Goal: Task Accomplishment & Management: Use online tool/utility

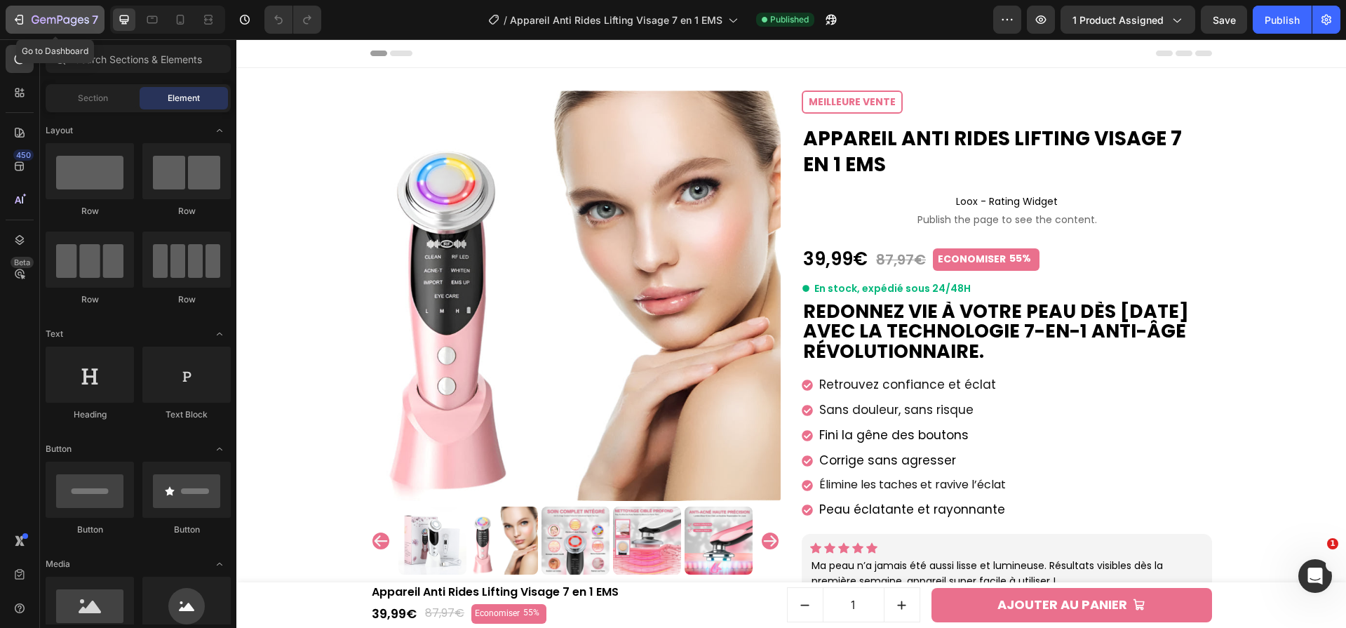
click at [66, 15] on icon "button" at bounding box center [61, 21] width 58 height 12
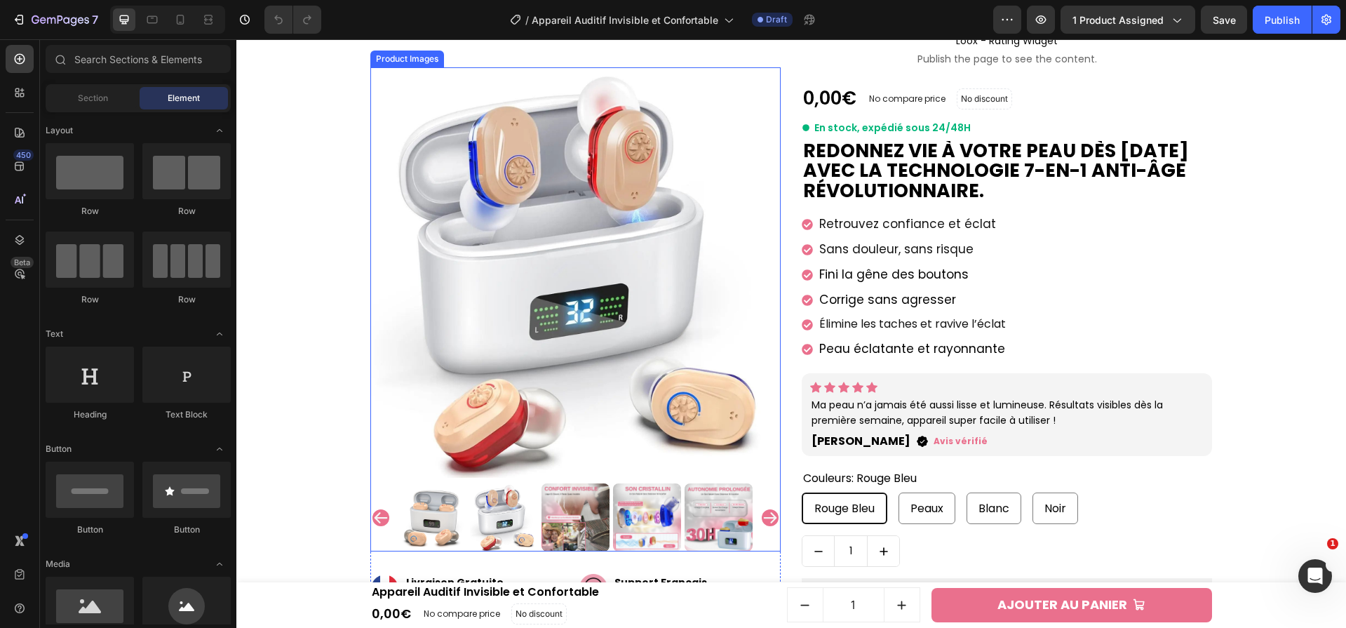
scroll to position [220, 0]
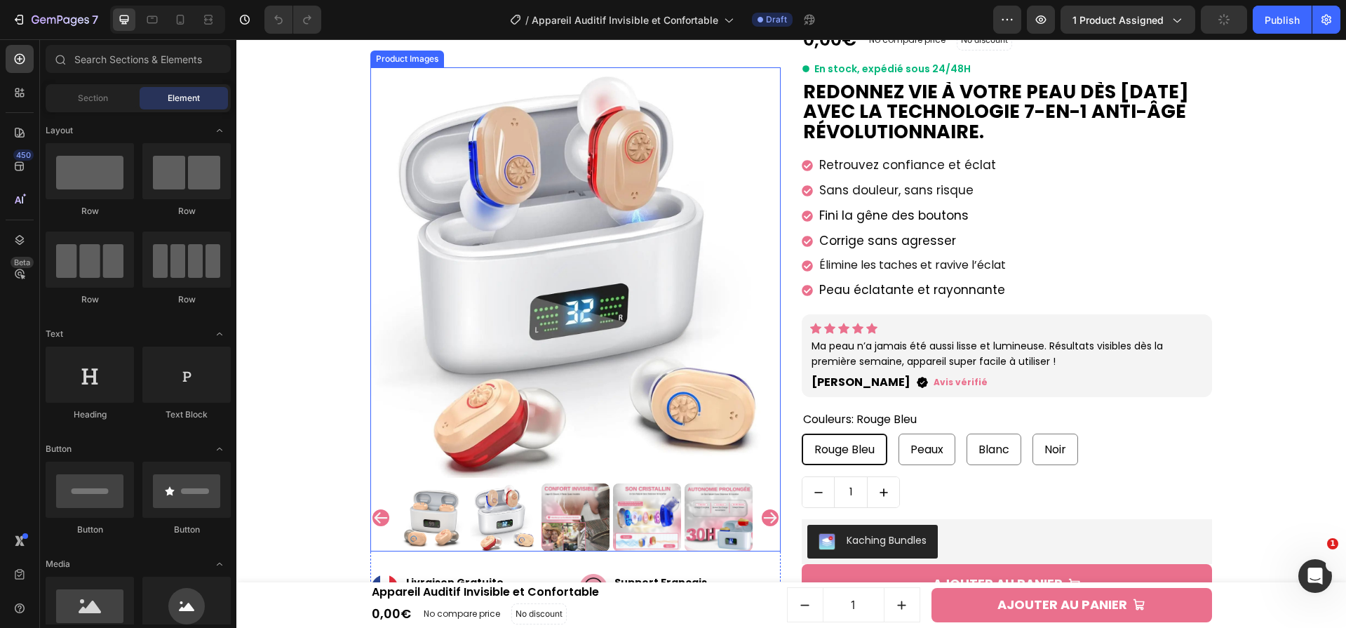
click at [768, 518] on icon "Carousel Next Arrow" at bounding box center [770, 517] width 13 height 11
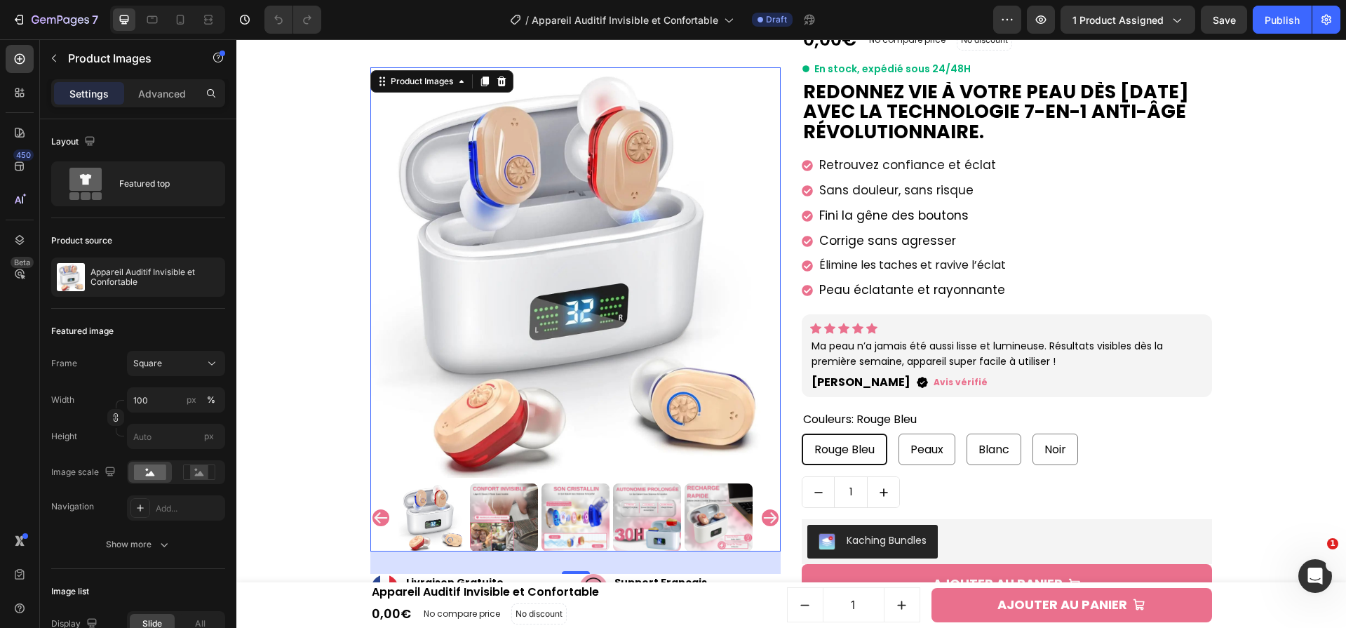
click at [769, 518] on icon "Carousel Next Arrow" at bounding box center [770, 517] width 13 height 11
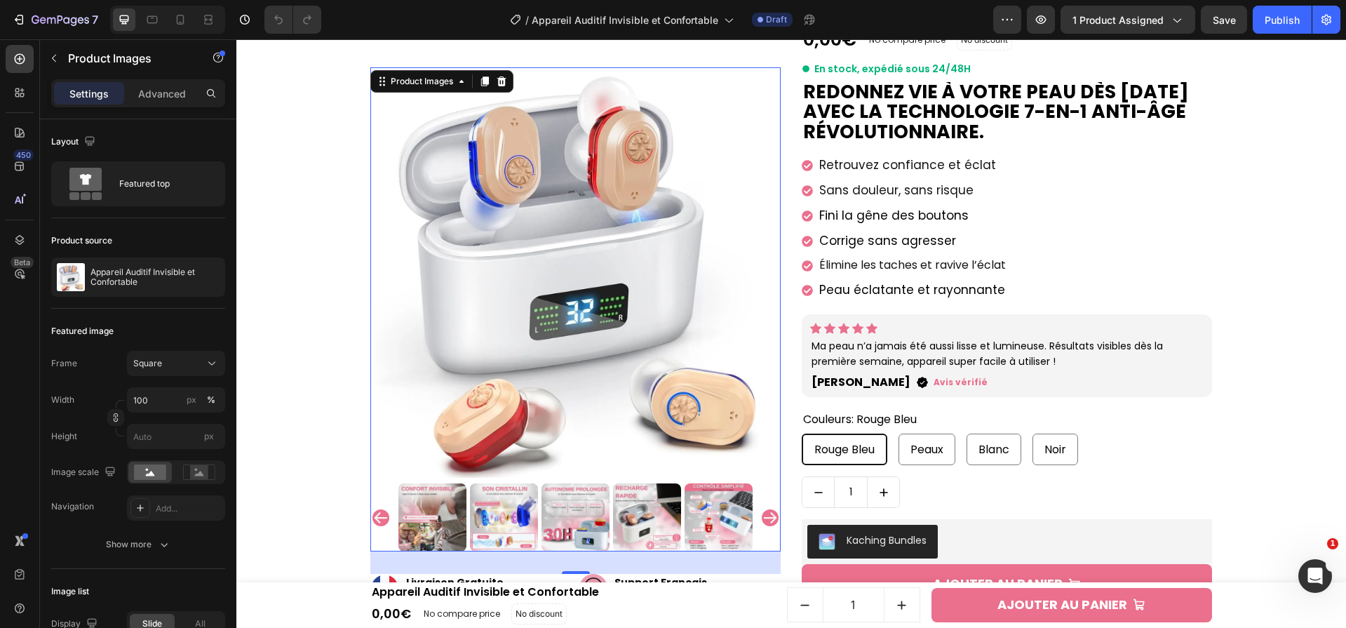
click at [769, 518] on icon "Carousel Next Arrow" at bounding box center [770, 517] width 13 height 11
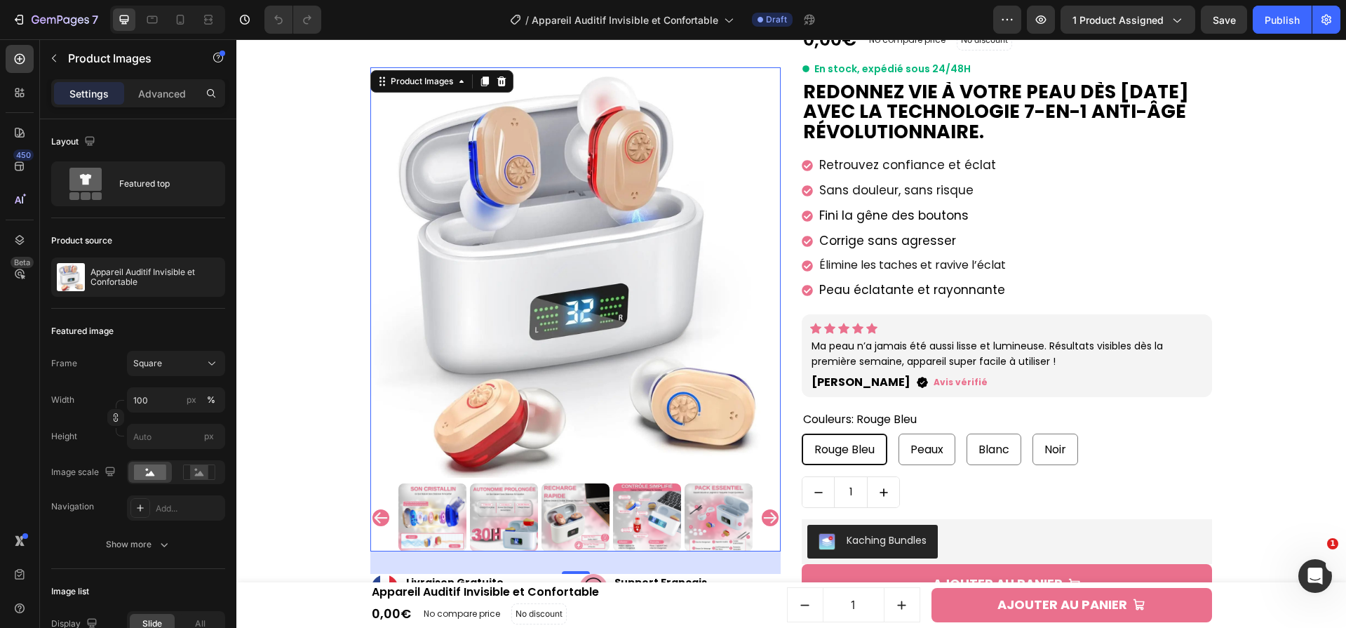
click at [762, 520] on icon "Carousel Next Arrow" at bounding box center [770, 517] width 17 height 17
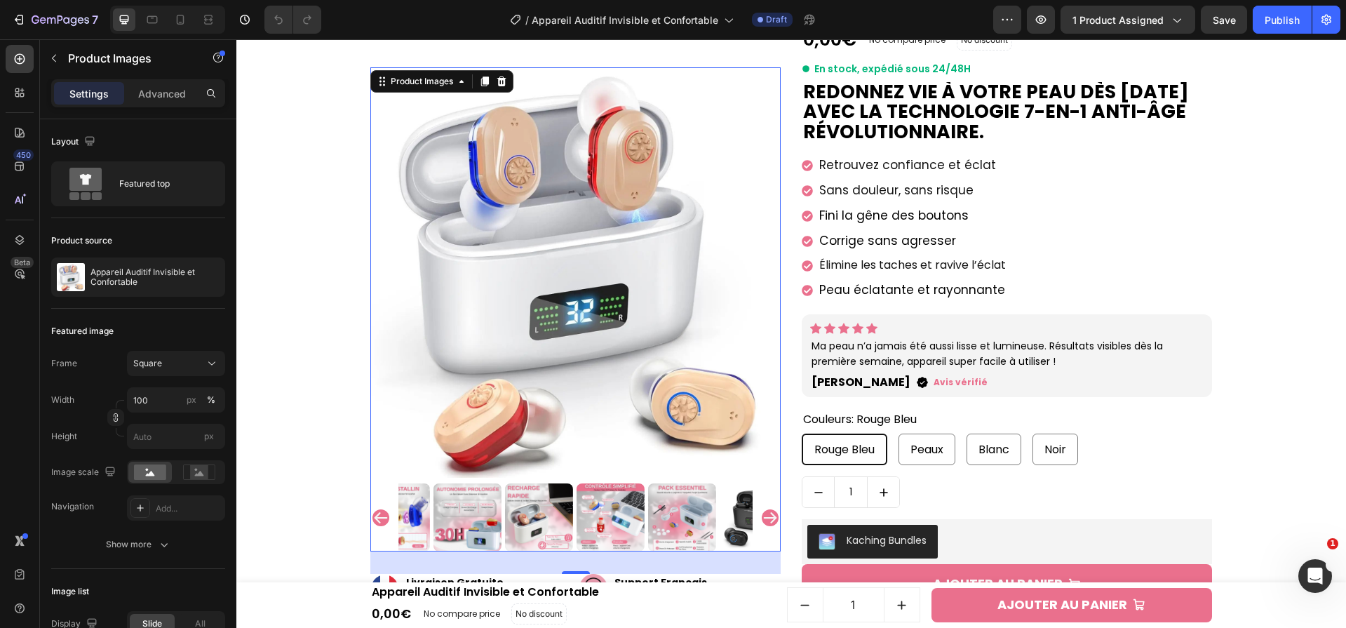
click at [762, 520] on icon "Carousel Next Arrow" at bounding box center [770, 517] width 17 height 17
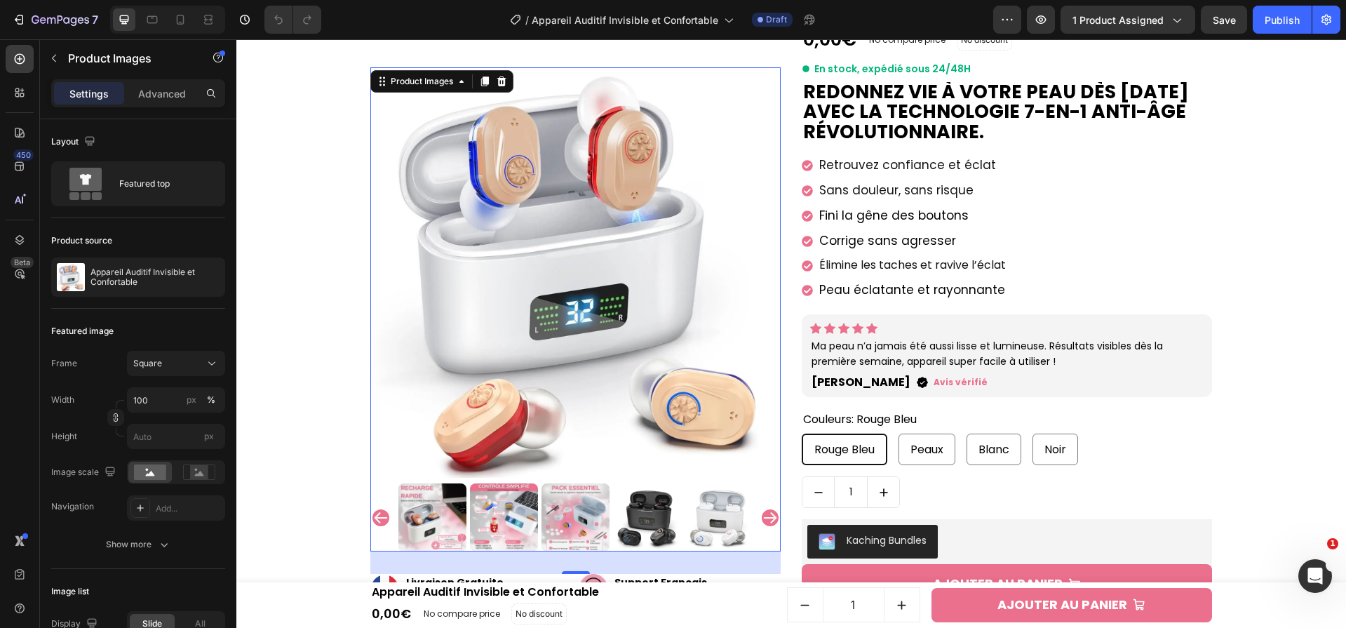
click at [579, 534] on img at bounding box center [576, 517] width 68 height 68
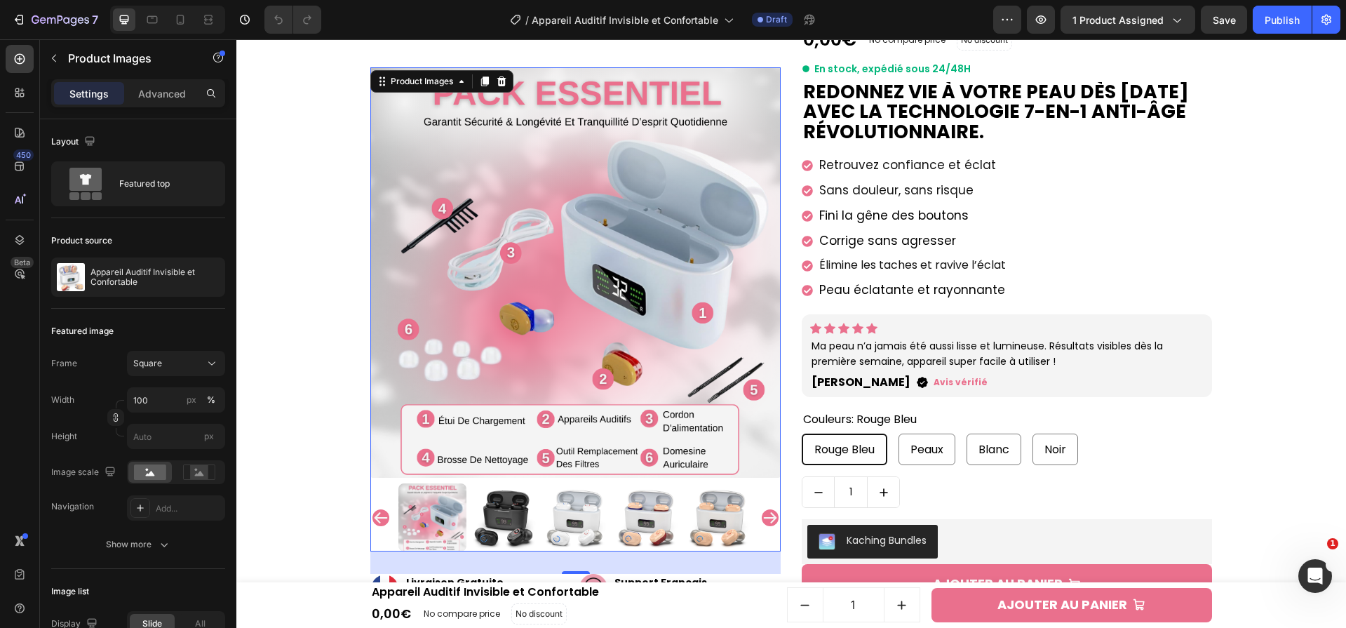
click at [509, 519] on img at bounding box center [504, 517] width 68 height 68
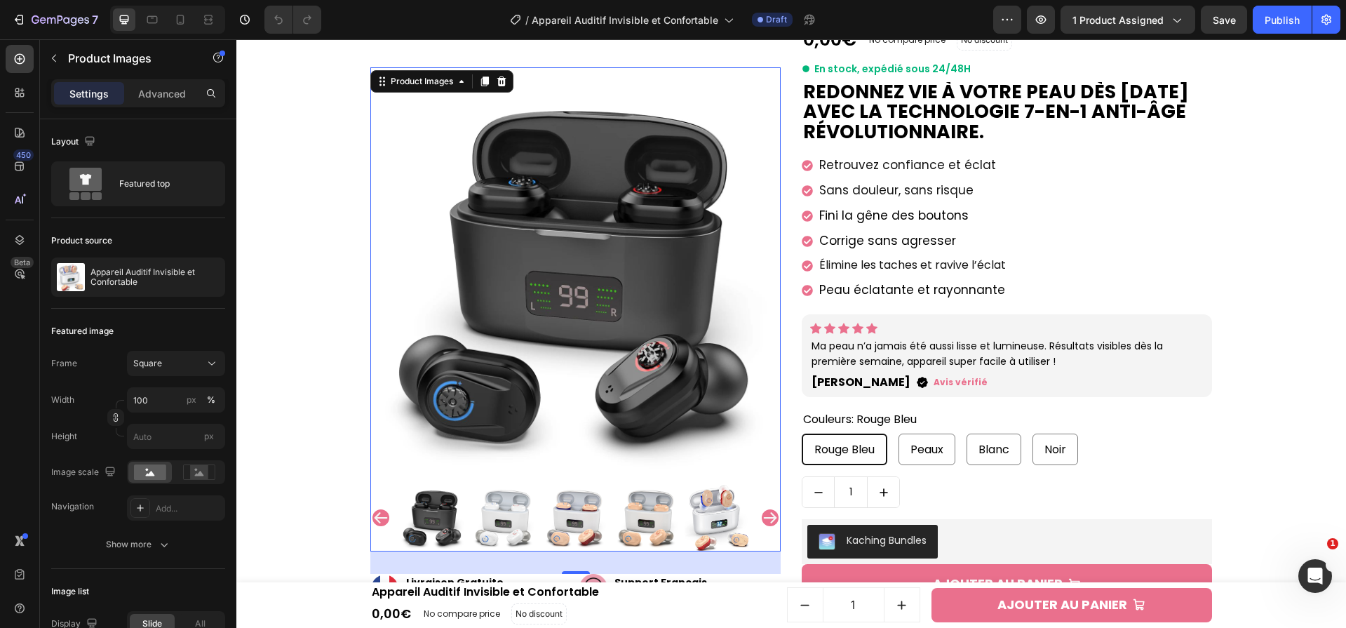
click at [527, 521] on img at bounding box center [504, 517] width 68 height 68
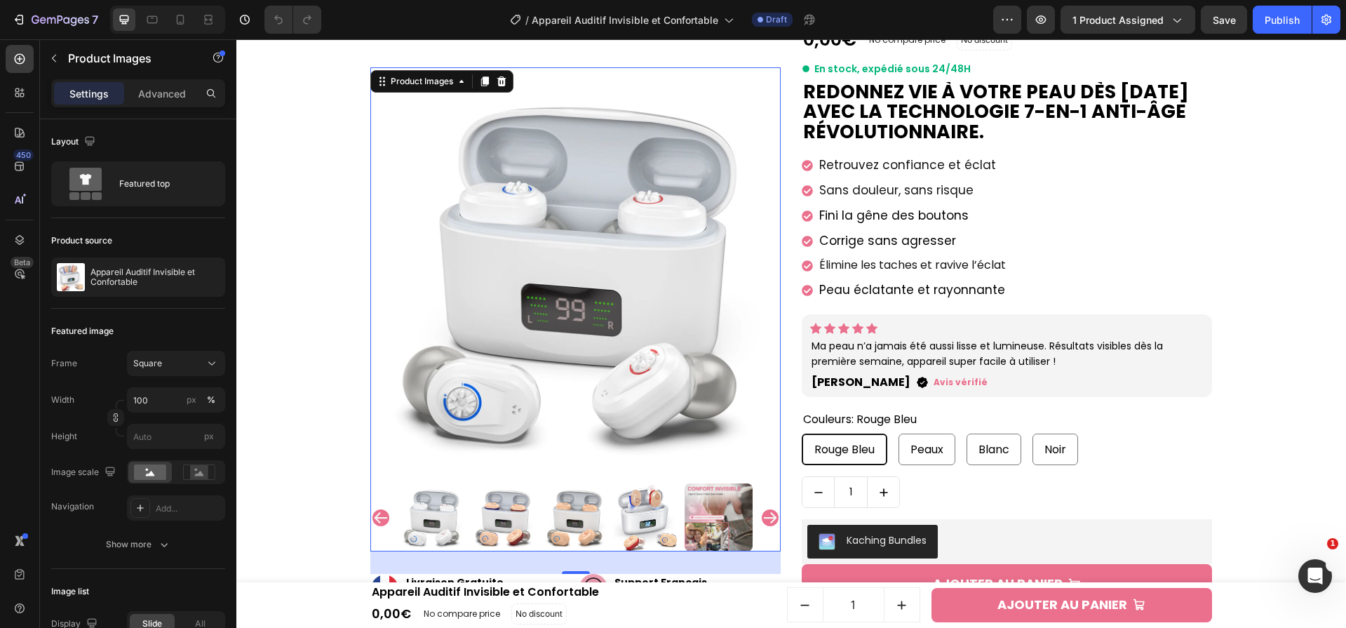
click at [527, 521] on img at bounding box center [504, 517] width 68 height 68
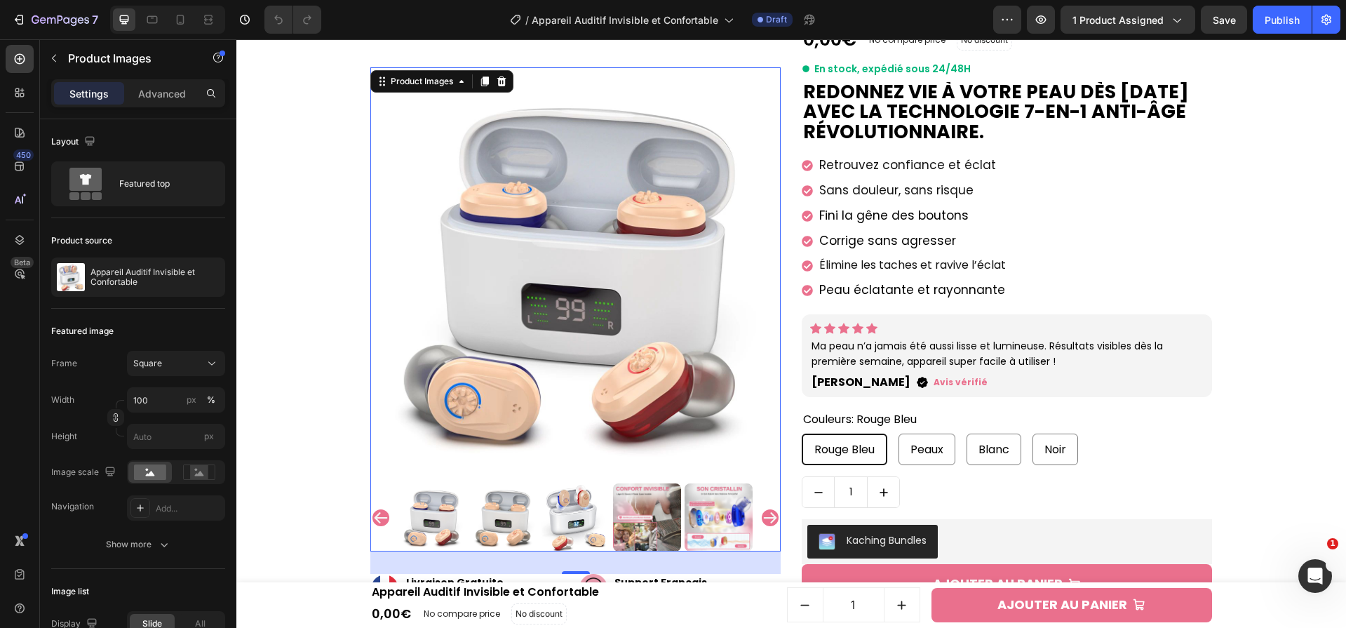
click at [527, 521] on img at bounding box center [504, 517] width 68 height 68
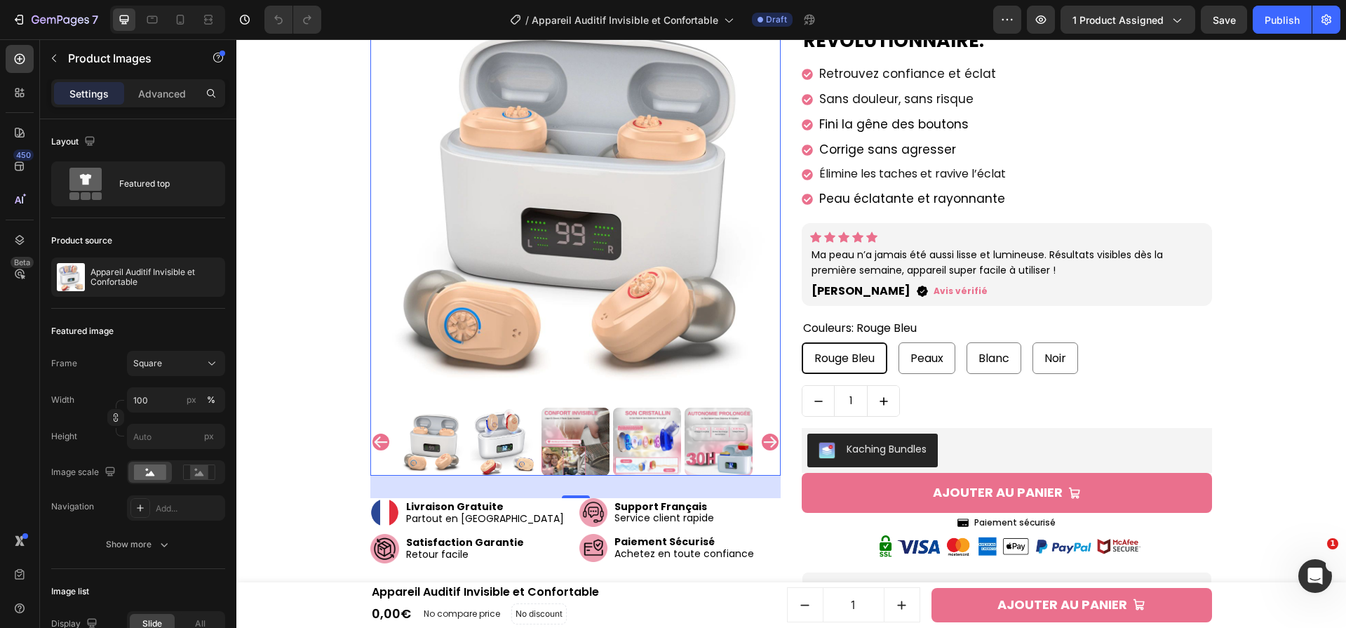
scroll to position [316, 0]
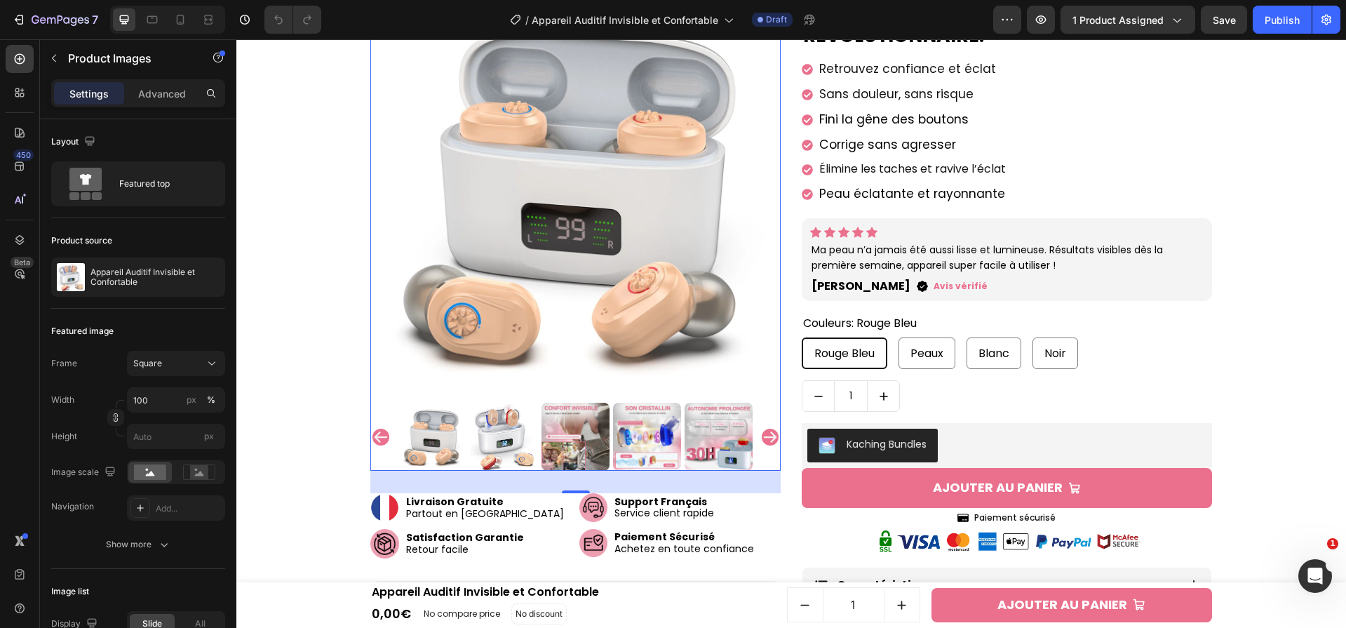
click at [765, 439] on icon "Carousel Next Arrow" at bounding box center [770, 437] width 17 height 17
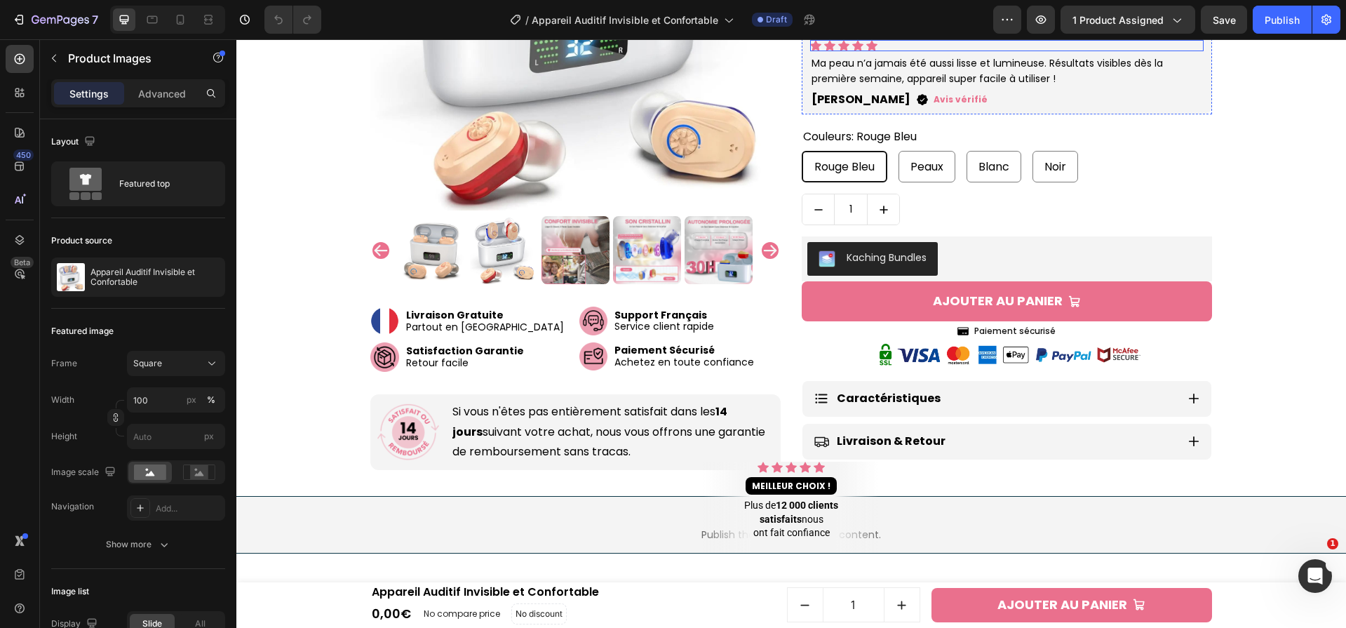
scroll to position [0, 0]
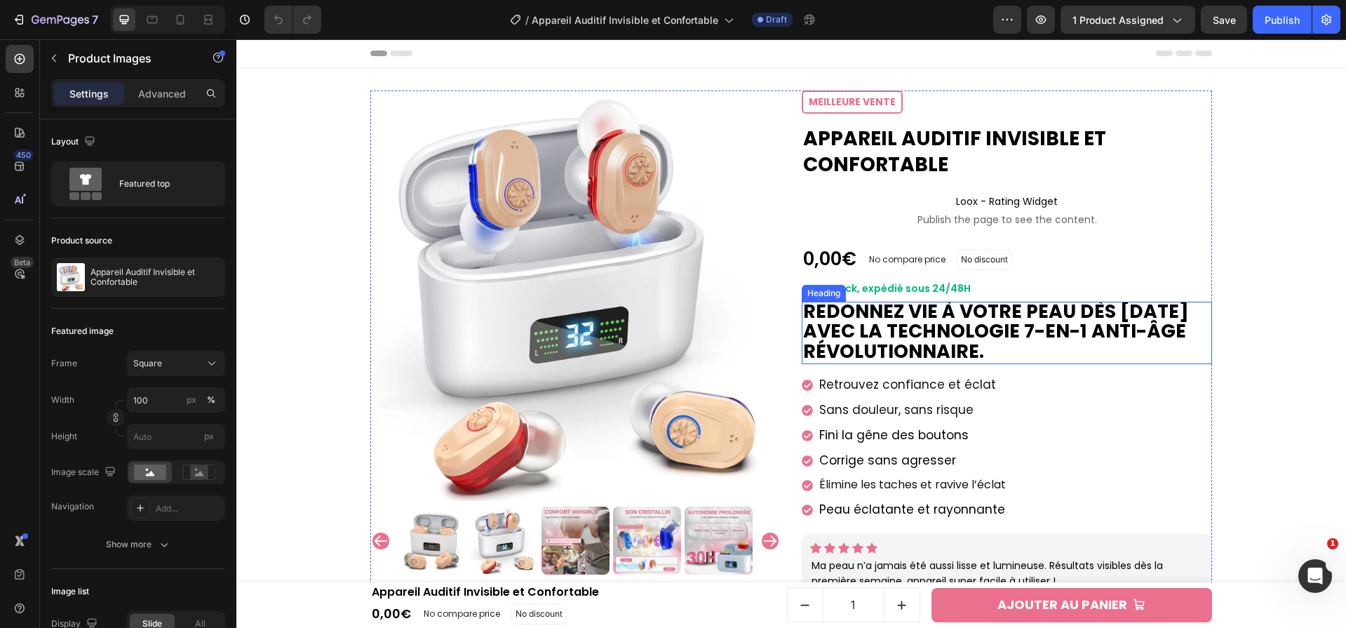
click at [999, 349] on strong "Redonnez vie à votre peau dès [DATE] avec la technologie 7-en-1 anti-âge révolu…" at bounding box center [996, 331] width 386 height 66
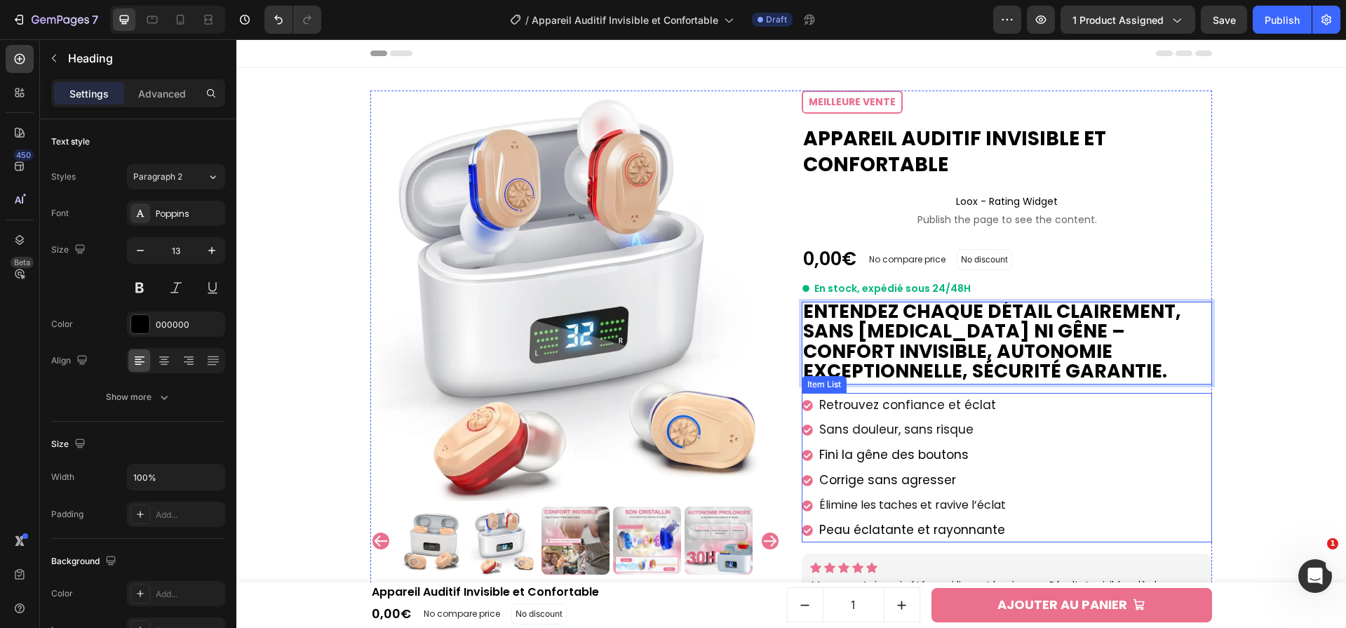
click at [864, 410] on span "Retrouvez confiance et éclat" at bounding box center [907, 404] width 177 height 17
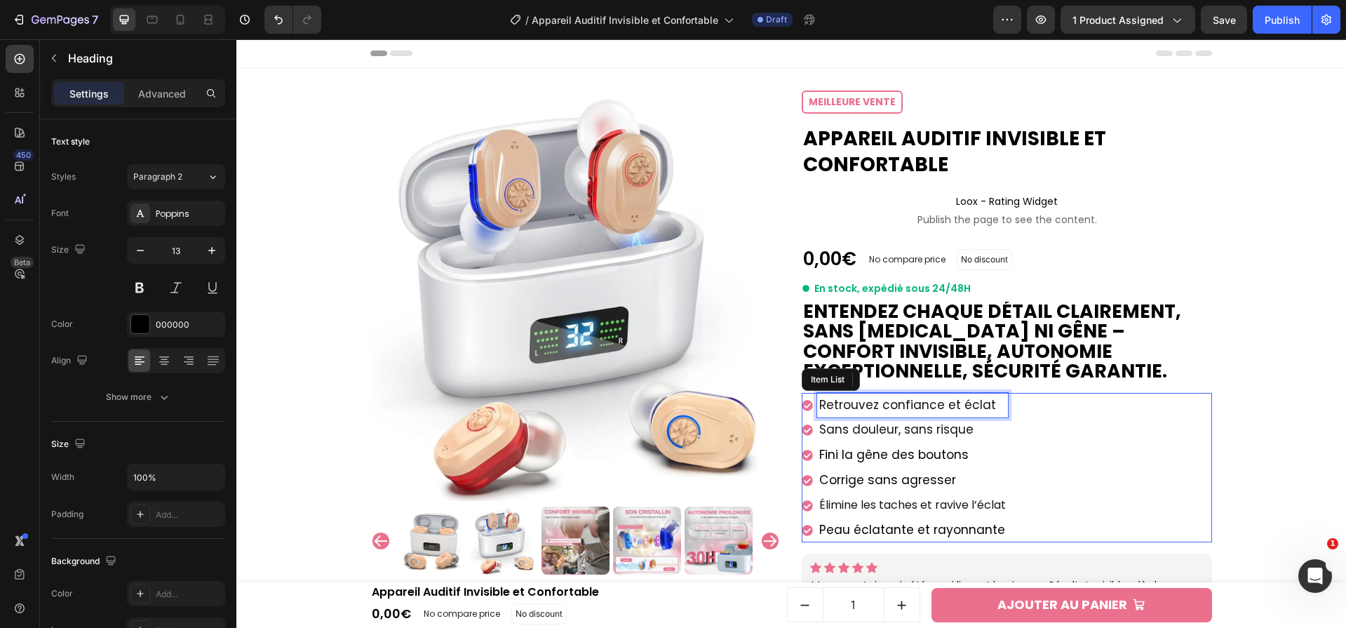
click at [864, 410] on span "Retrouvez confiance et éclat" at bounding box center [907, 404] width 177 height 17
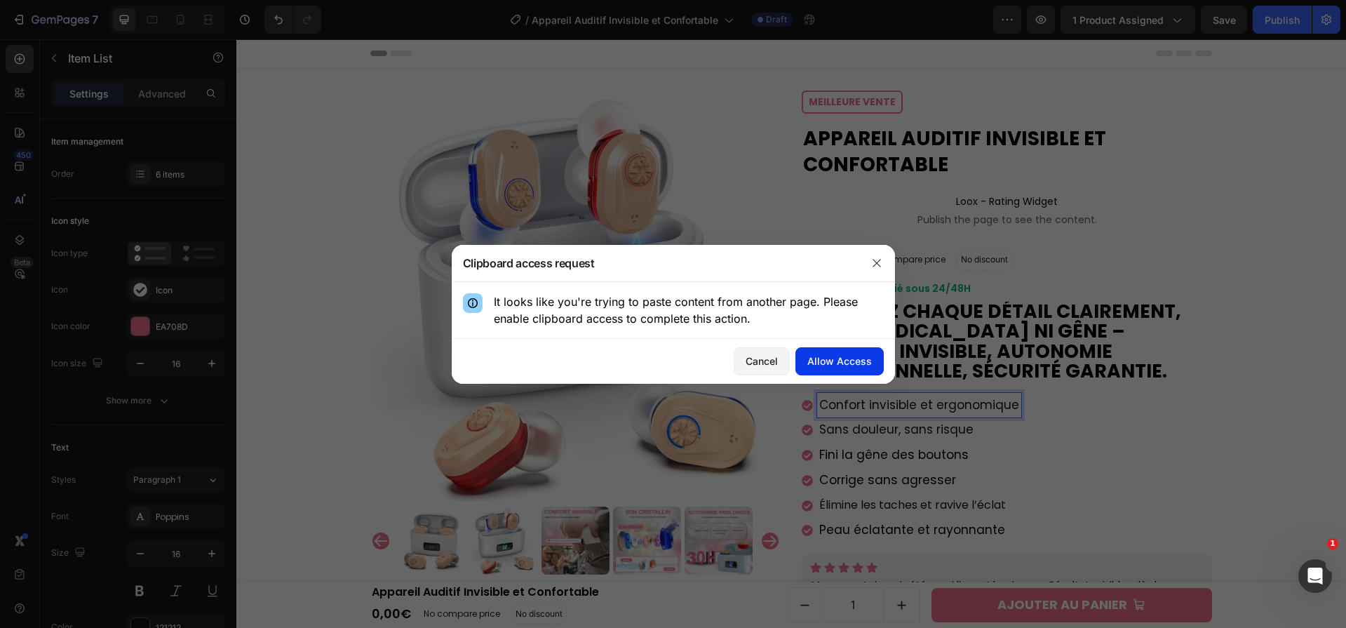
click at [821, 362] on div "Allow Access" at bounding box center [839, 361] width 65 height 15
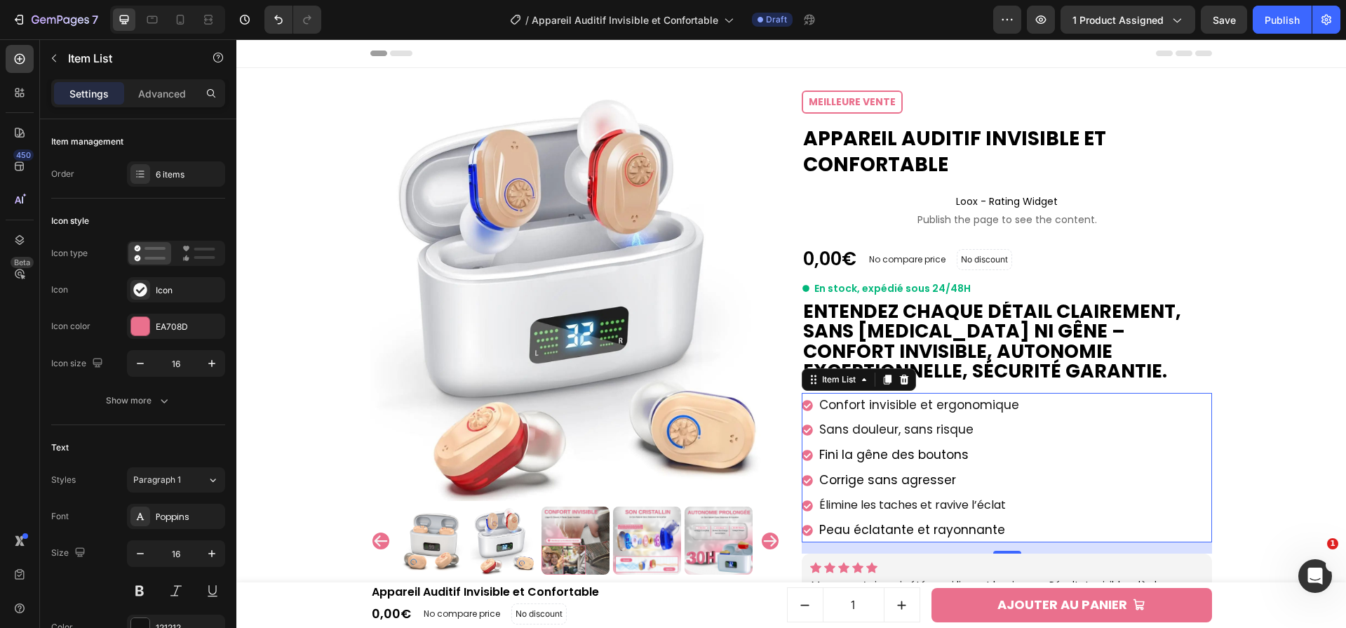
click at [915, 409] on span "Confort invisible et ergonomique" at bounding box center [919, 404] width 200 height 17
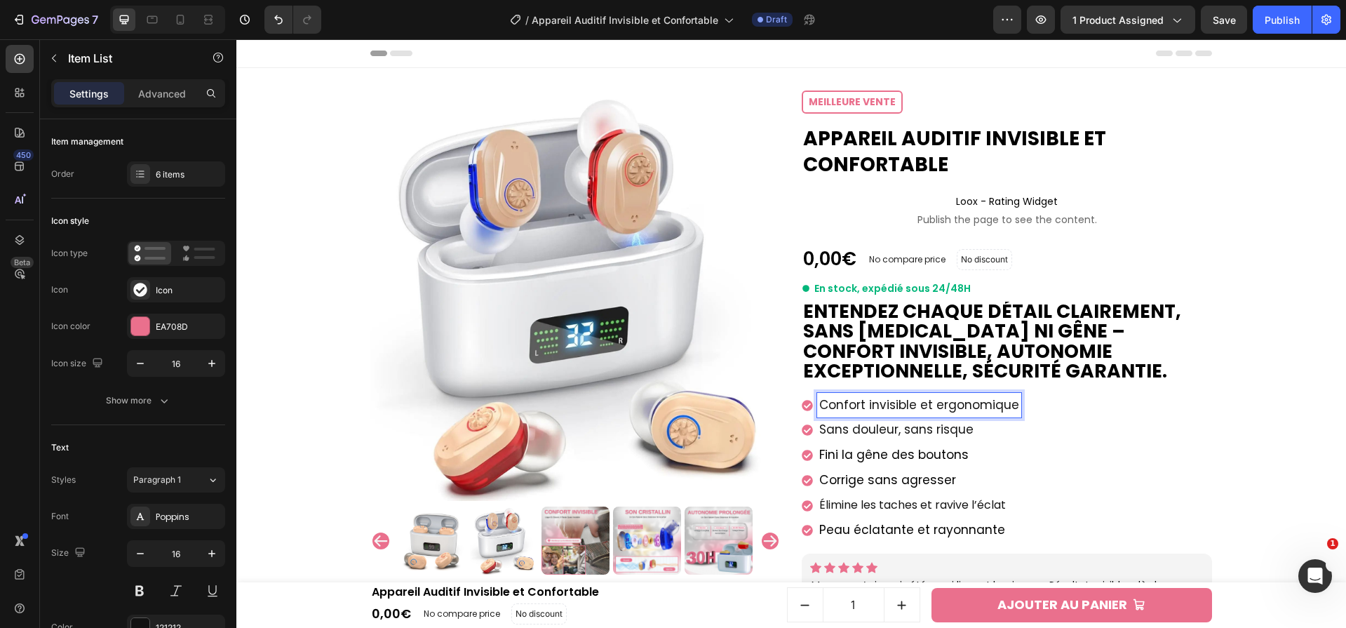
click at [915, 409] on span "Confort invisible et ergonomique" at bounding box center [919, 404] width 200 height 17
click at [934, 427] on span "Sans douleur, sans risque" at bounding box center [896, 429] width 154 height 17
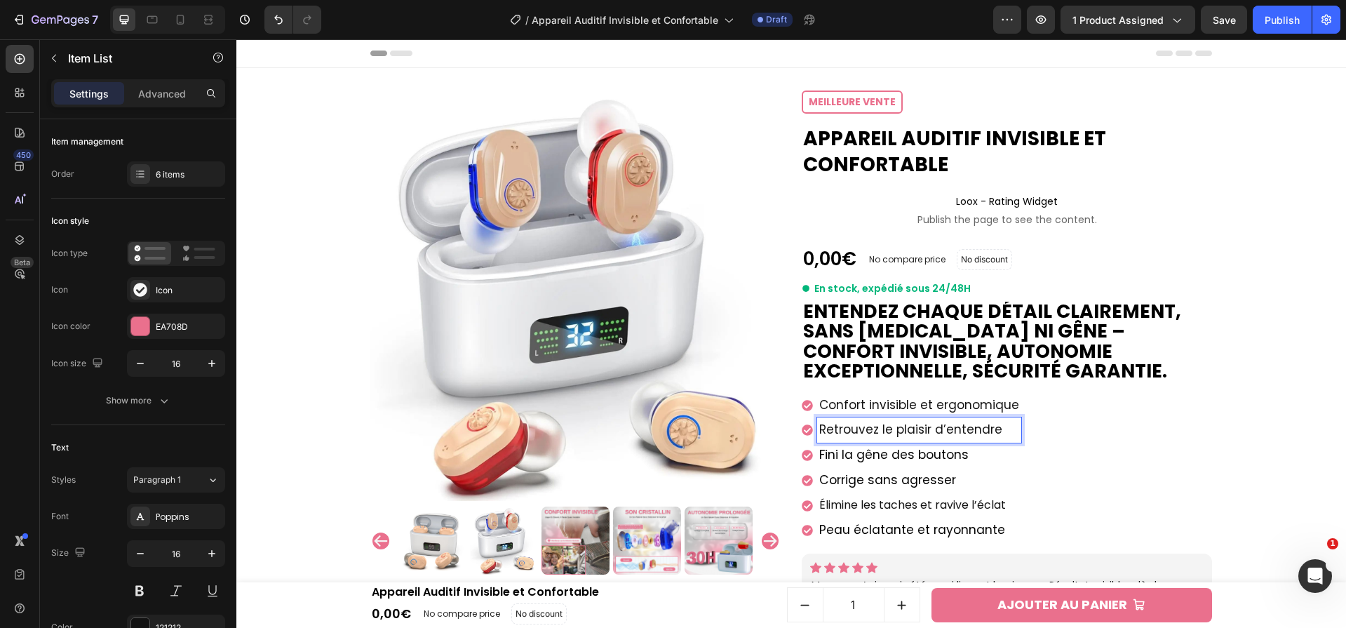
click at [913, 458] on span "Fini la gêne des boutons" at bounding box center [893, 454] width 149 height 17
click at [919, 478] on span "Corrige sans agresser" at bounding box center [887, 479] width 137 height 17
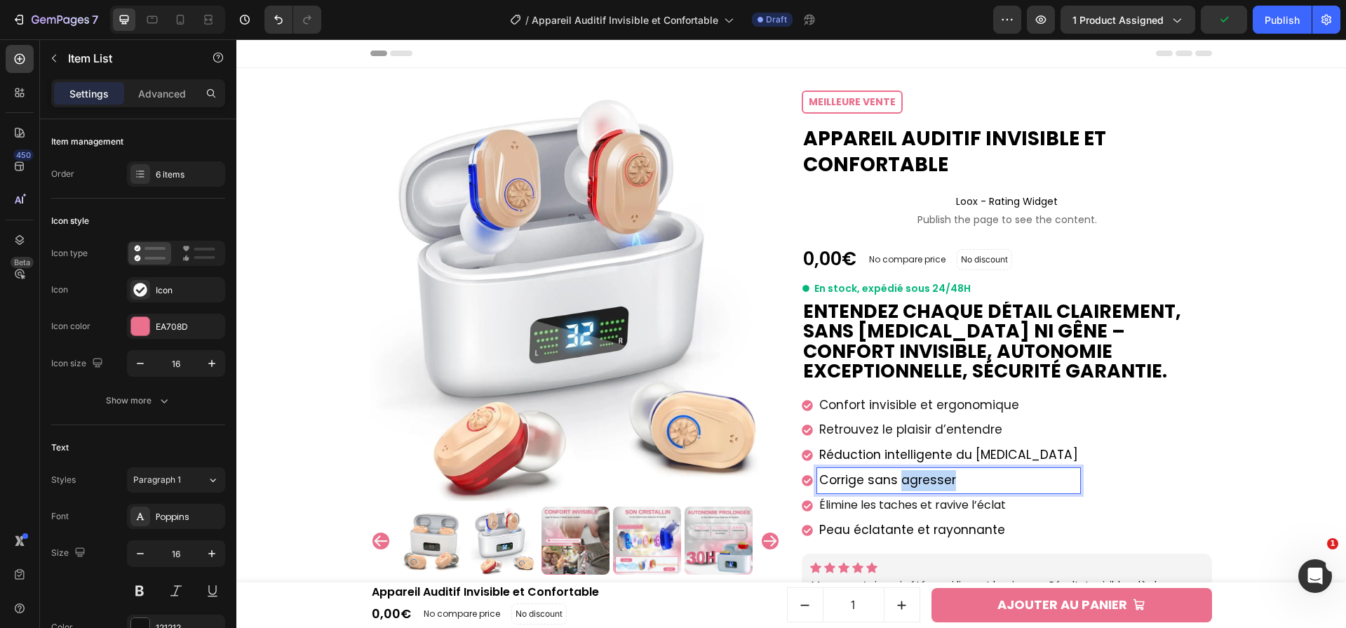
click at [919, 478] on span "Corrige sans agresser" at bounding box center [887, 479] width 137 height 17
click at [859, 510] on p "Élimine les taches et ravive l’éclat" at bounding box center [948, 505] width 259 height 20
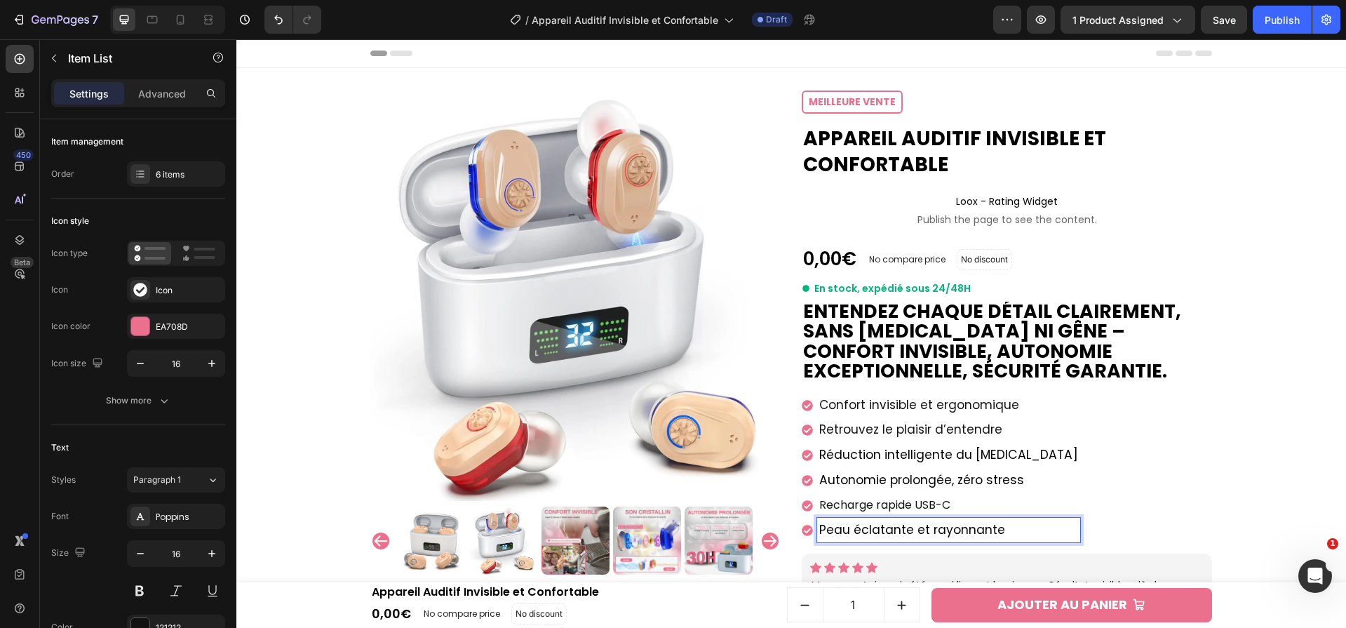
click at [906, 521] on span "Peau éclatante et rayonnante" at bounding box center [912, 529] width 186 height 17
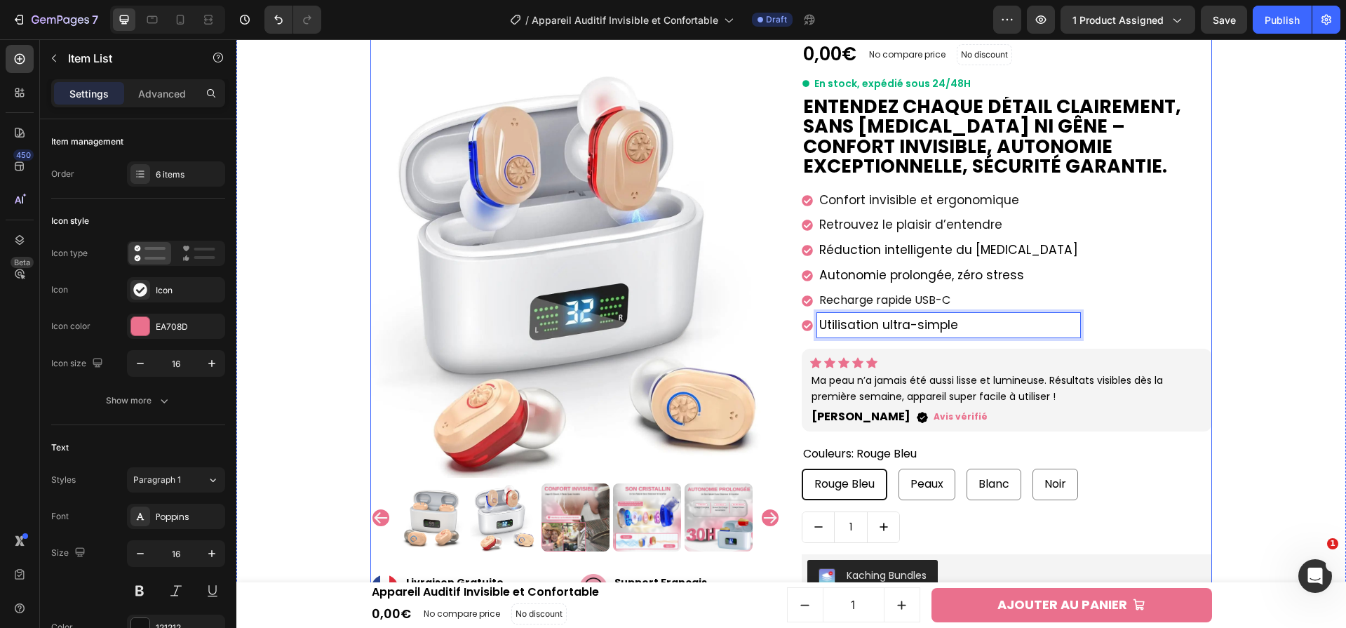
scroll to position [227, 0]
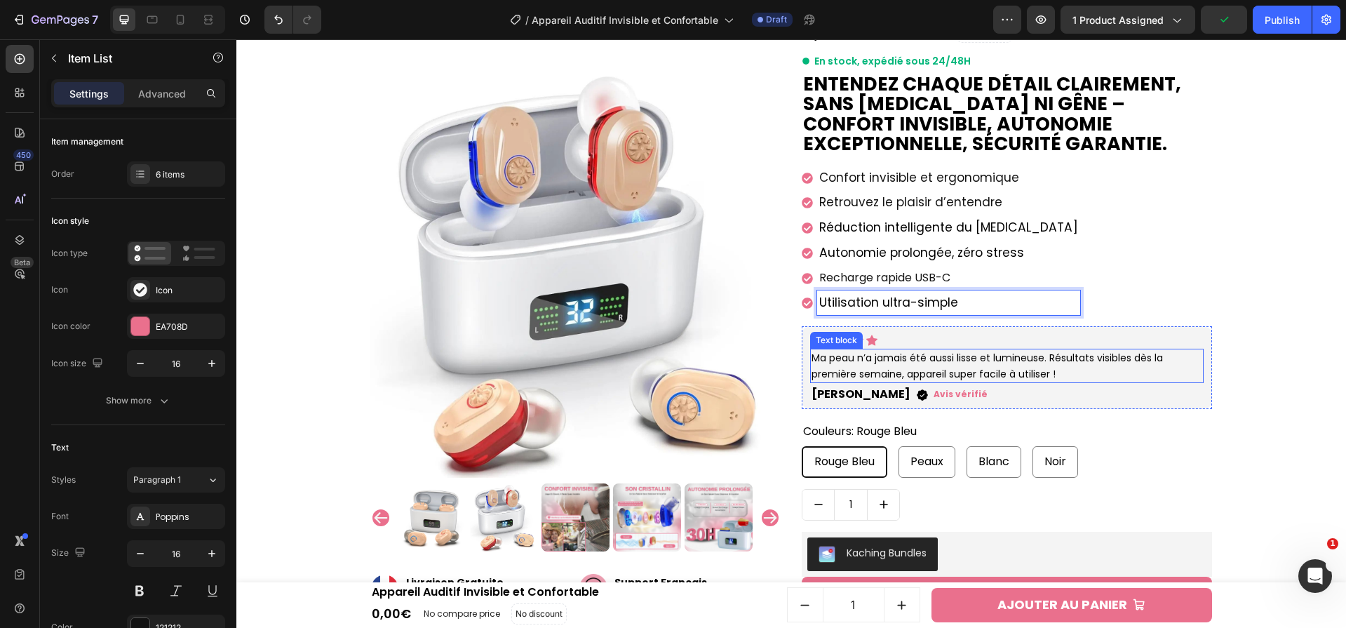
click at [1061, 352] on p "Ma peau n’a jamais été aussi lisse et lumineuse. Résultats visibles dès la prem…" at bounding box center [1007, 366] width 391 height 32
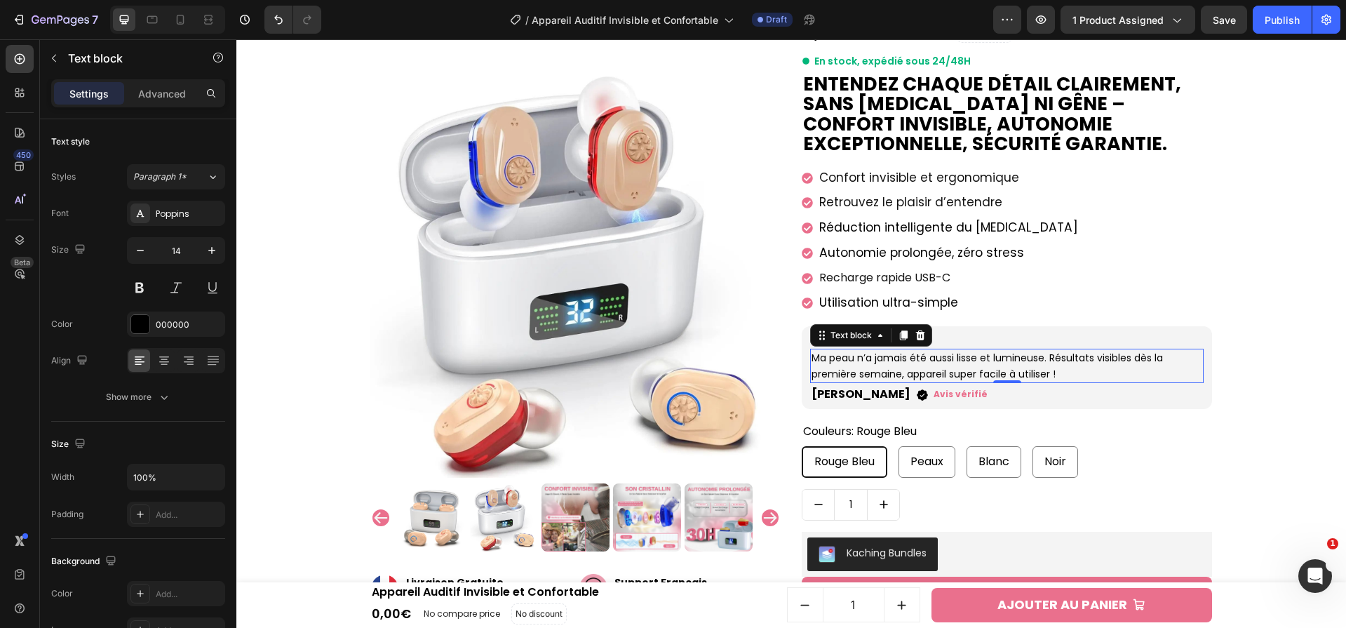
click at [1063, 370] on p "Ma peau n’a jamais été aussi lisse et lumineuse. Résultats visibles dès la prem…" at bounding box center [1007, 366] width 391 height 32
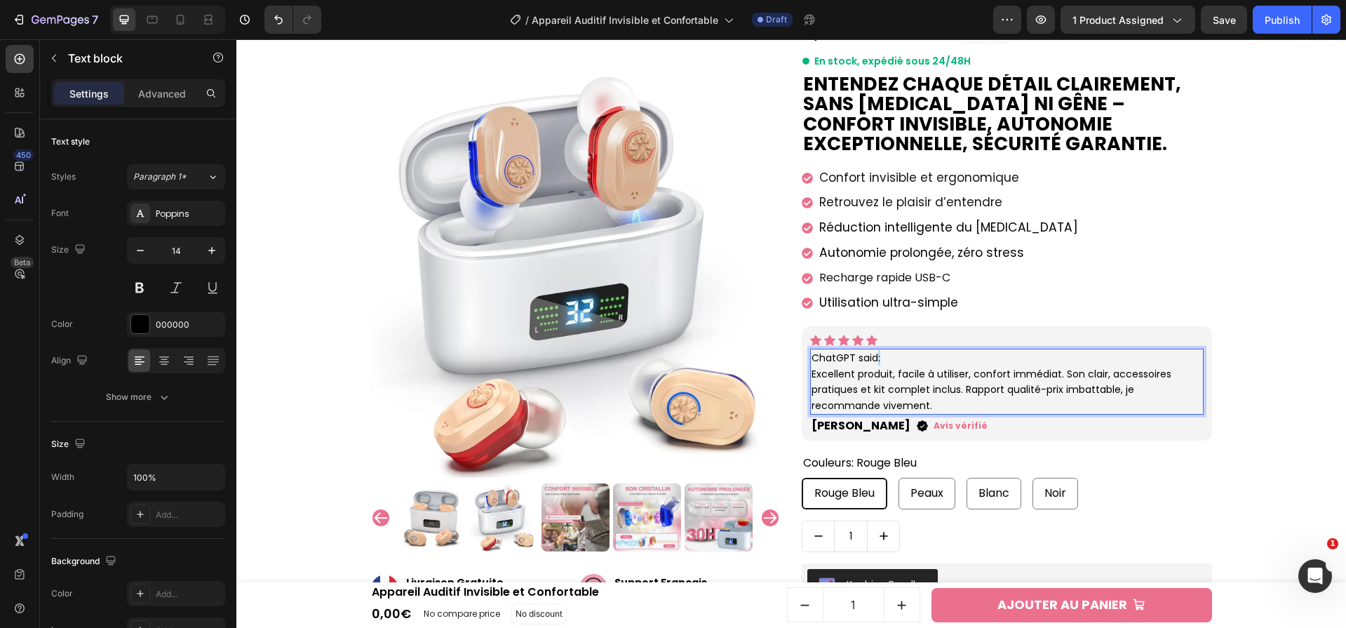
drag, startPoint x: 917, startPoint y: 358, endPoint x: 870, endPoint y: 365, distance: 47.5
click at [870, 365] on p "ChatGPT said:" at bounding box center [1007, 357] width 391 height 15
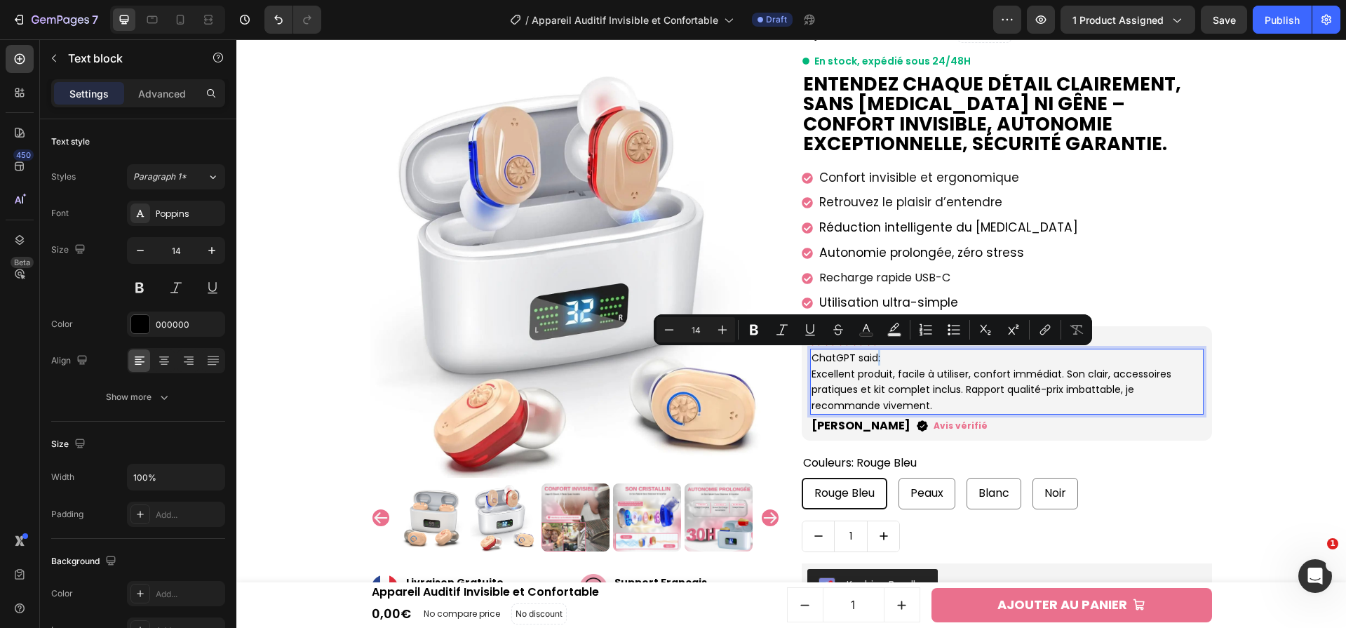
drag, startPoint x: 906, startPoint y: 363, endPoint x: 814, endPoint y: 361, distance: 92.6
click at [813, 361] on p "ChatGPT said:" at bounding box center [1007, 357] width 391 height 15
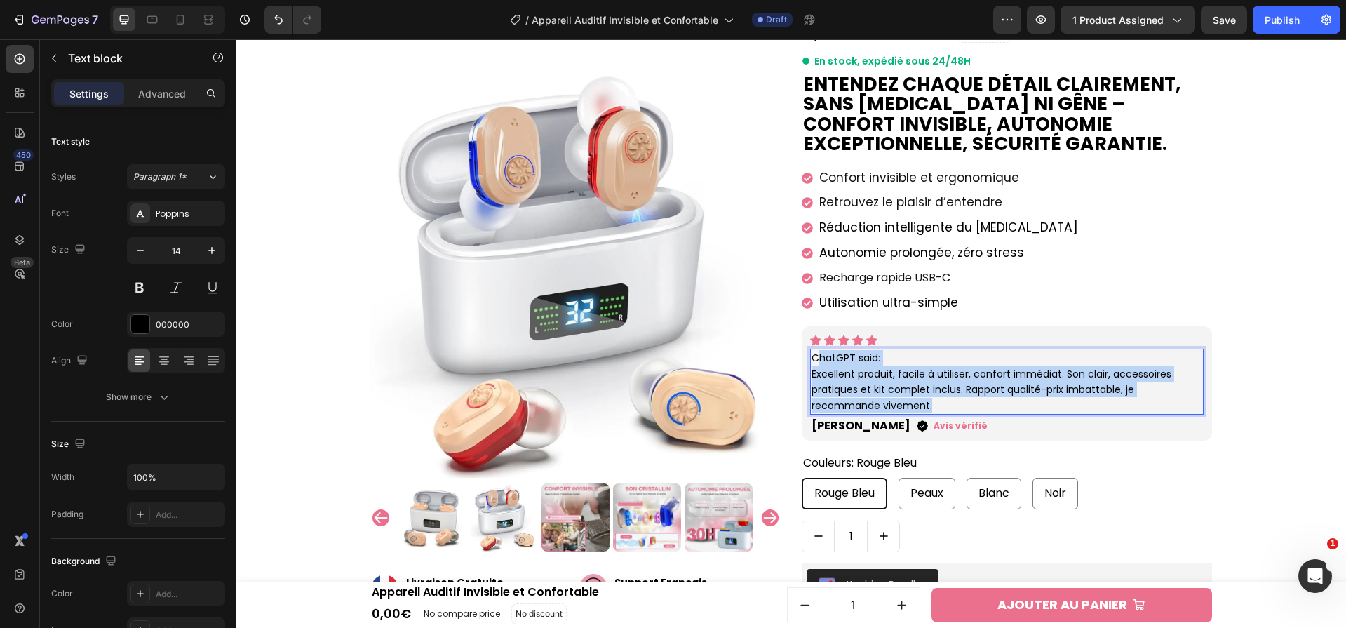
drag, startPoint x: 927, startPoint y: 402, endPoint x: 810, endPoint y: 359, distance: 124.7
click at [810, 359] on div "ChatGPT said: Excellent produit, facile à utiliser, confort immédiat. Son clair…" at bounding box center [1007, 382] width 394 height 66
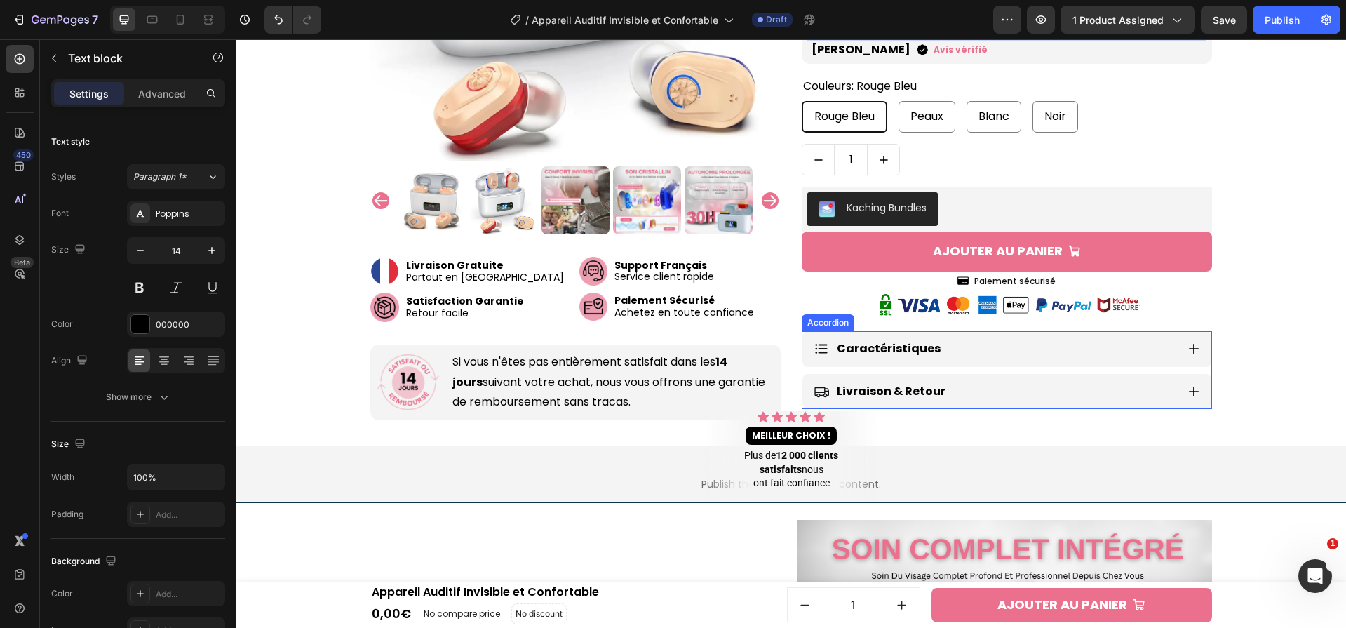
scroll to position [589, 0]
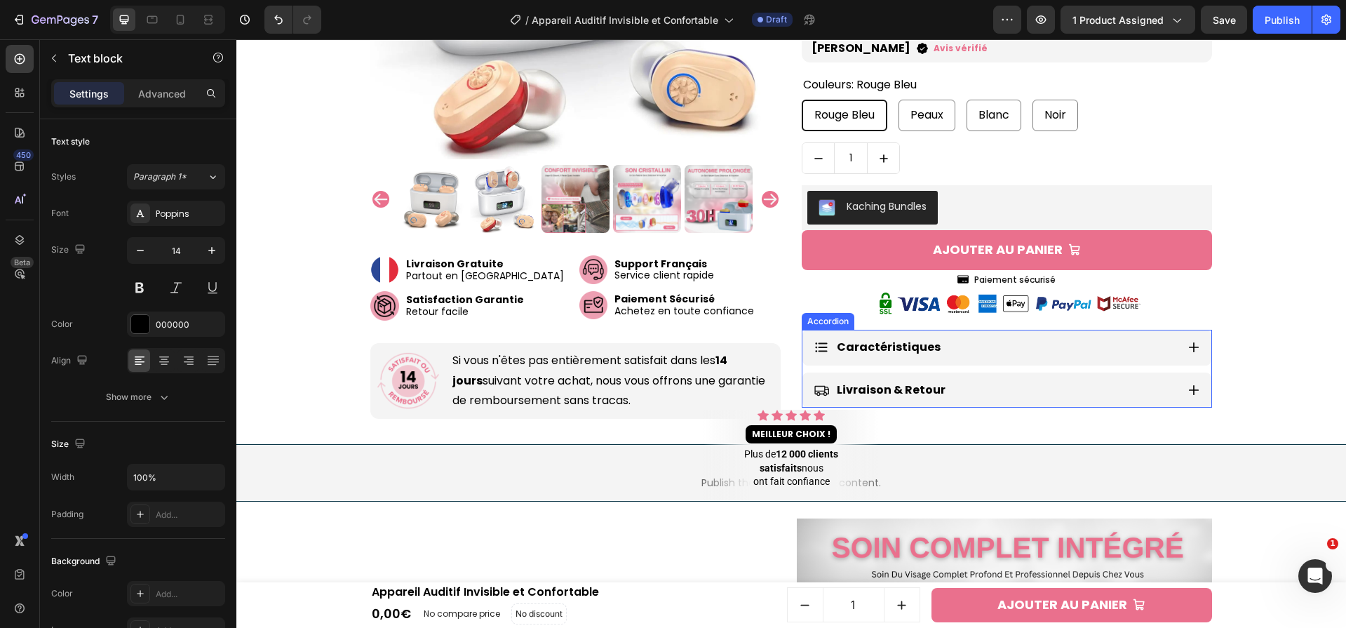
click at [1194, 342] on icon at bounding box center [1194, 347] width 13 height 13
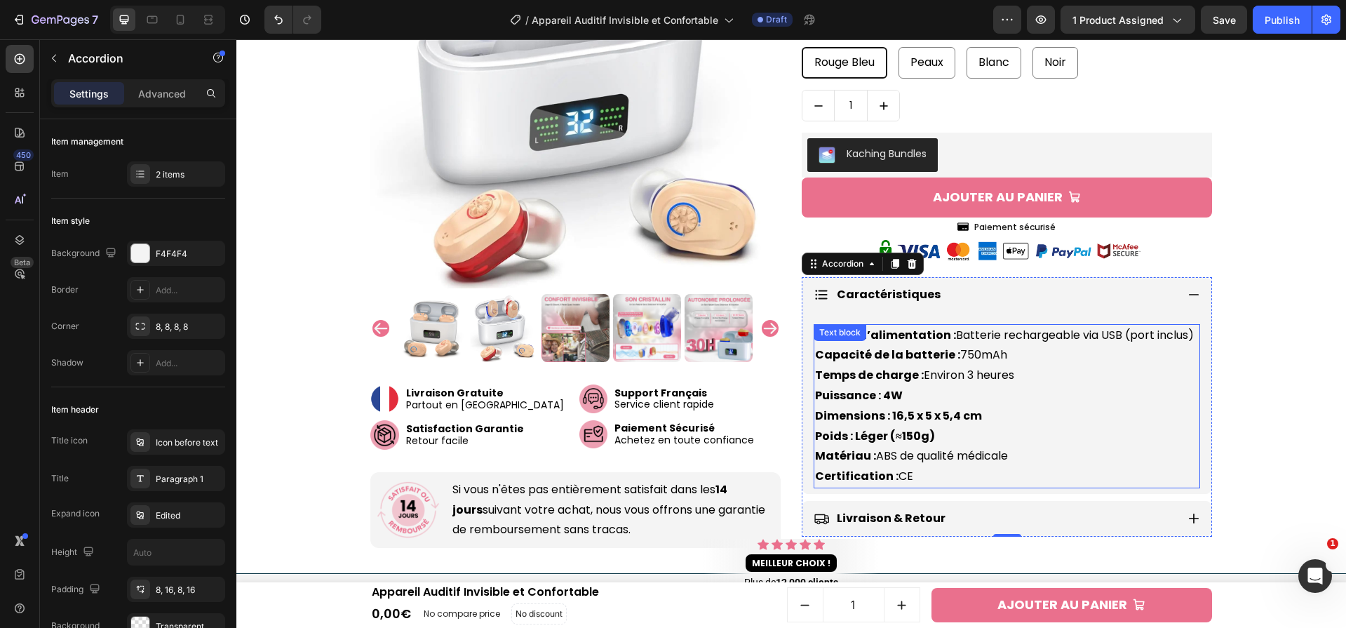
scroll to position [653, 0]
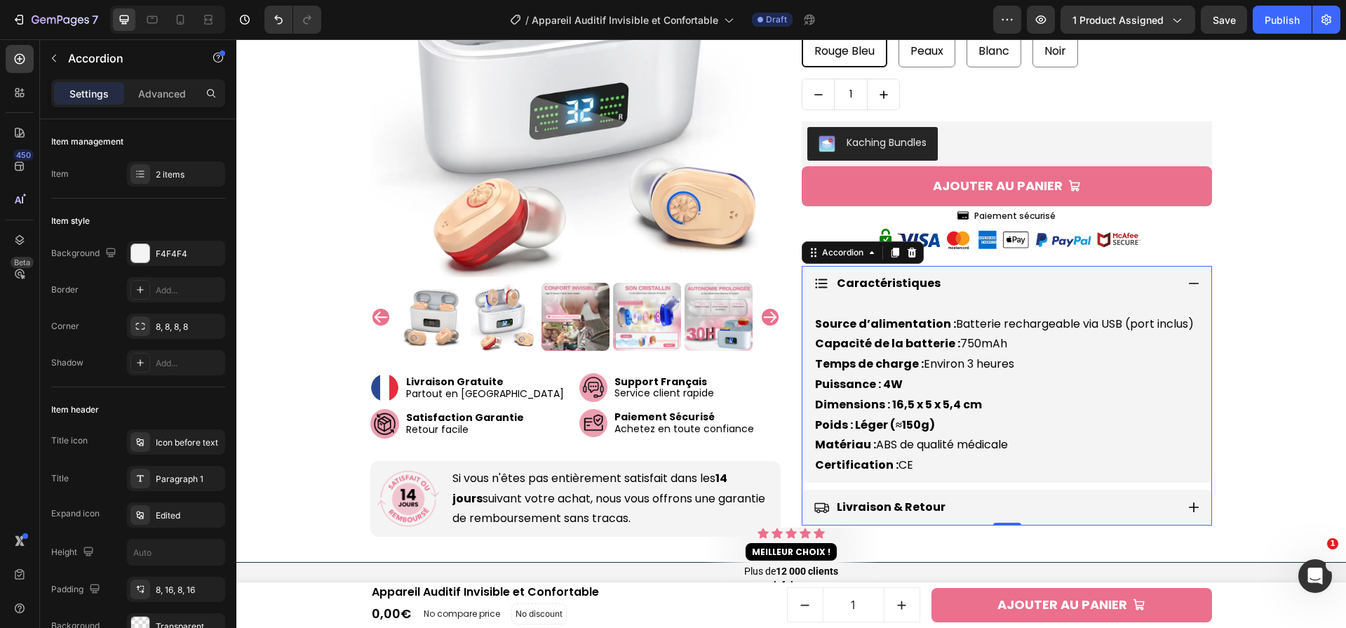
click at [981, 450] on p "Source d’alimentation : Batterie rechargeable via USB (port inclus) Capacité de…" at bounding box center [1007, 394] width 384 height 161
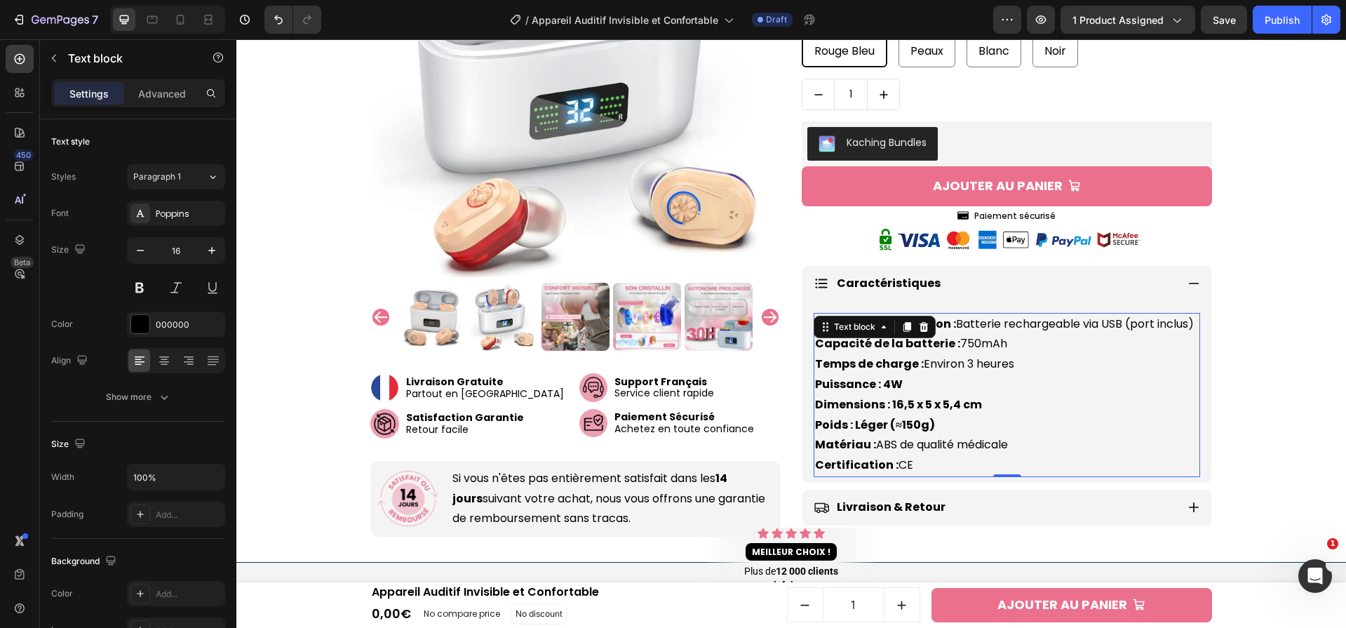
click at [960, 360] on p "Source d’alimentation : Batterie rechargeable via USB (port inclus) Capacité de…" at bounding box center [1007, 394] width 384 height 161
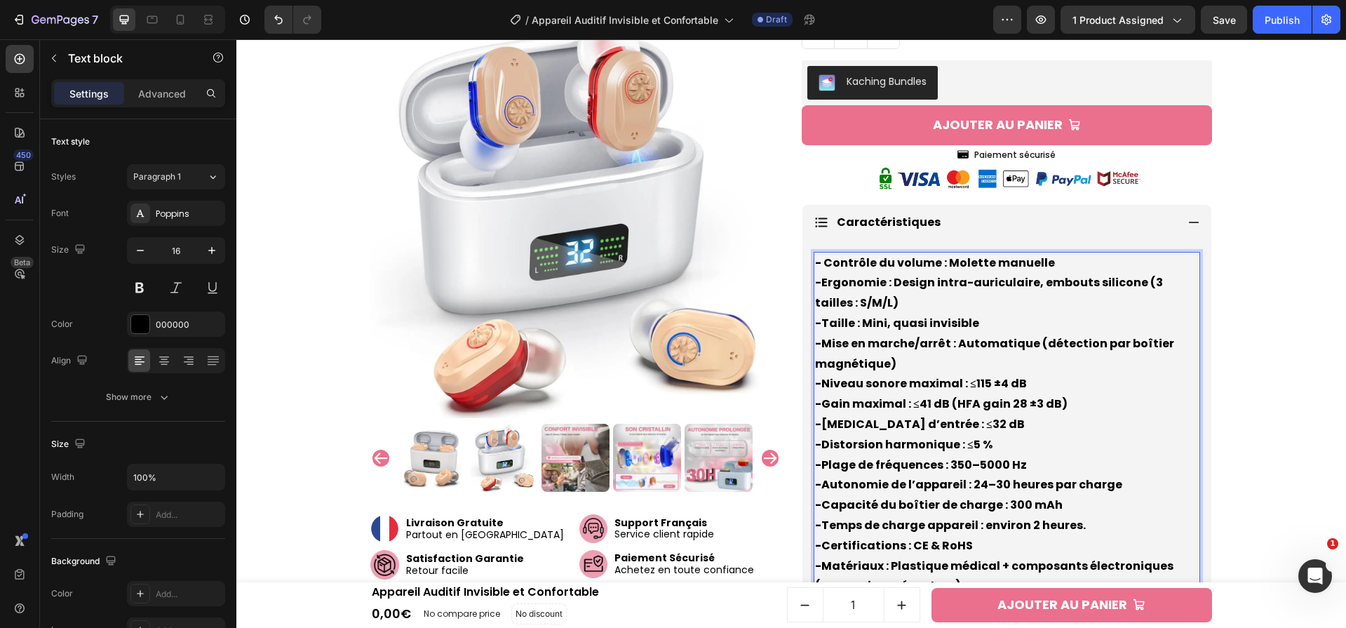
scroll to position [743, 0]
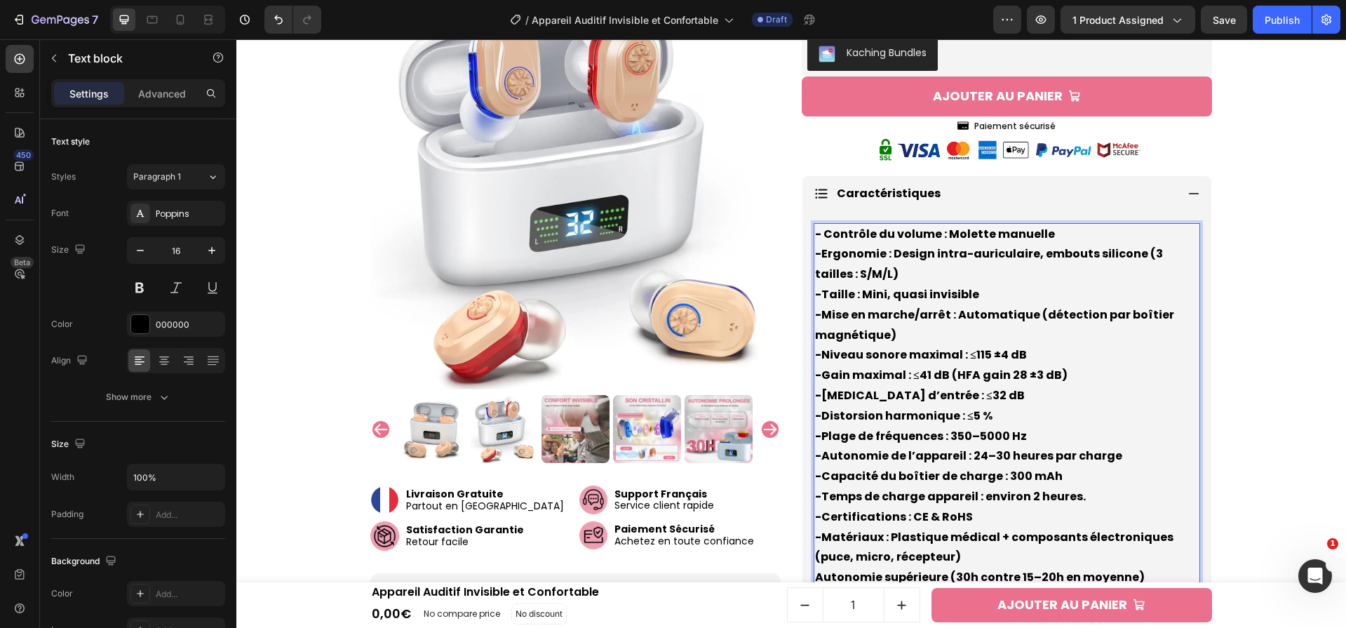
drag, startPoint x: 940, startPoint y: 229, endPoint x: 999, endPoint y: 234, distance: 59.1
click at [1061, 231] on p "- Contrôle du volume : Molette manuelle -Ergonomie : Design intra-auriculaire, …" at bounding box center [1007, 405] width 384 height 363
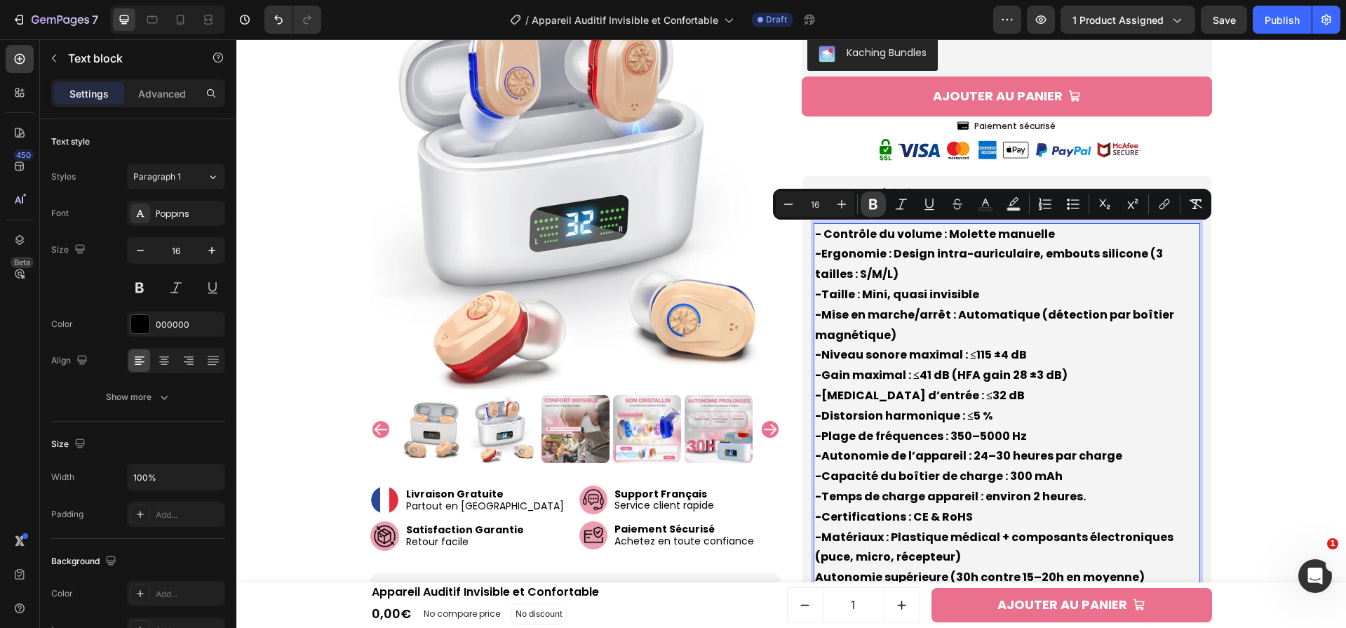
click at [871, 208] on icon "Editor contextual toolbar" at bounding box center [873, 204] width 8 height 11
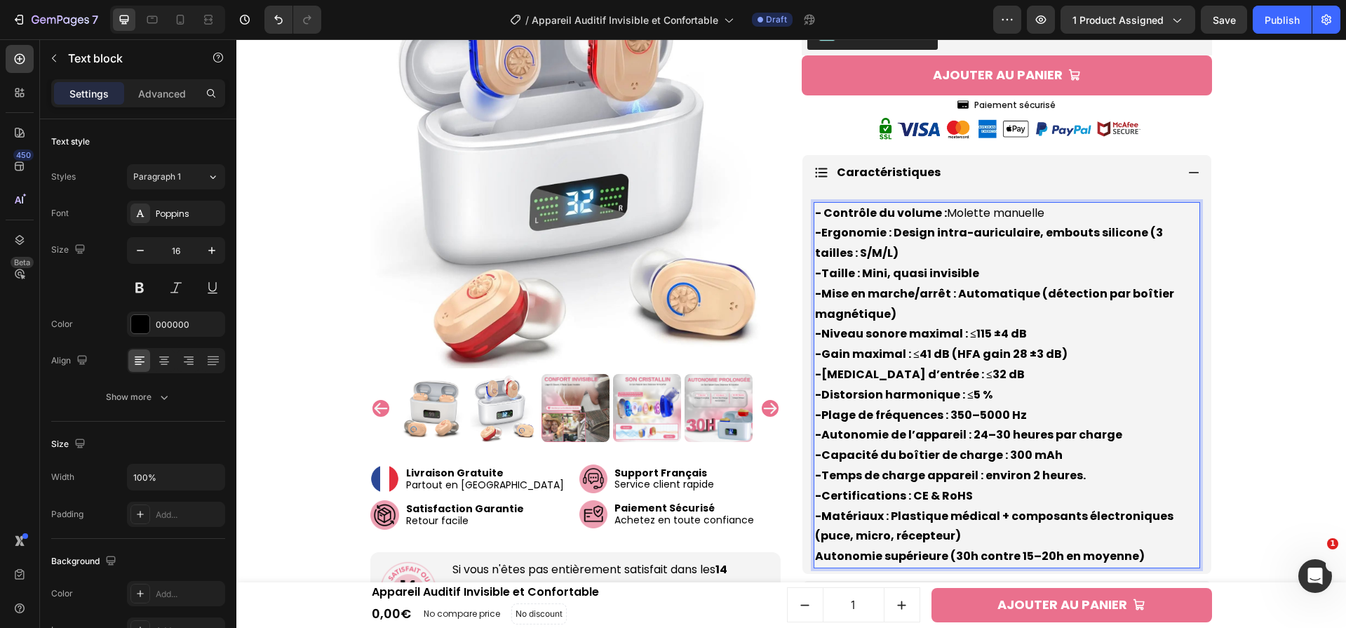
scroll to position [765, 0]
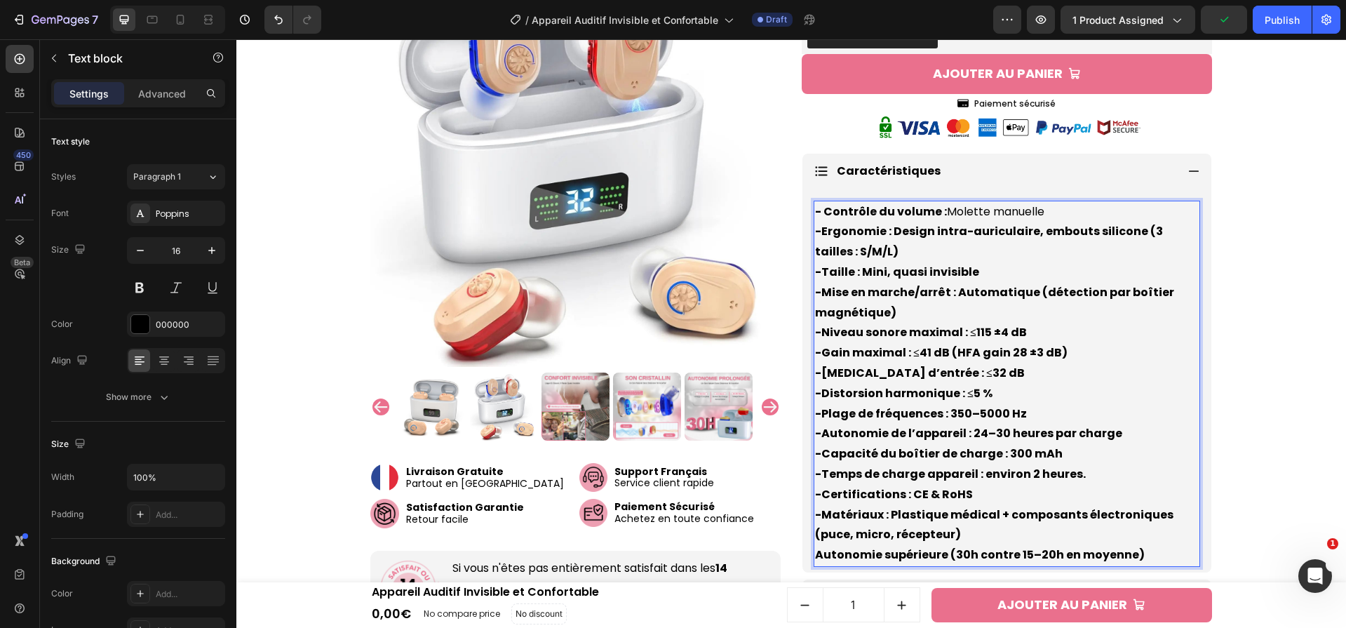
drag, startPoint x: 887, startPoint y: 231, endPoint x: 896, endPoint y: 253, distance: 24.5
click at [896, 253] on p "- Contrôle du volume : Molette manuelle -Ergonomie : Design intra-auriculaire, …" at bounding box center [1007, 383] width 384 height 363
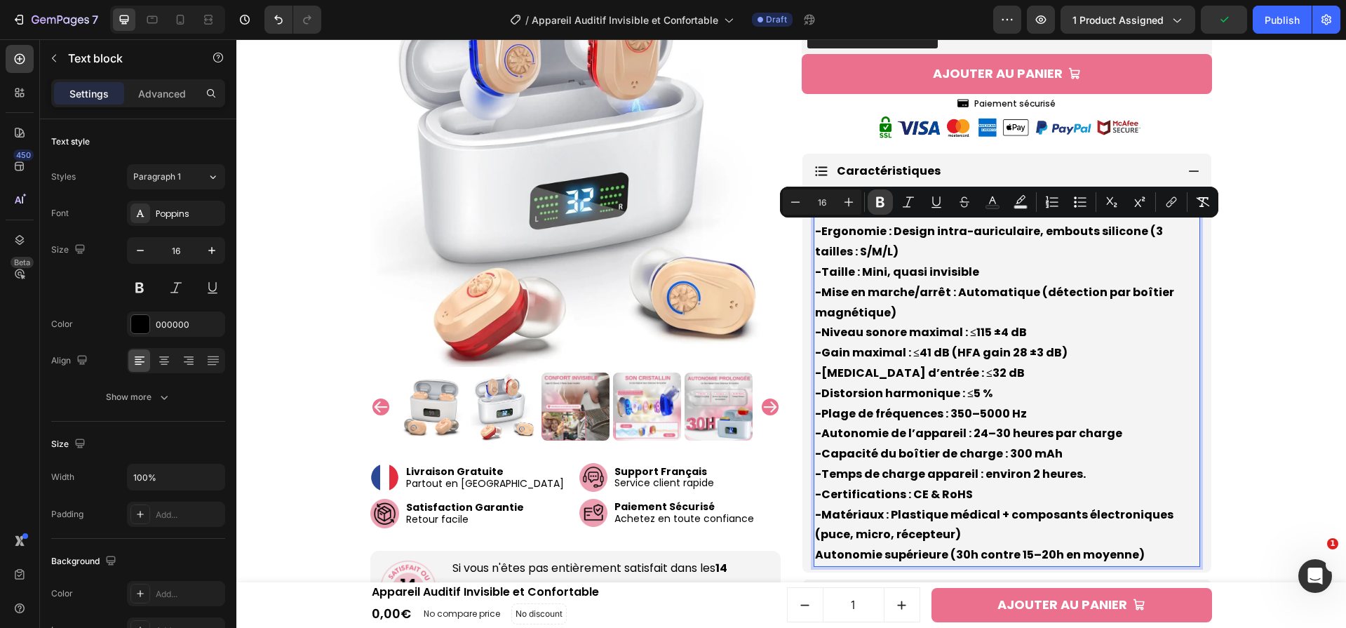
click at [882, 208] on icon "Editor contextual toolbar" at bounding box center [880, 202] width 14 height 14
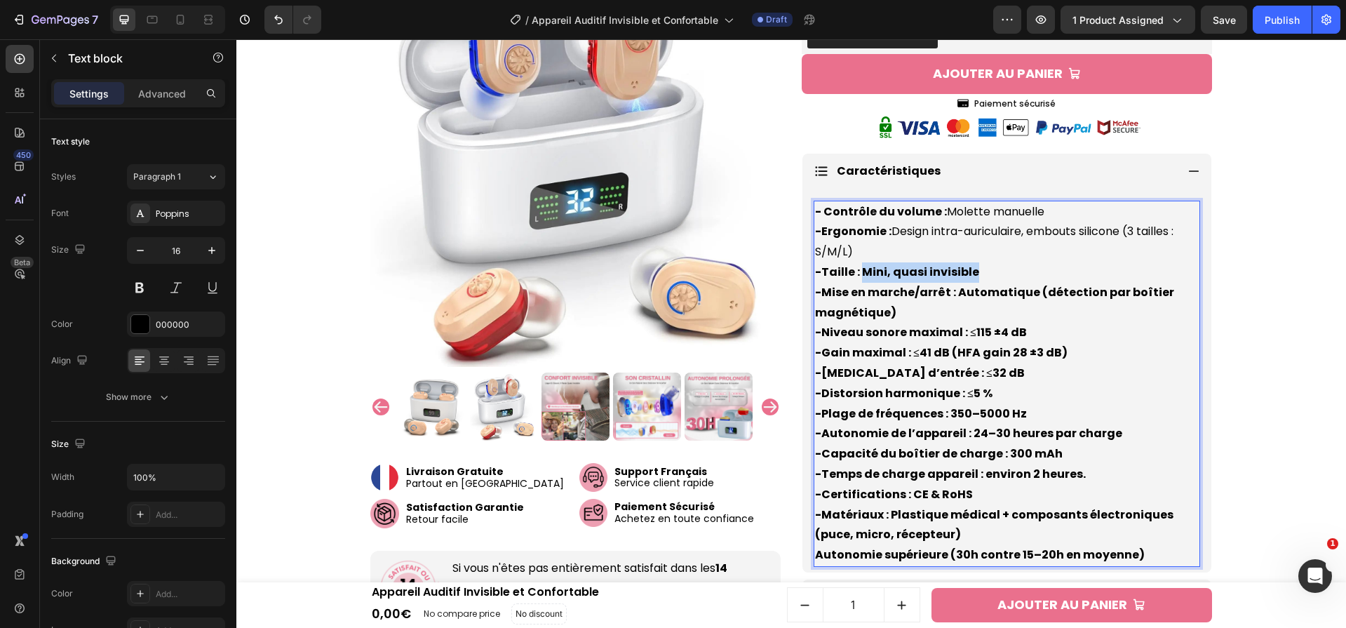
drag, startPoint x: 855, startPoint y: 266, endPoint x: 974, endPoint y: 268, distance: 118.6
click at [974, 268] on p "- Contrôle du volume : Molette manuelle -Ergonomie : Design intra-auriculaire, …" at bounding box center [1007, 383] width 384 height 363
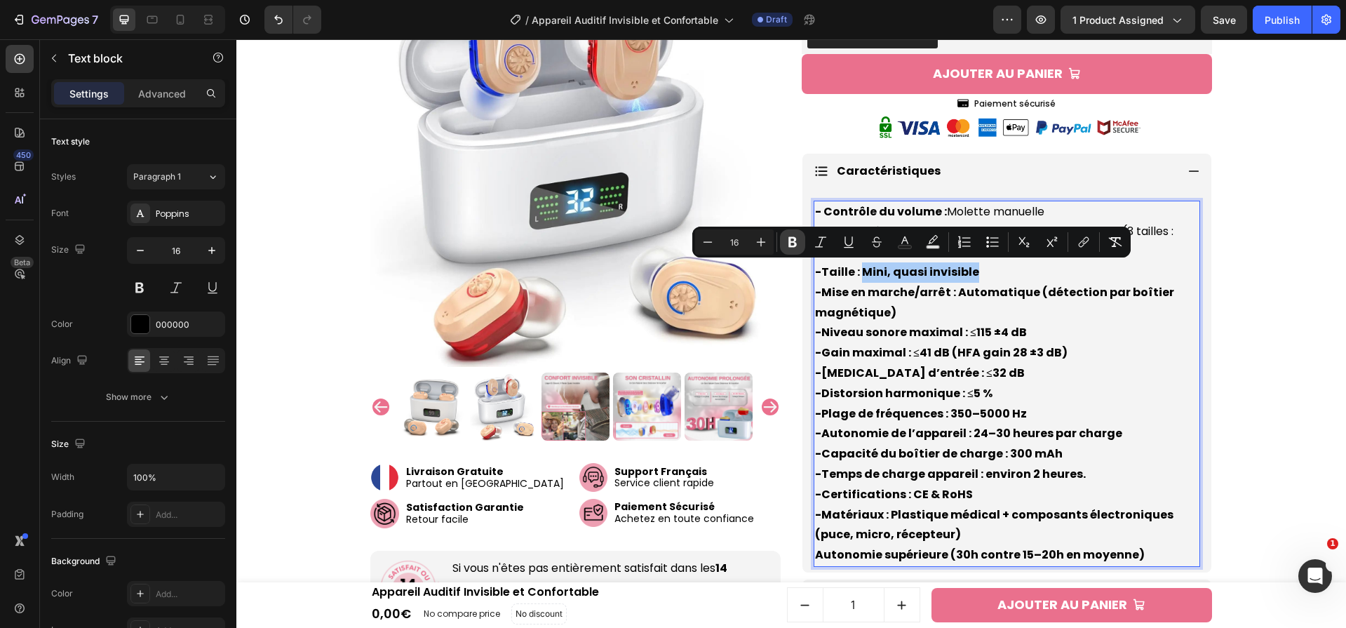
drag, startPoint x: 791, startPoint y: 238, endPoint x: 582, endPoint y: 178, distance: 217.6
click at [791, 238] on icon "Editor contextual toolbar" at bounding box center [792, 242] width 8 height 11
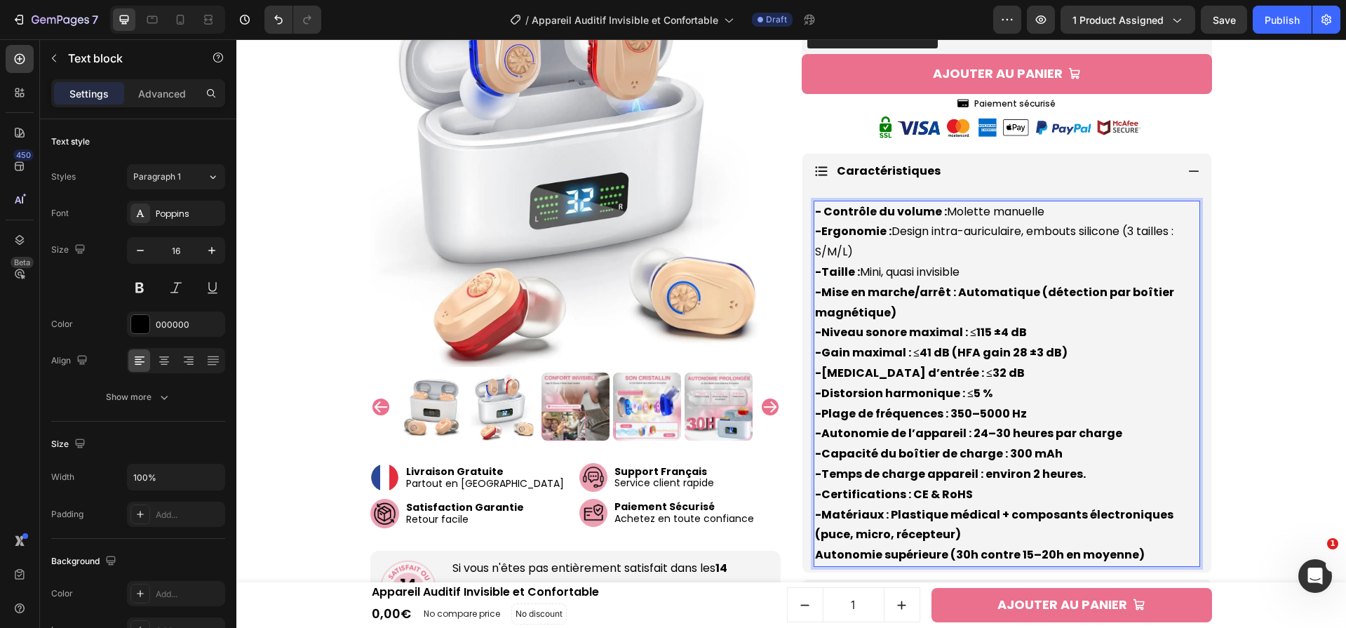
click at [819, 208] on strong "- Contrôle du volume :" at bounding box center [881, 211] width 132 height 16
click at [815, 233] on strong "-Ergonomie :" at bounding box center [853, 231] width 76 height 16
click at [816, 271] on strong "-Taille :" at bounding box center [837, 272] width 45 height 16
click at [818, 288] on strong "-Mise en marche/arrêt : Automatique (détection par boîtier magnétique)" at bounding box center [994, 302] width 359 height 36
click at [816, 332] on strong "-Niveau sonore maximal : ≤115 ±4 dB" at bounding box center [921, 332] width 212 height 16
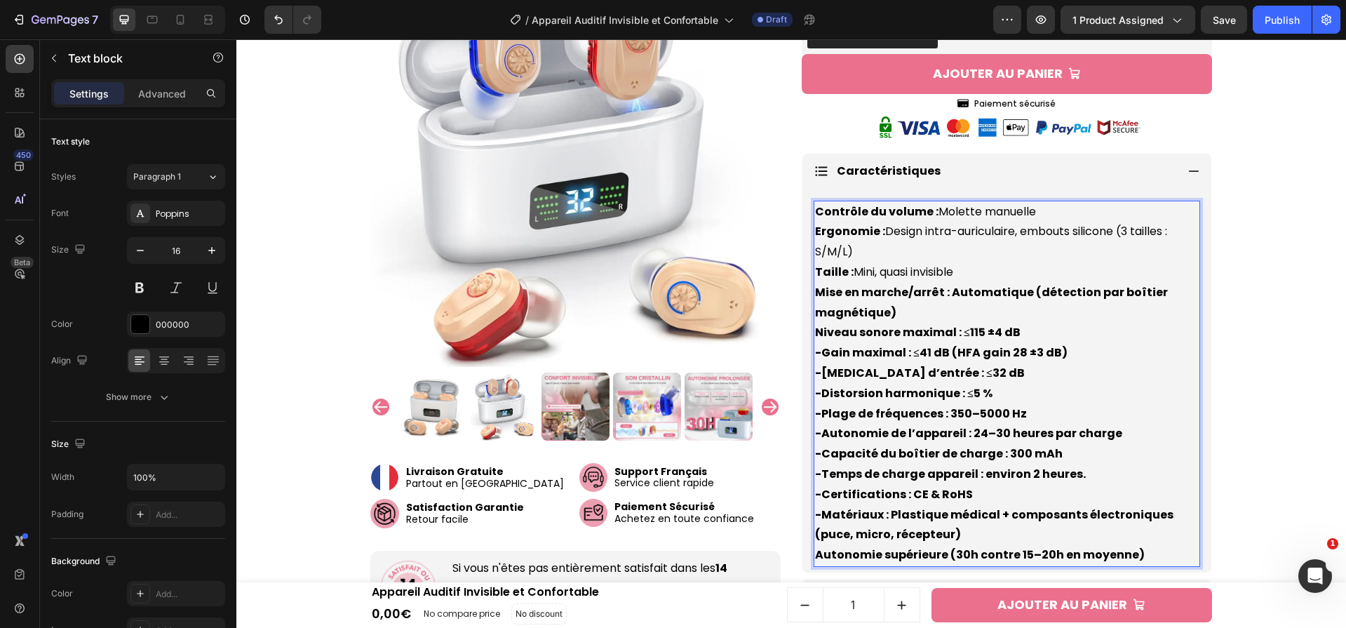
drag, startPoint x: 956, startPoint y: 329, endPoint x: 1065, endPoint y: 330, distance: 108.7
click at [1065, 330] on p "Contrôle du volume : Molette manuelle Ergonomie : Design intra-auriculaire, emb…" at bounding box center [1007, 383] width 384 height 363
click at [974, 333] on strong "Niveau sonore maximal : ≤115 ±4 dB" at bounding box center [918, 332] width 206 height 16
click at [976, 333] on strong "Niveau sonore maximal : ≤115 ±4 dB" at bounding box center [918, 332] width 206 height 16
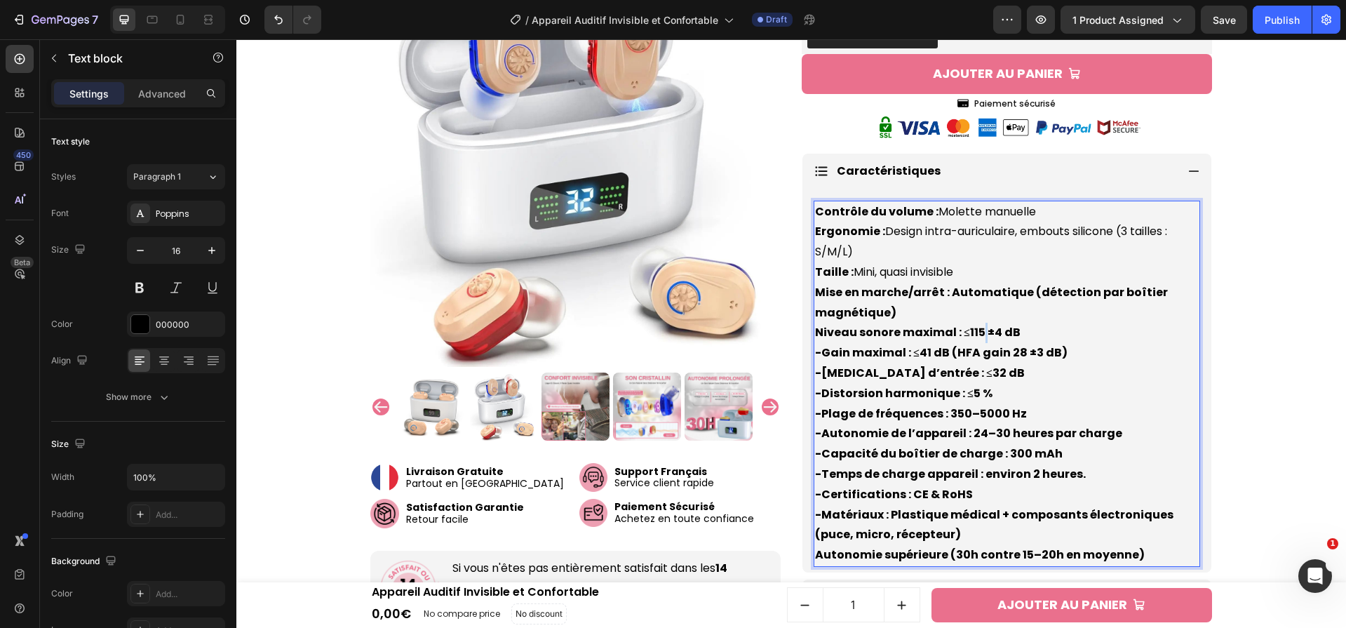
drag, startPoint x: 1014, startPoint y: 329, endPoint x: 957, endPoint y: 326, distance: 56.9
click at [957, 326] on p "Contrôle du volume : Molette manuelle Ergonomie : Design intra-auriculaire, emb…" at bounding box center [1007, 383] width 384 height 363
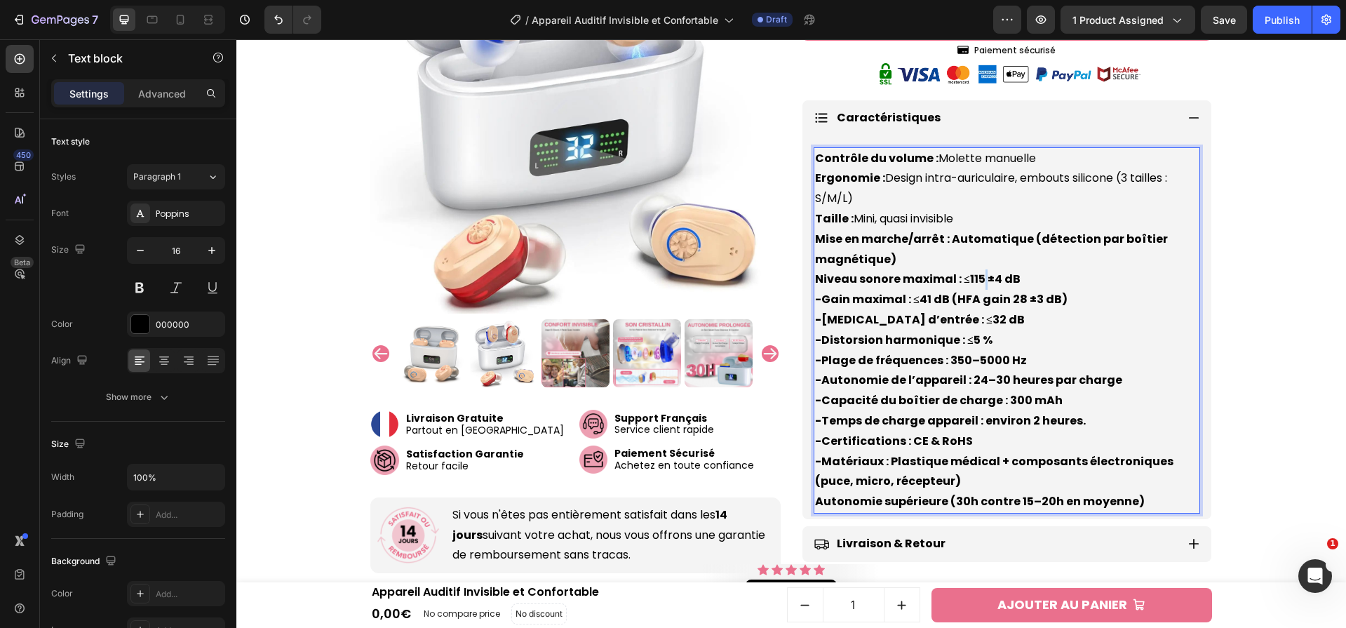
scroll to position [868, 0]
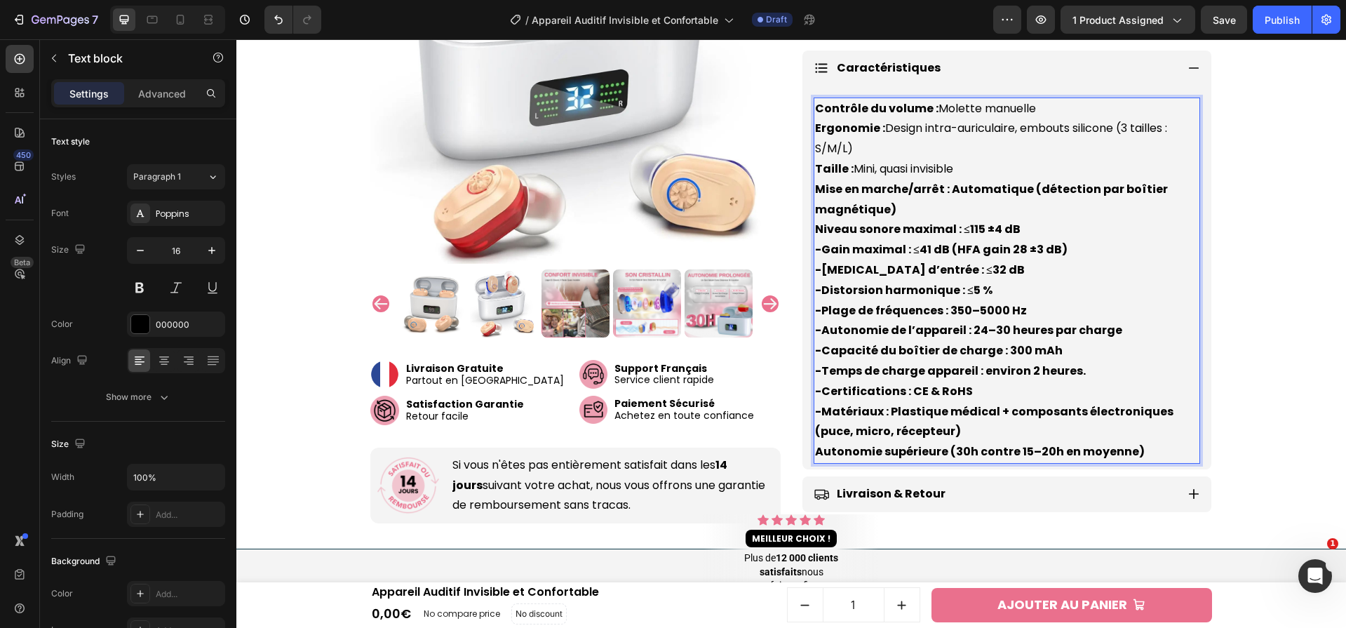
click at [951, 300] on p "Contrôle du volume : Molette manuelle Ergonomie : Design intra-auriculaire, emb…" at bounding box center [1007, 280] width 384 height 363
drag, startPoint x: 943, startPoint y: 189, endPoint x: 946, endPoint y: 201, distance: 11.8
click at [946, 201] on p "Contrôle du volume : Molette manuelle Ergonomie : Design intra-auriculaire, emb…" at bounding box center [1007, 280] width 384 height 363
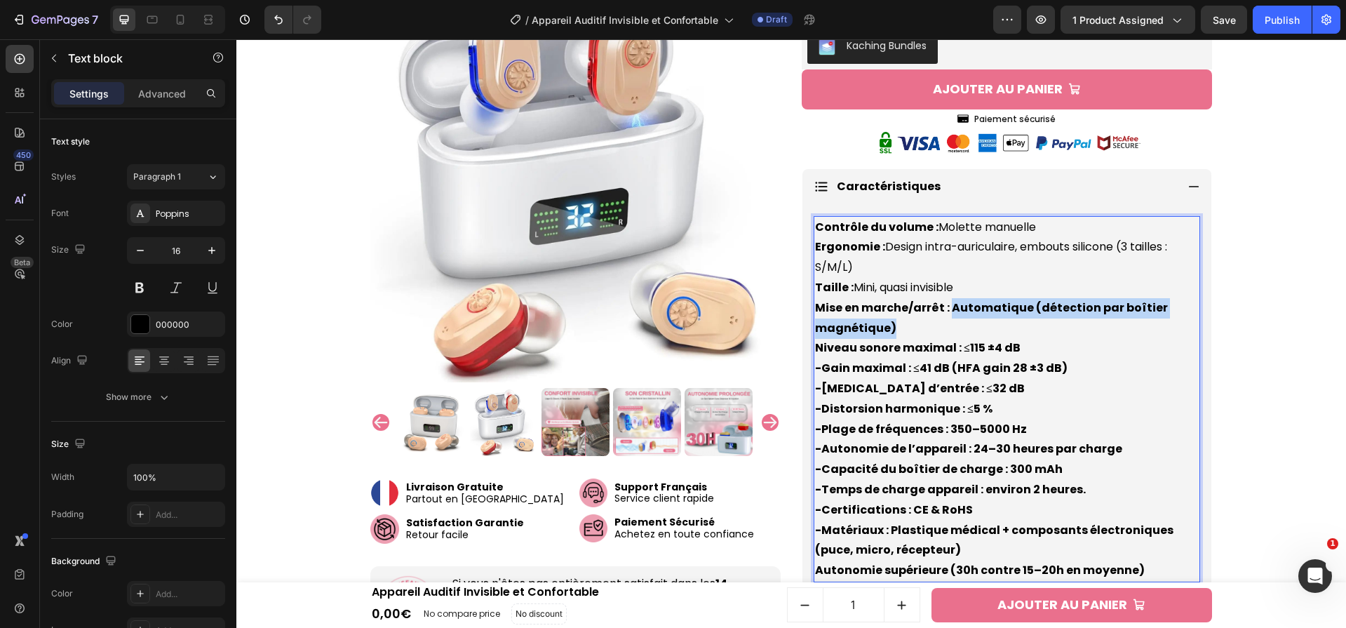
scroll to position [748, 0]
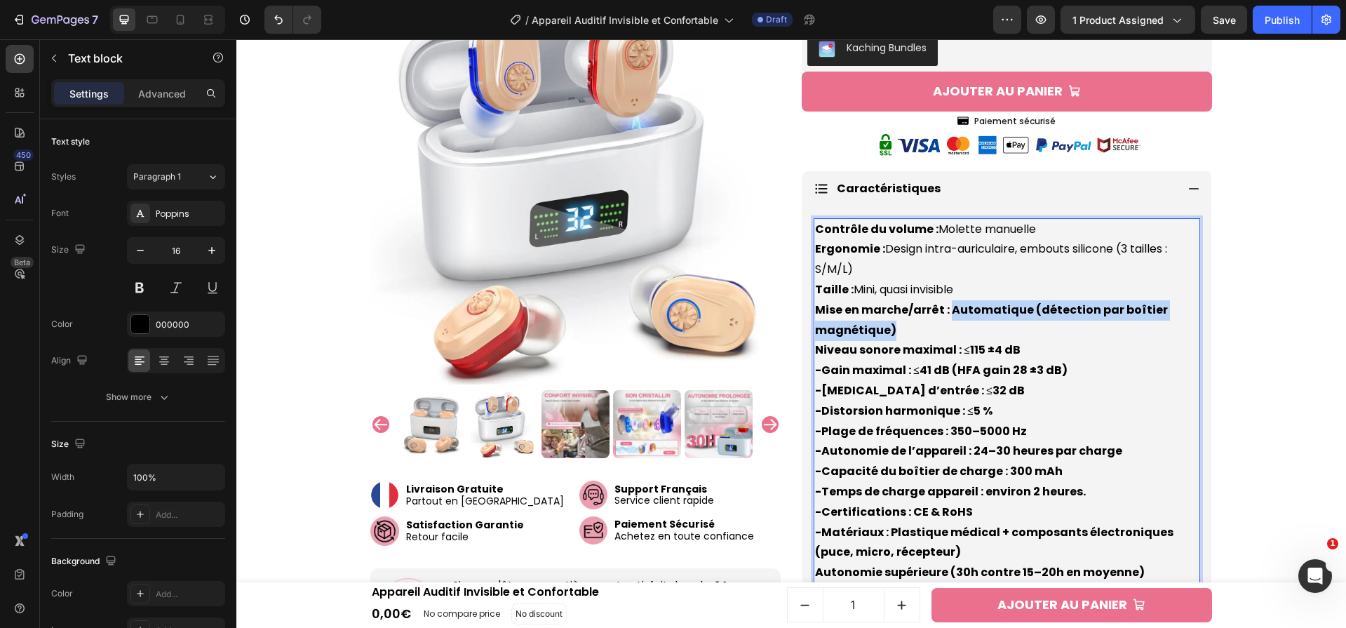
click at [1033, 316] on strong "Mise en marche/arrêt : Automatique (détection par boîtier magnétique)" at bounding box center [991, 320] width 353 height 36
click at [817, 370] on strong "-Gain maximal : ≤41 dB (HFA gain 28 ±3 dB)" at bounding box center [941, 370] width 253 height 16
click at [818, 394] on strong "-[MEDICAL_DATA] d’entrée : ≤32 dB" at bounding box center [920, 390] width 210 height 16
click at [816, 406] on strong "-Distorsion harmonique : ≤5 %" at bounding box center [903, 411] width 177 height 16
click at [818, 421] on p "Contrôle du volume : Molette manuelle Ergonomie : Design intra-auriculaire, emb…" at bounding box center [1007, 401] width 384 height 363
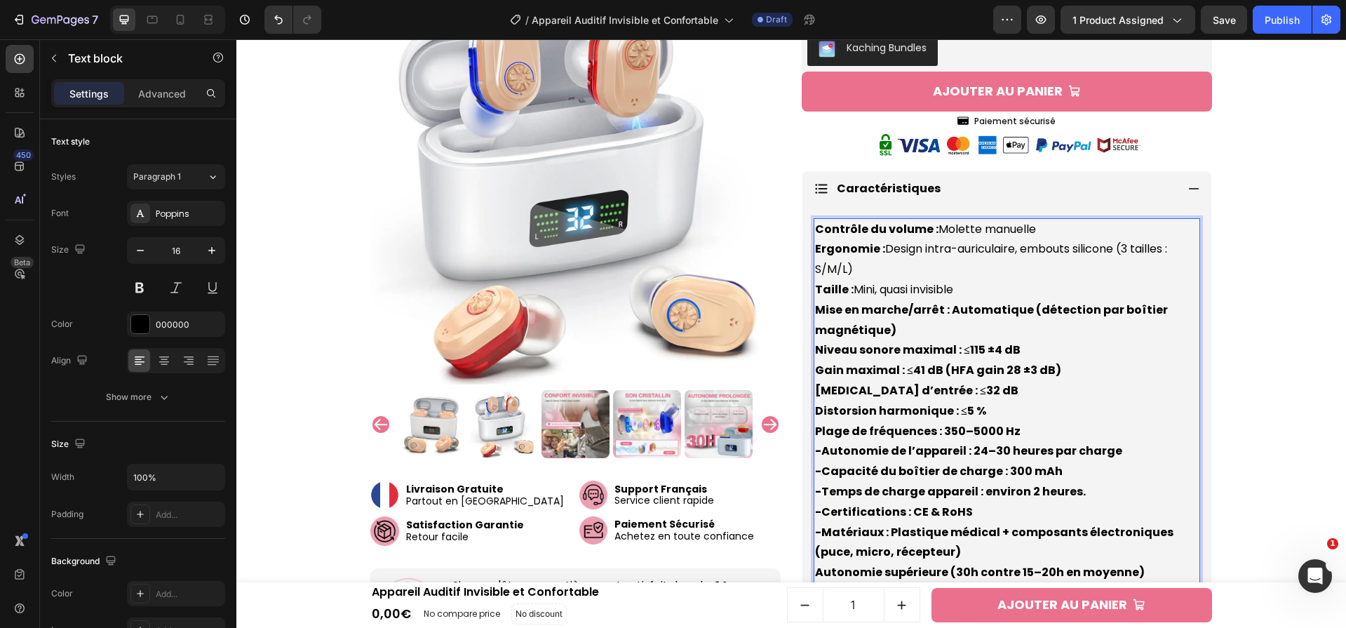
click at [816, 443] on strong "-Autonomie de l’appareil : 24–30 heures par charge" at bounding box center [968, 451] width 307 height 16
click at [815, 465] on strong "-Capacité du boîtier de charge : 300 mAh" at bounding box center [939, 471] width 248 height 16
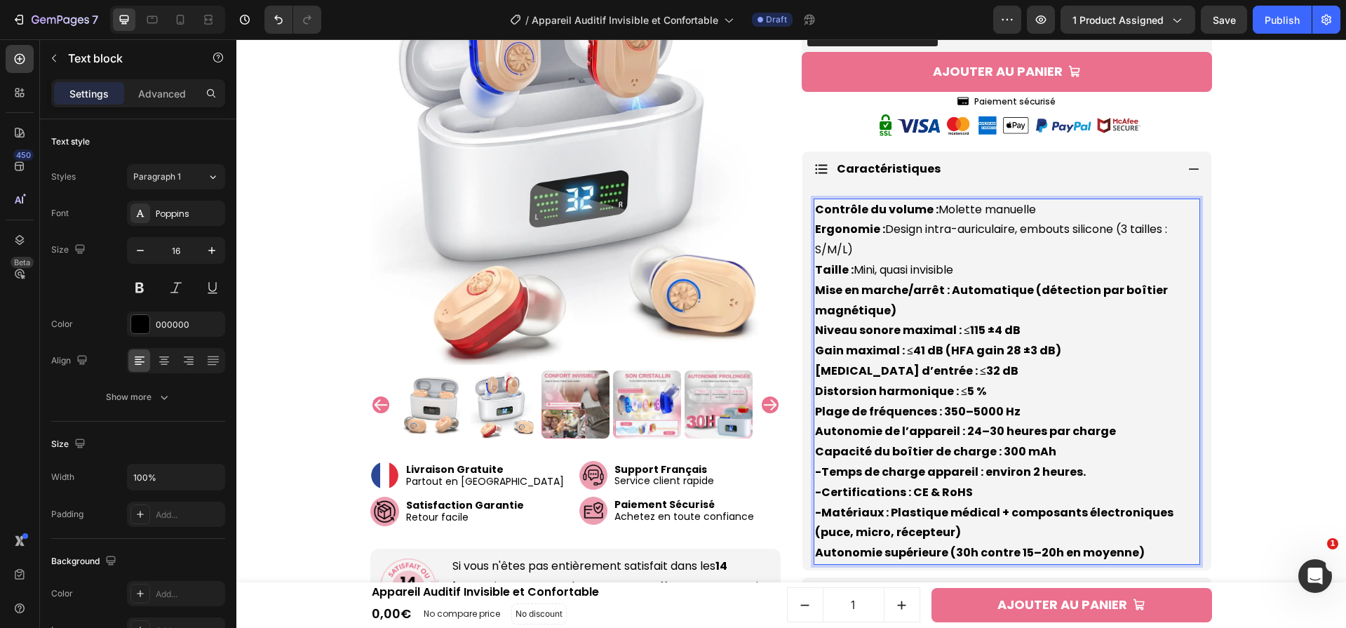
scroll to position [770, 0]
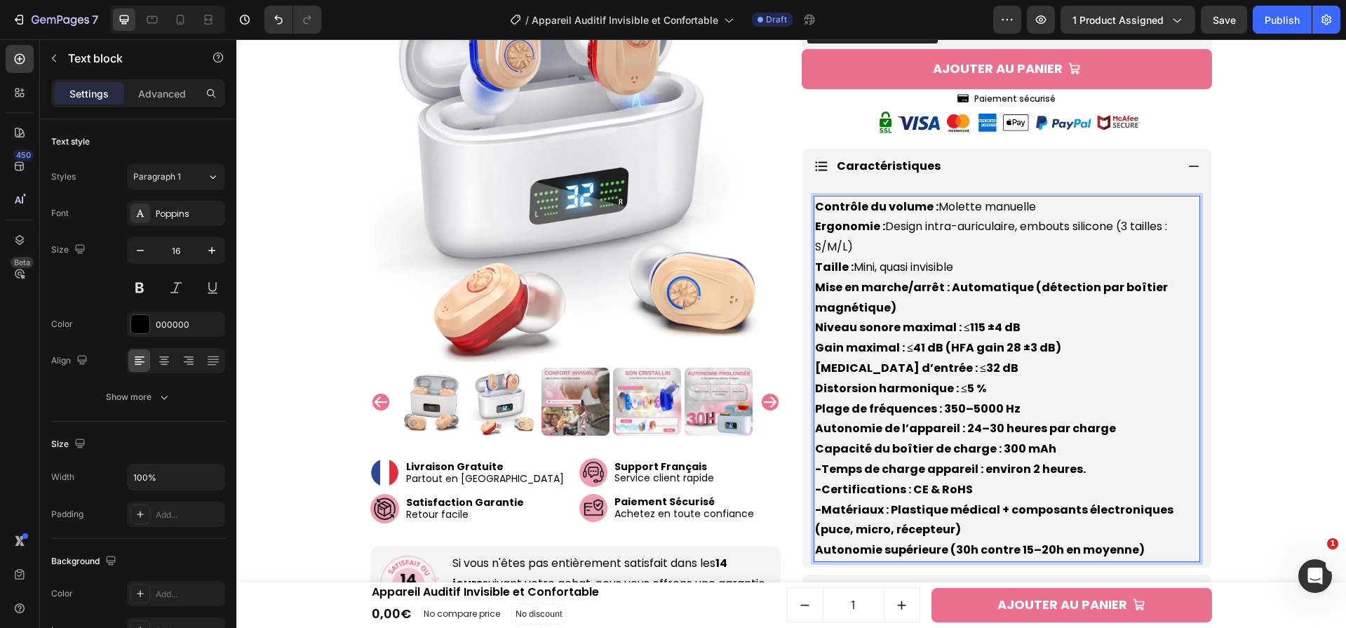
click at [820, 471] on strong "-Temps de charge appareil : environ 2 heures." at bounding box center [950, 469] width 271 height 16
click at [817, 470] on strong "-emps de charge appareil : environ 2 heures." at bounding box center [946, 469] width 263 height 16
click at [815, 207] on strong "TContrôle du volume :" at bounding box center [880, 207] width 131 height 16
click at [817, 489] on strong "-Certifications : CE & RoHS" at bounding box center [894, 489] width 158 height 16
click at [815, 510] on strong "-Matériaux : Plastique médical + composants électroniques (puce, micro, récepte…" at bounding box center [994, 520] width 358 height 36
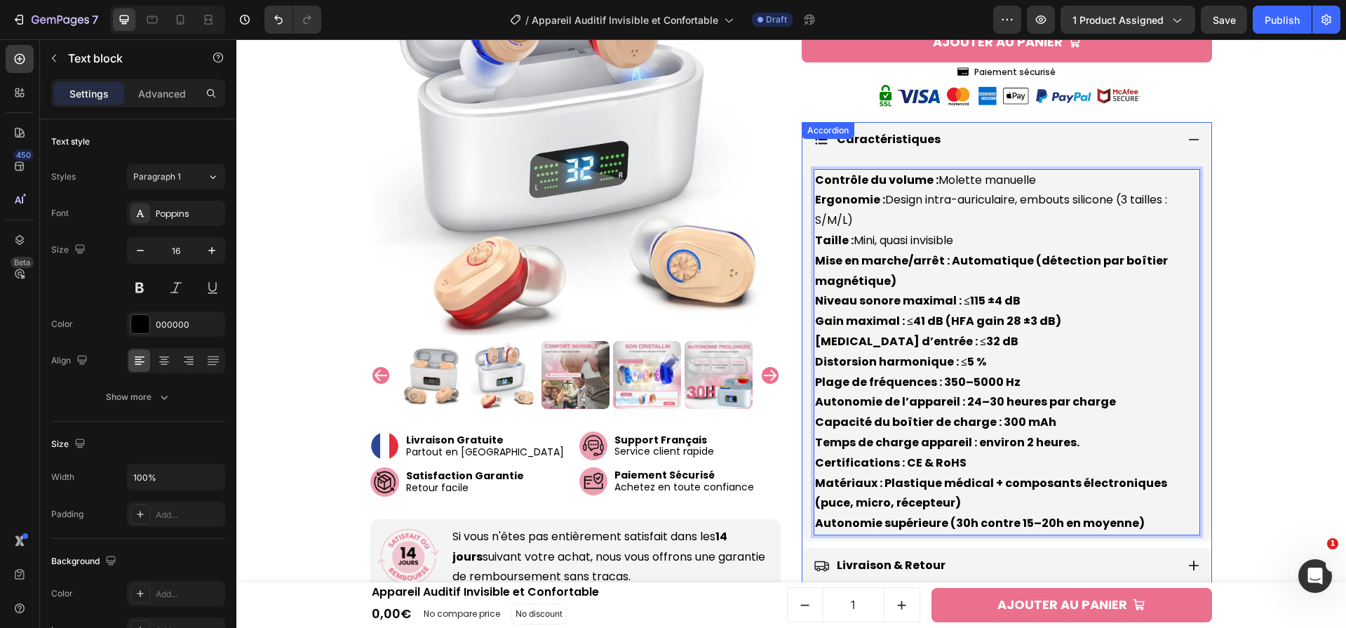
scroll to position [870, 0]
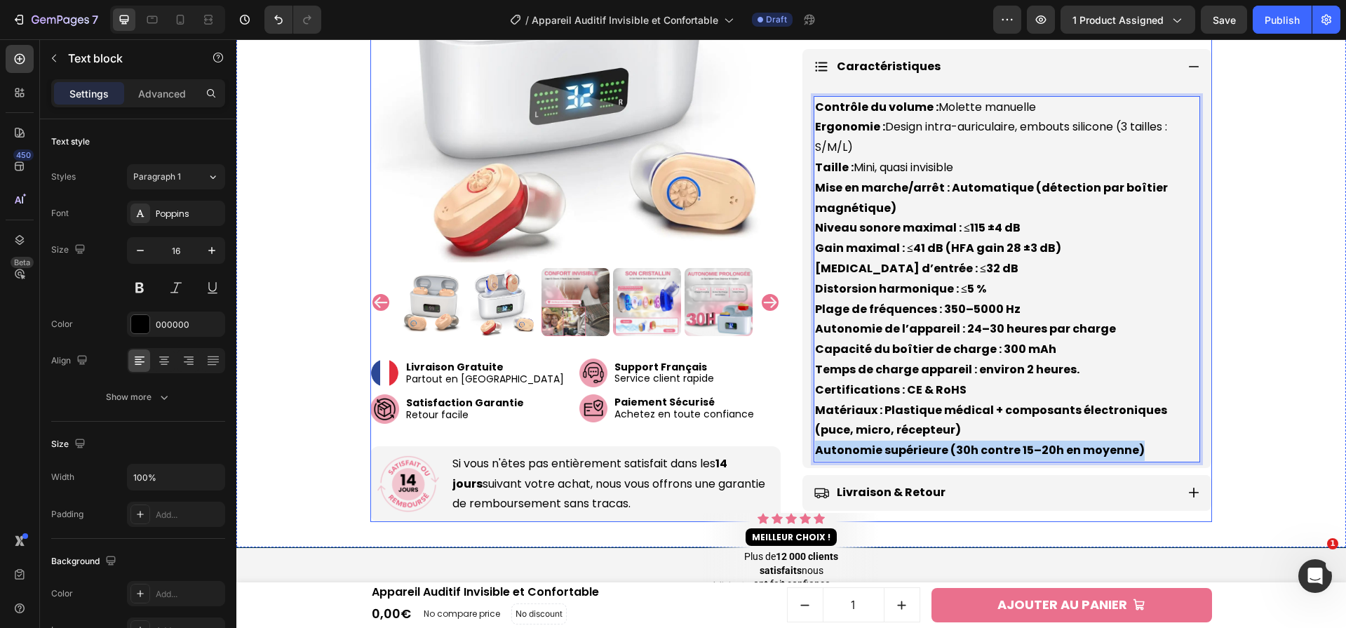
drag, startPoint x: 1134, startPoint y: 445, endPoint x: 787, endPoint y: 443, distance: 346.5
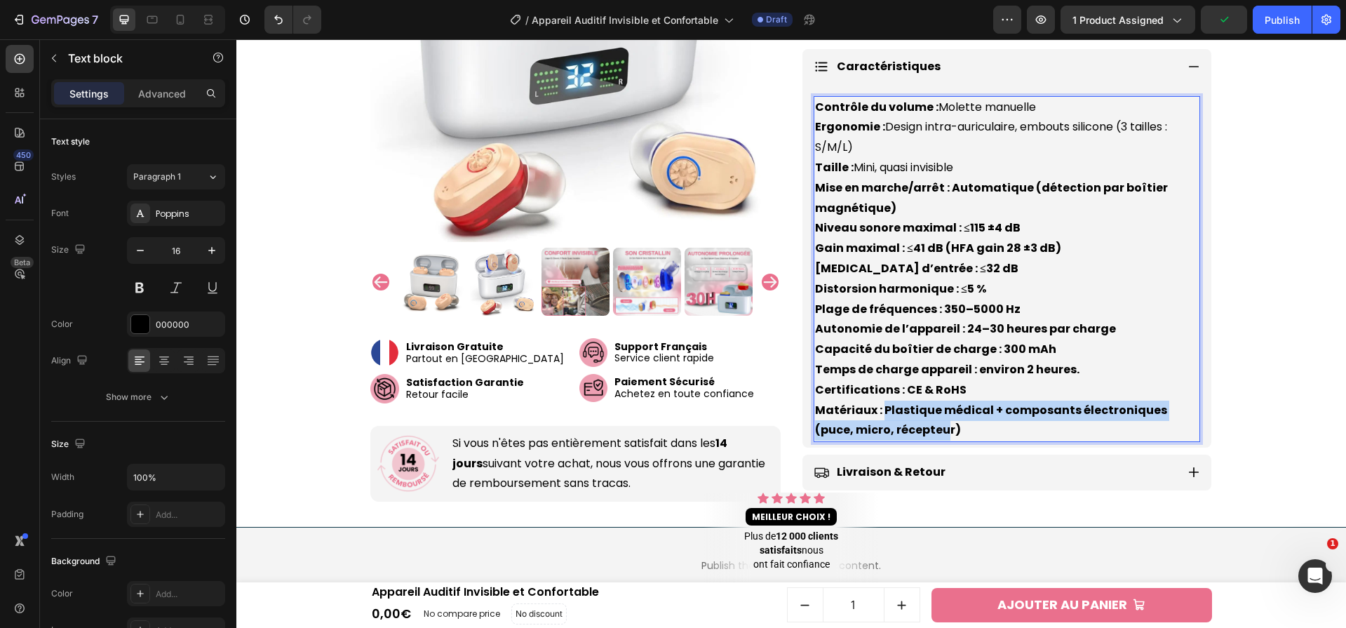
drag, startPoint x: 877, startPoint y: 407, endPoint x: 903, endPoint y: 429, distance: 34.4
click at [903, 429] on strong "Matériaux : Plastique médical + composants électroniques (puce, micro, récepteu…" at bounding box center [991, 420] width 352 height 36
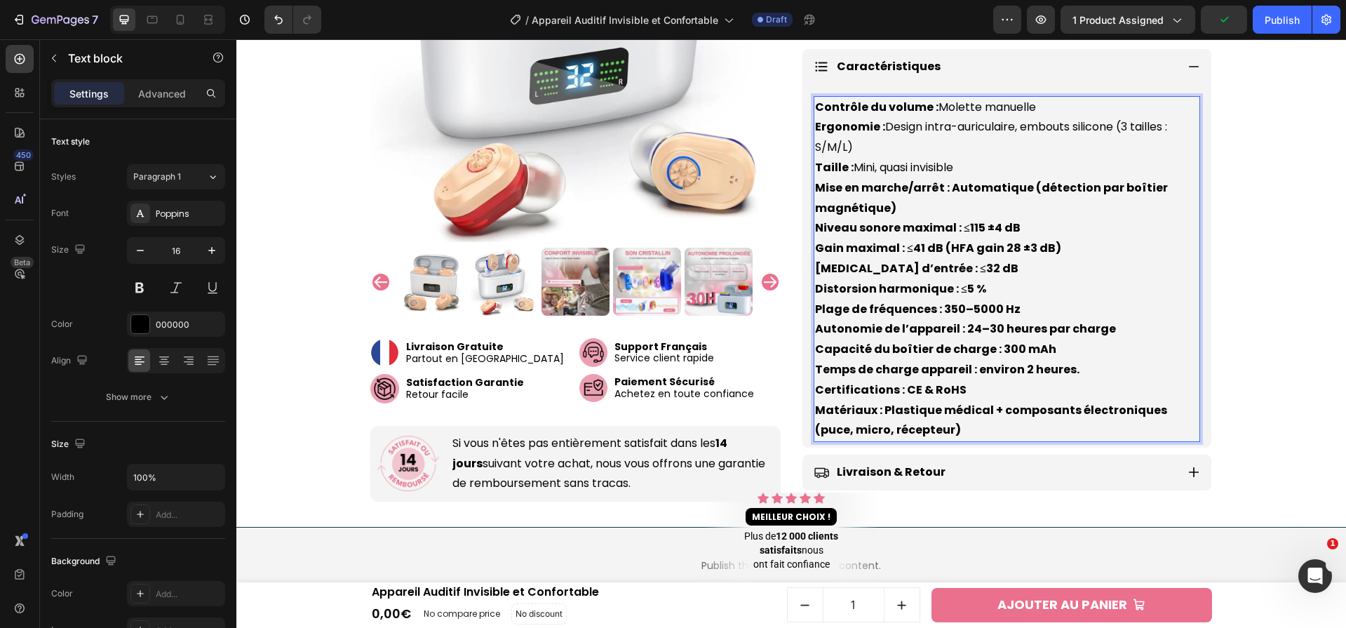
click at [917, 429] on p "Contrôle du volume : Molette manuelle Ergonomie : Design intra-auriculaire, emb…" at bounding box center [1007, 269] width 384 height 344
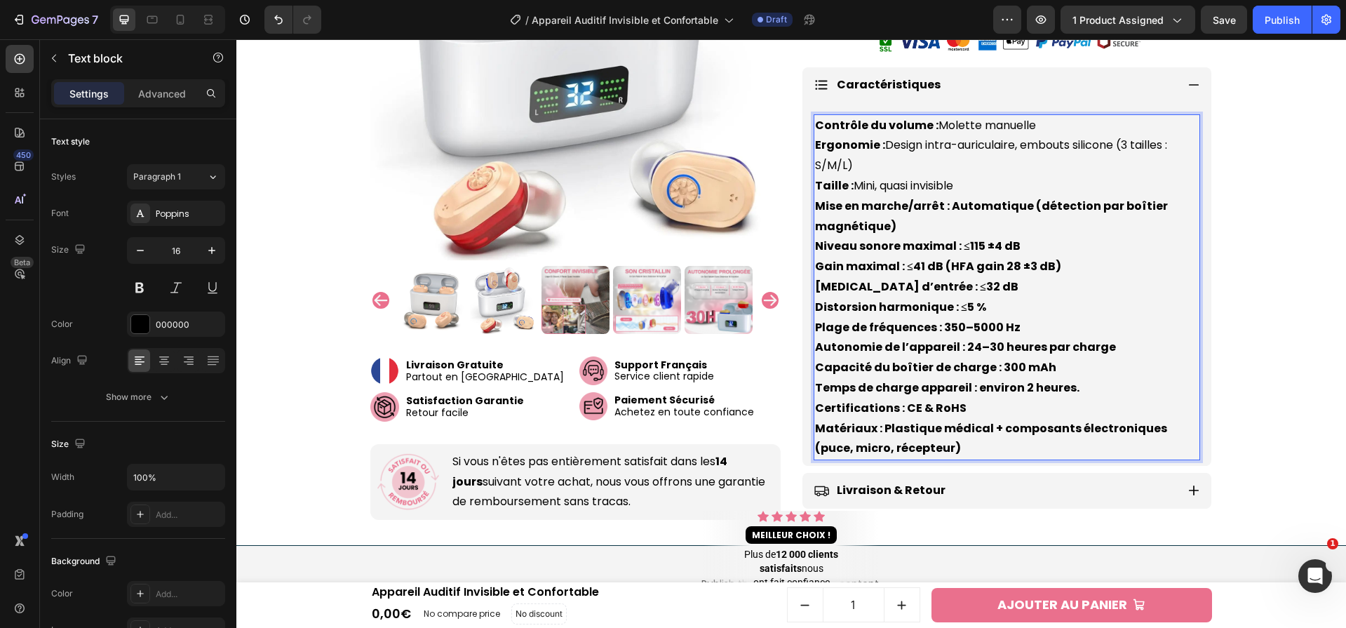
scroll to position [844, 0]
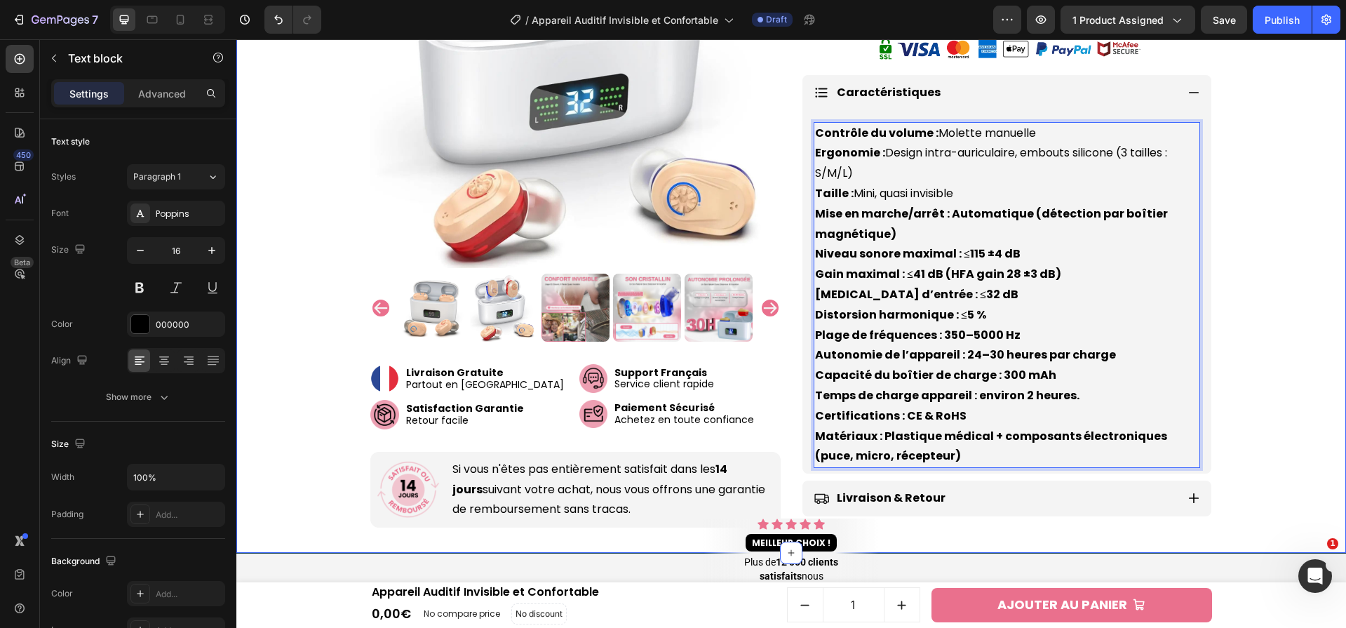
click at [1101, 253] on p "Contrôle du volume : Molette manuelle Ergonomie : Design intra-auriculaire, emb…" at bounding box center [1007, 295] width 384 height 344
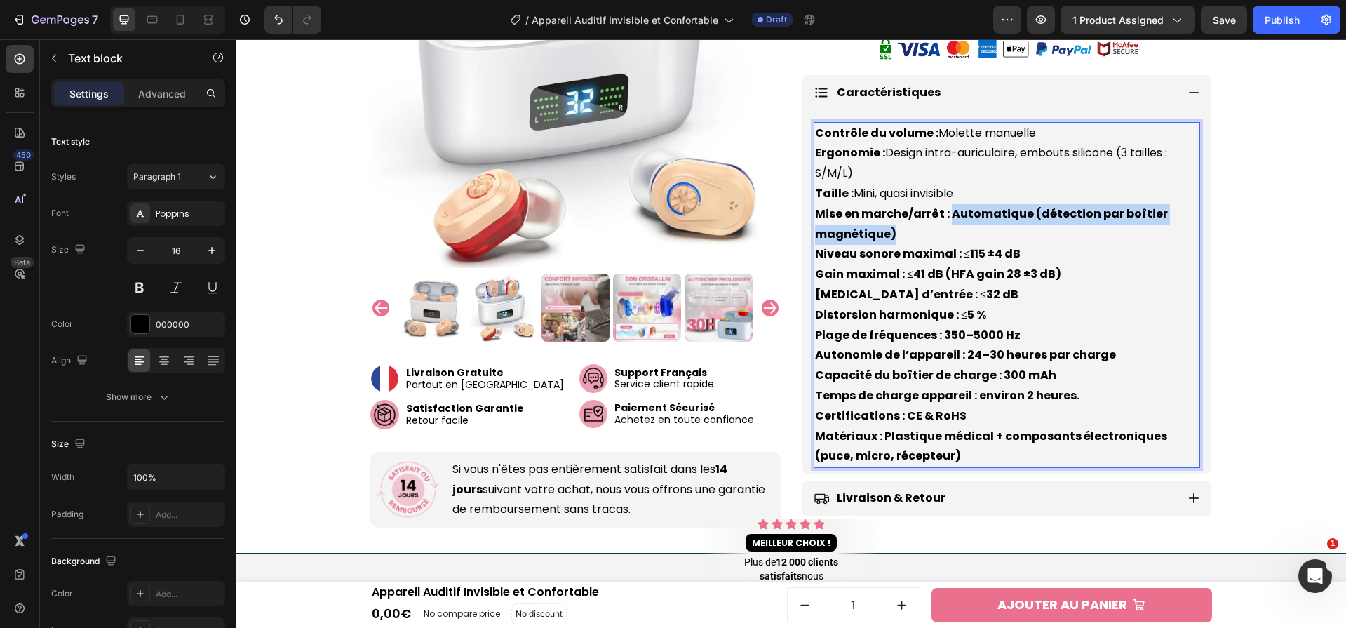
drag, startPoint x: 945, startPoint y: 209, endPoint x: 986, endPoint y: 227, distance: 45.2
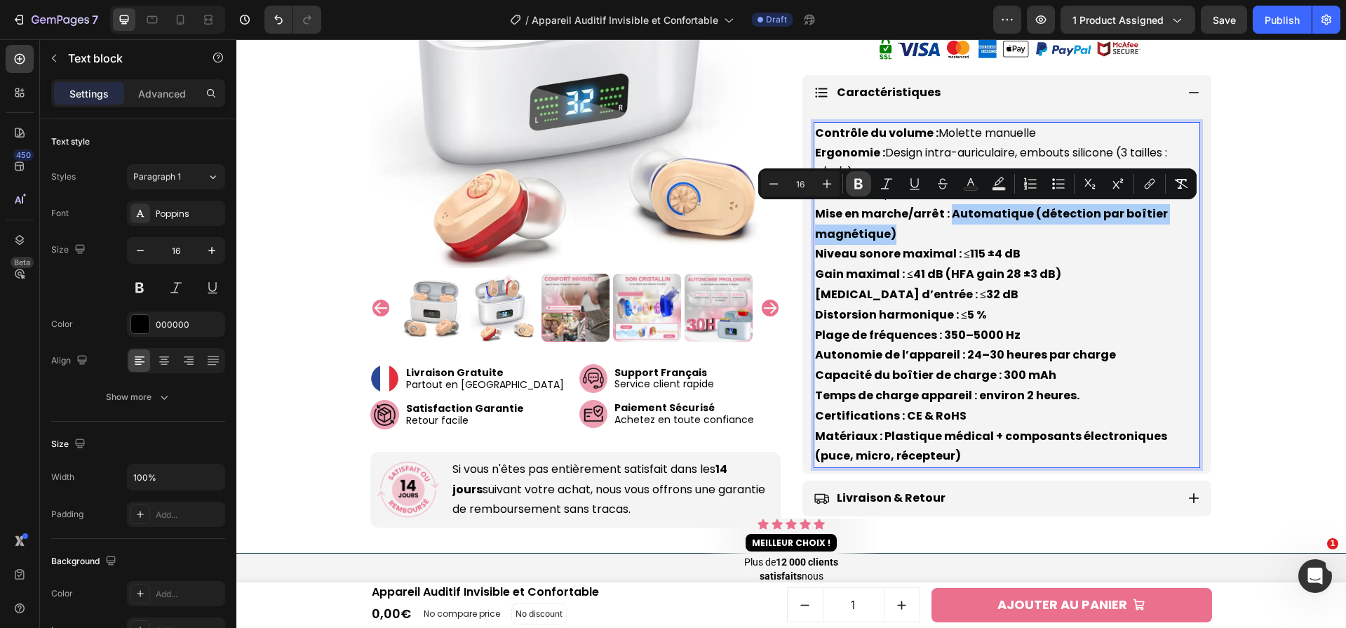
click at [862, 182] on icon "Editor contextual toolbar" at bounding box center [859, 184] width 14 height 14
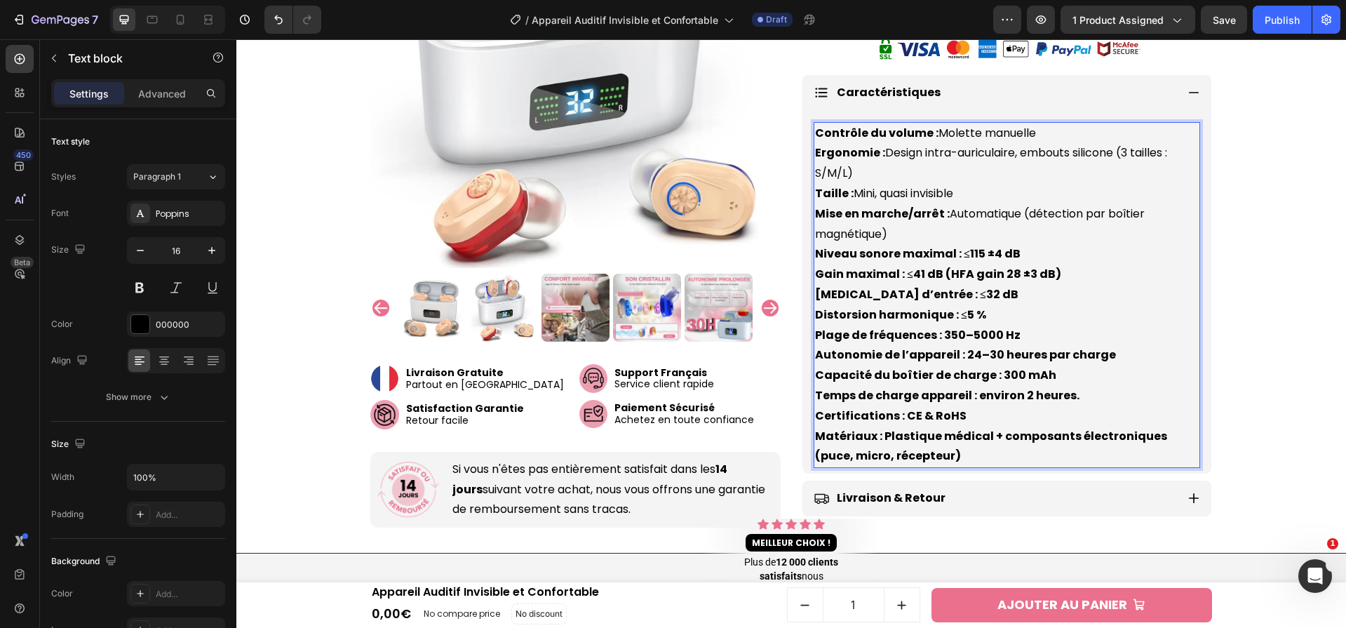
drag, startPoint x: 953, startPoint y: 254, endPoint x: 1049, endPoint y: 253, distance: 95.4
click at [1049, 253] on p "Contrôle du volume : Molette manuelle Ergonomie : Design intra-auriculaire, emb…" at bounding box center [1007, 295] width 384 height 344
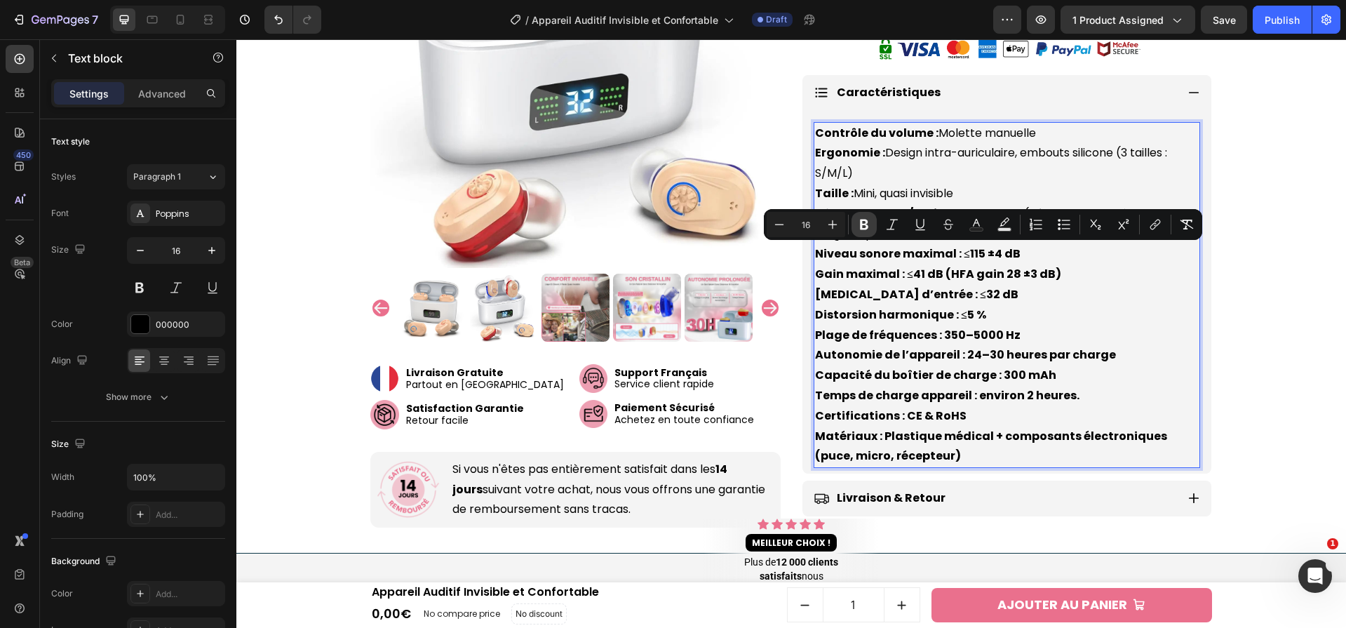
click at [870, 229] on icon "Editor contextual toolbar" at bounding box center [864, 224] width 14 height 14
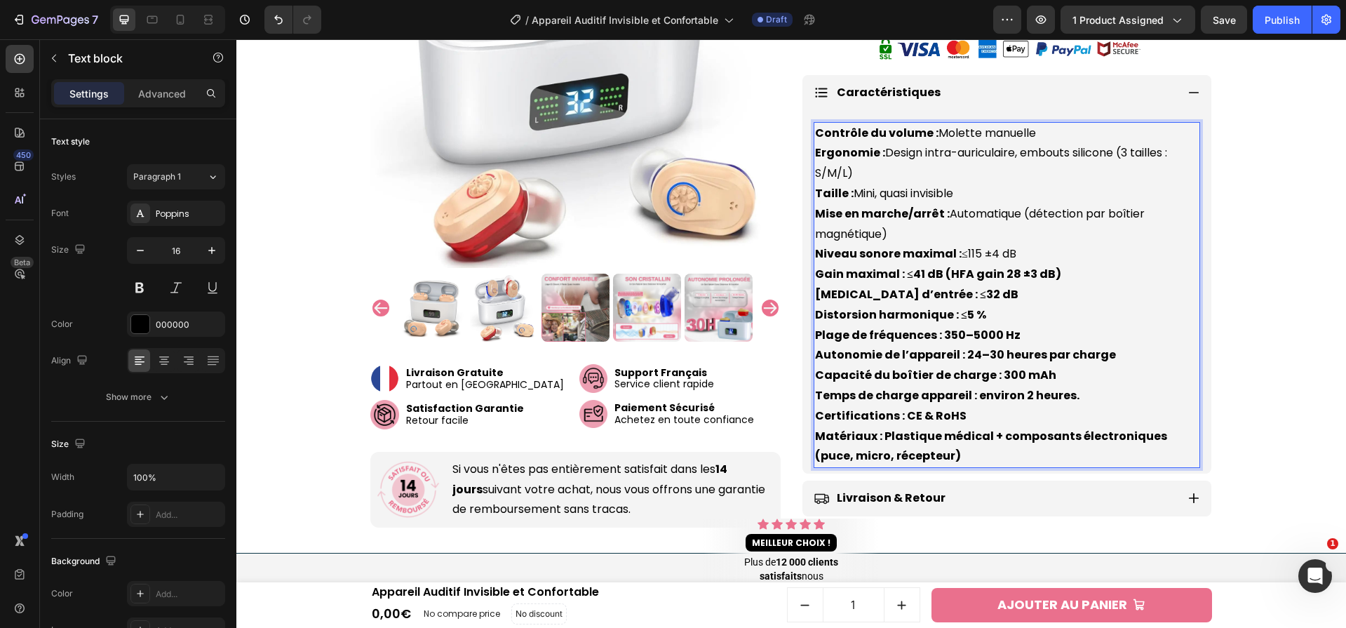
drag, startPoint x: 898, startPoint y: 274, endPoint x: 1072, endPoint y: 277, distance: 174.0
click at [1073, 277] on p "Contrôle du volume : Molette manuelle Ergonomie : Design intra-auriculaire, emb…" at bounding box center [1007, 295] width 384 height 344
drag, startPoint x: 1065, startPoint y: 277, endPoint x: 900, endPoint y: 274, distance: 165.6
click at [900, 274] on p "Contrôle du volume : Molette manuelle Ergonomie : Design intra-auriculaire, emb…" at bounding box center [1007, 295] width 384 height 344
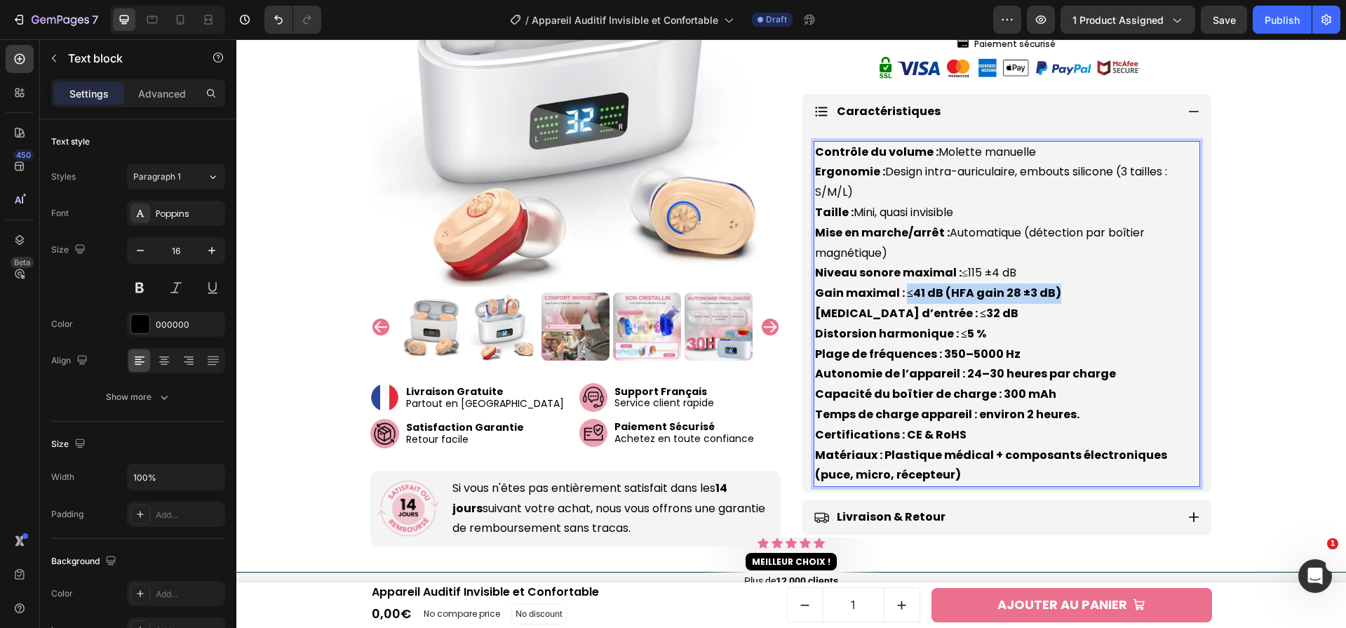
scroll to position [824, 0]
click at [950, 320] on p "Contrôle du volume : Molette manuelle Ergonomie : Design intra-auriculaire, emb…" at bounding box center [1007, 315] width 384 height 344
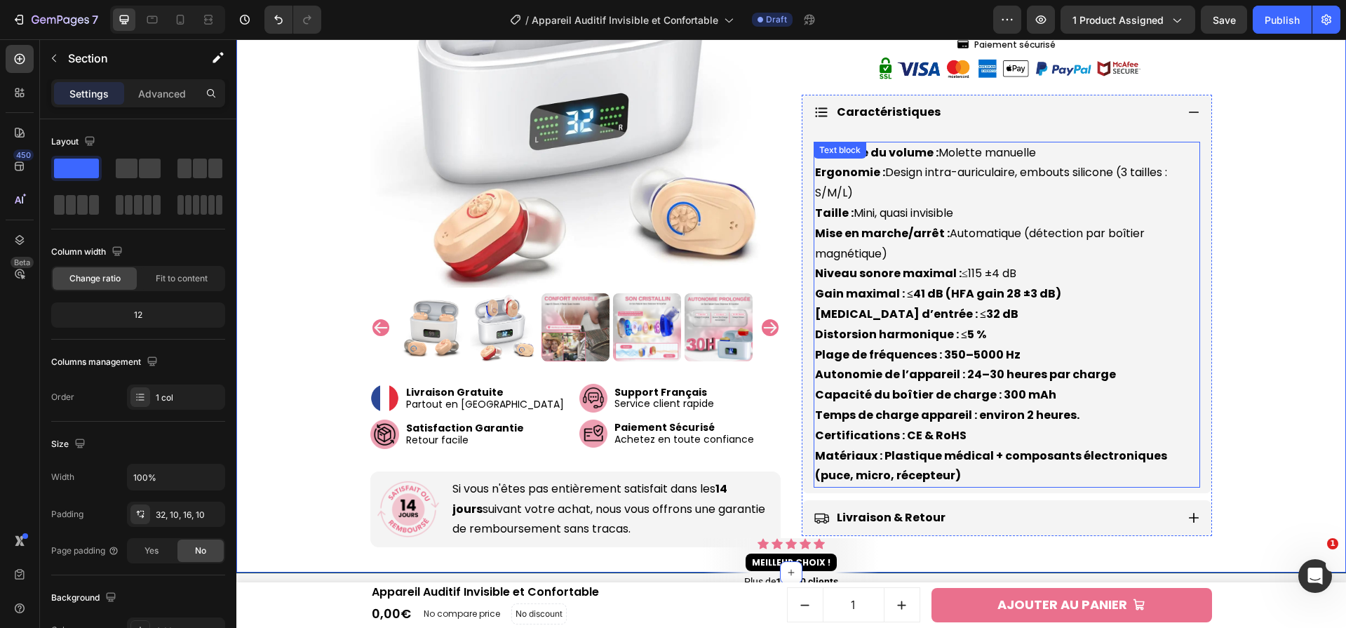
click at [995, 307] on p "Contrôle du volume : Molette manuelle Ergonomie : Design intra-auriculaire, emb…" at bounding box center [1007, 315] width 384 height 344
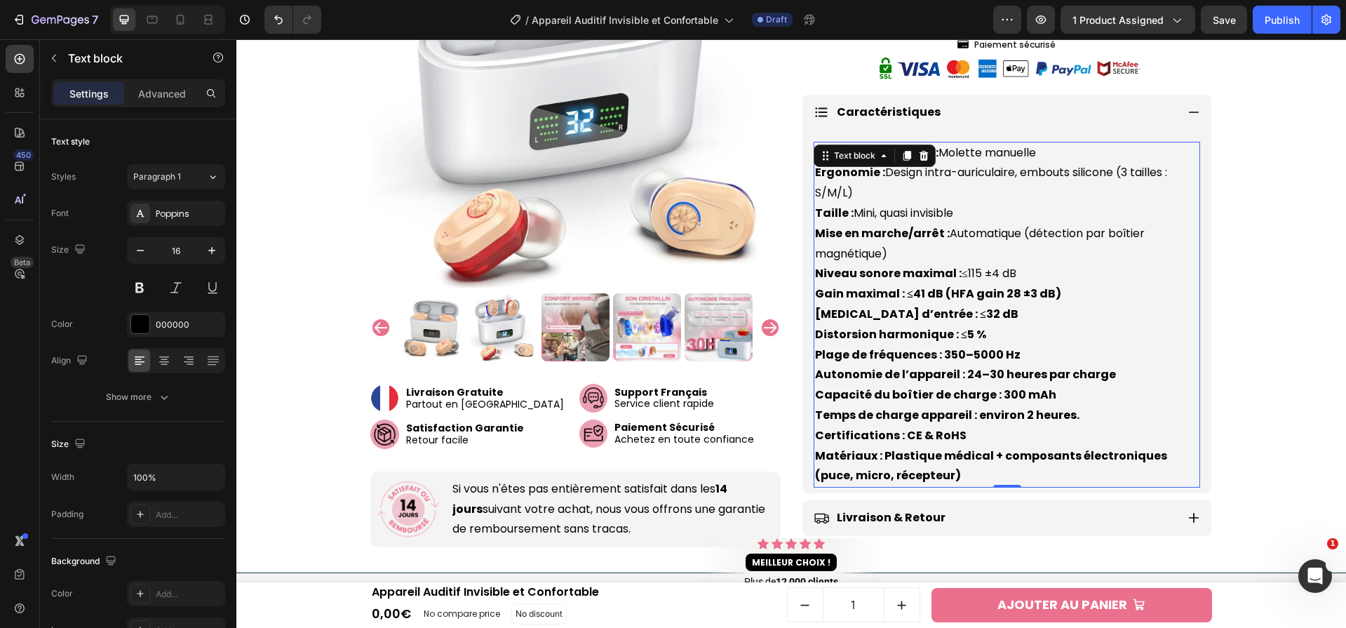
click at [962, 295] on strong "Gain maximal : ≤41 dB (HFA gain 28 ±3 dB)" at bounding box center [938, 293] width 246 height 16
drag, startPoint x: 1049, startPoint y: 300, endPoint x: 898, endPoint y: 300, distance: 151.5
click at [898, 300] on p "Contrôle du volume : Molette manuelle Ergonomie : Design intra-auriculaire, emb…" at bounding box center [1007, 315] width 384 height 344
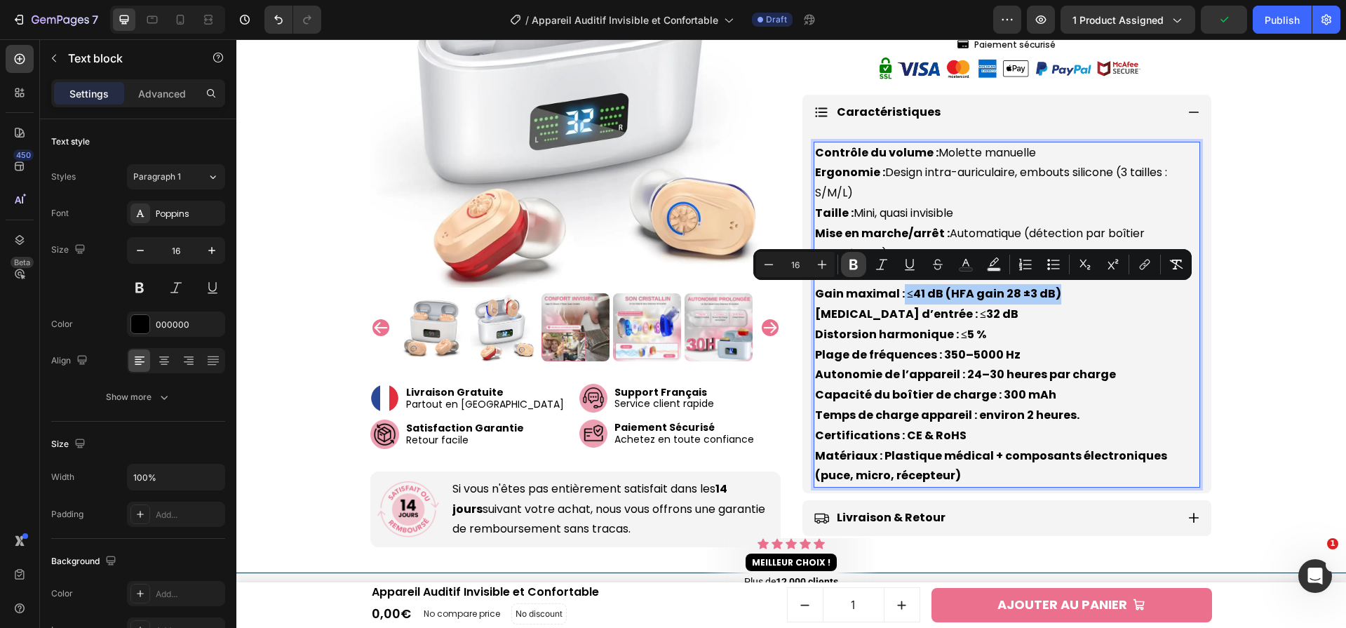
click at [861, 271] on button "Bold" at bounding box center [853, 264] width 25 height 25
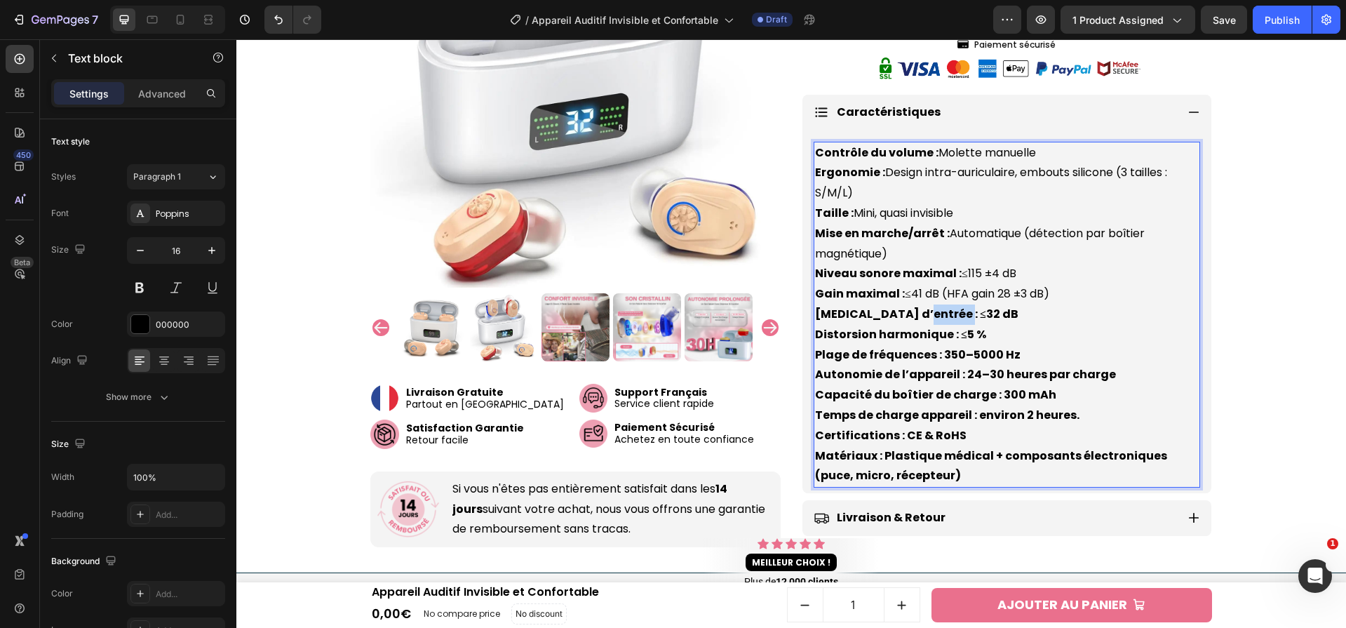
drag, startPoint x: 897, startPoint y: 316, endPoint x: 992, endPoint y: 318, distance: 94.7
click at [992, 318] on p "Contrôle du volume : Molette manuelle Ergonomie : Design intra-auriculaire, emb…" at bounding box center [1007, 315] width 384 height 344
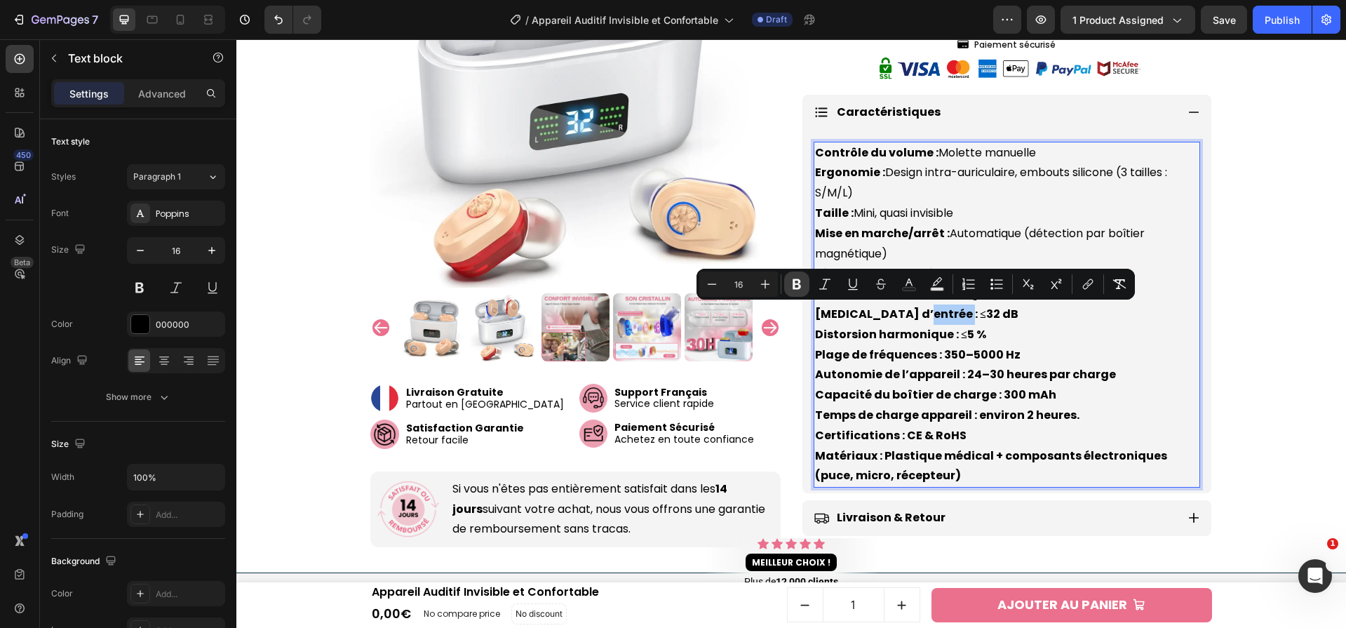
click at [795, 285] on icon "Editor contextual toolbar" at bounding box center [797, 284] width 14 height 14
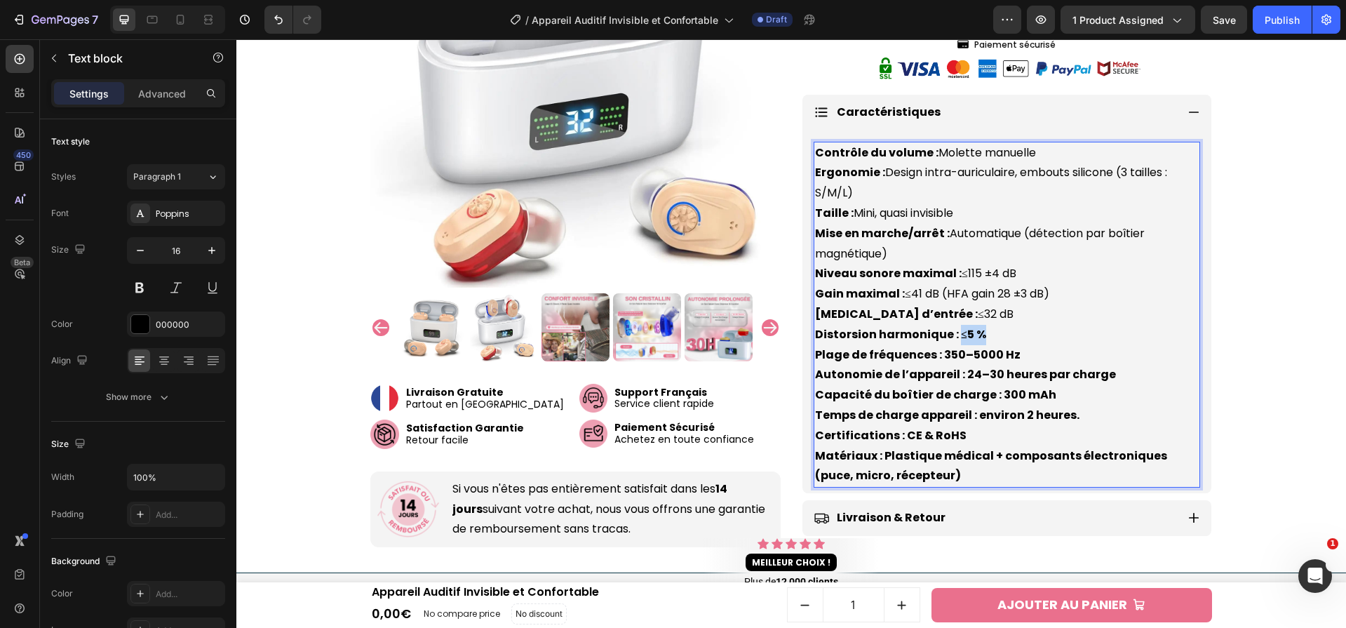
drag, startPoint x: 951, startPoint y: 333, endPoint x: 1010, endPoint y: 333, distance: 58.9
click at [1010, 333] on p "Contrôle du volume : Molette manuelle Ergonomie : Design intra-auriculaire, emb…" at bounding box center [1007, 315] width 384 height 344
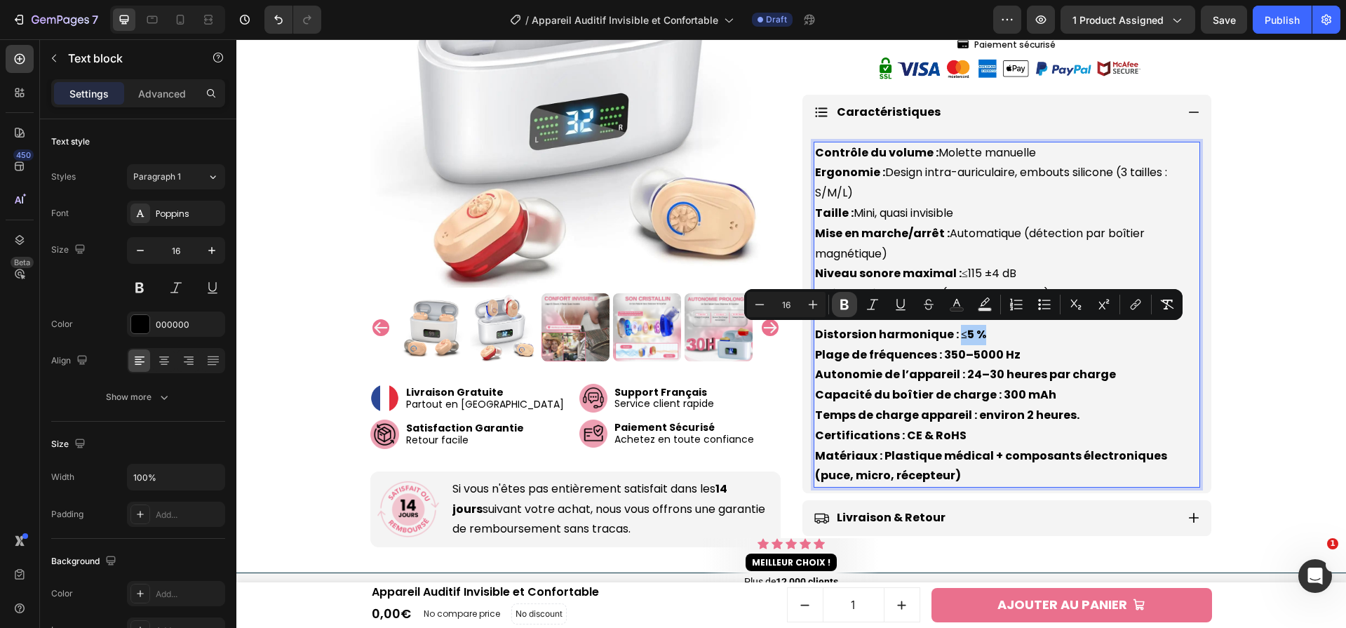
click at [835, 307] on button "Bold" at bounding box center [844, 304] width 25 height 25
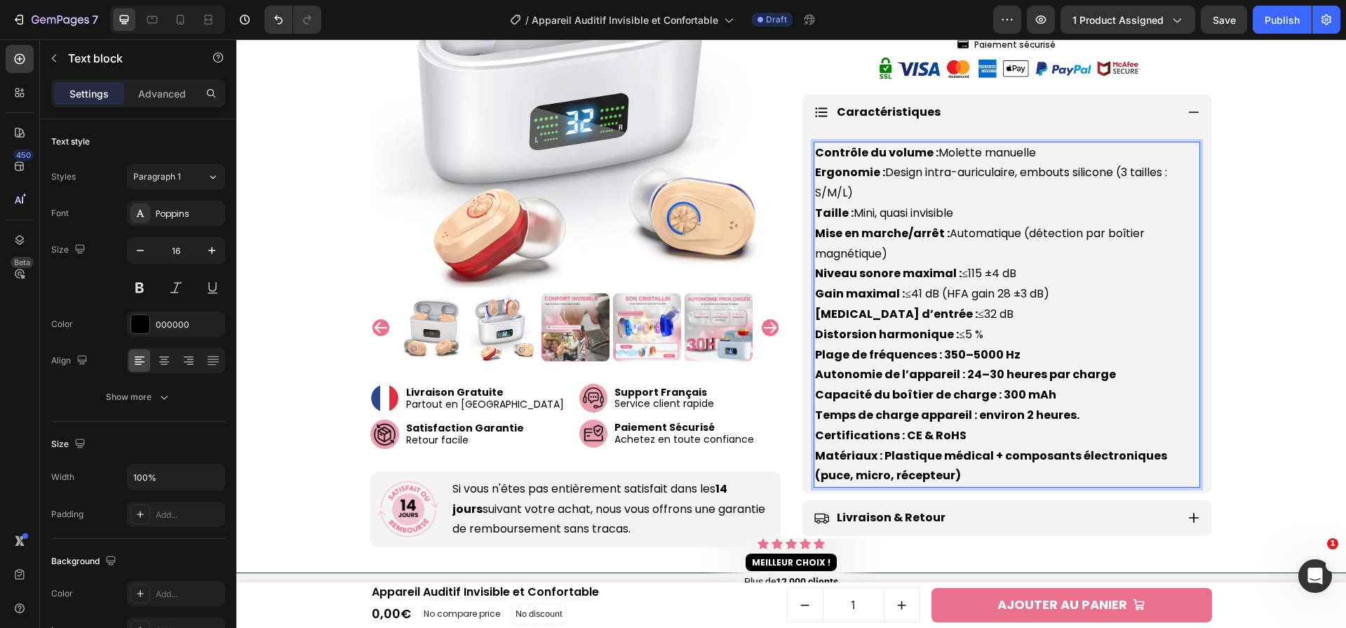
drag, startPoint x: 933, startPoint y: 356, endPoint x: 1056, endPoint y: 355, distance: 123.5
click at [1056, 355] on p "Contrôle du volume : Molette manuelle Ergonomie : Design intra-auriculaire, emb…" at bounding box center [1007, 315] width 384 height 344
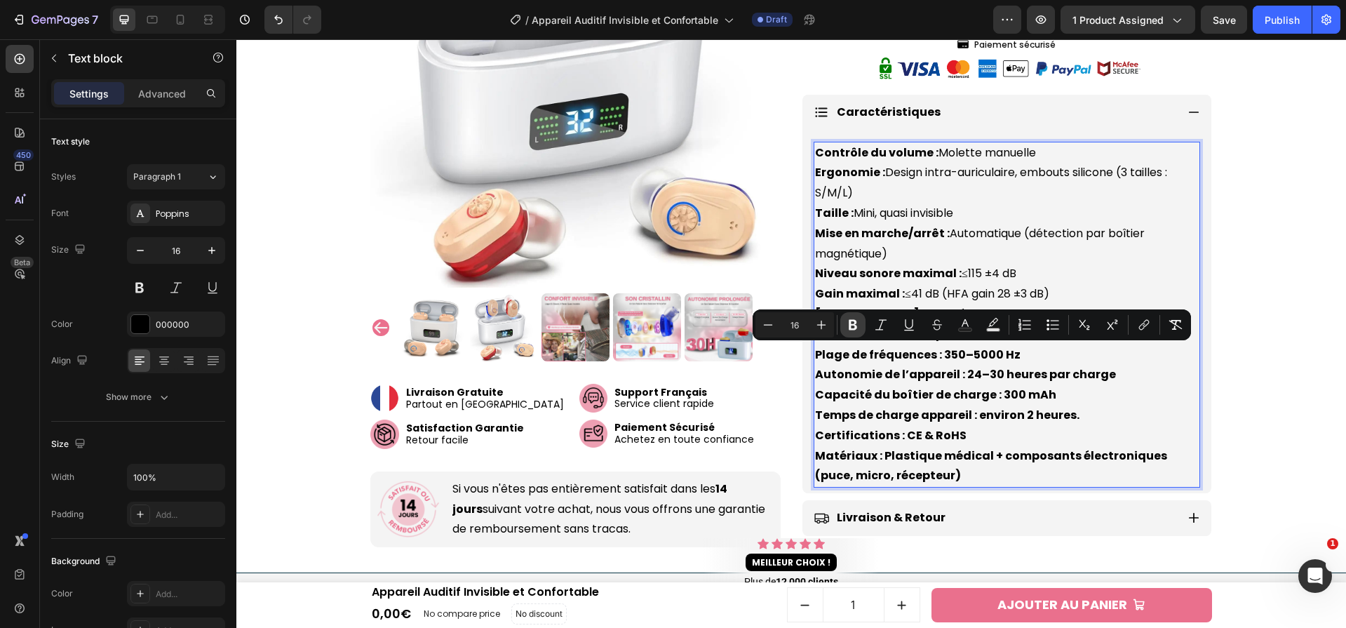
drag, startPoint x: 849, startPoint y: 323, endPoint x: 810, endPoint y: 309, distance: 40.8
click at [849, 323] on icon "Editor contextual toolbar" at bounding box center [853, 325] width 8 height 11
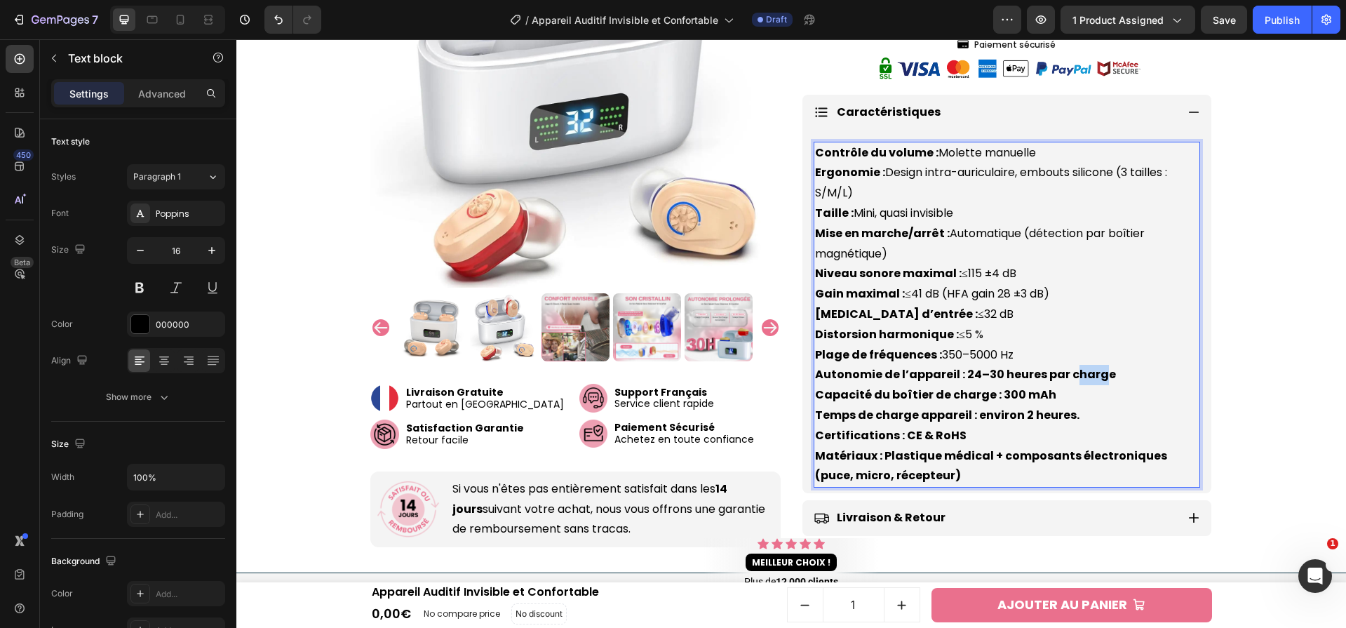
drag, startPoint x: 1087, startPoint y: 369, endPoint x: 1111, endPoint y: 371, distance: 23.9
click at [1065, 369] on strong "Autonomie de l’appareil : 24–30 heures par charge" at bounding box center [965, 374] width 301 height 16
drag, startPoint x: 1110, startPoint y: 371, endPoint x: 956, endPoint y: 377, distance: 153.7
click at [956, 377] on p "Contrôle du volume : Molette manuelle Ergonomie : Design intra-auriculaire, emb…" at bounding box center [1007, 315] width 384 height 344
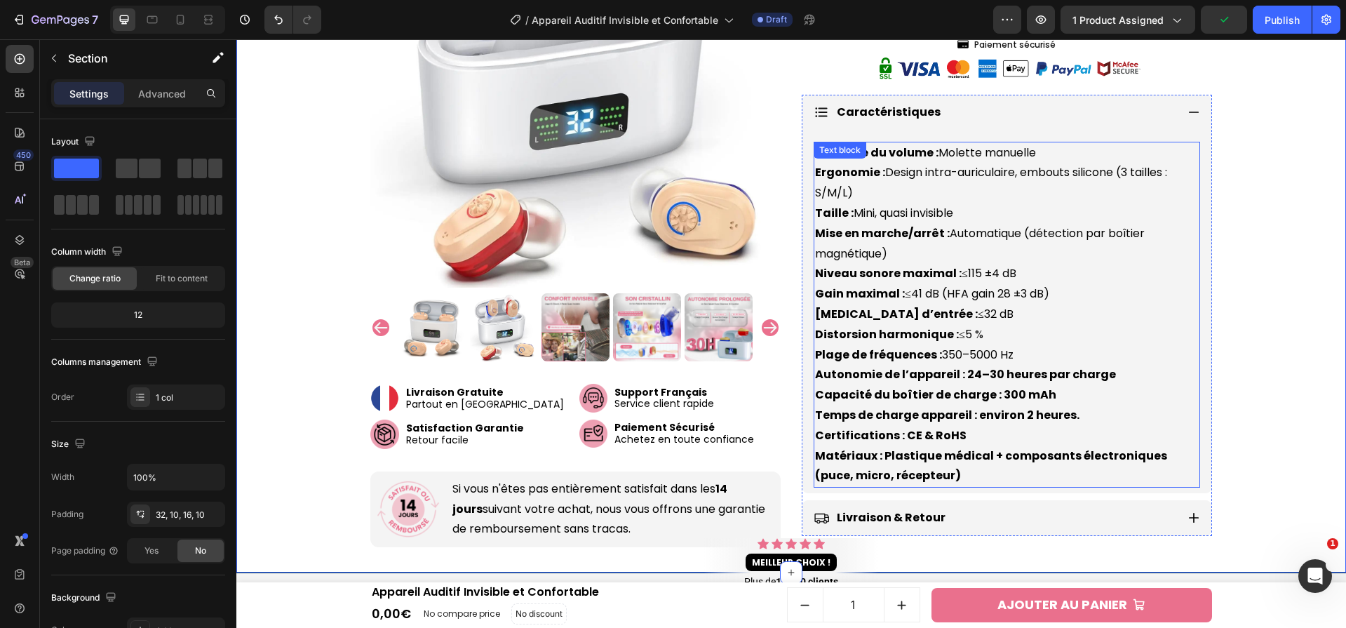
click at [1133, 372] on p "Contrôle du volume : Molette manuelle Ergonomie : Design intra-auriculaire, emb…" at bounding box center [1007, 315] width 384 height 344
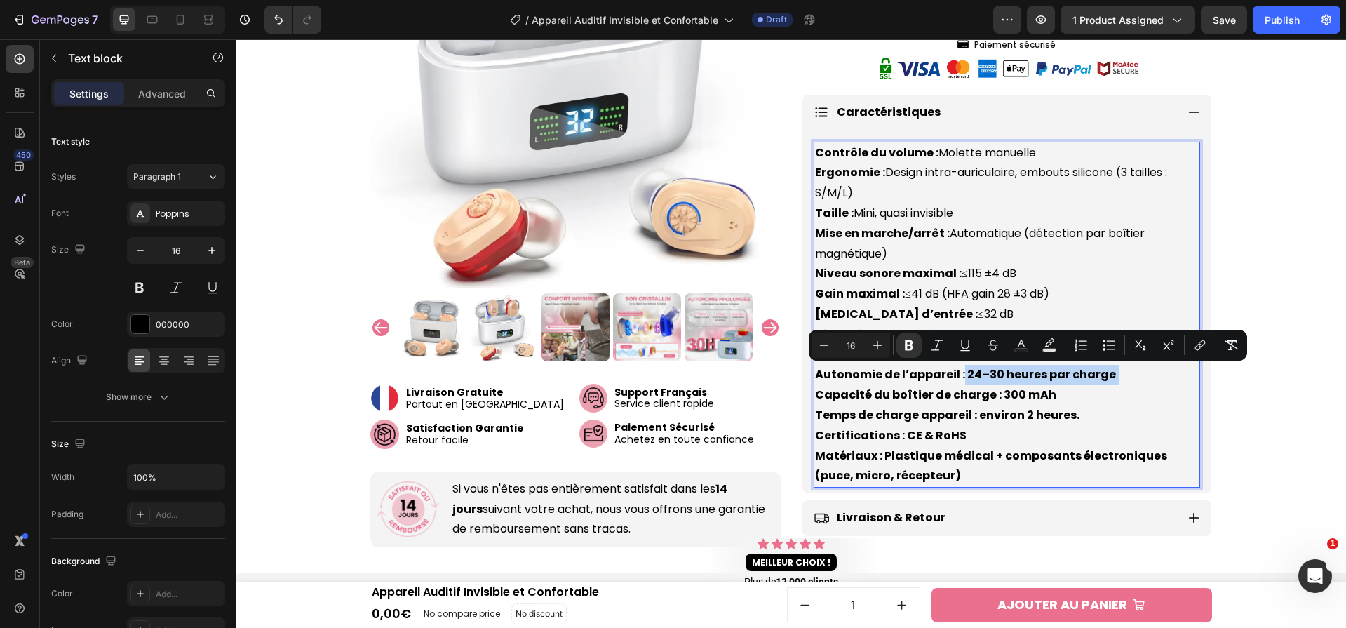
drag, startPoint x: 1115, startPoint y: 375, endPoint x: 955, endPoint y: 376, distance: 160.6
click at [955, 376] on p "Contrôle du volume : Molette manuelle Ergonomie : Design intra-auriculaire, emb…" at bounding box center [1007, 315] width 384 height 344
click at [917, 352] on button "Bold" at bounding box center [908, 344] width 25 height 25
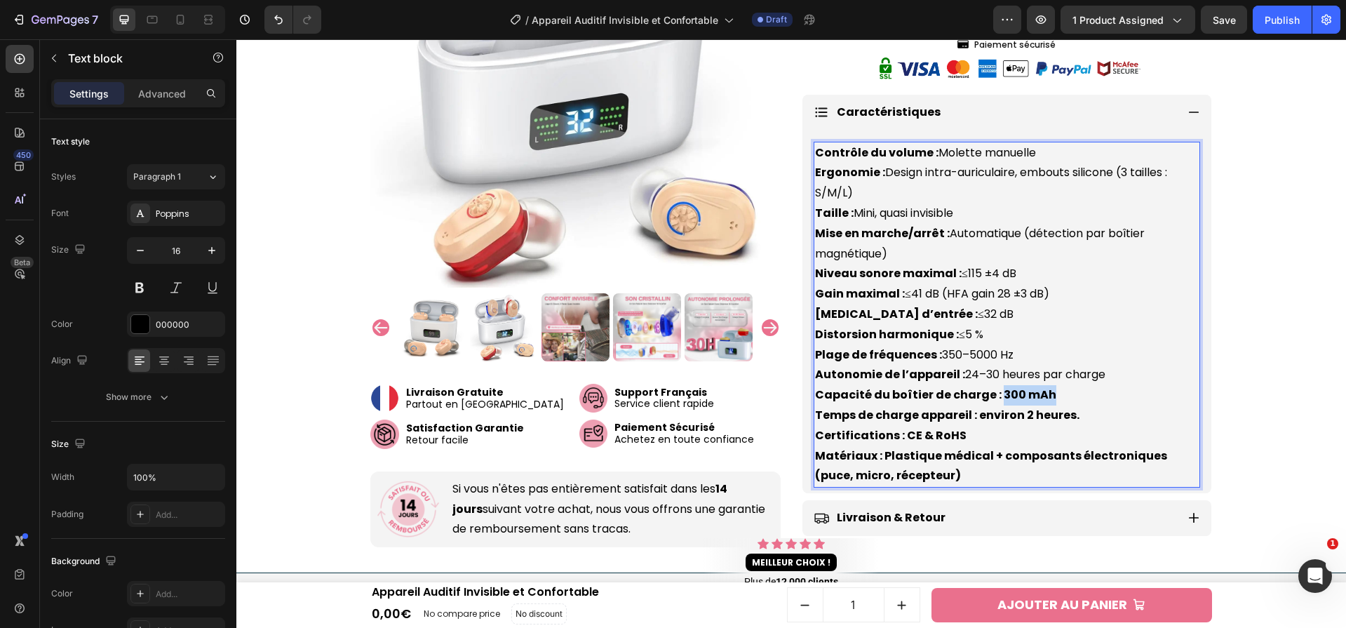
drag, startPoint x: 1058, startPoint y: 397, endPoint x: 988, endPoint y: 397, distance: 69.4
click at [988, 397] on p "Contrôle du volume : Molette manuelle Ergonomie : Design intra-auriculaire, emb…" at bounding box center [1007, 315] width 384 height 344
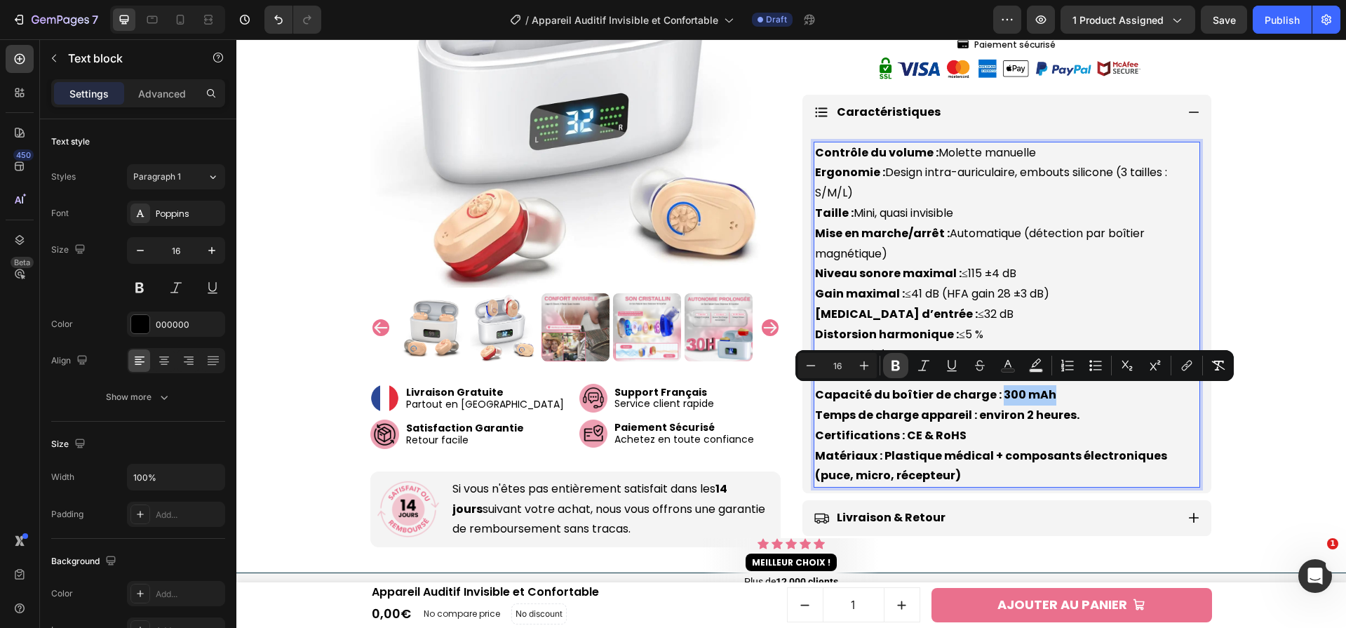
drag, startPoint x: 900, startPoint y: 361, endPoint x: 767, endPoint y: 350, distance: 133.0
click at [900, 361] on icon "Editor contextual toolbar" at bounding box center [896, 365] width 14 height 14
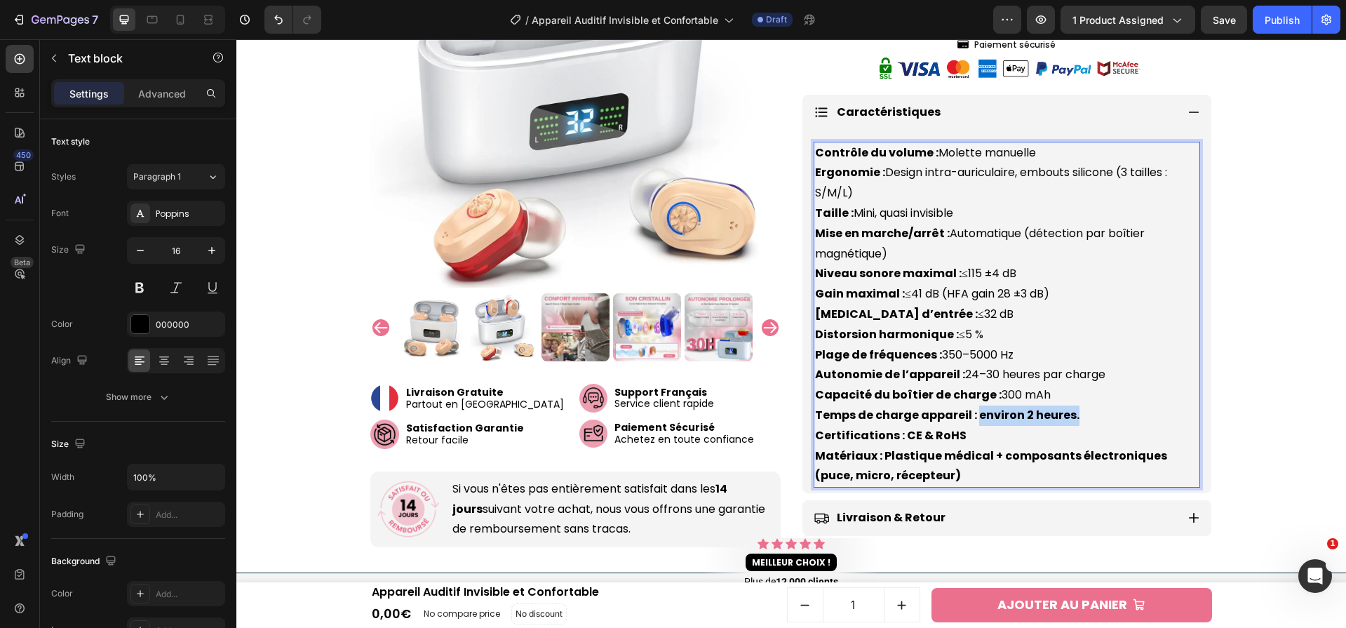
drag, startPoint x: 1084, startPoint y: 409, endPoint x: 972, endPoint y: 415, distance: 112.4
click at [972, 415] on p "Contrôle du volume : Molette manuelle Ergonomie : Design intra-auriculaire, emb…" at bounding box center [1007, 315] width 384 height 344
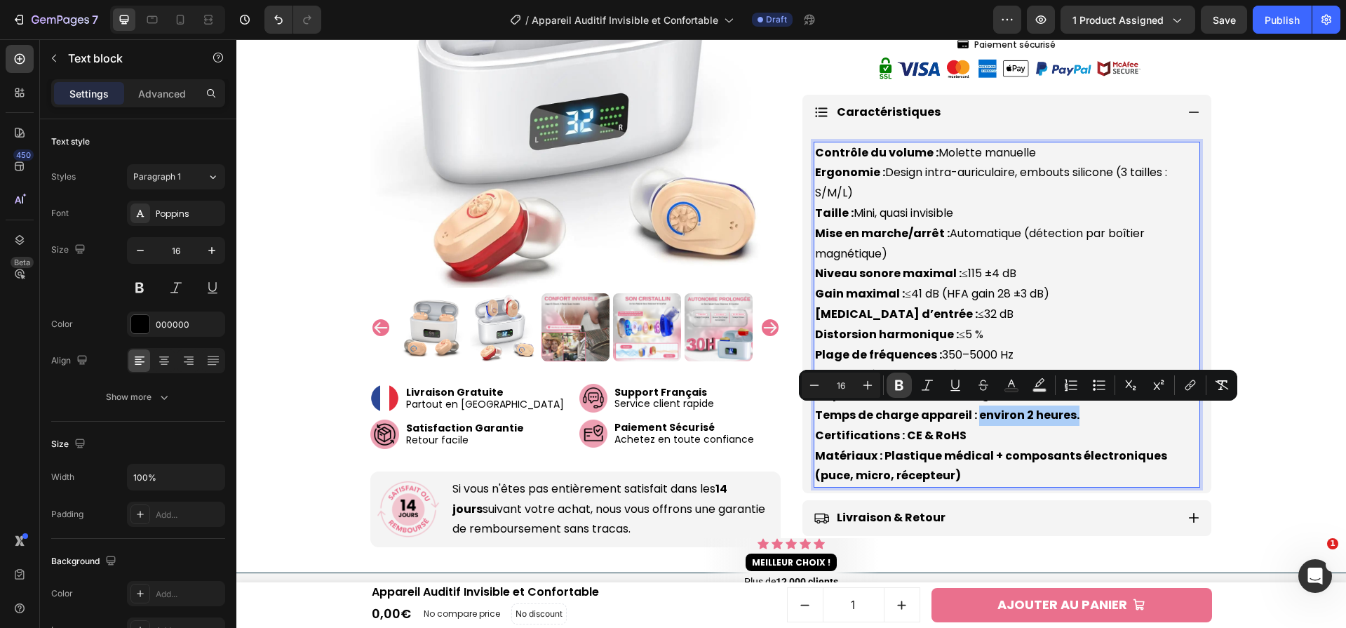
drag, startPoint x: 904, startPoint y: 382, endPoint x: 707, endPoint y: 405, distance: 198.4
click at [904, 382] on icon "Editor contextual toolbar" at bounding box center [899, 385] width 14 height 14
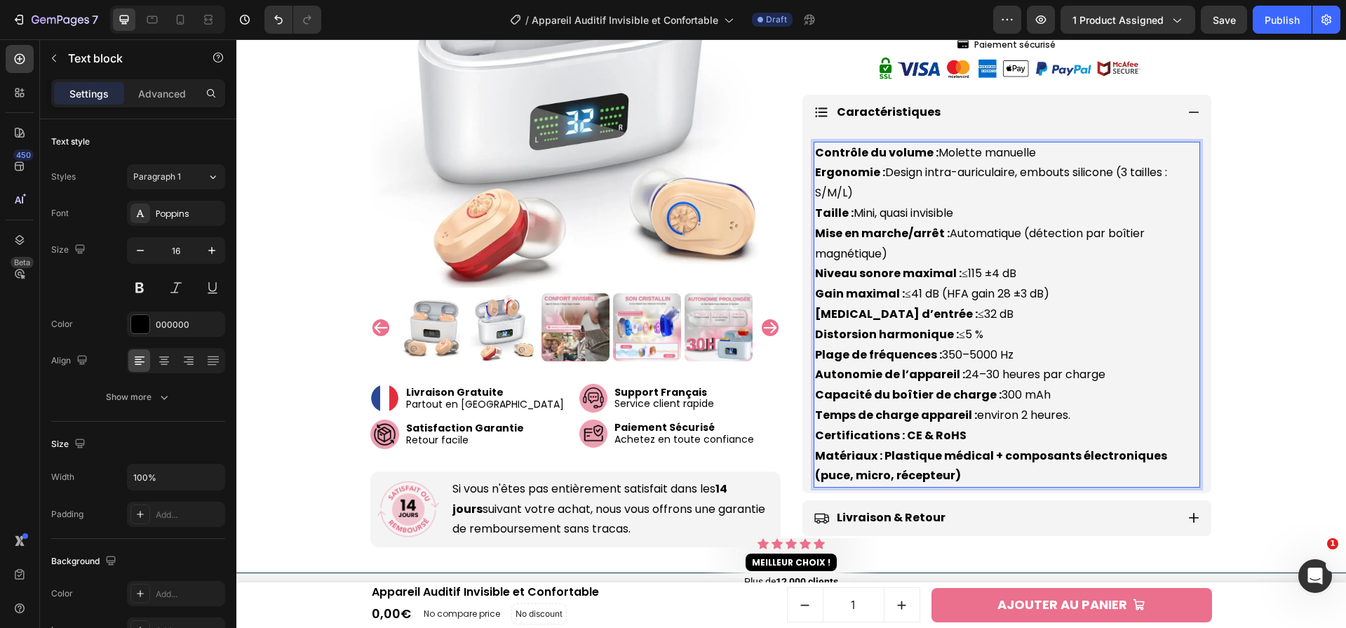
drag, startPoint x: 960, startPoint y: 440, endPoint x: 900, endPoint y: 440, distance: 59.6
click at [900, 440] on p "Contrôle du volume : Molette manuelle Ergonomie : Design intra-auriculaire, emb…" at bounding box center [1007, 315] width 384 height 344
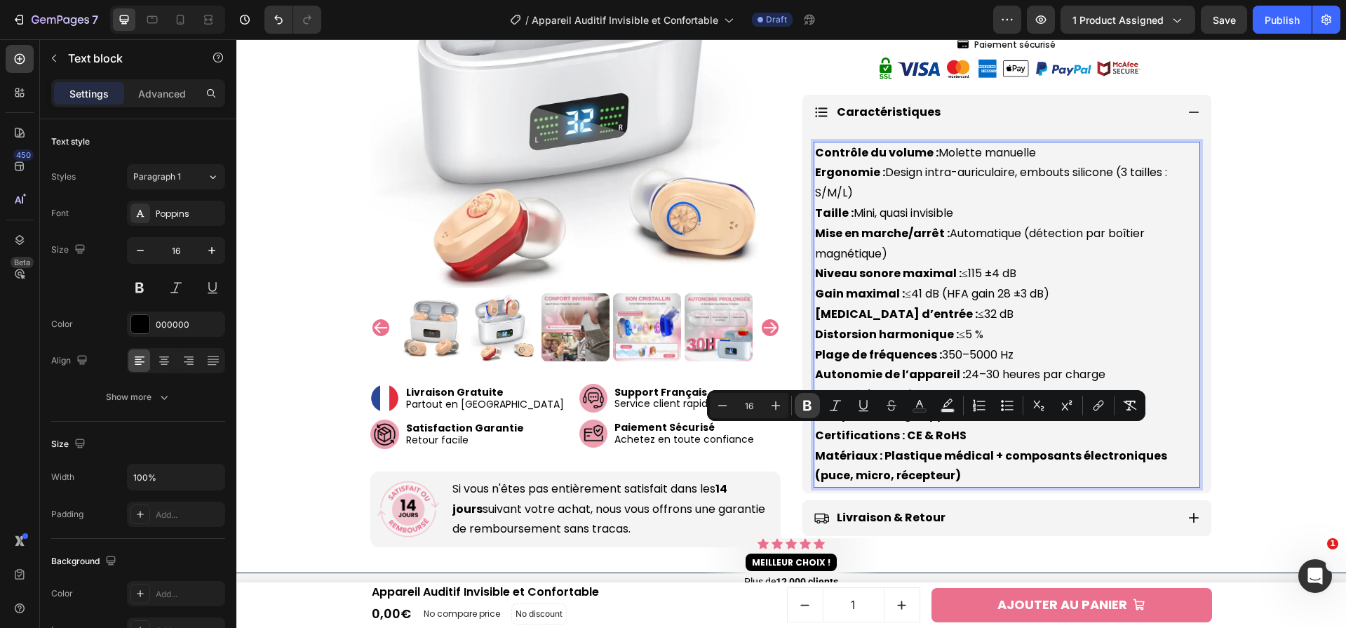
drag, startPoint x: 813, startPoint y: 409, endPoint x: 791, endPoint y: 422, distance: 26.1
click at [813, 409] on icon "Editor contextual toolbar" at bounding box center [807, 405] width 14 height 14
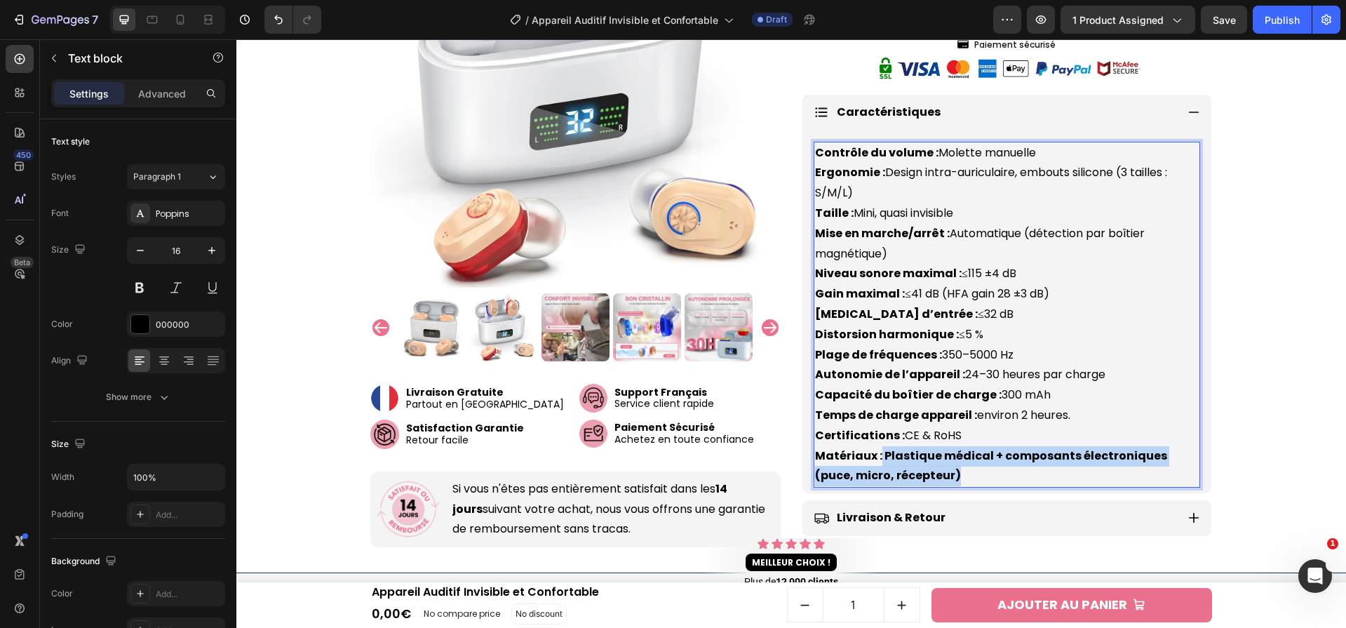
drag, startPoint x: 875, startPoint y: 453, endPoint x: 927, endPoint y: 465, distance: 53.3
click at [955, 480] on p "Contrôle du volume : Molette manuelle Ergonomie : Design intra-auriculaire, emb…" at bounding box center [1007, 315] width 384 height 344
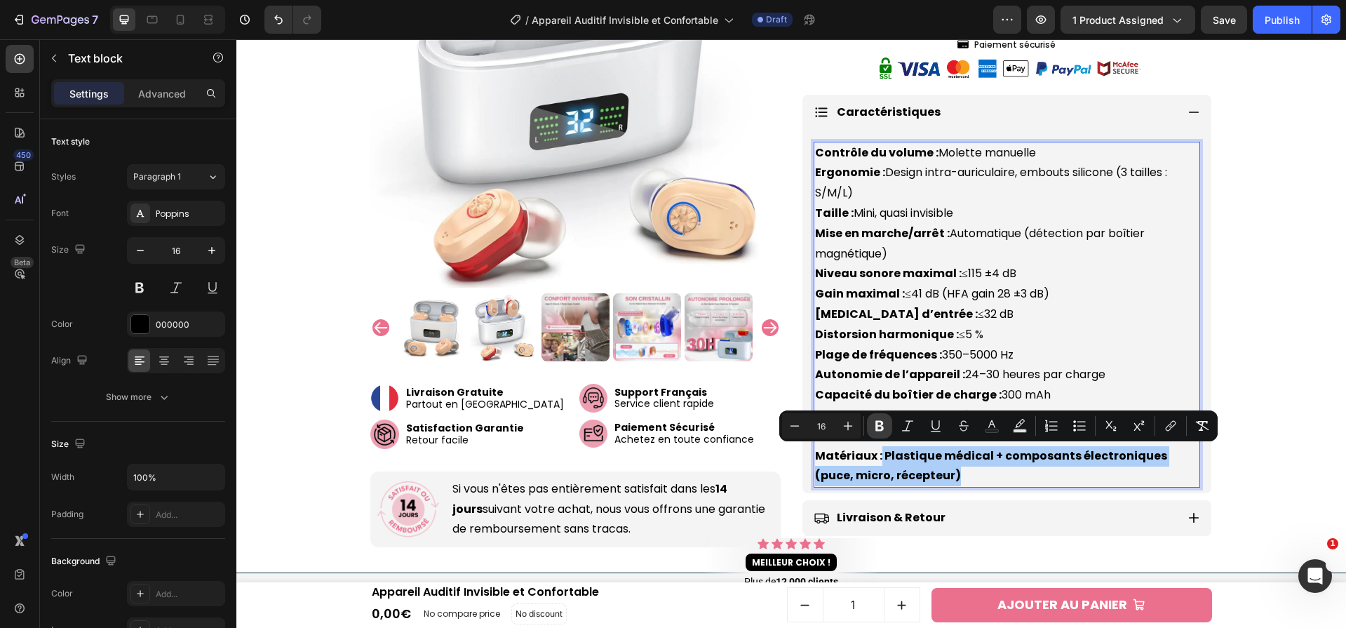
drag, startPoint x: 877, startPoint y: 433, endPoint x: 844, endPoint y: 406, distance: 42.4
click at [877, 433] on button "Bold" at bounding box center [879, 425] width 25 height 25
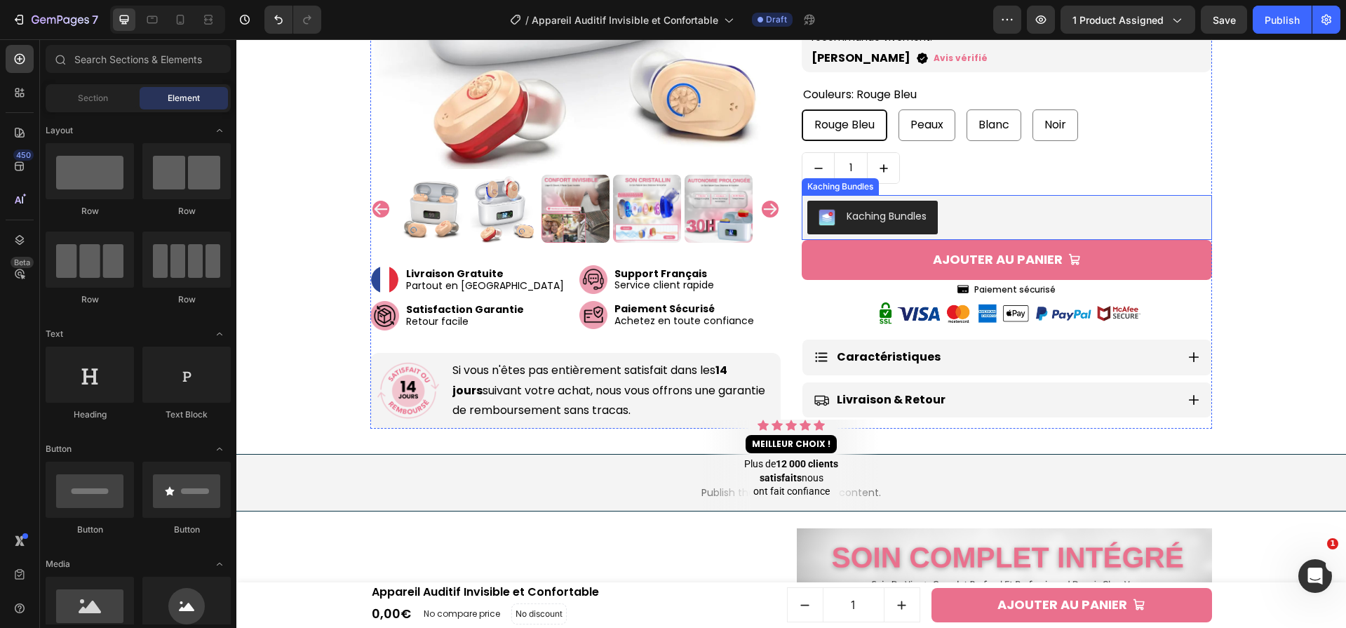
scroll to position [593, 0]
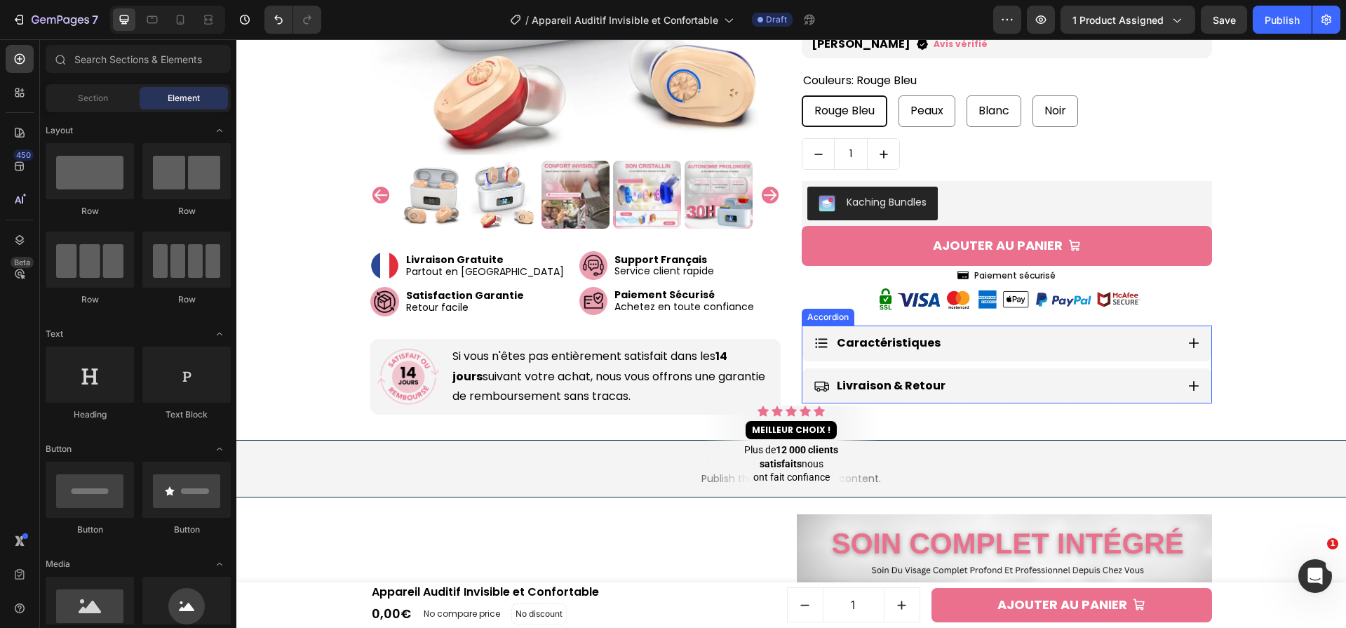
click at [1194, 348] on icon at bounding box center [1194, 343] width 13 height 13
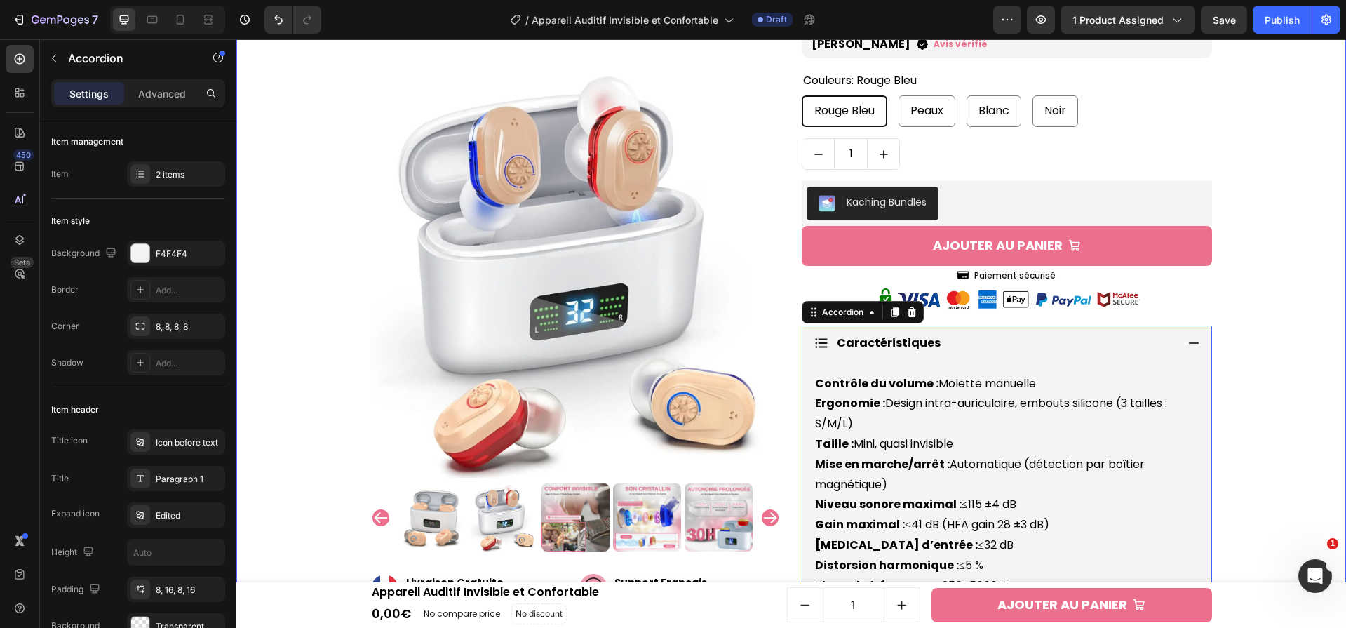
scroll to position [816, 0]
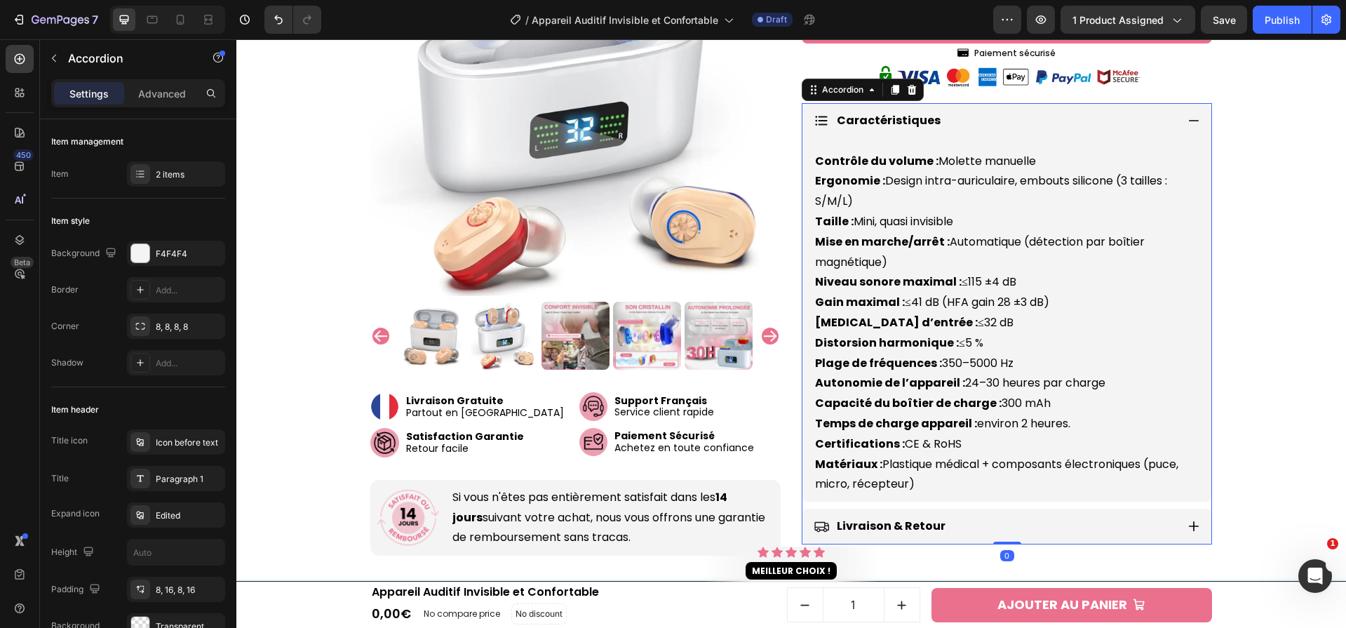
click at [1188, 115] on icon at bounding box center [1194, 120] width 13 height 13
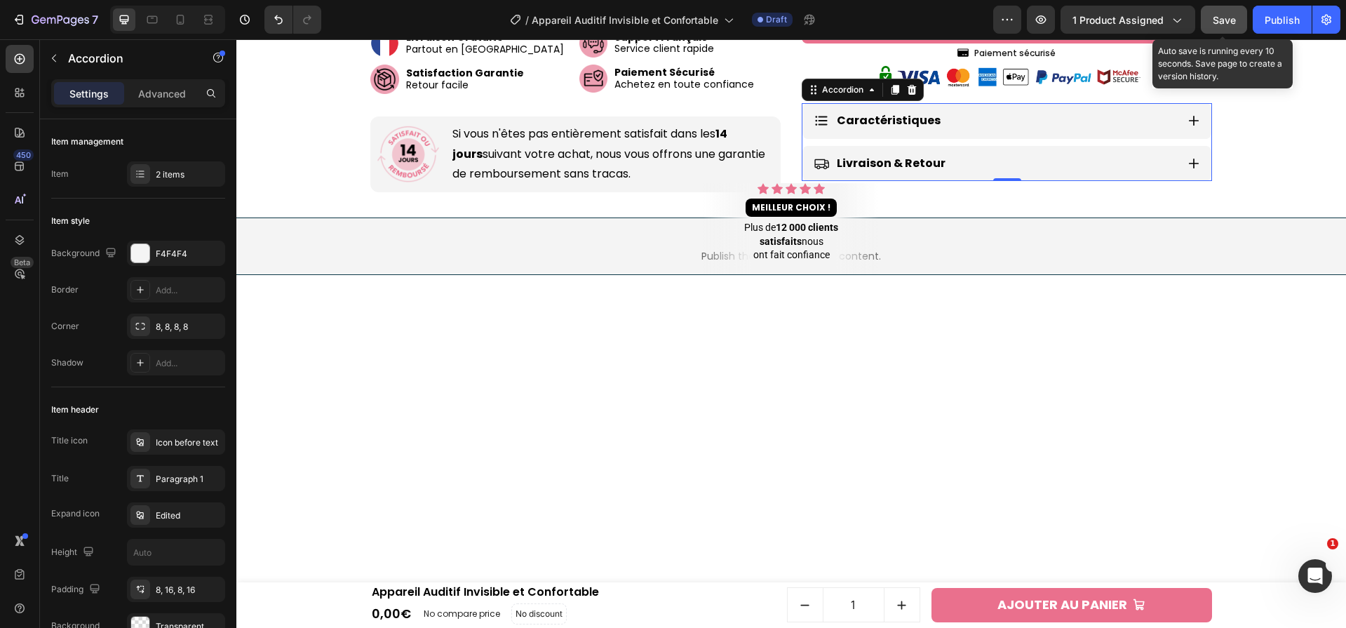
click at [1216, 11] on button "Save" at bounding box center [1224, 20] width 46 height 28
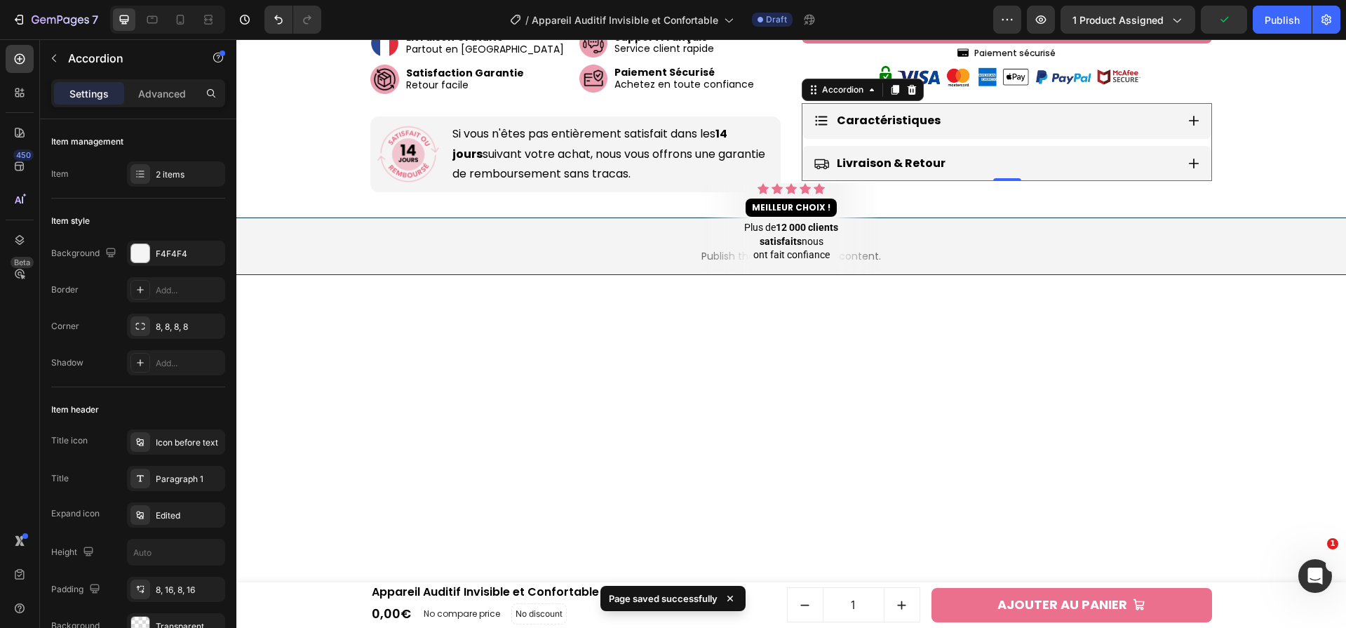
click at [1189, 163] on icon at bounding box center [1194, 164] width 10 height 10
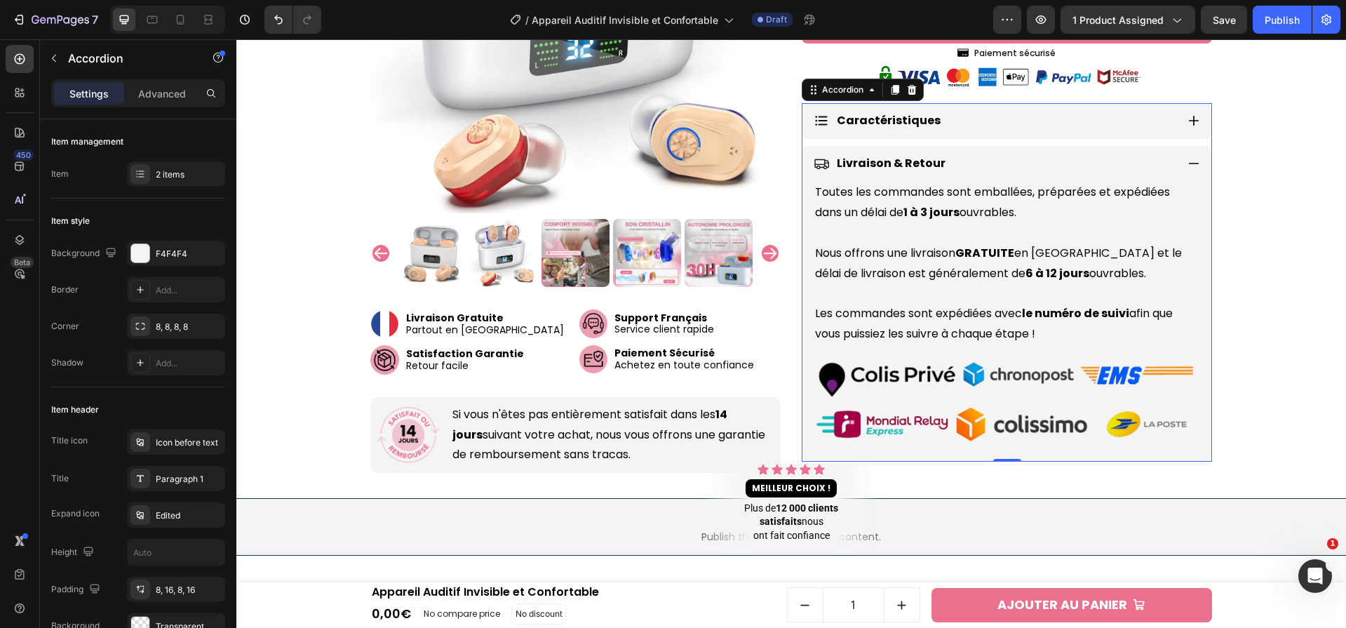
click at [1195, 158] on div "Livraison & Retour" at bounding box center [1006, 164] width 409 height 36
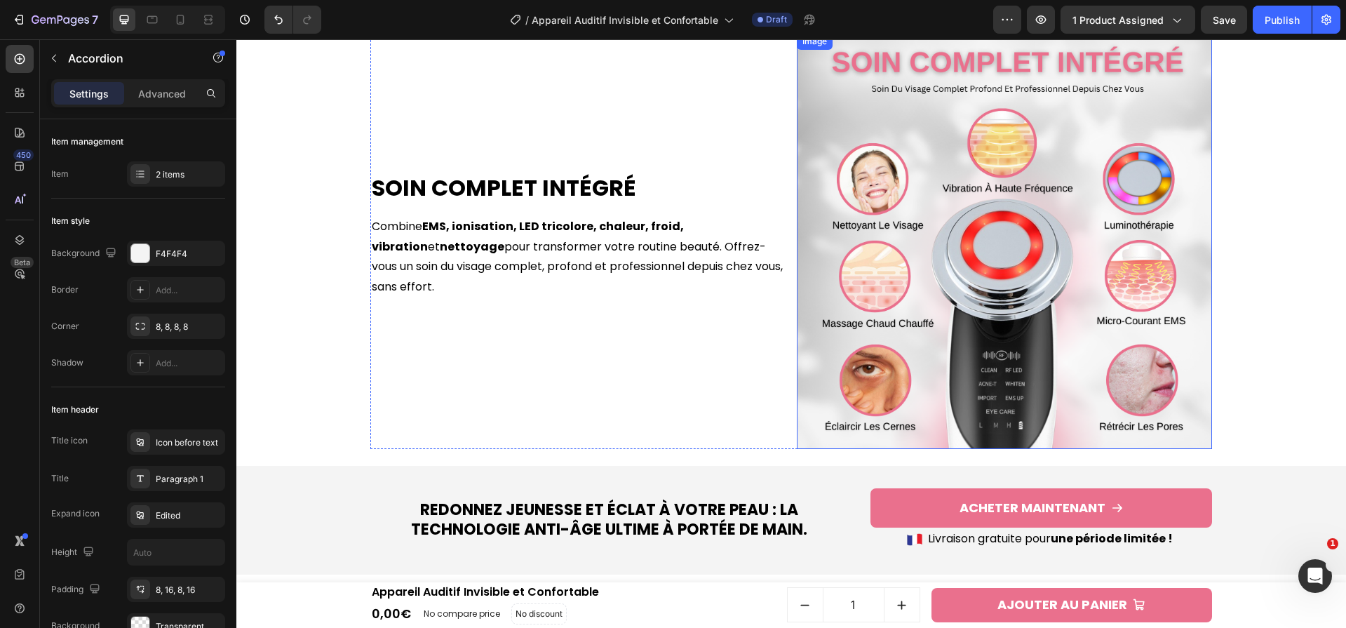
scroll to position [1026, 0]
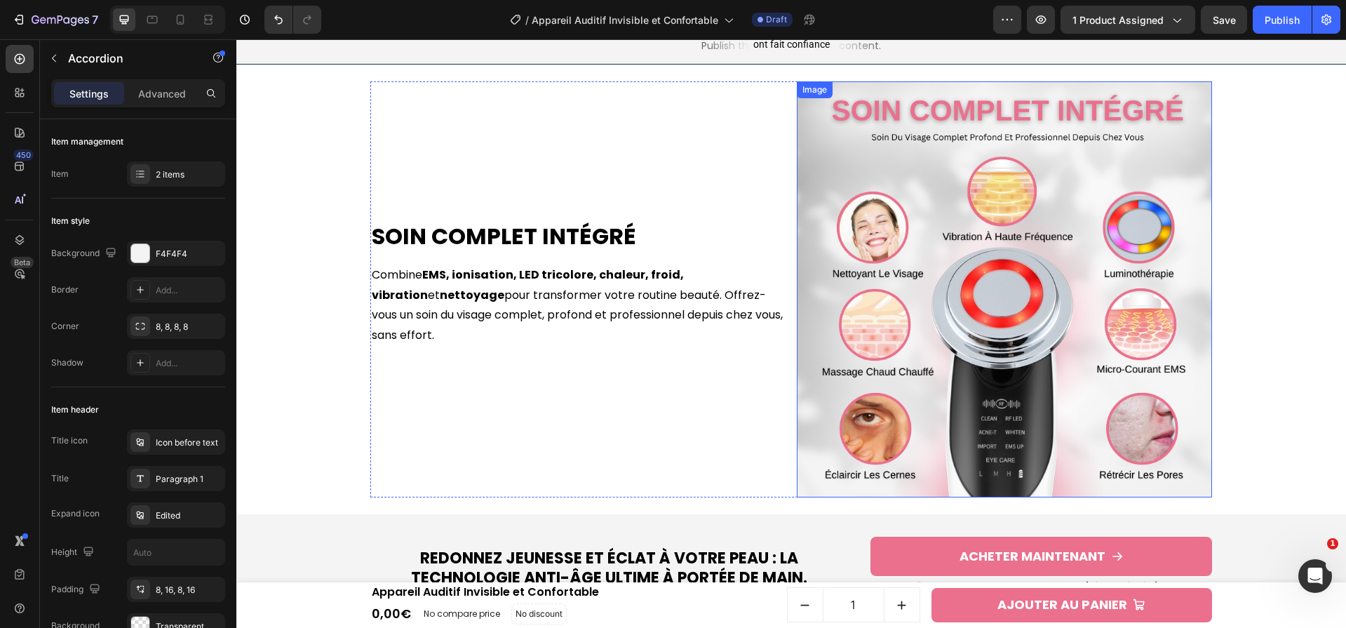
click at [1020, 238] on img at bounding box center [1005, 289] width 416 height 416
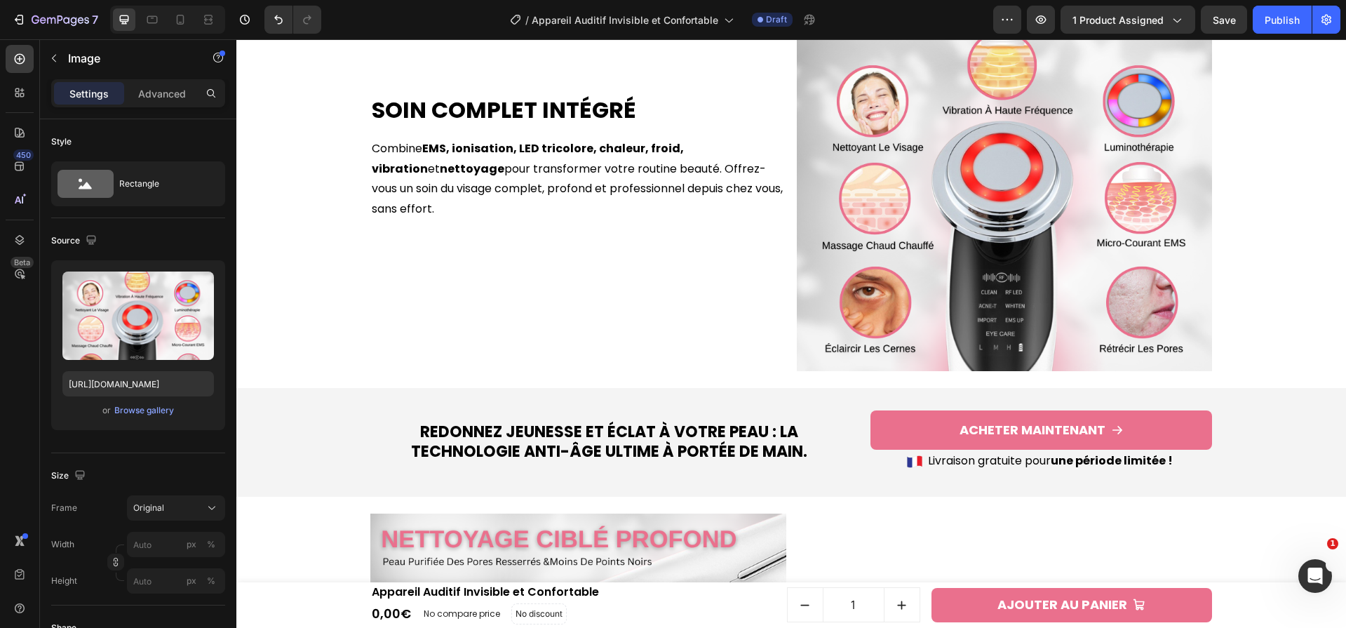
scroll to position [1155, 0]
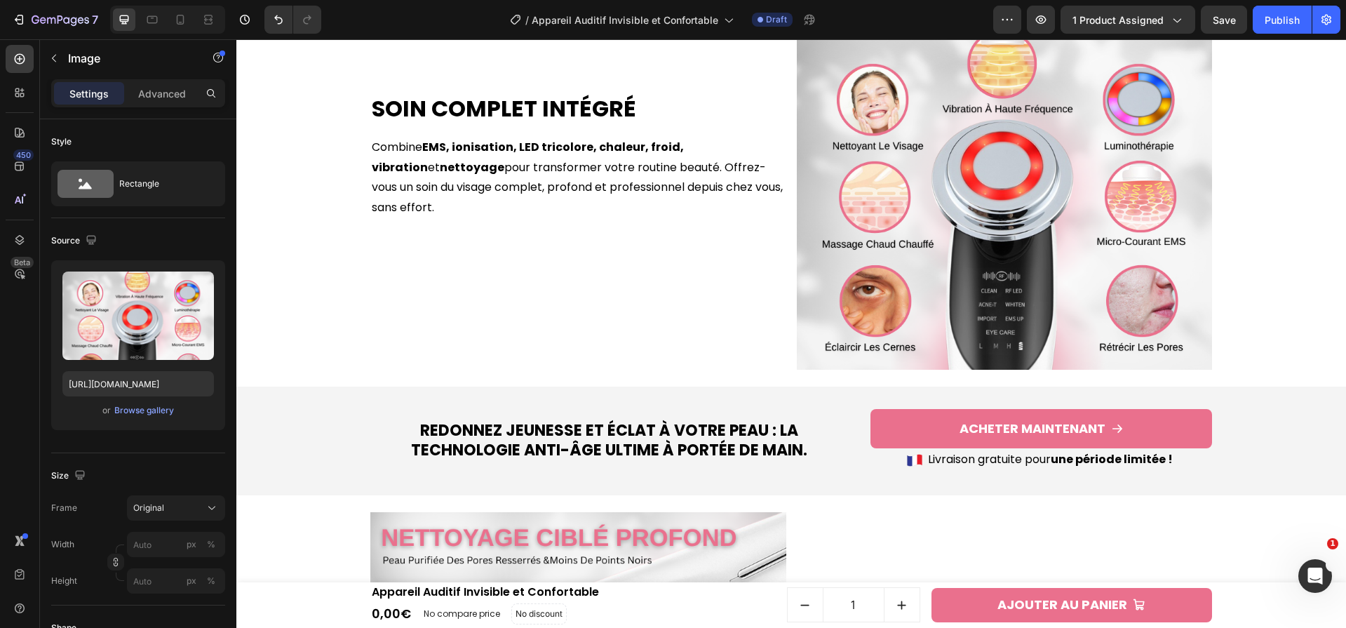
click at [947, 251] on img at bounding box center [1005, 162] width 416 height 416
click at [154, 381] on input "[URL][DOMAIN_NAME]" at bounding box center [138, 383] width 152 height 25
paste input "6a621cb6-0c02-403a-a40d-463b2fdc1891.png?v=1756304050"
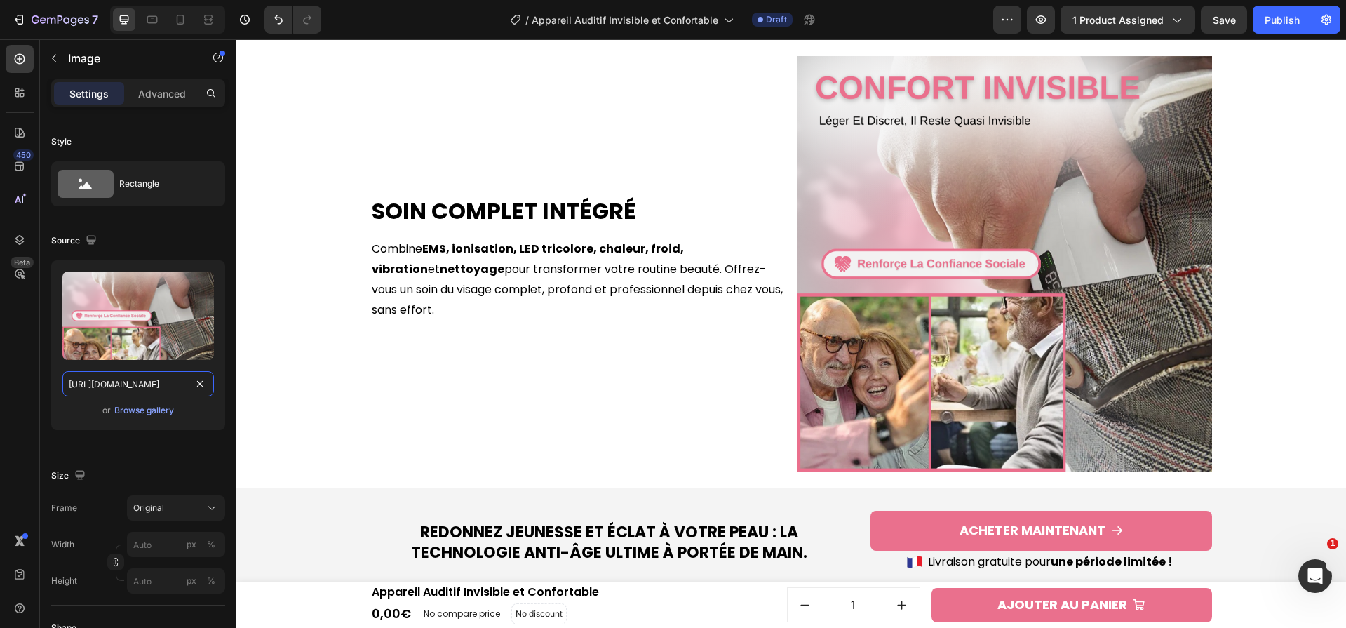
scroll to position [1042, 0]
type input "[URL][DOMAIN_NAME]"
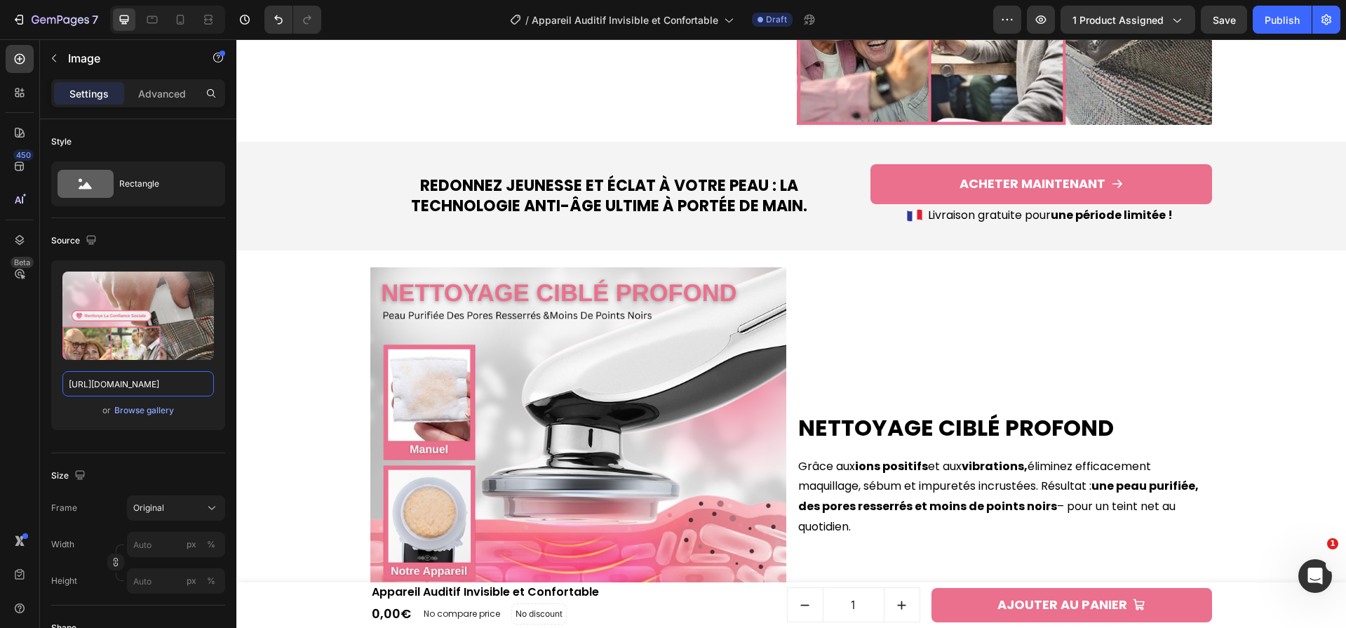
scroll to position [1666, 0]
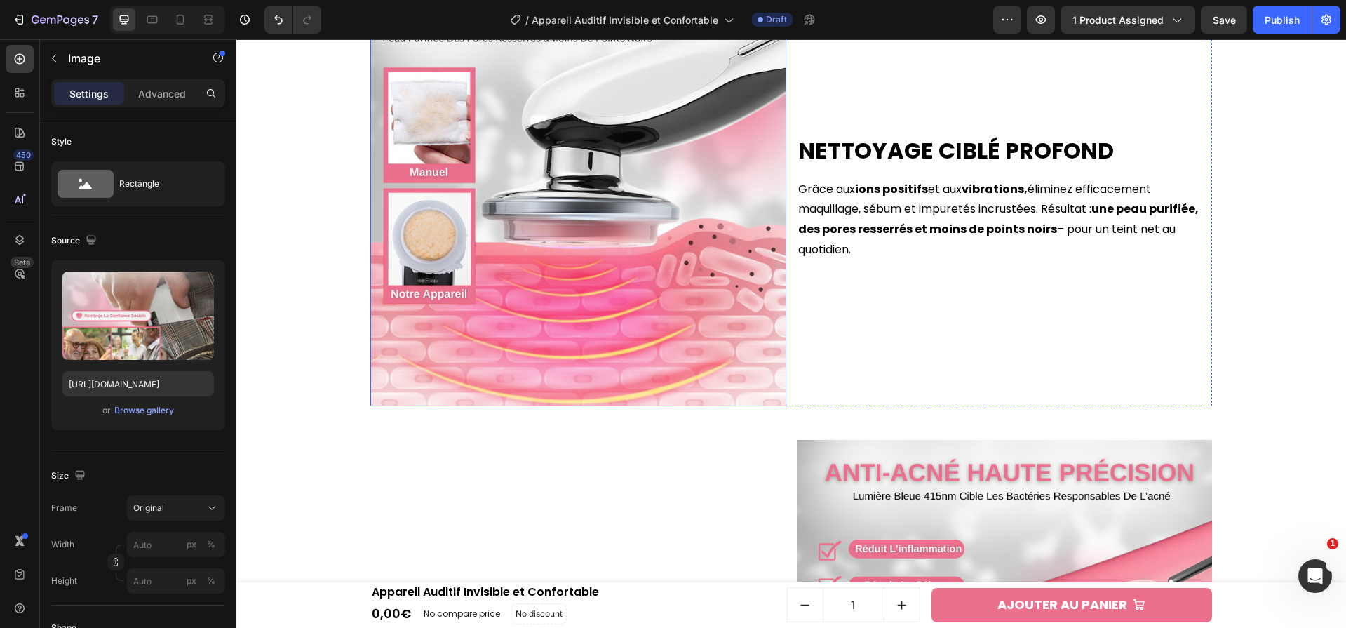
click at [728, 241] on img at bounding box center [578, 198] width 416 height 416
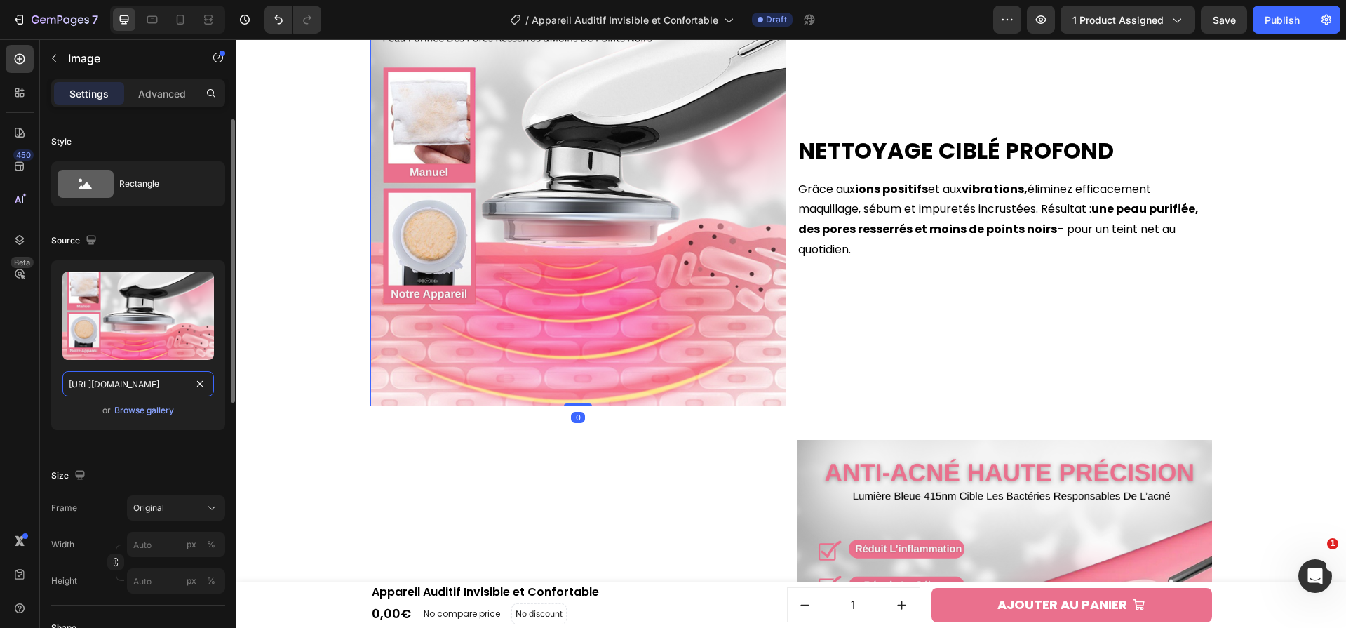
click at [123, 389] on input "[URL][DOMAIN_NAME]" at bounding box center [138, 383] width 152 height 25
paste input "269d0a76-b027-43cf-a7a4-15af28bf981c.png?v=1756304050"
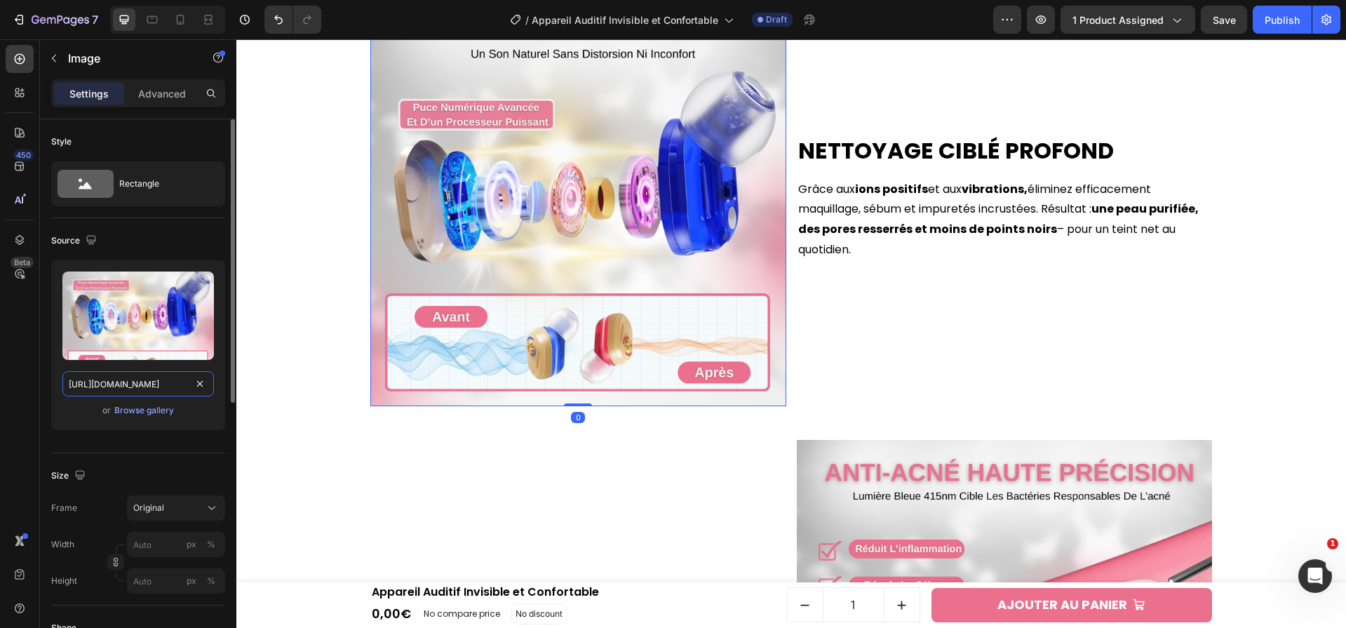
scroll to position [0, 364]
type input "[URL][DOMAIN_NAME]"
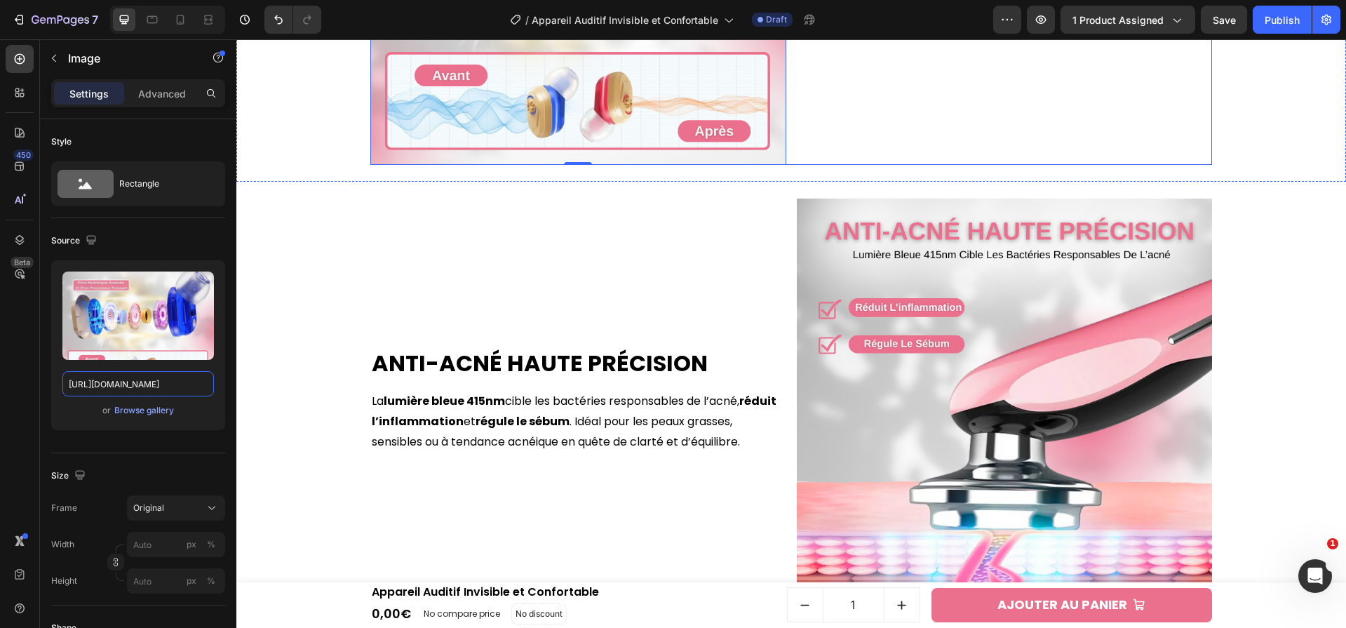
scroll to position [2000, 0]
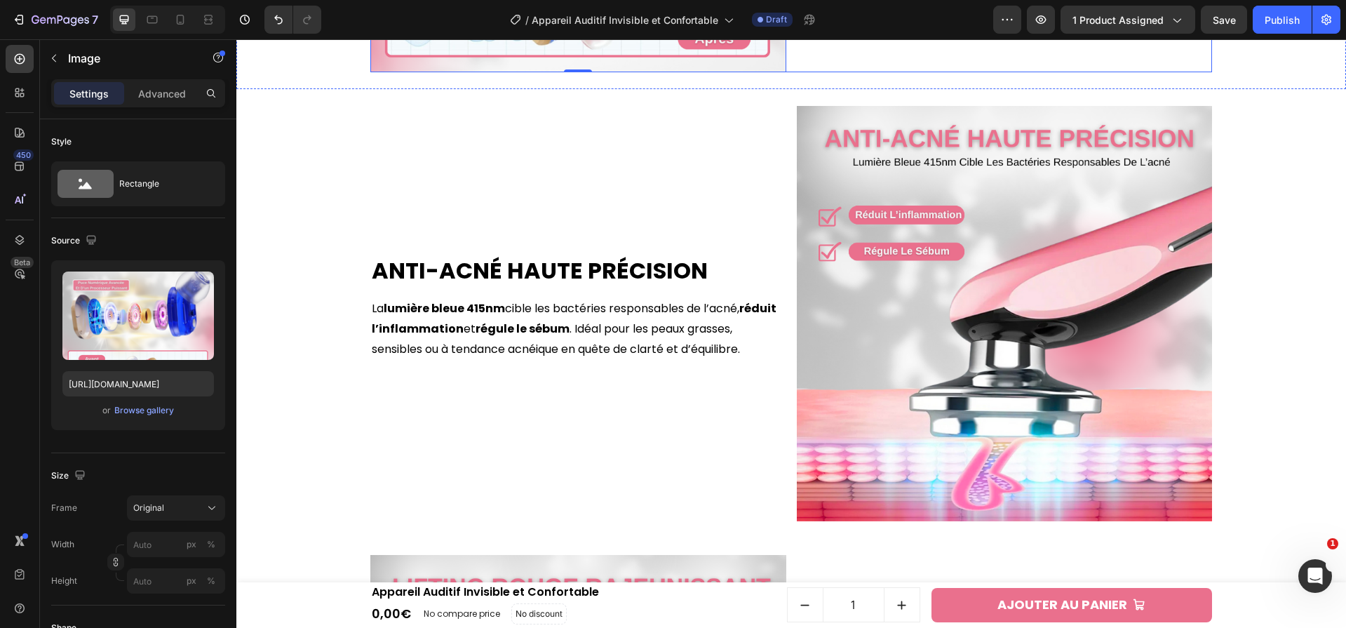
click at [875, 320] on img at bounding box center [1005, 314] width 416 height 416
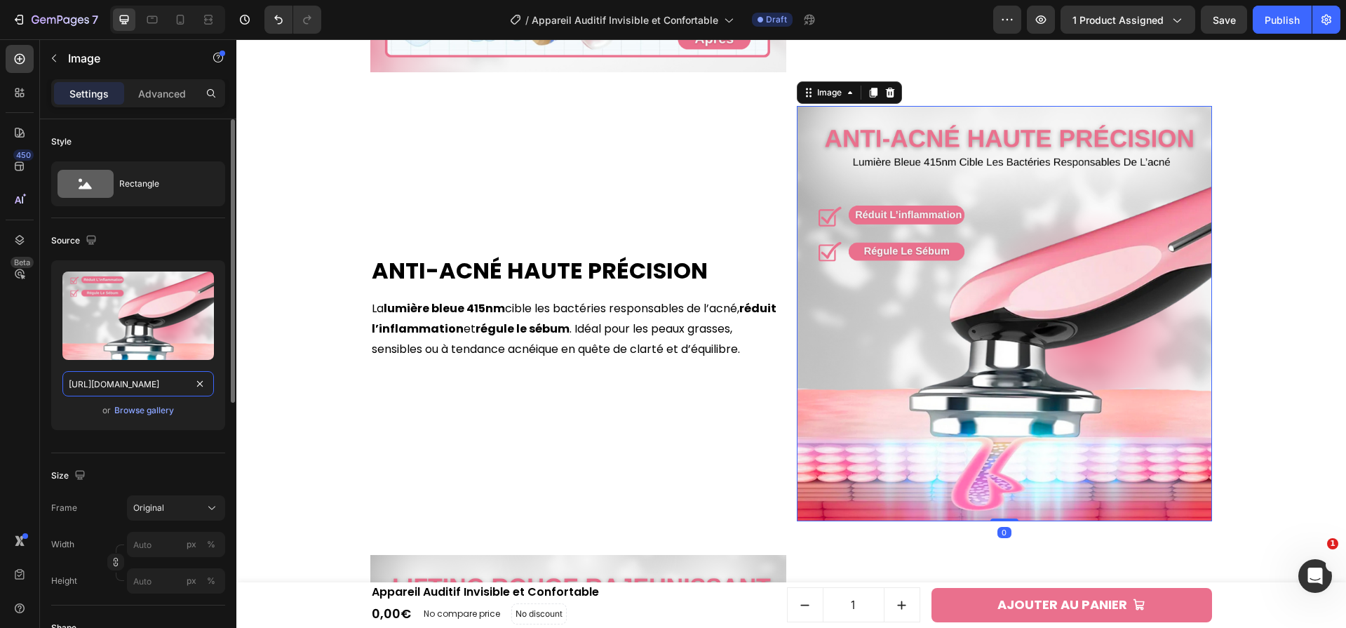
click at [171, 384] on input "[URL][DOMAIN_NAME]" at bounding box center [138, 383] width 152 height 25
paste input "ecb50414-50d5-4bdc-8675-faac0cf598e9.png?v=1756304050"
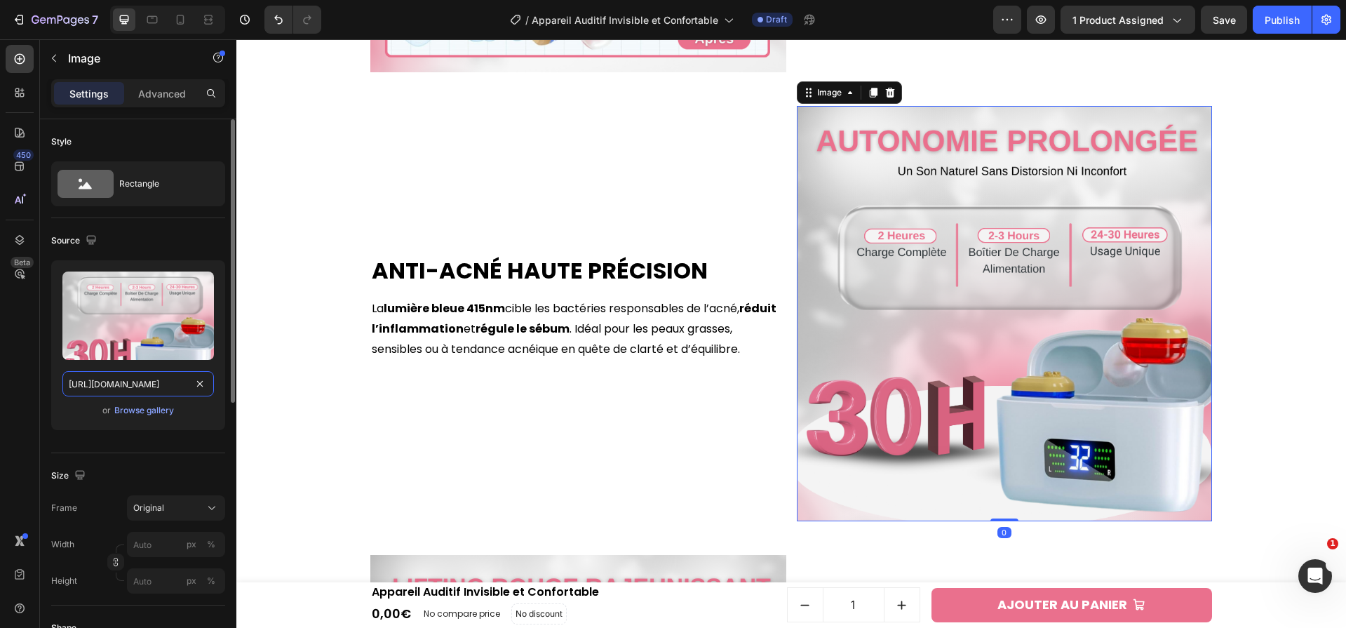
scroll to position [0, 368]
type input "[URL][DOMAIN_NAME]"
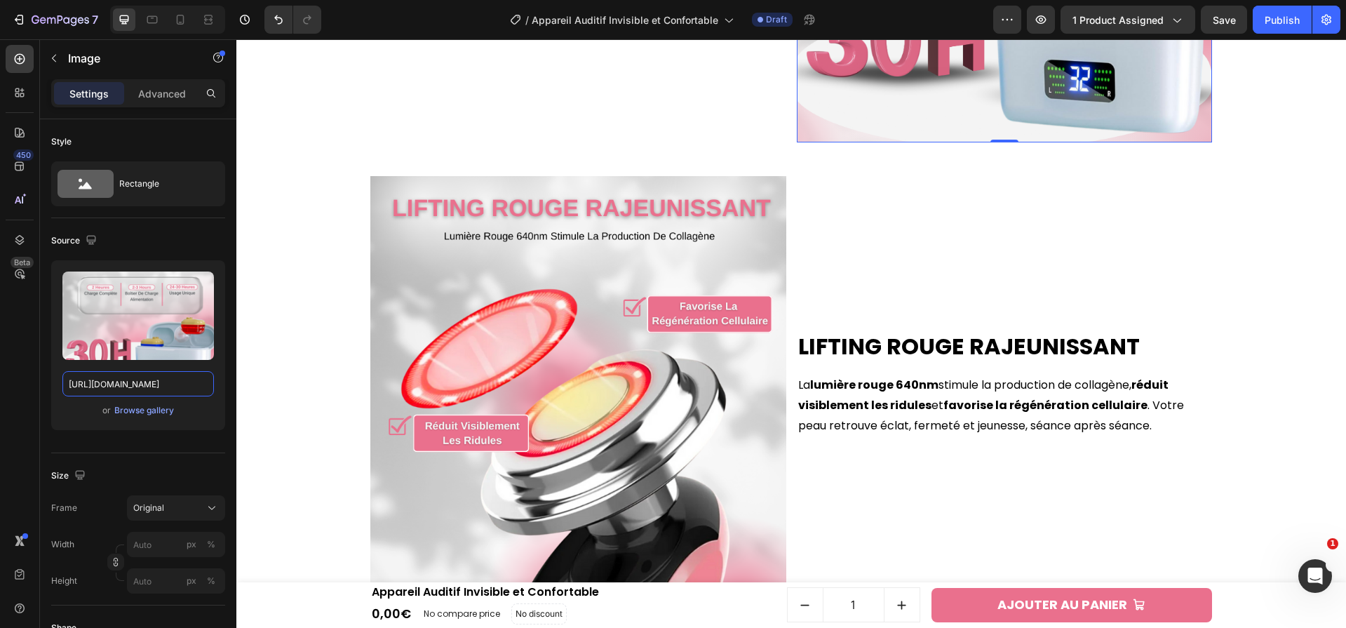
scroll to position [2383, 0]
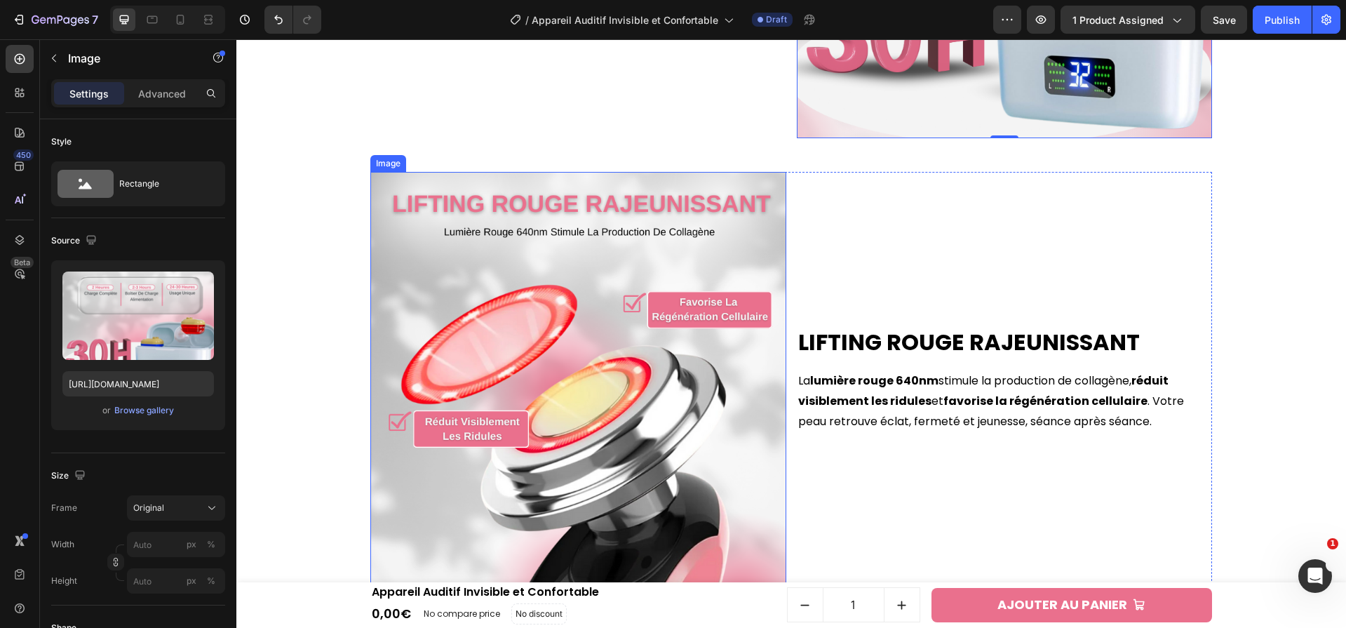
click at [656, 377] on img at bounding box center [578, 380] width 416 height 416
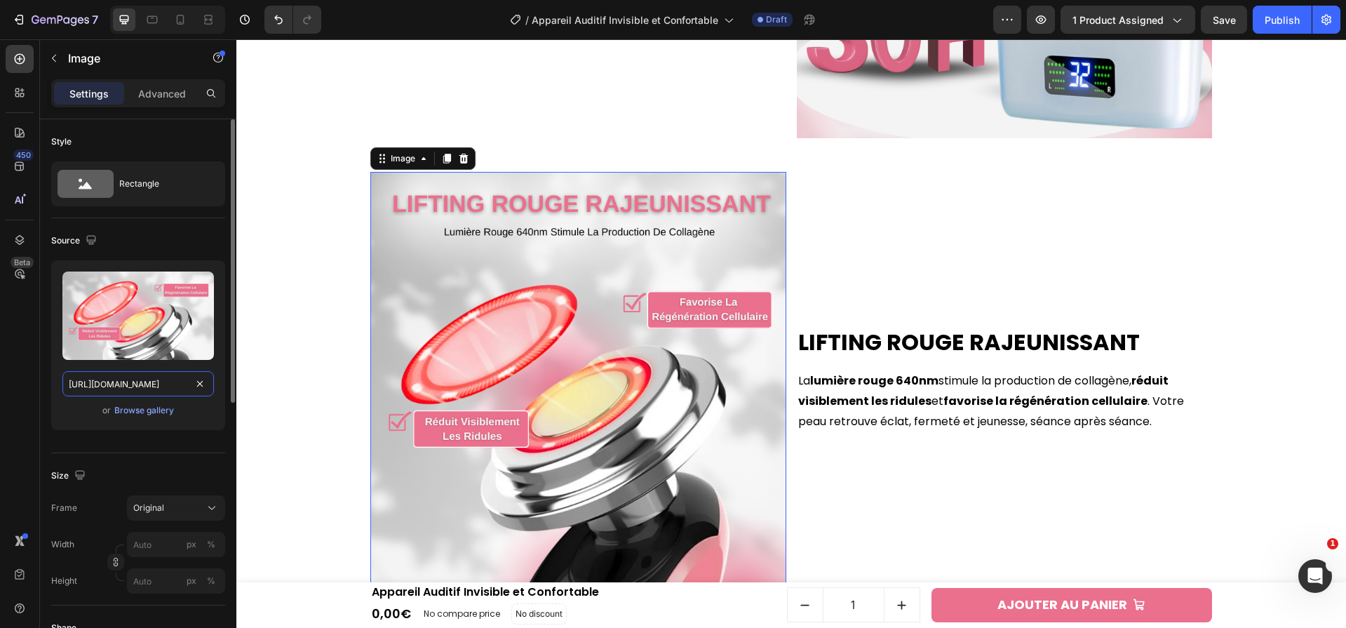
click at [175, 377] on input "[URL][DOMAIN_NAME]" at bounding box center [138, 383] width 152 height 25
paste input "b12285b7-5272-43ca-ba39-35f996ed1a2c.png?v=1756304050"
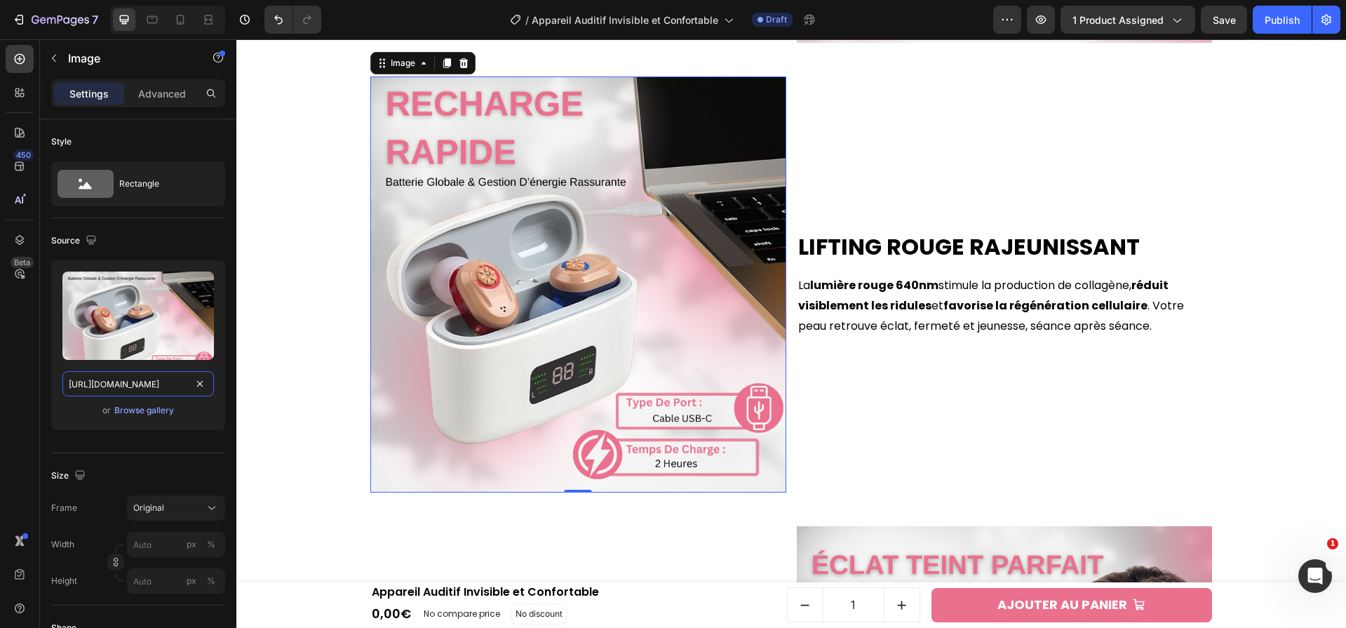
scroll to position [2490, 0]
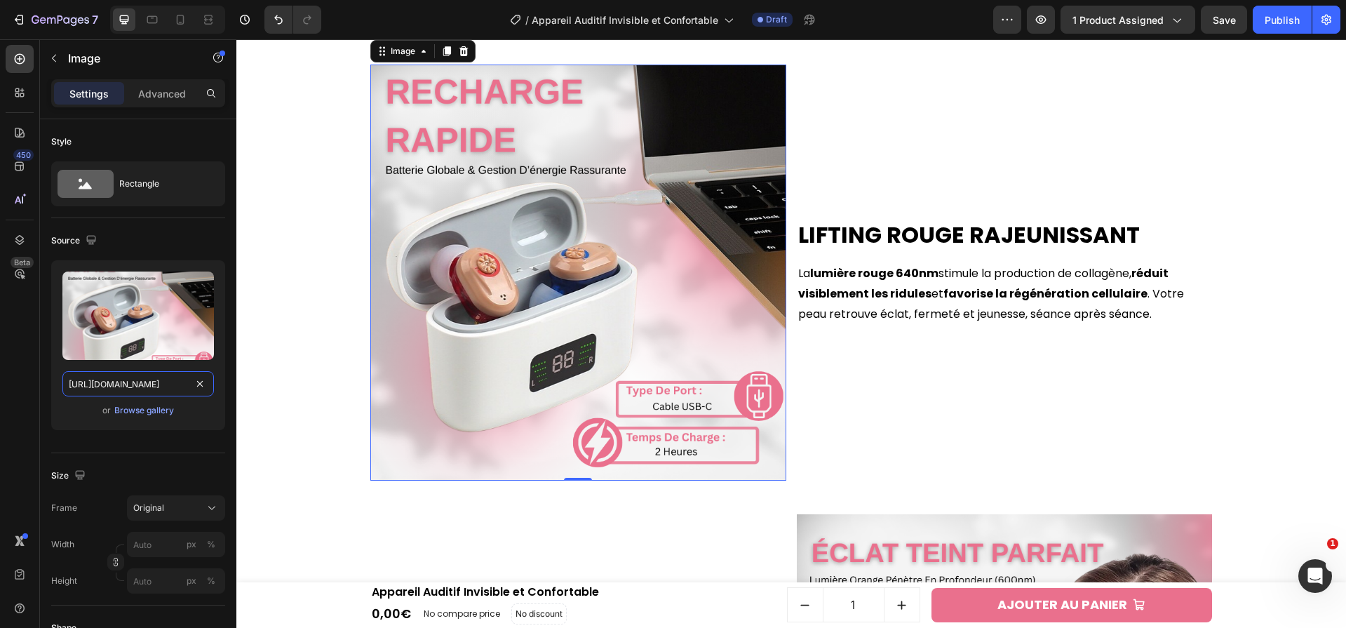
type input "[URL][DOMAIN_NAME]"
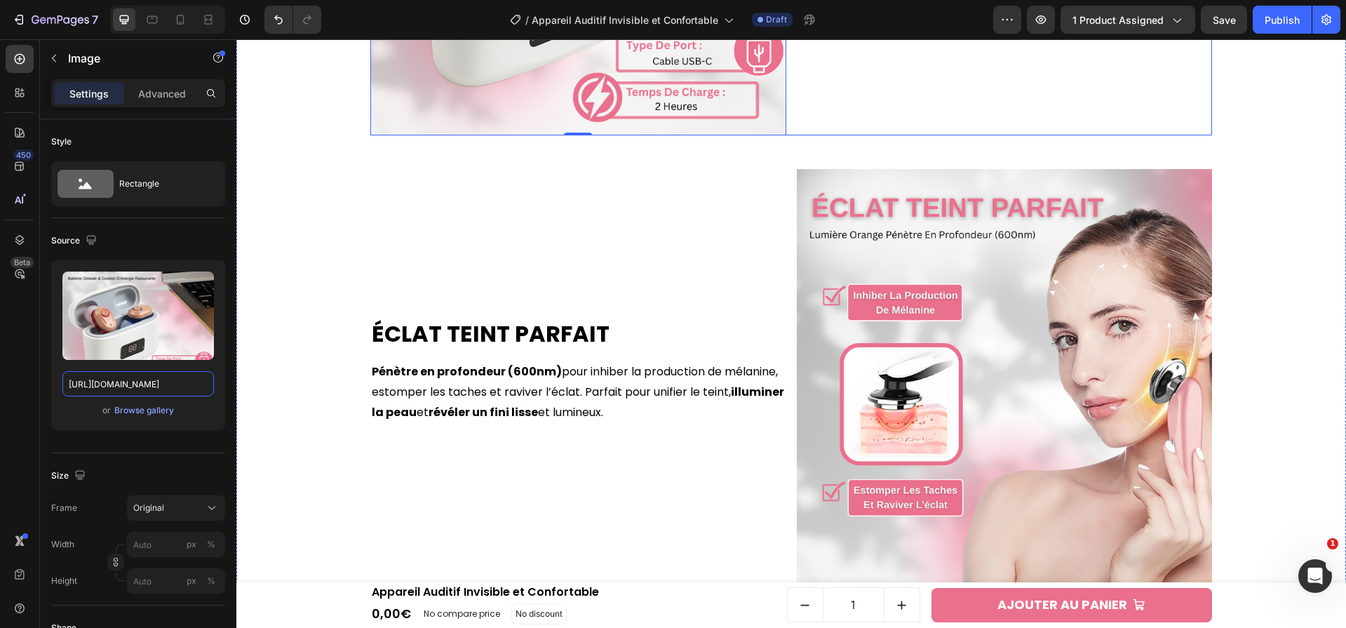
scroll to position [2898, 0]
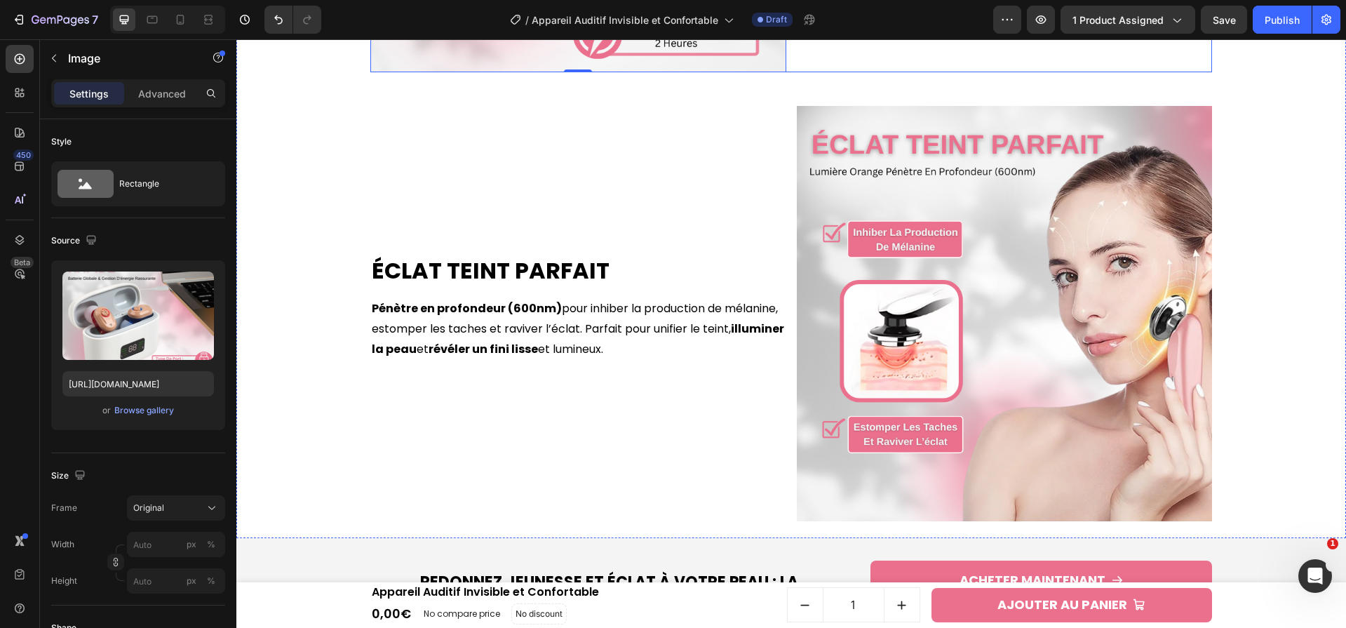
click at [910, 362] on img at bounding box center [1005, 314] width 416 height 416
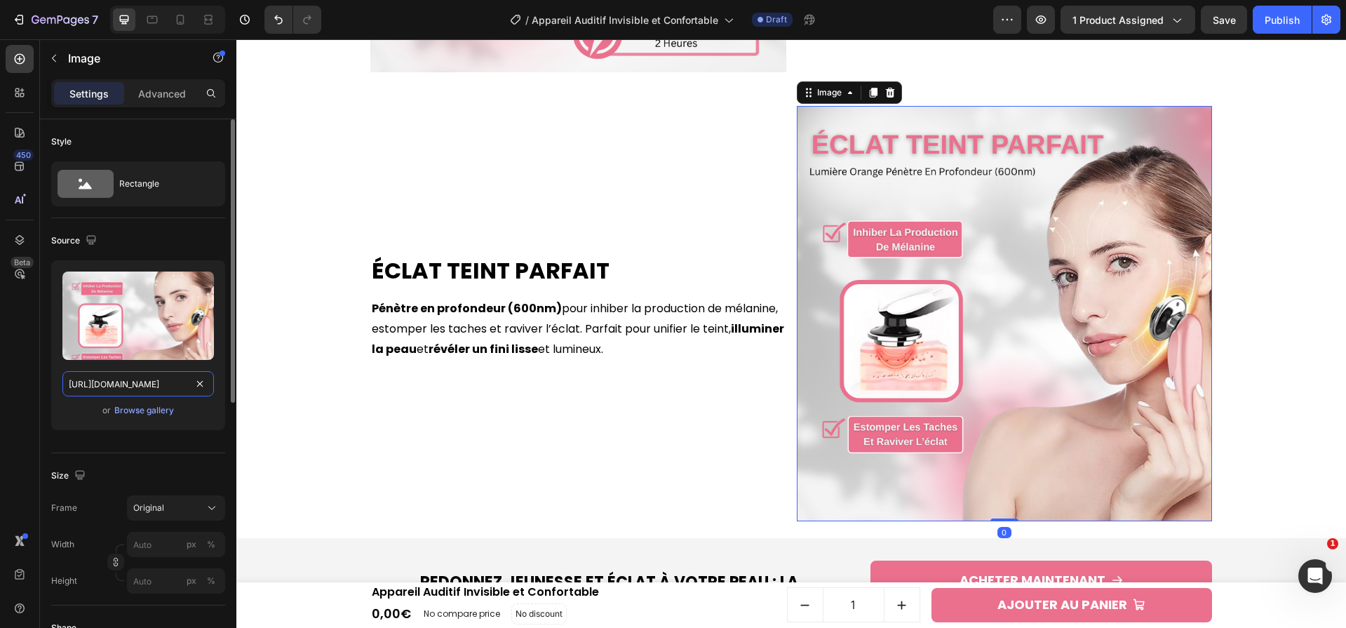
click at [151, 385] on input "[URL][DOMAIN_NAME]" at bounding box center [138, 383] width 152 height 25
paste input "a1c9ed4c-9467-413e-8792-e14e6e21bdd1.png?v=1756304050"
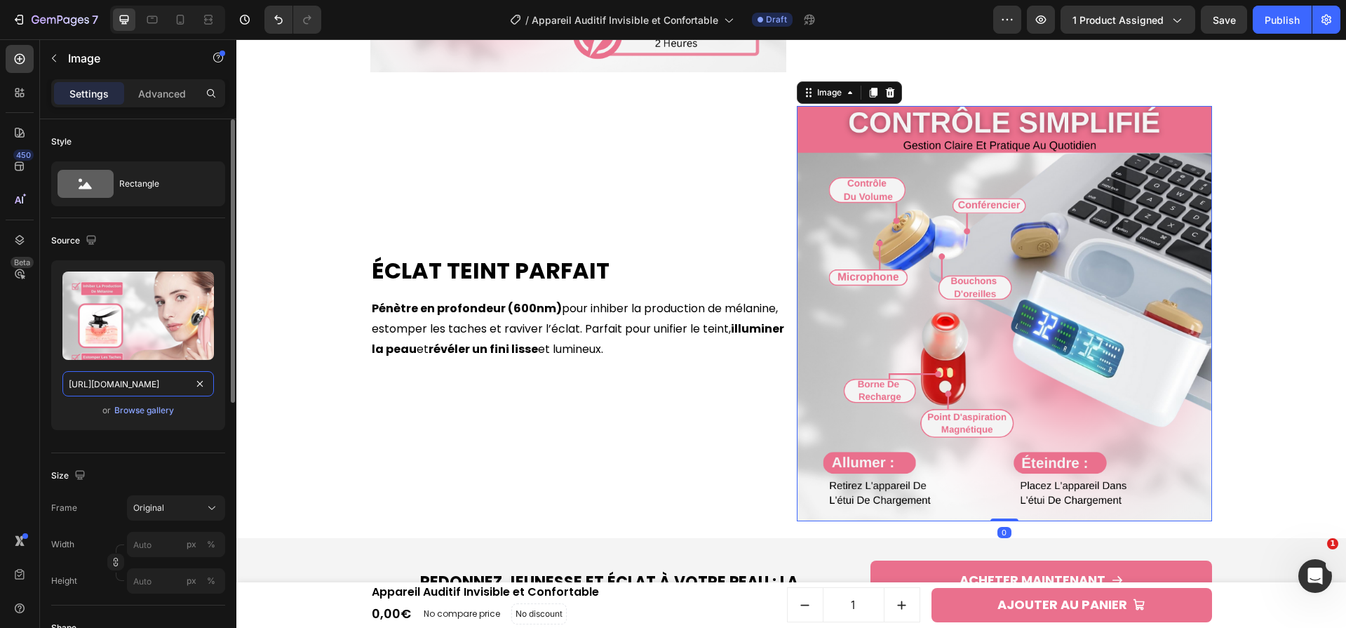
scroll to position [0, 366]
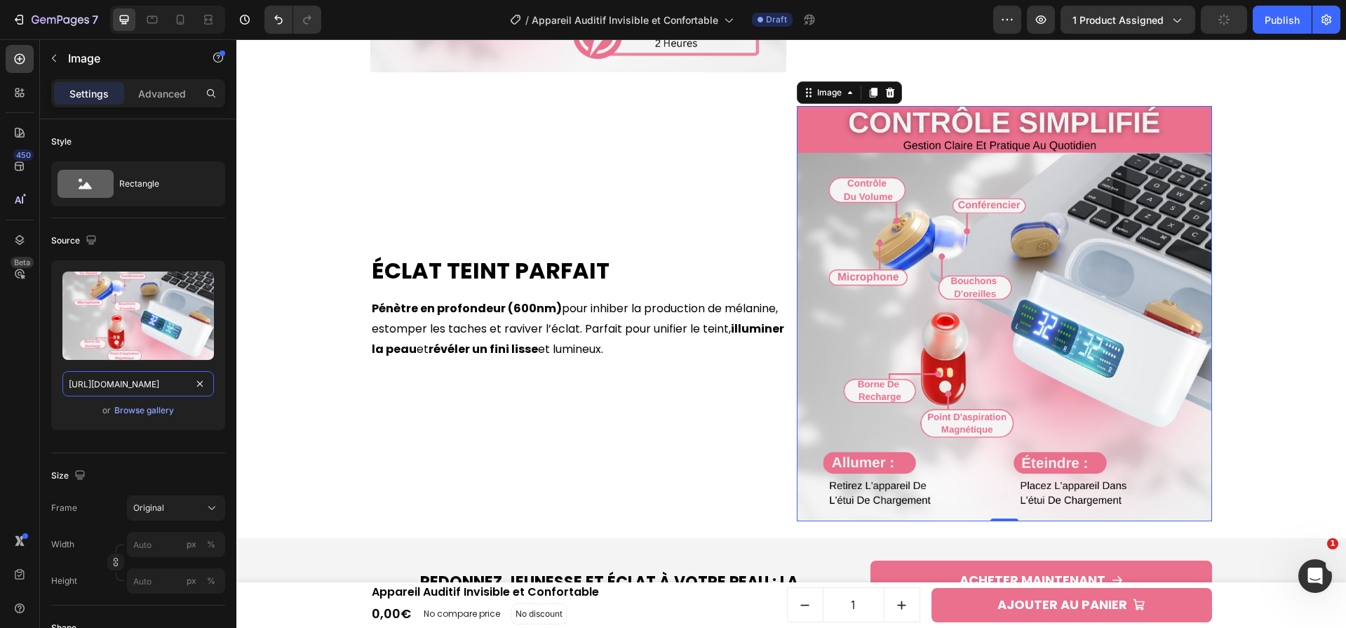
type input "[URL][DOMAIN_NAME]"
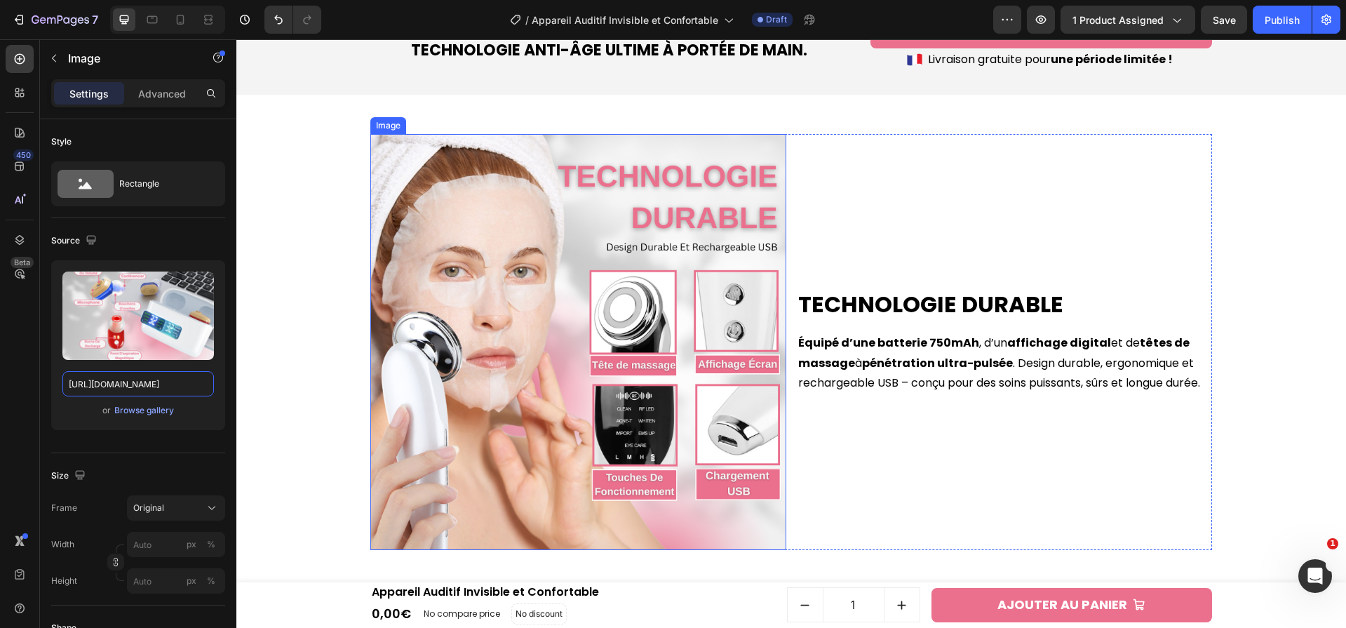
scroll to position [3450, 0]
click at [575, 279] on img at bounding box center [578, 343] width 416 height 416
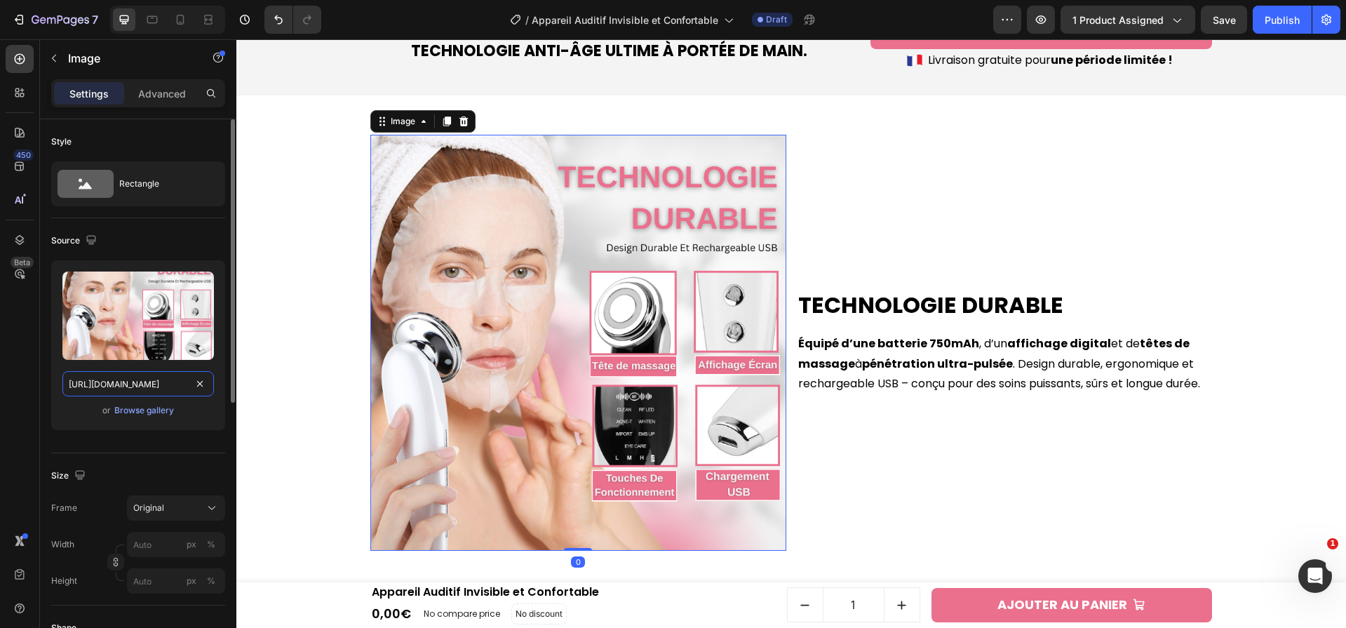
click at [137, 379] on input "[URL][DOMAIN_NAME]" at bounding box center [138, 383] width 152 height 25
paste input "88516a0a-29d7-4e9a-b3d8-775453b6df98.png?v=1756304050"
type input "[URL][DOMAIN_NAME]"
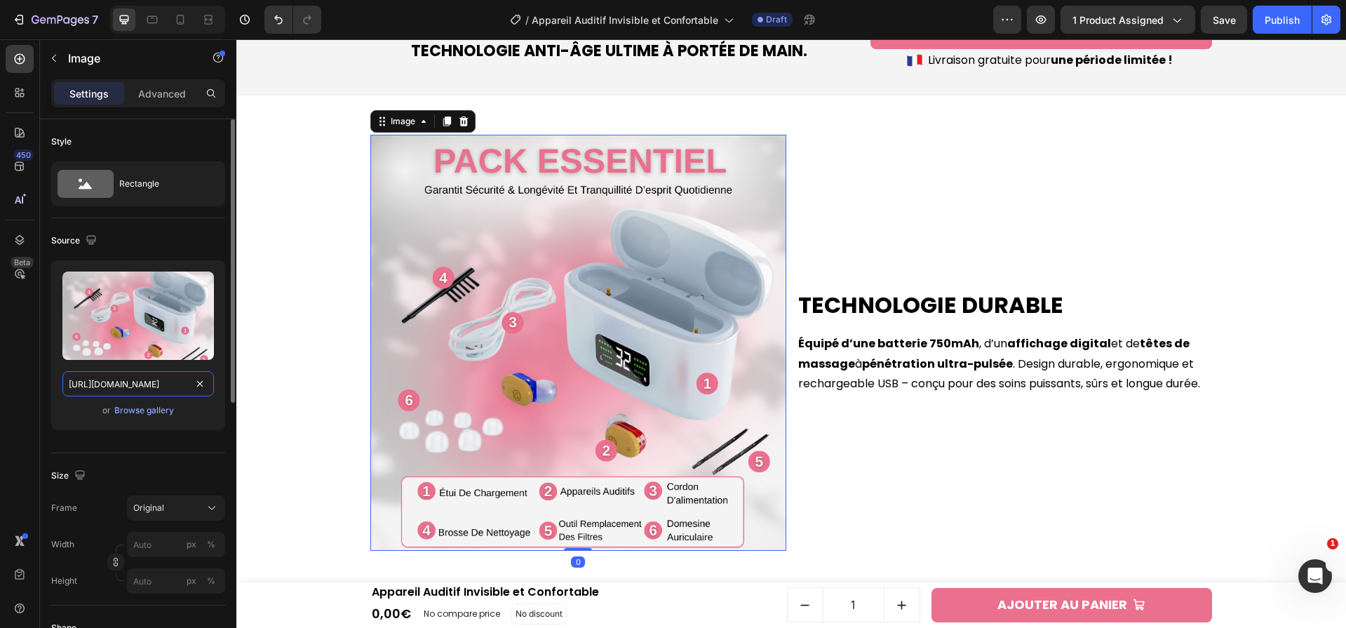
scroll to position [0, 370]
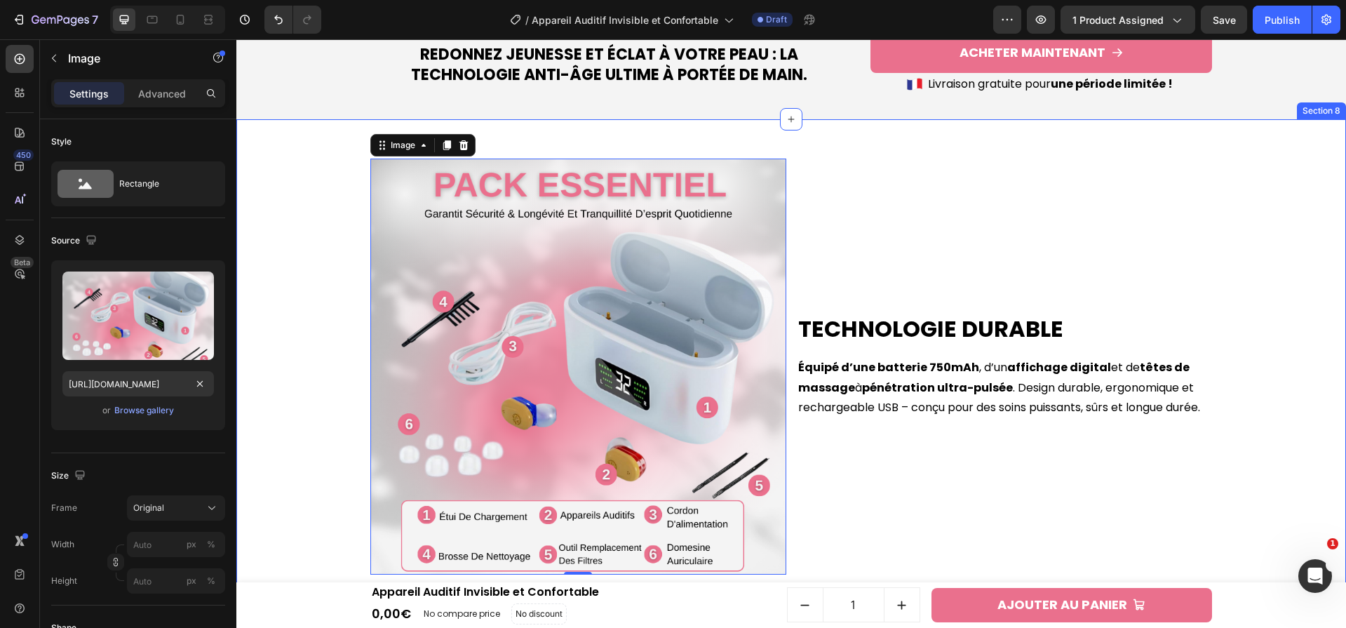
click at [298, 335] on div "Technologie Durable Heading Équipé d’une batterie 750mAh , d’un affichage digit…" at bounding box center [791, 367] width 1110 height 450
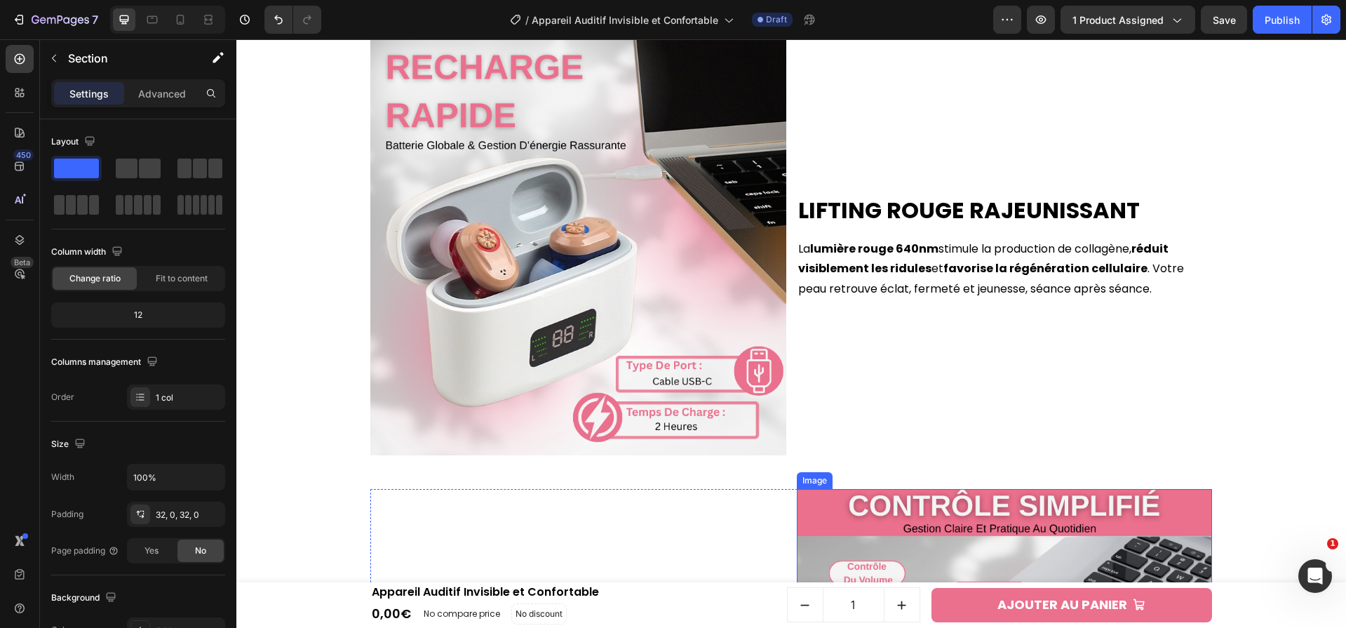
scroll to position [2455, 0]
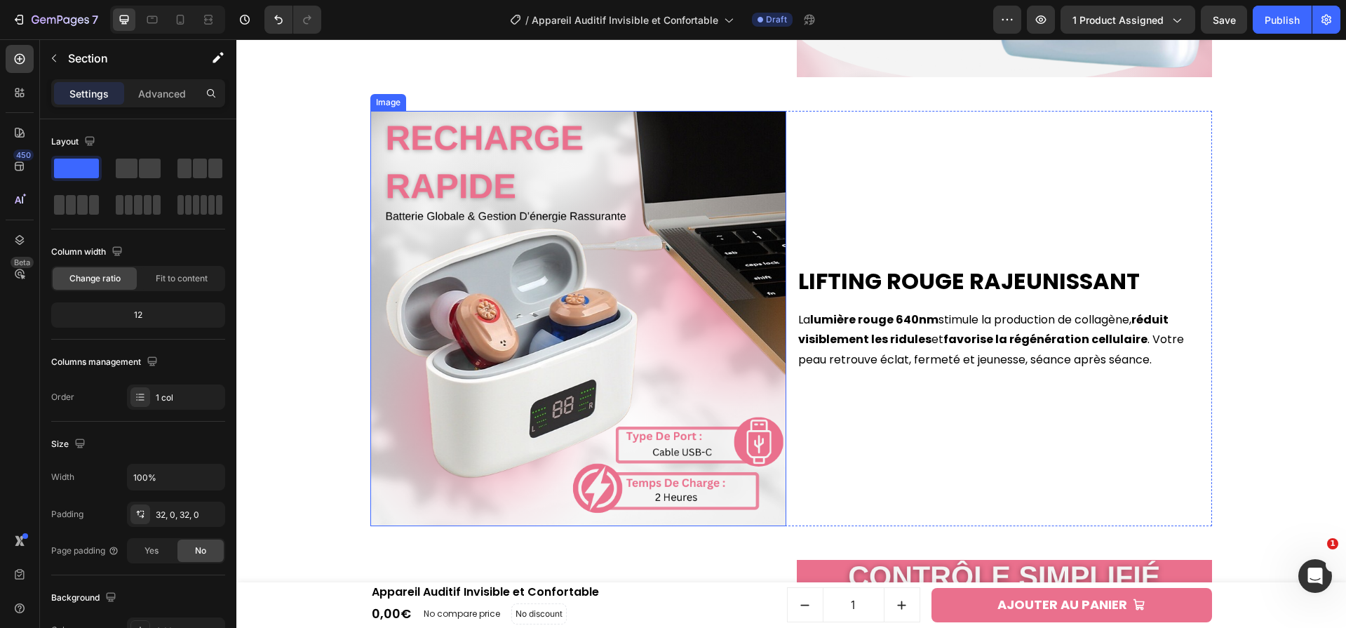
click at [628, 323] on img at bounding box center [578, 319] width 416 height 416
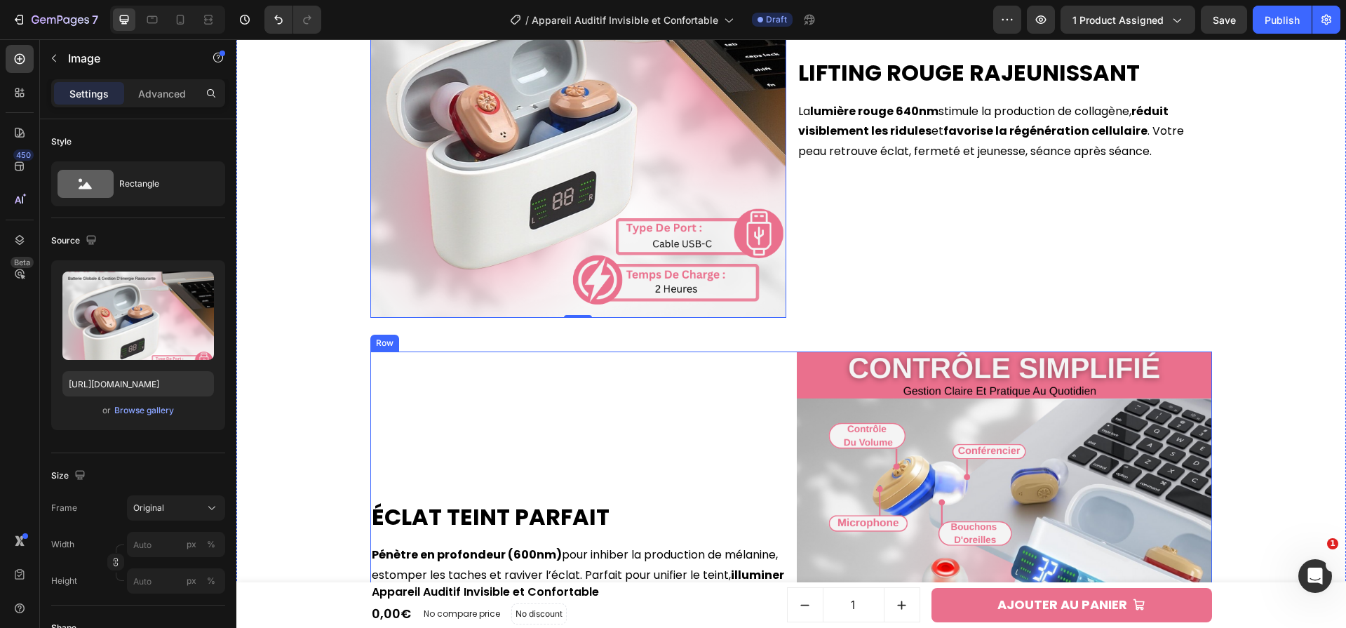
scroll to position [2370, 0]
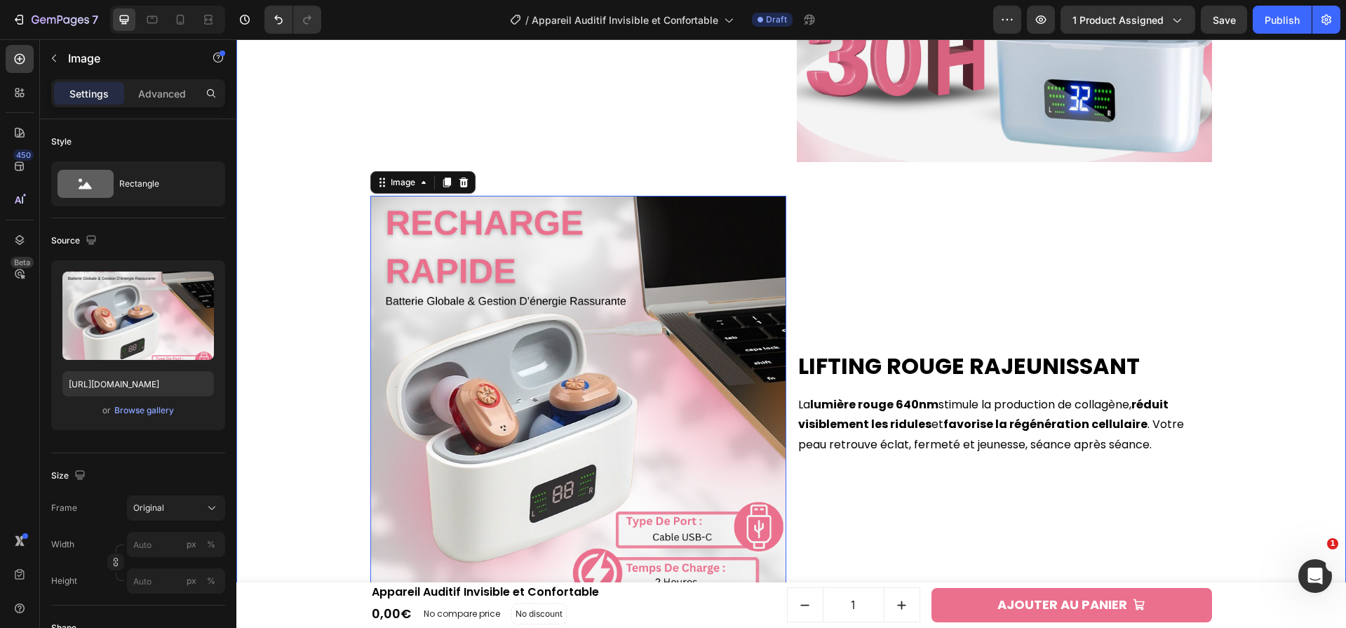
click at [345, 159] on div "Anti-Acné Haute Précision Heading La lumière bleue 415nm cible les bactéries re…" at bounding box center [791, 403] width 1096 height 1348
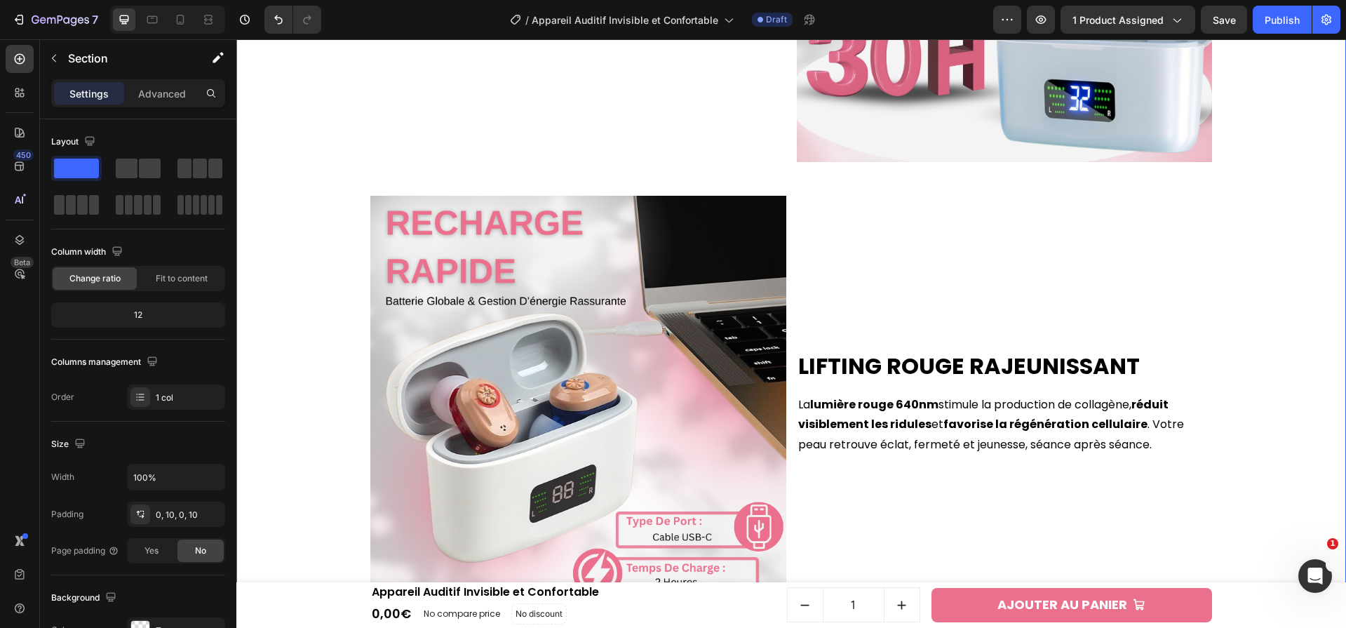
click at [411, 184] on div "Anti-Acné Haute Précision Heading La lumière bleue 415nm cible les bactéries re…" at bounding box center [791, 403] width 1096 height 1348
click at [410, 202] on img at bounding box center [578, 404] width 416 height 416
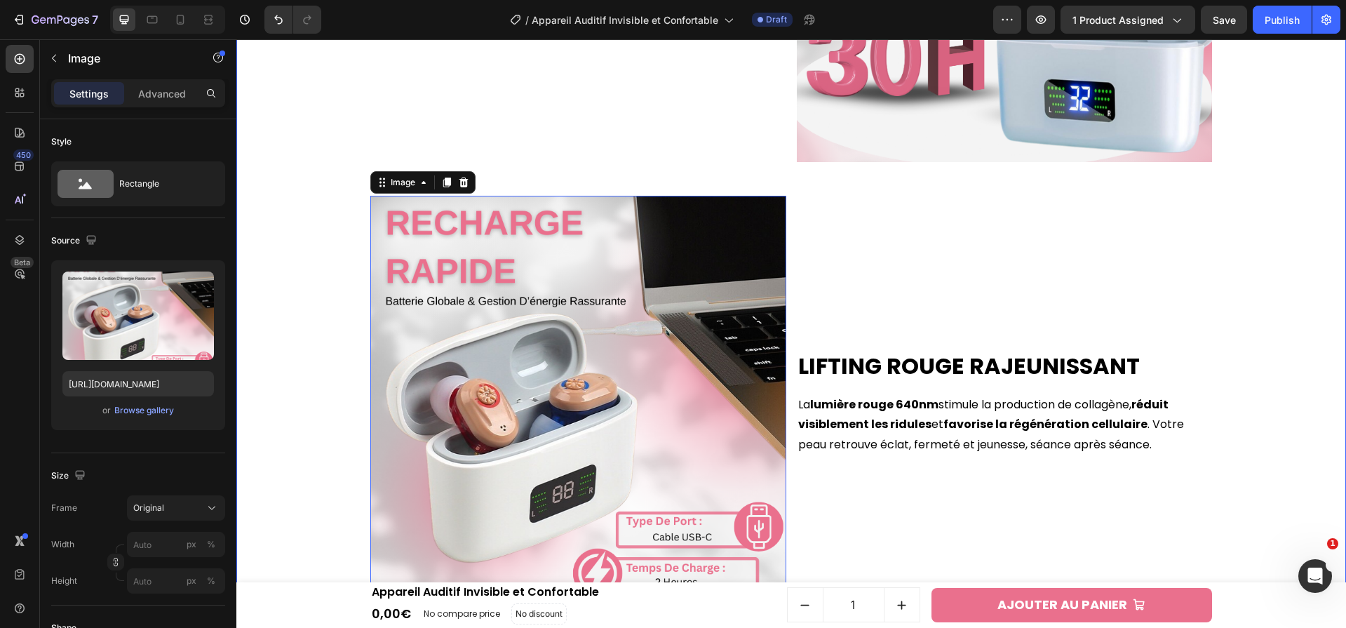
click at [351, 173] on div "Anti-Acné Haute Précision Heading La lumière bleue 415nm cible les bactéries re…" at bounding box center [791, 403] width 1096 height 1348
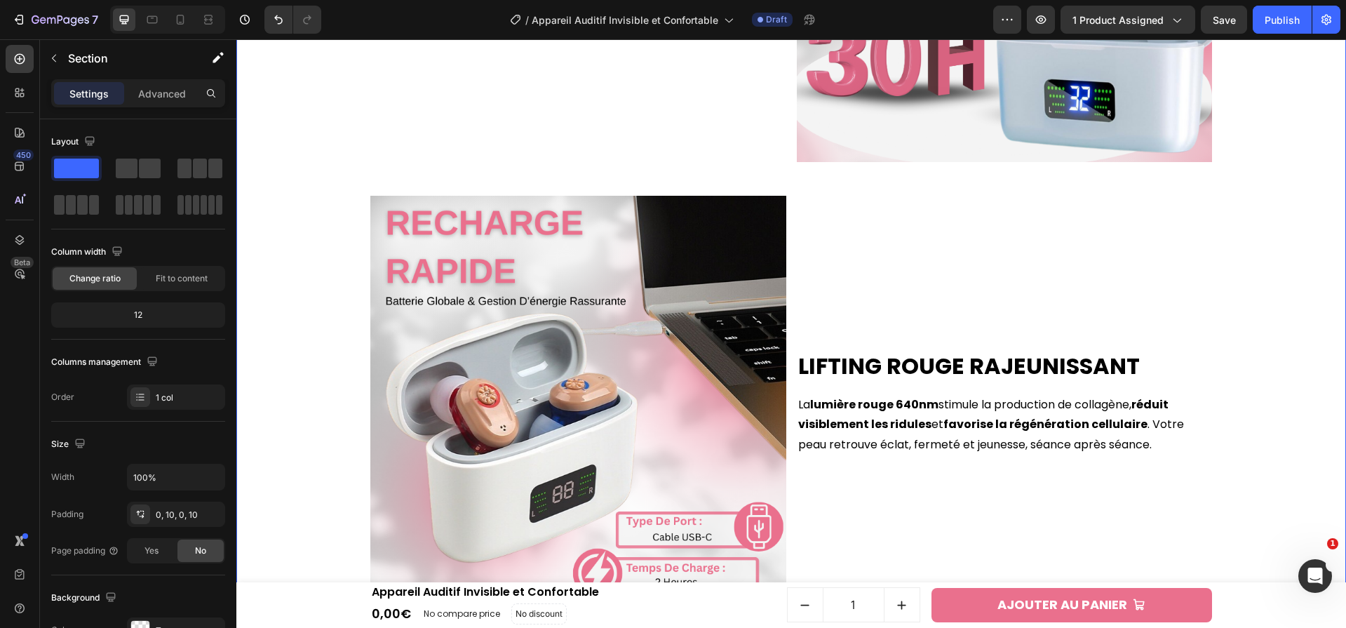
click at [402, 184] on div "Anti-Acné Haute Précision Heading La lumière bleue 415nm cible les bactéries re…" at bounding box center [791, 403] width 1096 height 1348
click at [374, 201] on img at bounding box center [578, 404] width 416 height 416
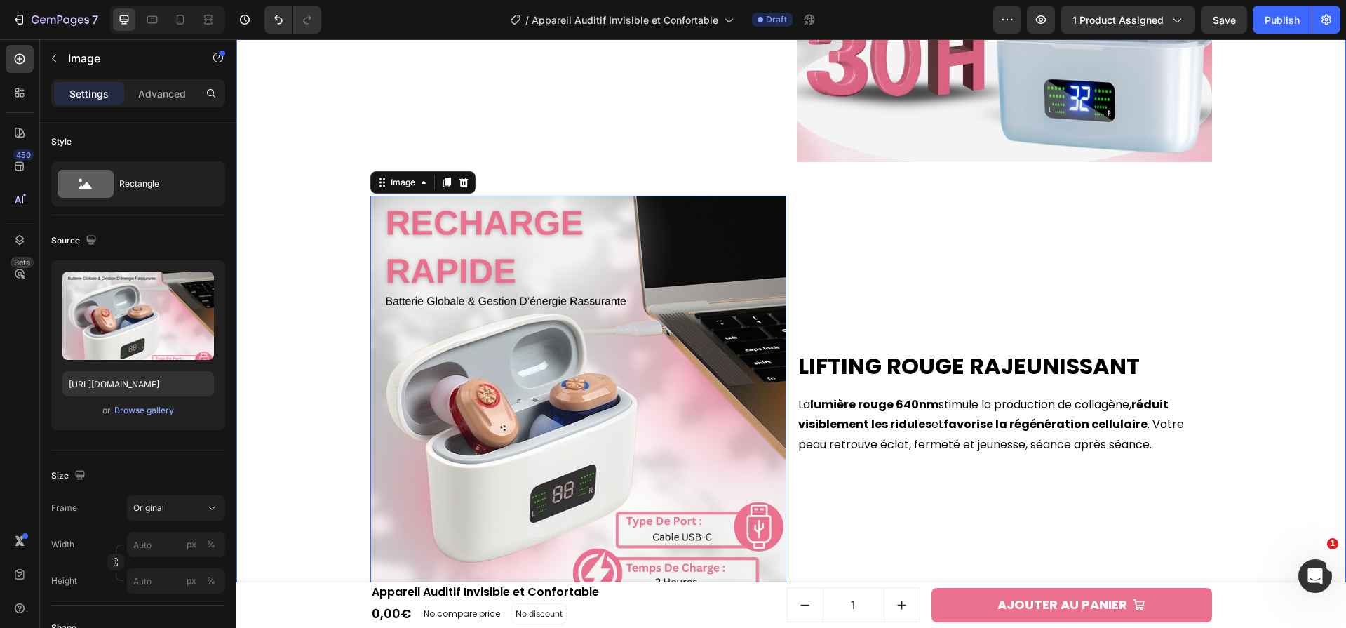
click at [342, 170] on div "Anti-Acné Haute Précision Heading La lumière bleue 415nm cible les bactéries re…" at bounding box center [791, 403] width 1096 height 1348
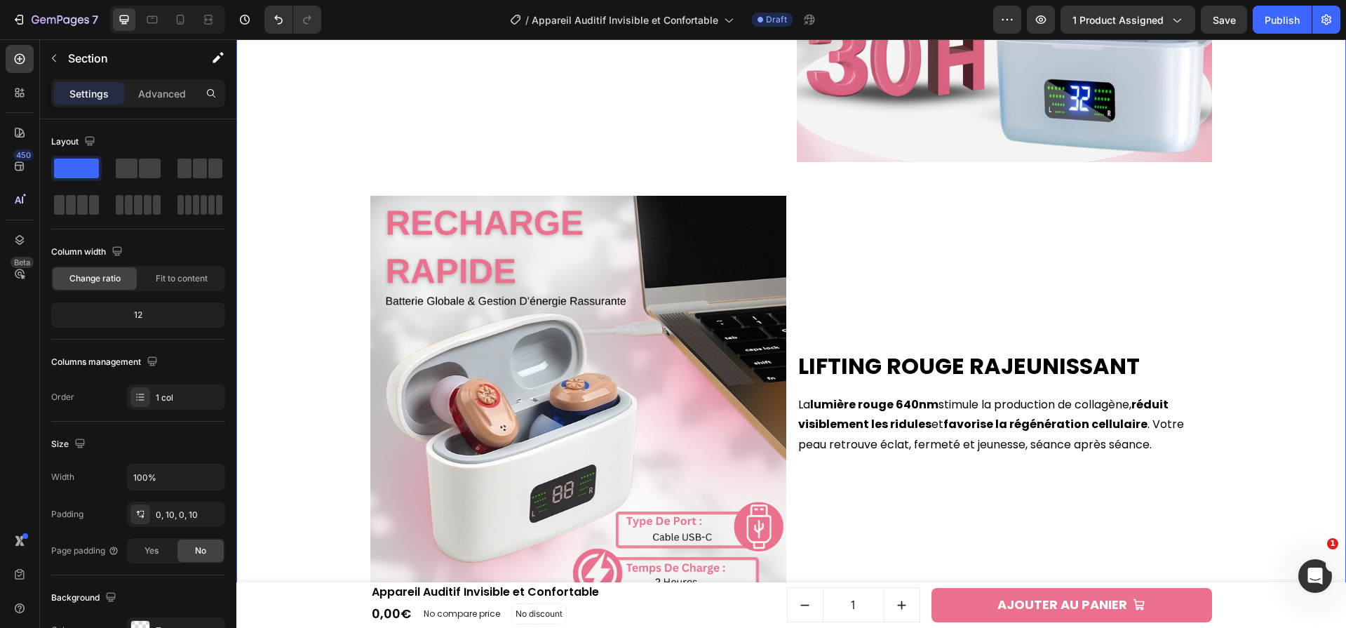
click at [439, 175] on div "Anti-Acné Haute Précision Heading La lumière bleue 415nm cible les bactéries re…" at bounding box center [791, 403] width 1096 height 1348
click at [848, 211] on div "Lifting Rouge Rajeunissant Heading La lumière rouge 640nm stimule la production…" at bounding box center [1005, 404] width 416 height 416
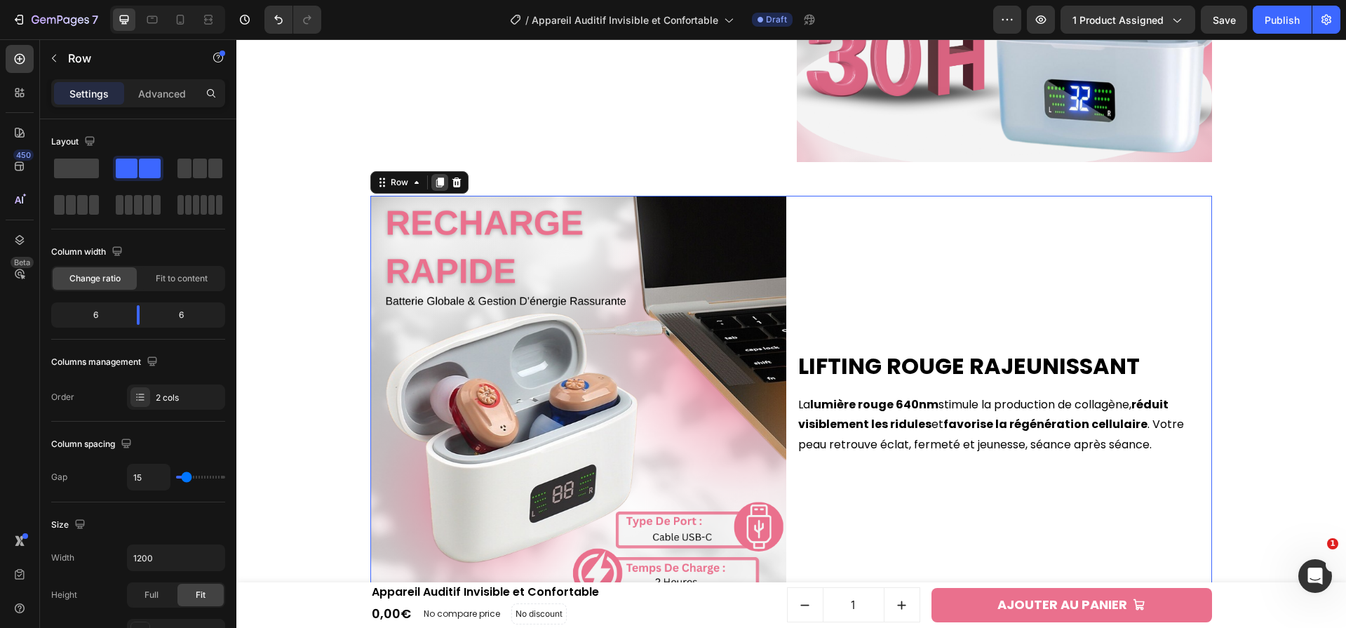
click at [436, 185] on icon at bounding box center [440, 182] width 8 height 10
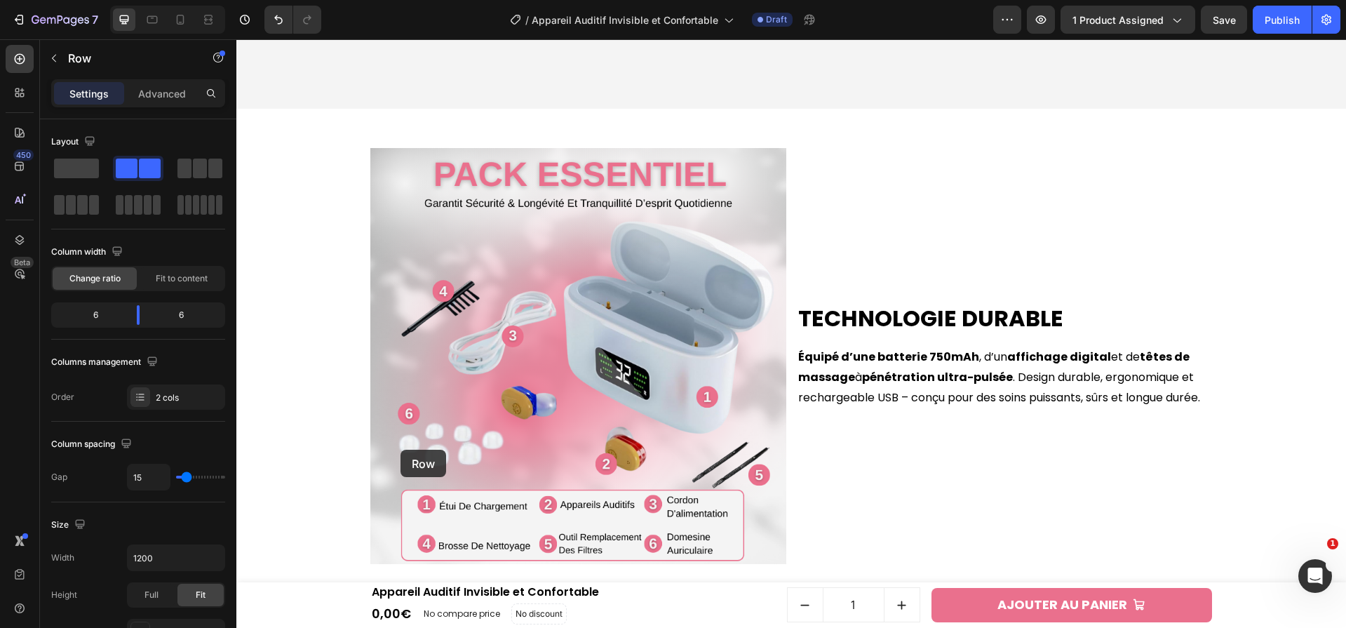
scroll to position [4061, 0]
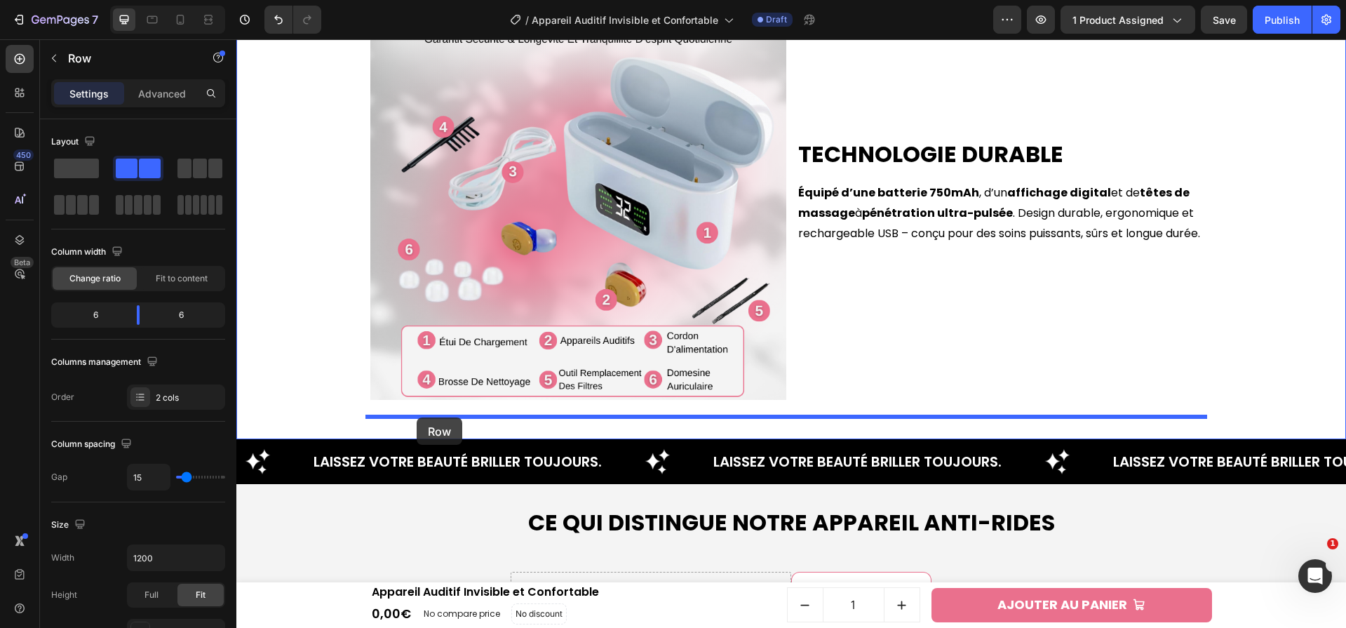
drag, startPoint x: 375, startPoint y: 85, endPoint x: 413, endPoint y: 411, distance: 328.4
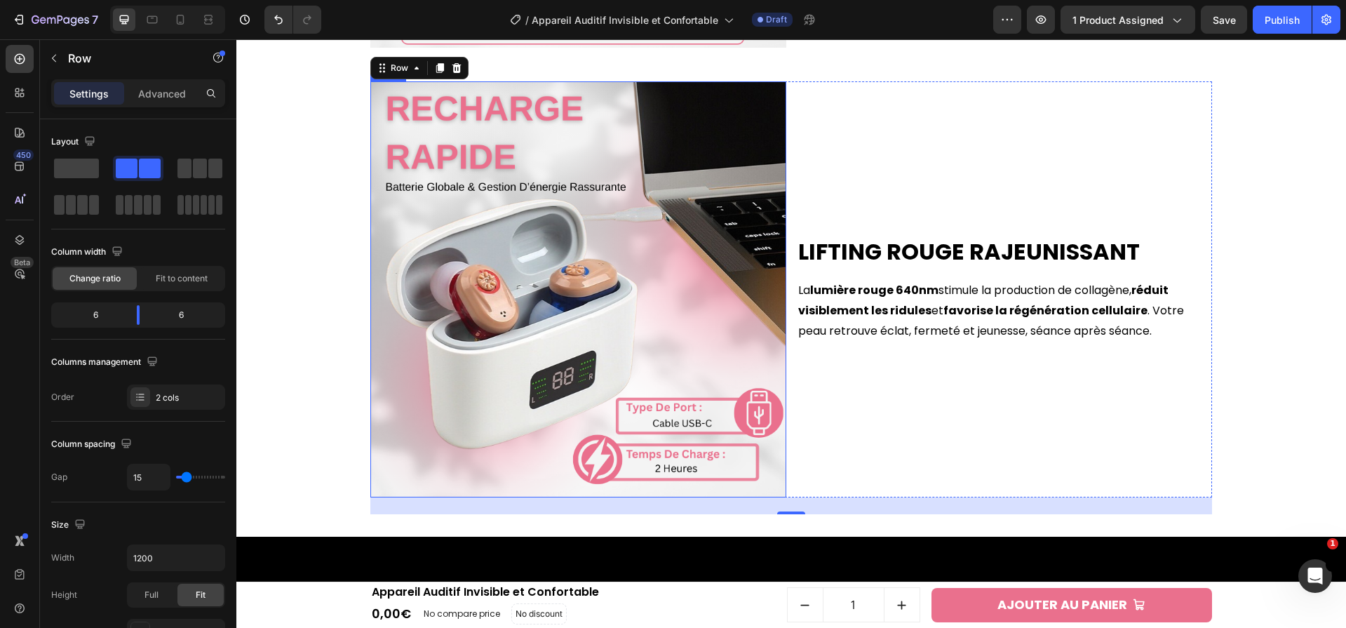
scroll to position [3774, 0]
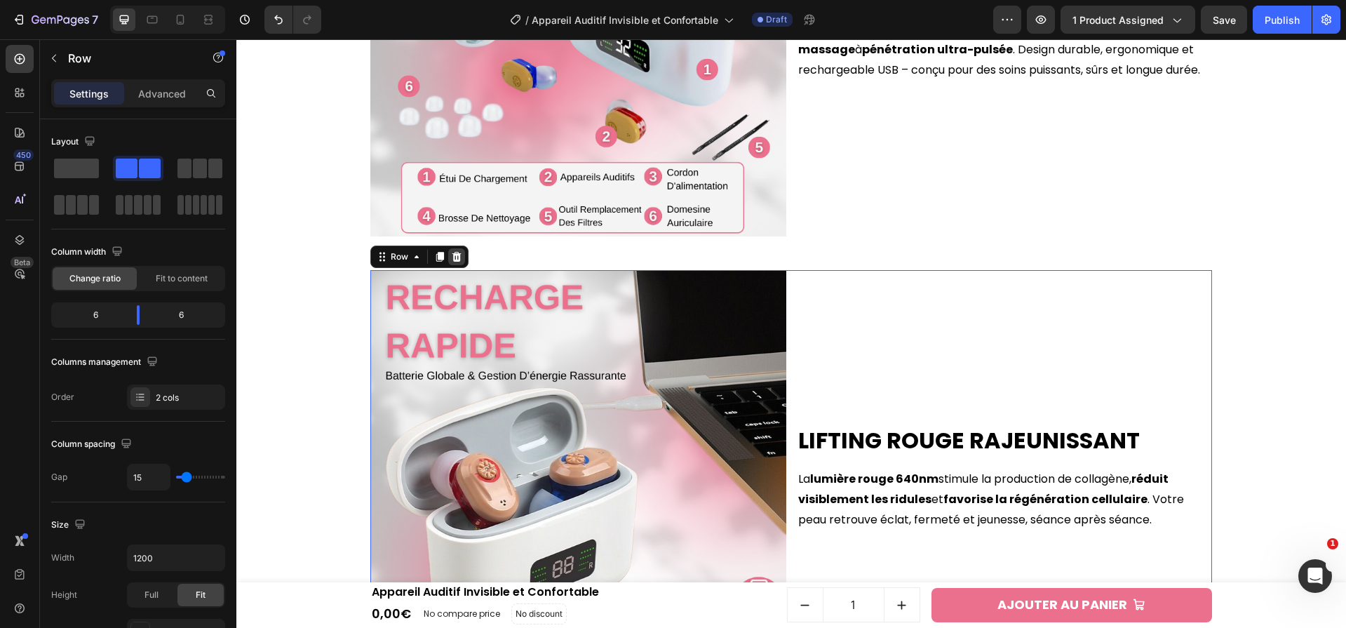
click at [452, 254] on icon at bounding box center [456, 257] width 9 height 10
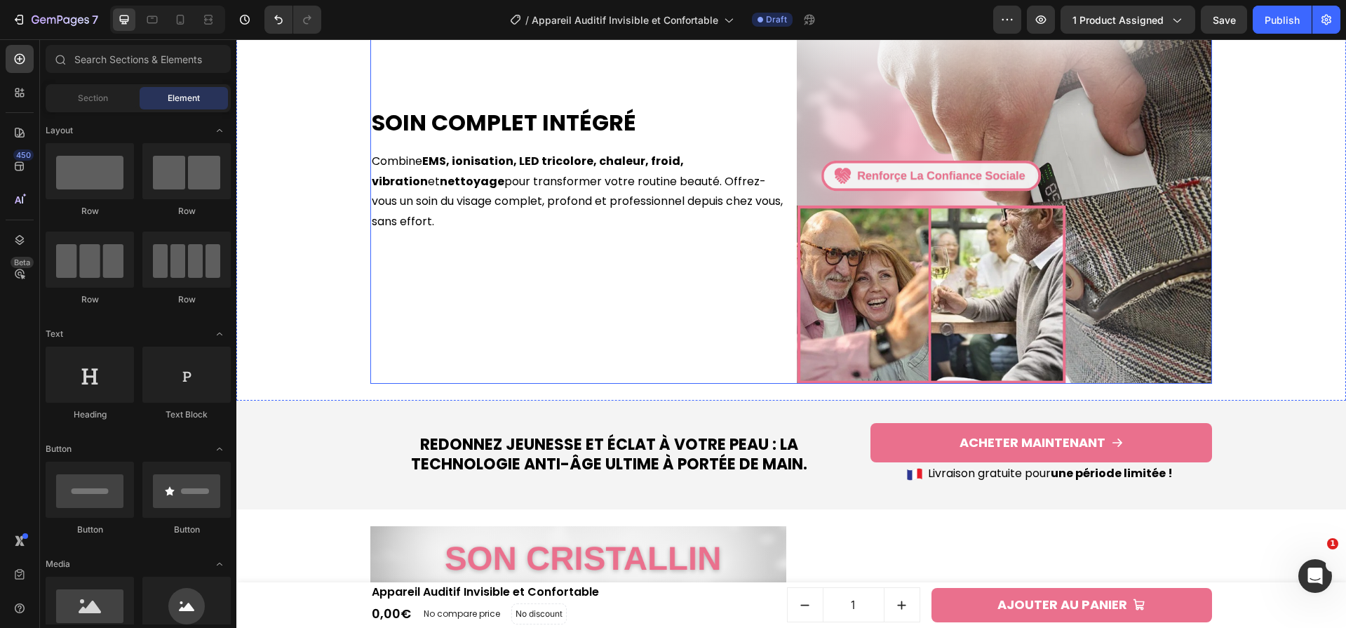
scroll to position [1148, 0]
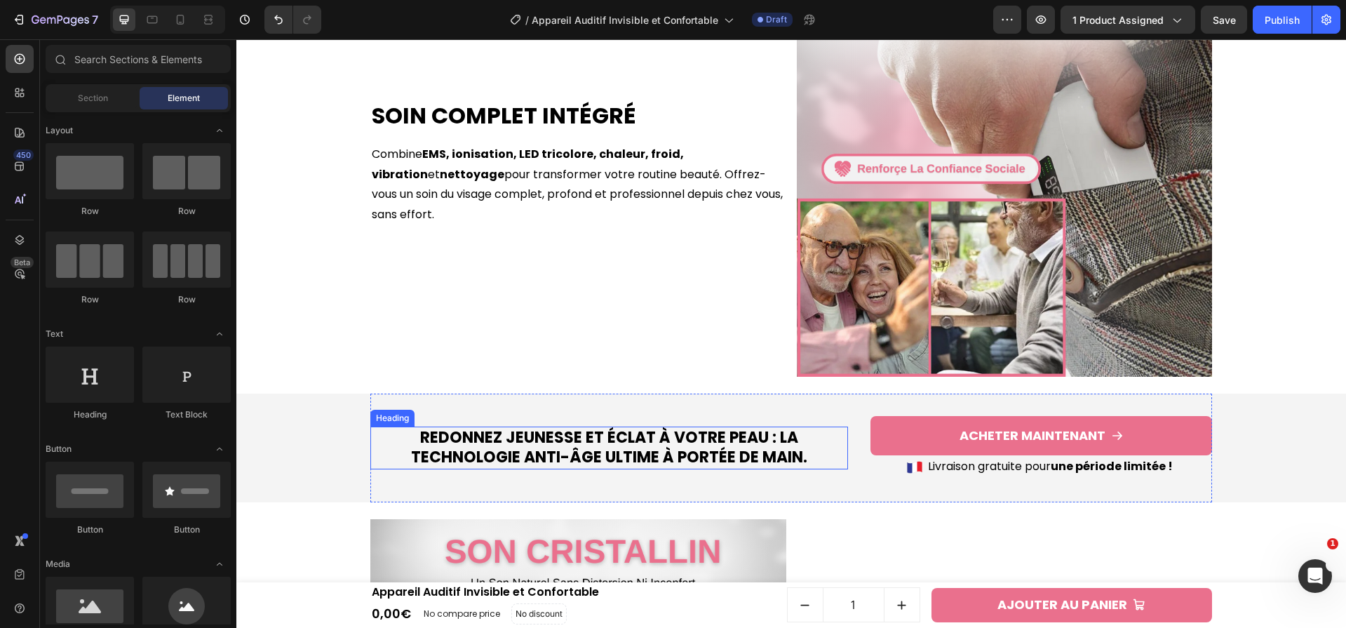
click at [657, 453] on h2 "Redonnez jeunesse et éclat à votre peau : la technologie anti-âge ultime à port…" at bounding box center [609, 447] width 478 height 43
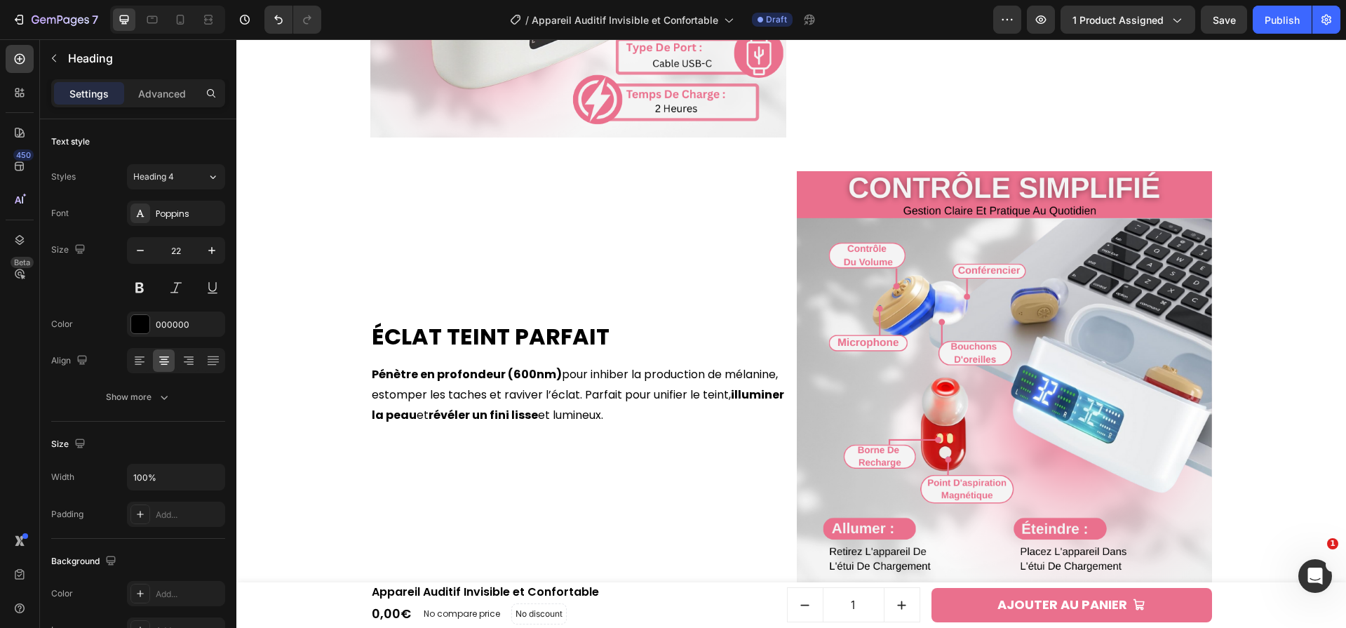
scroll to position [3335, 0]
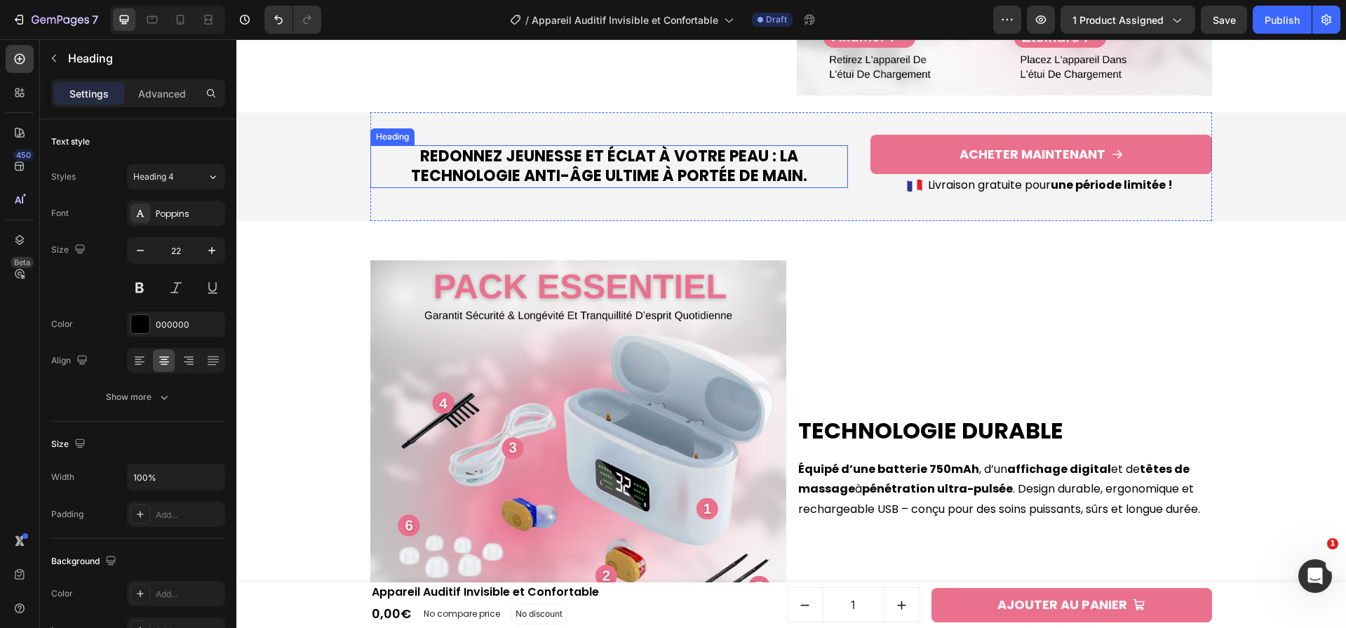
click at [611, 156] on h2 "Redonnez jeunesse et éclat à votre peau : la technologie anti-âge ultime à port…" at bounding box center [609, 166] width 478 height 43
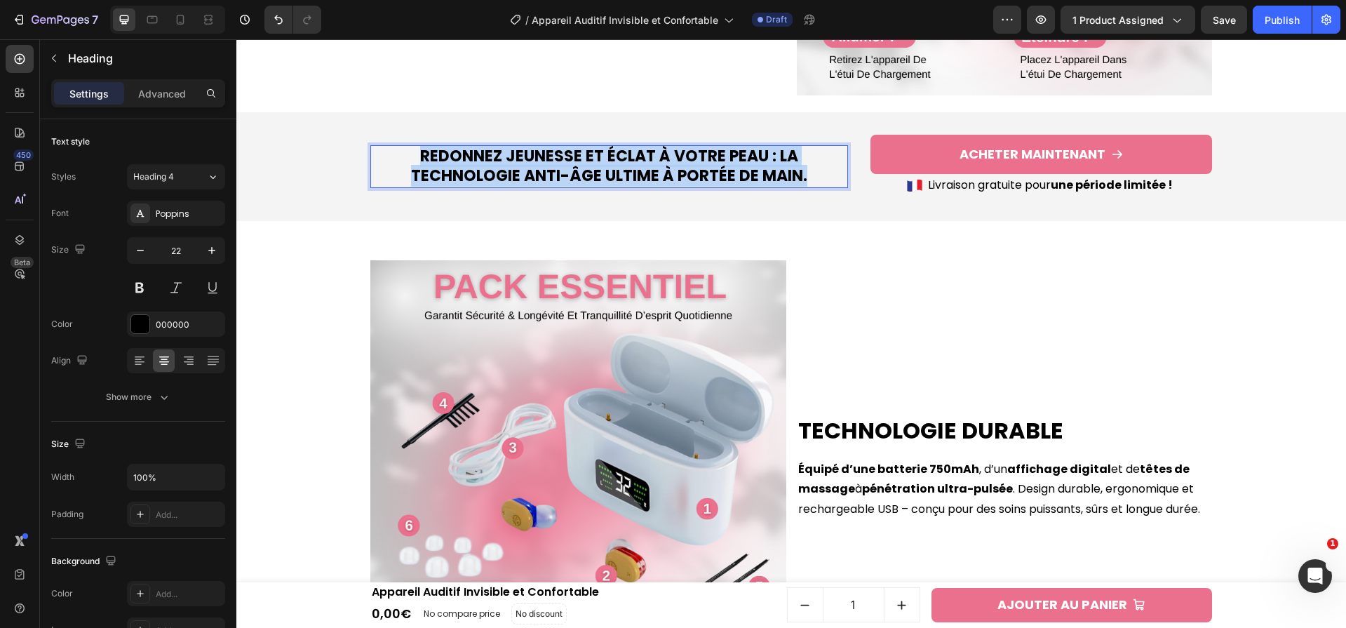
click at [611, 156] on p "Redonnez jeunesse et éclat à votre peau : la technologie anti-âge ultime à port…" at bounding box center [609, 167] width 475 height 40
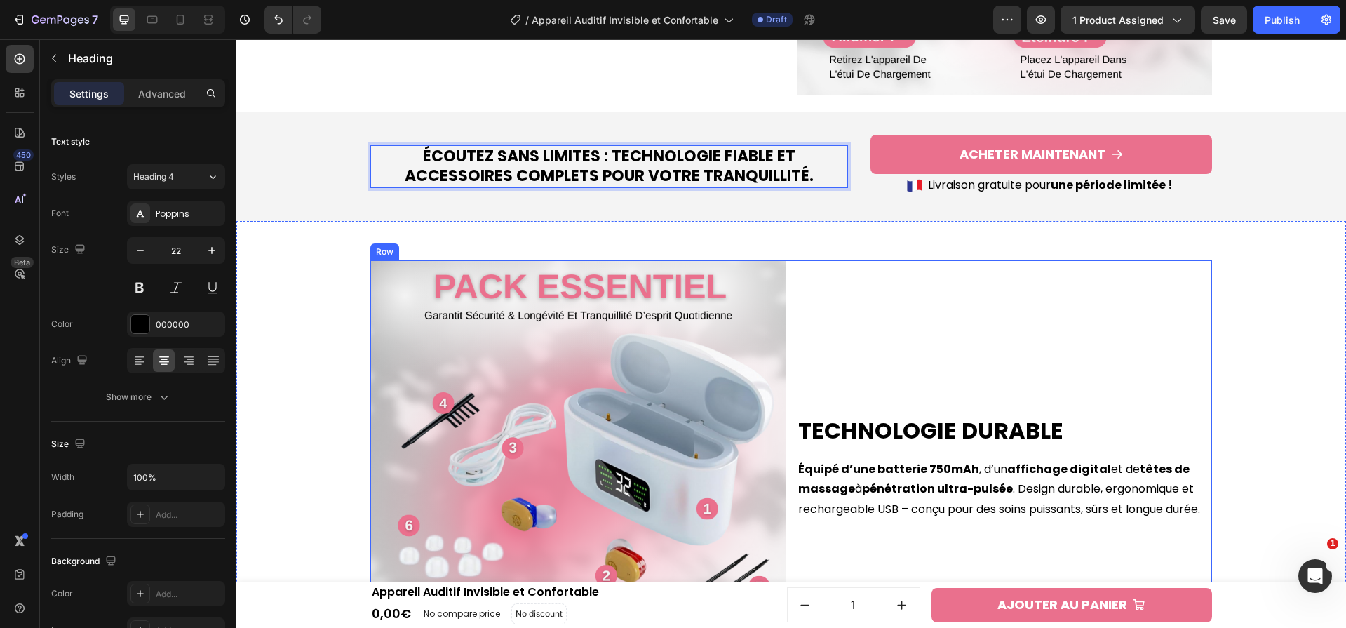
scroll to position [3304, 0]
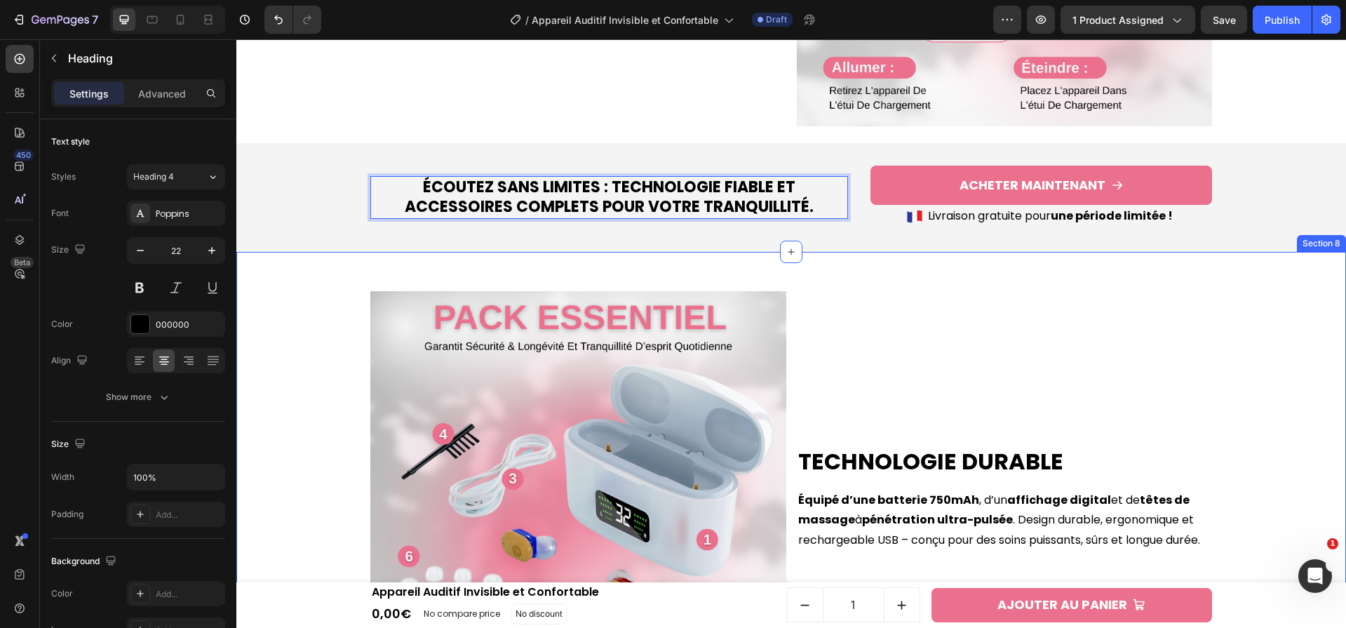
click at [557, 271] on div "Technologie Durable Heading Équipé d’une batterie 750mAh , d’un affichage digit…" at bounding box center [791, 499] width 1110 height 495
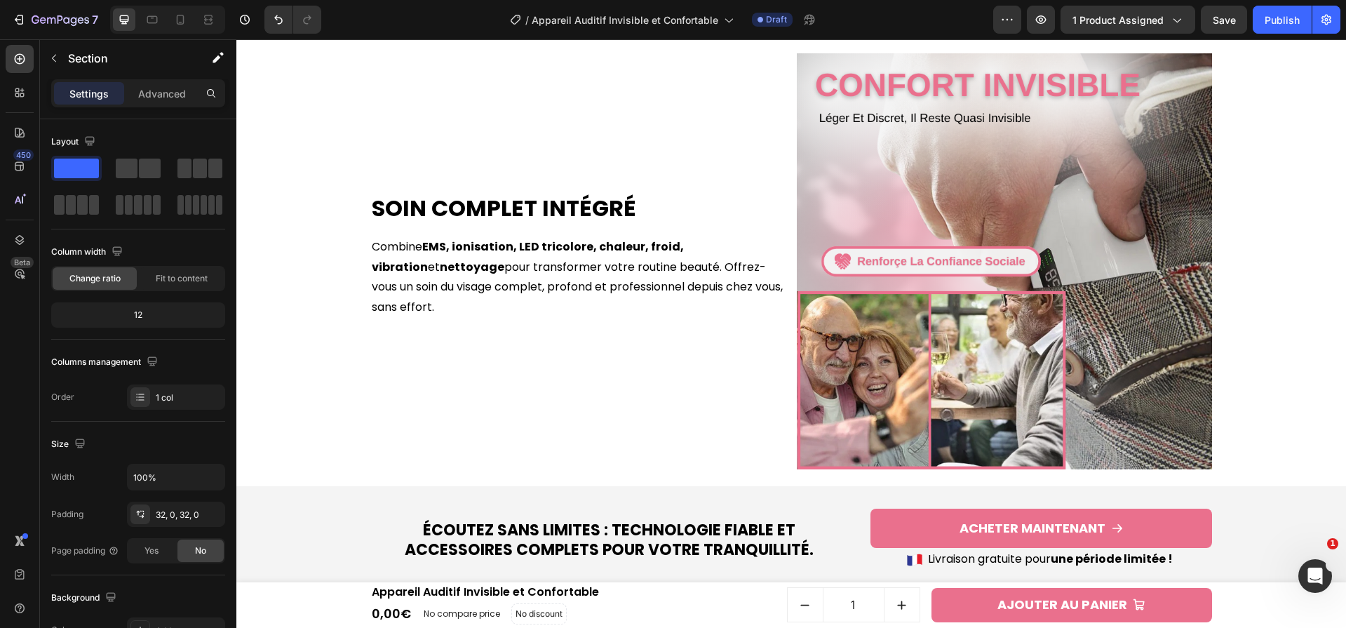
scroll to position [915, 0]
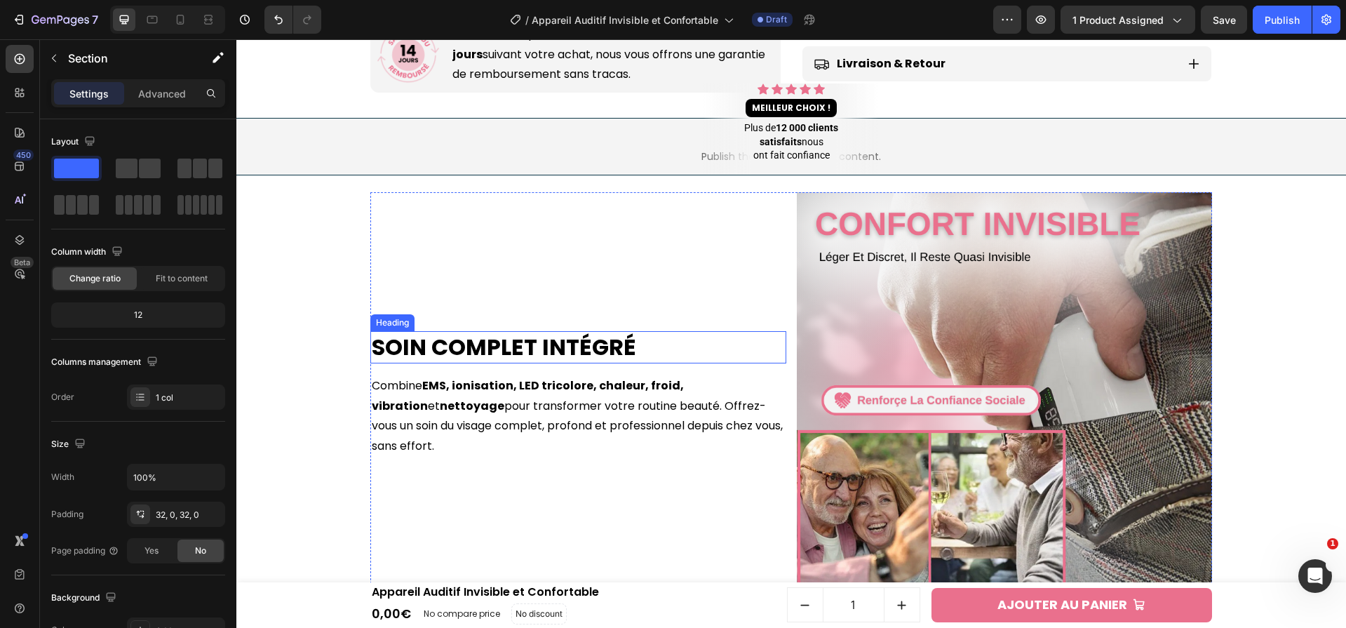
click at [599, 352] on h2 "Soin Complet Intégré" at bounding box center [578, 347] width 416 height 32
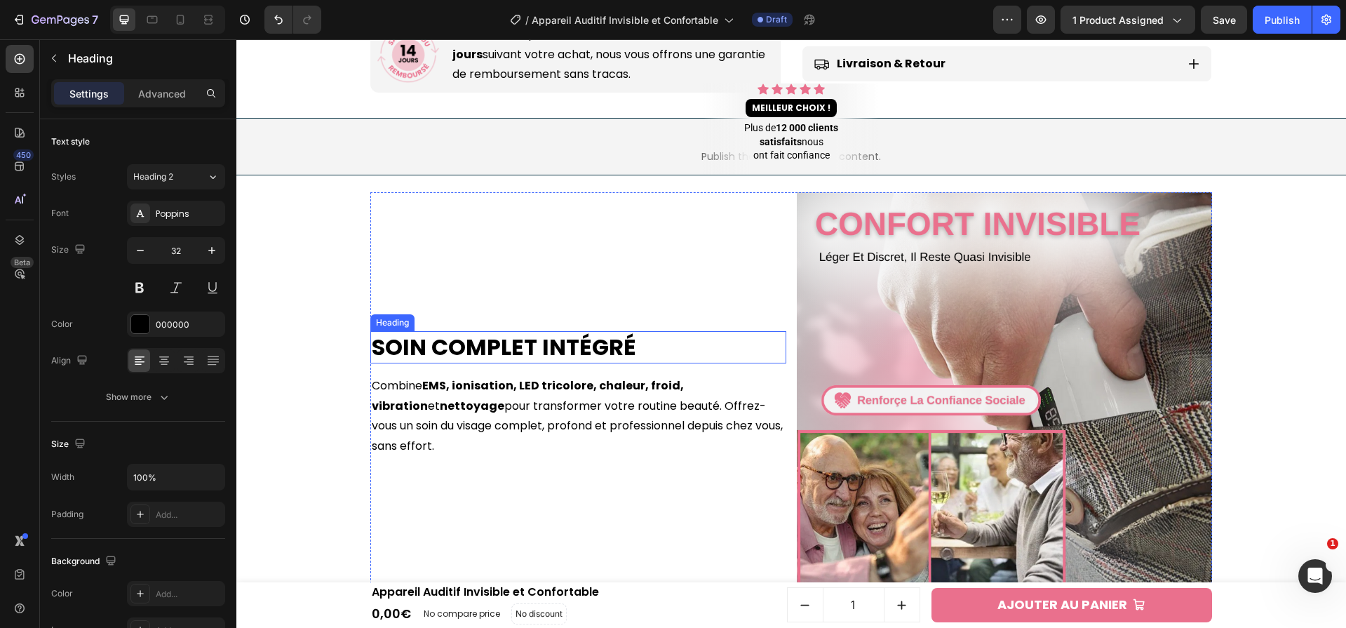
click at [599, 352] on h2 "Soin Complet Intégré" at bounding box center [578, 347] width 416 height 32
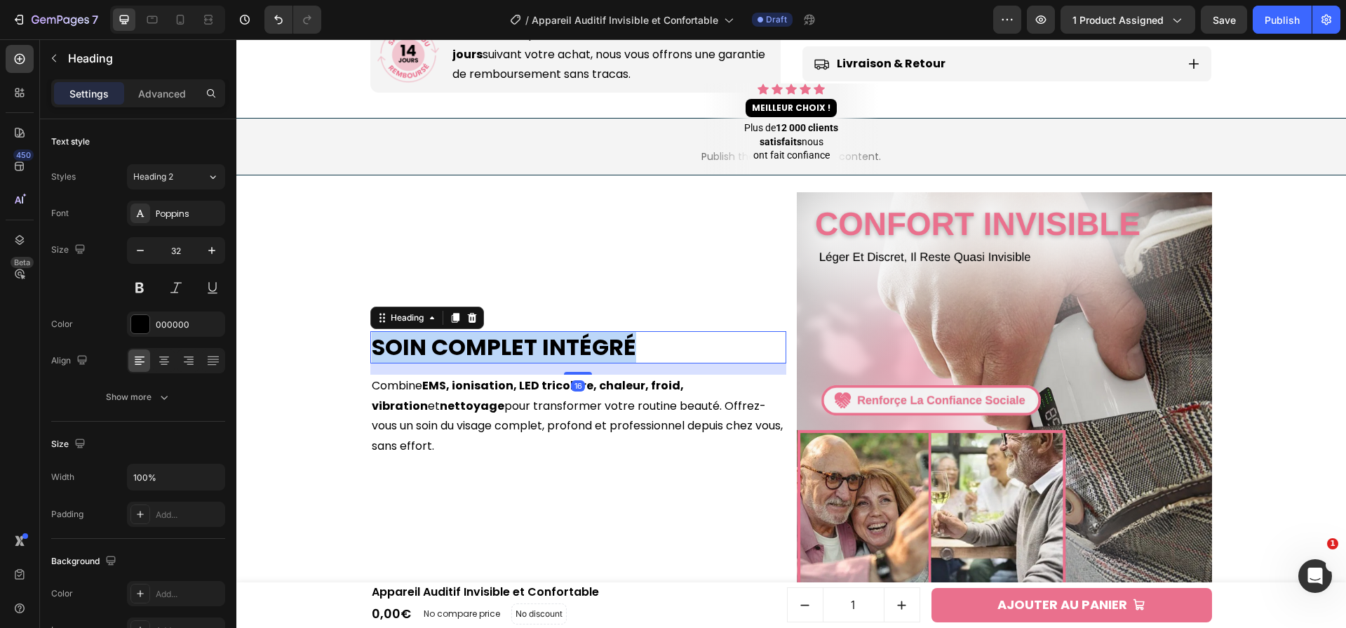
click at [599, 352] on p "Soin Complet Intégré" at bounding box center [578, 346] width 413 height 29
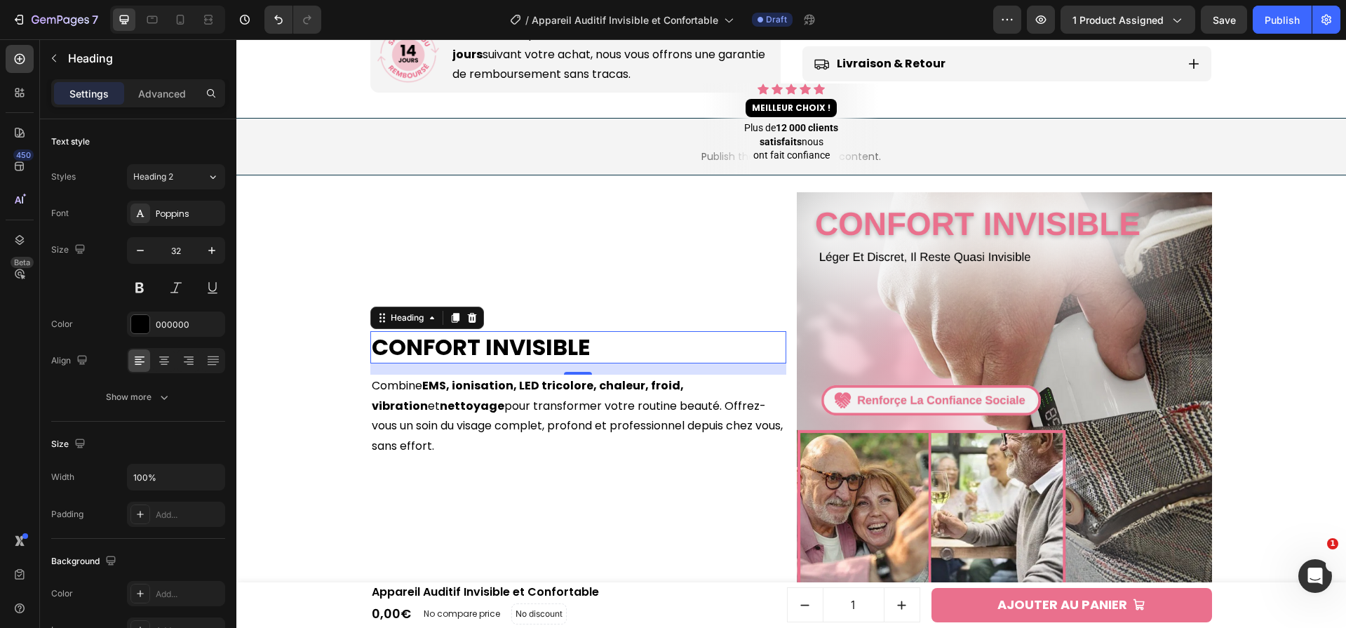
click at [686, 415] on p "Combine EMS, ionisation, LED tricolore, chaleur, froid, vibration et nettoyage …" at bounding box center [578, 416] width 413 height 81
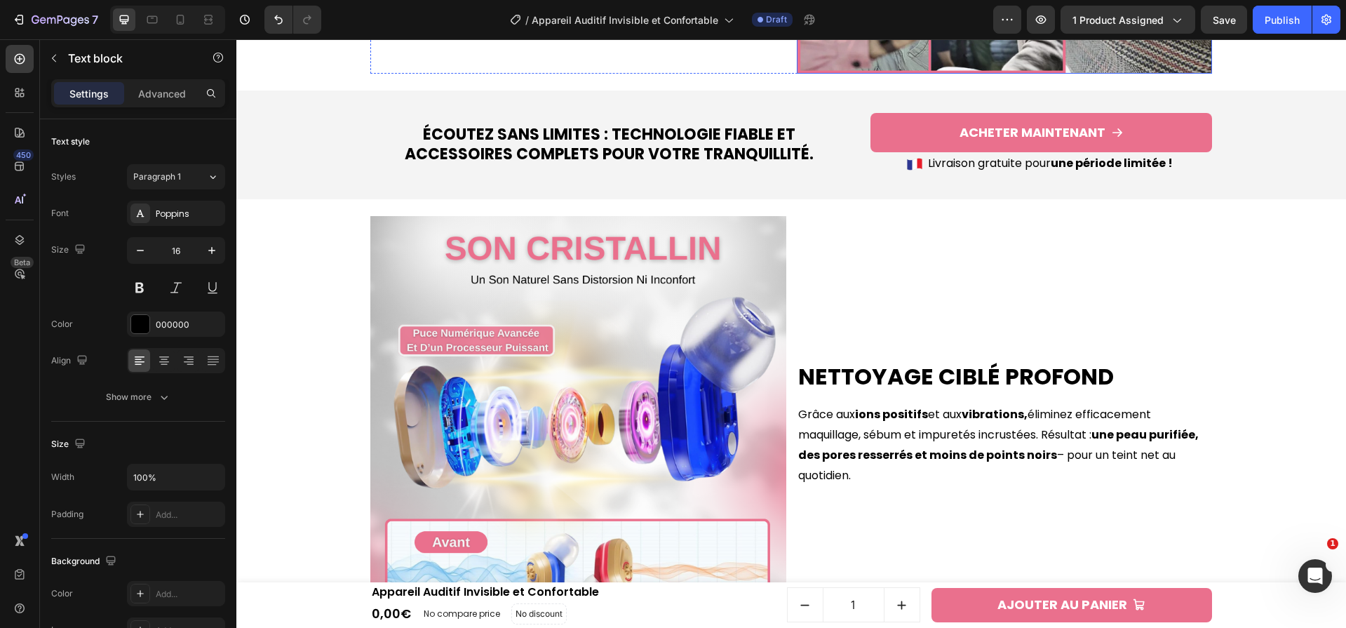
scroll to position [1467, 0]
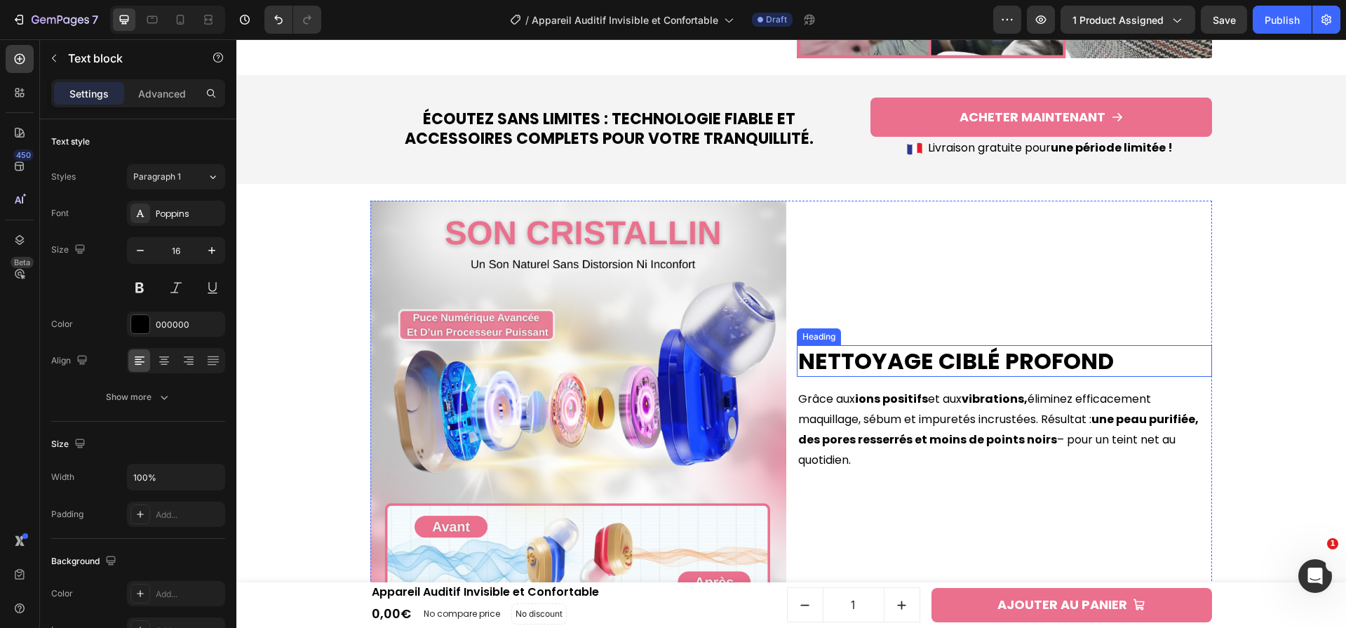
click at [980, 371] on h2 "Nettoyage Ciblé Profond" at bounding box center [1005, 361] width 416 height 32
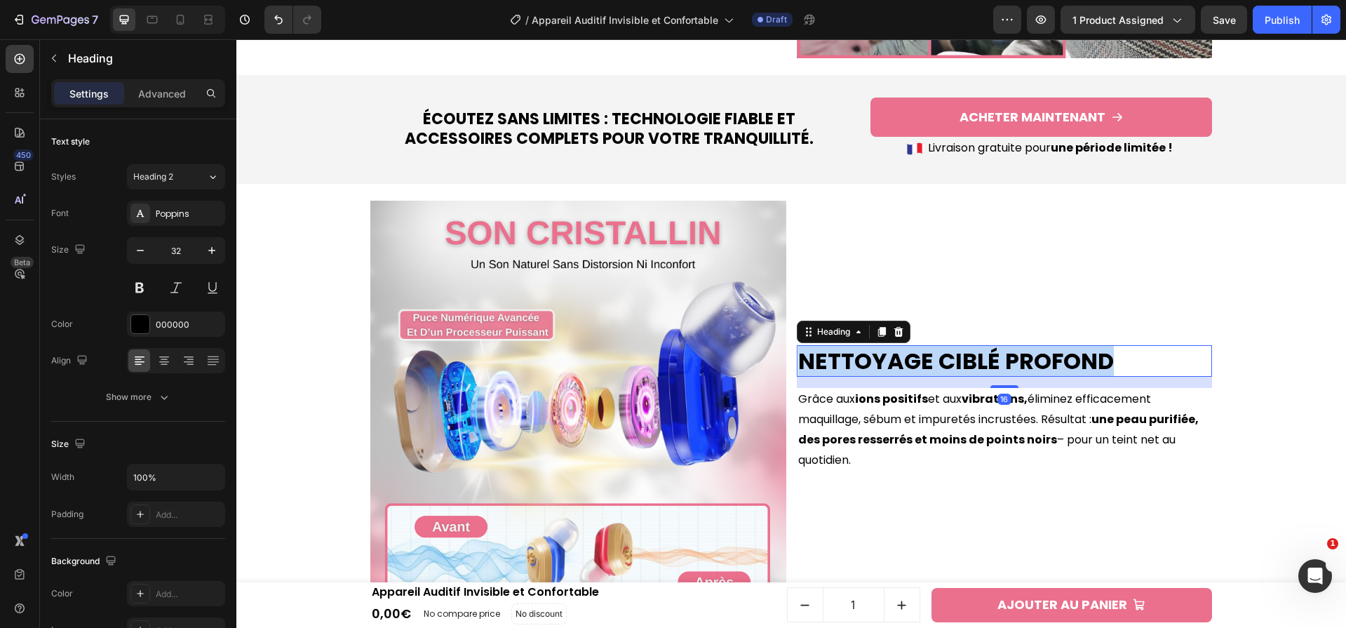
click at [980, 371] on p "Nettoyage Ciblé Profond" at bounding box center [1004, 361] width 413 height 29
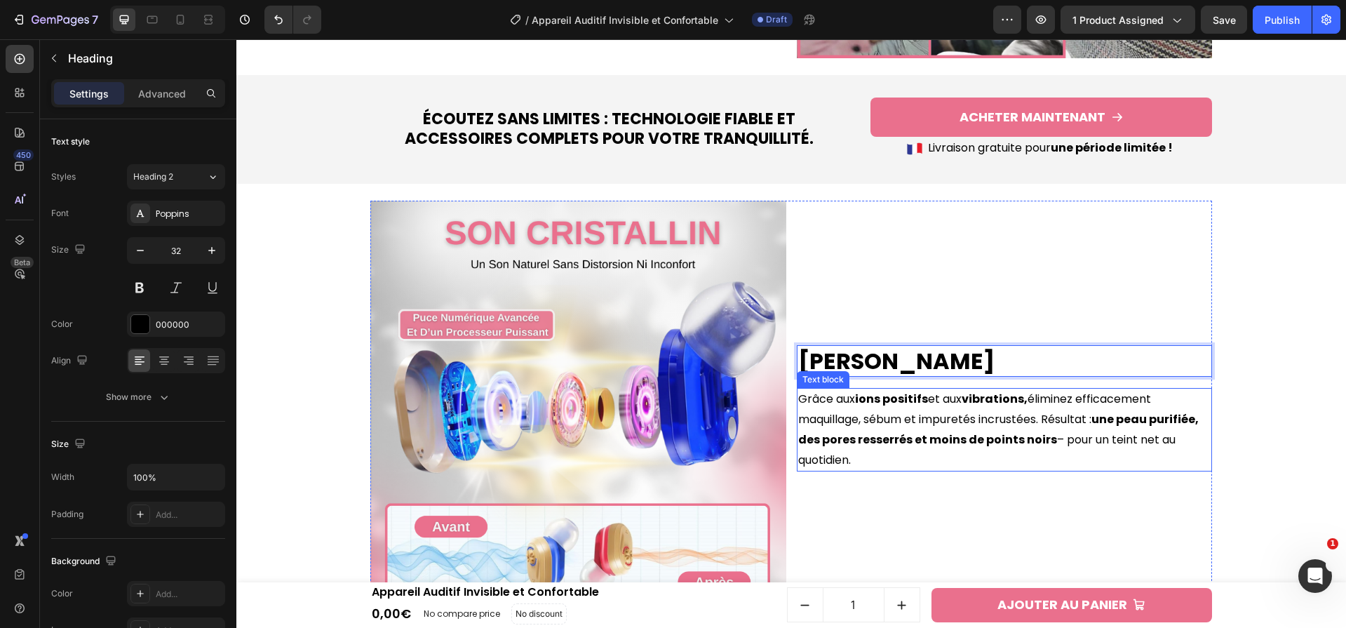
click at [1019, 432] on strong "des pores resserrés et moins de points noirs" at bounding box center [927, 439] width 259 height 16
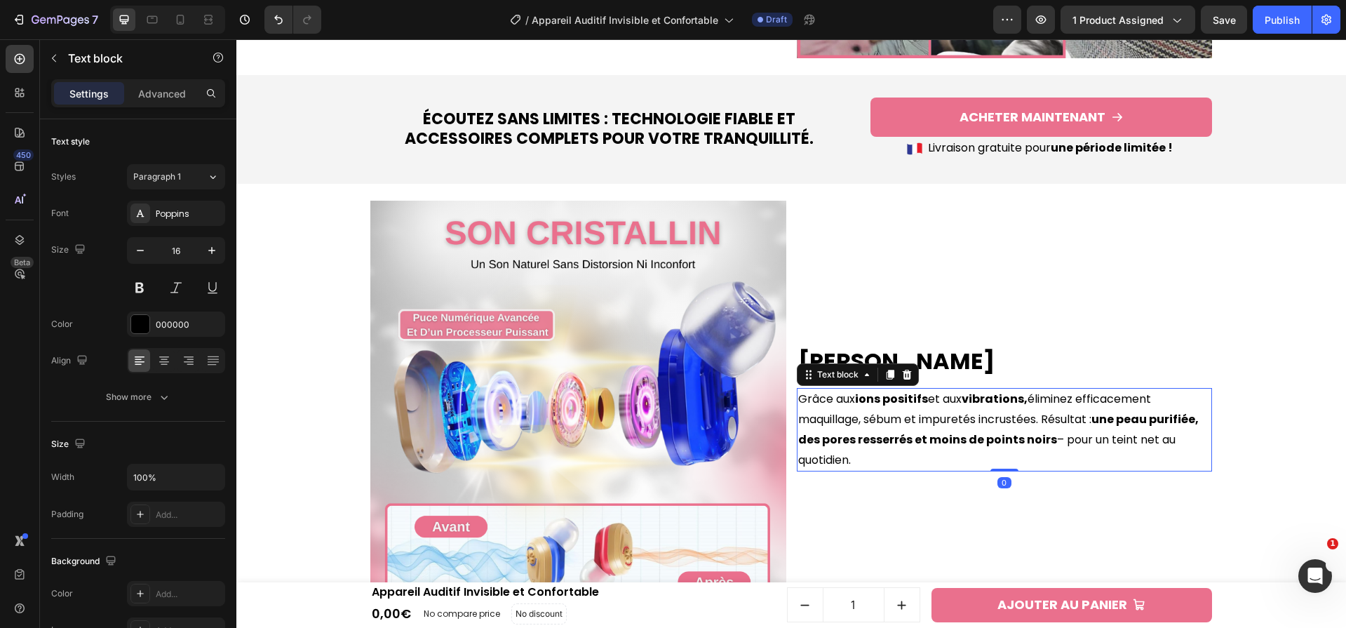
click at [1019, 432] on strong "des pores resserrés et moins de points noirs" at bounding box center [927, 439] width 259 height 16
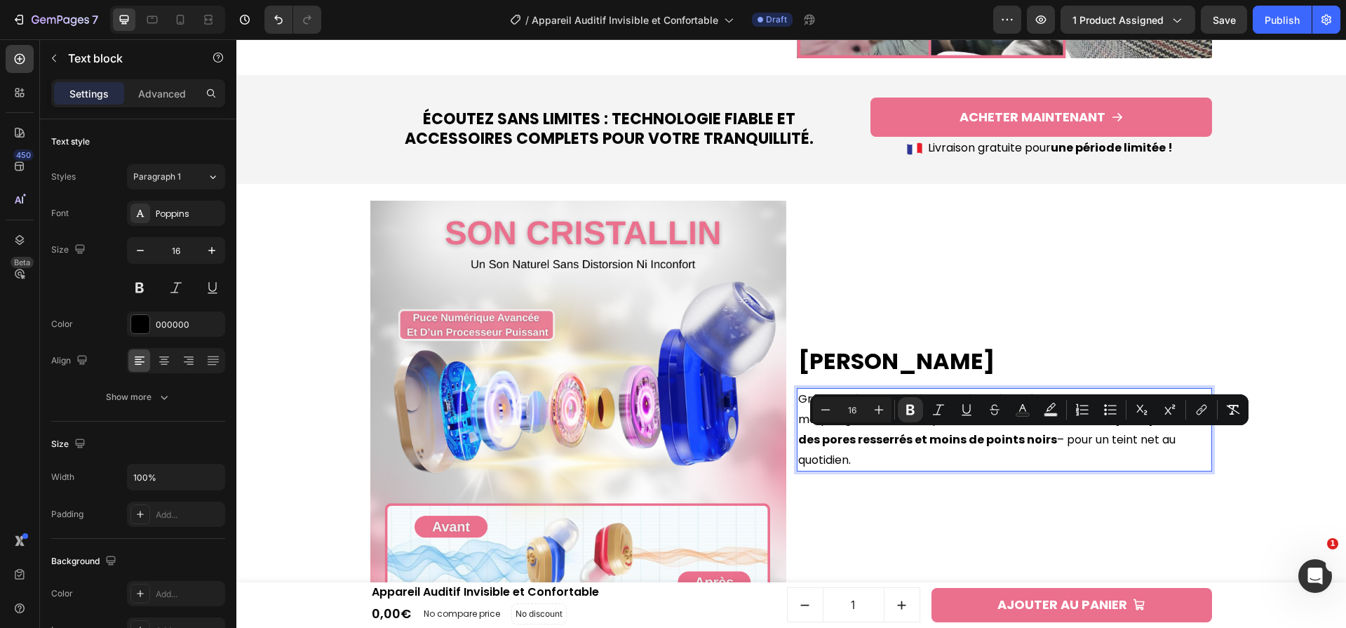
click at [953, 452] on p "Grâce aux ions positifs et aux vibrations, éliminez efficacement maquillage, sé…" at bounding box center [1004, 429] width 413 height 81
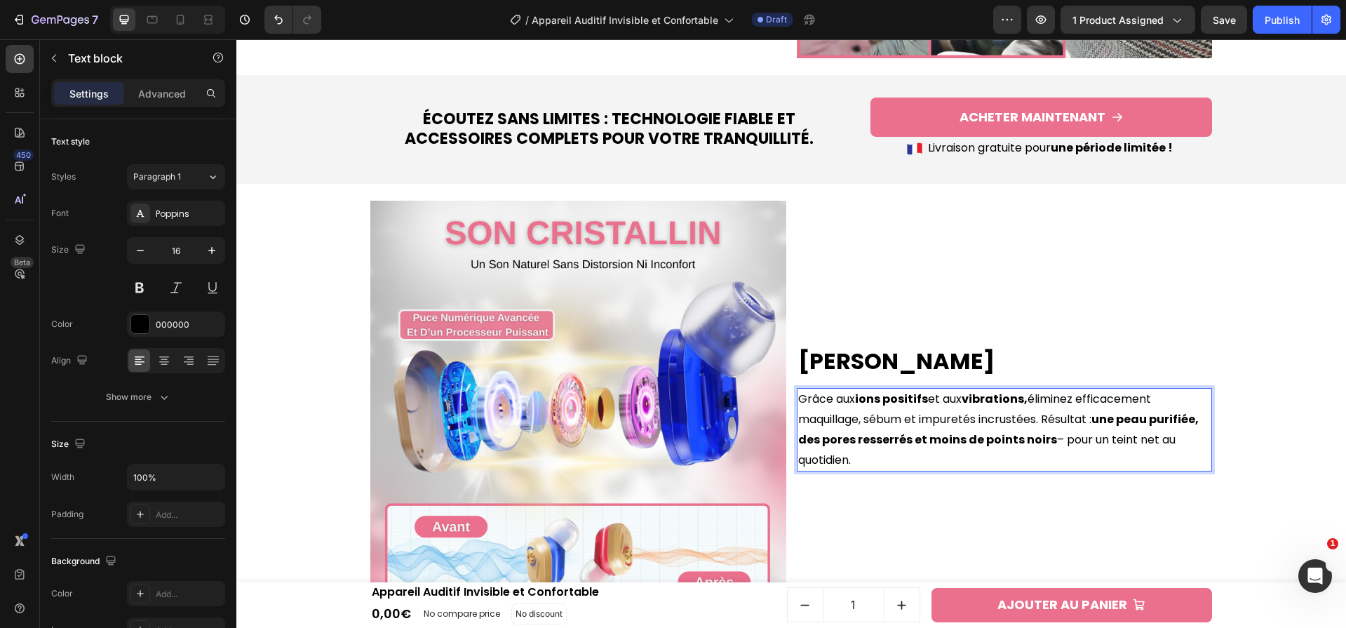
drag, startPoint x: 913, startPoint y: 461, endPoint x: 798, endPoint y: 399, distance: 129.9
click at [798, 399] on p "Grâce aux ions positifs et aux vibrations, éliminez efficacement maquillage, sé…" at bounding box center [1004, 429] width 413 height 81
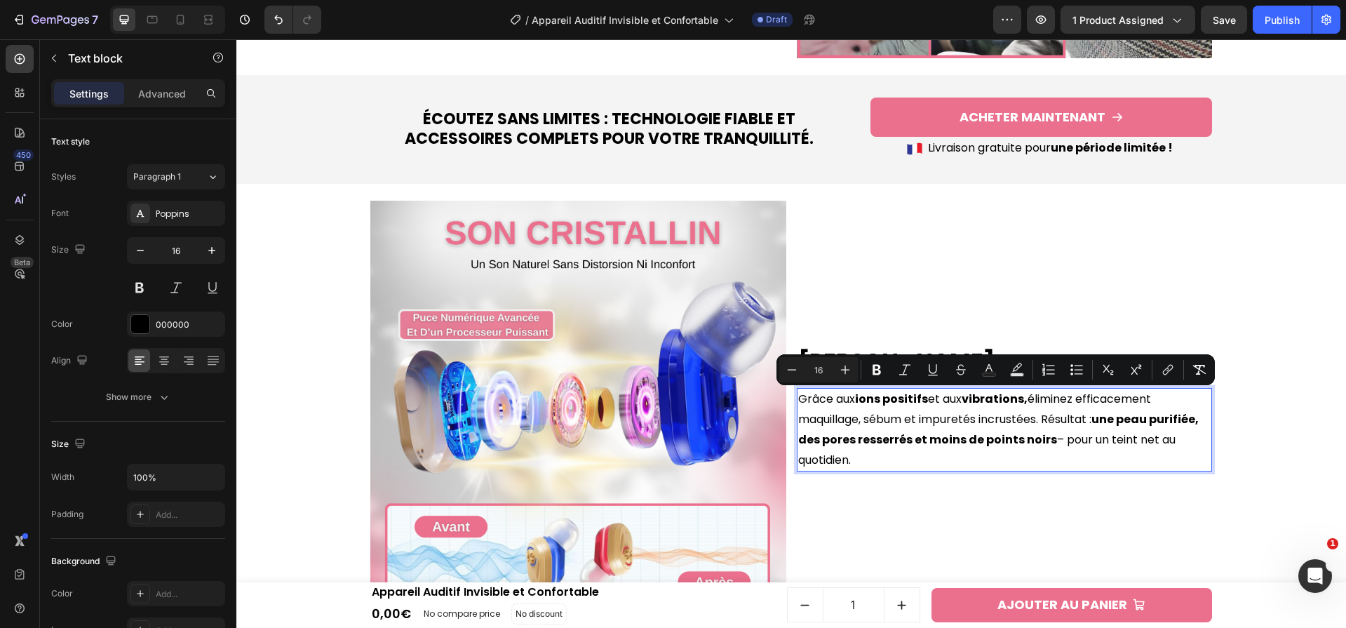
click at [802, 401] on p "Grâce aux ions positifs et aux vibrations, éliminez efficacement maquillage, sé…" at bounding box center [1004, 429] width 413 height 81
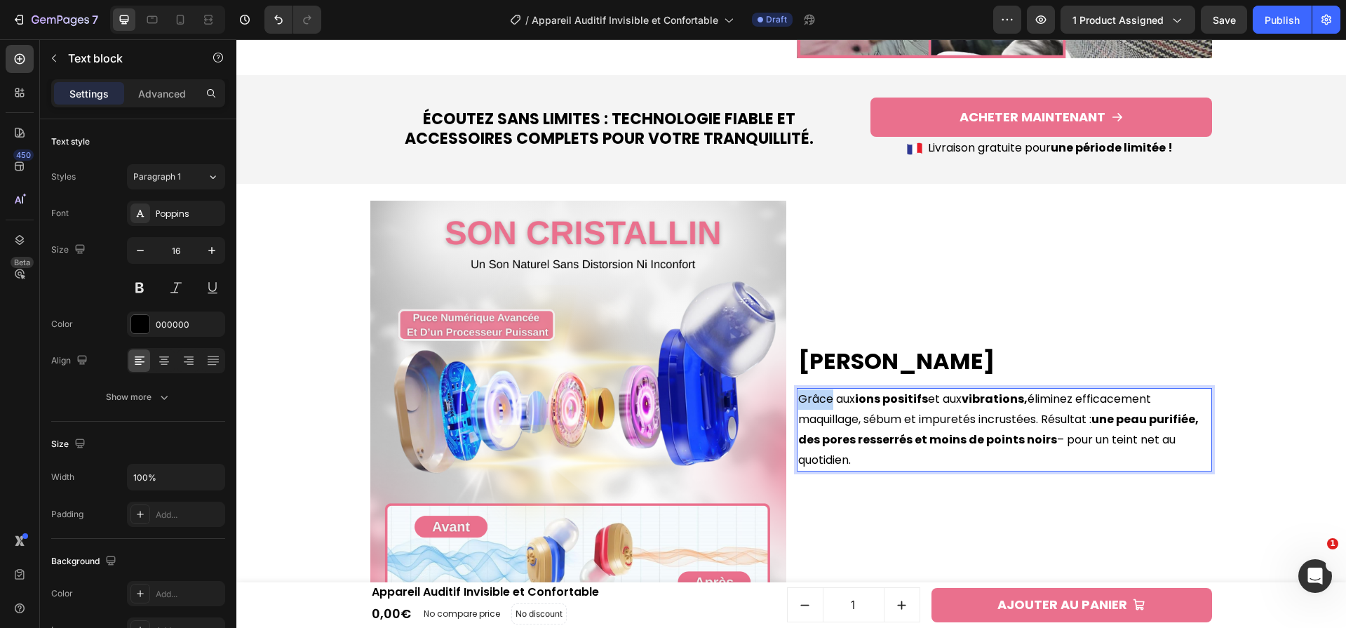
click at [802, 401] on p "Grâce aux ions positifs et aux vibrations, éliminez efficacement maquillage, sé…" at bounding box center [1004, 429] width 413 height 81
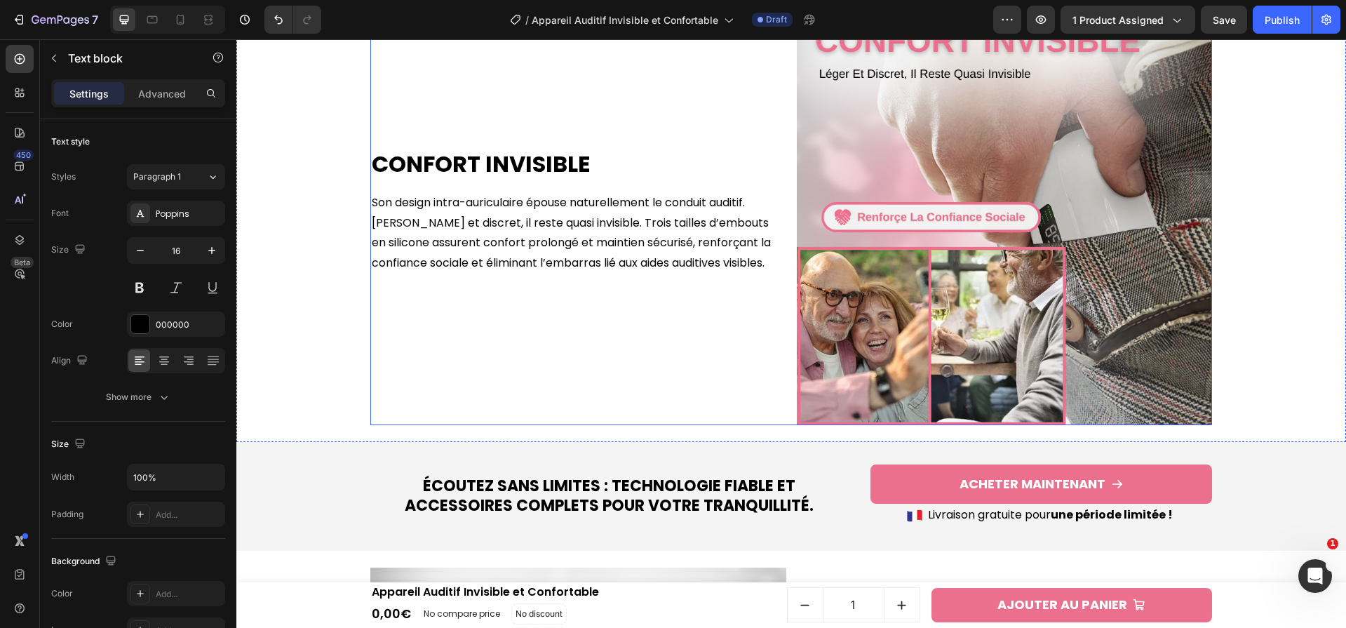
scroll to position [1034, 0]
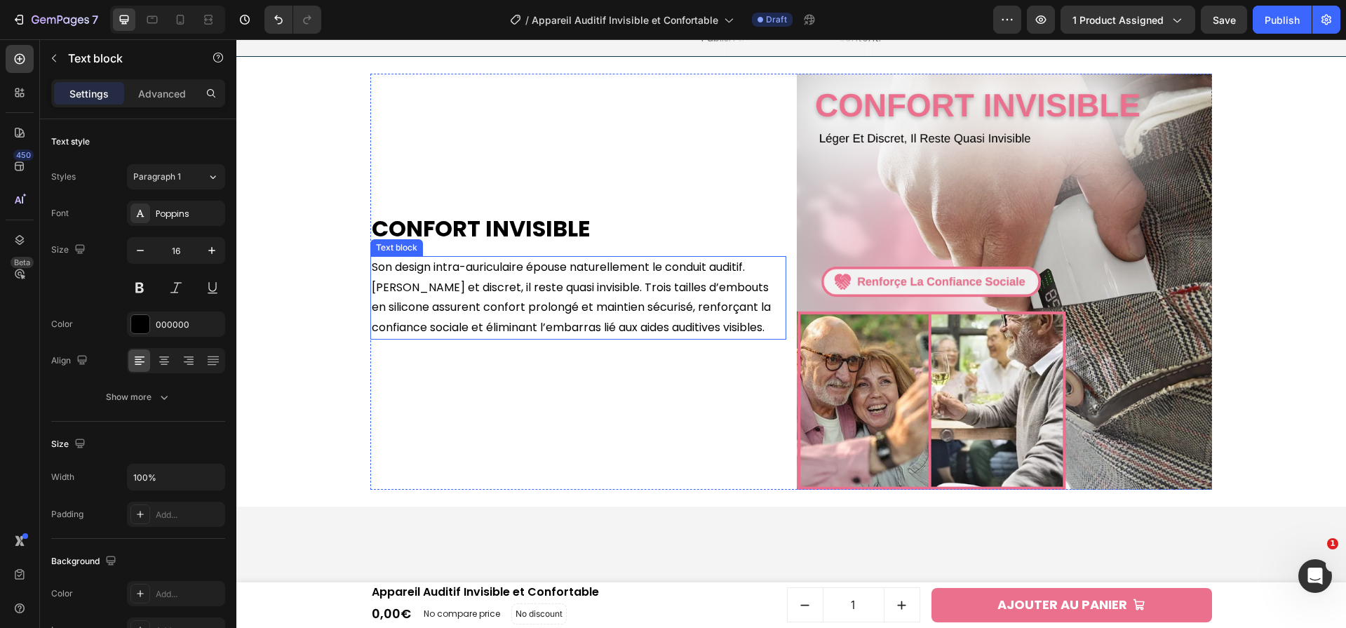
click at [465, 338] on p "Son design intra-auriculaire épouse naturellement le conduit auditif. [PERSON_N…" at bounding box center [578, 297] width 413 height 81
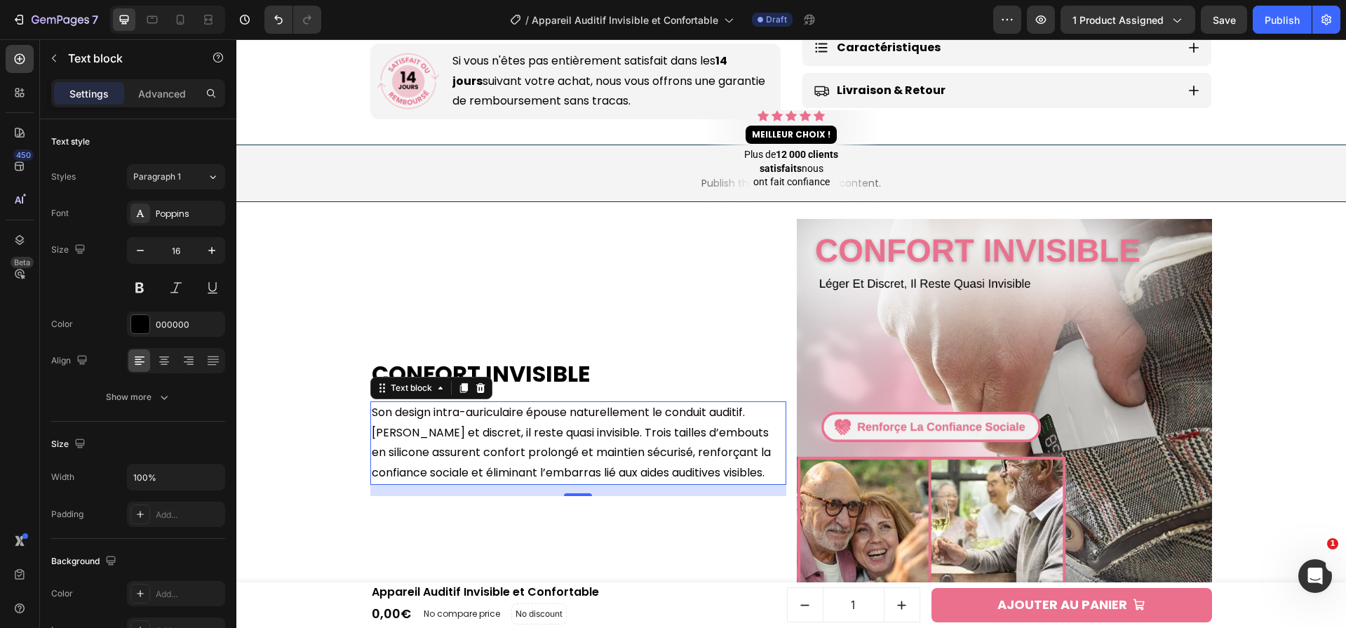
click at [439, 419] on p "Son design intra-auriculaire épouse naturellement le conduit auditif. [PERSON_N…" at bounding box center [578, 443] width 413 height 81
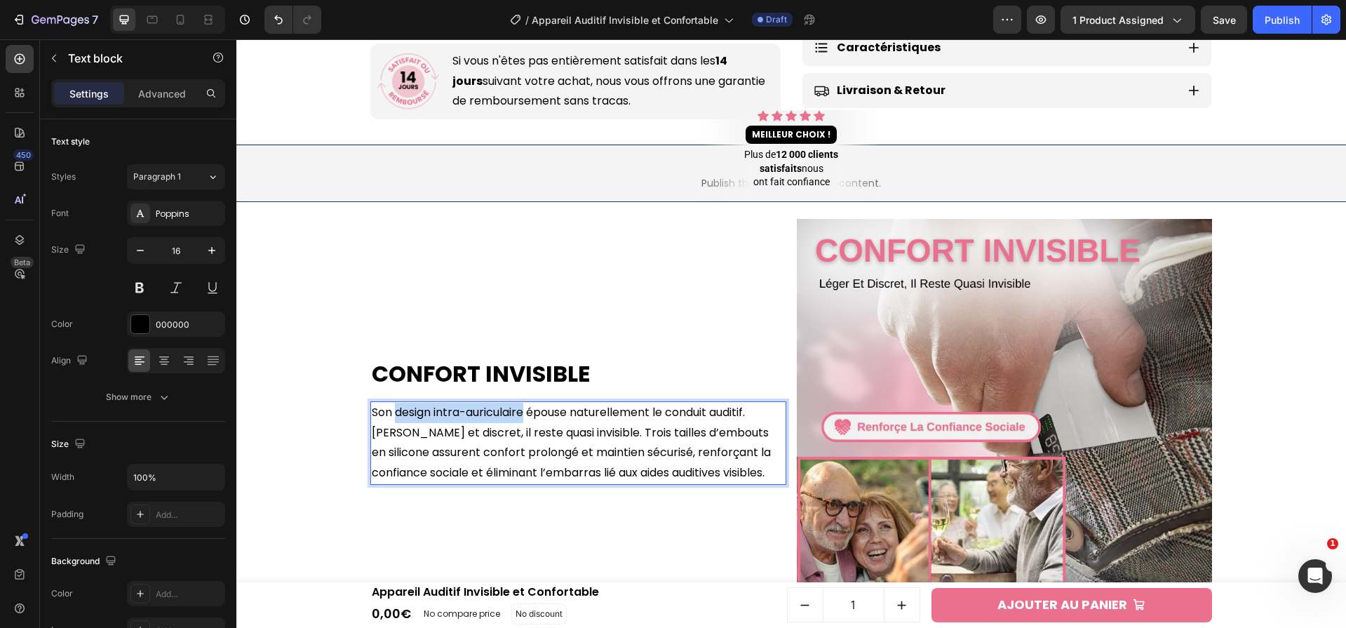
drag, startPoint x: 521, startPoint y: 415, endPoint x: 390, endPoint y: 412, distance: 131.2
click at [390, 412] on p "Son design intra-auriculaire épouse naturellement le conduit auditif. [PERSON_N…" at bounding box center [578, 443] width 413 height 81
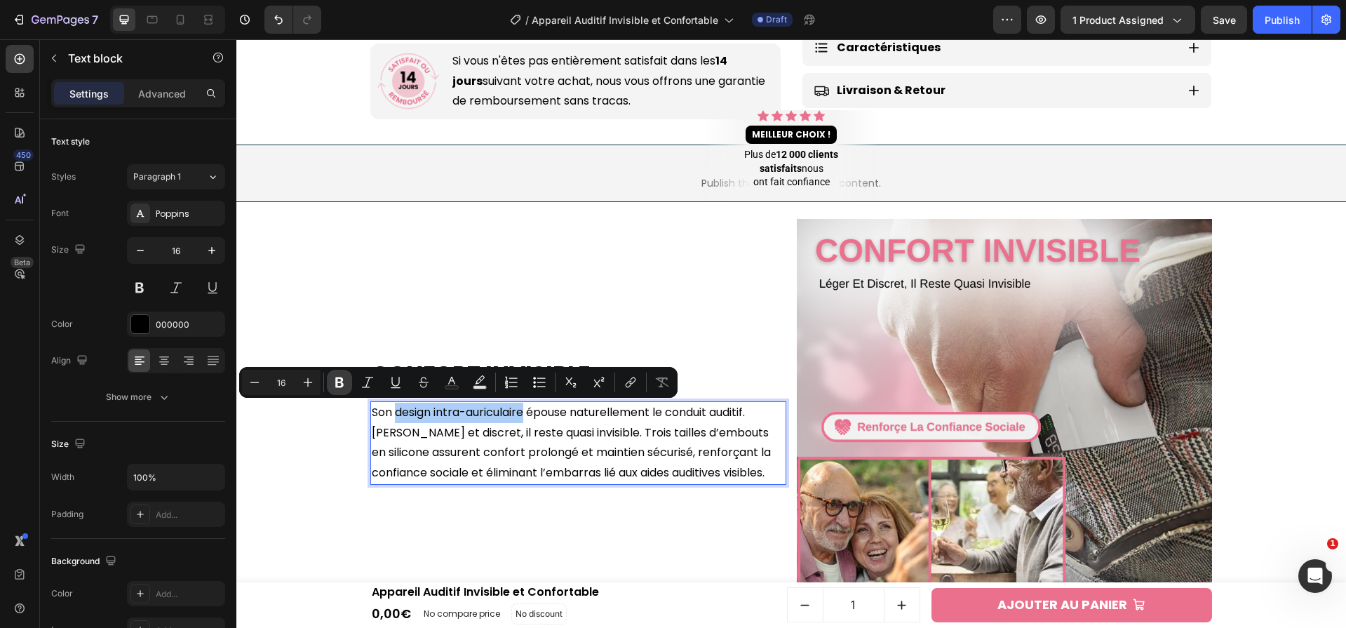
click at [335, 387] on icon "Editor contextual toolbar" at bounding box center [339, 382] width 14 height 14
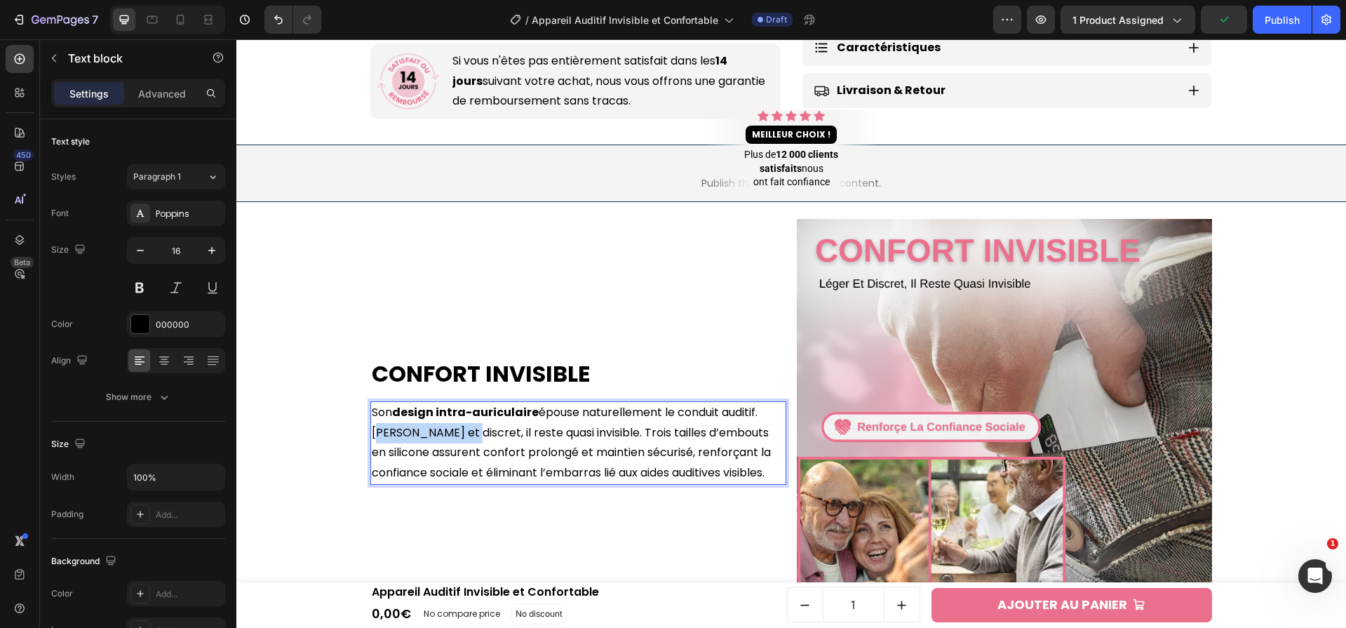
drag, startPoint x: 451, startPoint y: 433, endPoint x: 365, endPoint y: 431, distance: 85.6
click at [372, 431] on p "Son design intra-auriculaire épouse naturellement le conduit auditif. [PERSON_N…" at bounding box center [578, 443] width 413 height 81
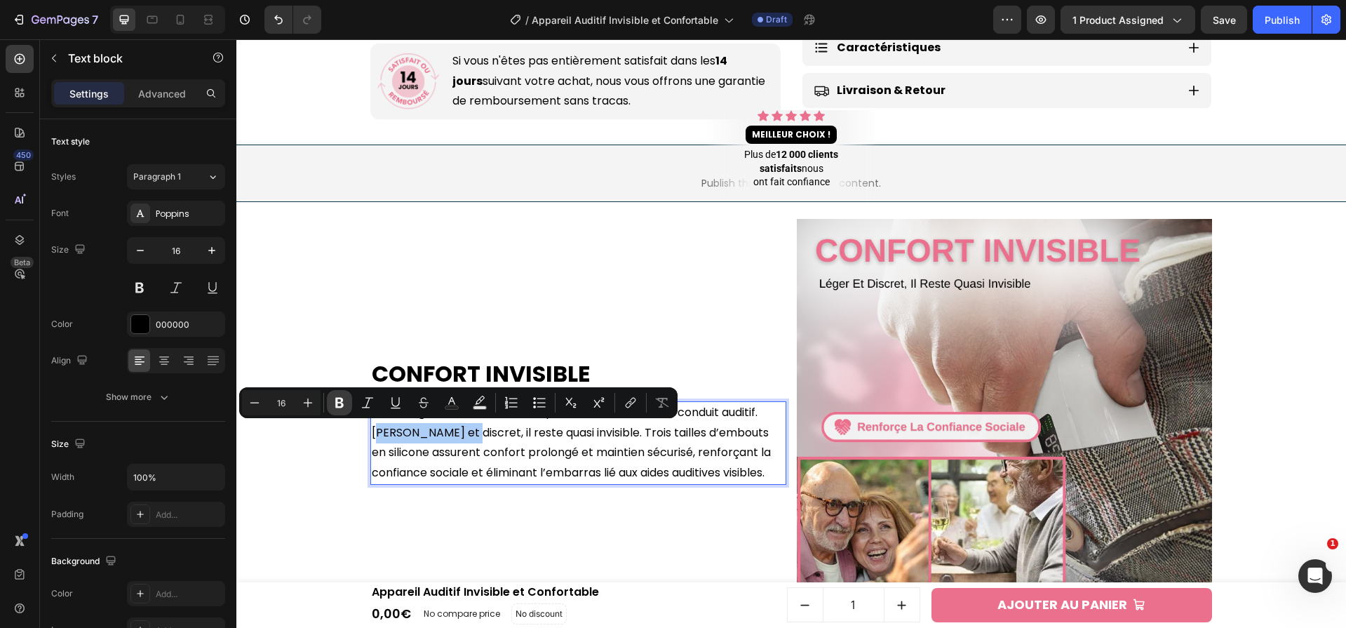
click at [328, 405] on button "Bold" at bounding box center [339, 402] width 25 height 25
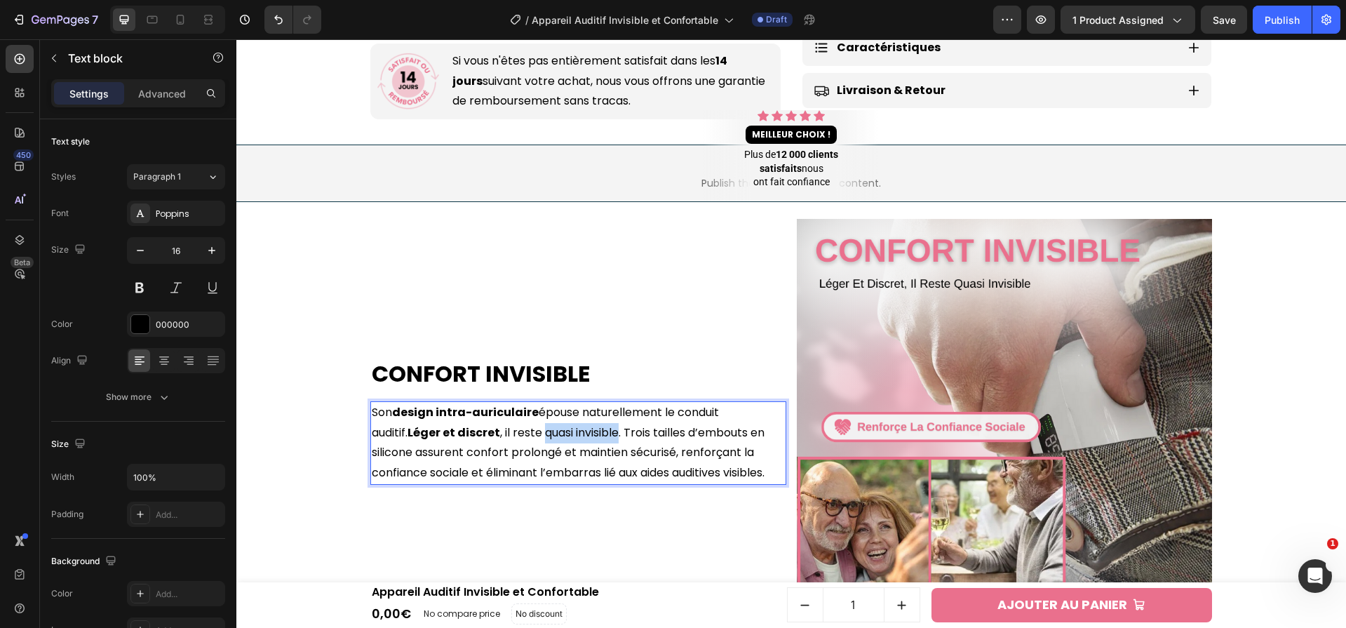
drag, startPoint x: 501, startPoint y: 435, endPoint x: 576, endPoint y: 434, distance: 75.1
click at [576, 434] on p "Son design intra-auriculaire épouse naturellement le conduit auditif. [PERSON_N…" at bounding box center [578, 443] width 413 height 81
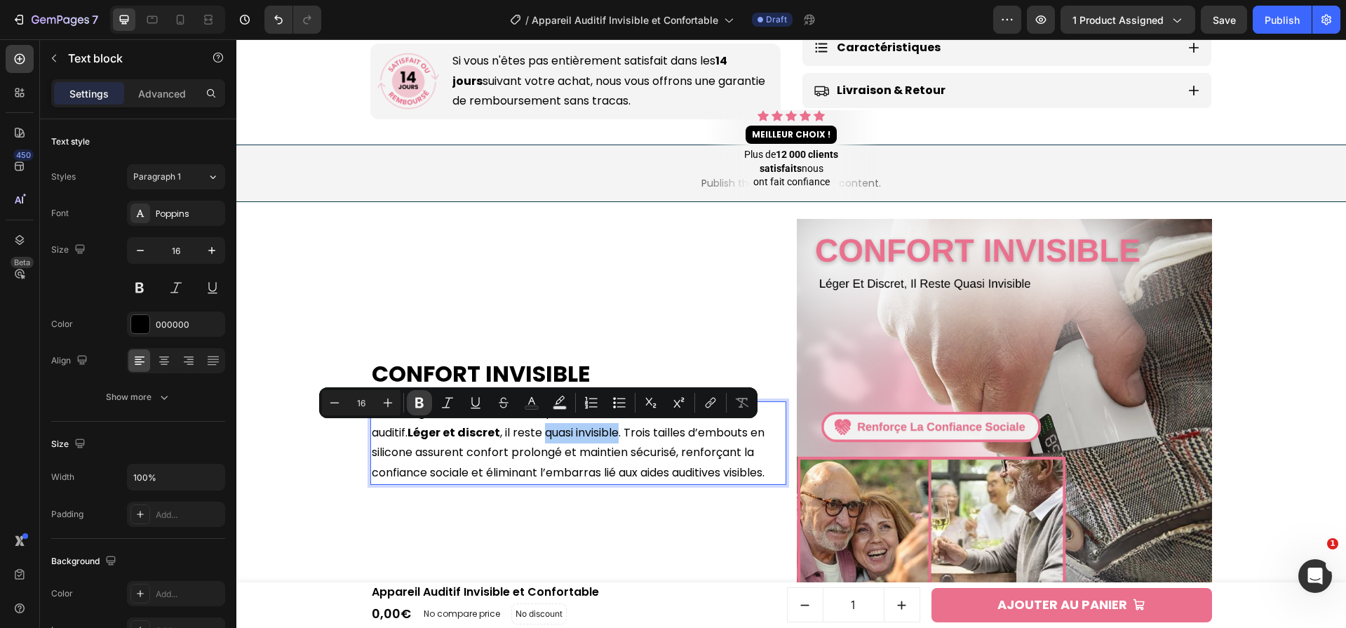
click at [423, 415] on button "Bold" at bounding box center [419, 402] width 25 height 25
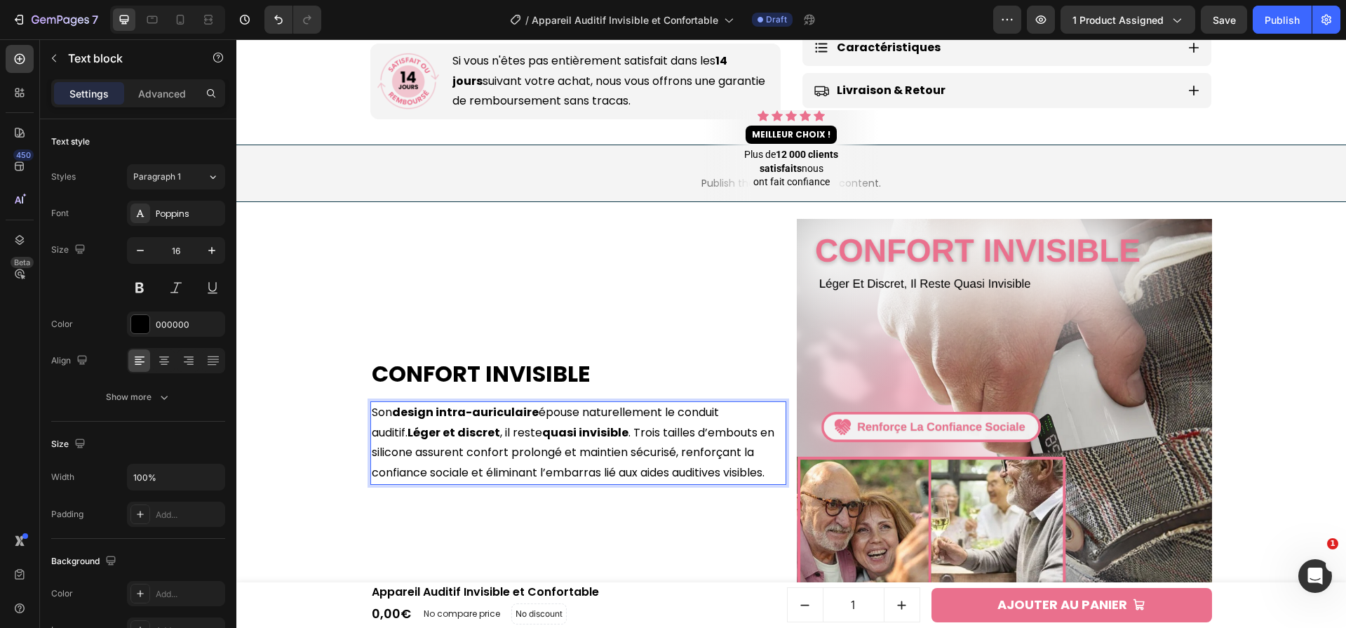
drag, startPoint x: 422, startPoint y: 454, endPoint x: 459, endPoint y: 456, distance: 37.9
click at [459, 456] on p "Son design intra-auriculaire épouse naturellement le conduit auditif. [PERSON_N…" at bounding box center [578, 443] width 413 height 81
drag, startPoint x: 713, startPoint y: 453, endPoint x: 405, endPoint y: 474, distance: 307.9
click at [405, 474] on p "Son design intra-auriculaire épouse naturellement le conduit auditif. [PERSON_N…" at bounding box center [578, 443] width 413 height 81
click at [464, 460] on p "Son design intra-auriculaire épouse naturellement le conduit auditif. [PERSON_N…" at bounding box center [578, 443] width 413 height 81
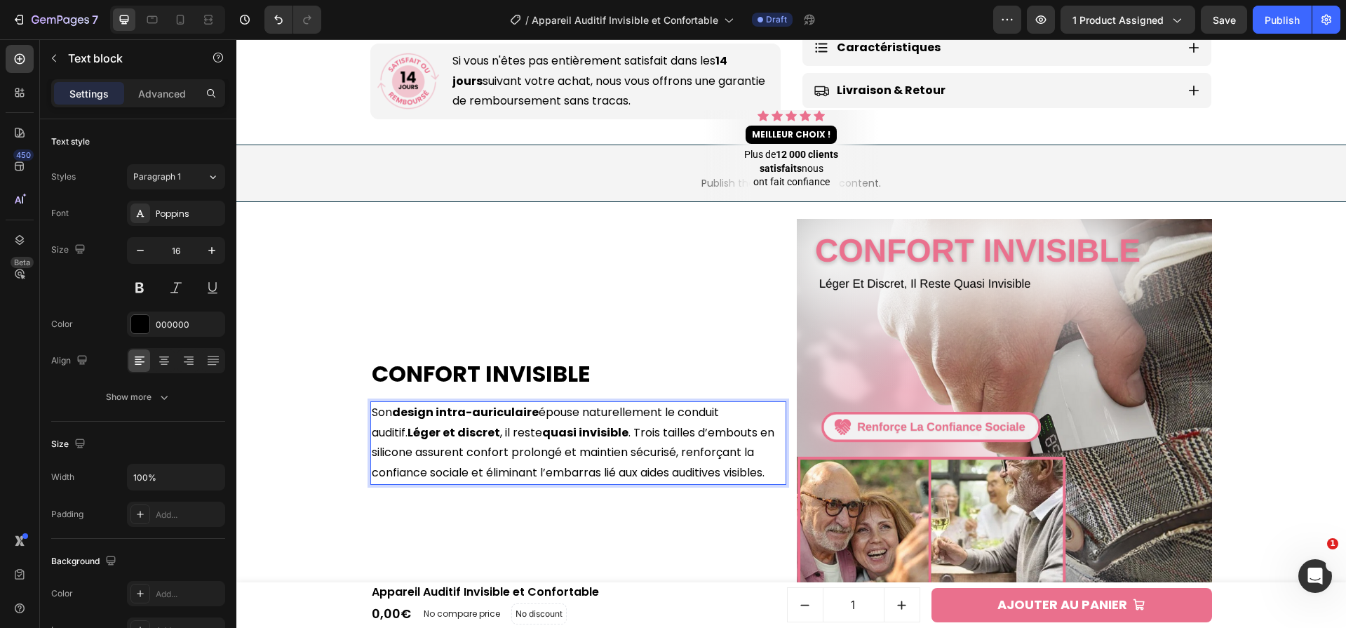
click at [643, 496] on div "Confort Invisible Heading Son design intra-auriculaire épouse naturellement le …" at bounding box center [578, 427] width 416 height 416
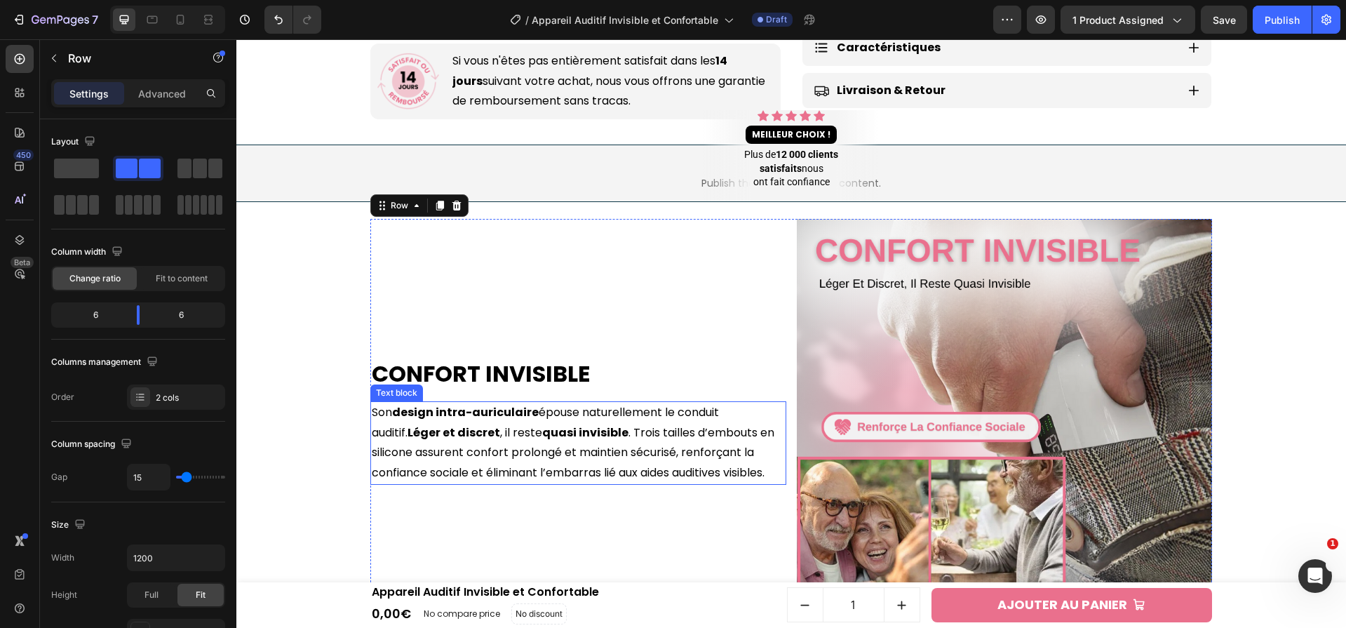
click at [697, 461] on p "Son design intra-auriculaire épouse naturellement le conduit auditif. [PERSON_N…" at bounding box center [578, 443] width 413 height 81
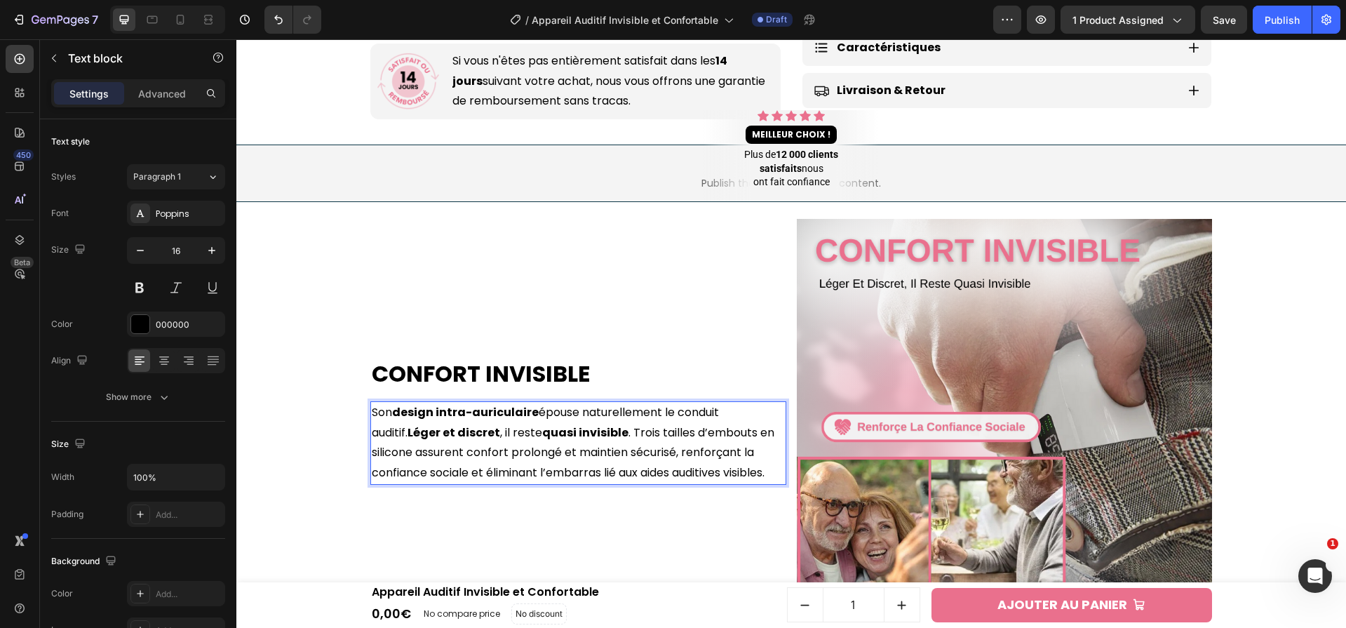
click at [713, 455] on p "Son design intra-auriculaire épouse naturellement le conduit auditif. [PERSON_N…" at bounding box center [578, 443] width 413 height 81
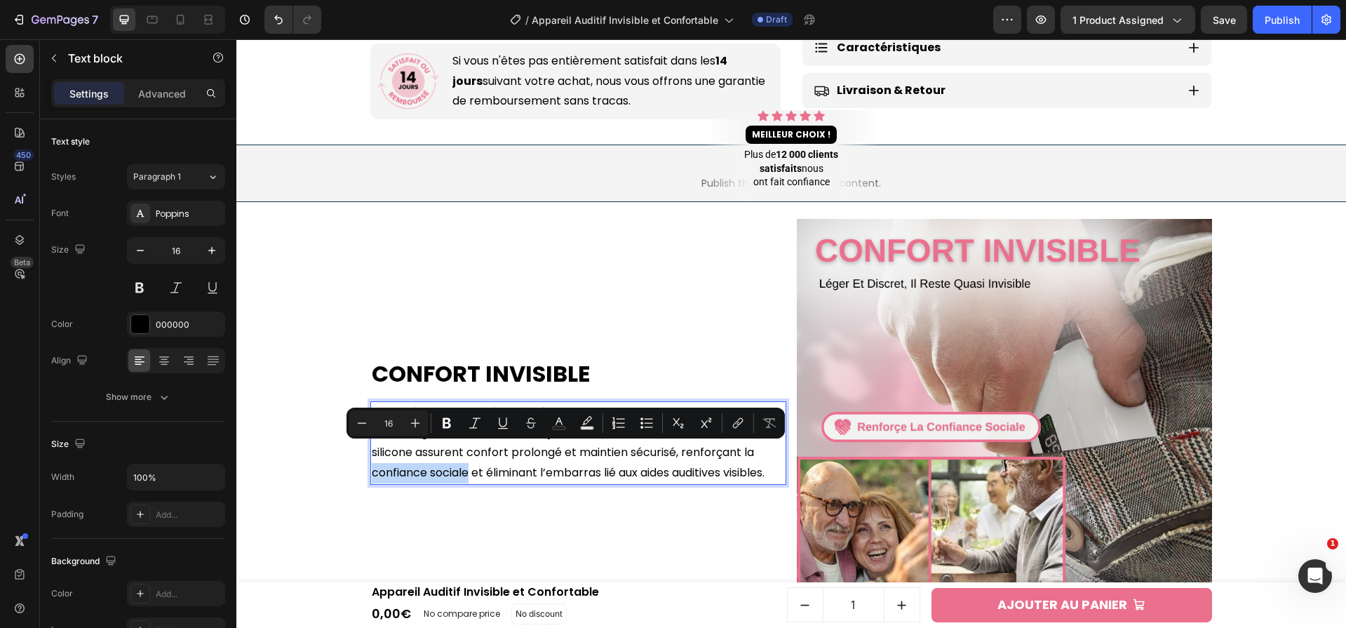
drag, startPoint x: 712, startPoint y: 452, endPoint x: 408, endPoint y: 478, distance: 305.5
click at [408, 478] on p "Son design intra-auriculaire épouse naturellement le conduit auditif. [PERSON_N…" at bounding box center [578, 443] width 413 height 81
click at [434, 421] on button "Bold" at bounding box center [446, 422] width 25 height 25
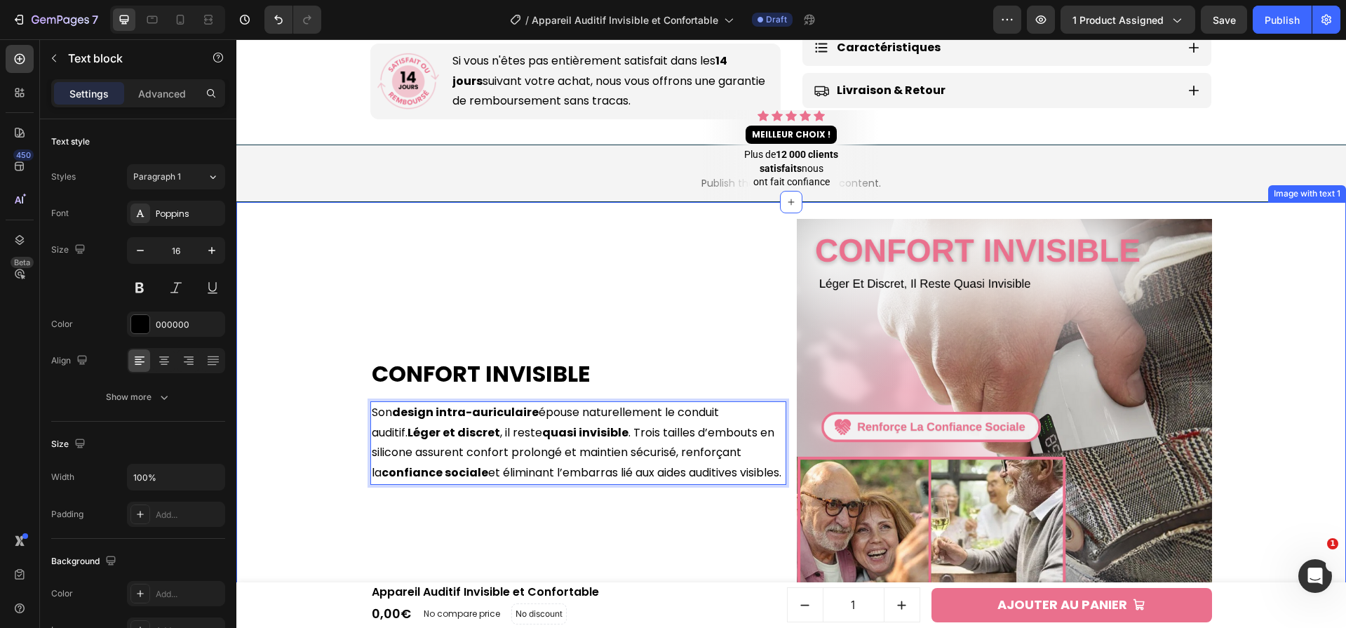
click at [278, 409] on div "Confort Invisible Heading Son design intra-auriculaire épouse naturellement le …" at bounding box center [791, 427] width 1096 height 450
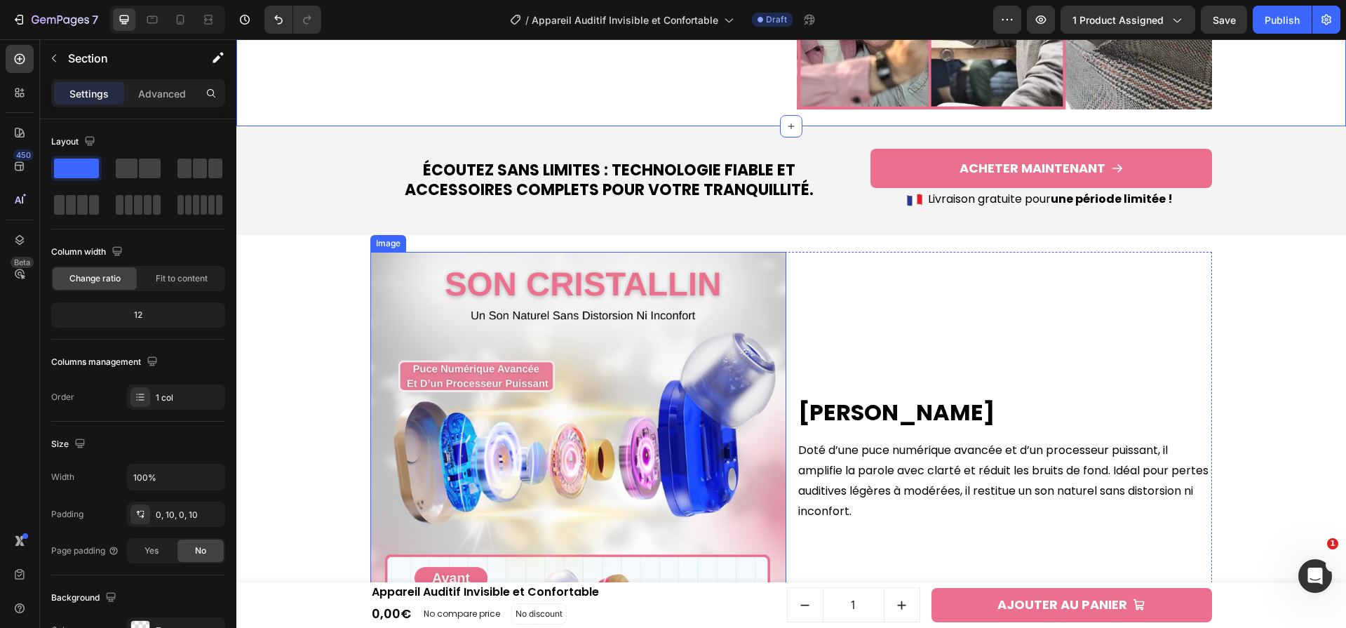
scroll to position [1474, 0]
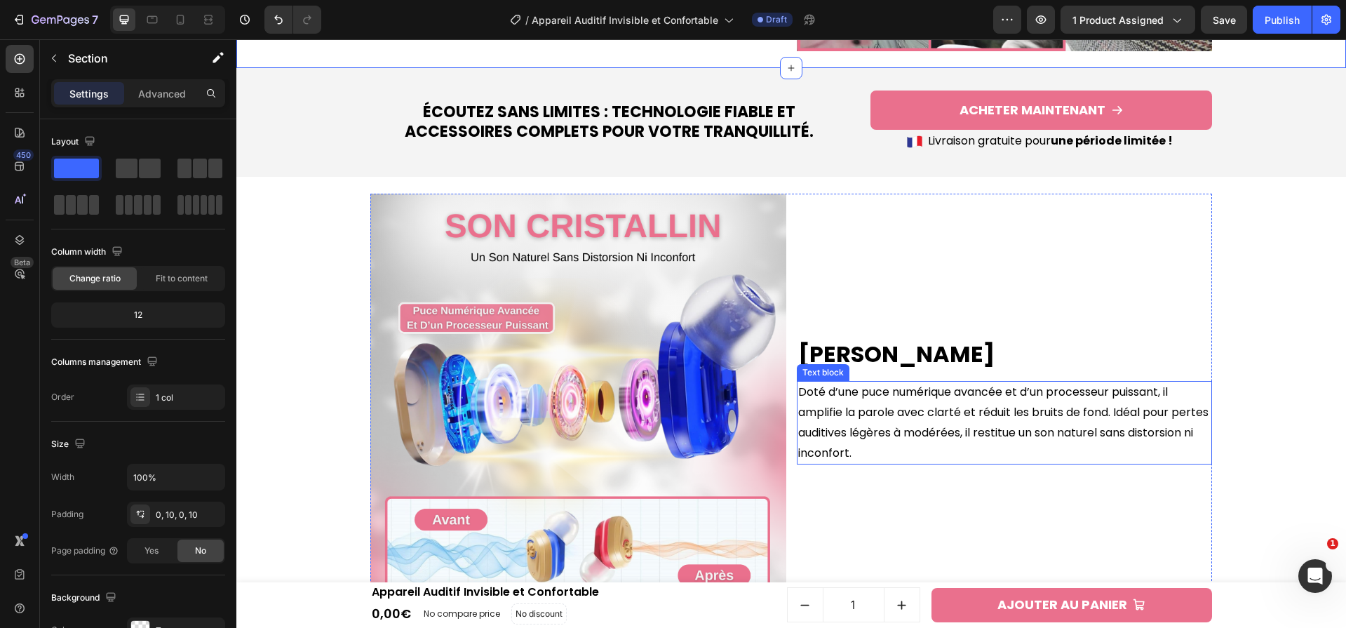
click at [863, 410] on p "Doté d’une puce numérique avancée et d’un processeur puissant, il amplifie la p…" at bounding box center [1004, 422] width 413 height 81
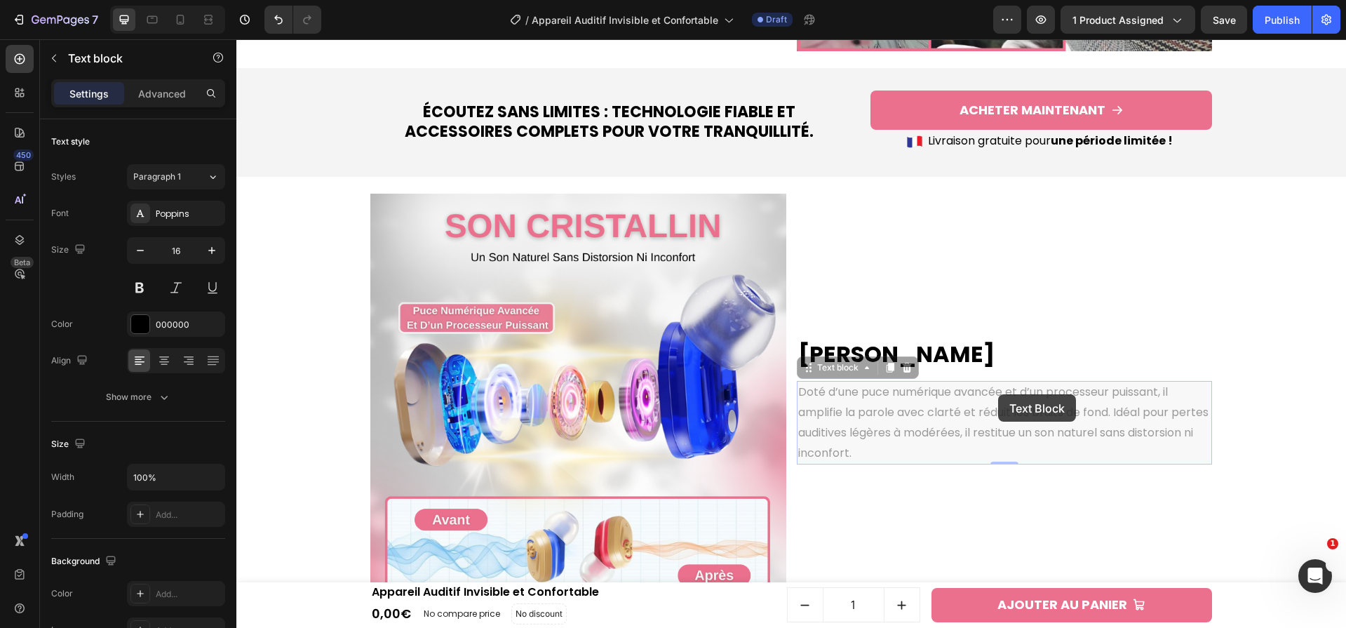
scroll to position [1432, 0]
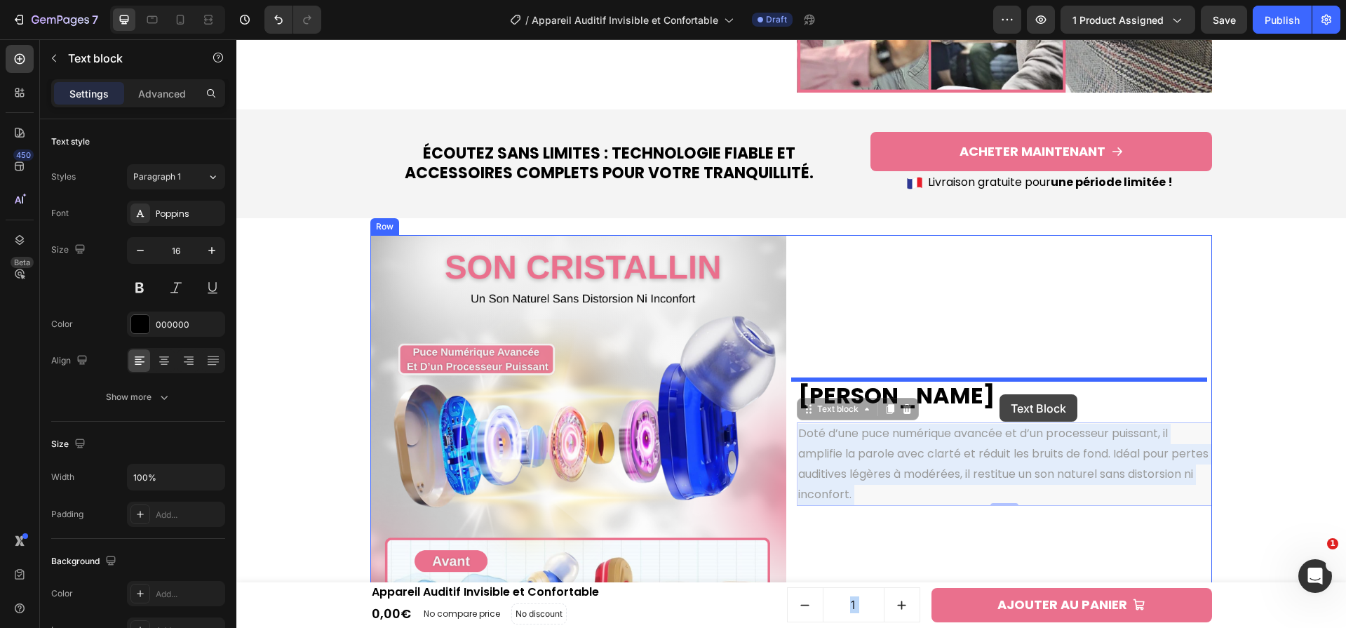
drag, startPoint x: 856, startPoint y: 394, endPoint x: 1027, endPoint y: 477, distance: 190.4
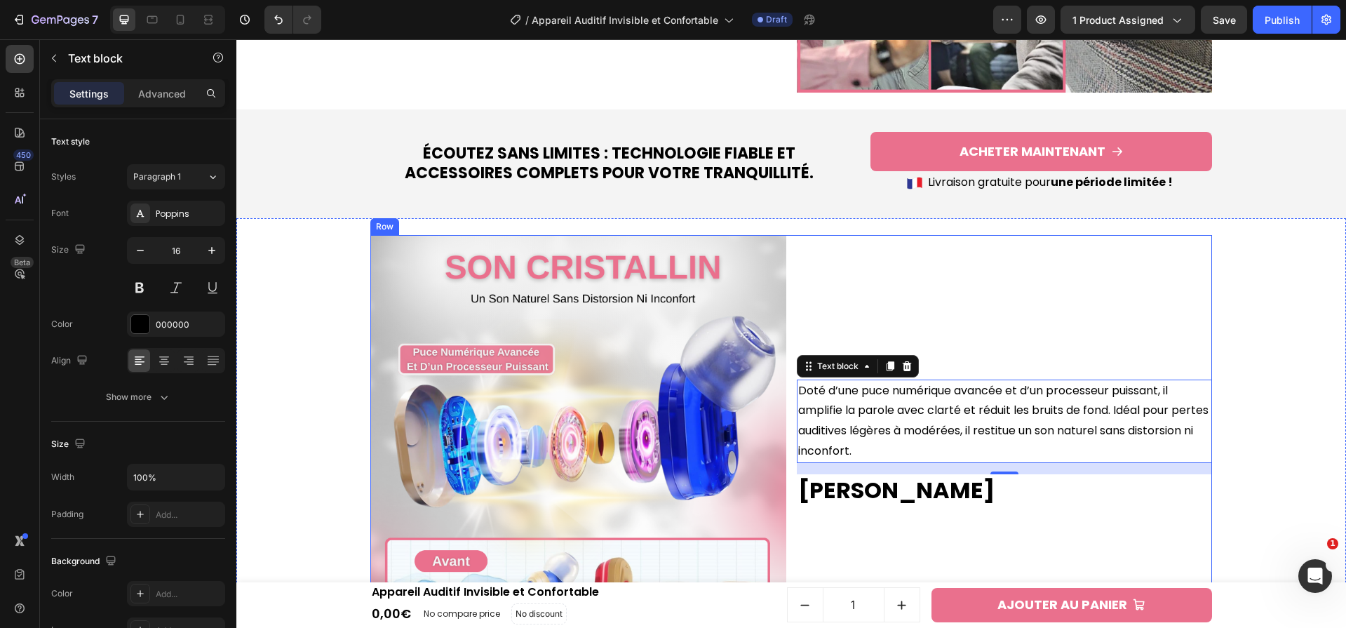
scroll to position [1602, 0]
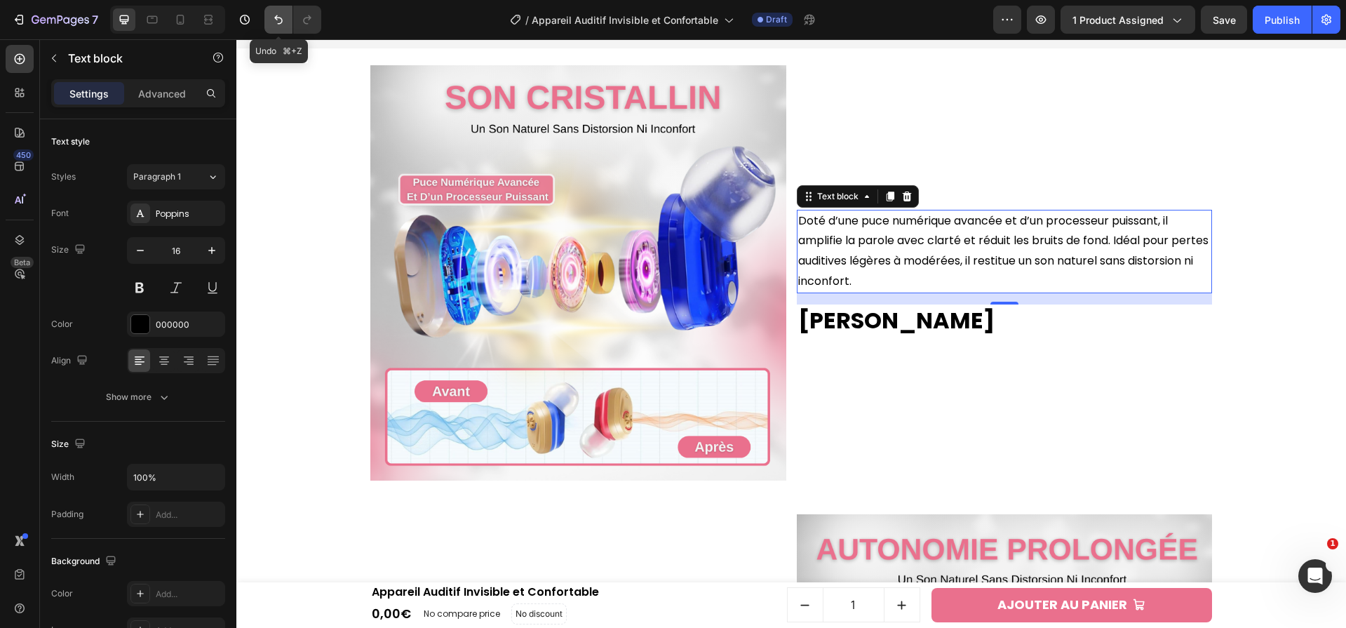
click at [282, 29] on button "Undo/Redo" at bounding box center [278, 20] width 28 height 28
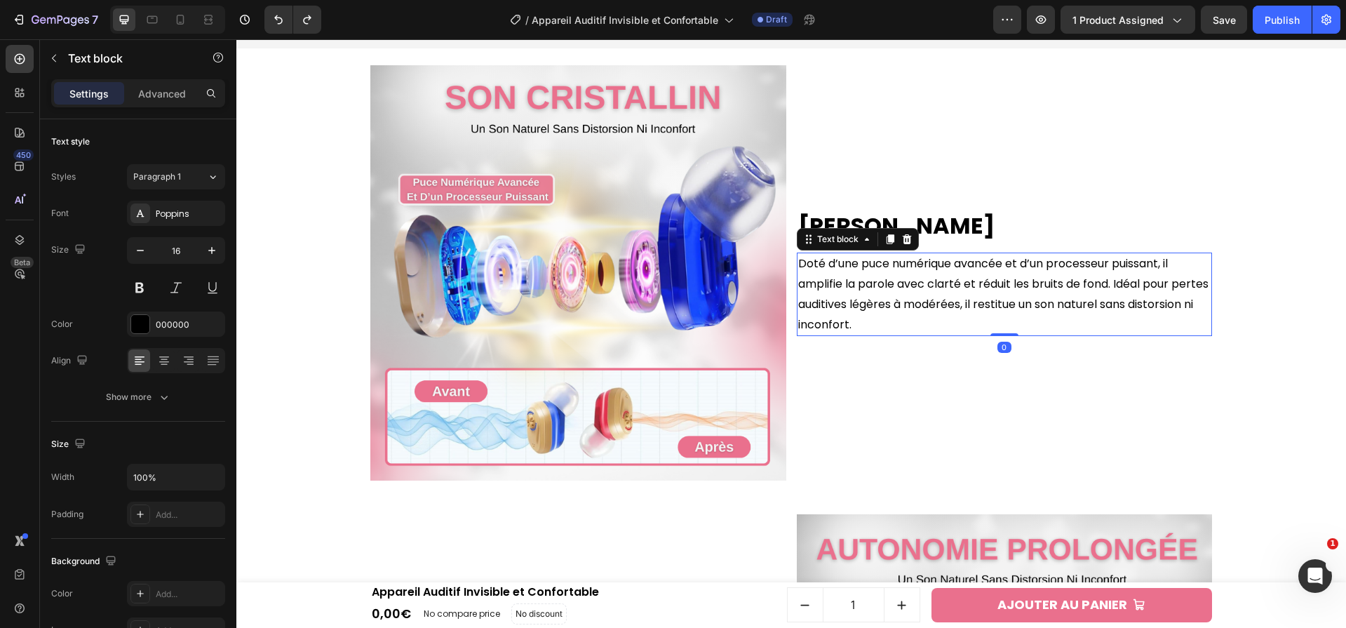
click at [908, 383] on div "Son Cristallin Heading Doté d’une puce numérique avancée et d’un processeur pui…" at bounding box center [1005, 273] width 416 height 416
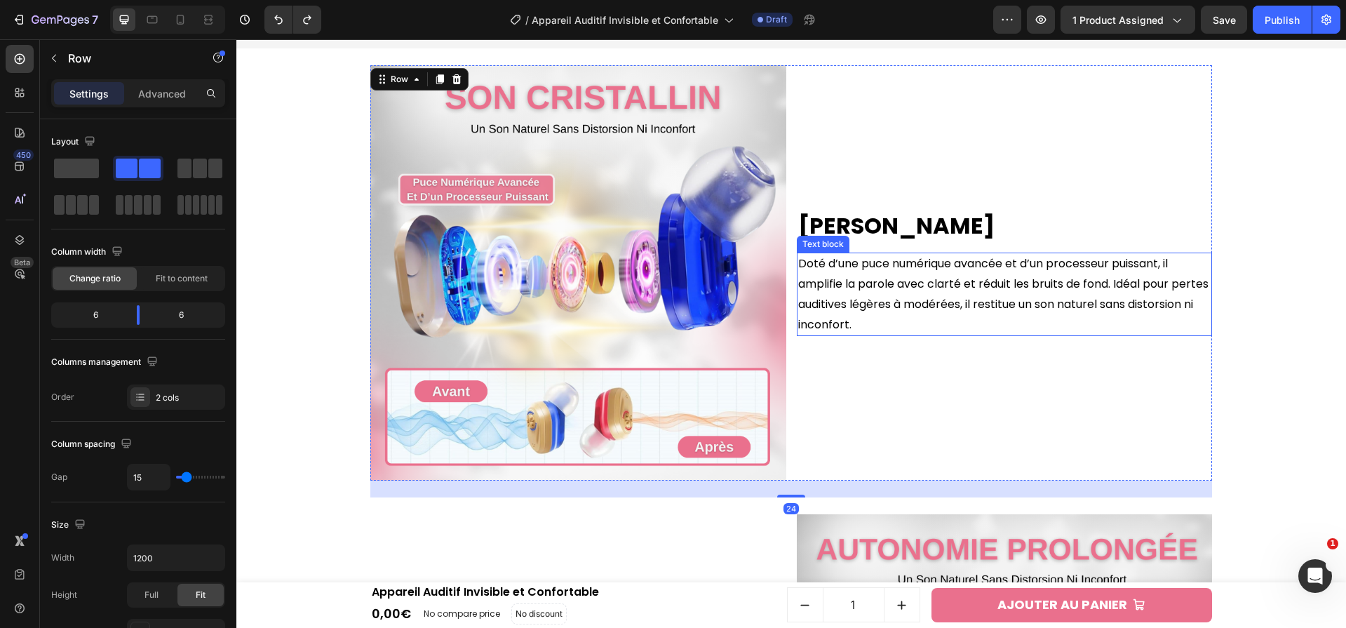
click at [1245, 342] on div "Son Cristallin Heading Doté d’une puce numérique avancée et d’un processeur pui…" at bounding box center [791, 273] width 1096 height 450
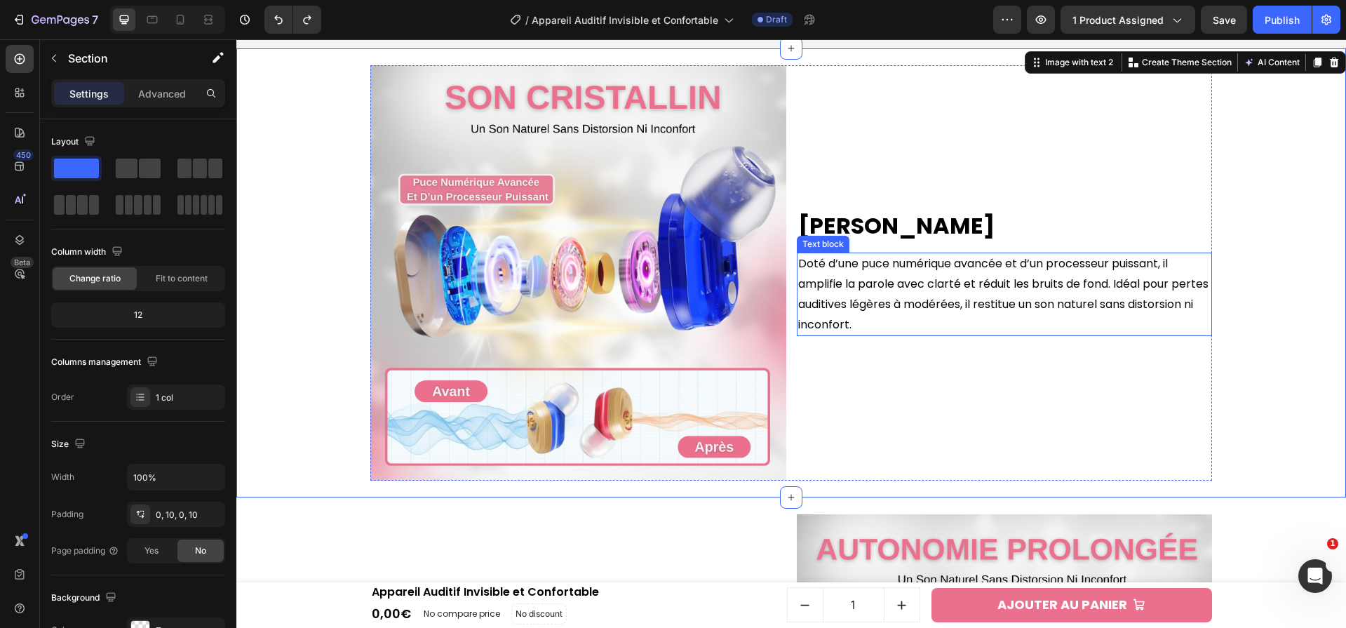
click at [1078, 306] on p "Doté d’une puce numérique avancée et d’un processeur puissant, il amplifie la p…" at bounding box center [1004, 294] width 413 height 81
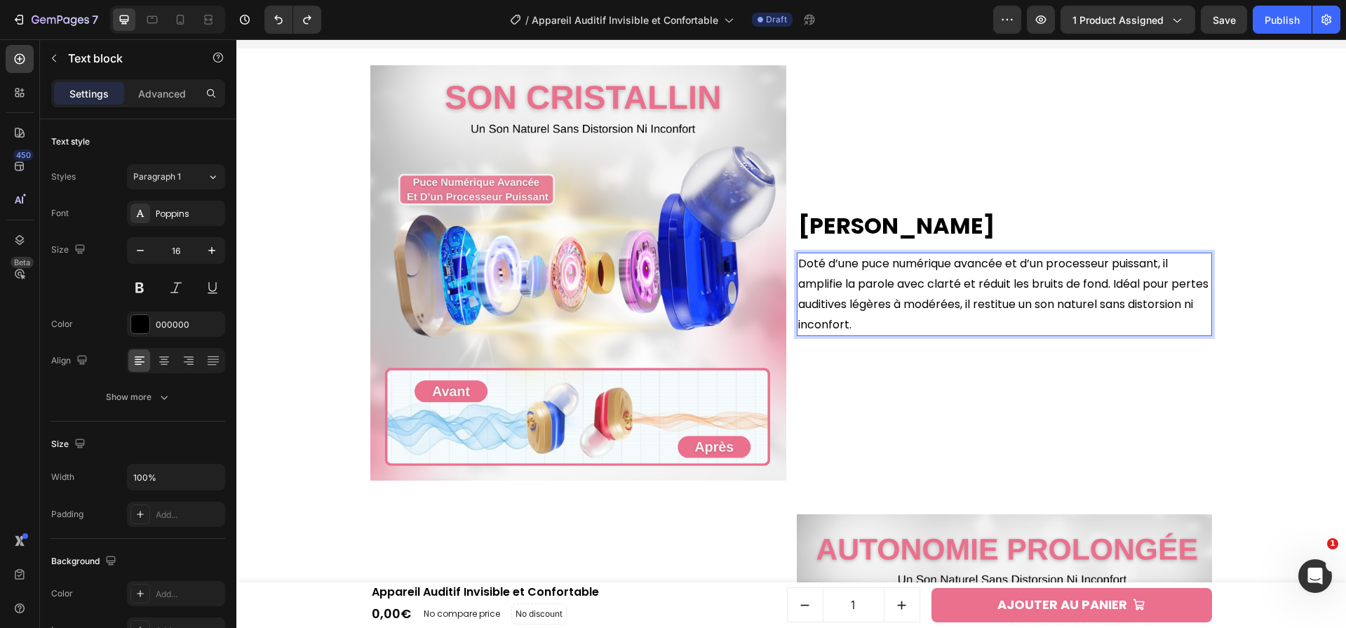
click at [896, 268] on p "Doté d’une puce numérique avancée et d’un processeur puissant, il amplifie la p…" at bounding box center [1004, 294] width 413 height 81
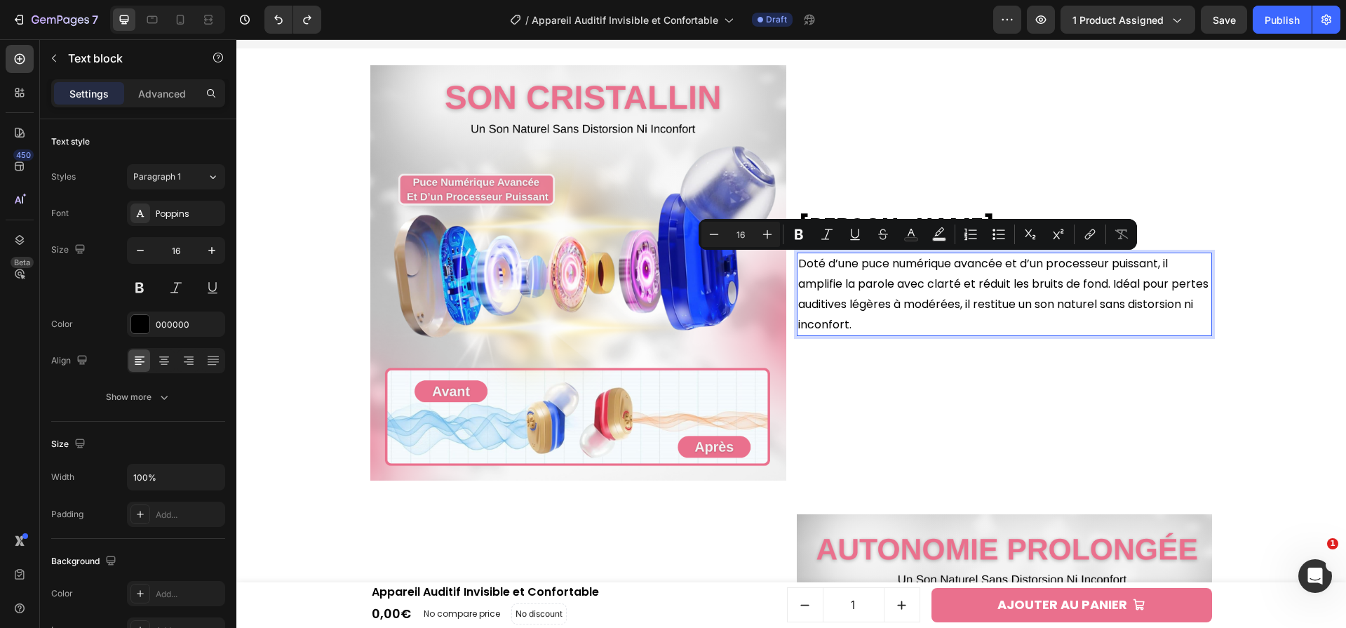
click at [867, 262] on p "Doté d’une puce numérique avancée et d’un processeur puissant, il amplifie la p…" at bounding box center [1004, 294] width 413 height 81
drag, startPoint x: 857, startPoint y: 267, endPoint x: 1001, endPoint y: 267, distance: 143.8
click at [1001, 267] on p "Doté d’une puce numérique avancée et d’un processeur puissant, il amplifie la p…" at bounding box center [1004, 294] width 413 height 81
click at [814, 240] on icon "Editor contextual toolbar" at bounding box center [809, 234] width 14 height 14
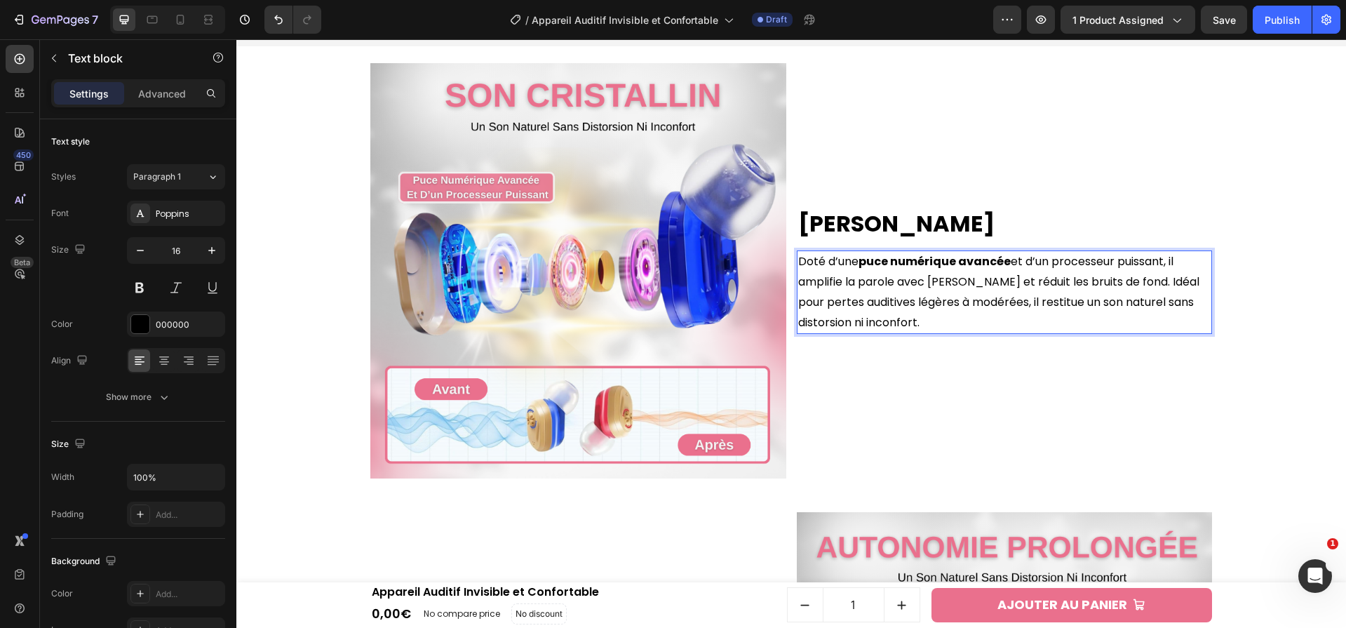
scroll to position [1605, 0]
drag, startPoint x: 855, startPoint y: 283, endPoint x: 957, endPoint y: 283, distance: 102.4
click at [957, 283] on p "Doté d’une puce numérique avancée et d’un processeur puissant, il amplifie la p…" at bounding box center [1004, 291] width 413 height 81
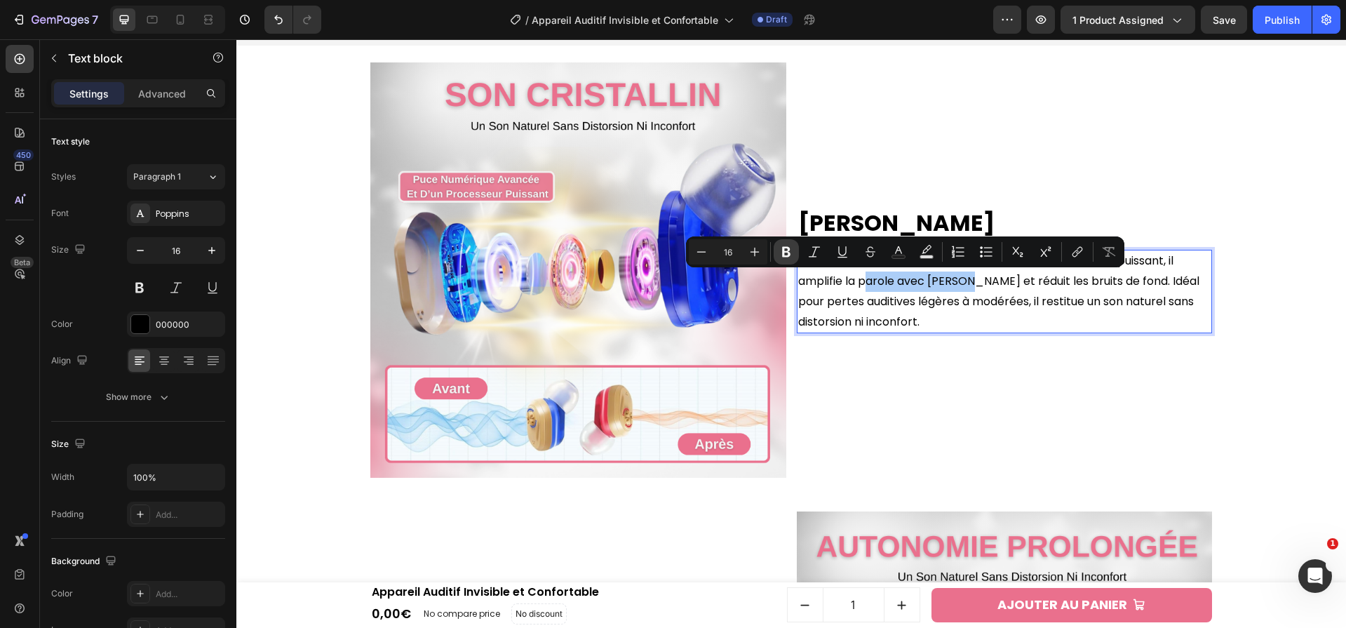
click at [783, 245] on icon "Editor contextual toolbar" at bounding box center [786, 252] width 14 height 14
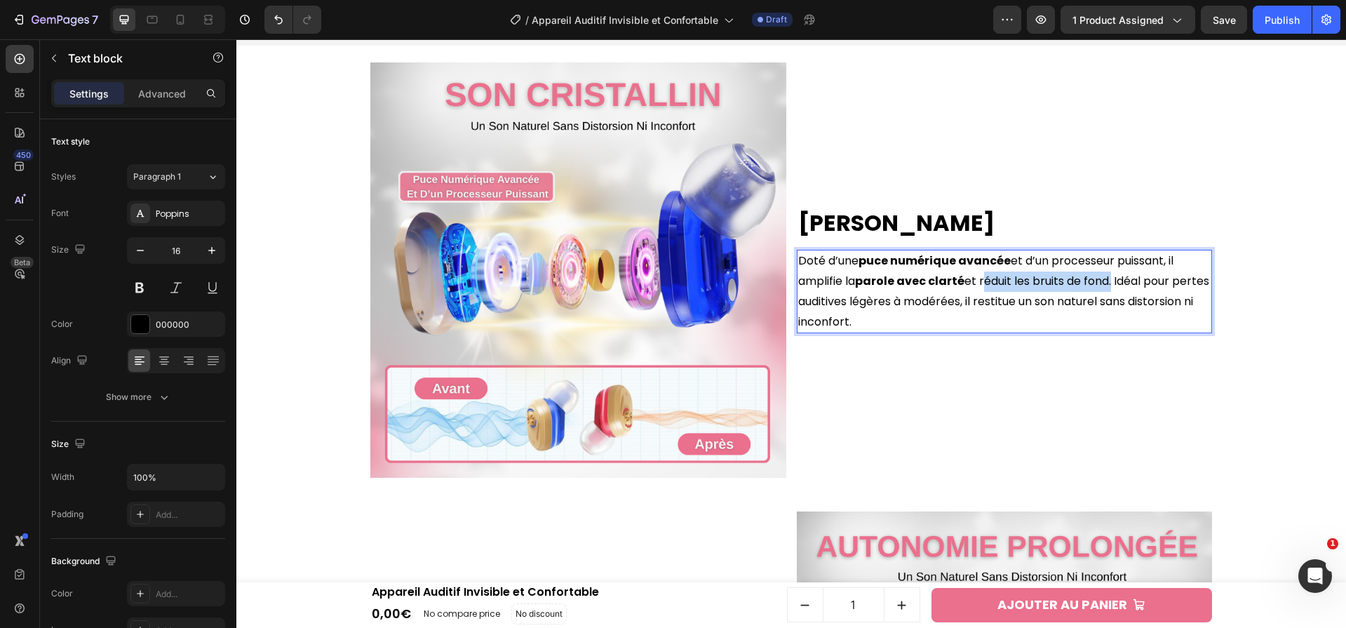
drag, startPoint x: 976, startPoint y: 283, endPoint x: 1108, endPoint y: 284, distance: 131.9
click at [1108, 284] on p "Doté d’une puce numérique avancée et d’un processeur puissant, il amplifie la p…" at bounding box center [1004, 291] width 413 height 81
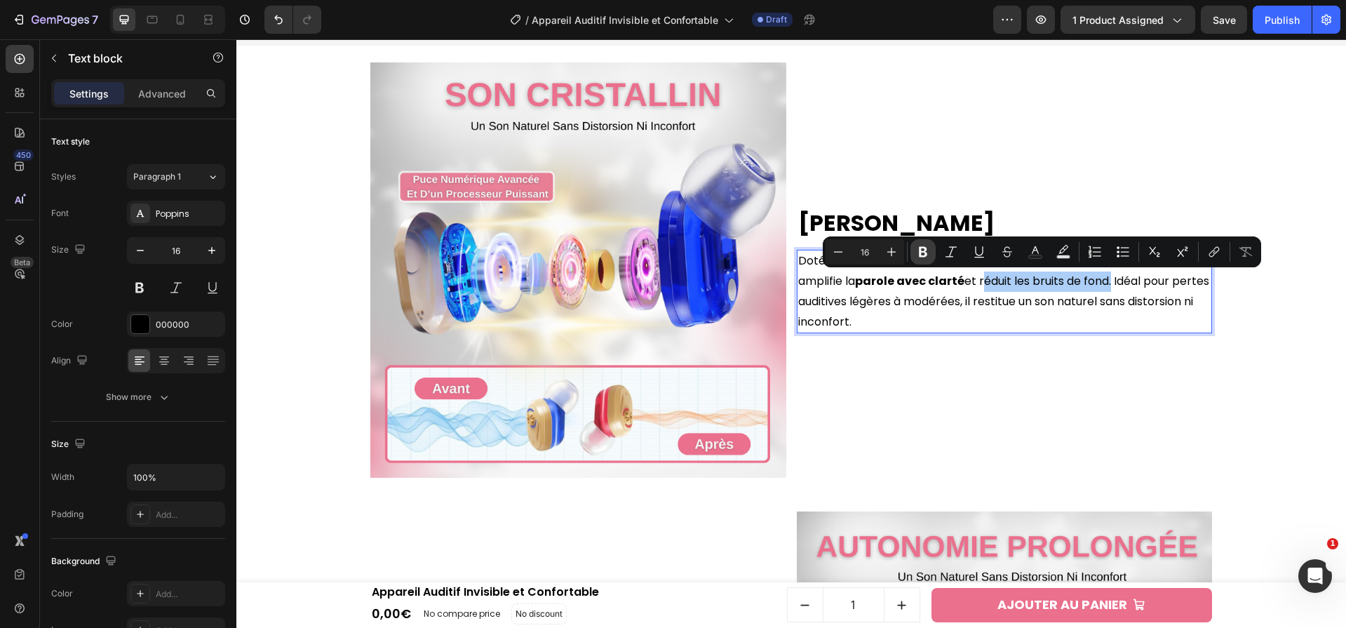
click at [927, 256] on icon "Editor contextual toolbar" at bounding box center [923, 252] width 14 height 14
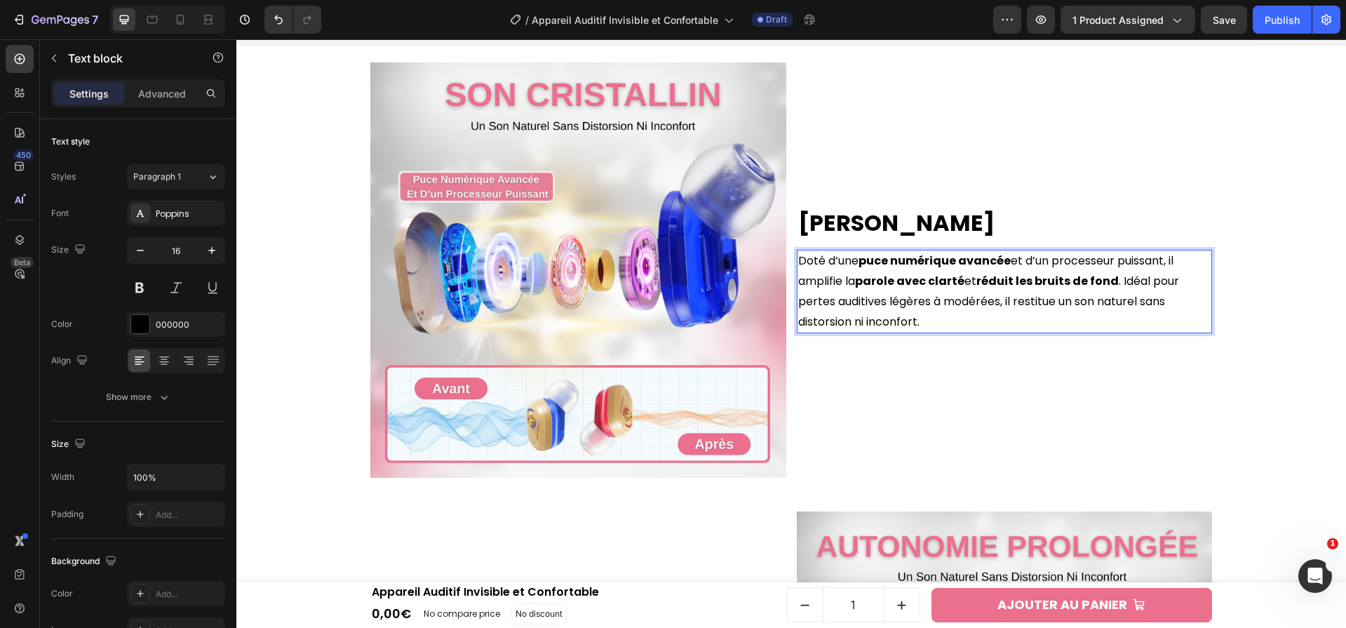
click at [1079, 375] on div "Son Cristallin Heading Doté d’une puce numérique avancée et d’un processeur pui…" at bounding box center [1005, 270] width 416 height 416
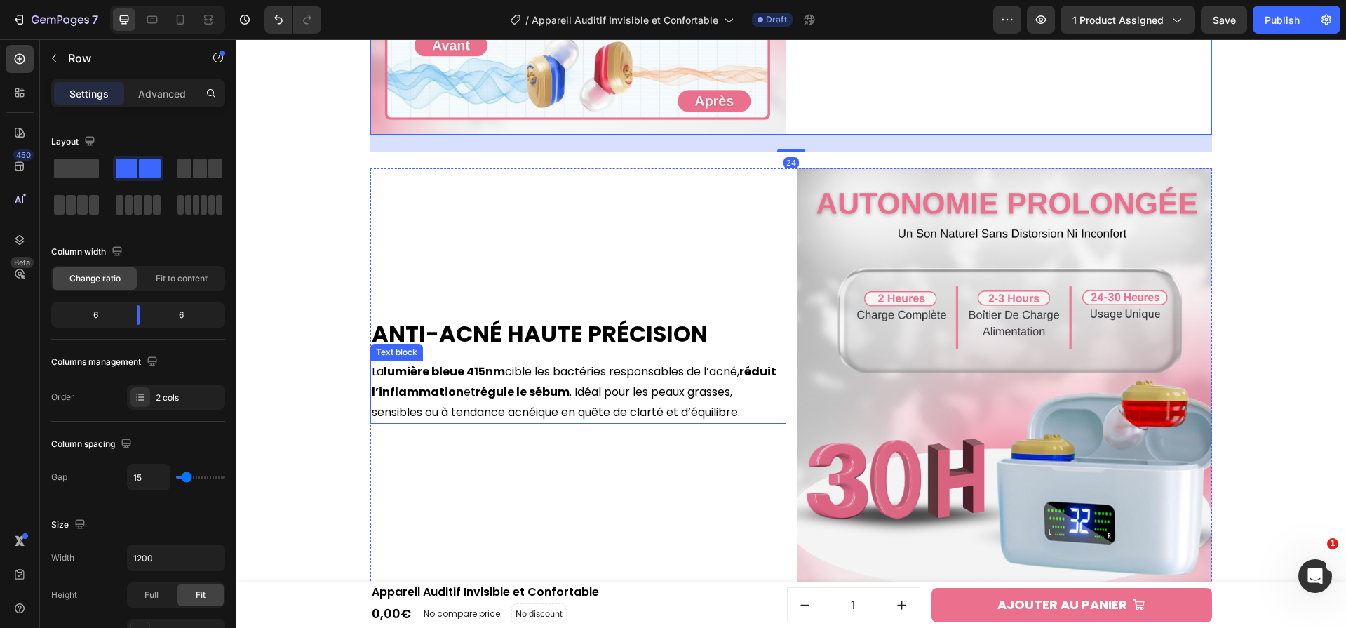
scroll to position [1963, 0]
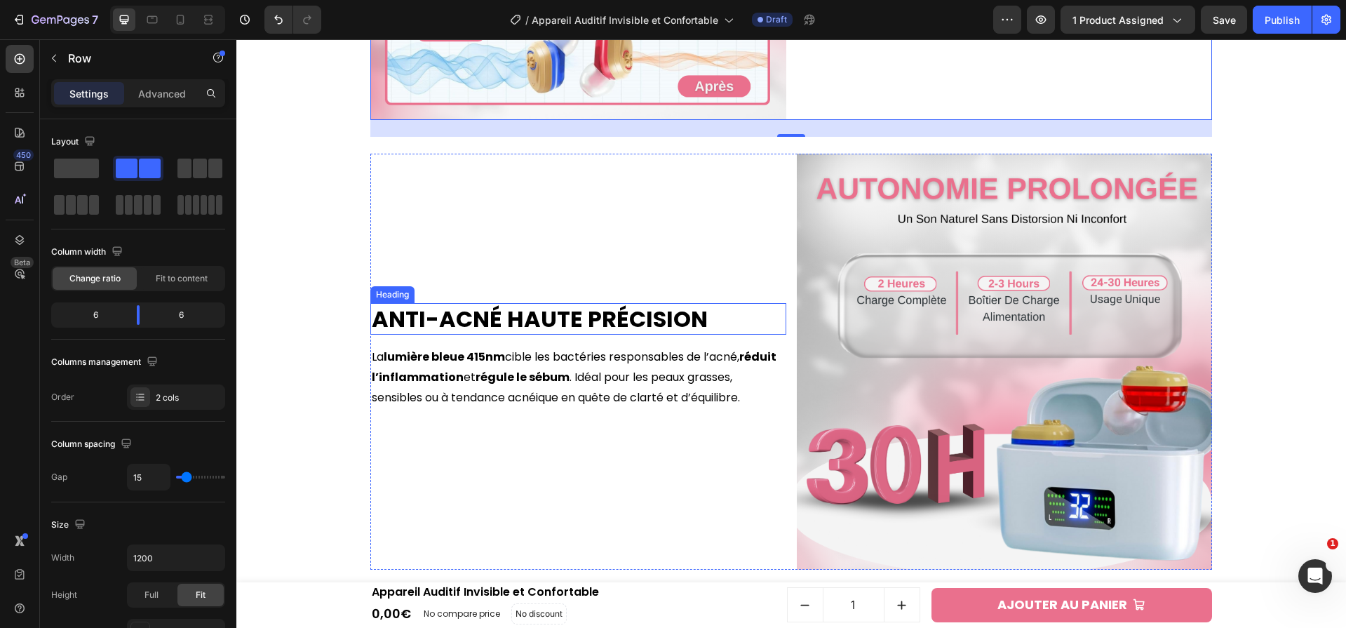
click at [590, 324] on h2 "Anti-Acné Haute Précision" at bounding box center [578, 319] width 416 height 32
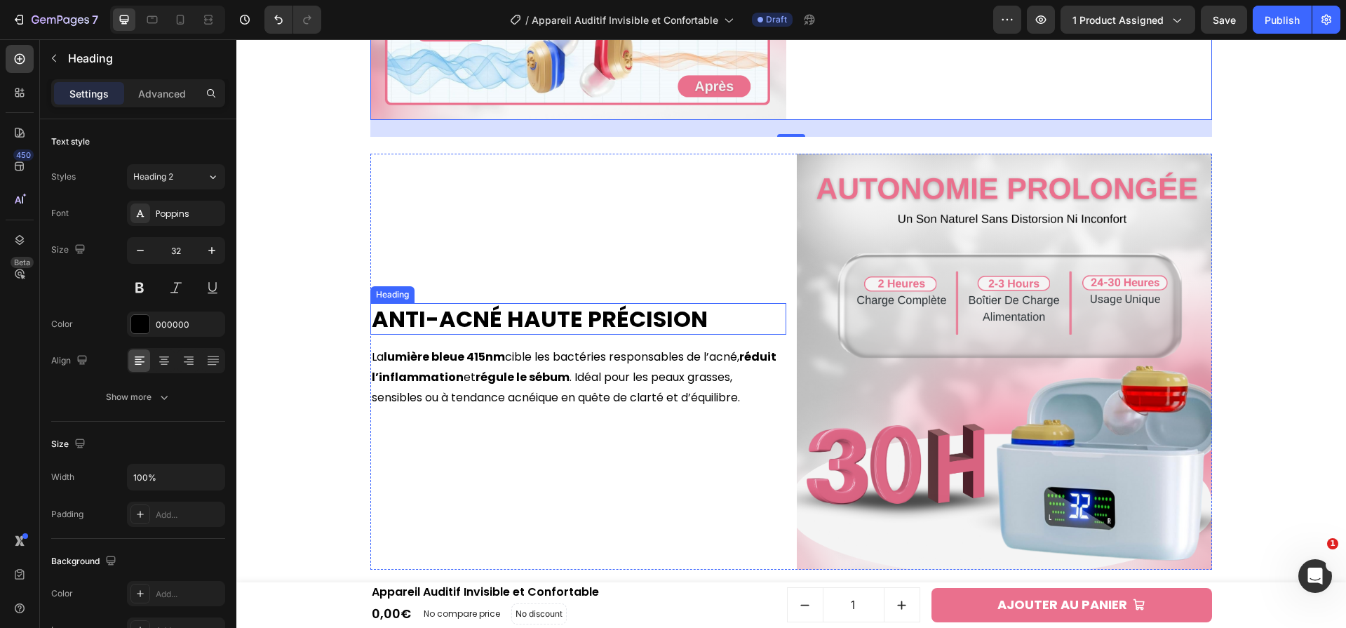
click at [590, 324] on h2 "Anti-Acné Haute Précision" at bounding box center [578, 319] width 416 height 32
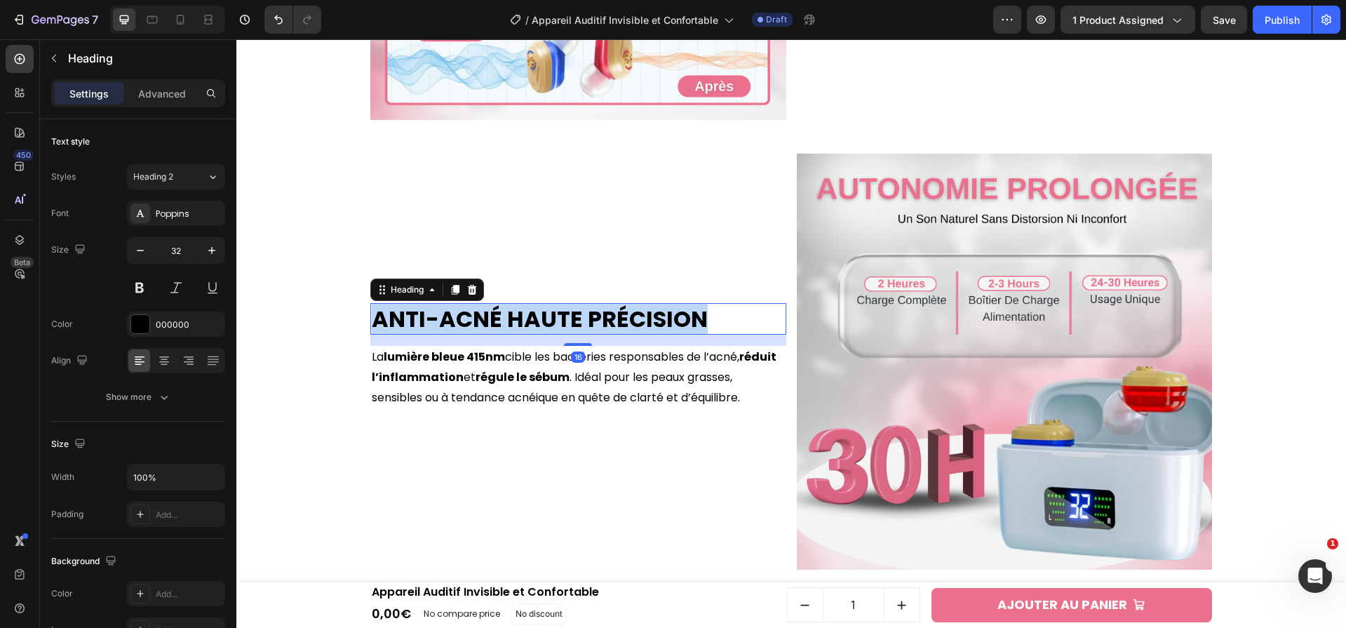
click at [590, 324] on p "Anti-Acné Haute Précision" at bounding box center [578, 318] width 413 height 29
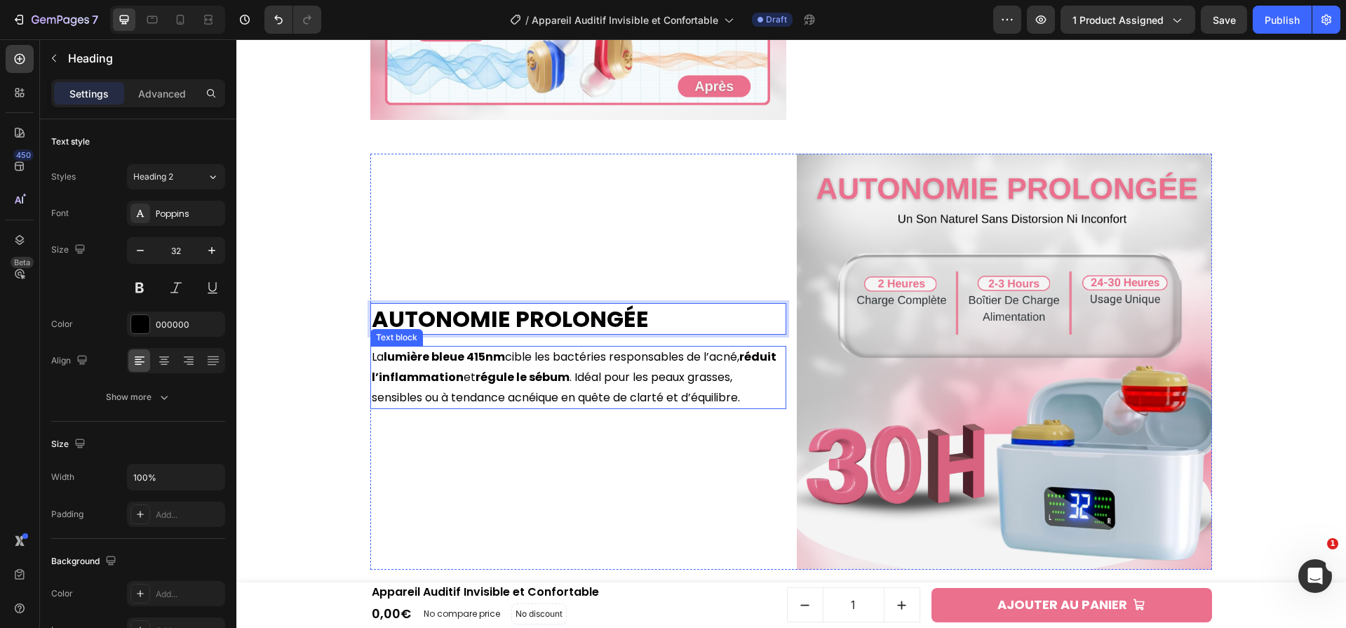
click at [607, 389] on p "La lumière bleue 415nm cible les bactéries responsables de l’acné, réduit l’inf…" at bounding box center [578, 377] width 413 height 60
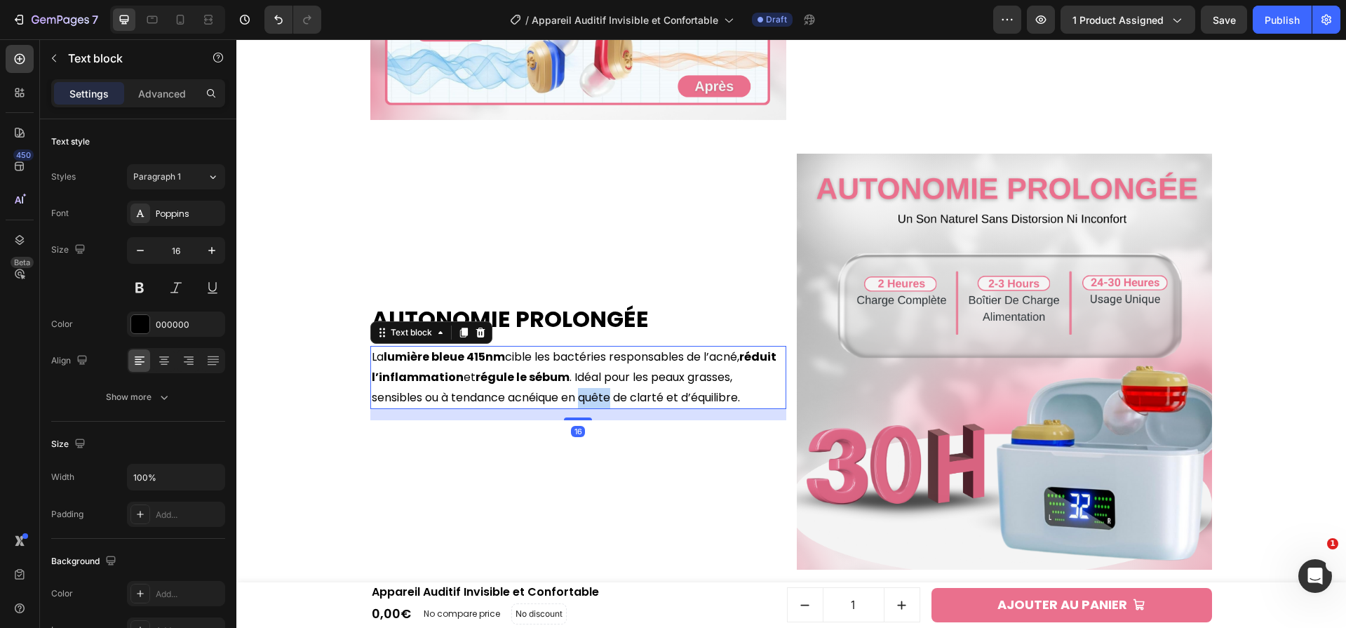
click at [607, 389] on p "La lumière bleue 415nm cible les bactéries responsables de l’acné, réduit l’inf…" at bounding box center [578, 377] width 413 height 60
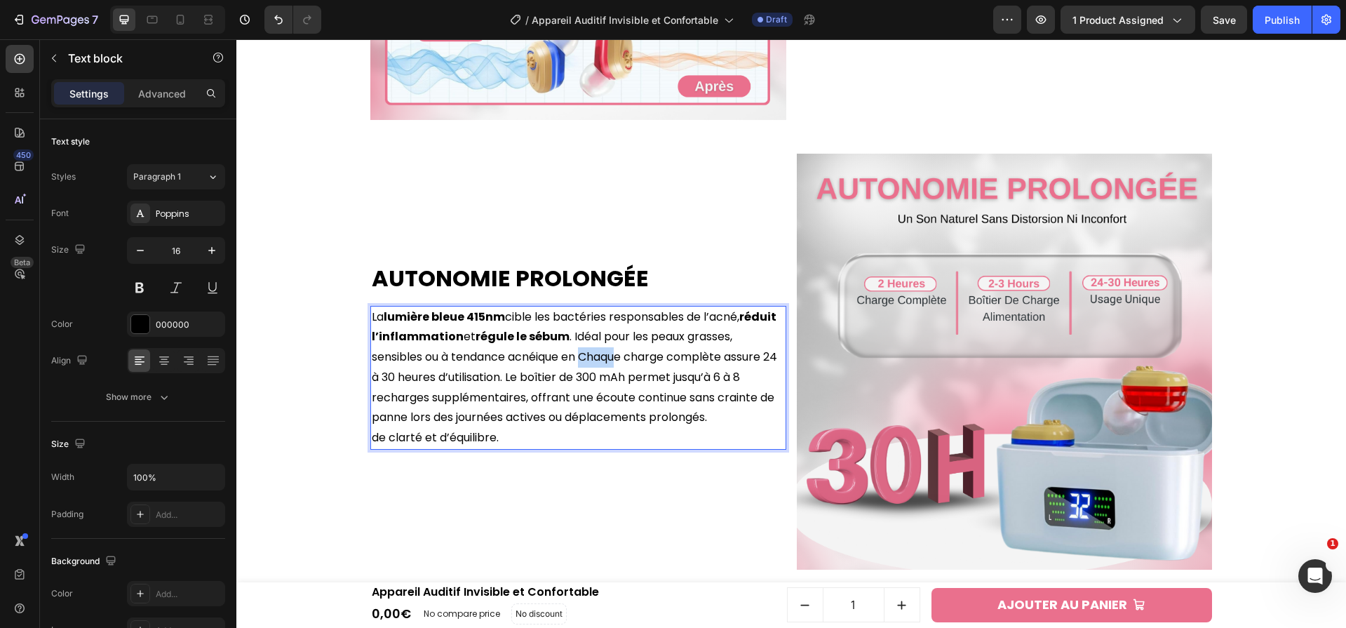
scroll to position [1923, 0]
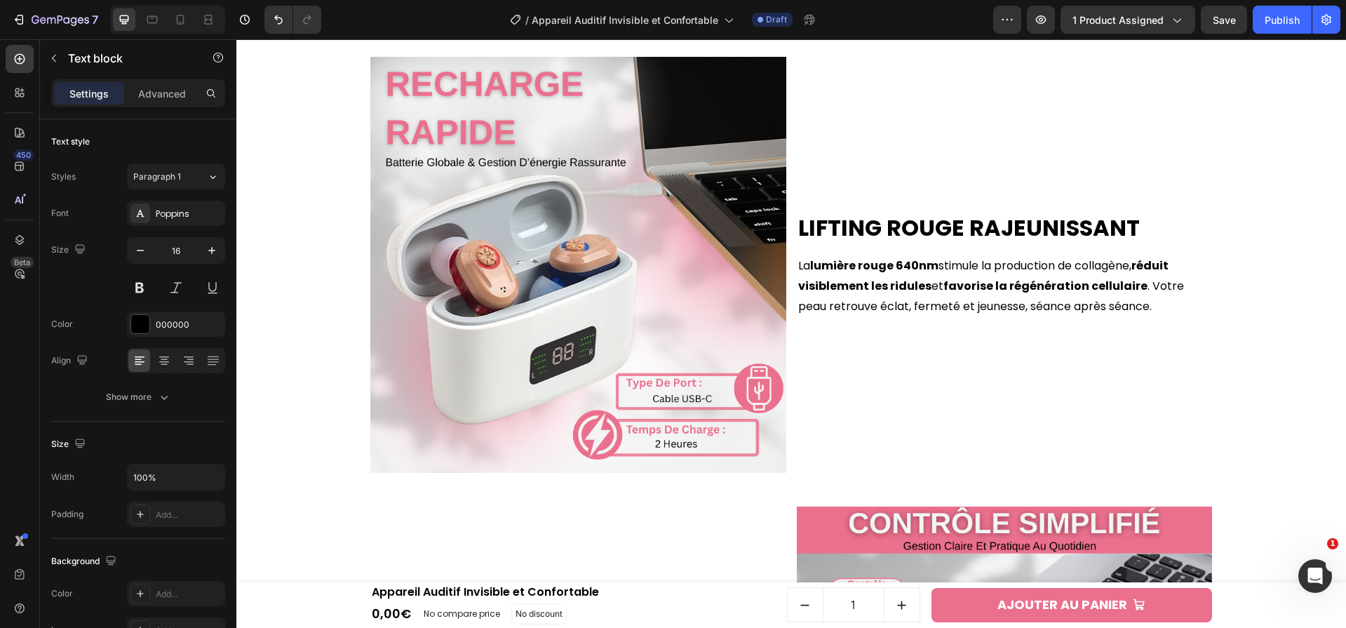
scroll to position [1953, 0]
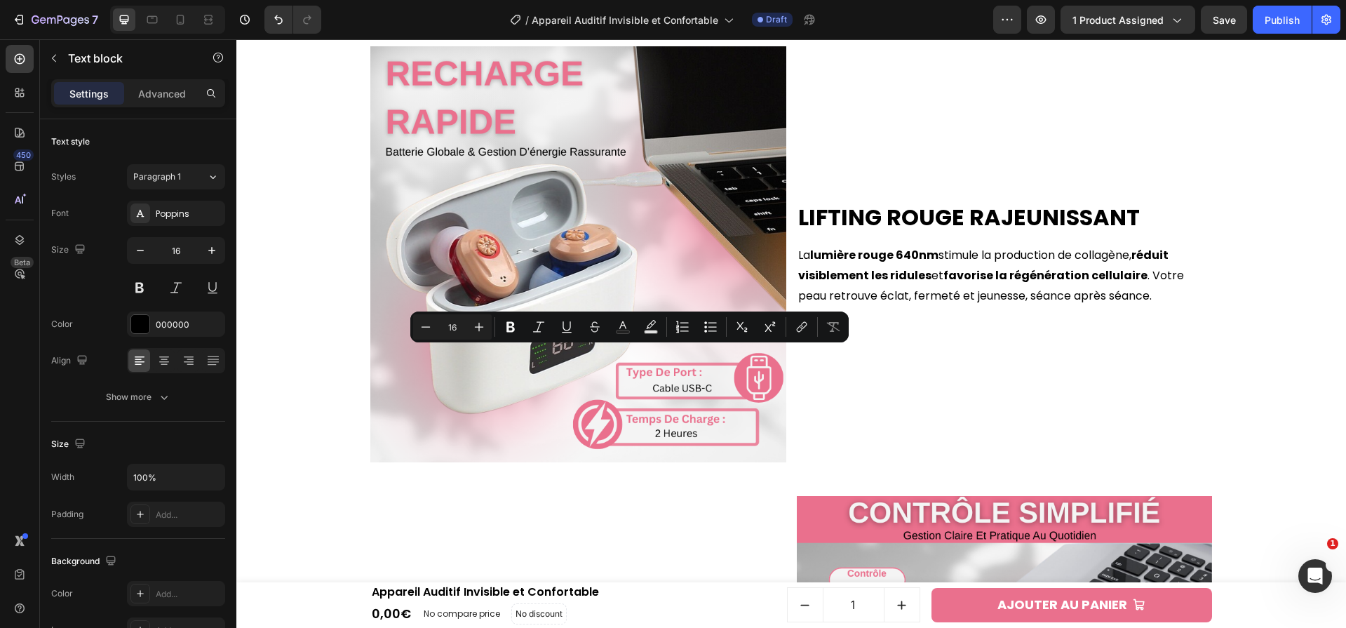
drag, startPoint x: 557, startPoint y: 359, endPoint x: 703, endPoint y: 361, distance: 145.9
click at [511, 334] on button "Bold" at bounding box center [510, 326] width 25 height 25
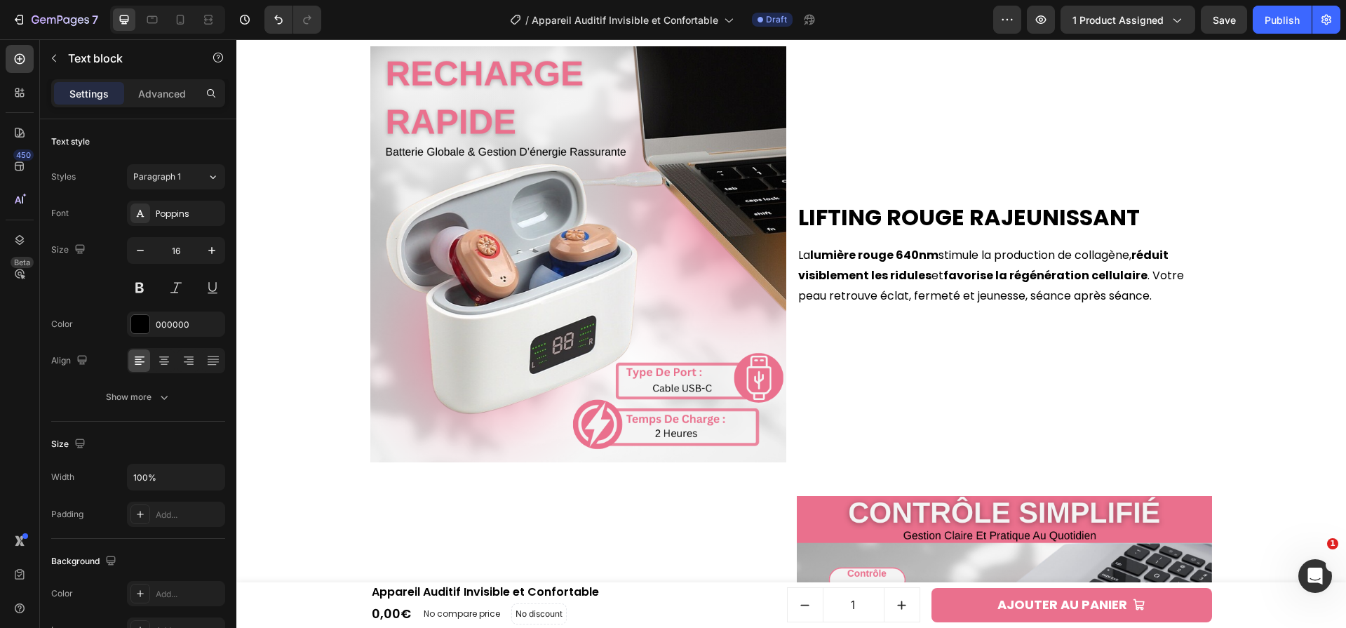
drag, startPoint x: 384, startPoint y: 378, endPoint x: 433, endPoint y: 382, distance: 48.6
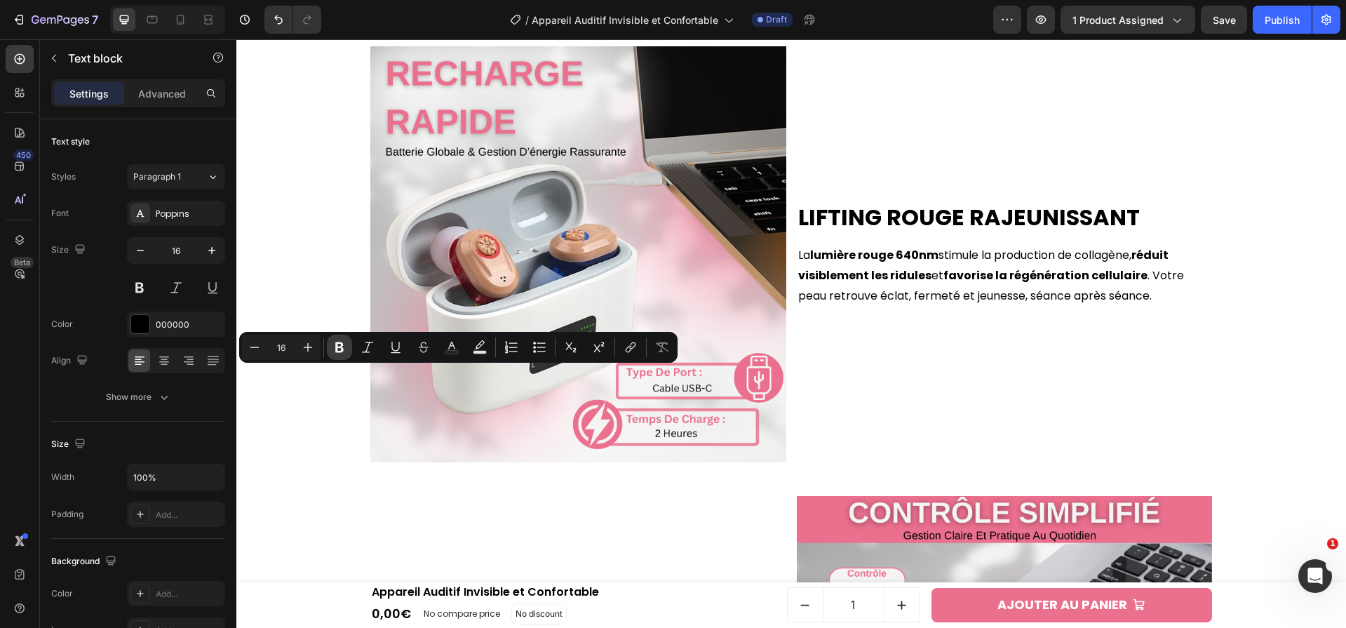
click at [334, 342] on icon "Editor contextual toolbar" at bounding box center [339, 347] width 14 height 14
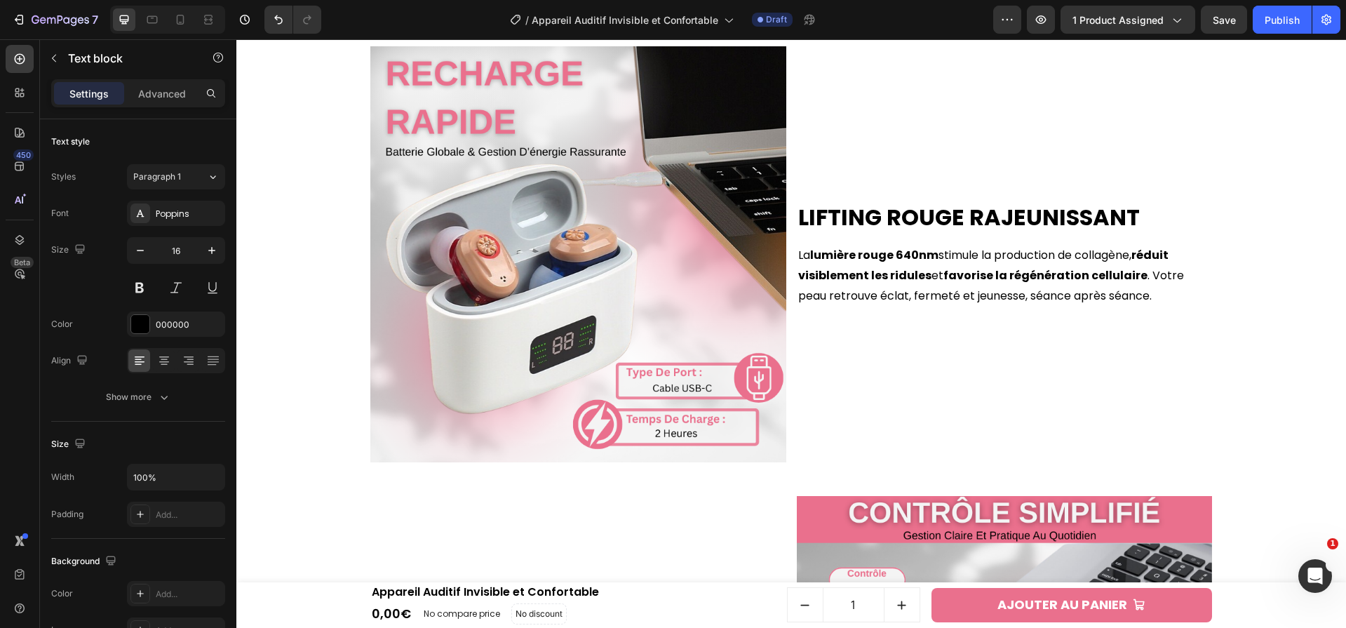
drag, startPoint x: 527, startPoint y: 378, endPoint x: 712, endPoint y: 379, distance: 185.2
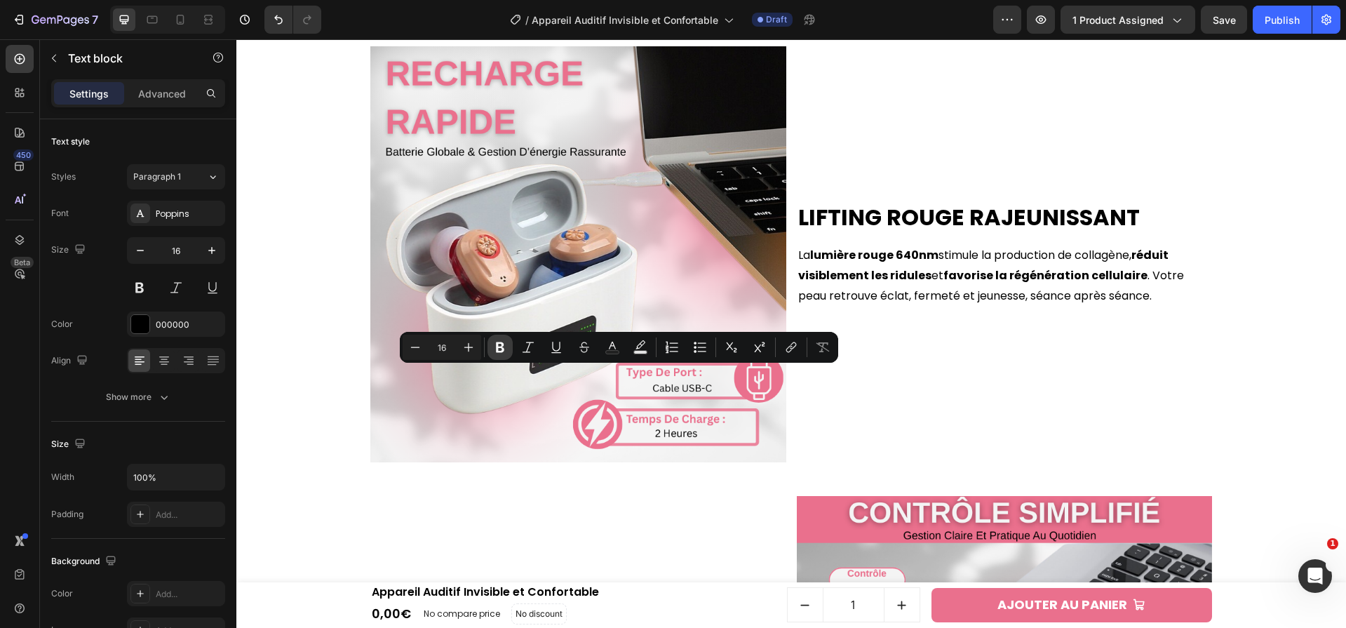
click at [491, 344] on button "Bold" at bounding box center [499, 347] width 25 height 25
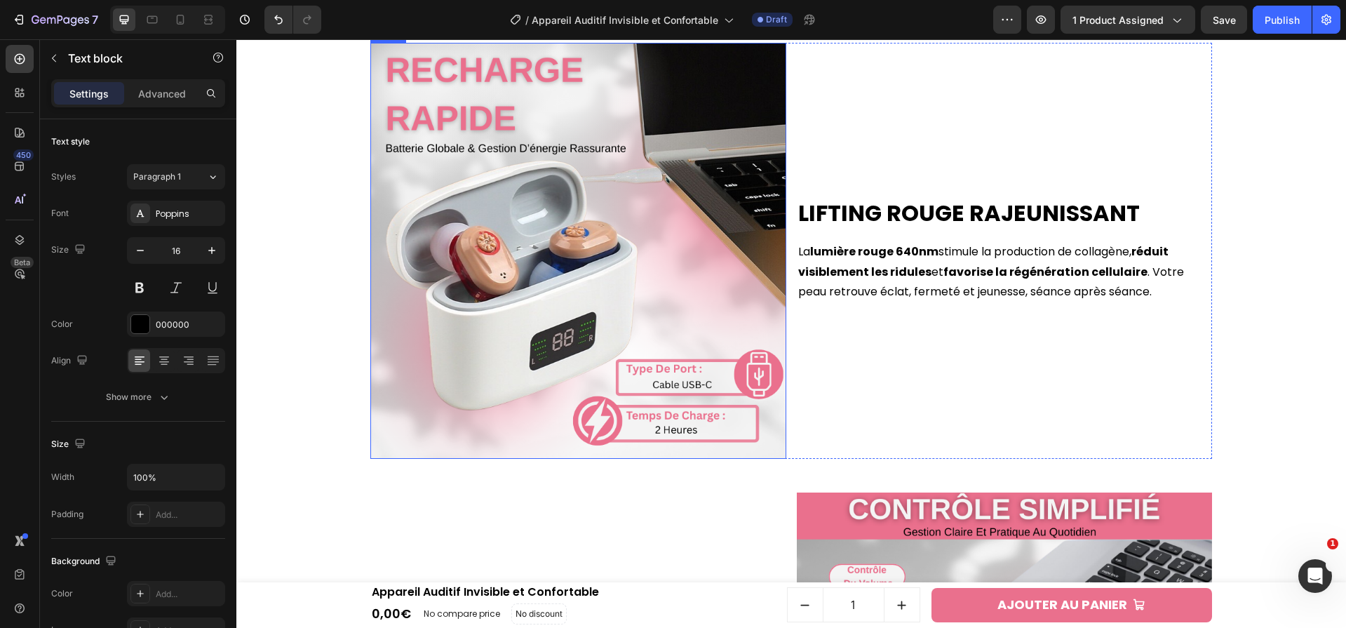
scroll to position [2393, 0]
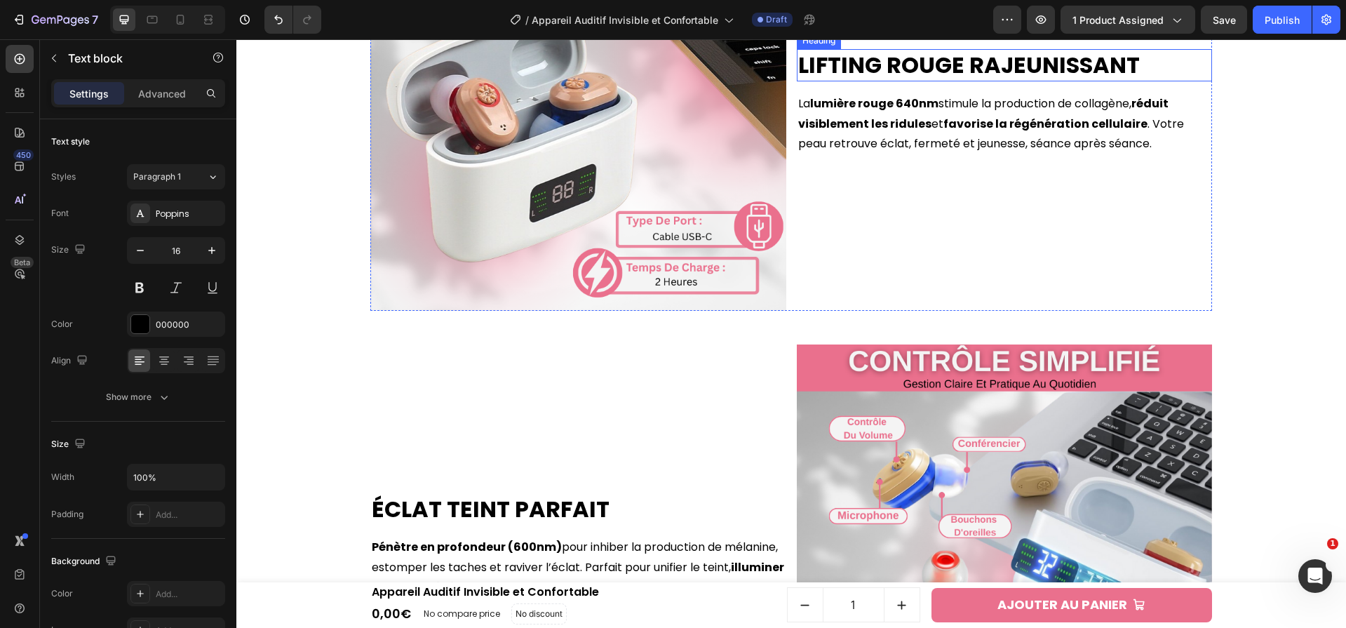
click at [934, 154] on p "La lumière rouge 640nm stimule la production de collagène, réduit visiblement l…" at bounding box center [1004, 124] width 413 height 60
click at [935, 81] on h2 "Lifting Rouge Rajeunissant" at bounding box center [1005, 65] width 416 height 32
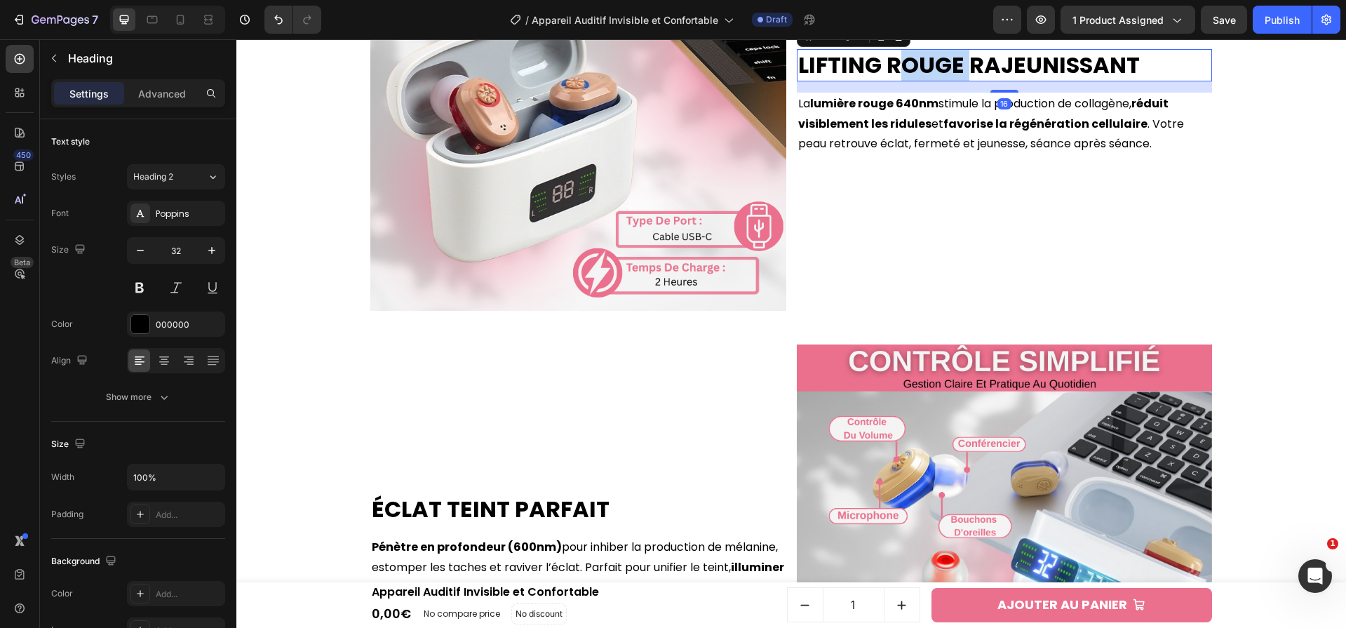
click at [935, 80] on p "Lifting Rouge Rajeunissant" at bounding box center [1004, 65] width 413 height 29
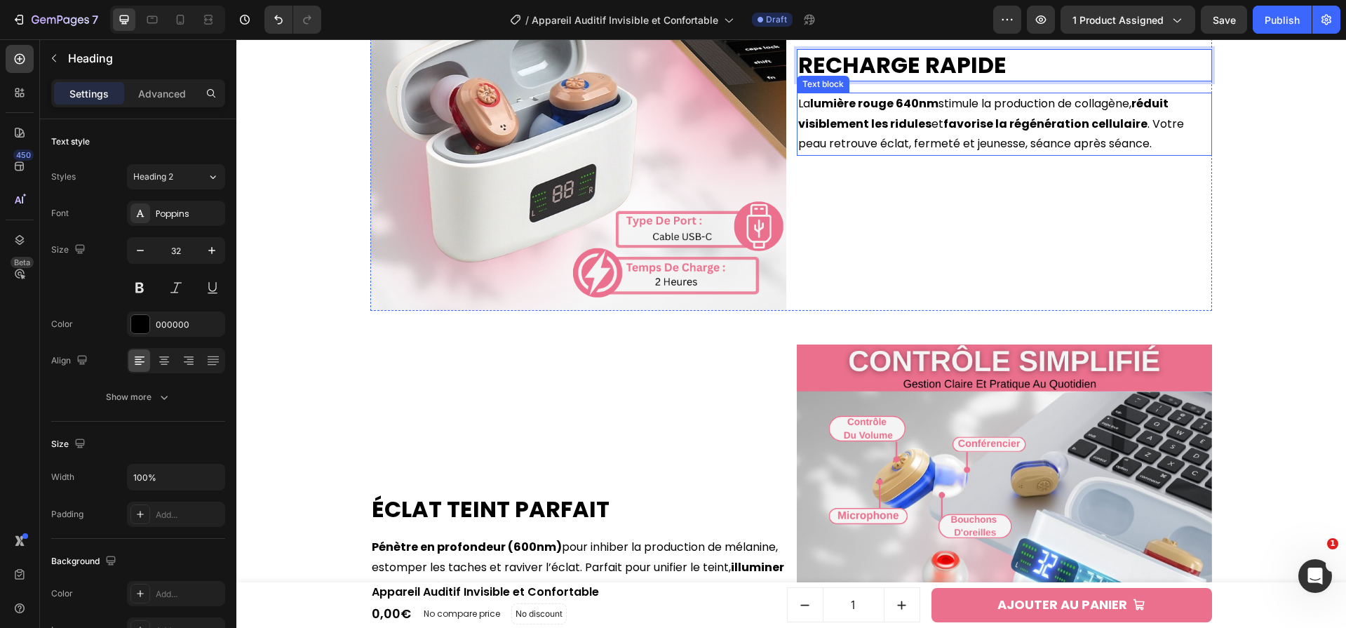
click at [1003, 132] on strong "favorise la régénération cellulaire" at bounding box center [1045, 124] width 204 height 16
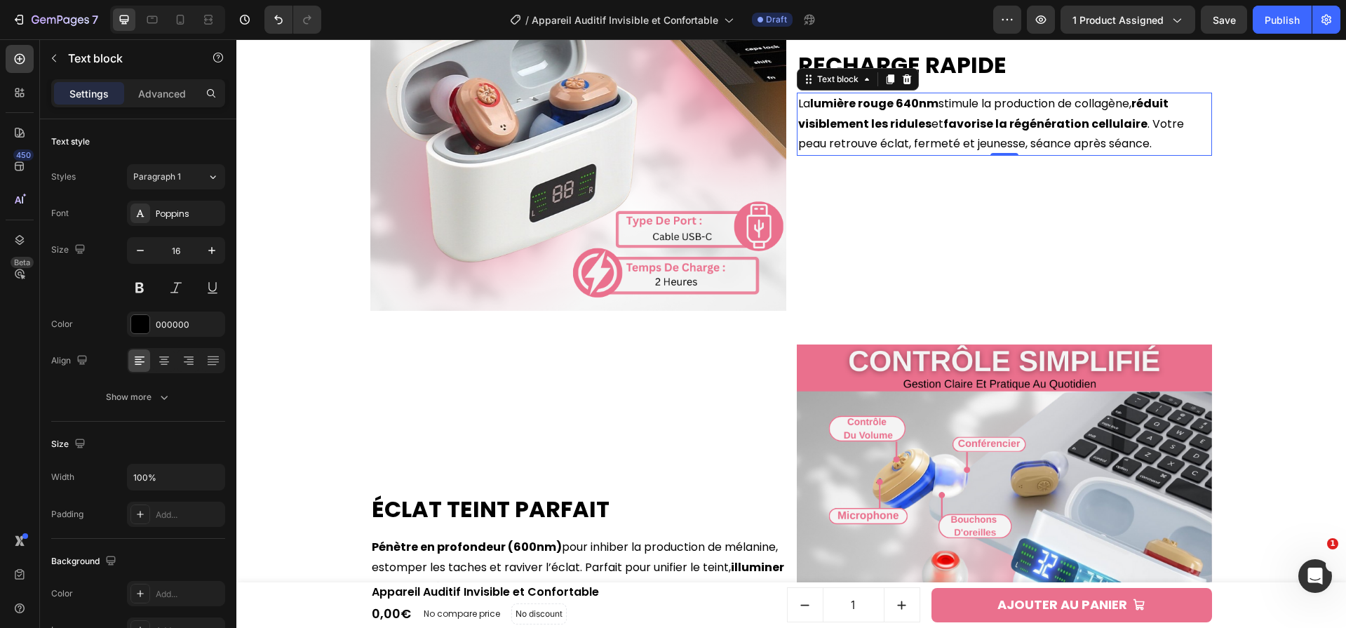
click at [1003, 132] on strong "favorise la régénération cellulaire" at bounding box center [1045, 124] width 204 height 16
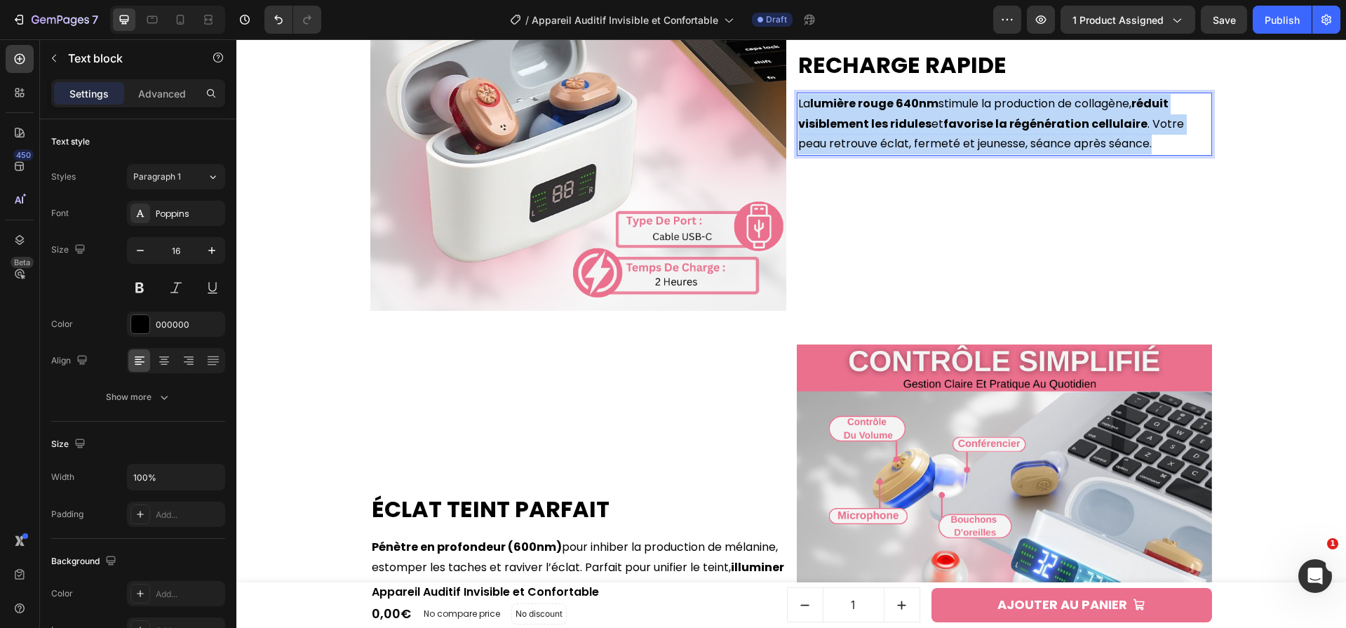
click at [1003, 132] on strong "favorise la régénération cellulaire" at bounding box center [1045, 124] width 204 height 16
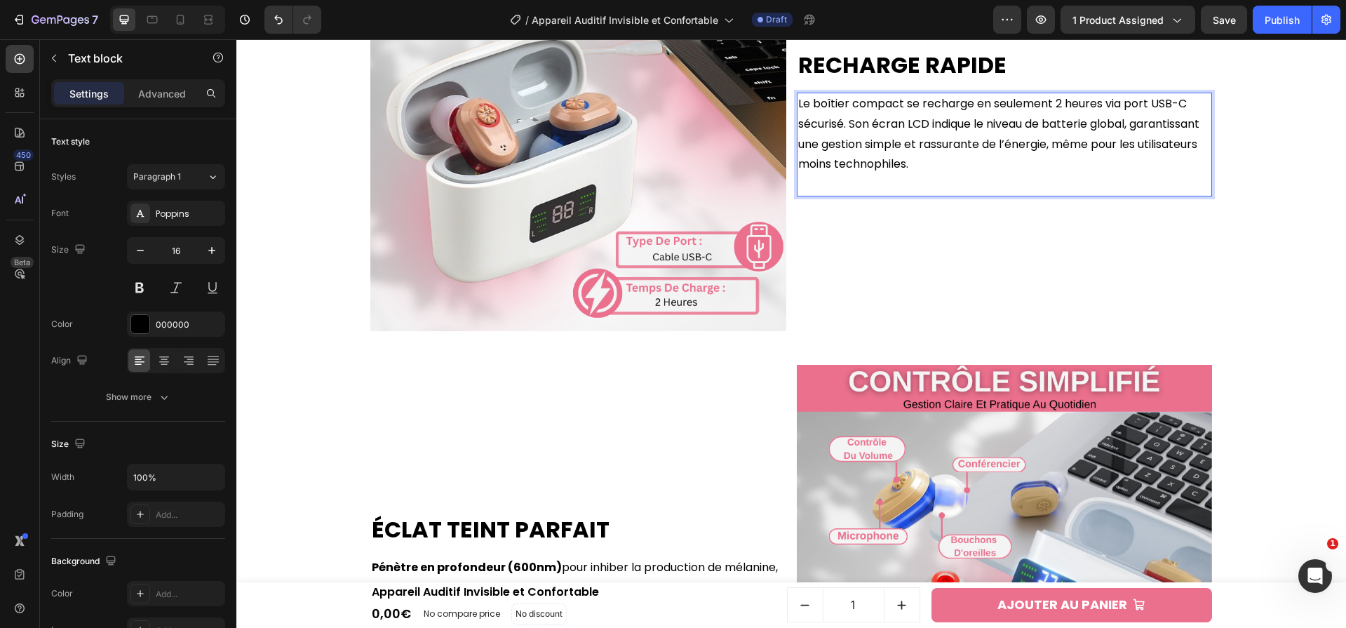
scroll to position [2383, 0]
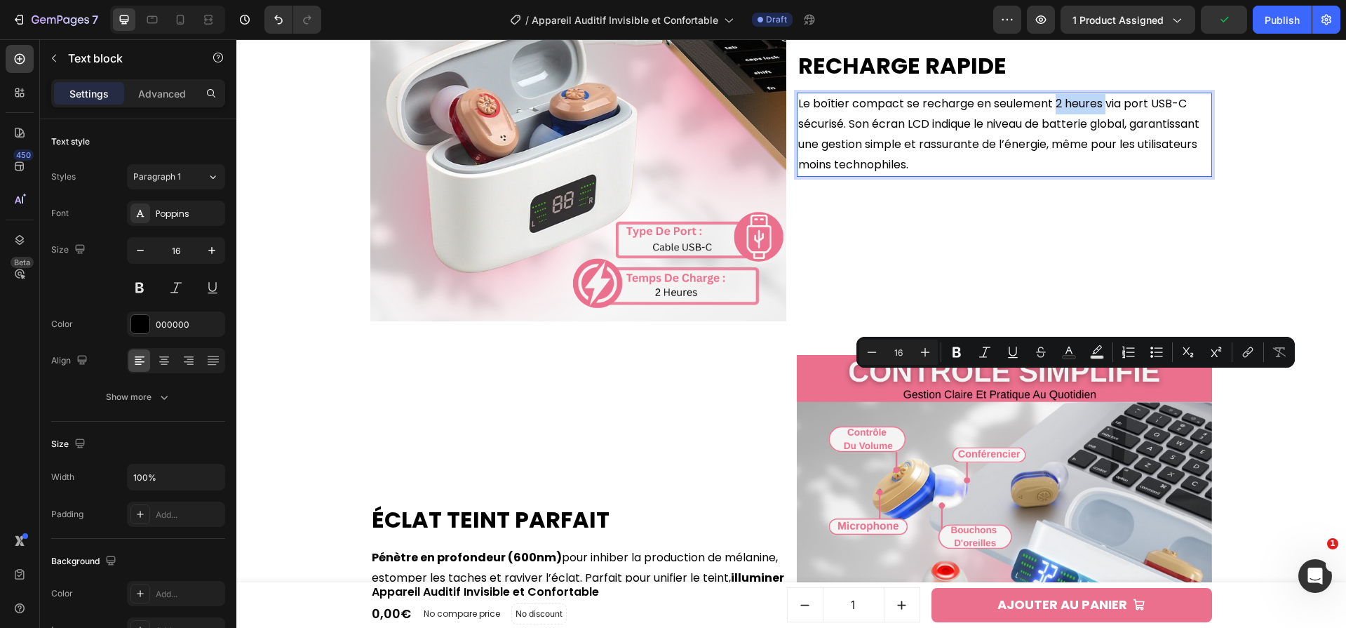
drag, startPoint x: 1050, startPoint y: 384, endPoint x: 1101, endPoint y: 384, distance: 50.5
click at [1101, 175] on p "Le boîtier compact se recharge en seulement 2 heures via port USB-C sécurisé. S…" at bounding box center [1004, 134] width 413 height 81
click at [957, 351] on icon "Editor contextual toolbar" at bounding box center [957, 352] width 8 height 11
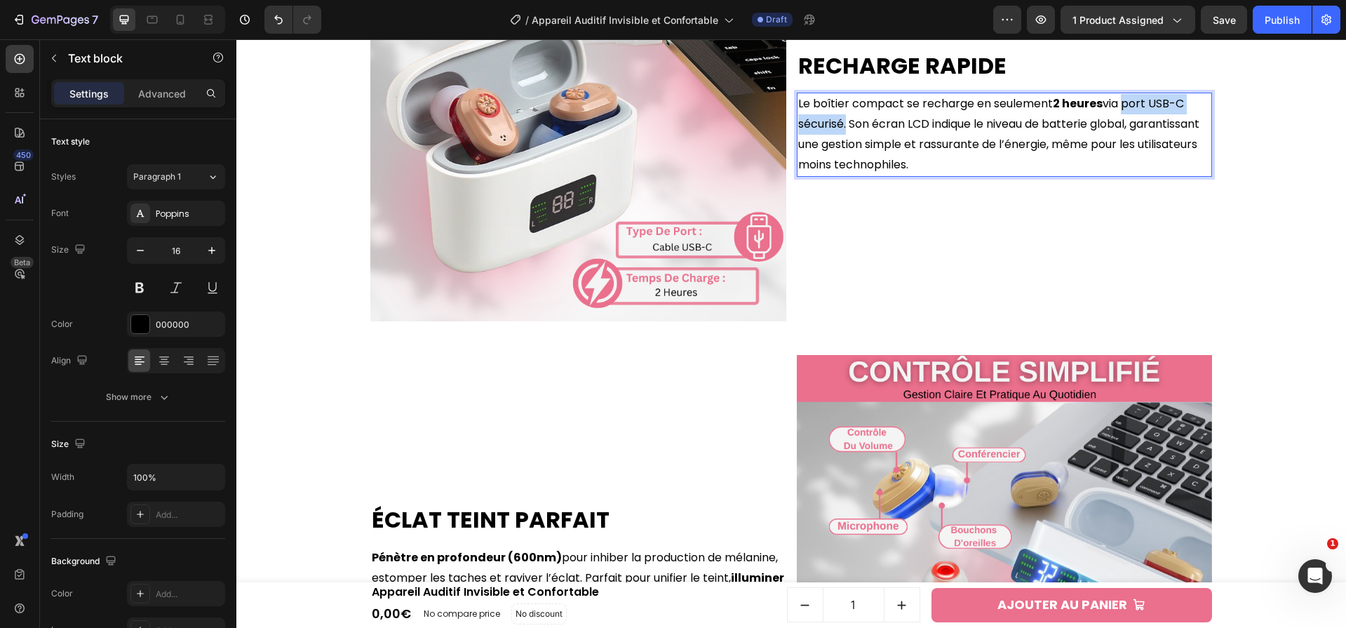
drag, startPoint x: 1120, startPoint y: 381, endPoint x: 841, endPoint y: 407, distance: 280.4
click at [841, 175] on p "Le boîtier compact se recharge en seulement 2 heures via port USB-C sécurisé. S…" at bounding box center [1004, 134] width 413 height 81
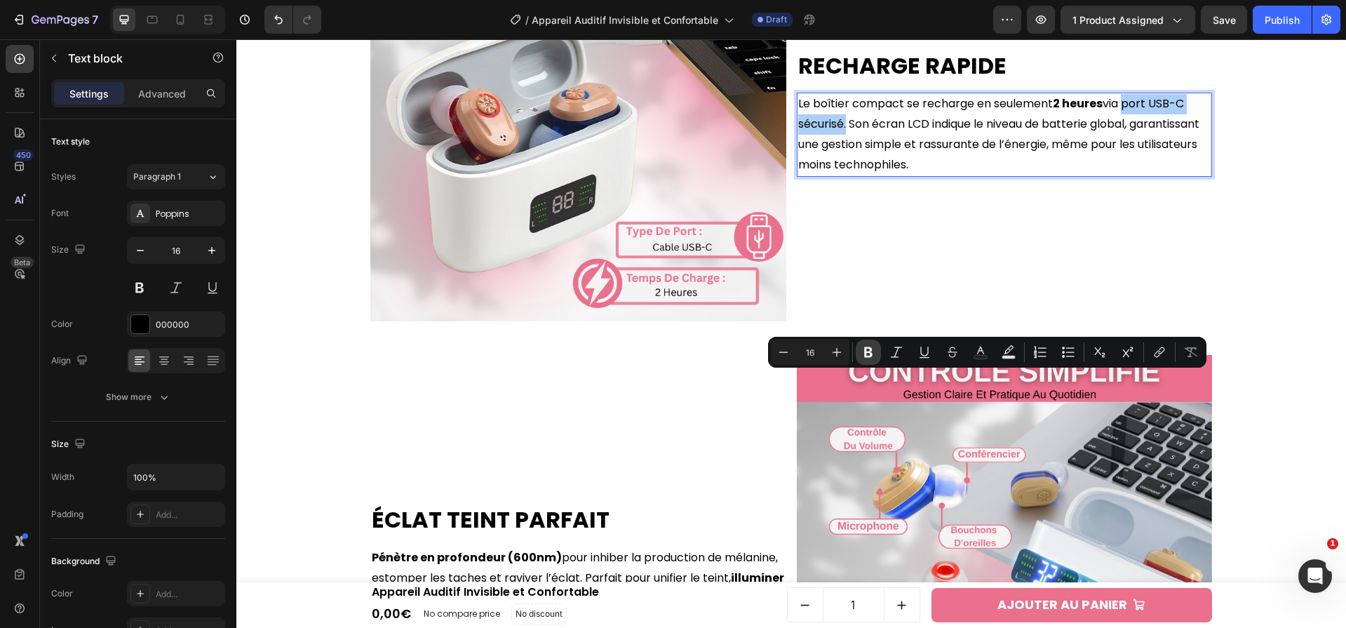
click at [873, 351] on icon "Editor contextual toolbar" at bounding box center [868, 352] width 14 height 14
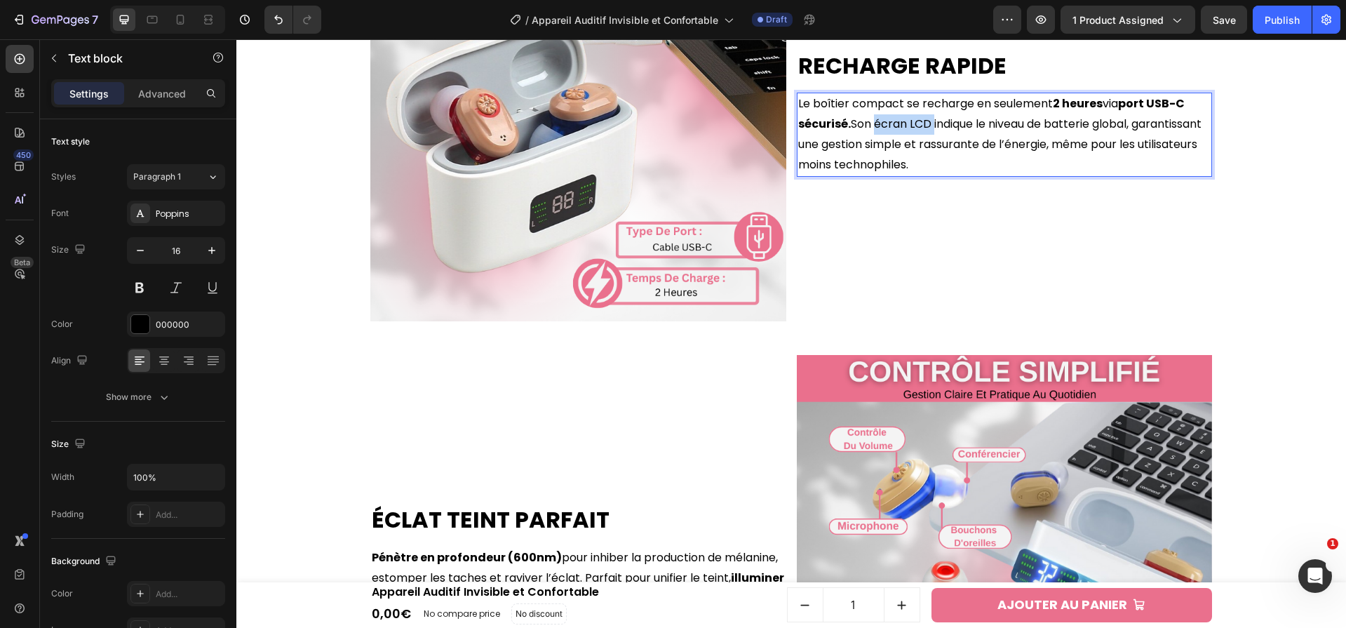
drag, startPoint x: 869, startPoint y: 401, endPoint x: 927, endPoint y: 404, distance: 57.6
click at [927, 175] on p "Le boîtier compact se recharge en seulement 2 heures via port USB-C sécurisé. S…" at bounding box center [1004, 134] width 413 height 81
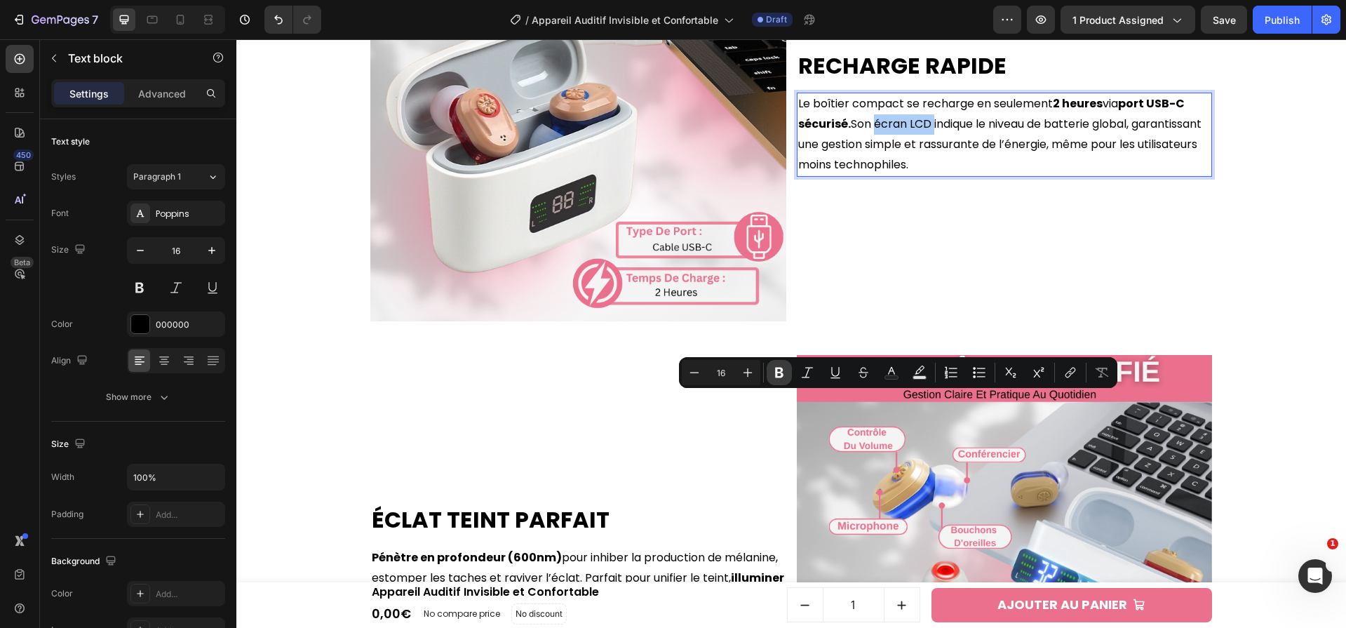
click at [781, 376] on icon "Editor contextual toolbar" at bounding box center [779, 373] width 8 height 11
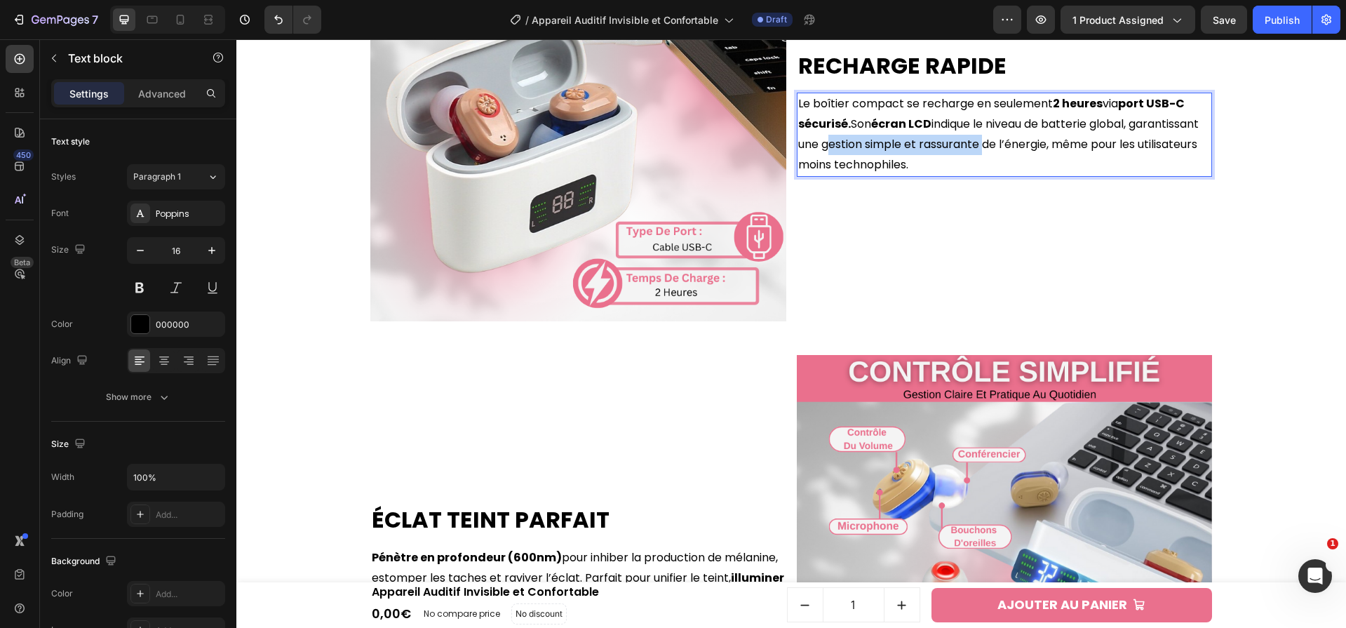
drag, startPoint x: 892, startPoint y: 424, endPoint x: 1051, endPoint y: 427, distance: 158.6
click at [1051, 175] on p "Le boîtier compact se recharge en seulement 2 heures via port USB-C sécurisé. S…" at bounding box center [1004, 134] width 413 height 81
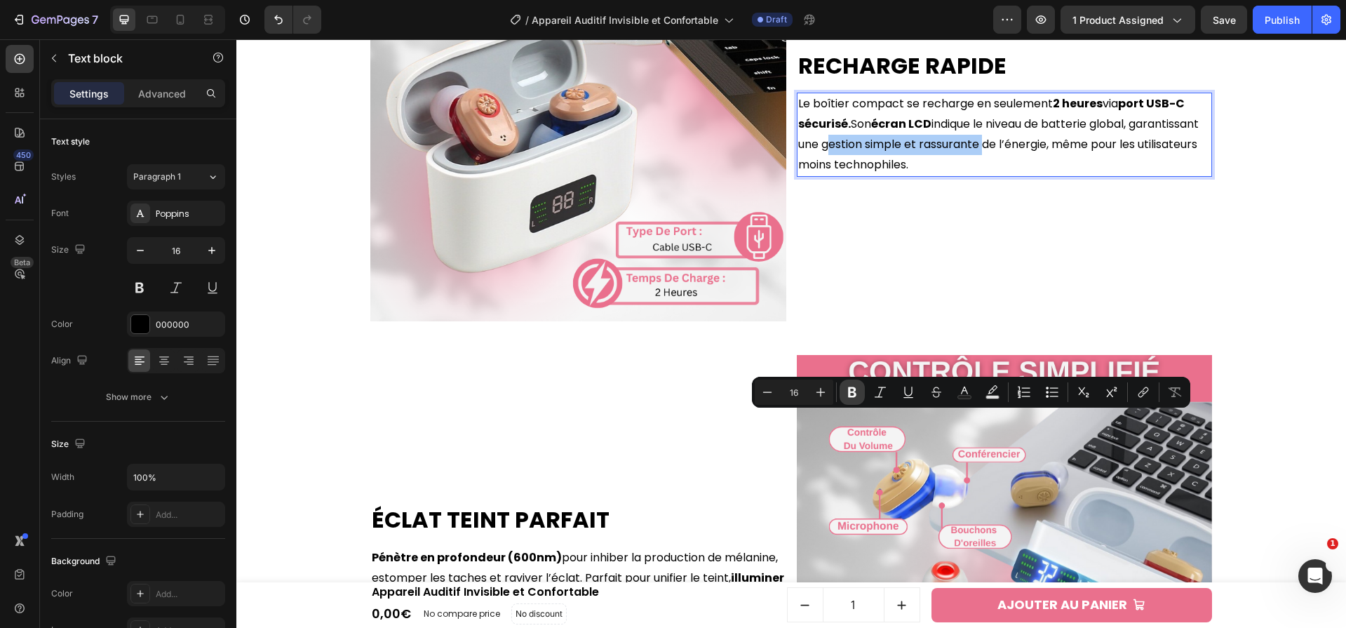
click at [852, 389] on icon "Editor contextual toolbar" at bounding box center [852, 392] width 14 height 14
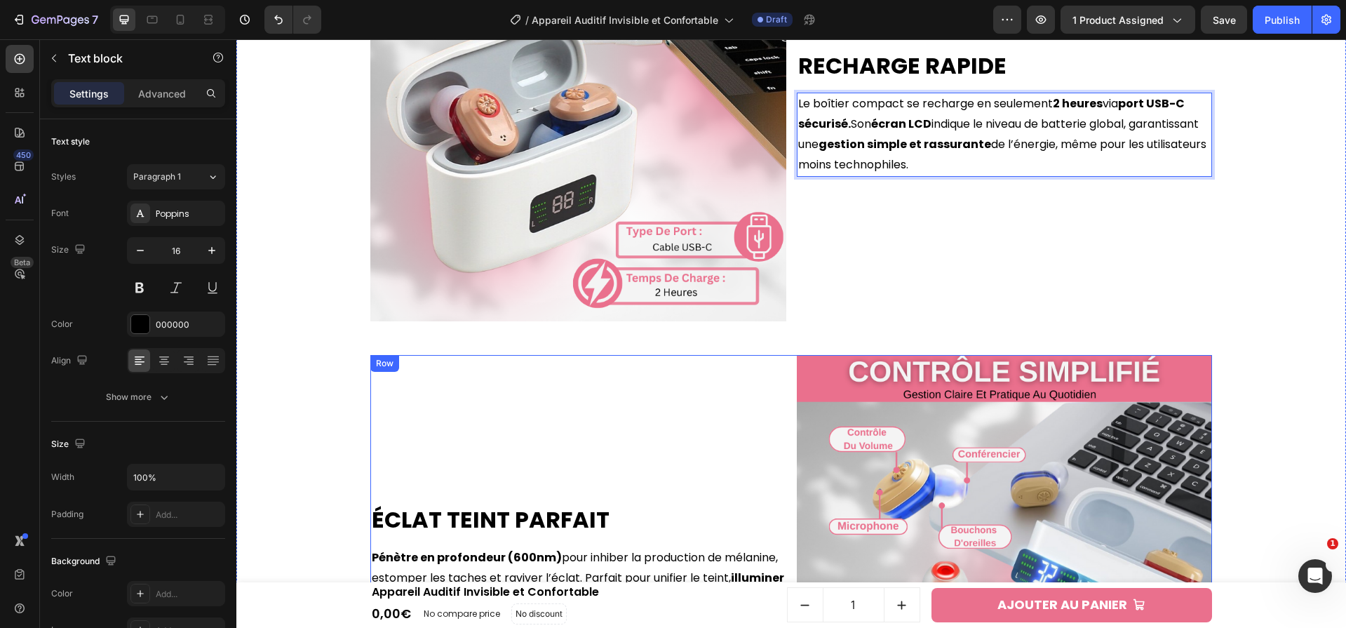
scroll to position [2945, 0]
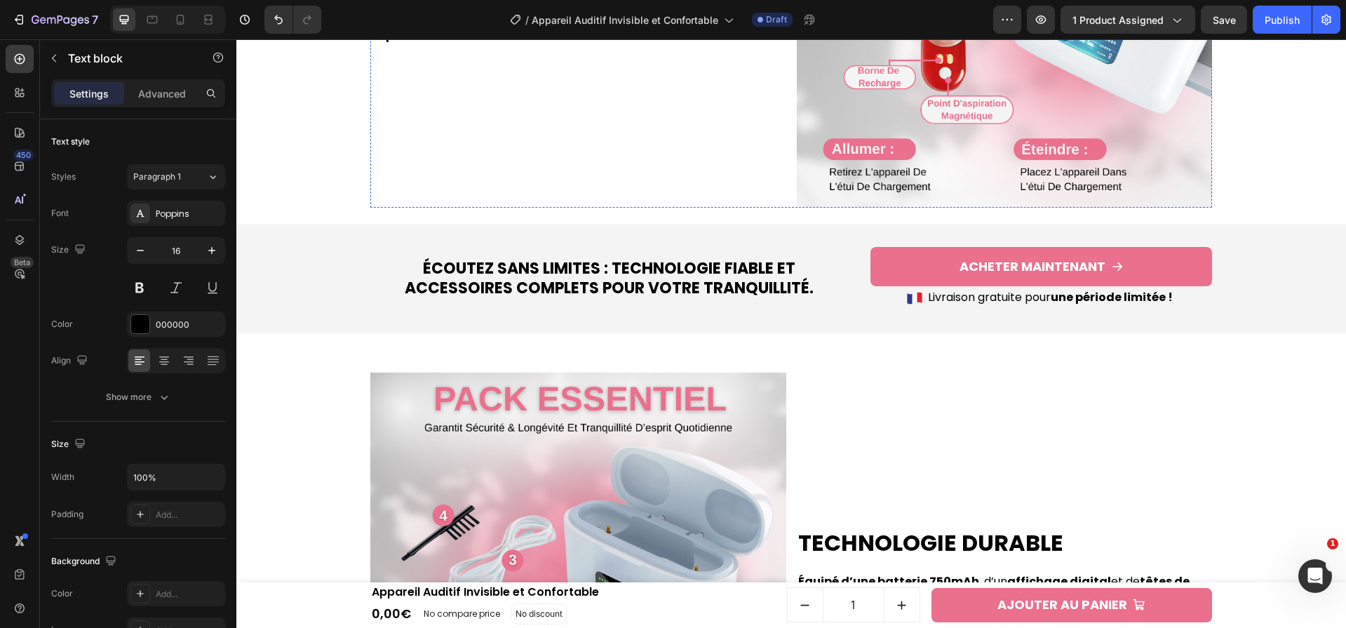
click at [631, 46] on p "Pénètre en profondeur (600nm) pour inhiber la production de mélanine, estomper …" at bounding box center [578, 15] width 413 height 60
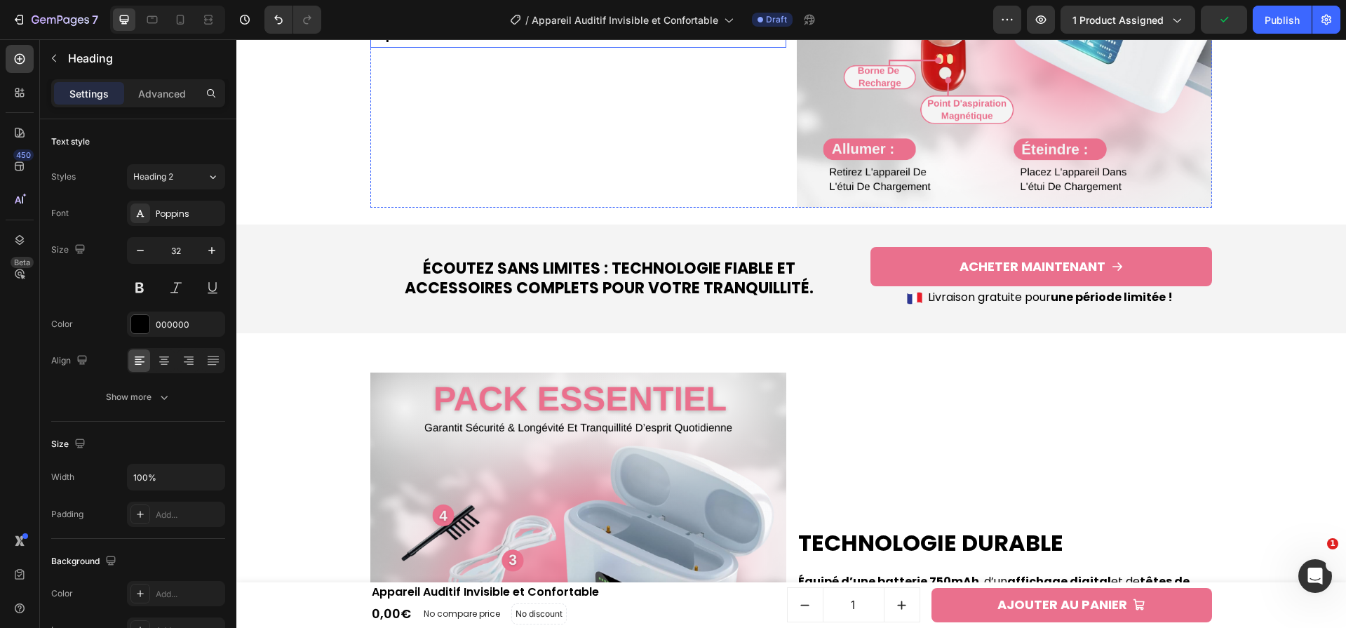
click at [631, 46] on p "Pénètre en profondeur (600nm) pour inhiber la production de mélanine, estomper …" at bounding box center [578, 15] width 413 height 60
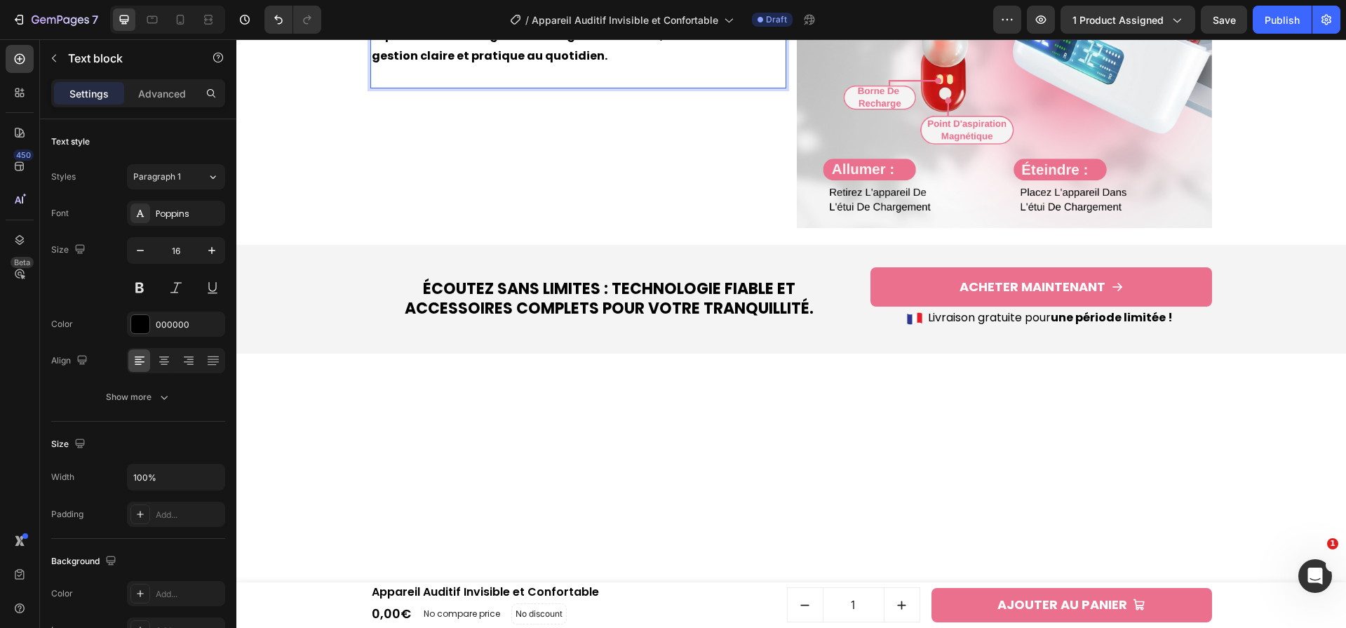
scroll to position [2935, 0]
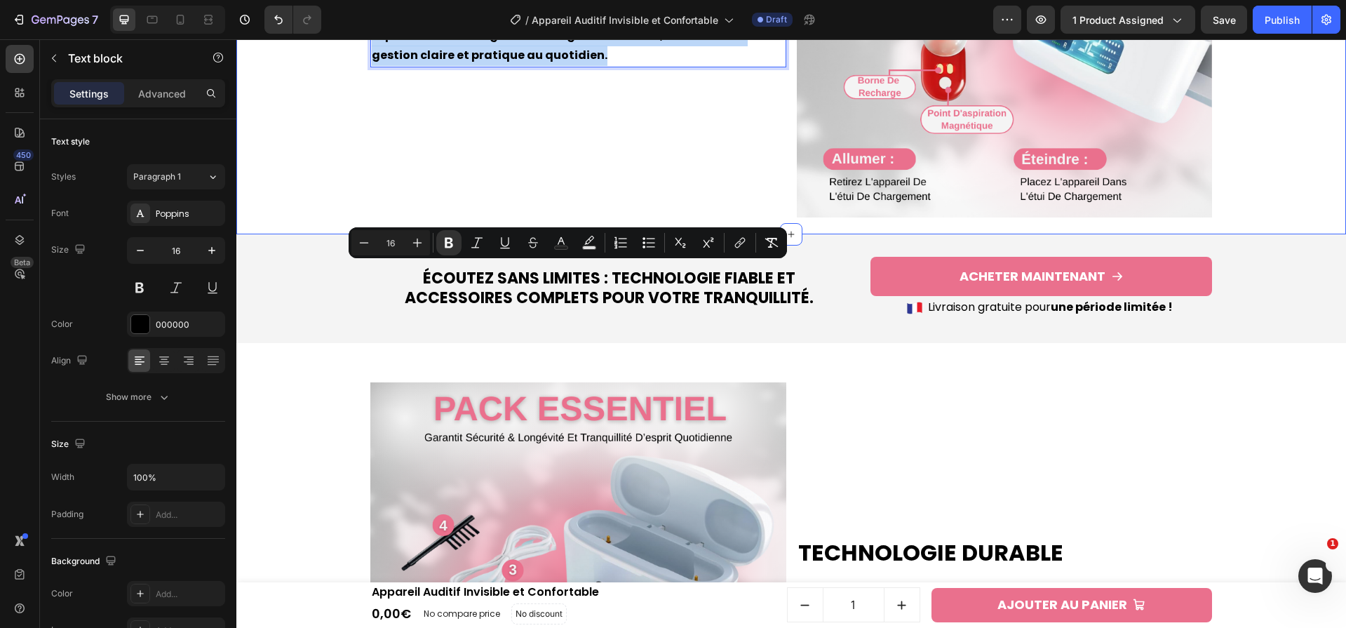
drag, startPoint x: 571, startPoint y: 335, endPoint x: 339, endPoint y: 265, distance: 241.9
click at [459, 244] on button "Bold" at bounding box center [448, 242] width 25 height 25
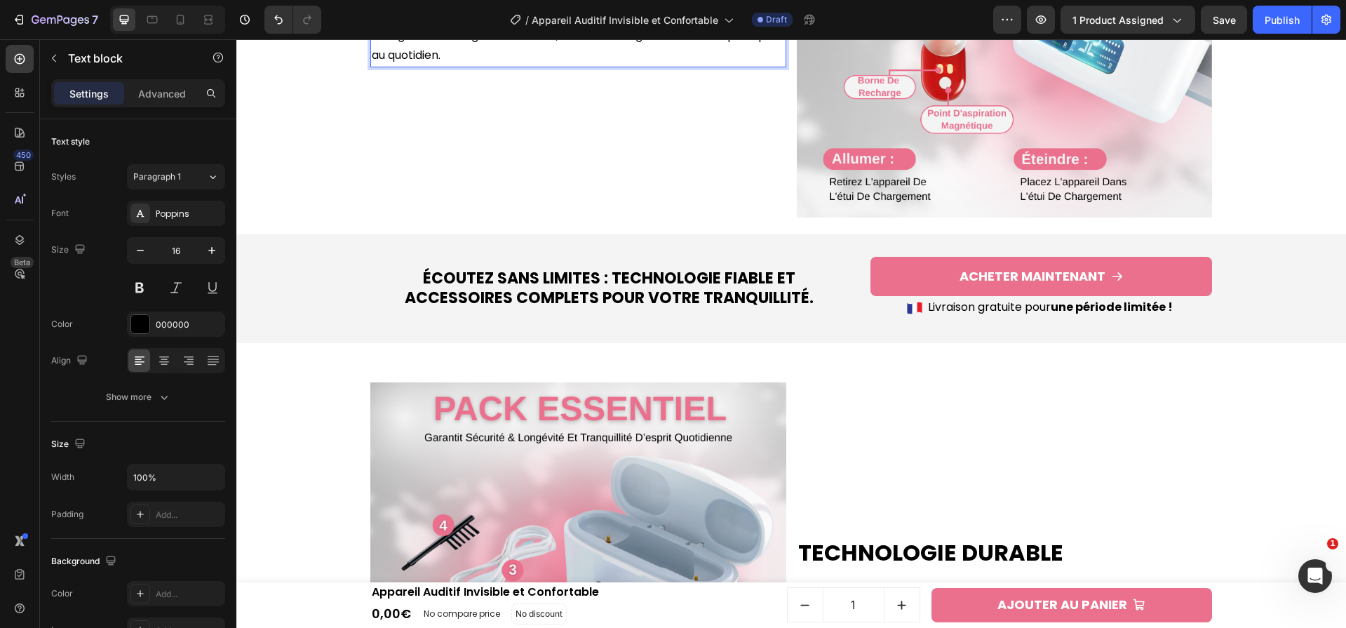
click at [475, 66] on p "Sans distinction d’oreille, chaque appareil est interchangeable. Le réglage du …" at bounding box center [578, 25] width 413 height 81
drag, startPoint x: 715, startPoint y: 275, endPoint x: 624, endPoint y: 278, distance: 91.2
click at [624, 66] on p "Sans distinction d’oreille, chaque appareil est interchangeable. Le réglage du …" at bounding box center [578, 25] width 413 height 81
click at [680, 217] on div "Contrôle Simplifié Heading Sans distinction d’oreille, chaque appareil est inte…" at bounding box center [578, 10] width 416 height 416
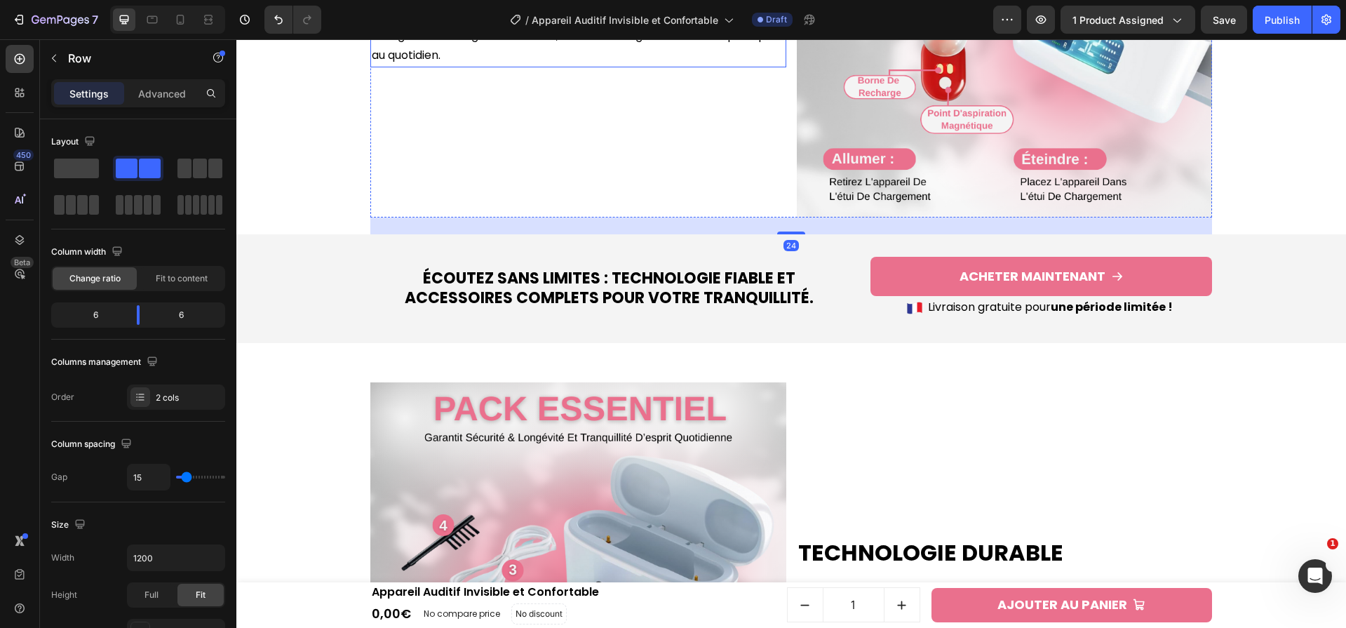
click at [665, 66] on p "Sans distinction d’oreille, chaque appareil est interchangeable. Le réglage du …" at bounding box center [578, 25] width 413 height 81
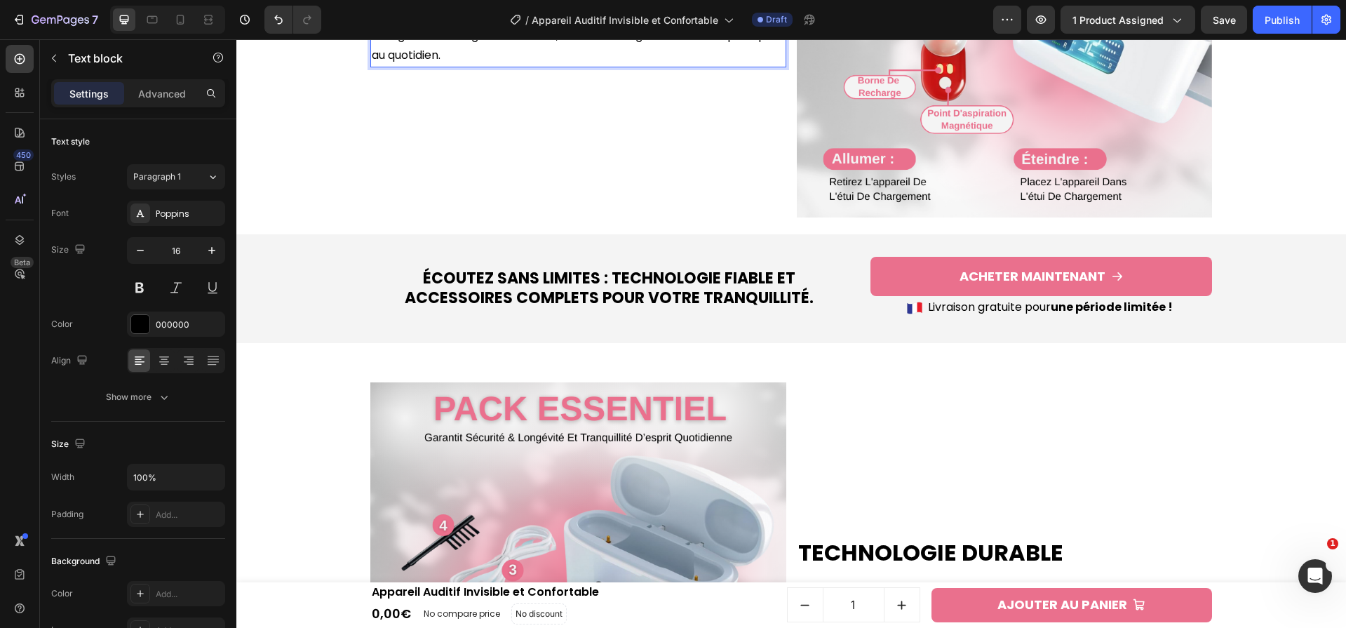
click at [632, 66] on p "Sans distinction d’oreille, chaque appareil est interchangeable. Le réglage du …" at bounding box center [578, 25] width 413 height 81
drag, startPoint x: 623, startPoint y: 273, endPoint x: 714, endPoint y: 274, distance: 91.2
click at [714, 66] on p "Sans distinction d’oreille, chaque appareil est interchangeable. Le réglage du …" at bounding box center [578, 25] width 413 height 81
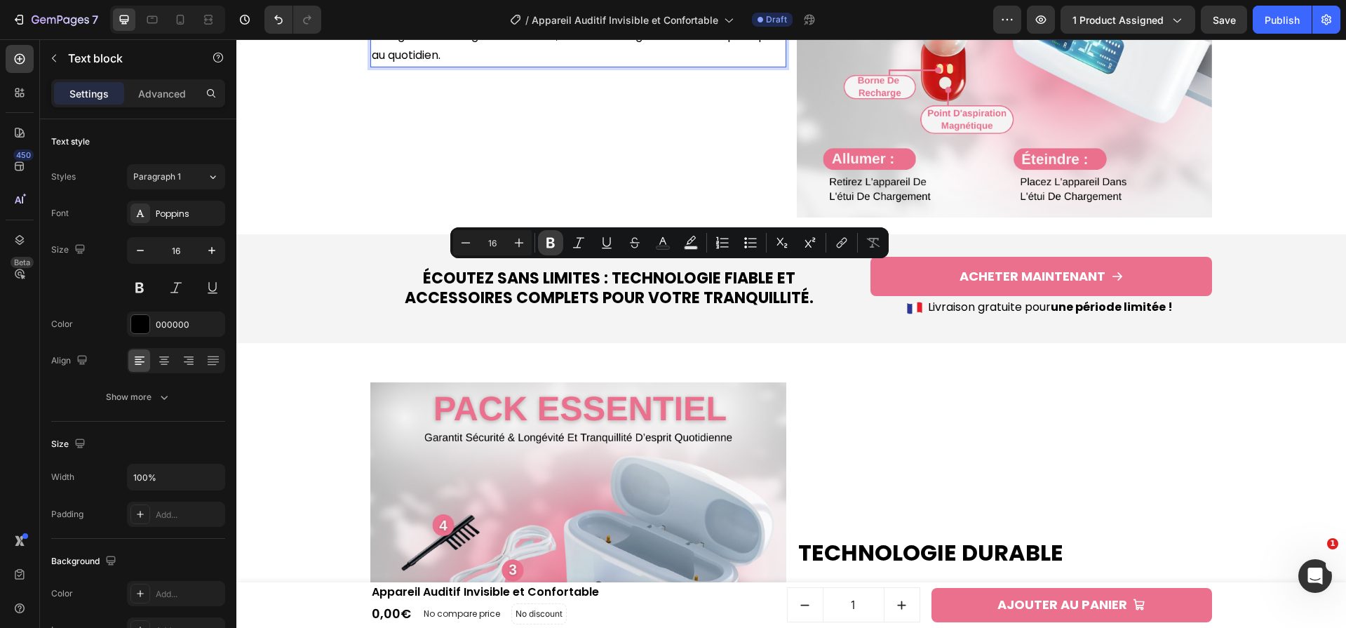
click at [548, 252] on button "Bold" at bounding box center [550, 242] width 25 height 25
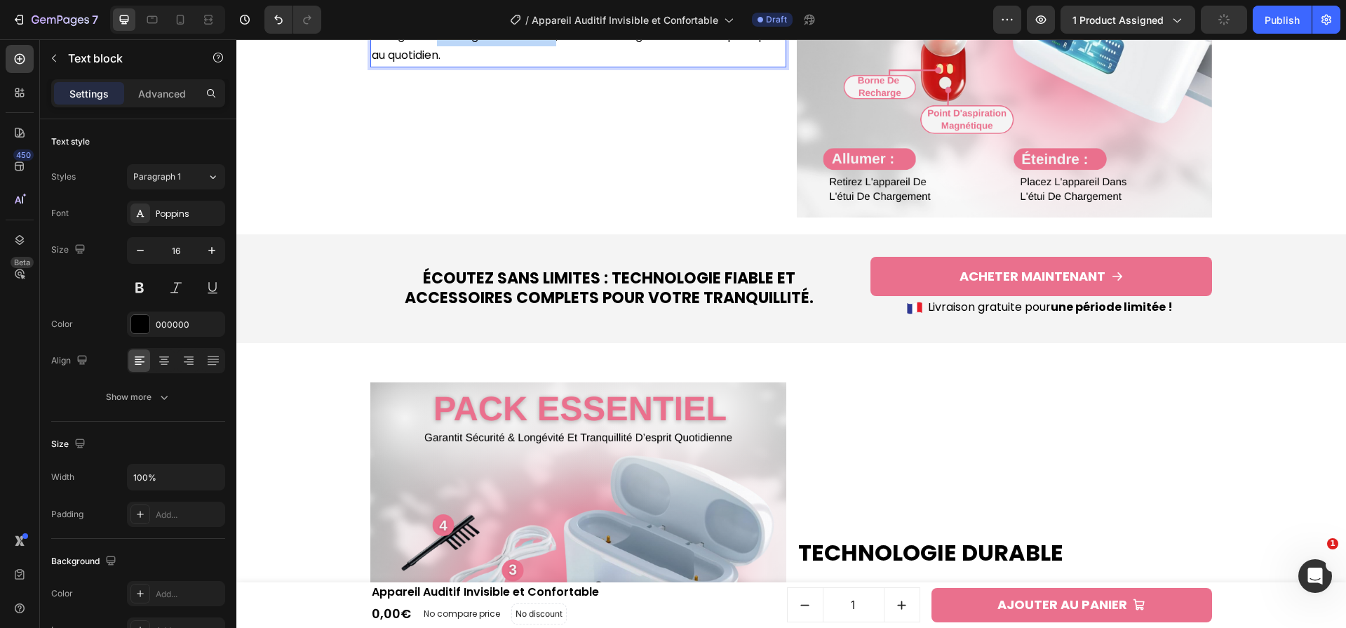
drag, startPoint x: 518, startPoint y: 314, endPoint x: 638, endPoint y: 314, distance: 119.2
click at [638, 66] on p "Sans distinction d’oreille, chaque appareil est interchangeable . Le réglage du…" at bounding box center [578, 25] width 413 height 81
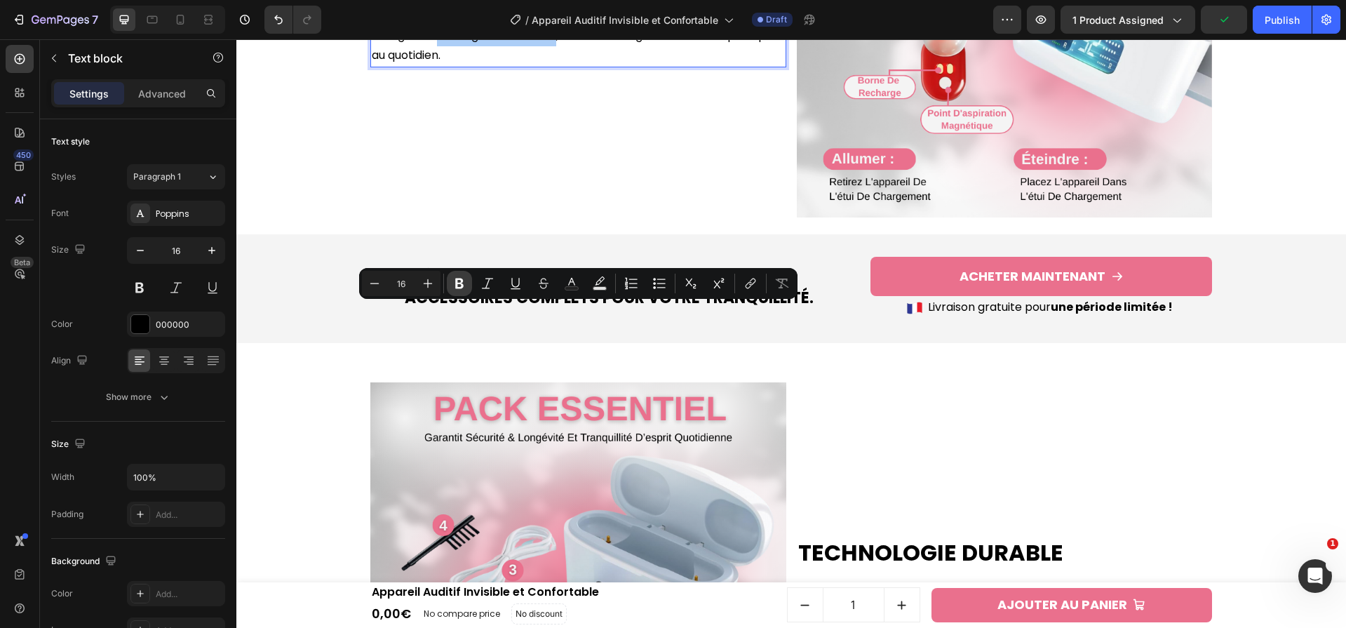
click at [459, 283] on icon "Editor contextual toolbar" at bounding box center [459, 283] width 8 height 11
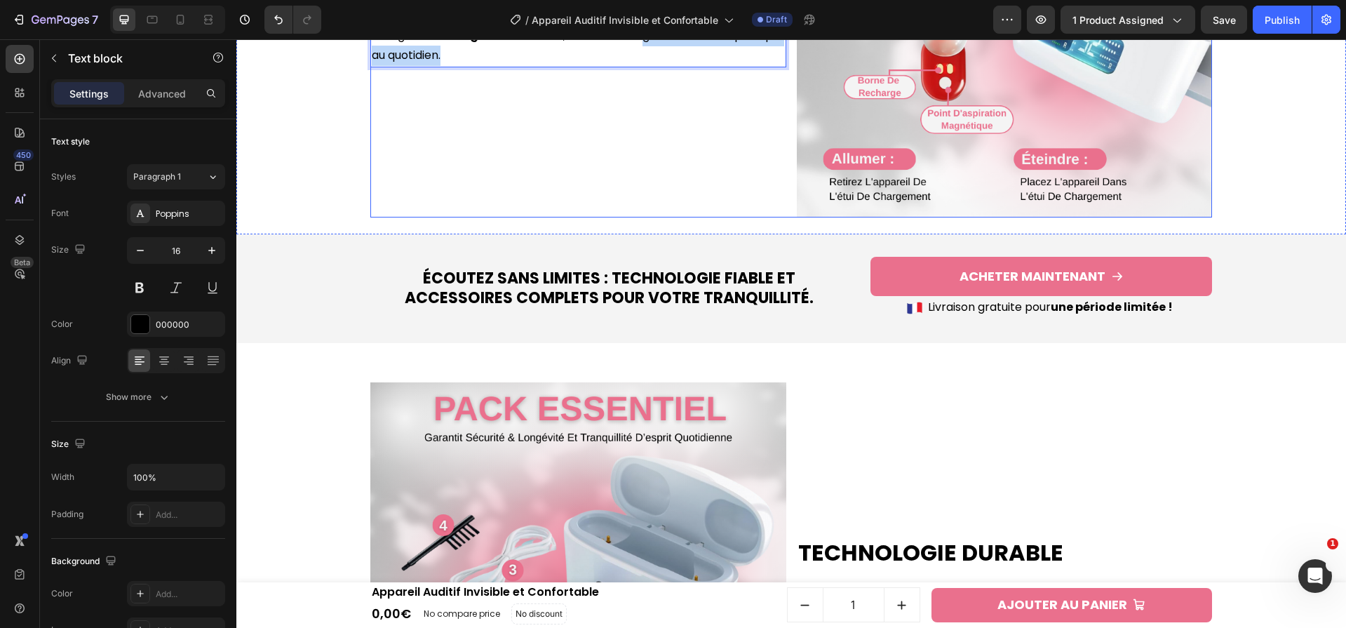
drag, startPoint x: 721, startPoint y: 314, endPoint x: 622, endPoint y: 345, distance: 103.8
click at [622, 218] on div "Contrôle Simplifié Heading Sans distinction d’oreille, chaque appareil est inte…" at bounding box center [578, 10] width 416 height 416
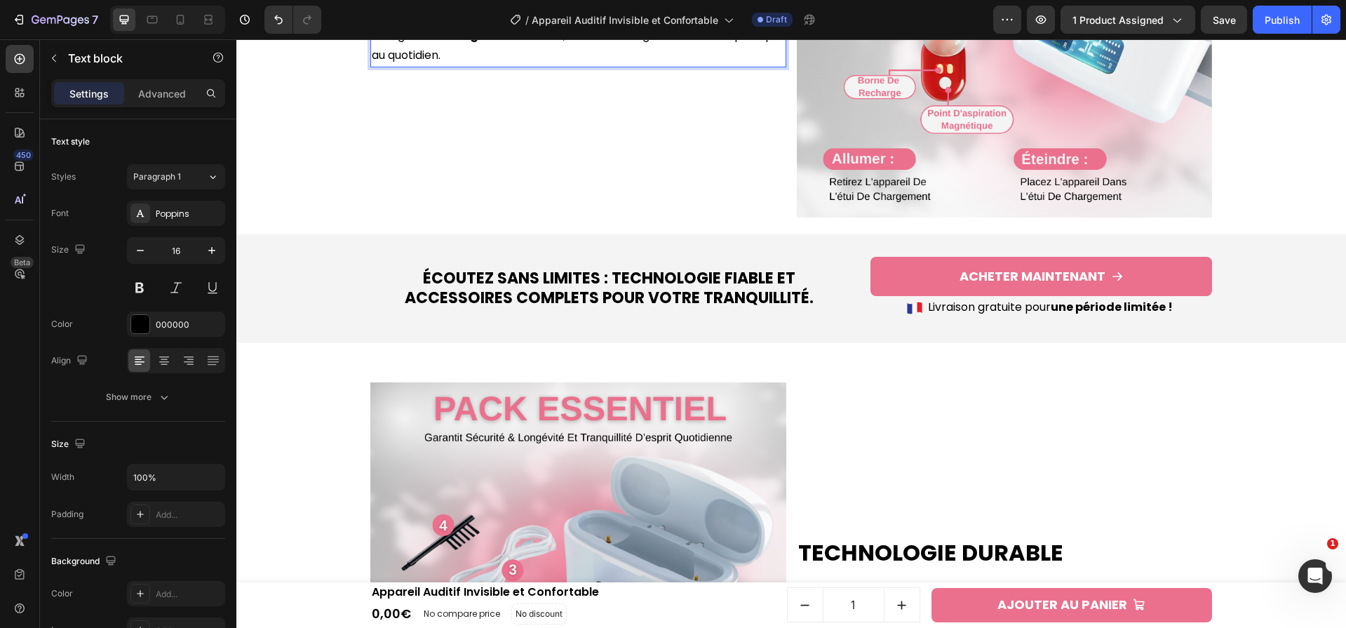
click at [556, 43] on strong "côtés gauche et droit" at bounding box center [498, 35] width 129 height 16
click at [580, 218] on div "Contrôle Simplifié Heading Sans distinction d’oreille, chaque appareil est inte…" at bounding box center [578, 10] width 416 height 416
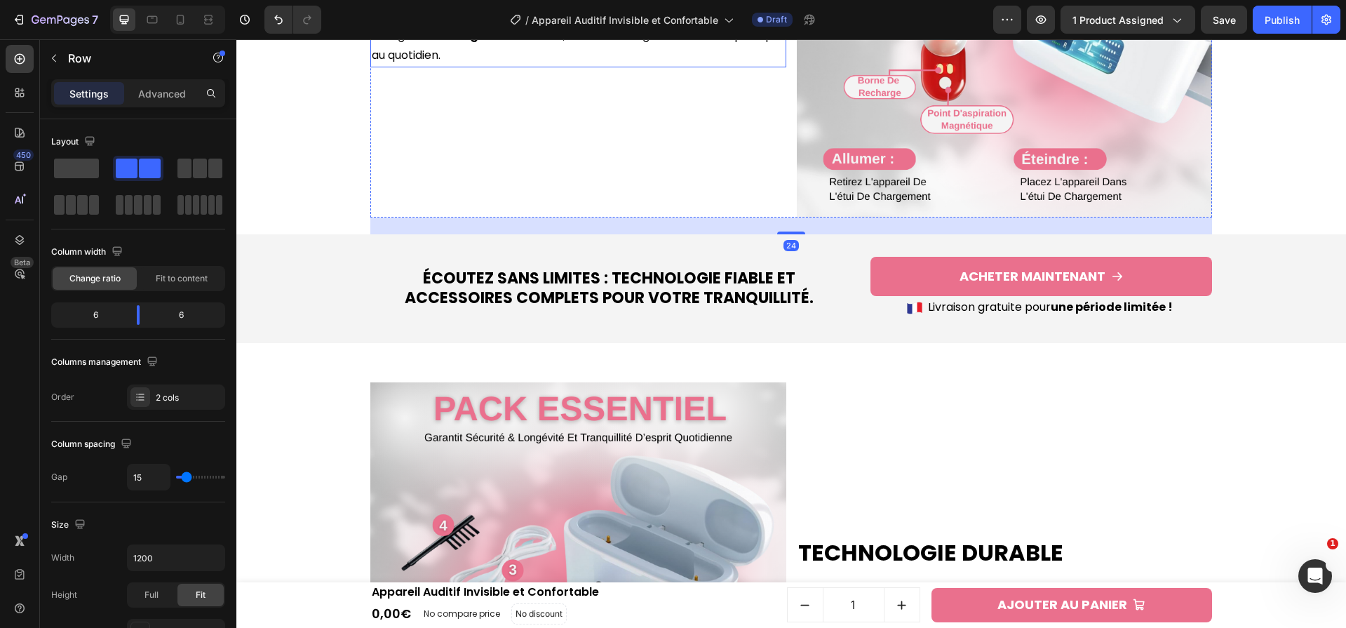
click at [690, 66] on p "Sans distinction d’oreille, chaque appareil est interchangeable . Le réglage du…" at bounding box center [578, 25] width 413 height 81
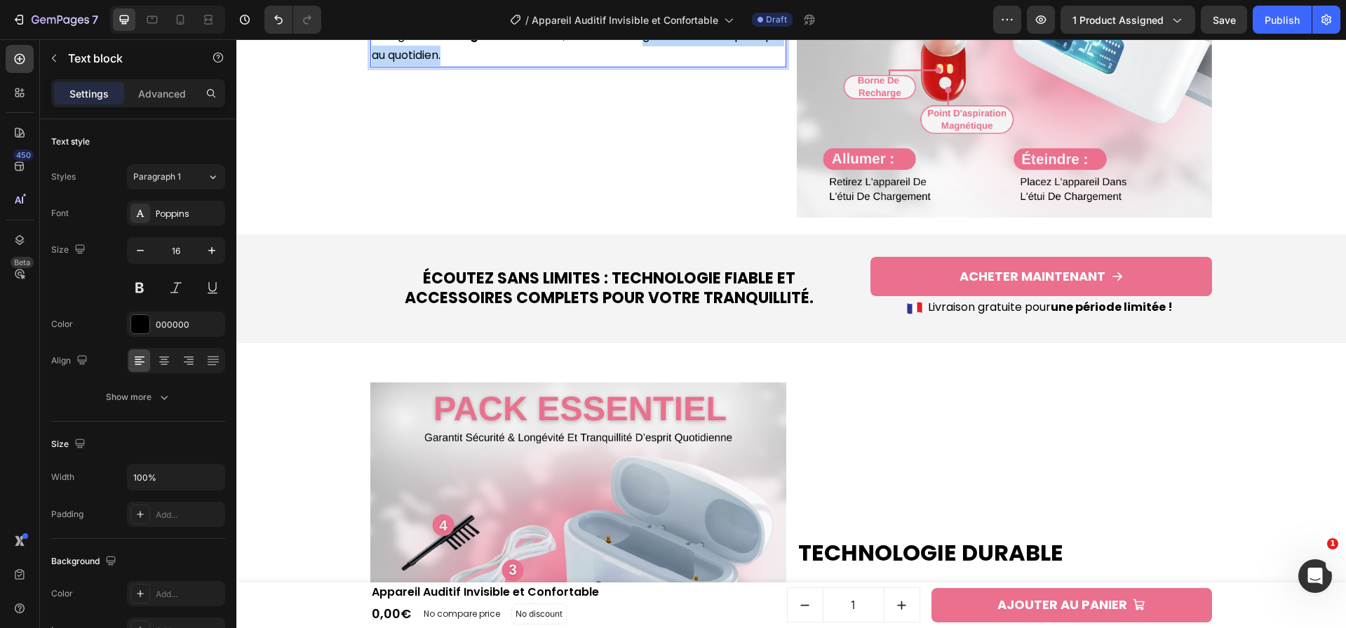
drag, startPoint x: 725, startPoint y: 315, endPoint x: 608, endPoint y: 336, distance: 119.0
click at [608, 66] on p "Sans distinction d’oreille, chaque appareil est interchangeable . Le réglage du…" at bounding box center [578, 25] width 413 height 81
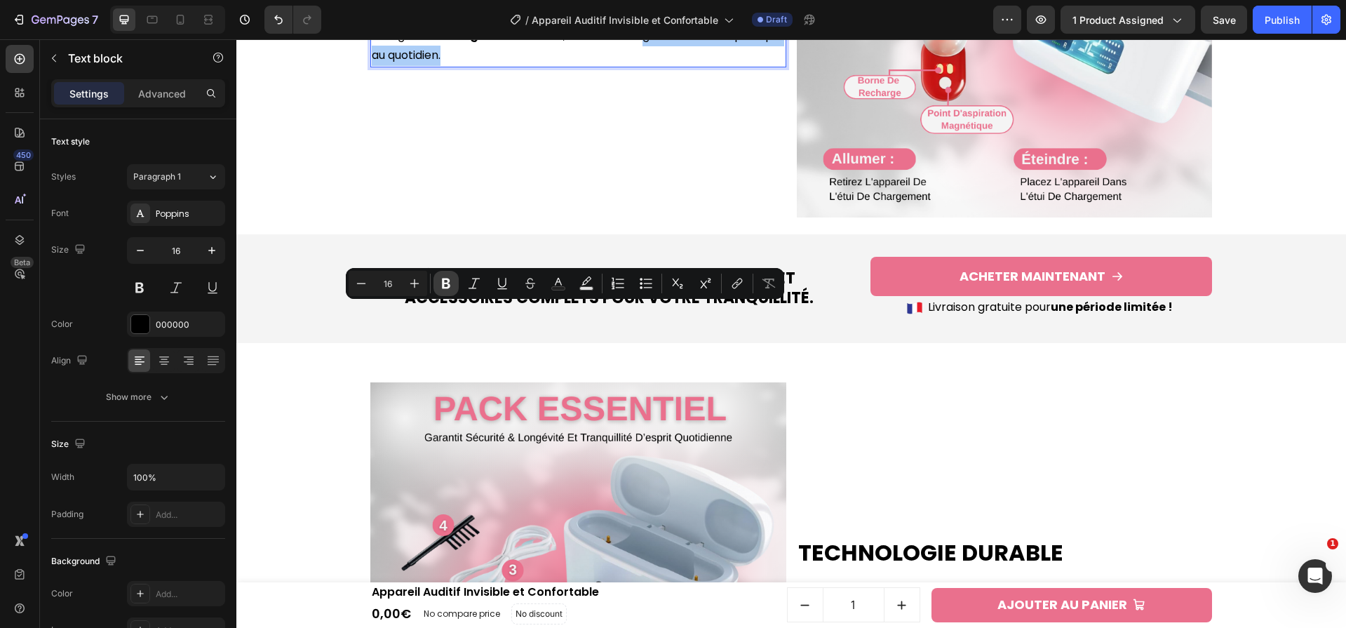
click at [440, 283] on icon "Editor contextual toolbar" at bounding box center [446, 283] width 14 height 14
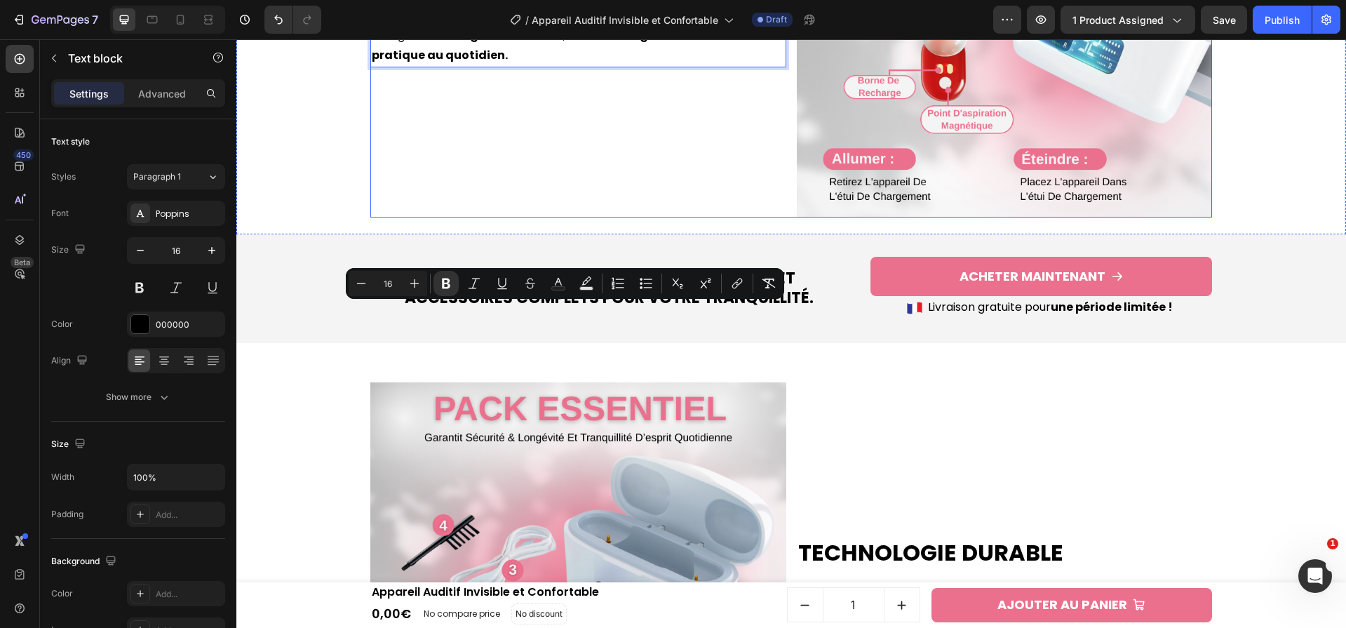
click at [452, 218] on div "Contrôle Simplifié Heading Sans distinction d’oreille, chaque appareil est inte…" at bounding box center [578, 10] width 416 height 416
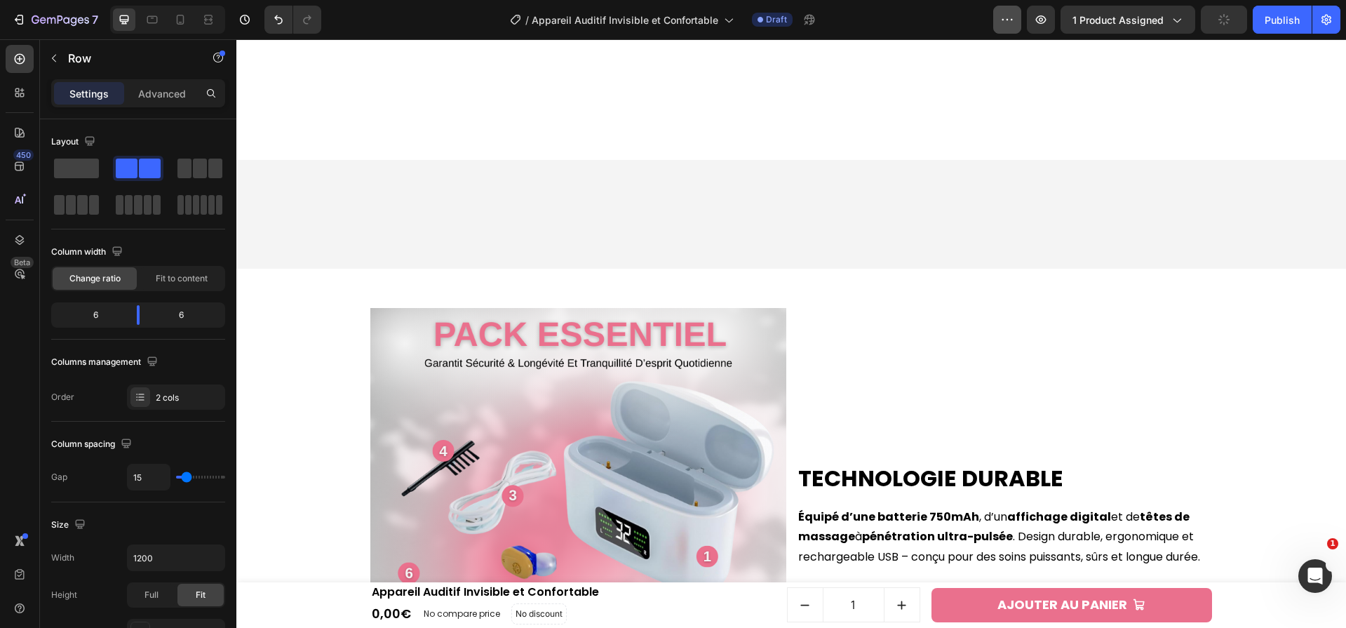
scroll to position [3601, 0]
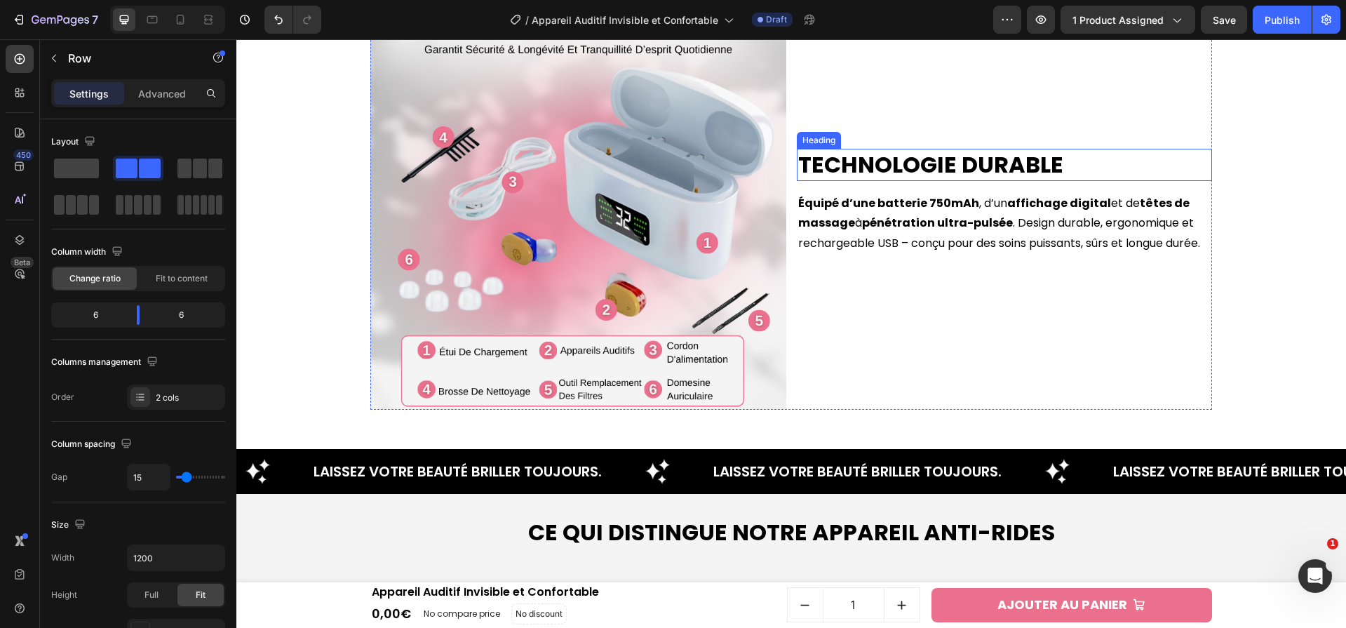
click at [986, 155] on h2 "Technologie Durable" at bounding box center [1005, 165] width 416 height 32
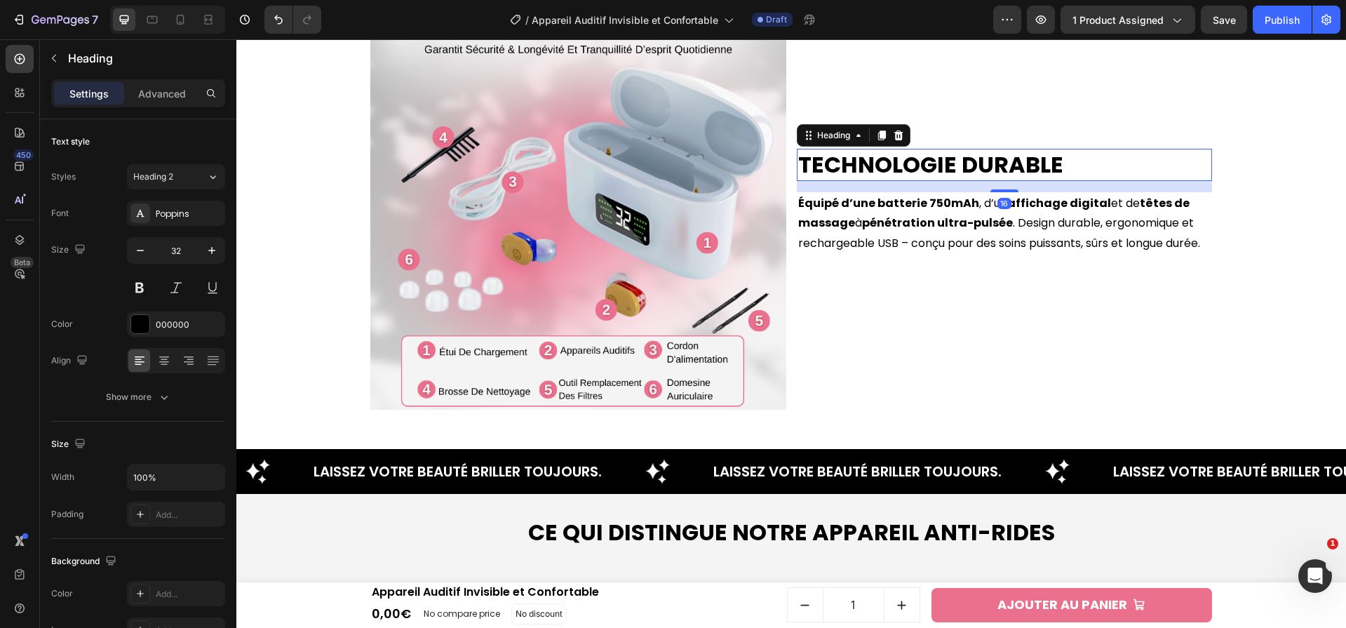
click at [986, 155] on h2 "Technologie Durable" at bounding box center [1005, 165] width 416 height 32
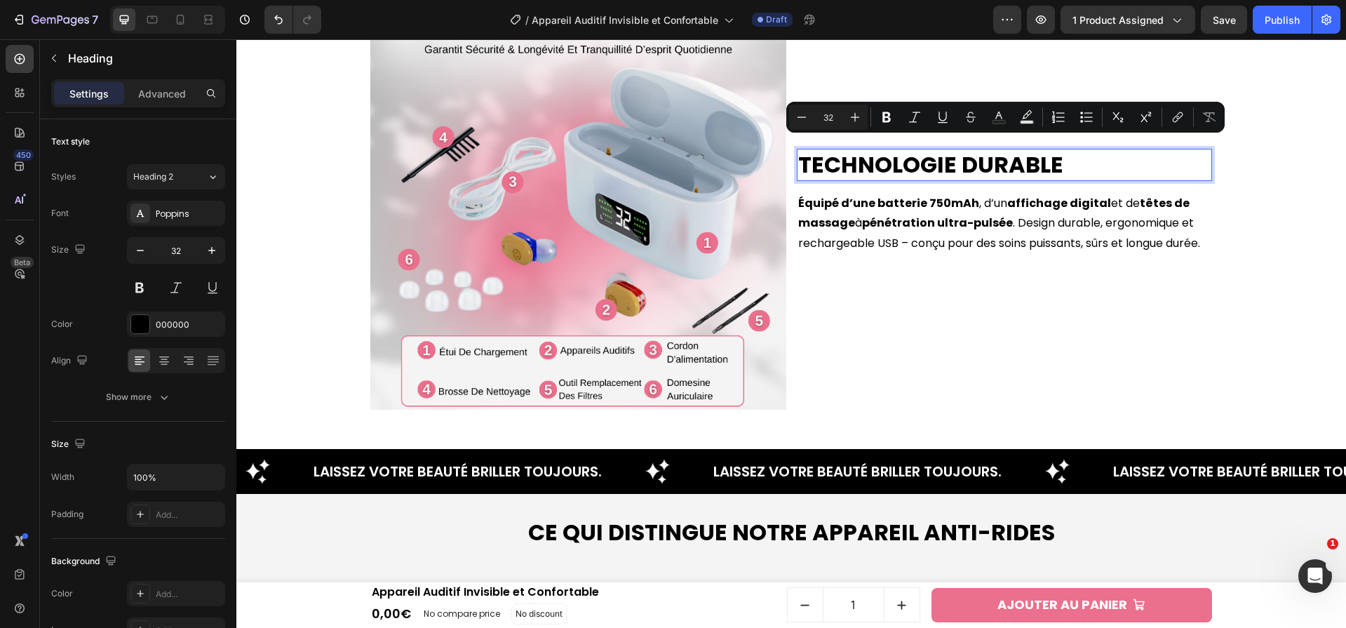
click at [986, 155] on p "Technologie Durable" at bounding box center [1004, 164] width 413 height 29
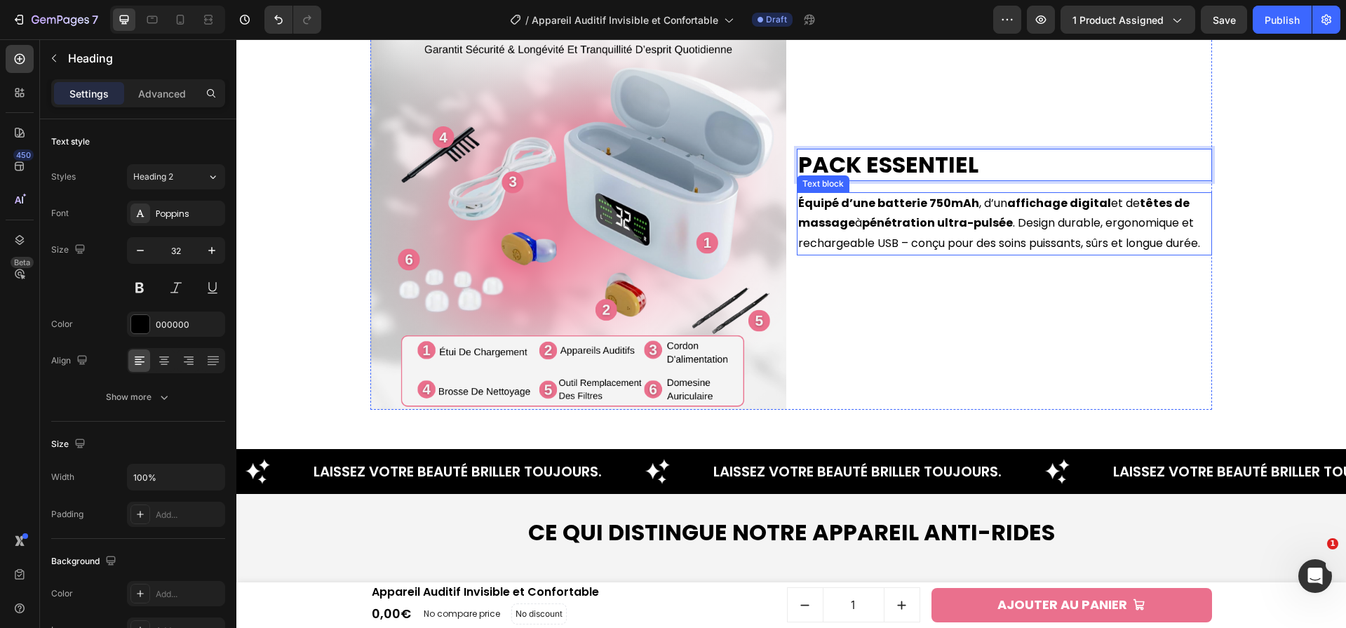
click at [1035, 221] on p "Équipé d’une batterie 750mAh , d’un affichage digital et de têtes de massage à …" at bounding box center [1004, 224] width 413 height 60
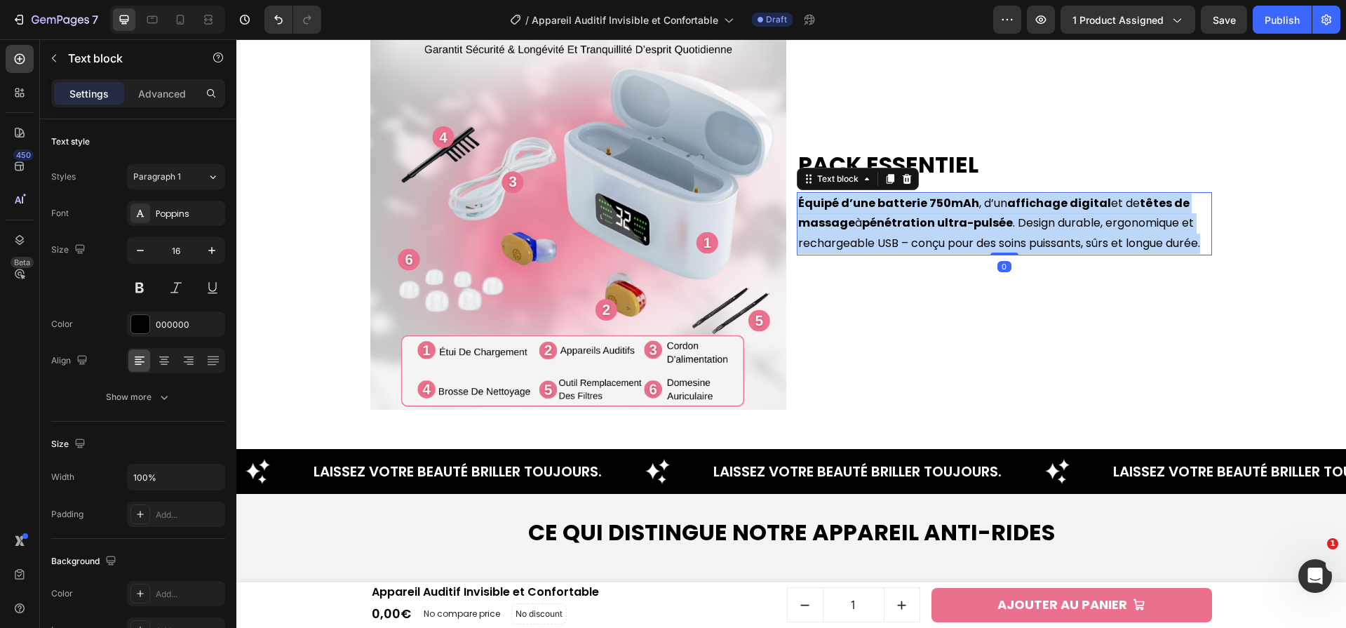
click at [1035, 221] on p "Équipé d’une batterie 750mAh , d’un affichage digital et de têtes de massage à …" at bounding box center [1004, 224] width 413 height 60
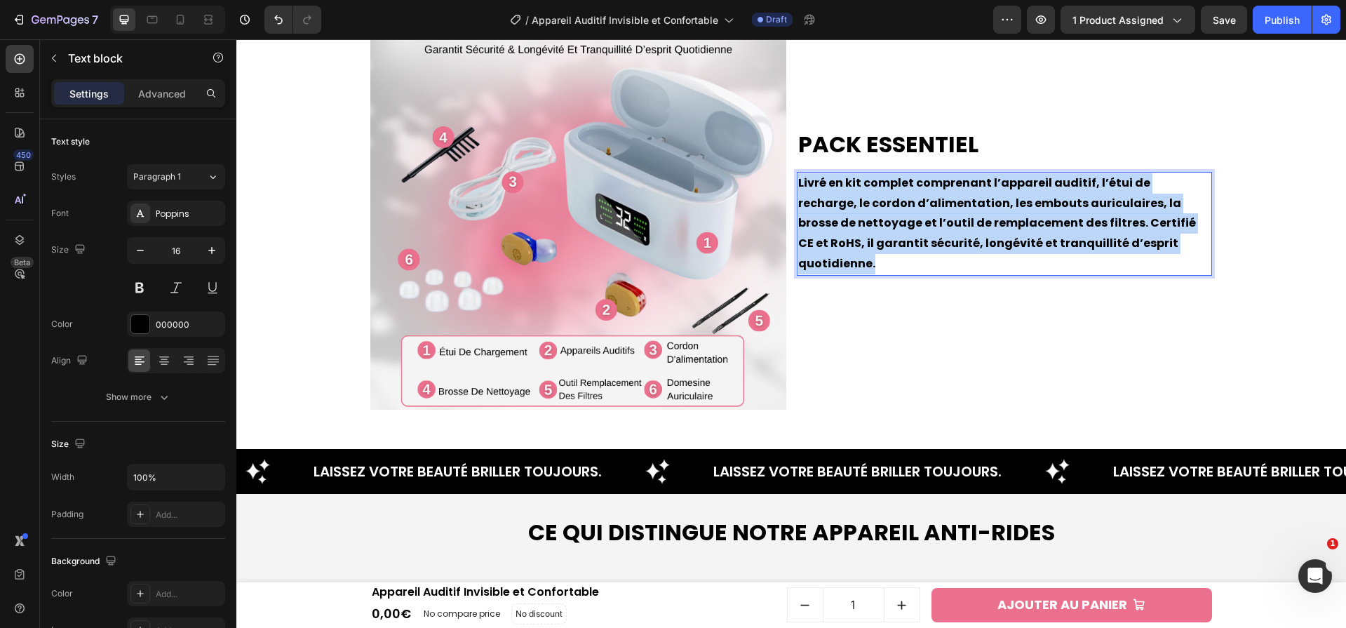
drag, startPoint x: 1155, startPoint y: 253, endPoint x: 778, endPoint y: 194, distance: 381.1
click at [778, 194] on div "Pack essentiel Heading Livré en kit complet comprenant l’appareil auditif, l’ét…" at bounding box center [791, 202] width 842 height 416
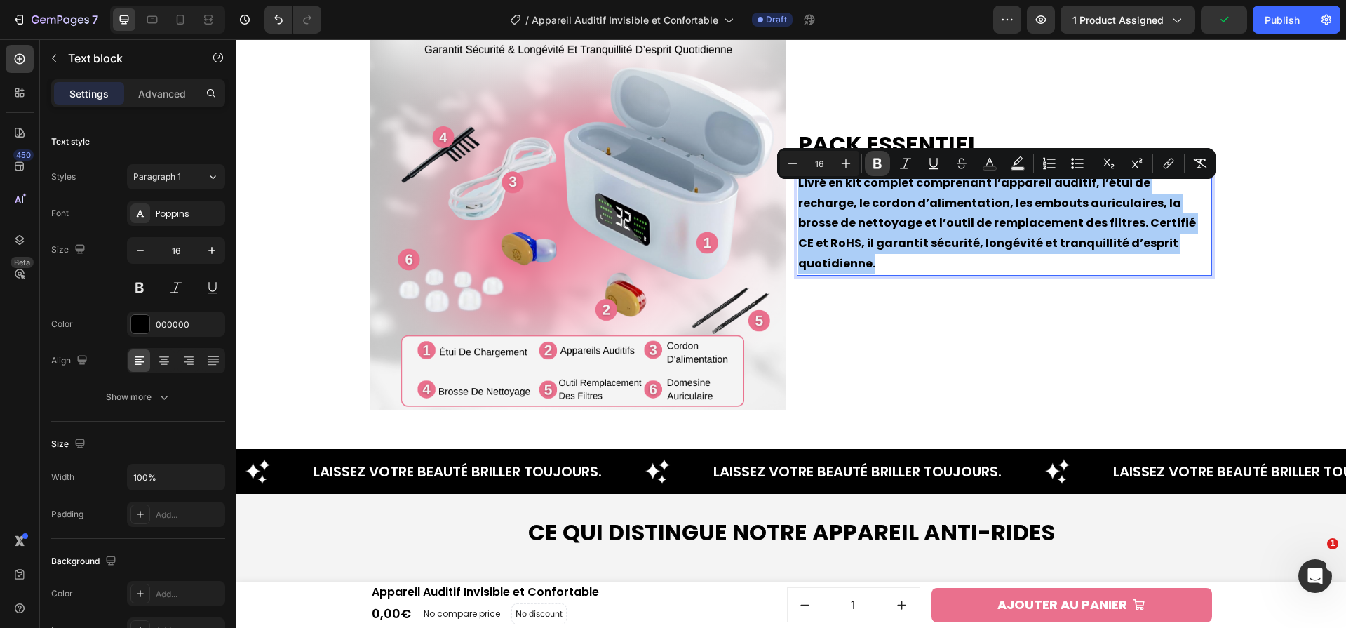
drag, startPoint x: 879, startPoint y: 156, endPoint x: 666, endPoint y: 202, distance: 218.2
click at [879, 156] on icon "Editor contextual toolbar" at bounding box center [877, 163] width 14 height 14
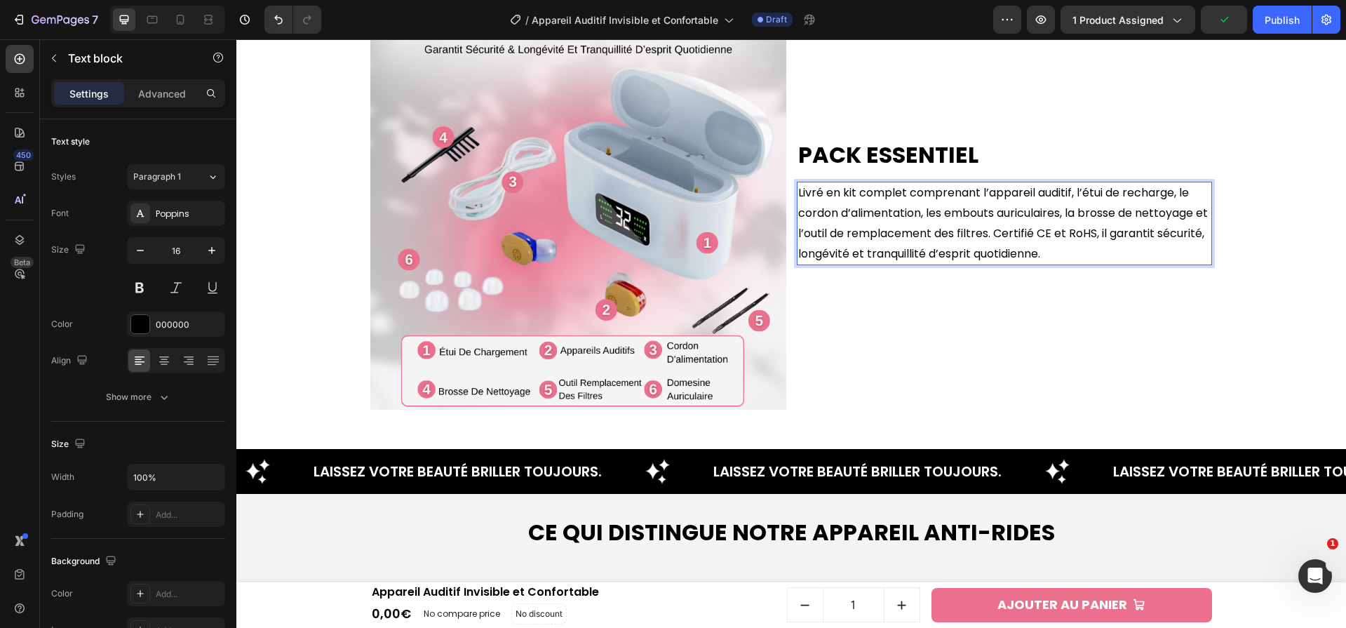
click at [916, 254] on p "Livré en kit complet comprenant l’appareil auditif, l’étui de recharge, le cord…" at bounding box center [1004, 223] width 413 height 81
drag, startPoint x: 838, startPoint y: 193, endPoint x: 901, endPoint y: 194, distance: 63.1
click at [901, 194] on p "Livré en kit complet comprenant l’appareil auditif, l’étui de recharge, le cord…" at bounding box center [1004, 223] width 413 height 81
click at [868, 333] on div "Pack essentiel Heading Livré en kit complet comprenant l’appareil auditif, l’ét…" at bounding box center [1005, 202] width 416 height 416
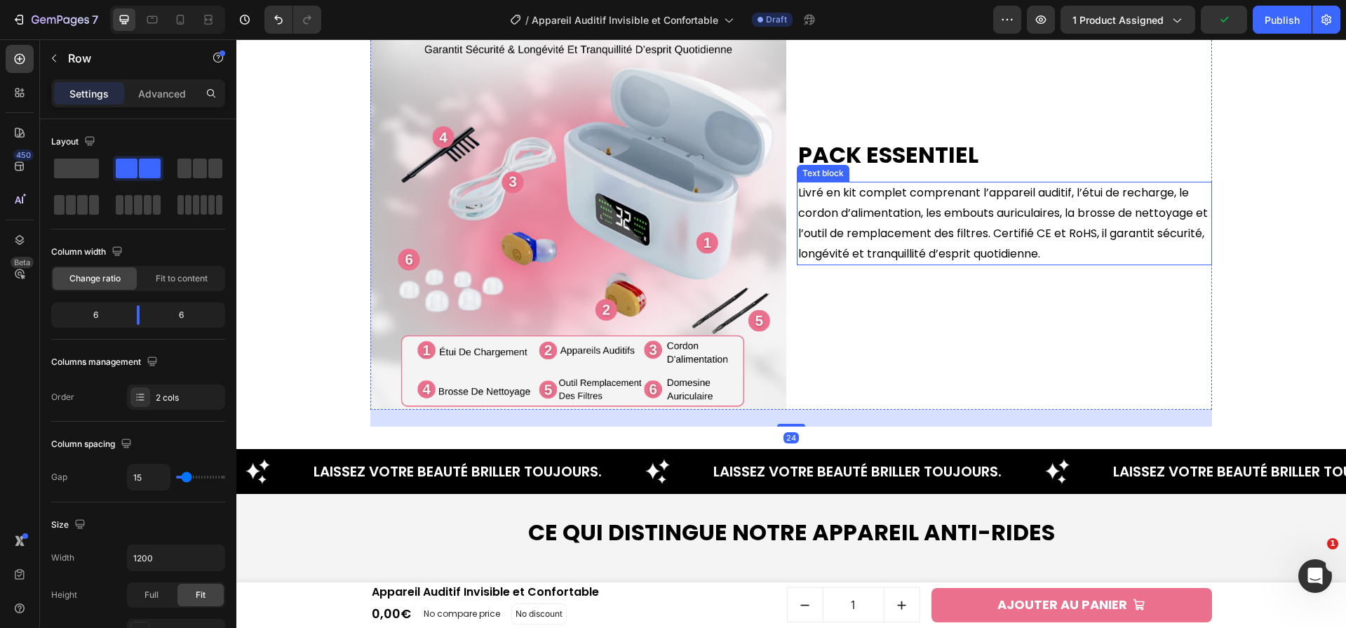
click at [868, 226] on p "Livré en kit complet comprenant l’appareil auditif, l’étui de recharge, le cord…" at bounding box center [1004, 223] width 413 height 81
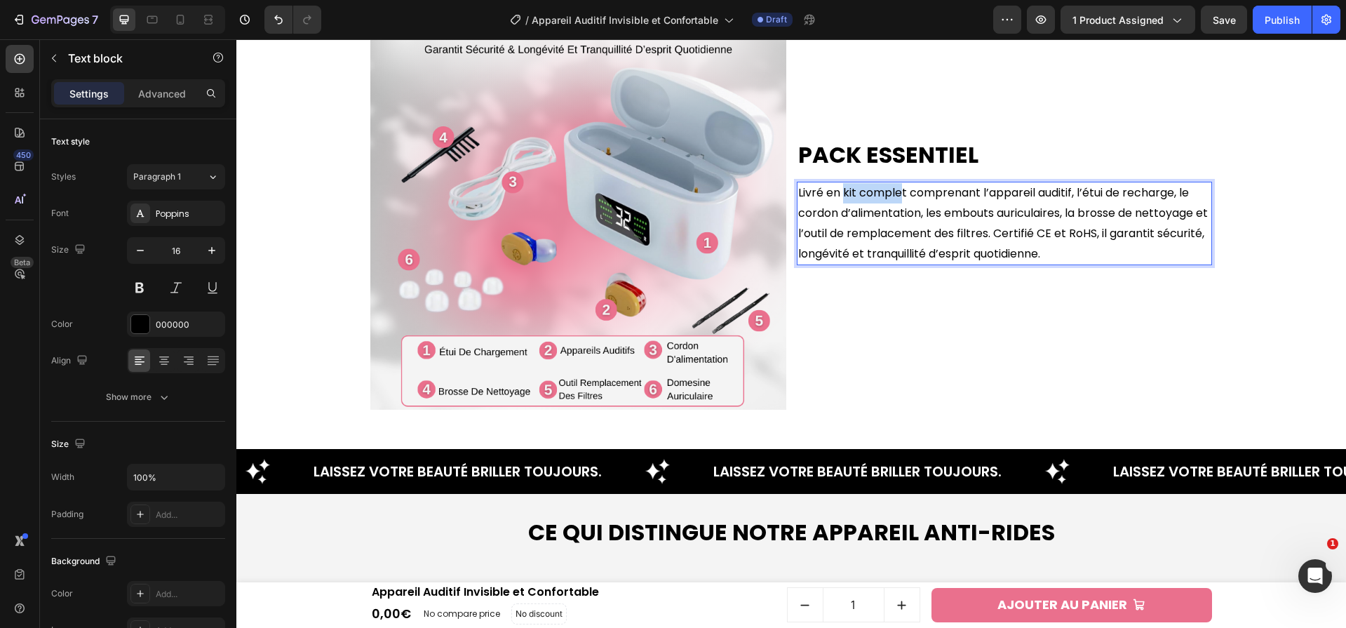
drag, startPoint x: 838, startPoint y: 189, endPoint x: 898, endPoint y: 191, distance: 59.6
click at [898, 191] on p "Livré en kit complet comprenant l’appareil auditif, l’étui de recharge, le cord…" at bounding box center [1004, 223] width 413 height 81
drag, startPoint x: 902, startPoint y: 191, endPoint x: 838, endPoint y: 196, distance: 64.8
click at [838, 196] on p "Livré en kit complet comprenant l’appareil auditif, l’étui de recharge, le cord…" at bounding box center [1004, 223] width 413 height 81
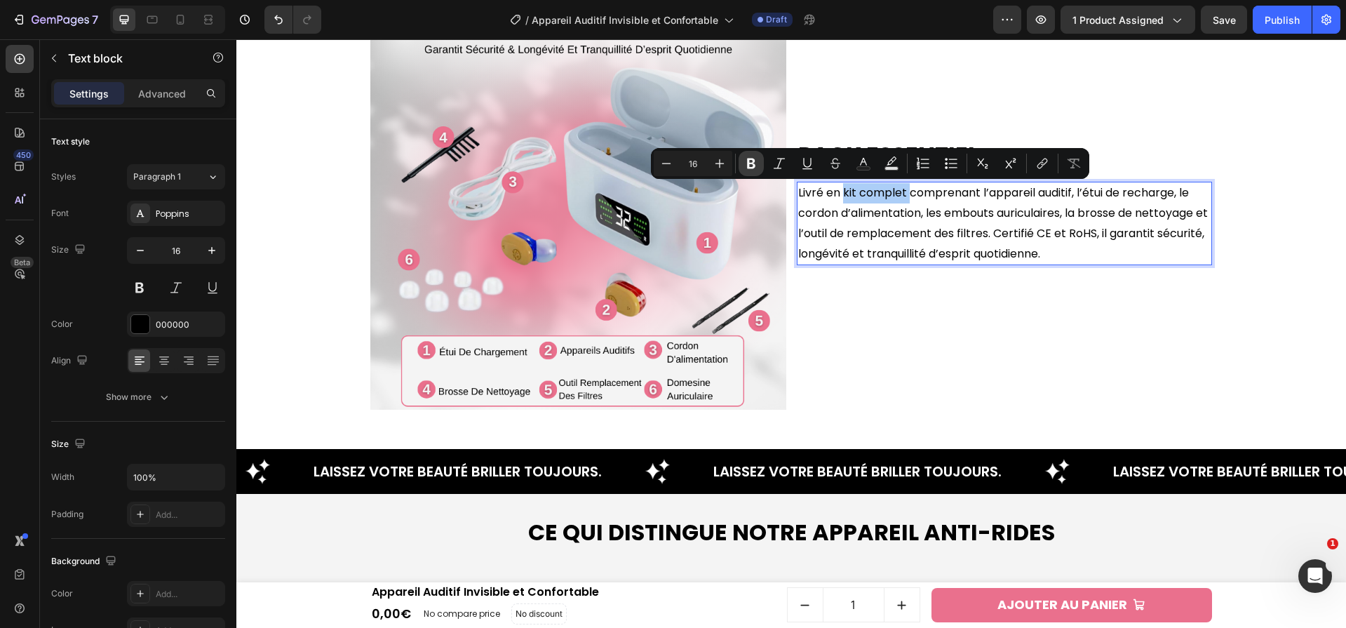
click at [755, 173] on button "Bold" at bounding box center [751, 163] width 25 height 25
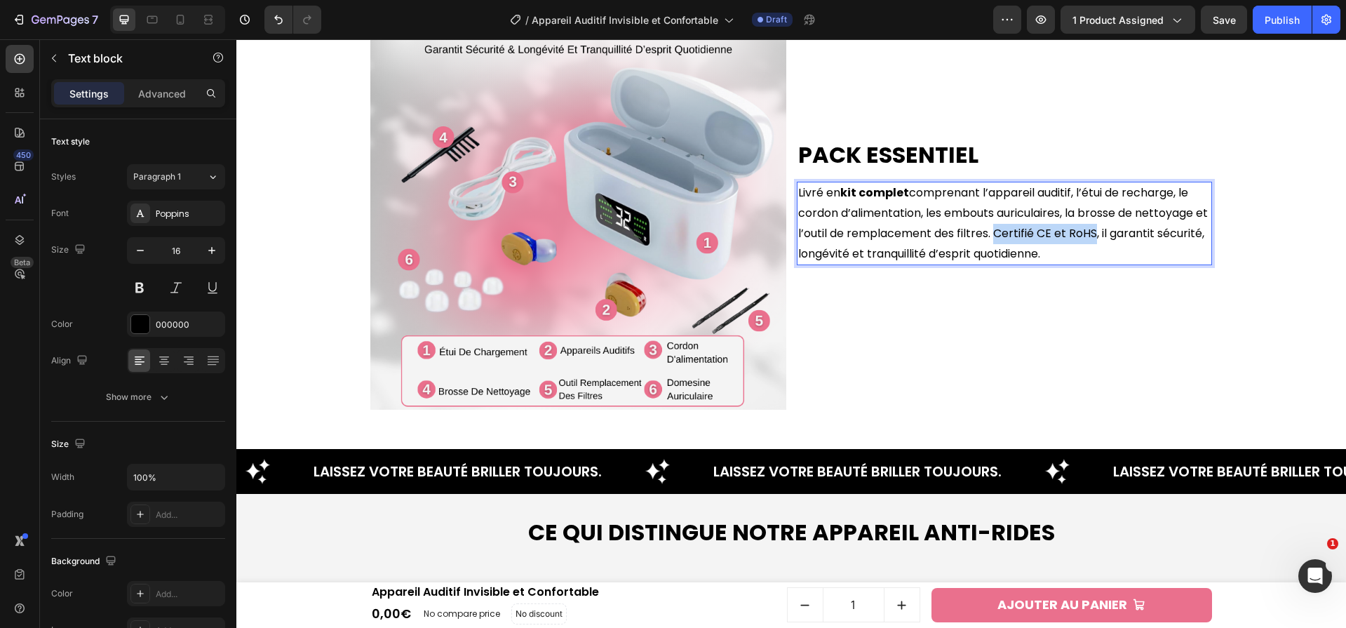
drag, startPoint x: 1005, startPoint y: 233, endPoint x: 1105, endPoint y: 232, distance: 99.6
click at [1105, 232] on p "Livré en kit complet comprenant l’appareil auditif, l’étui de recharge, le cord…" at bounding box center [1004, 223] width 413 height 81
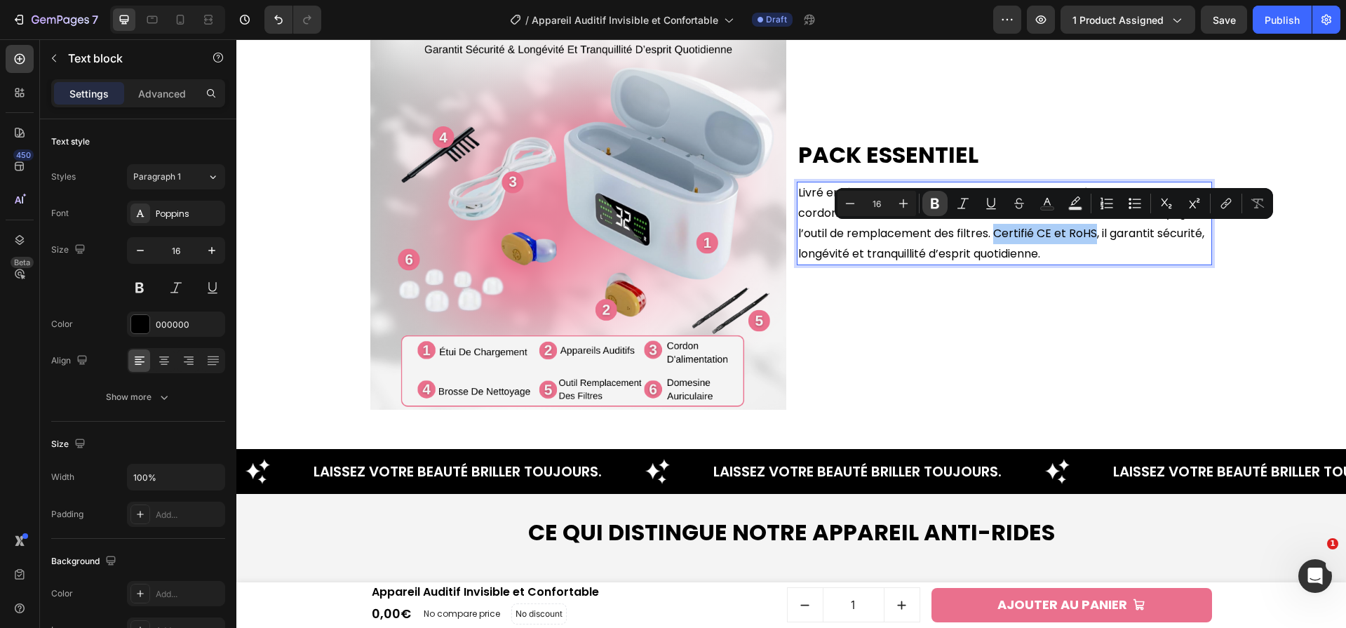
click at [934, 201] on icon "Editor contextual toolbar" at bounding box center [935, 203] width 14 height 14
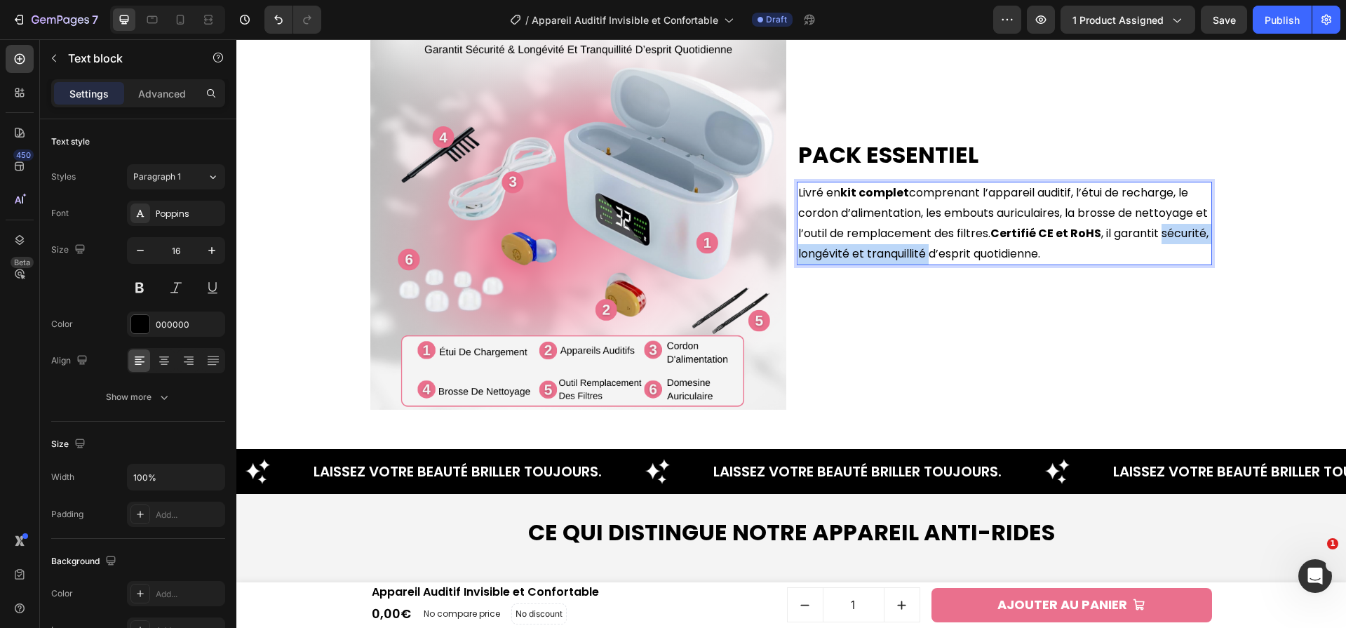
drag, startPoint x: 795, startPoint y: 254, endPoint x: 974, endPoint y: 250, distance: 179.6
click at [974, 250] on p "Livré en kit complet comprenant l’appareil auditif, l’étui de recharge, le cord…" at bounding box center [1004, 223] width 413 height 81
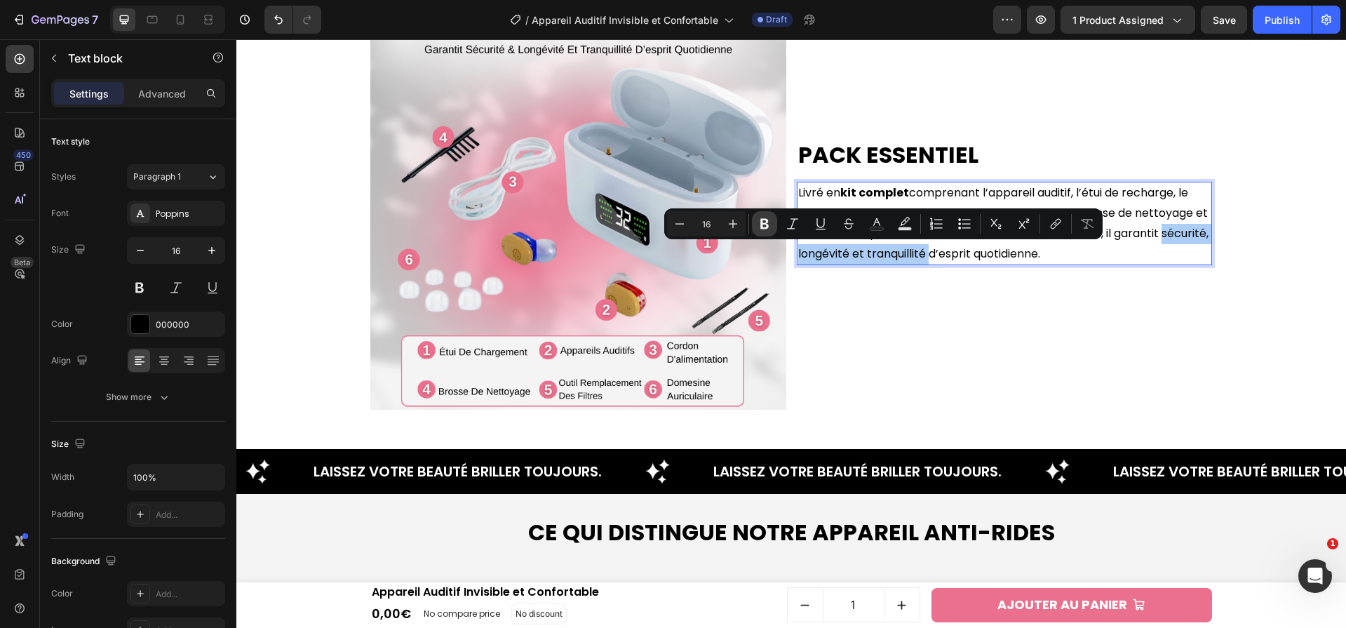
drag, startPoint x: 770, startPoint y: 220, endPoint x: 647, endPoint y: 271, distance: 133.6
click at [770, 220] on icon "Editor contextual toolbar" at bounding box center [765, 224] width 14 height 14
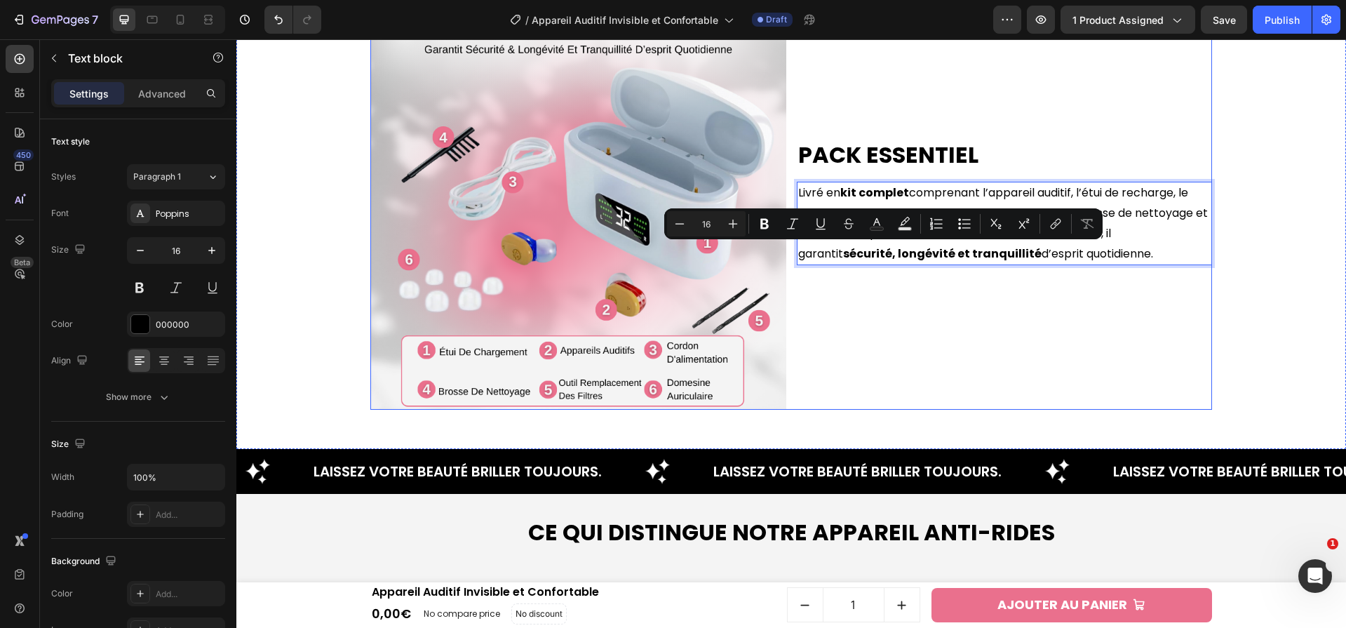
click at [891, 314] on div "Pack essentiel Heading Livré en kit complet comprenant l’appareil auditif, l’ét…" at bounding box center [1005, 202] width 416 height 416
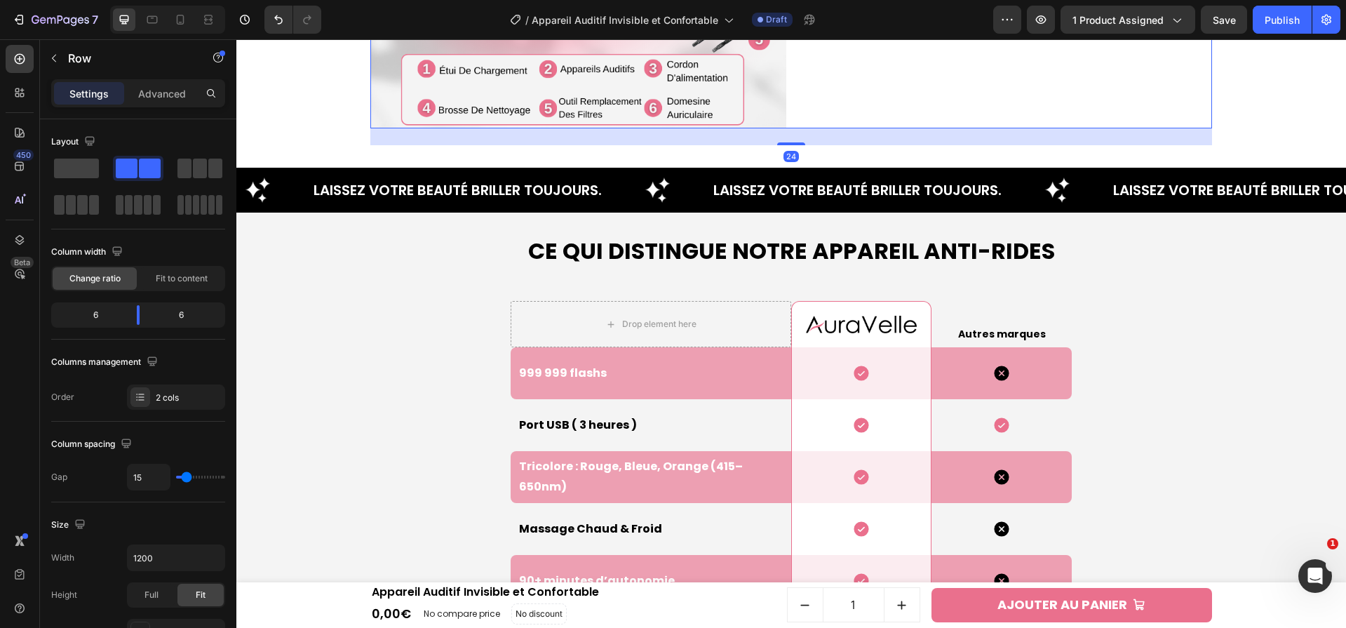
scroll to position [3584, 0]
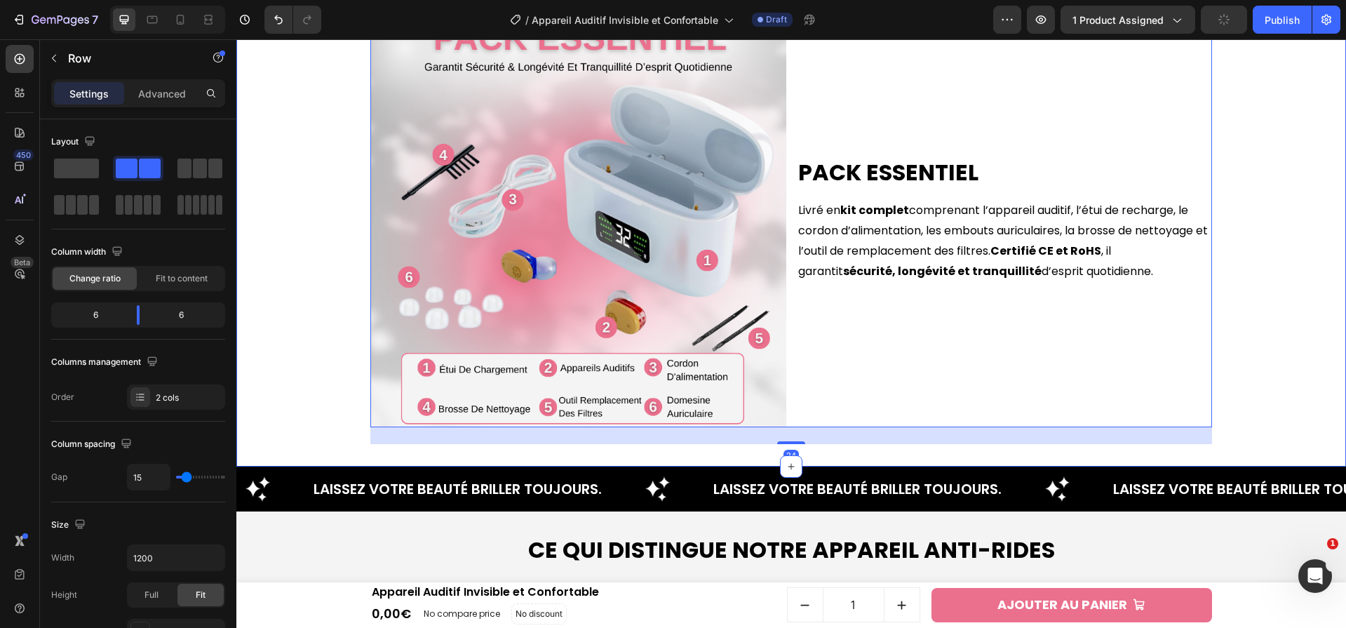
click at [1263, 304] on div "Pack essentiel Heading Livré en kit complet comprenant l’appareil auditif, l’ét…" at bounding box center [791, 220] width 1110 height 450
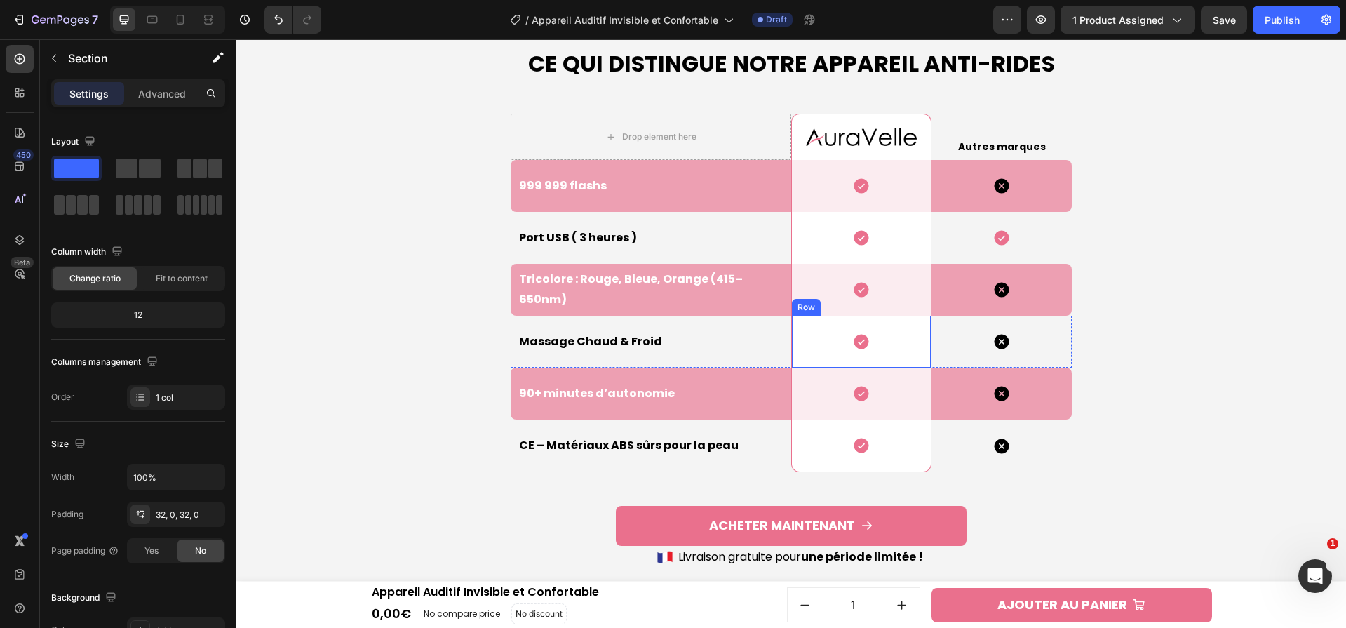
scroll to position [4094, 0]
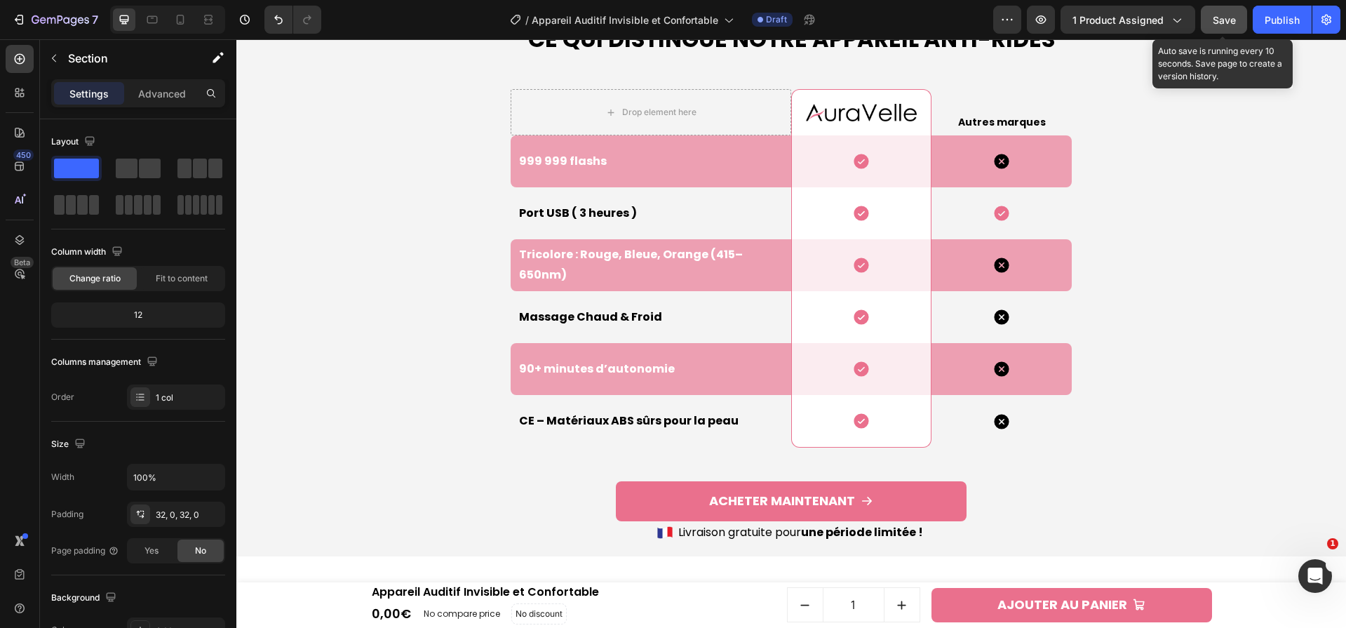
click at [1218, 26] on div "Save" at bounding box center [1224, 20] width 23 height 15
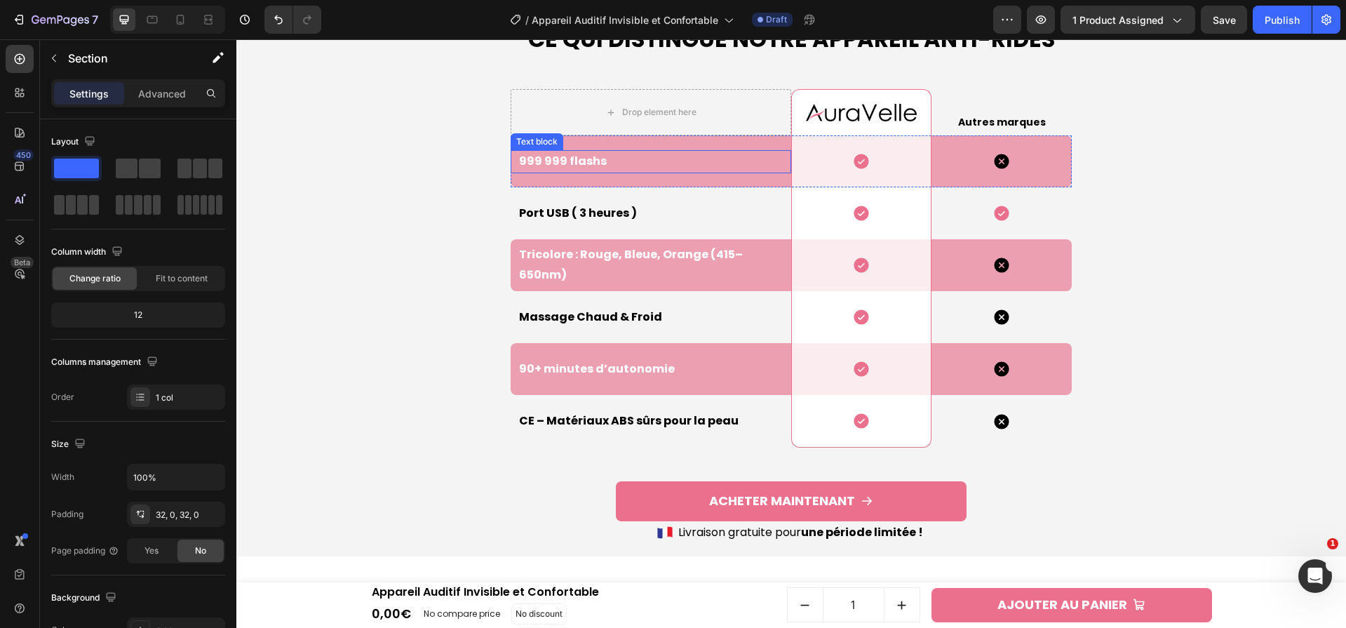
click at [562, 167] on p "999 999 flashs" at bounding box center [654, 162] width 271 height 20
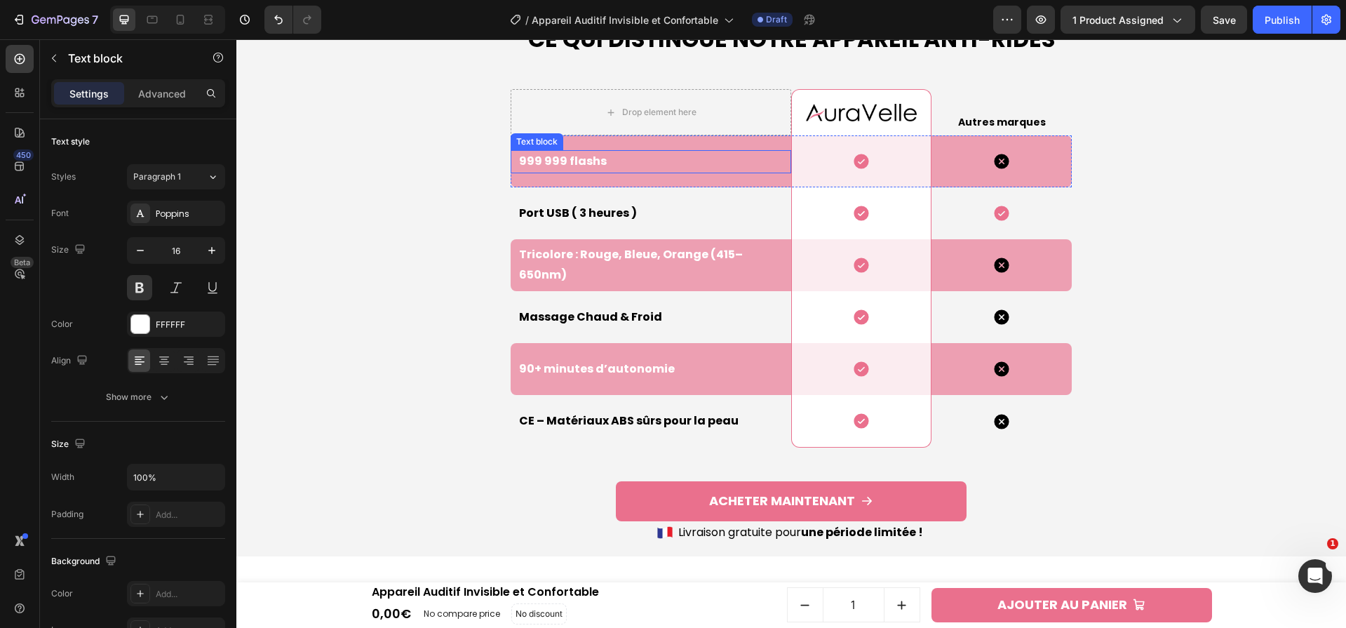
click at [561, 167] on p "999 999 flashs" at bounding box center [654, 162] width 271 height 20
click at [416, 149] on div "Ce qui Distingue Notre Appareil Anti-rides Heading Drop element here Image Row …" at bounding box center [791, 284] width 842 height 522
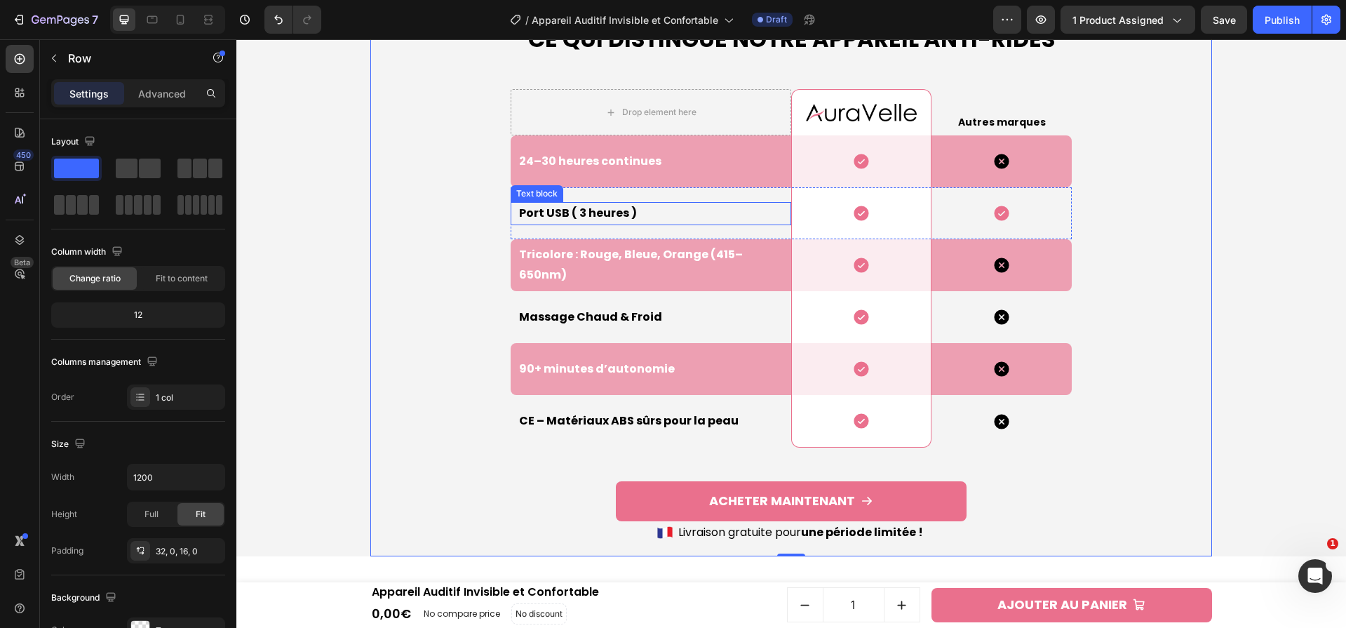
click at [579, 215] on p "Port USB ( 3 heures )" at bounding box center [654, 213] width 271 height 20
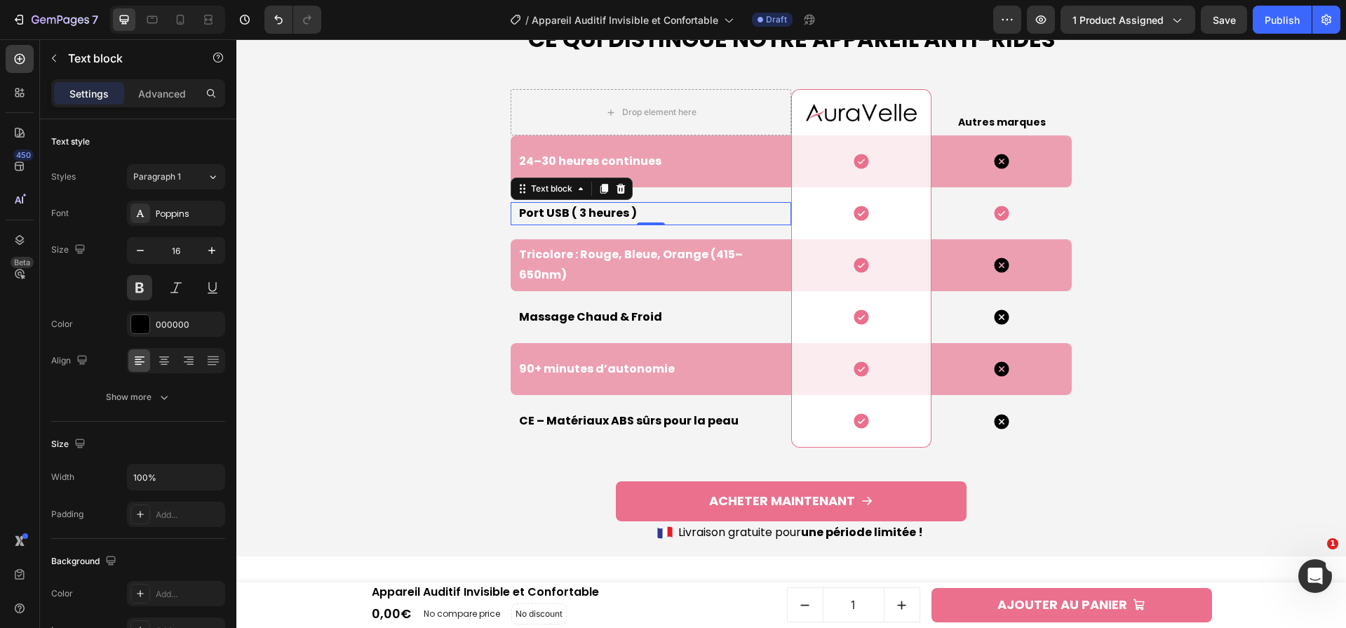
click at [579, 215] on p "Port USB ( 3 heures )" at bounding box center [654, 213] width 271 height 20
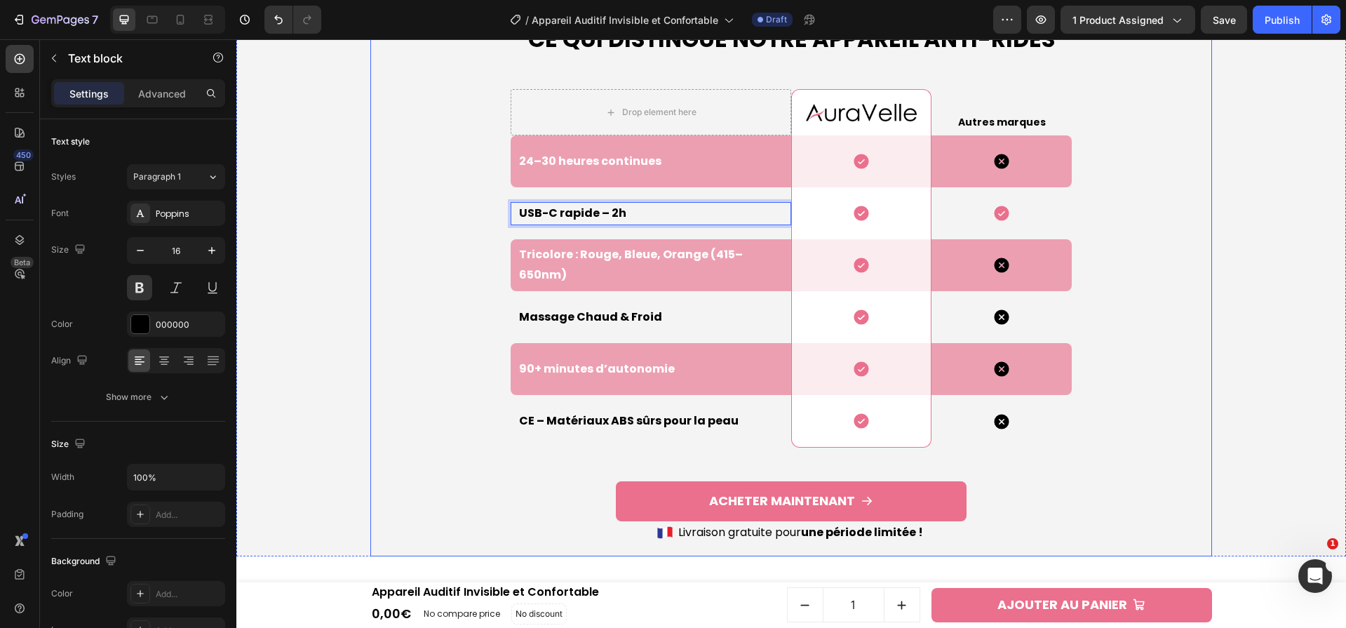
click at [408, 217] on div "Ce qui Distingue Notre Appareil Anti-rides Heading Drop element here Image Row …" at bounding box center [791, 284] width 842 height 522
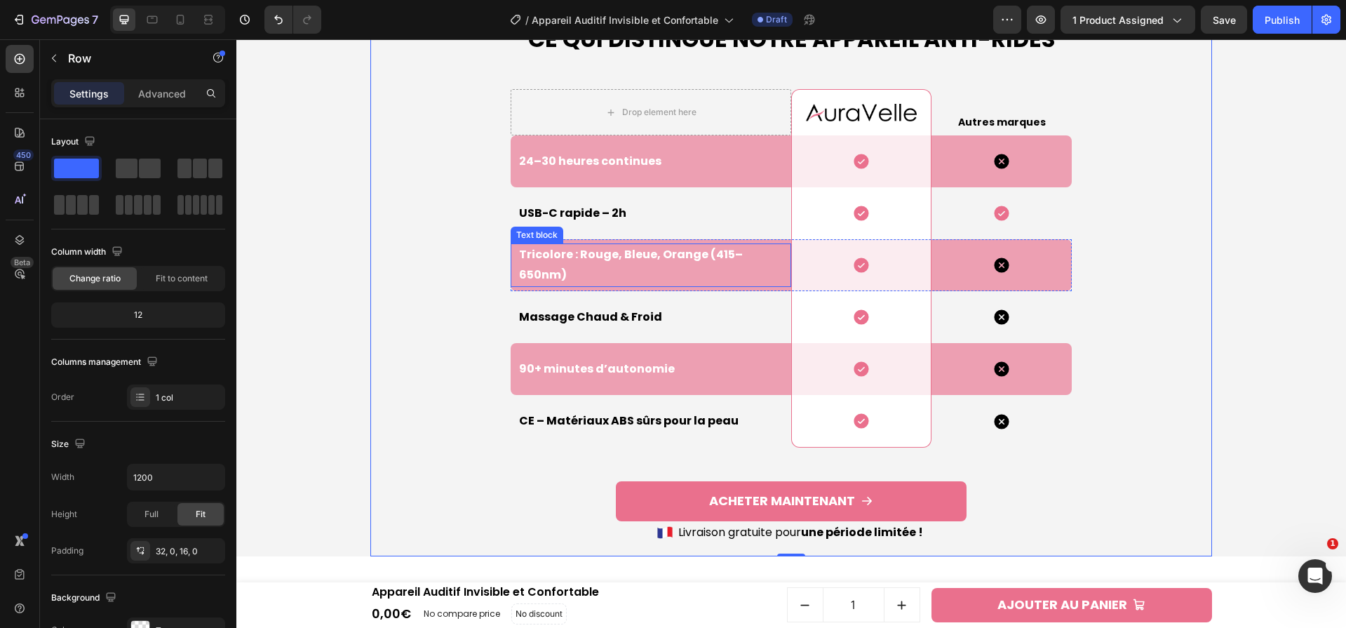
click at [645, 269] on p "Tricolore : Rouge, Bleue, Orange (415–650nm)" at bounding box center [654, 265] width 271 height 41
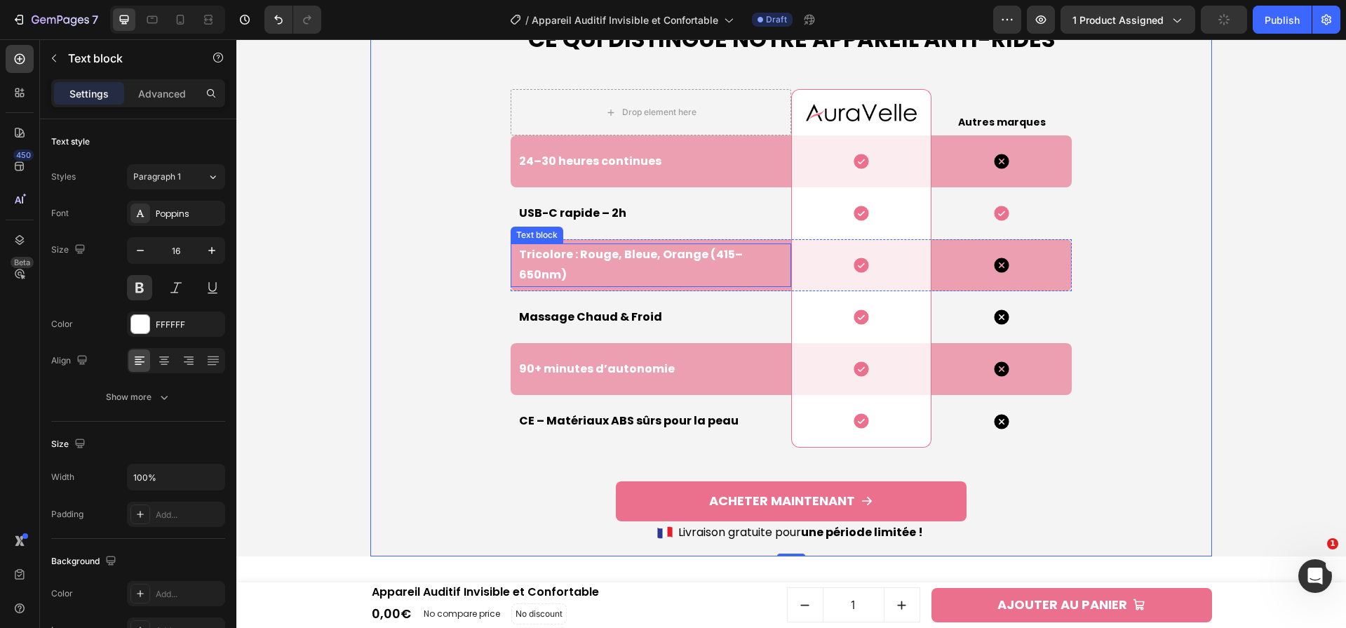
click at [645, 269] on p "Tricolore : Rouge, Bleue, Orange (415–650nm)" at bounding box center [654, 265] width 271 height 41
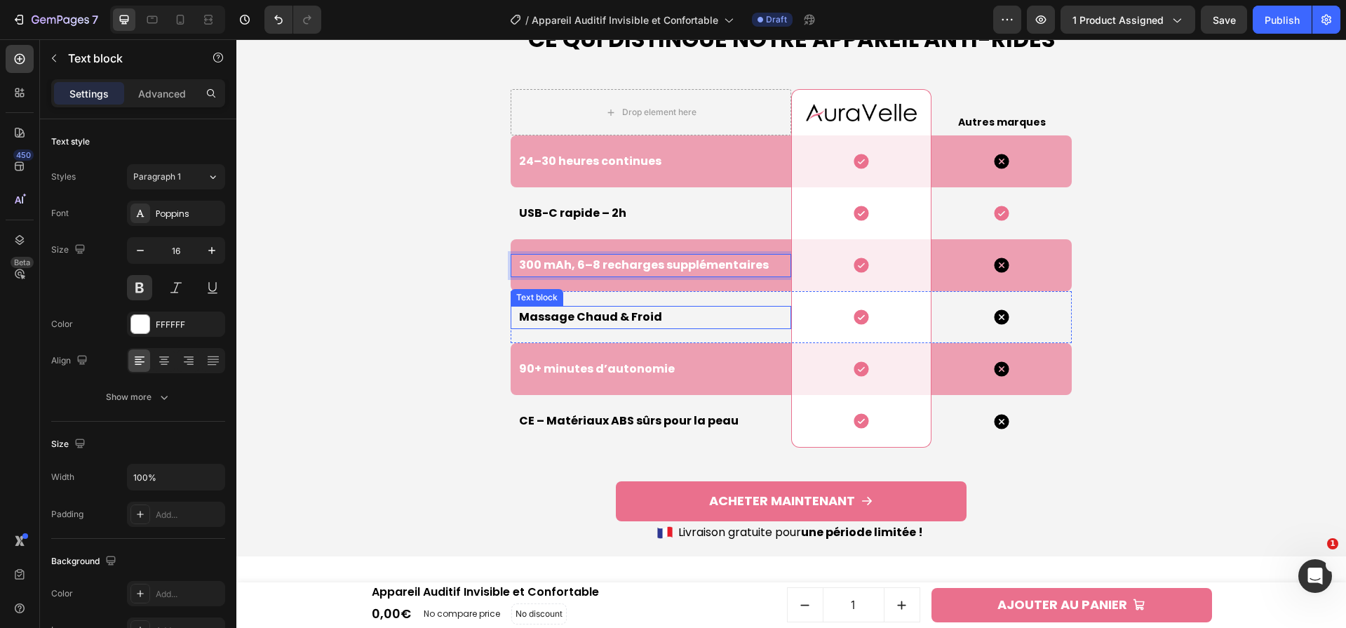
click at [606, 318] on p "Massage Chaud & Froid" at bounding box center [654, 317] width 271 height 20
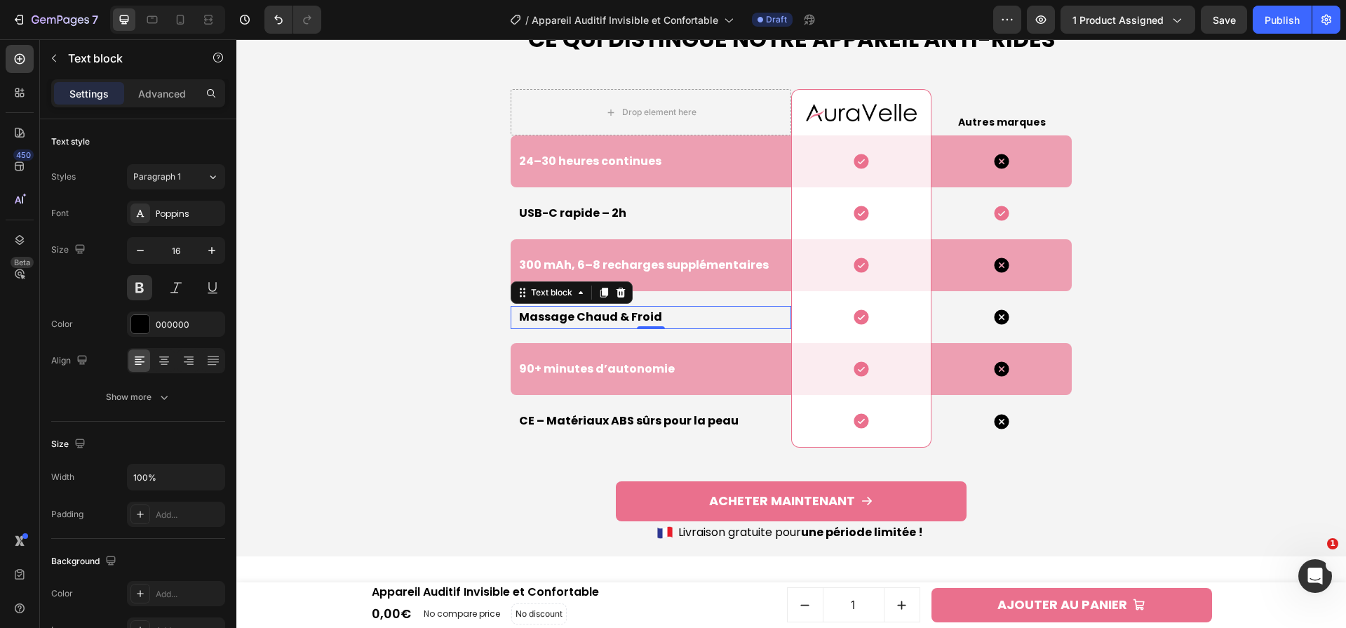
click at [606, 318] on p "Massage Chaud & Froid" at bounding box center [654, 317] width 271 height 20
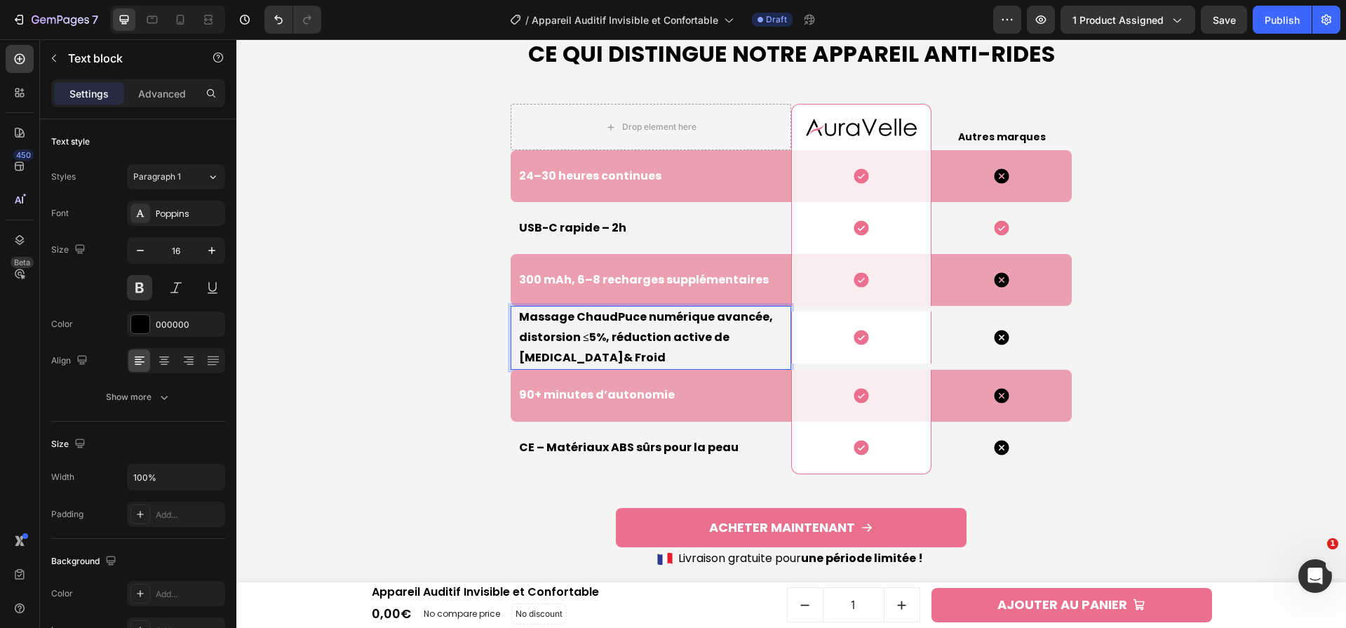
scroll to position [4084, 0]
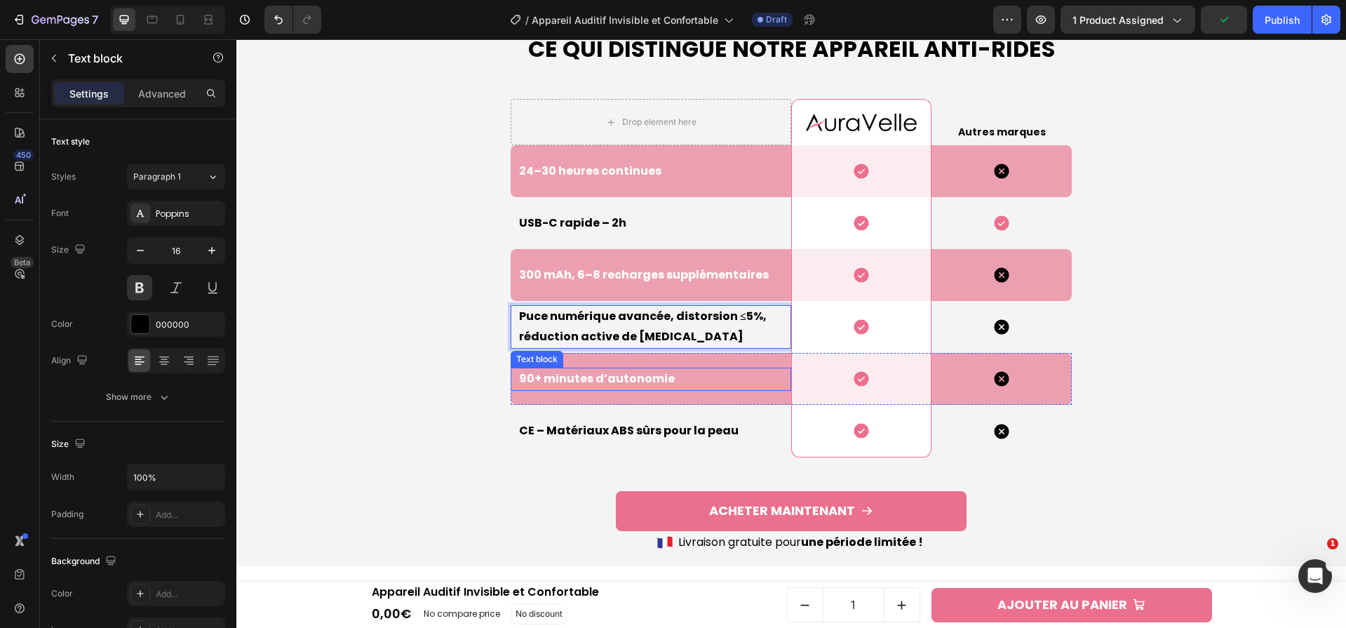
click at [619, 382] on p "90+ minutes d’autonomie" at bounding box center [654, 379] width 271 height 20
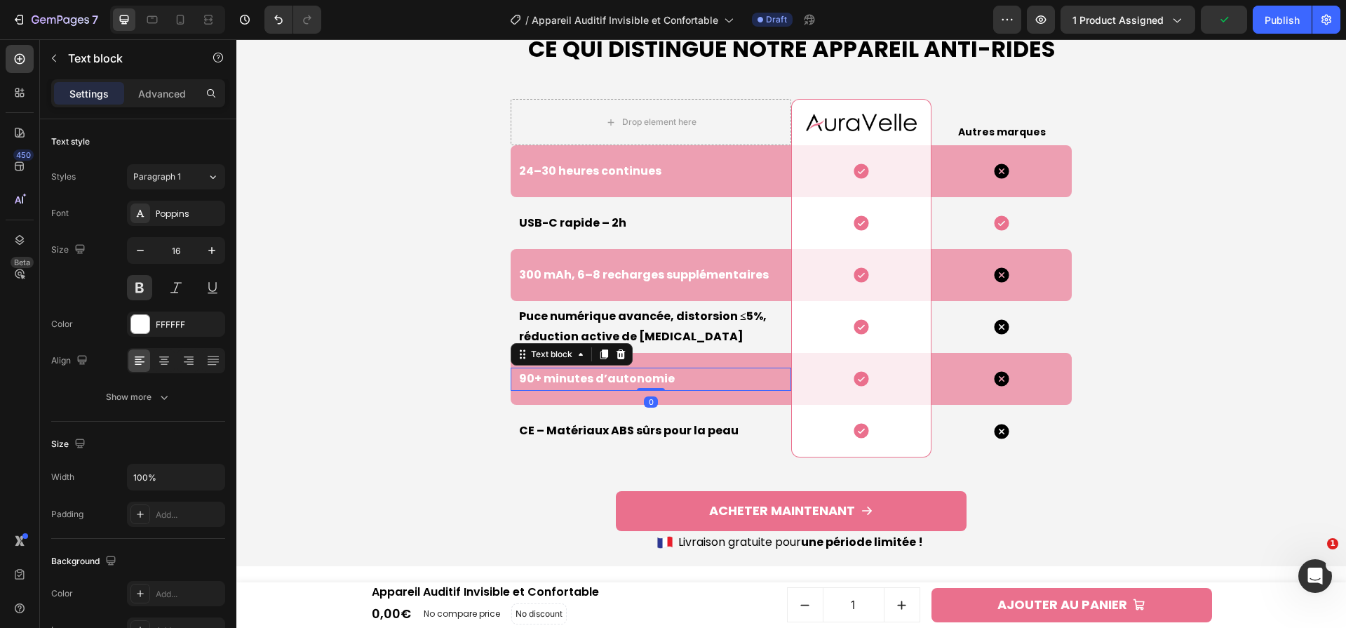
click at [619, 382] on p "90+ minutes d’autonomie" at bounding box center [654, 379] width 271 height 20
click at [664, 433] on p "CE – Matériaux ABS sûrs pour la peau" at bounding box center [654, 431] width 271 height 20
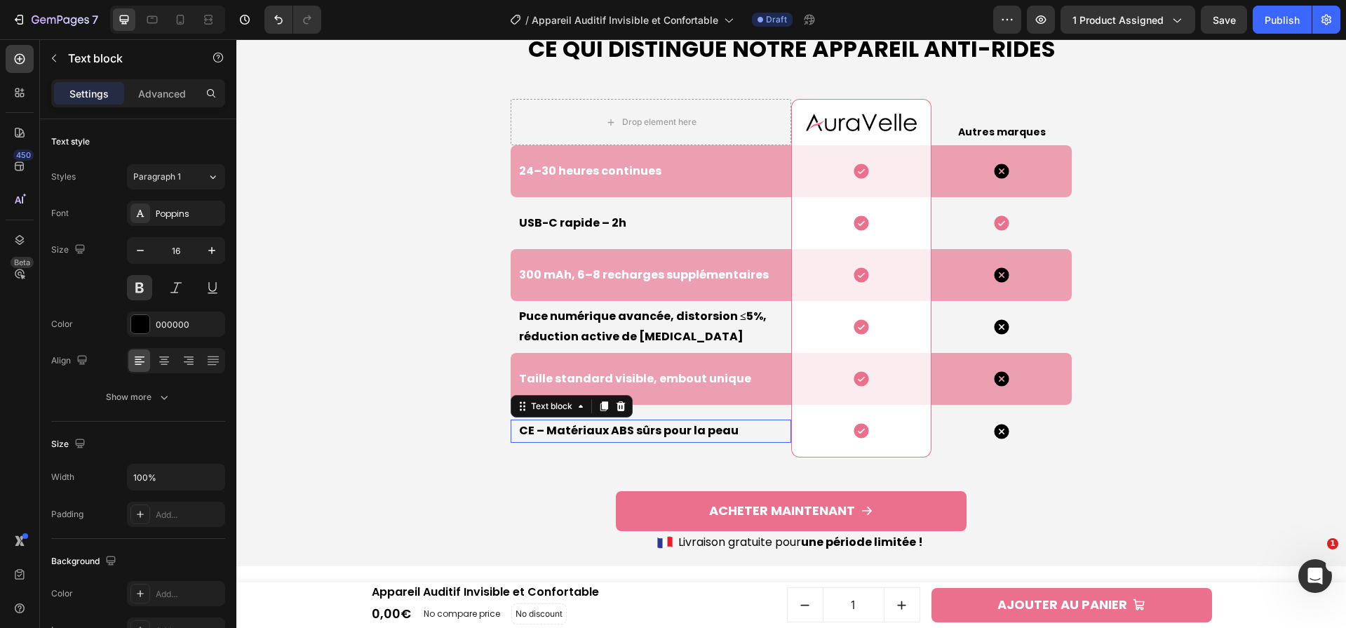
click at [664, 433] on p "CE – Matériaux ABS sûrs pour la peau" at bounding box center [654, 431] width 271 height 20
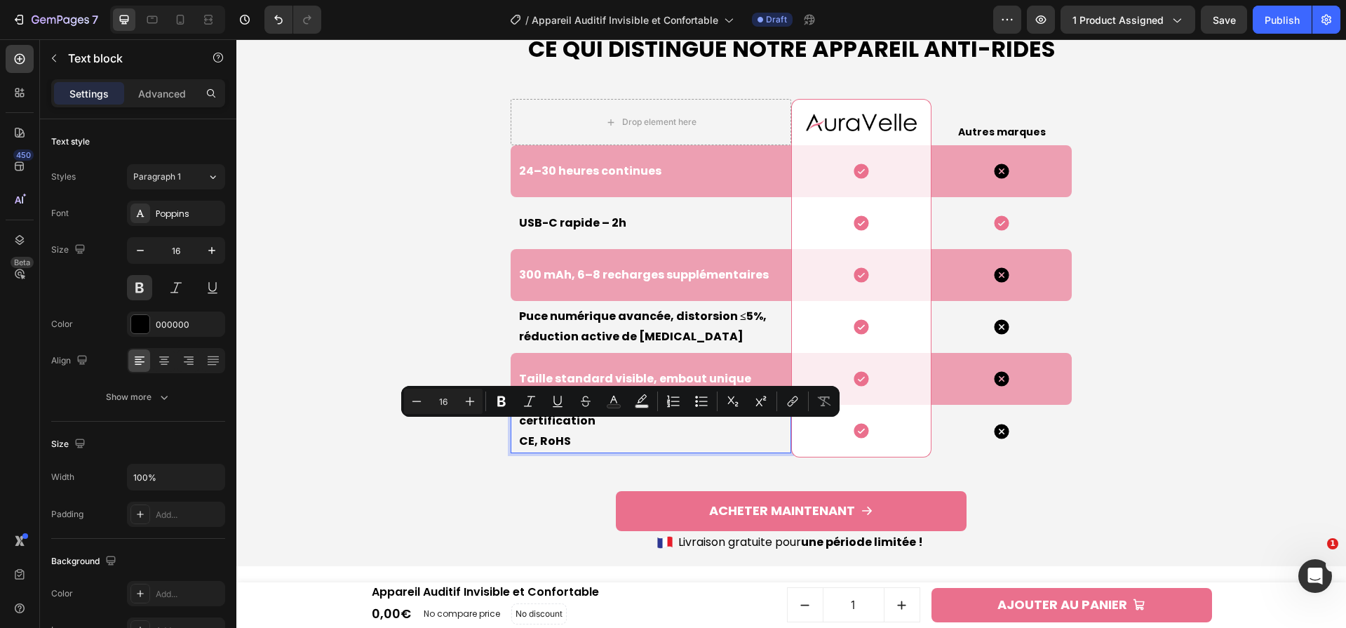
scroll to position [4075, 0]
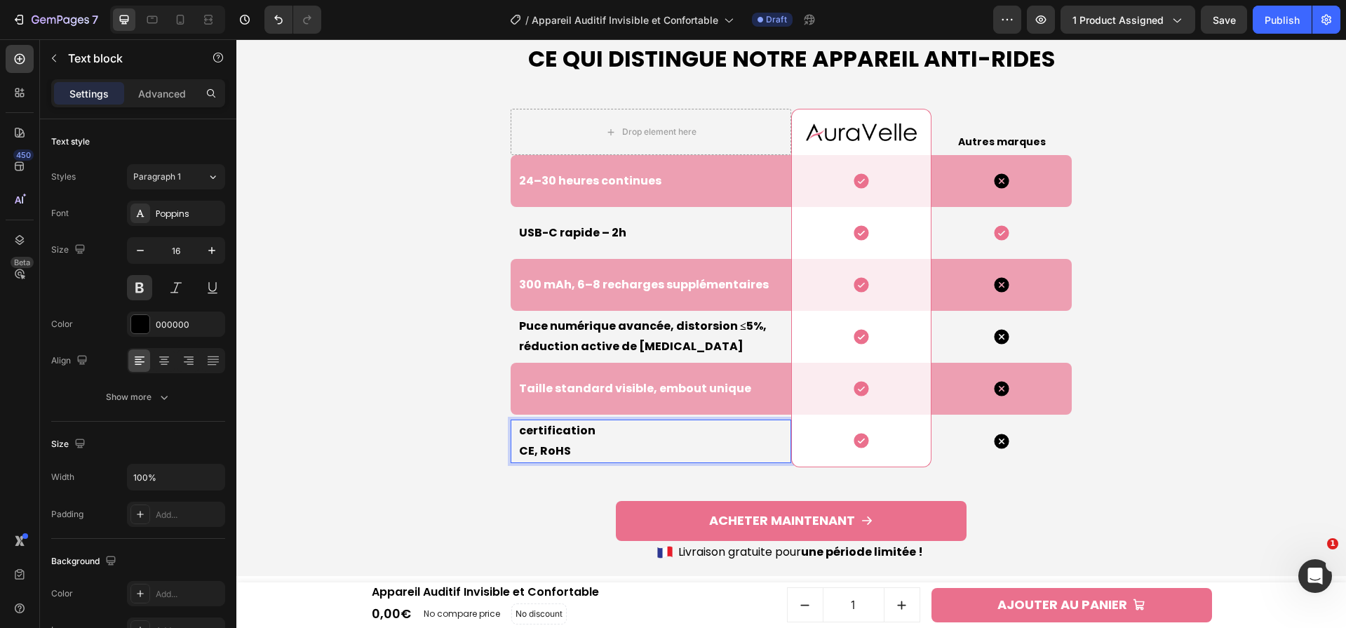
click at [543, 432] on p "certification CE, RoHS" at bounding box center [654, 441] width 271 height 41
drag, startPoint x: 546, startPoint y: 433, endPoint x: 680, endPoint y: 442, distance: 133.6
click at [680, 442] on p "certification CE, RoHS" at bounding box center [654, 441] width 271 height 41
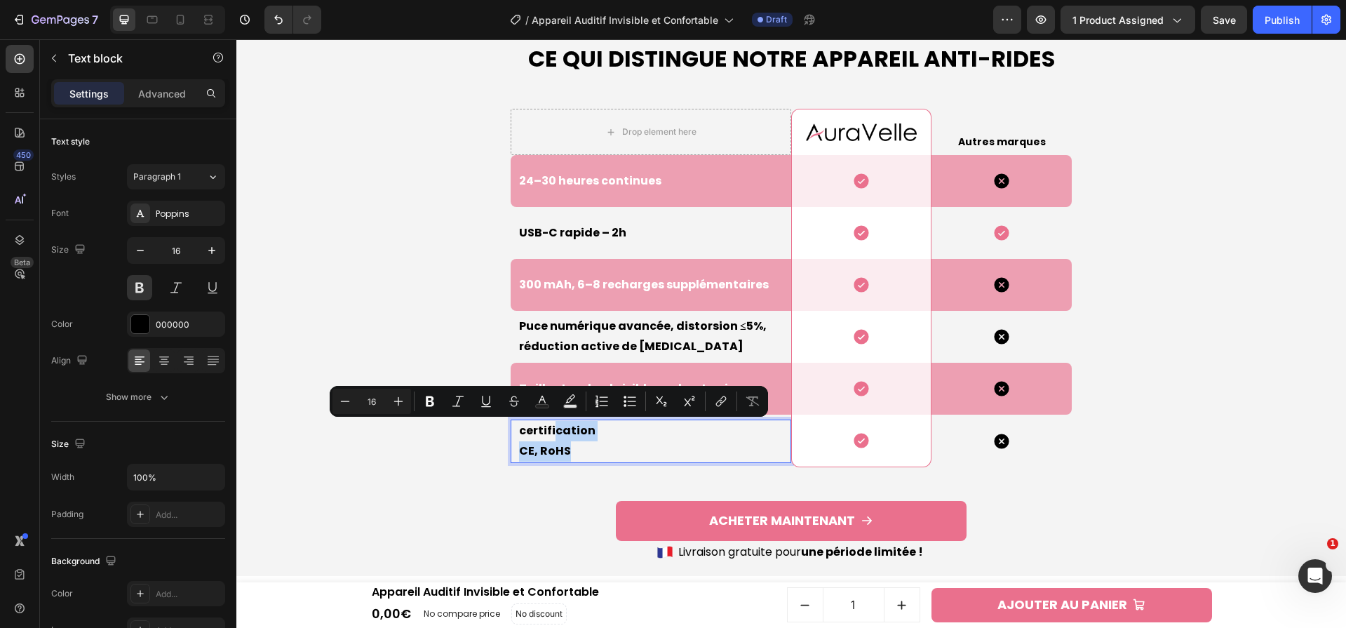
click at [616, 446] on p "certification CE, RoHS" at bounding box center [654, 441] width 271 height 41
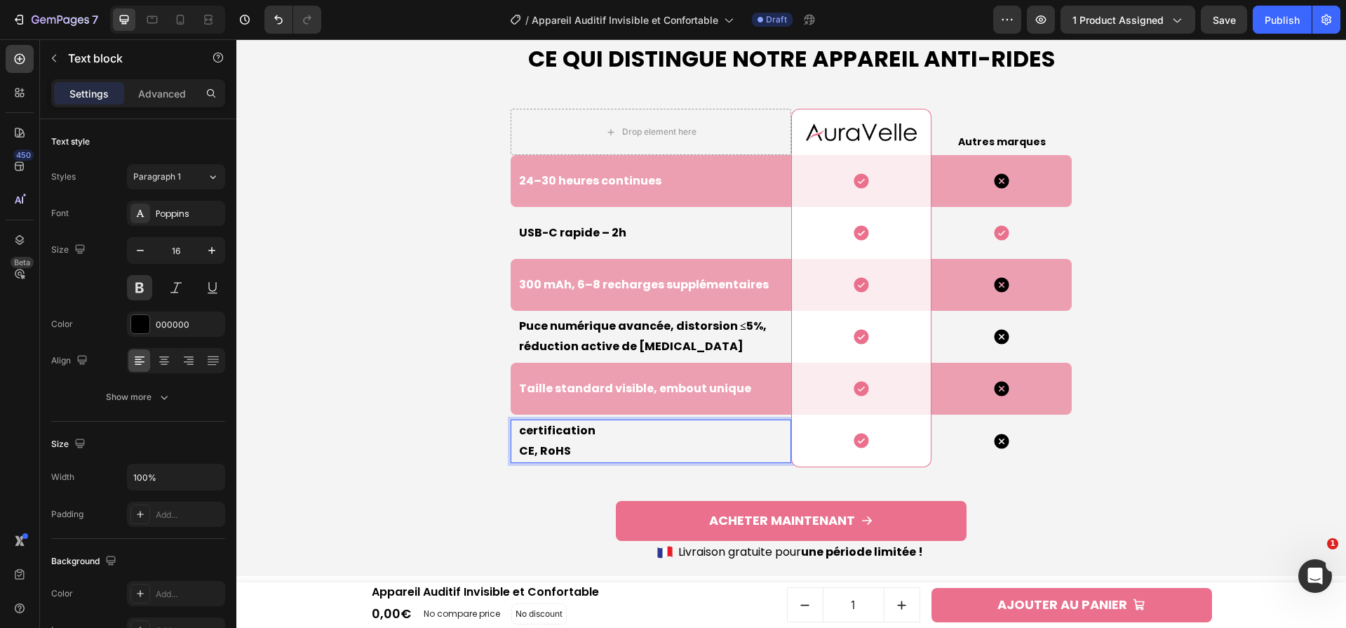
click at [599, 430] on p "certification CE, RoHS" at bounding box center [654, 441] width 271 height 41
click at [593, 445] on p "certifié CE, RoHS" at bounding box center [654, 441] width 271 height 41
click at [519, 449] on p "certifiée CE, RoHS" at bounding box center [654, 441] width 271 height 41
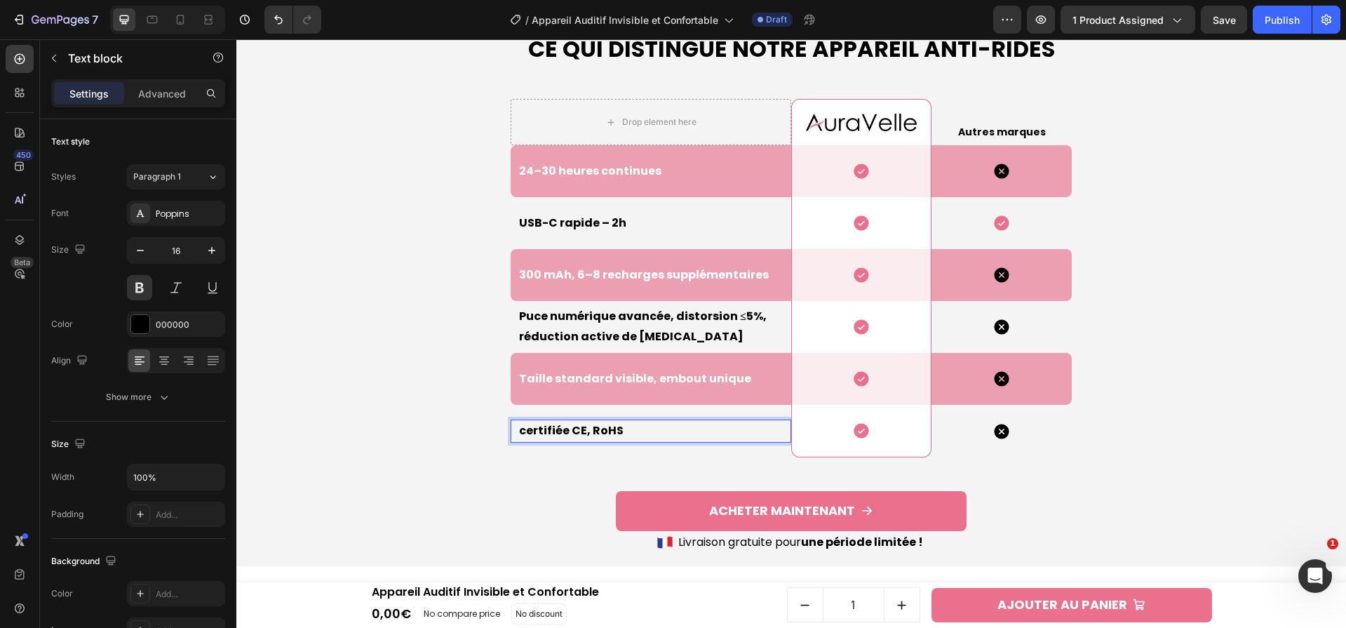
click at [519, 426] on p "certifiée CE, RoHS" at bounding box center [654, 431] width 271 height 20
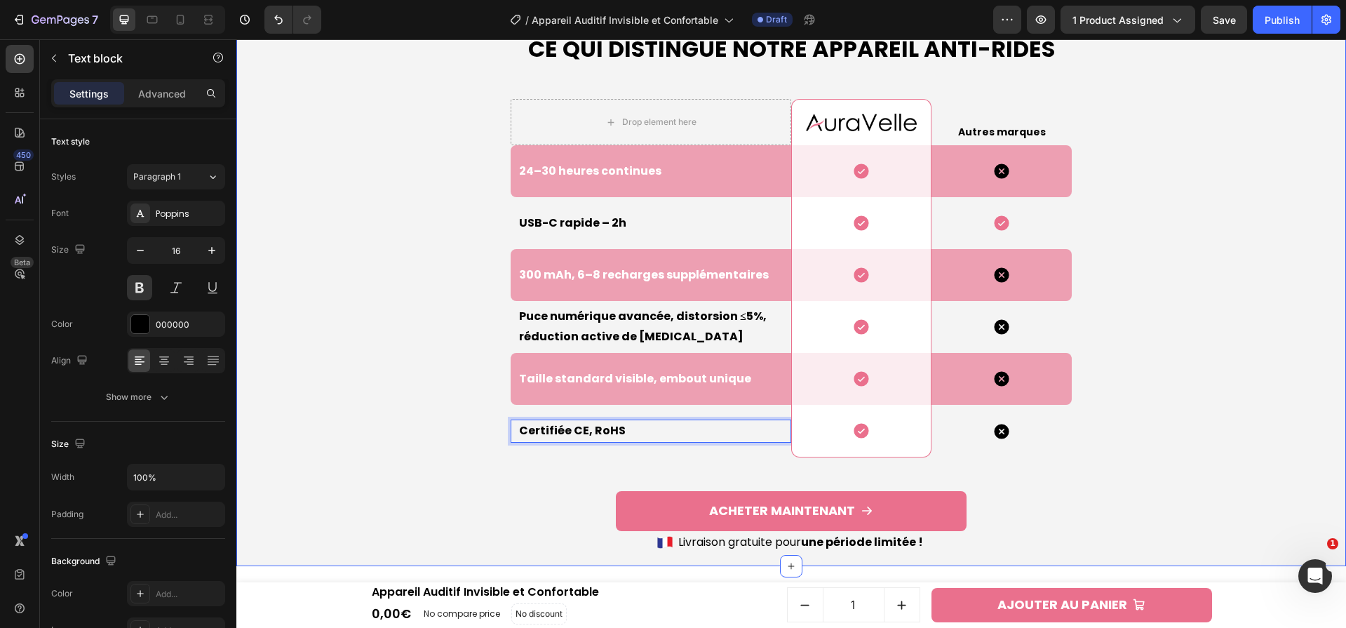
click at [1256, 362] on div "Ce qui Distingue Notre Appareil Anti-rides Heading Drop element here Image Row …" at bounding box center [791, 289] width 1096 height 556
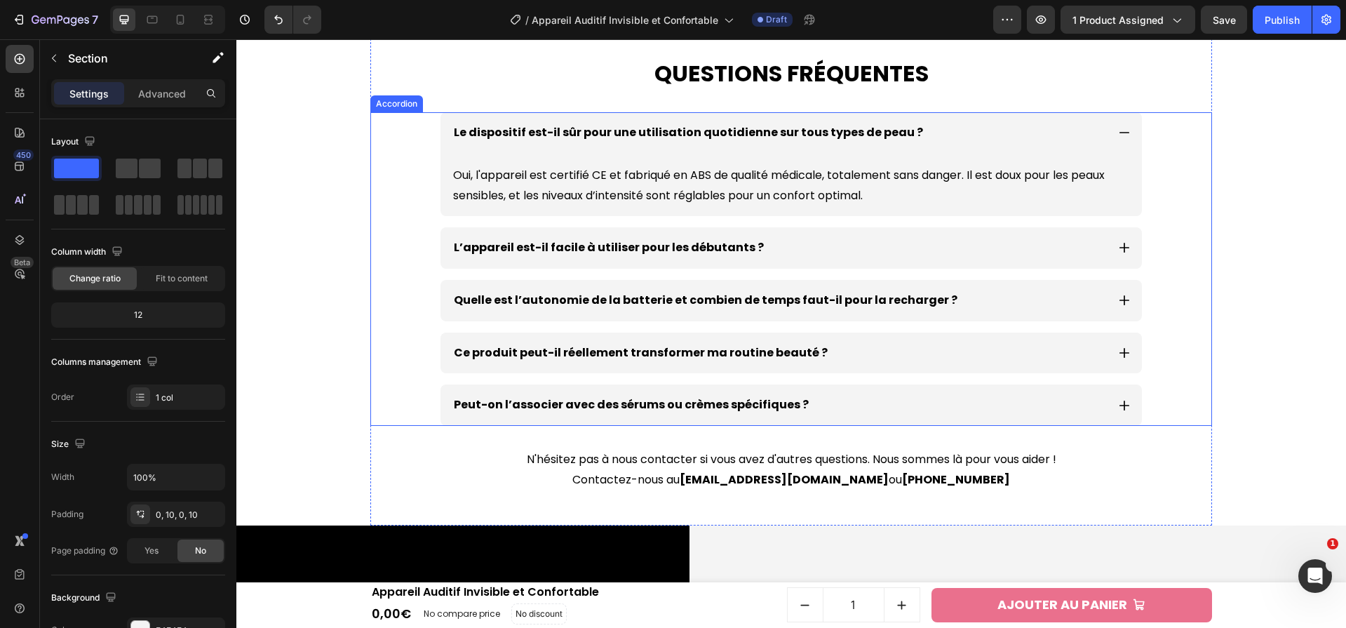
scroll to position [4803, 0]
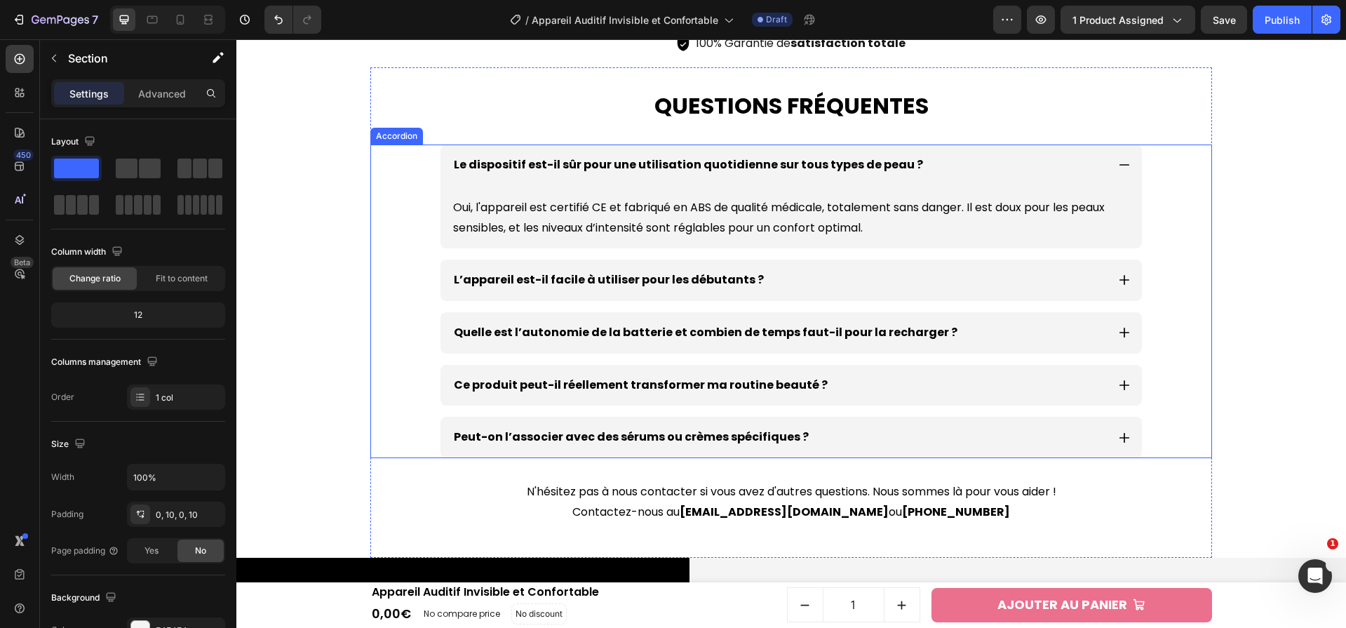
click at [718, 166] on p "Le dispositif est-il sûr pour une utilisation quotidienne sur tous types de pea…" at bounding box center [688, 165] width 469 height 20
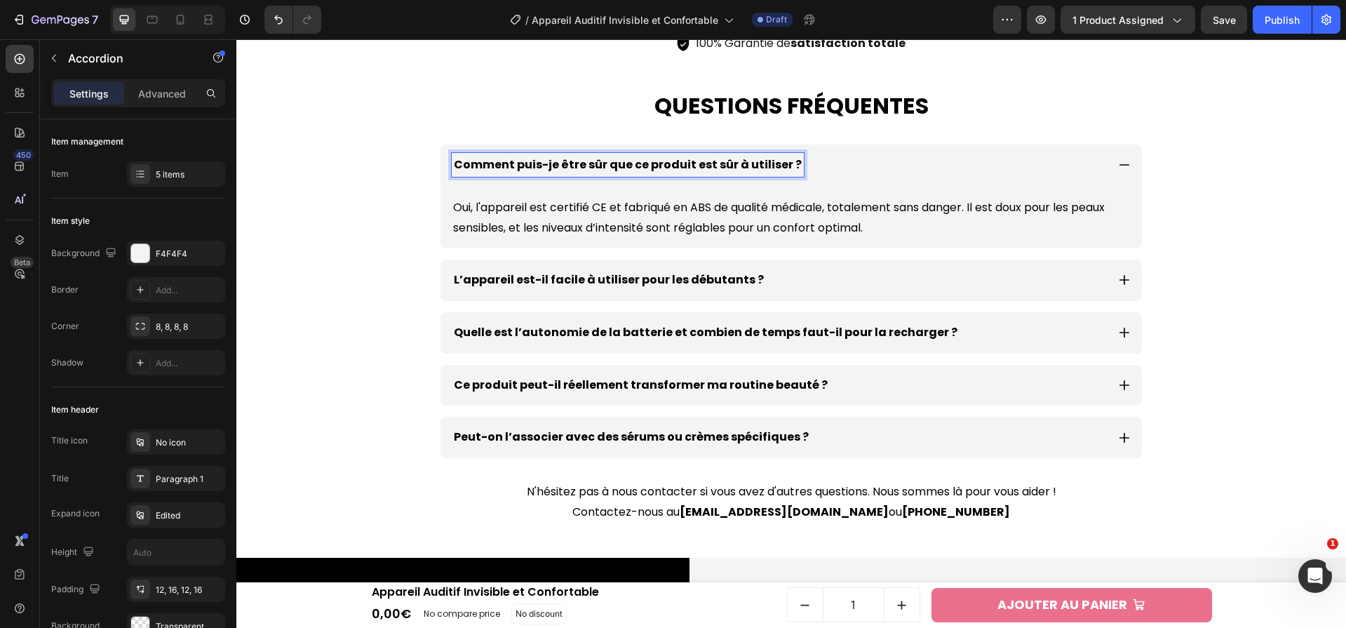
click at [819, 225] on p "Oui, l'appareil est certifié CE et fabriqué en ABS de qualité médicale, totalem…" at bounding box center [791, 218] width 676 height 41
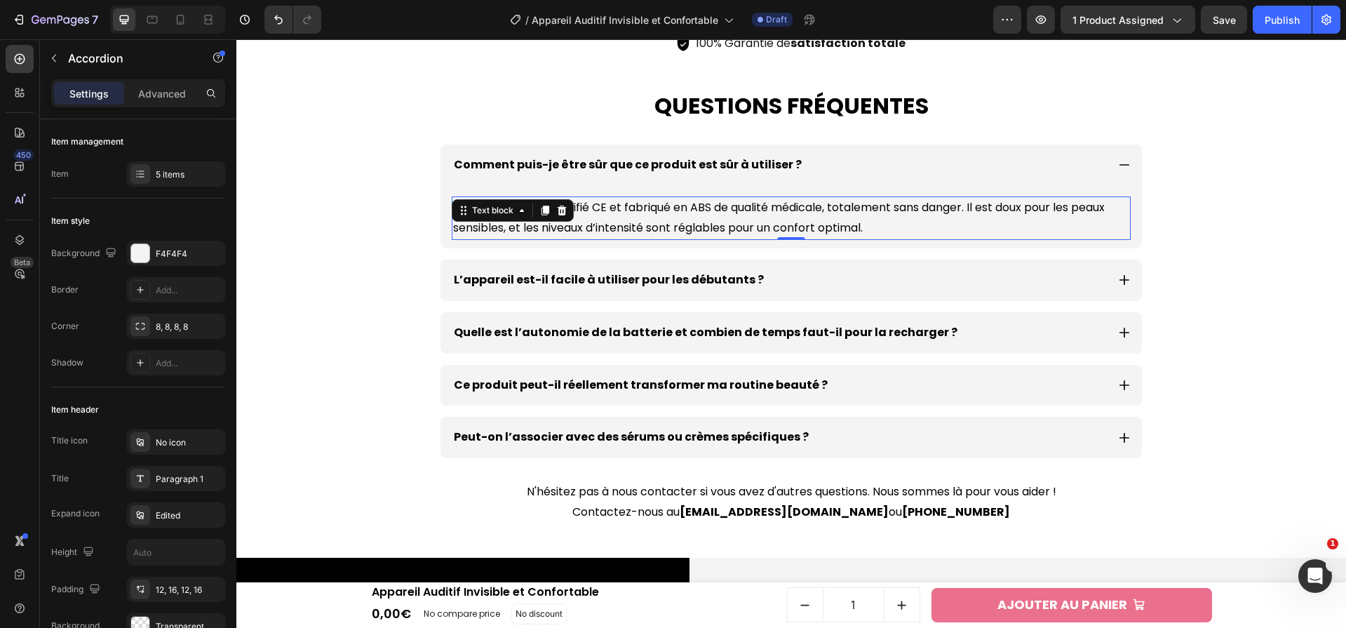
click at [819, 225] on p "Oui, l'appareil est certifié CE et fabriqué en ABS de qualité médicale, totalem…" at bounding box center [791, 218] width 676 height 41
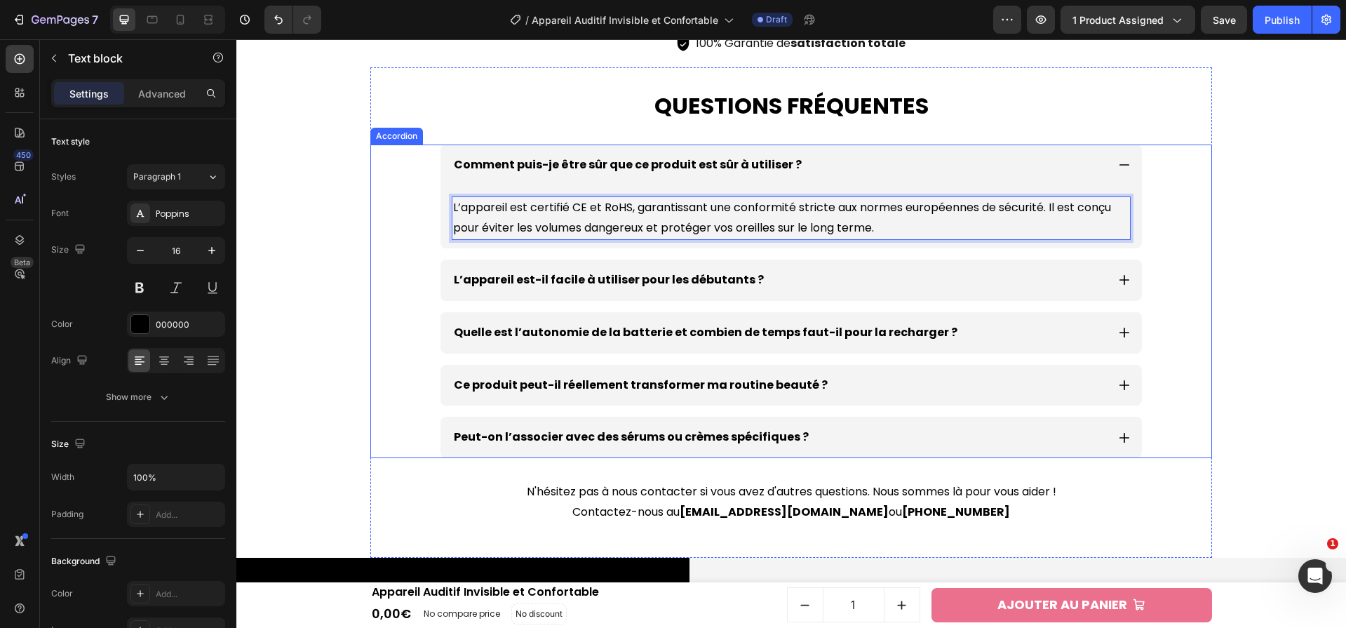
click at [700, 277] on p "L’appareil est-il facile à utiliser pour les débutants ?" at bounding box center [609, 280] width 310 height 20
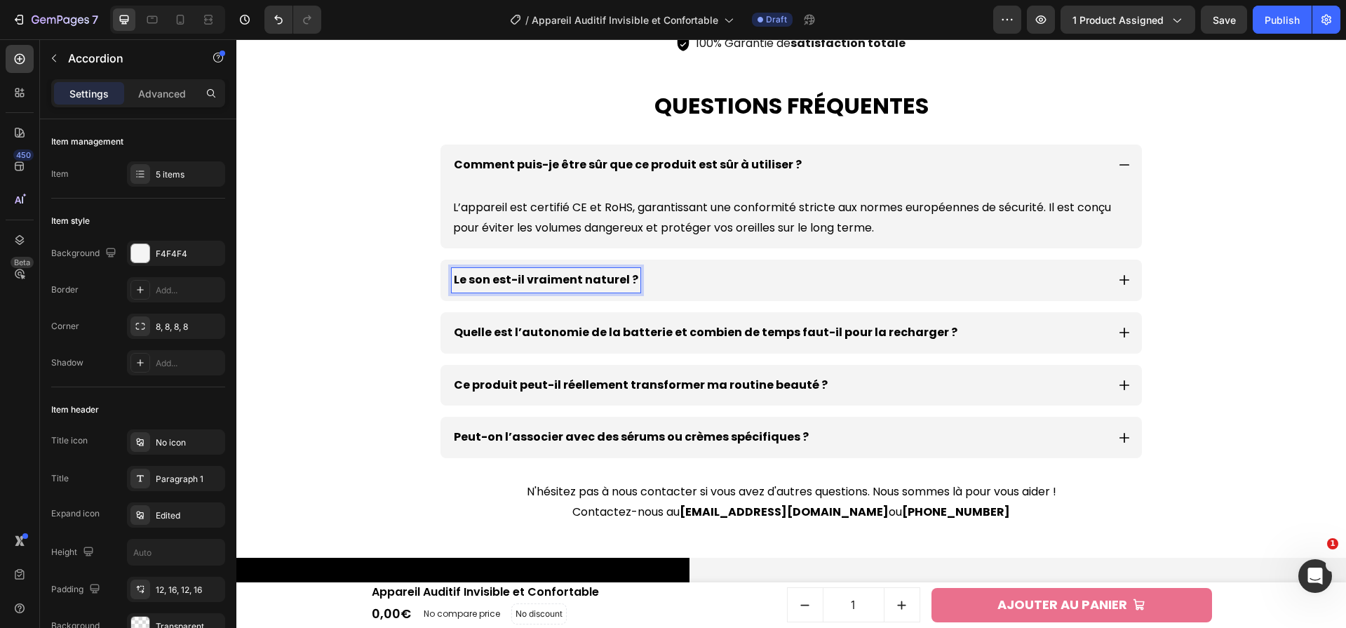
click at [1120, 275] on icon at bounding box center [1124, 280] width 13 height 13
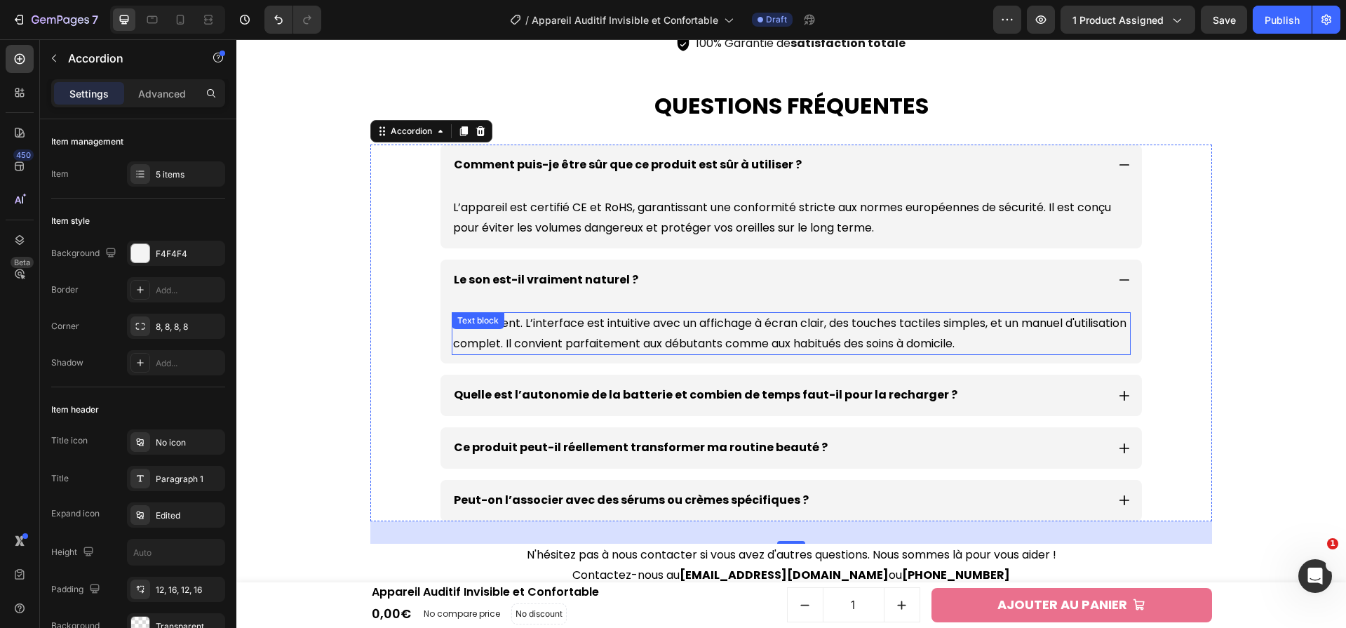
click at [782, 325] on p "Absolument. L’interface est intuitive avec un affichage à écran clair, des touc…" at bounding box center [791, 334] width 676 height 41
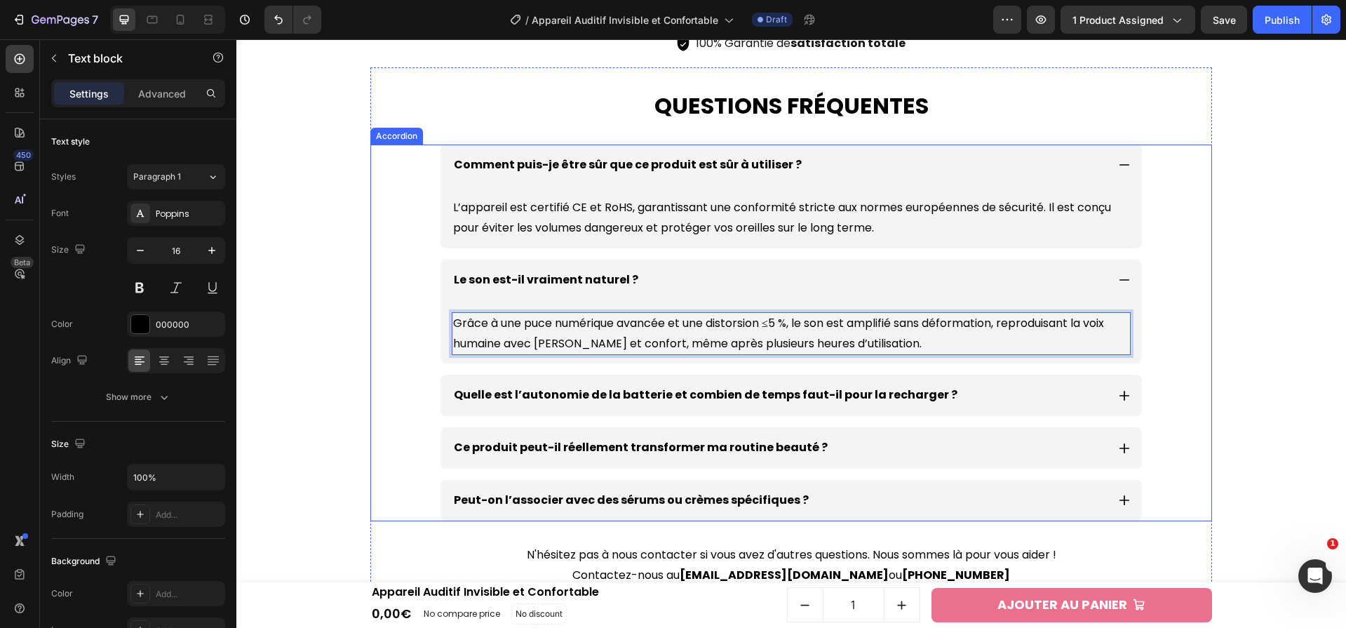
click at [772, 389] on p "Quelle est l’autonomie de la batterie et combien de temps faut-il pour la recha…" at bounding box center [706, 395] width 504 height 20
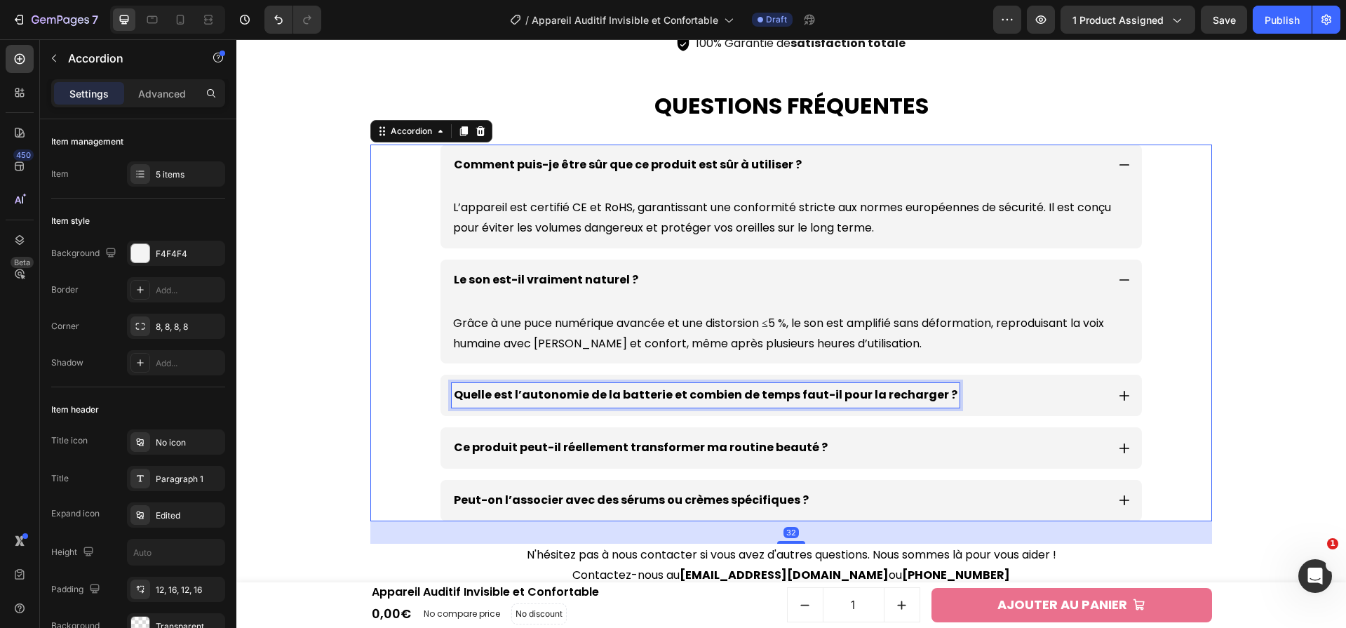
click at [771, 389] on p "Quelle est l’autonomie de la batterie et combien de temps faut-il pour la recha…" at bounding box center [706, 395] width 504 height 20
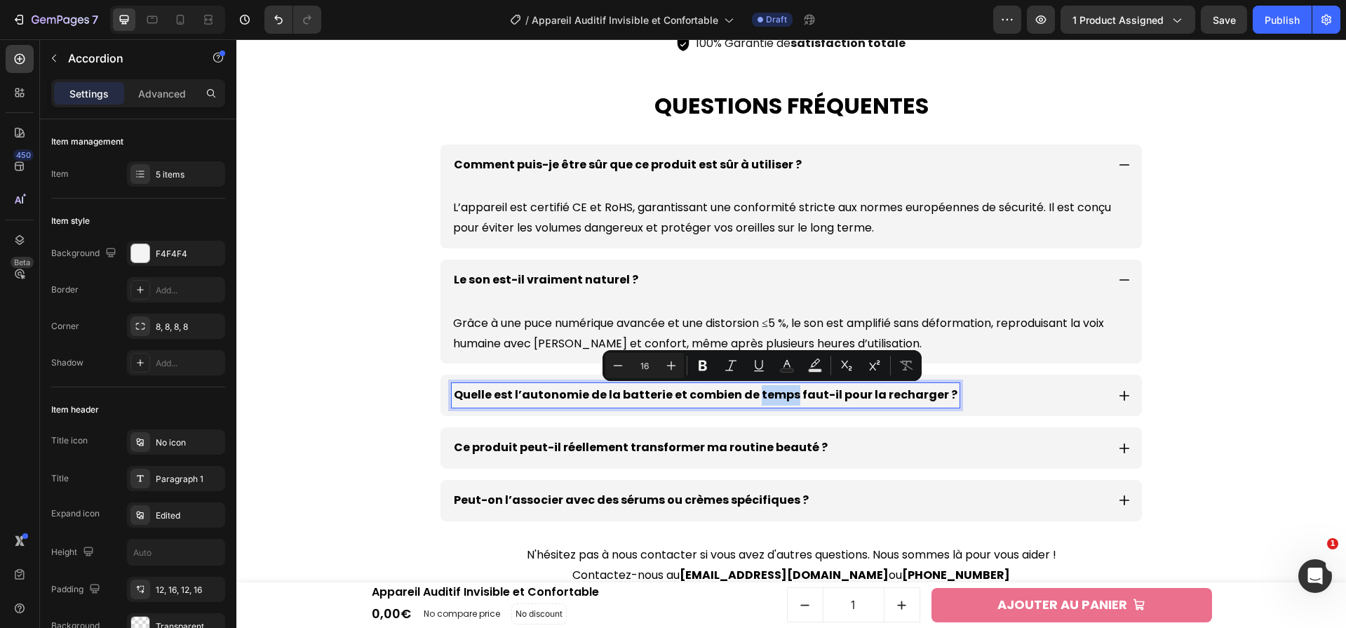
click at [771, 389] on p "Quelle est l’autonomie de la batterie et combien de temps faut-il pour la recha…" at bounding box center [706, 395] width 504 height 20
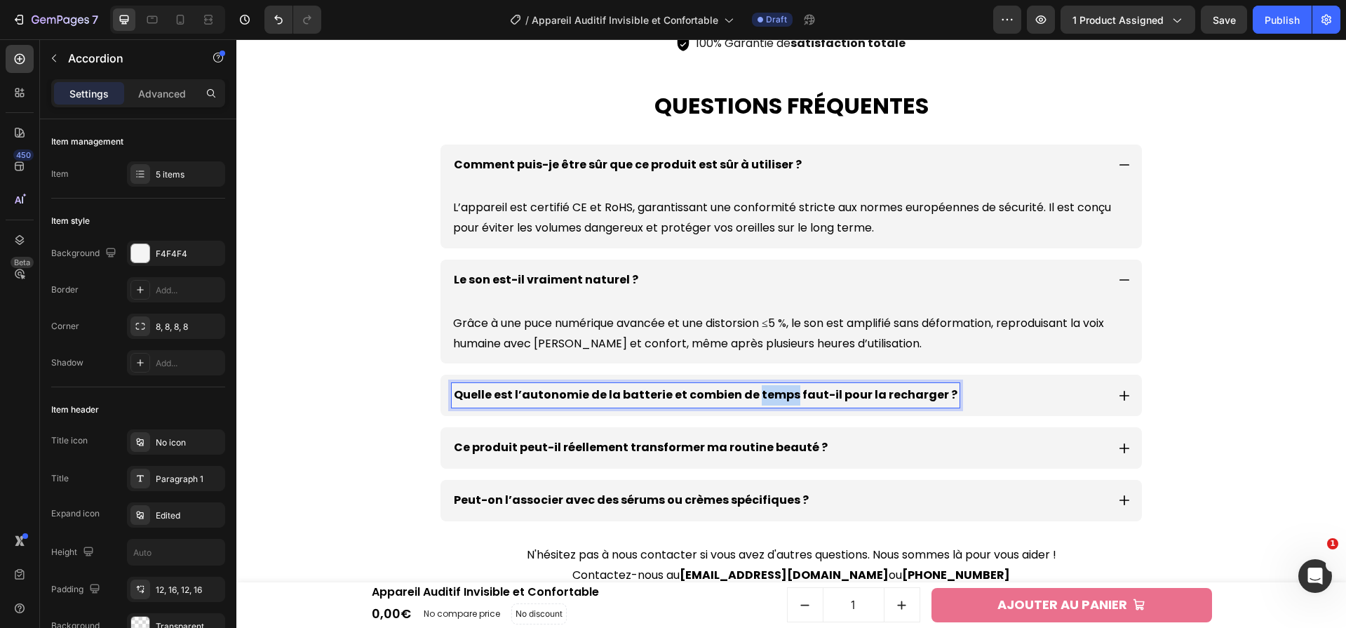
click at [771, 389] on p "Quelle est l’autonomie de la batterie et combien de temps faut-il pour la recha…" at bounding box center [706, 395] width 504 height 20
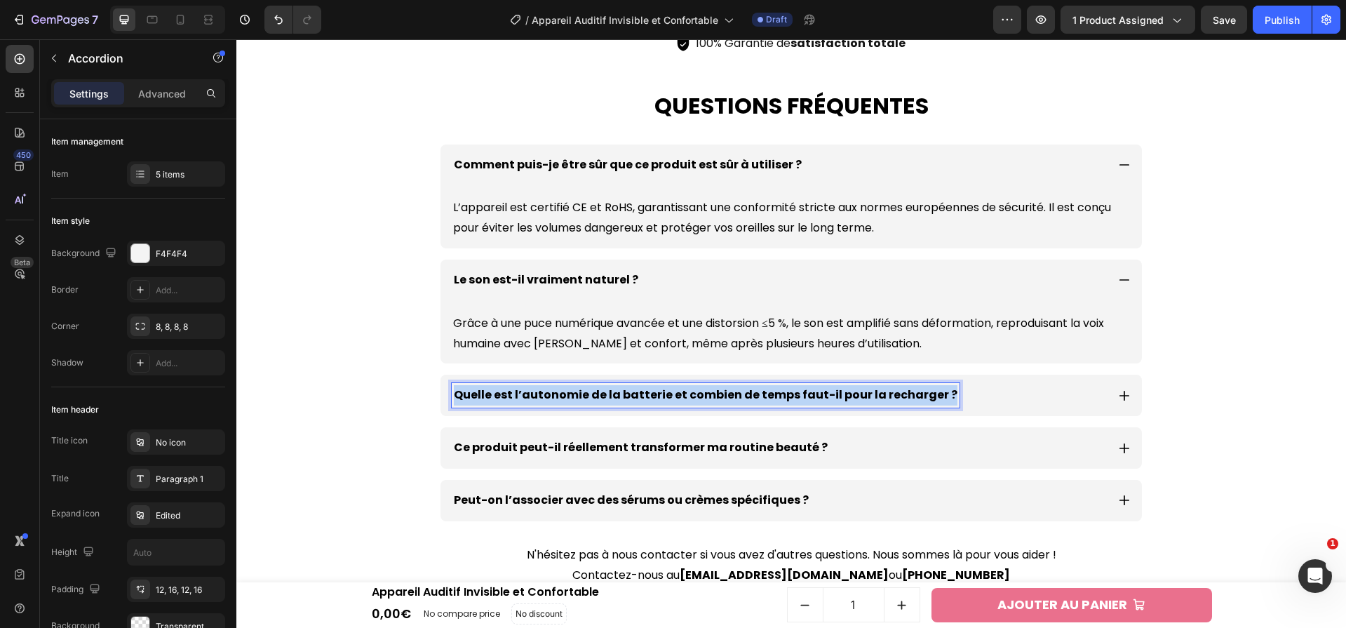
click at [771, 389] on p "Quelle est l’autonomie de la batterie et combien de temps faut-il pour la recha…" at bounding box center [706, 395] width 504 height 20
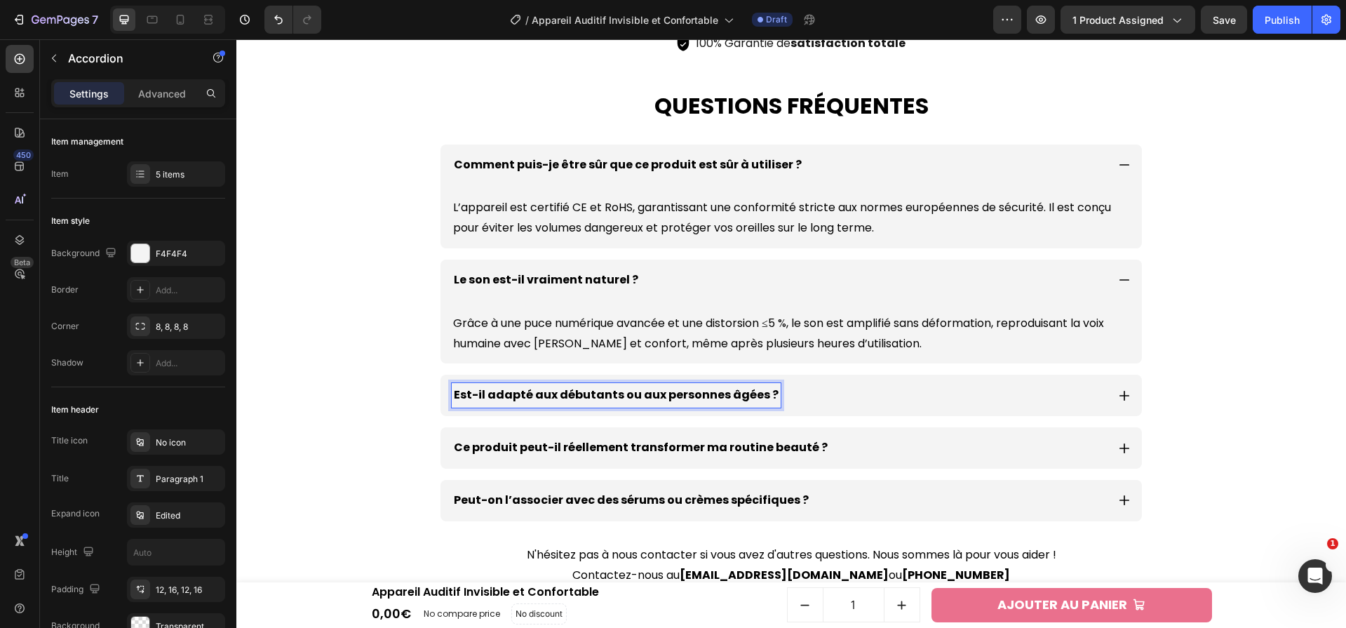
click at [1119, 393] on icon at bounding box center [1124, 396] width 10 height 10
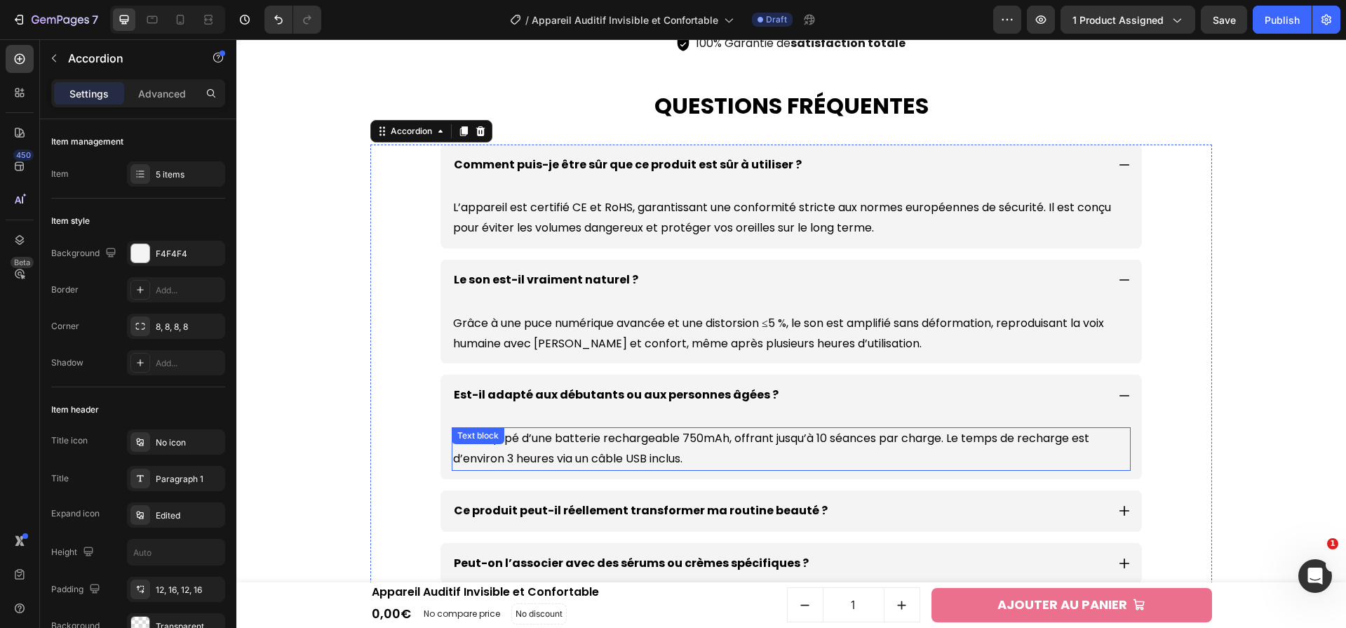
click at [939, 427] on div "Il est équipé d’une batterie rechargeable 750mAh, offrant jusqu’à 10 séances pa…" at bounding box center [791, 448] width 679 height 43
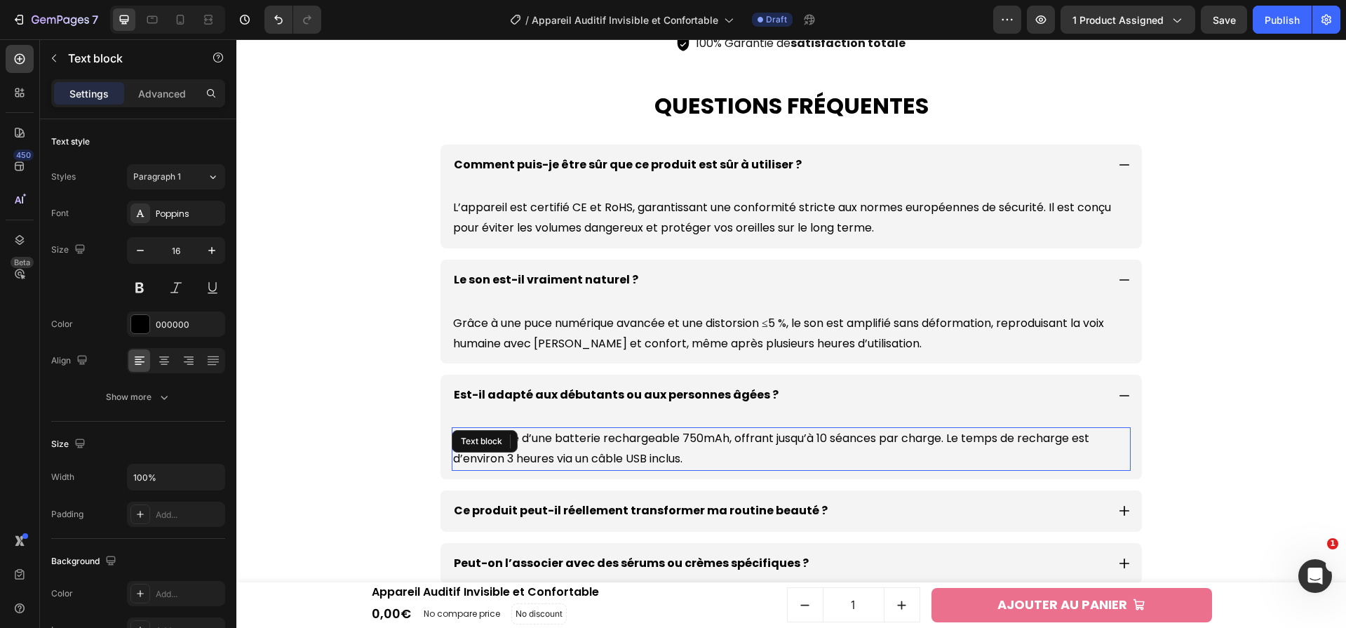
click at [939, 431] on p "Il est équipé d’une batterie rechargeable 750mAh, offrant jusqu’à 10 séances pa…" at bounding box center [791, 449] width 676 height 41
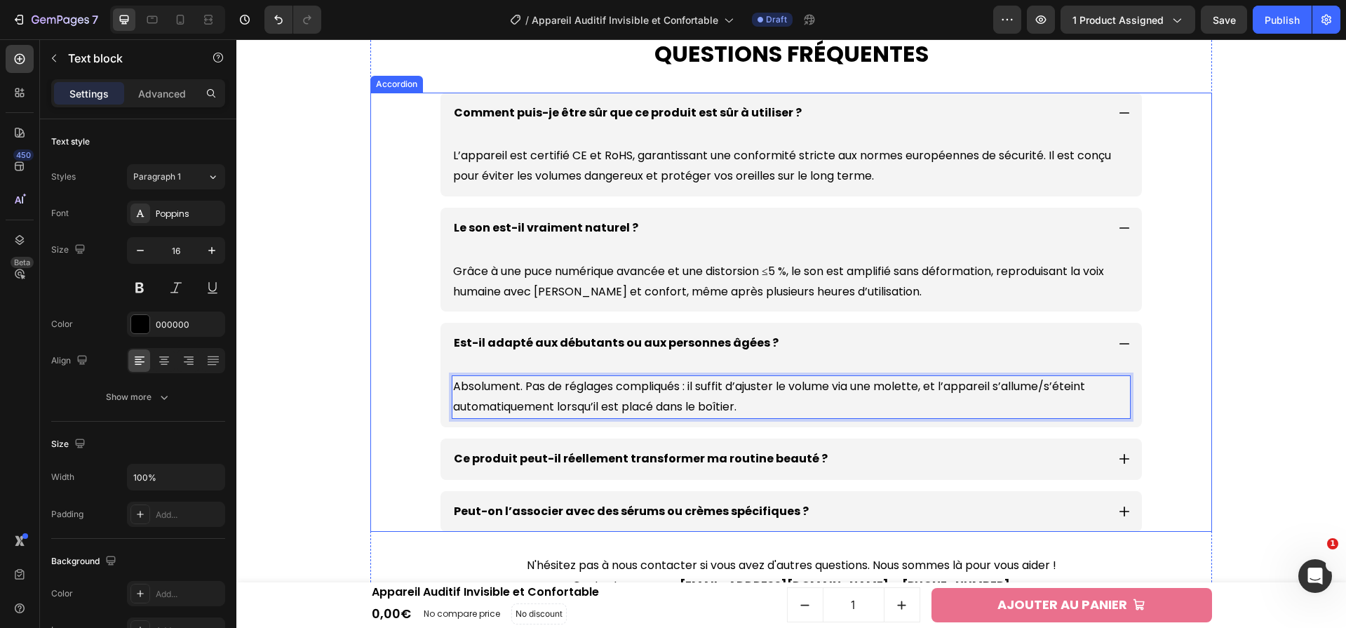
scroll to position [4881, 0]
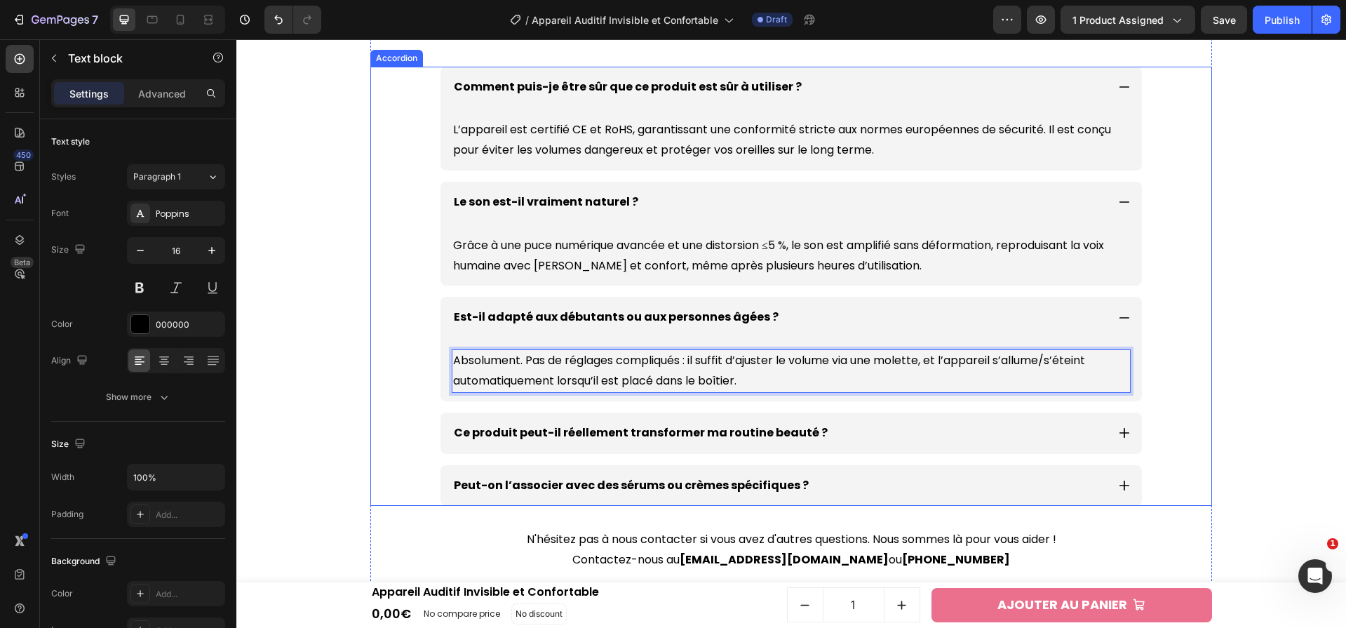
click at [791, 432] on p "Ce produit peut-il réellement transformer ma routine beauté ?" at bounding box center [641, 433] width 374 height 20
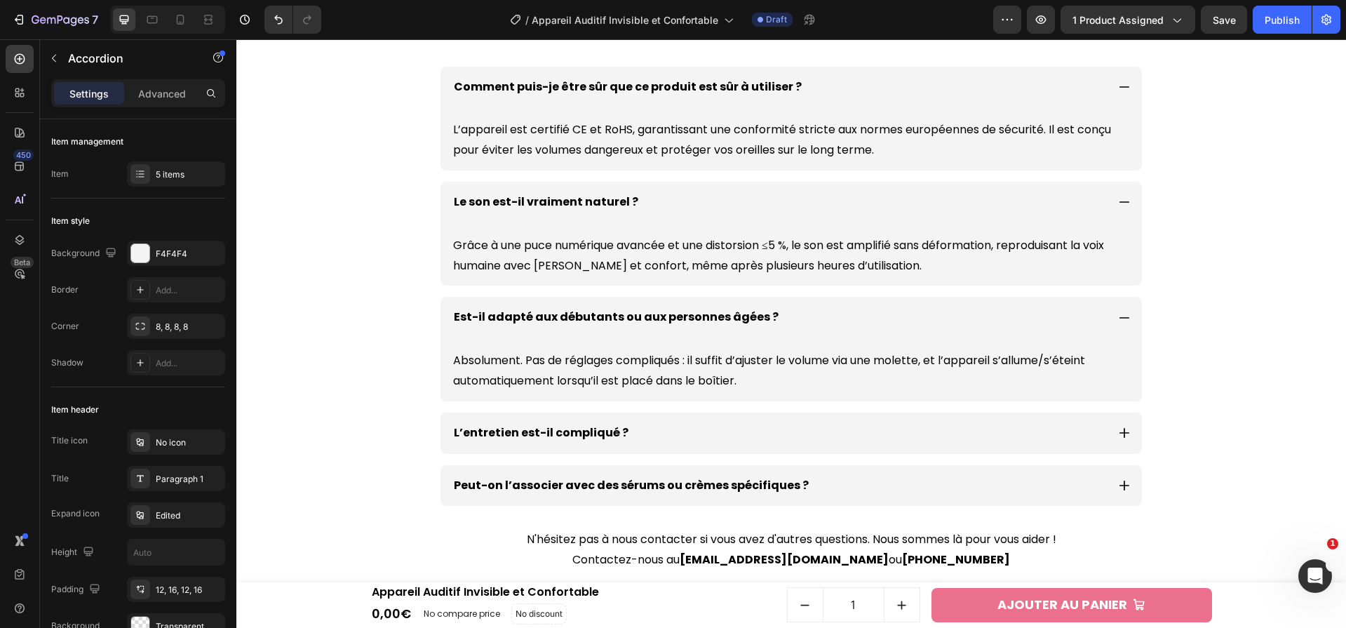
click at [1119, 433] on icon at bounding box center [1124, 433] width 10 height 10
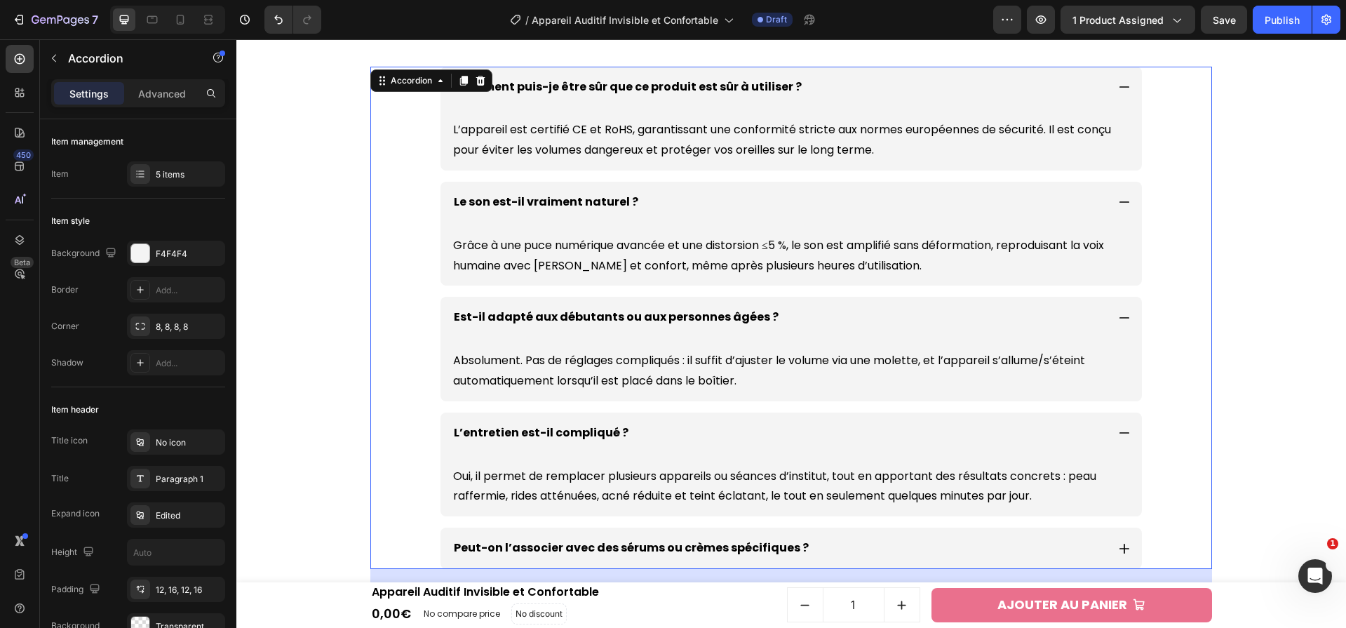
click at [845, 492] on p "Oui, il permet de remplacer plusieurs appareils ou séances d’institut, tout en …" at bounding box center [791, 486] width 676 height 41
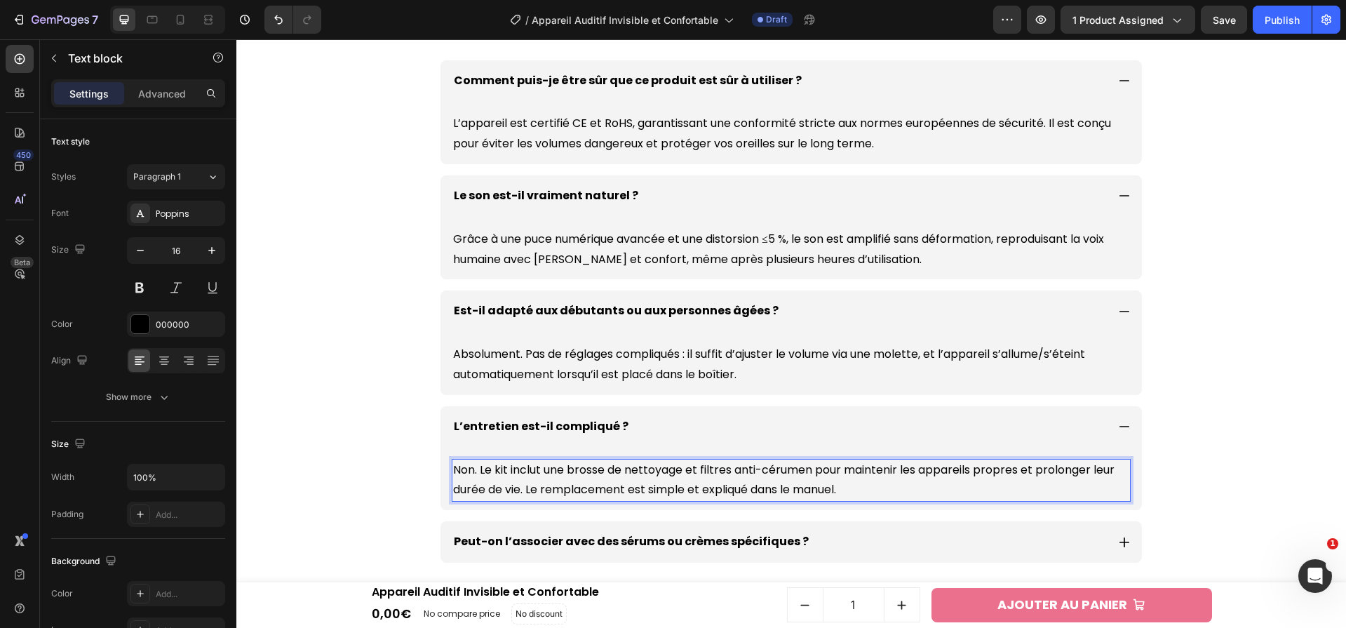
scroll to position [5024, 0]
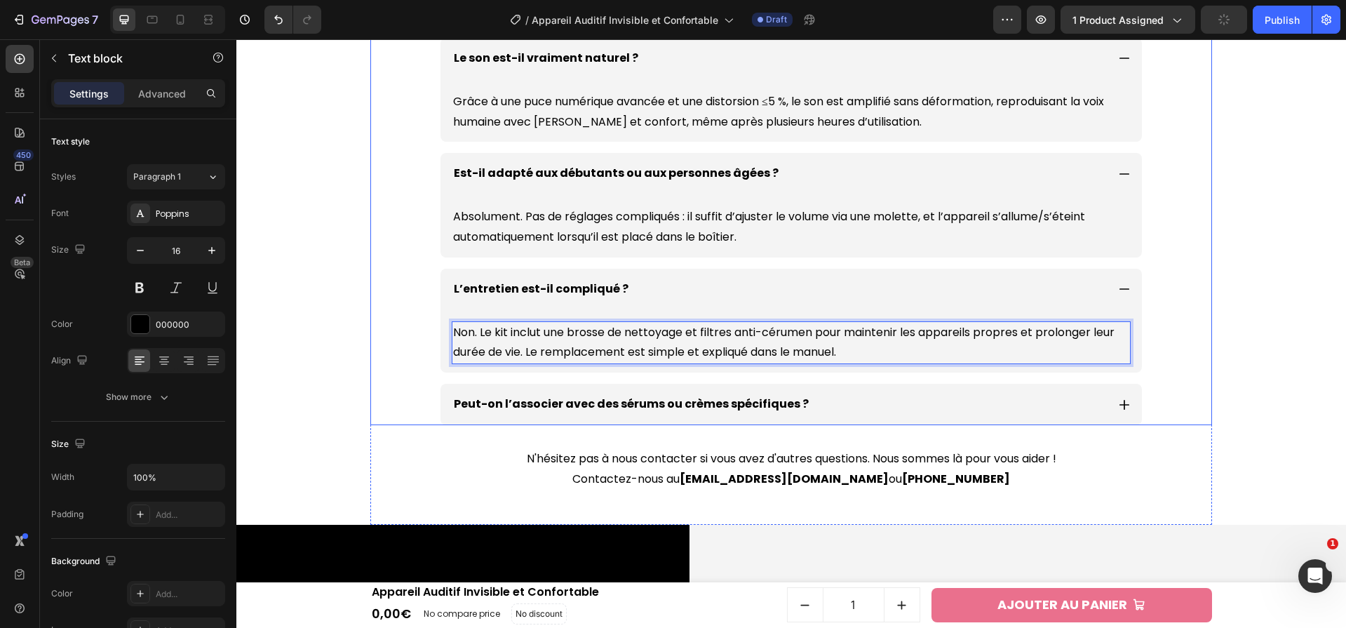
click at [712, 413] on p "Peut-on l’associer avec des sérums ou crèmes spécifiques ?" at bounding box center [631, 404] width 355 height 20
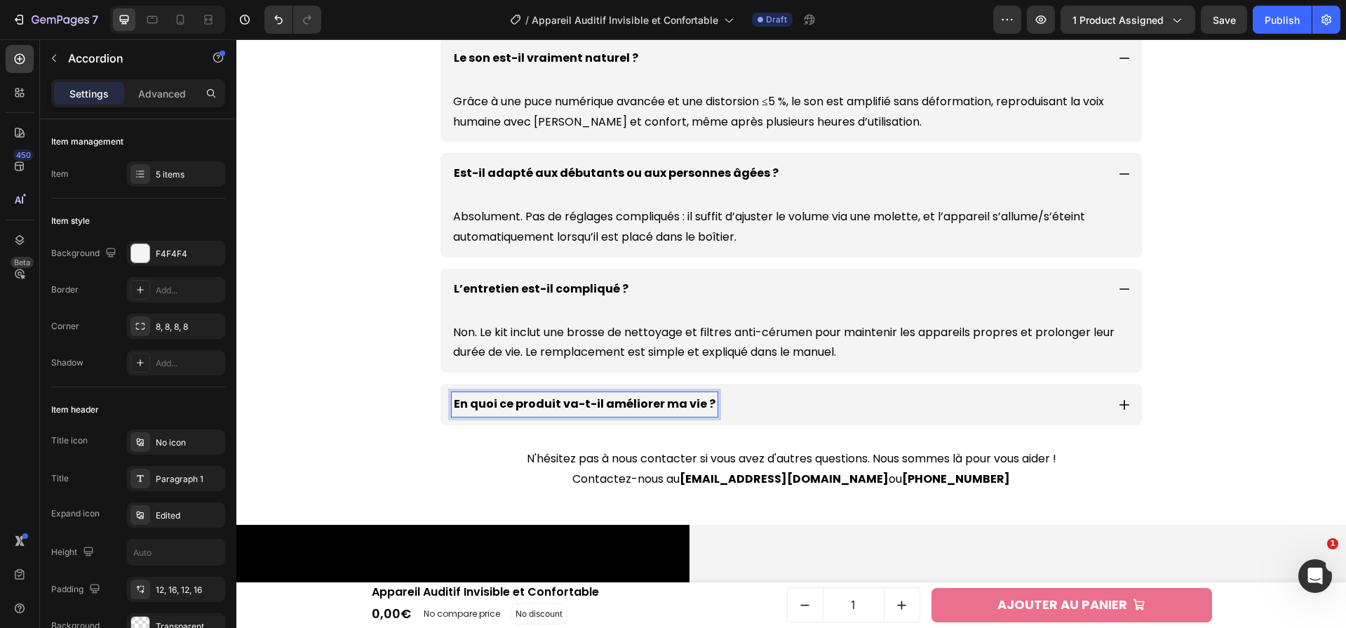
click at [1127, 399] on div "En quoi ce produit va-t-il améliorer ma vie ?" at bounding box center [790, 404] width 701 height 41
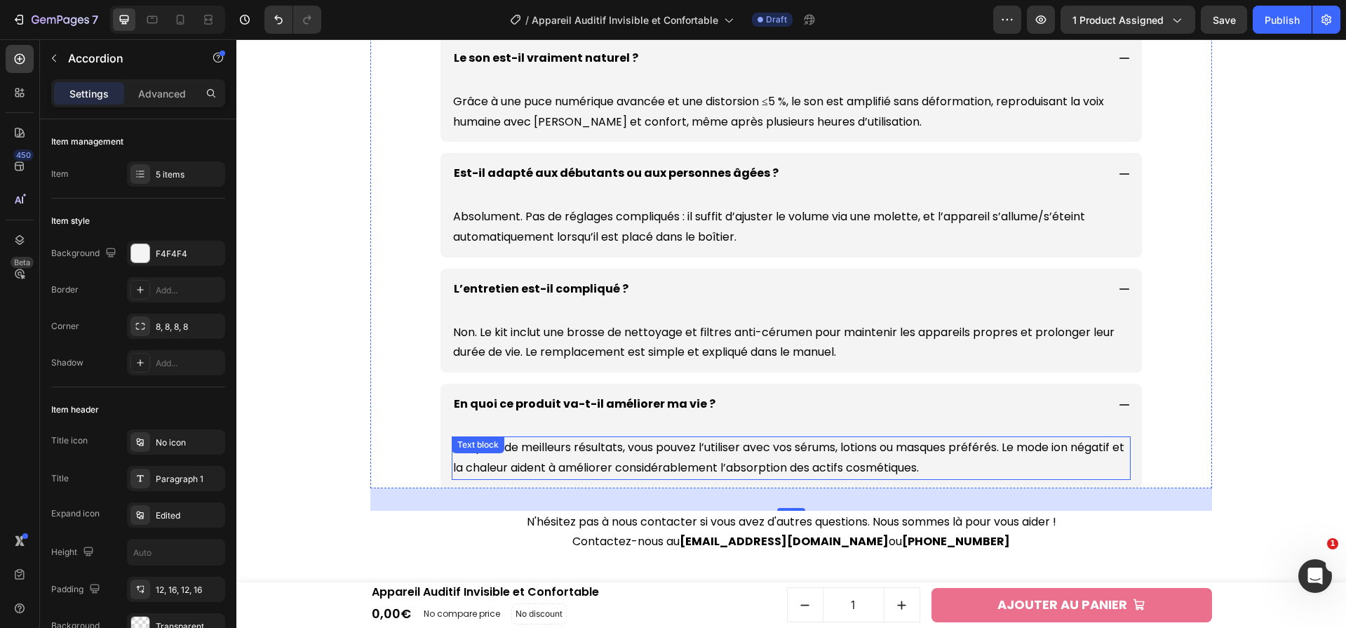
click at [898, 464] on p "Oui, pour de meilleurs résultats, vous pouvez l’utiliser avec vos sérums, lotio…" at bounding box center [791, 458] width 676 height 41
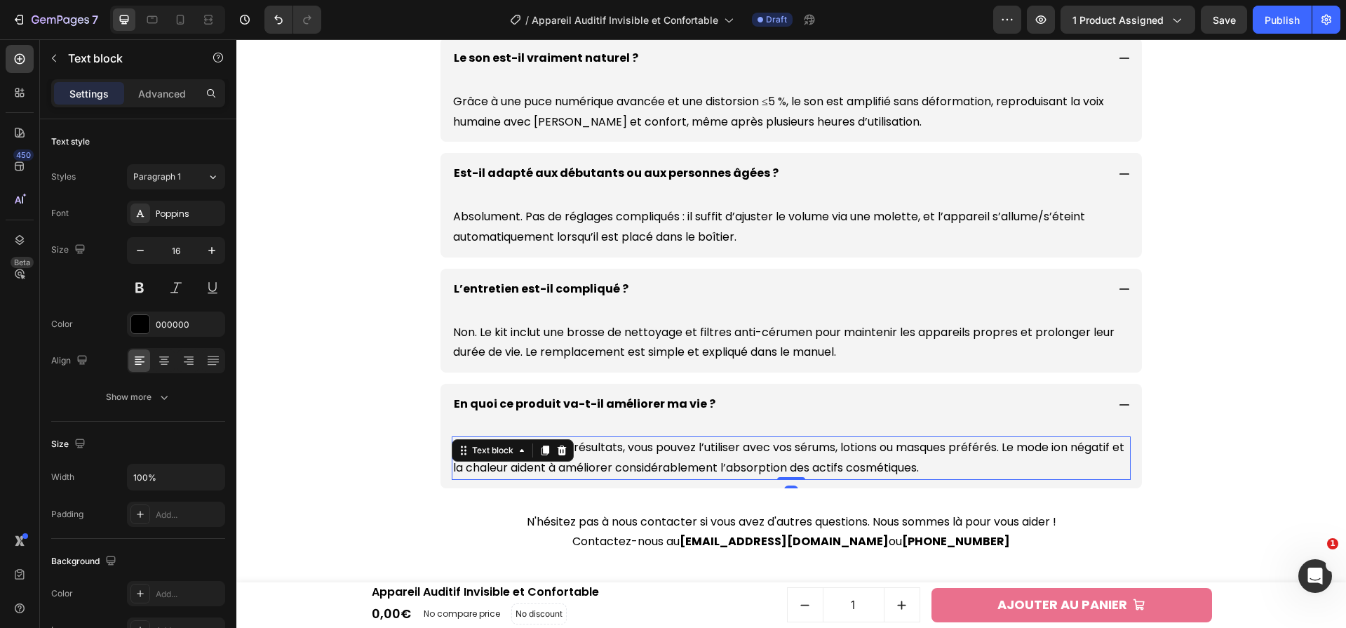
click at [898, 464] on p "Oui, pour de meilleurs résultats, vous pouvez l’utiliser avec vos sérums, lotio…" at bounding box center [791, 458] width 676 height 41
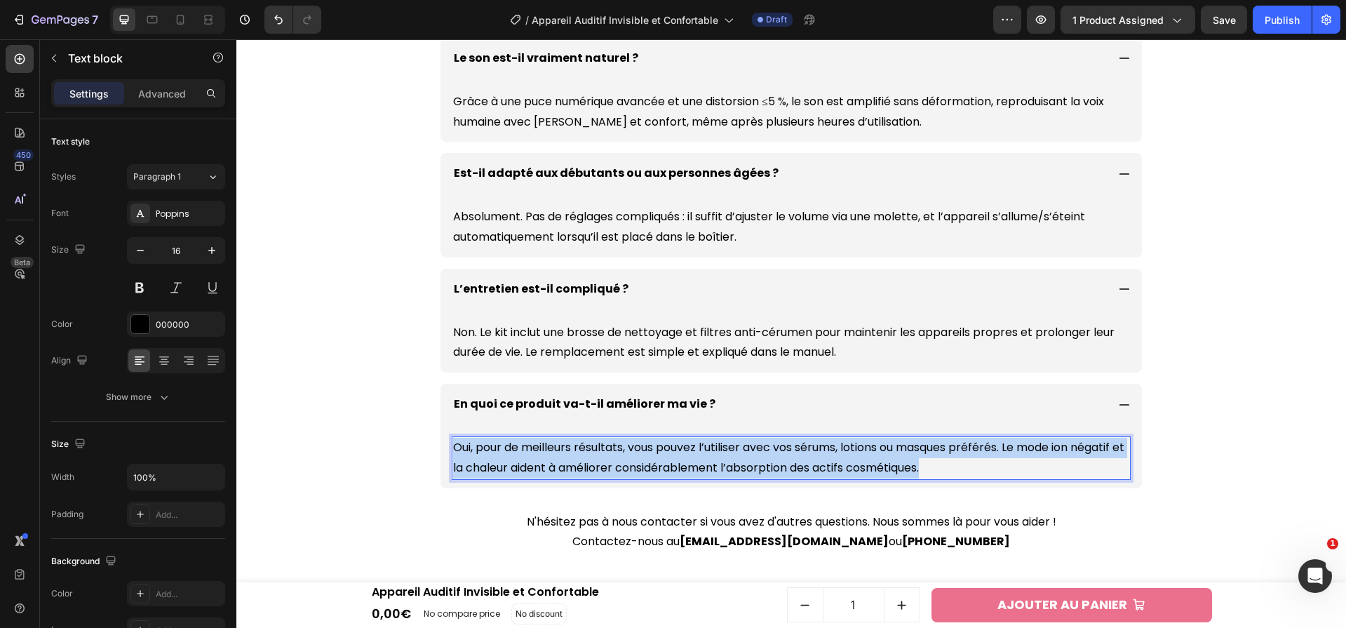
click at [898, 464] on p "Oui, pour de meilleurs résultats, vous pouvez l’utiliser avec vos sérums, lotio…" at bounding box center [791, 458] width 676 height 41
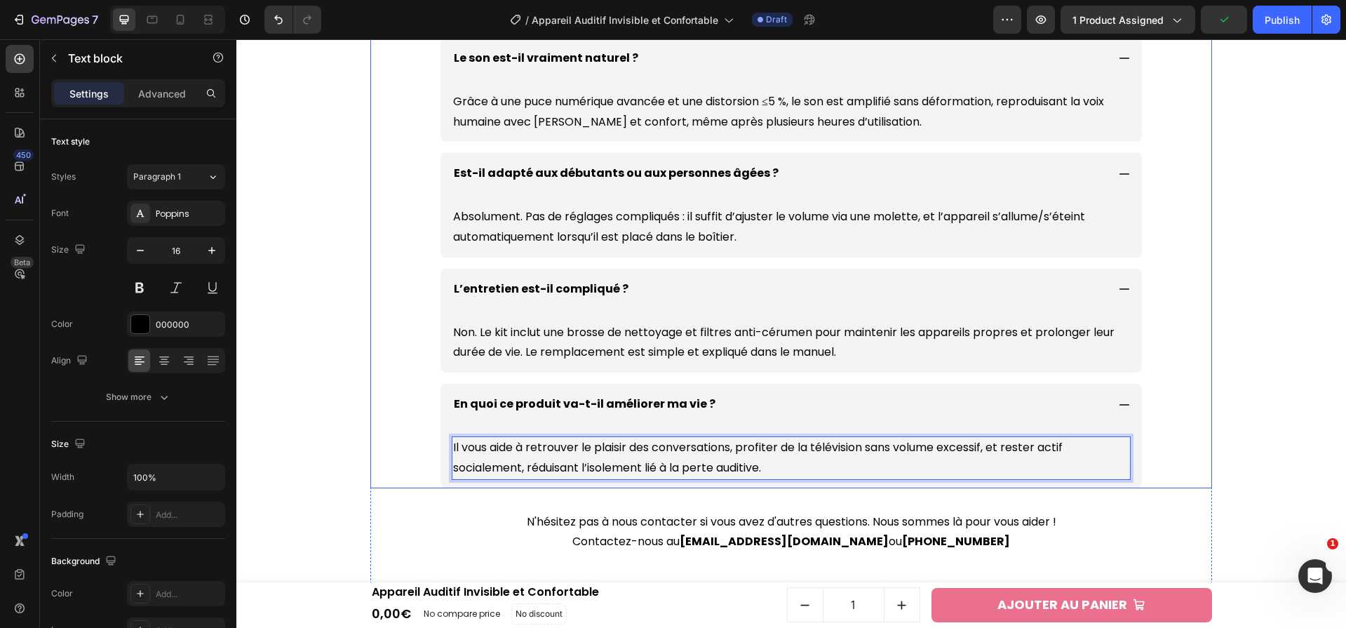
click at [361, 397] on div "Questions fréquentes Heading Comment puis-je être sûr que ce produit est sûr à …" at bounding box center [791, 216] width 1096 height 741
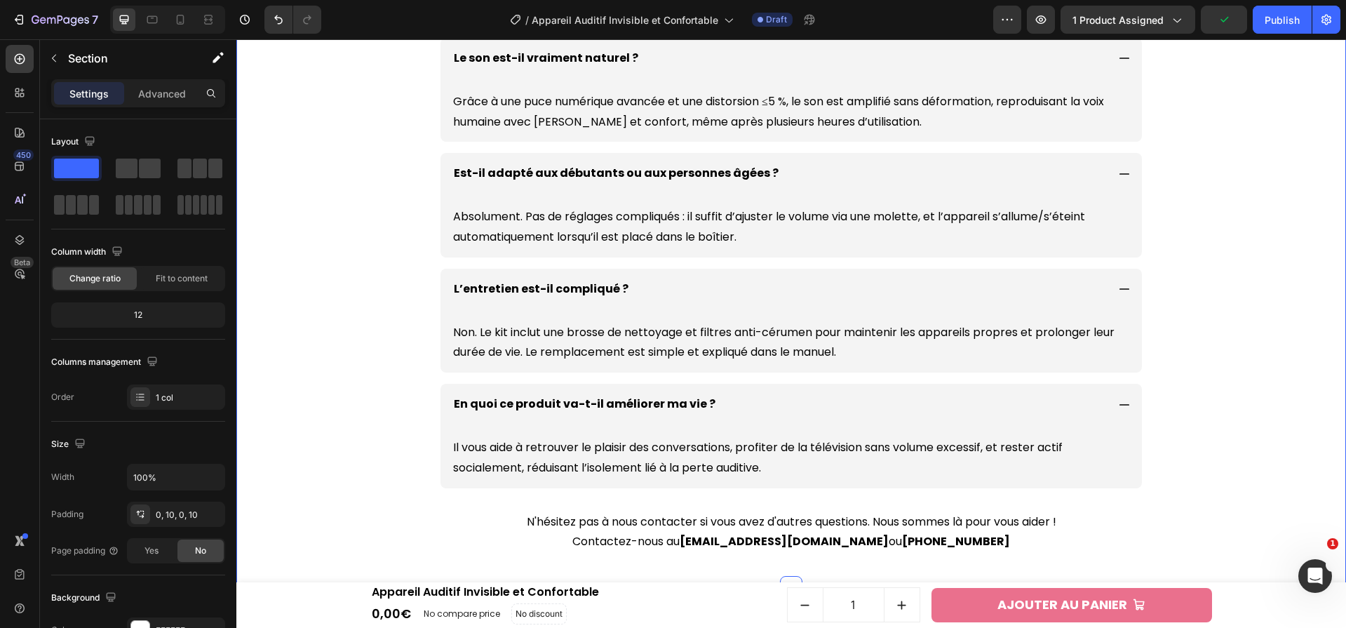
scroll to position [4981, 0]
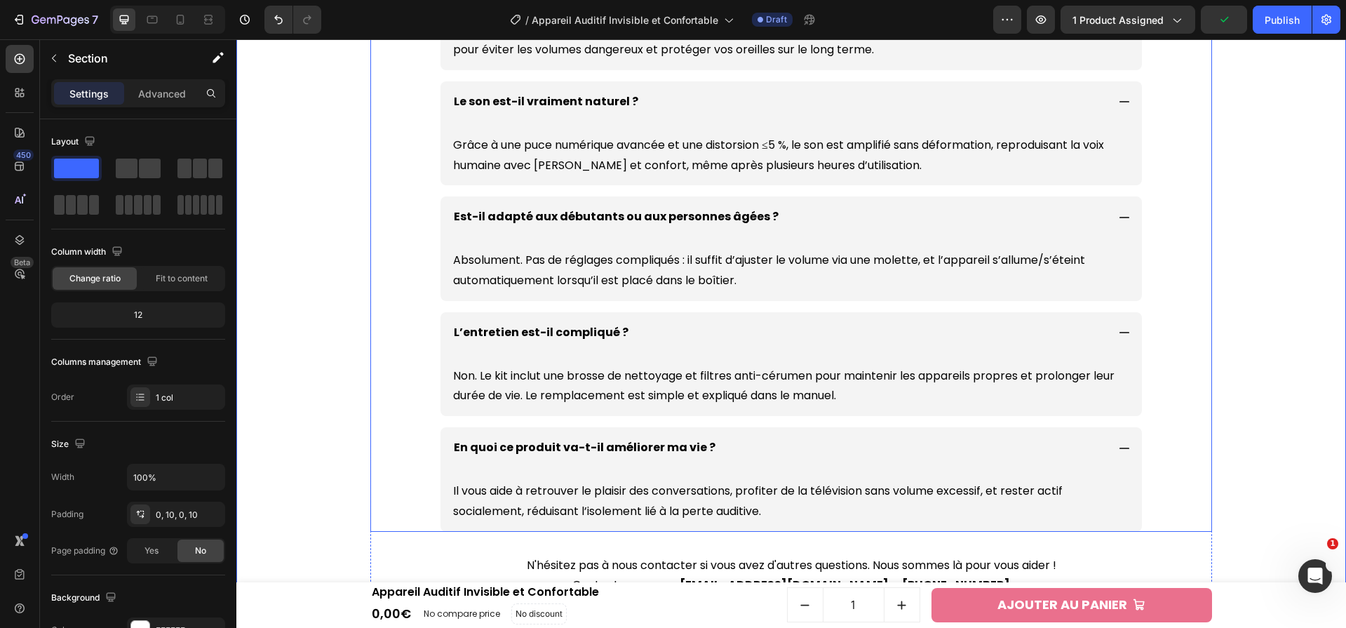
click at [514, 455] on p "En quoi ce produit va-t-il améliorer ma vie ?" at bounding box center [585, 448] width 262 height 20
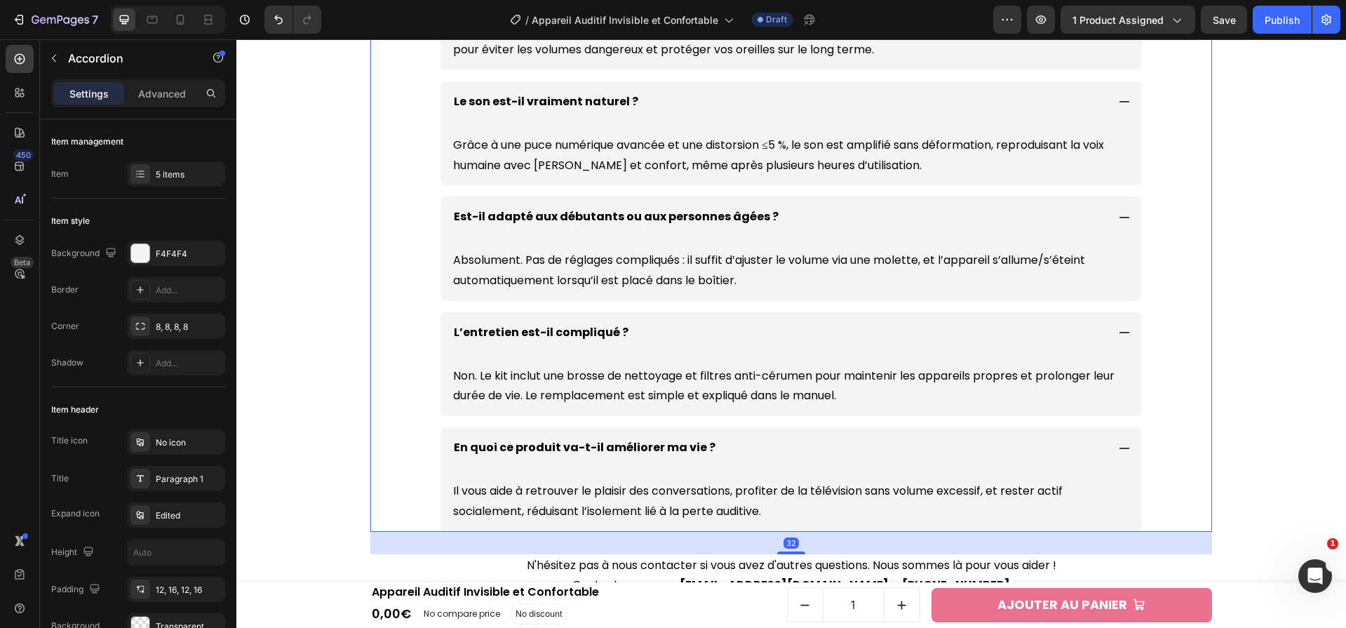
click at [619, 494] on p "Il vous aide à retrouver le plaisir des conversations, profiter de la télévisio…" at bounding box center [791, 501] width 676 height 41
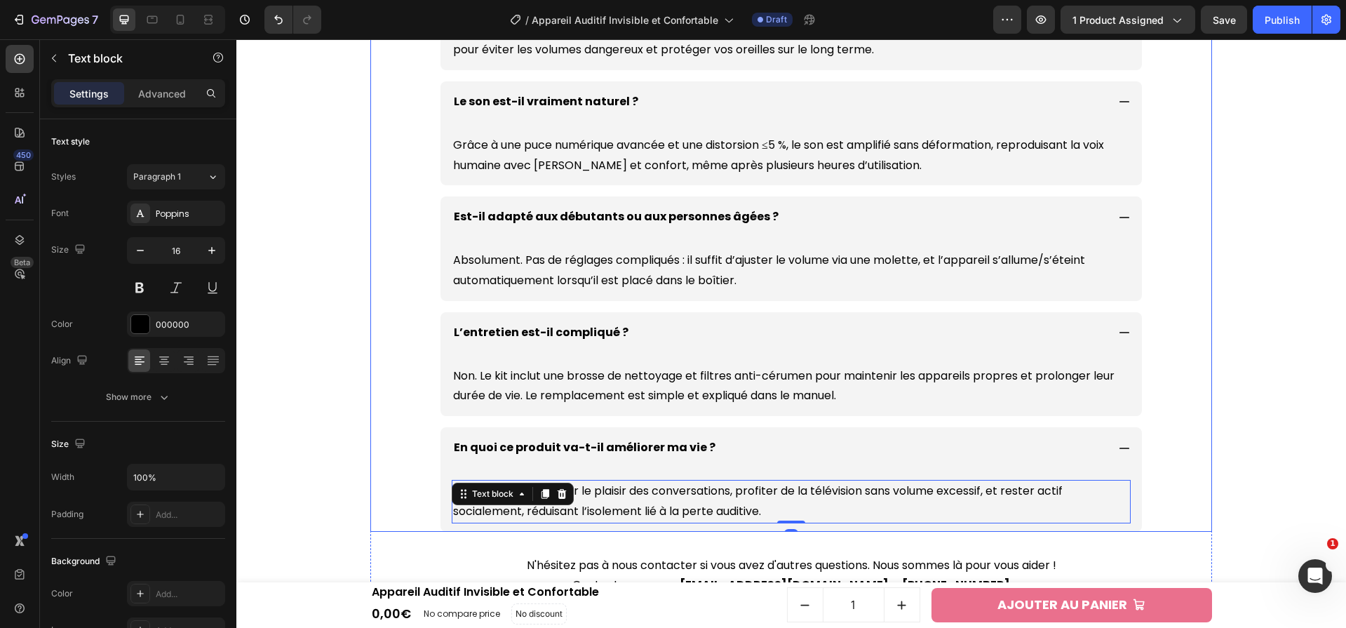
click at [1118, 444] on icon at bounding box center [1124, 448] width 13 height 13
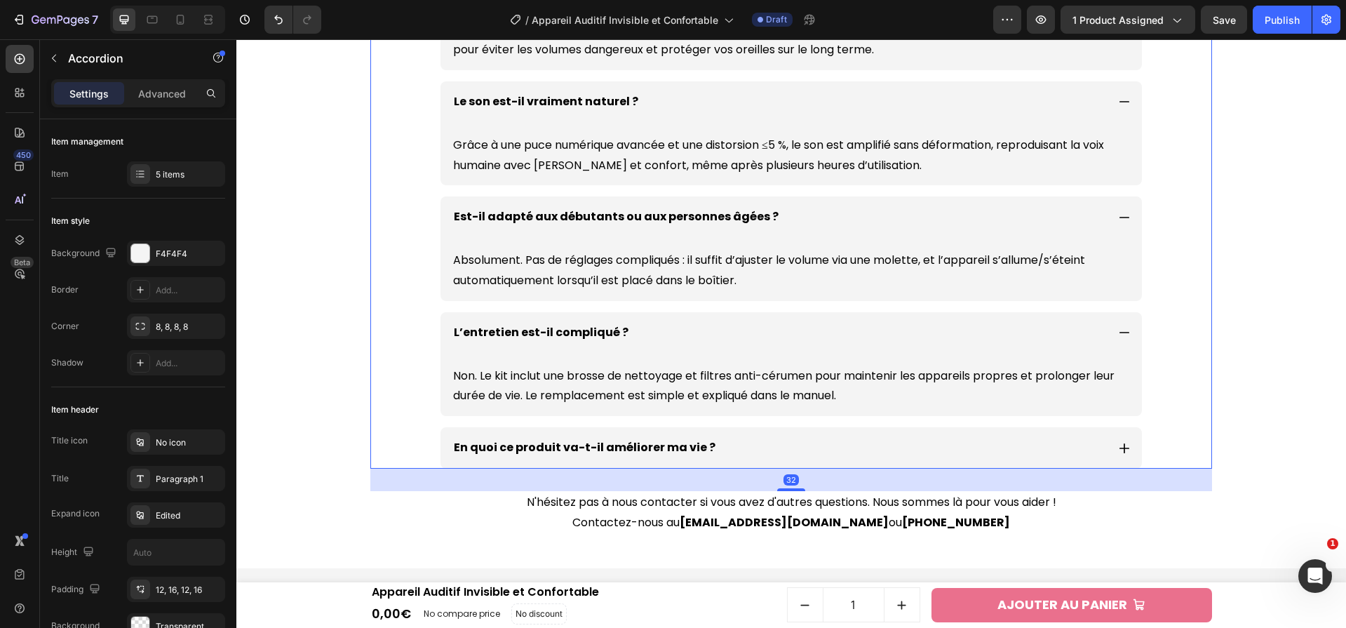
click at [1251, 396] on div "Questions fréquentes Heading Comment puis-je être sûr que ce produit est sûr à …" at bounding box center [791, 228] width 1096 height 679
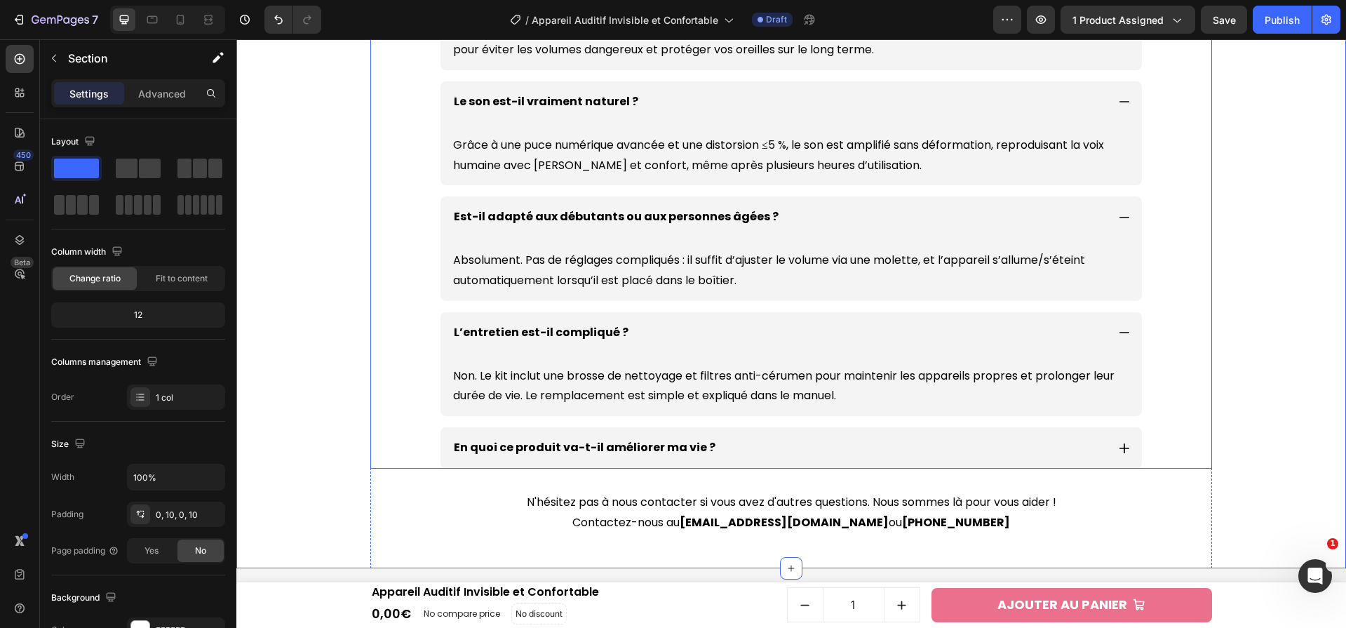
click at [1120, 330] on icon at bounding box center [1124, 332] width 13 height 13
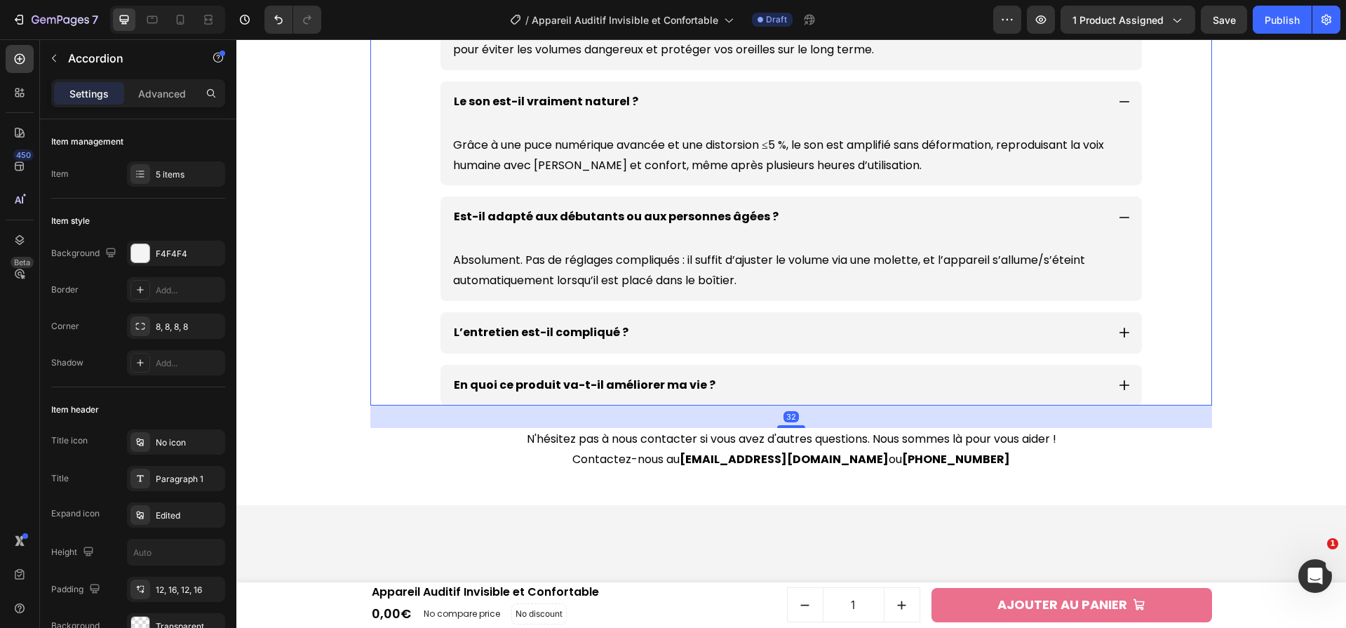
click at [1122, 209] on div "Est-il adapté aux débutants ou aux personnes âgées ?" at bounding box center [790, 216] width 701 height 41
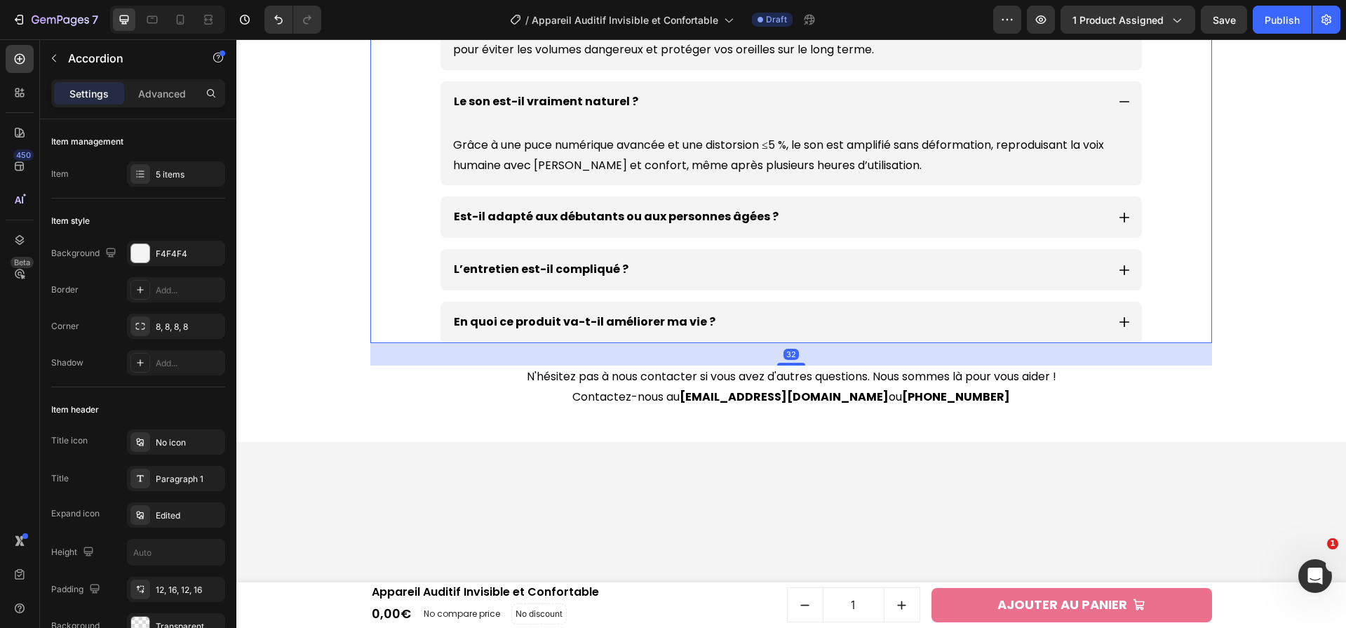
click at [1122, 212] on icon at bounding box center [1124, 217] width 13 height 13
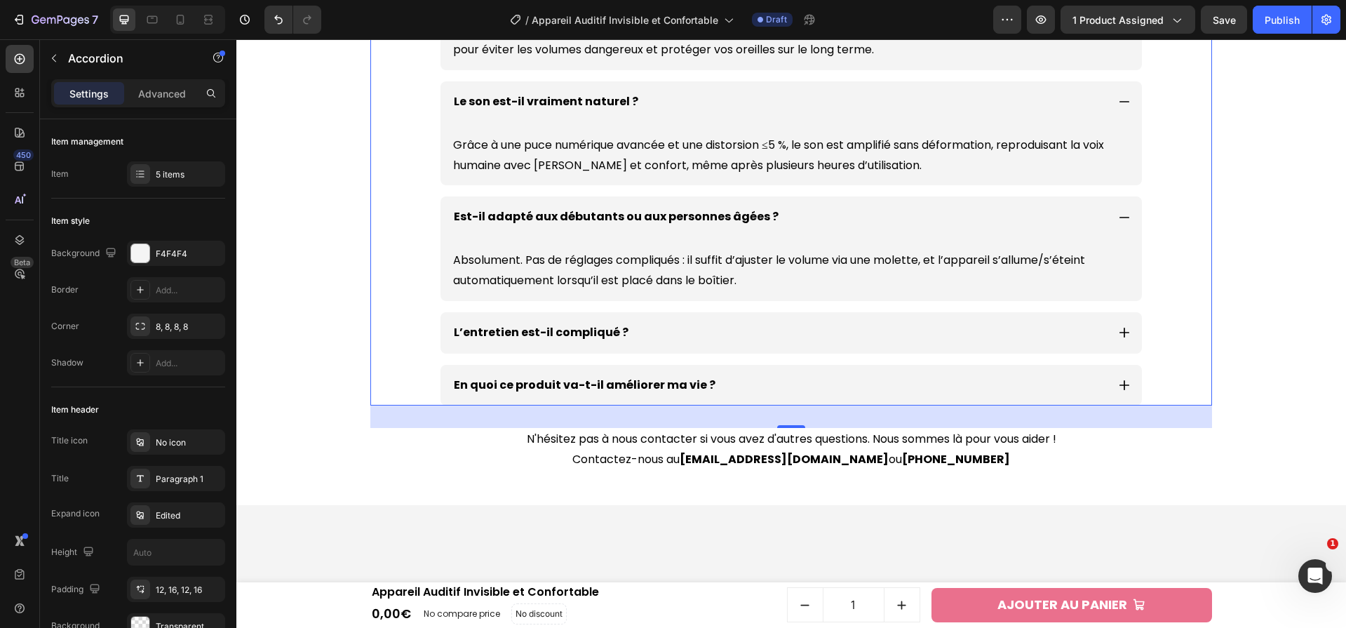
click at [1122, 212] on icon at bounding box center [1124, 217] width 13 height 13
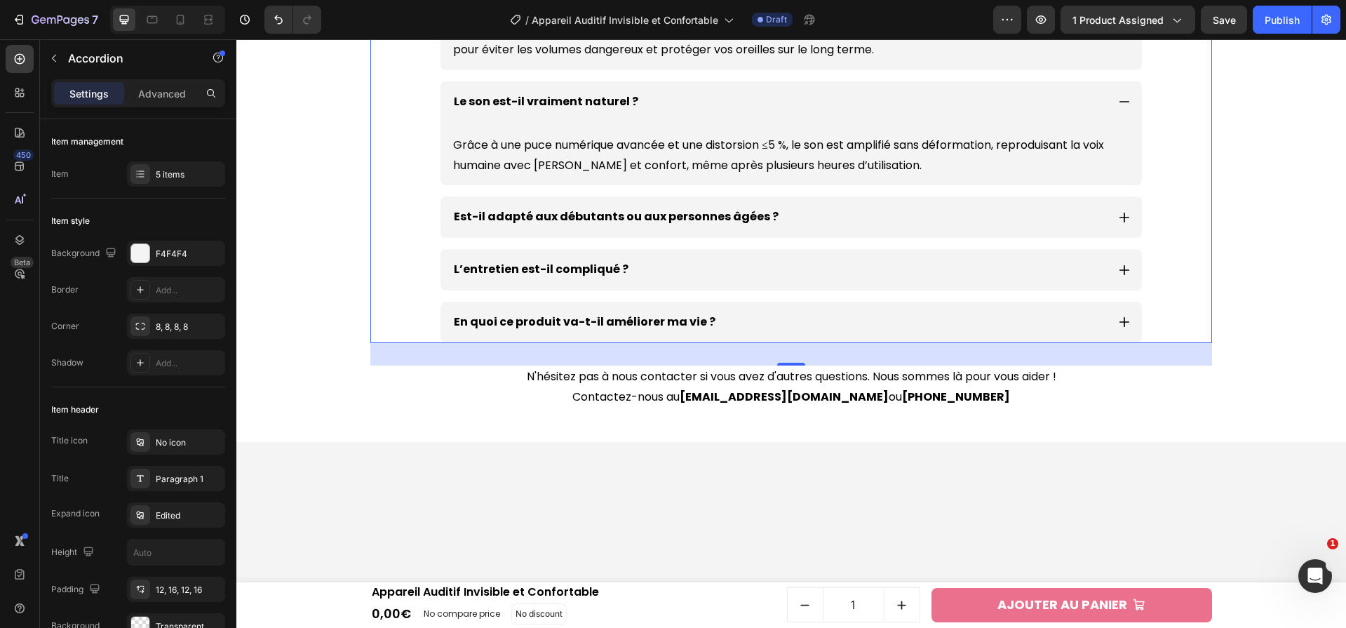
click at [1121, 108] on icon at bounding box center [1124, 101] width 13 height 13
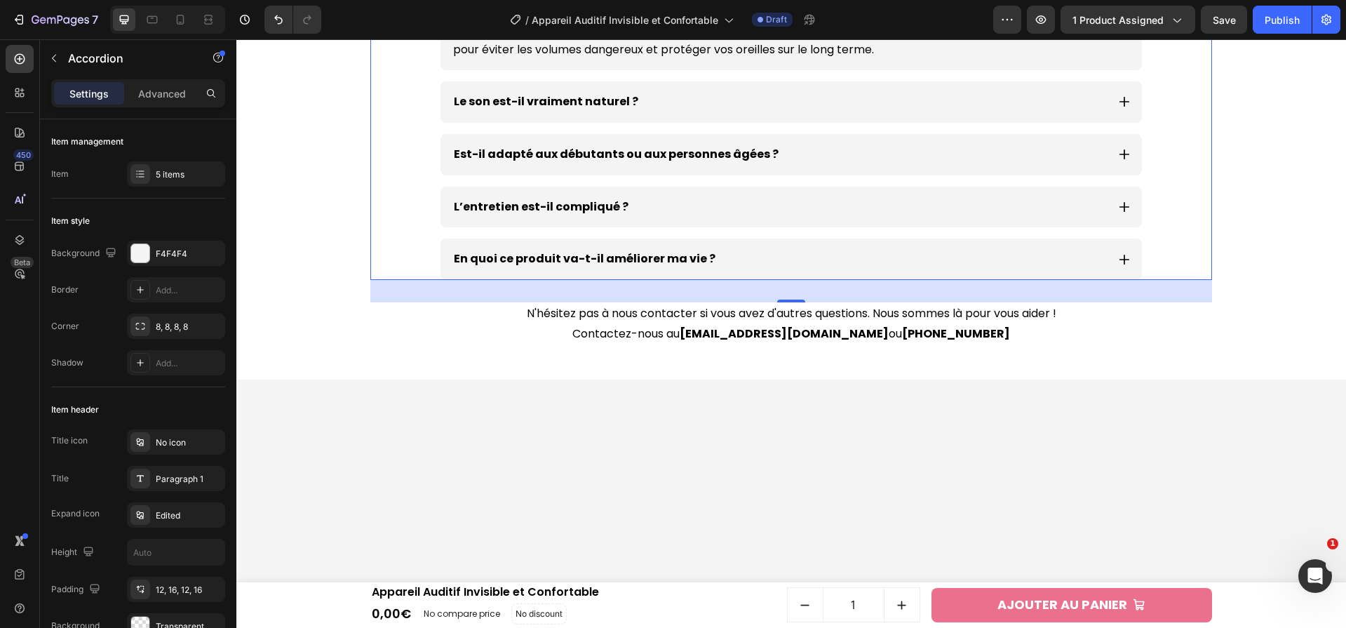
scroll to position [4610, 0]
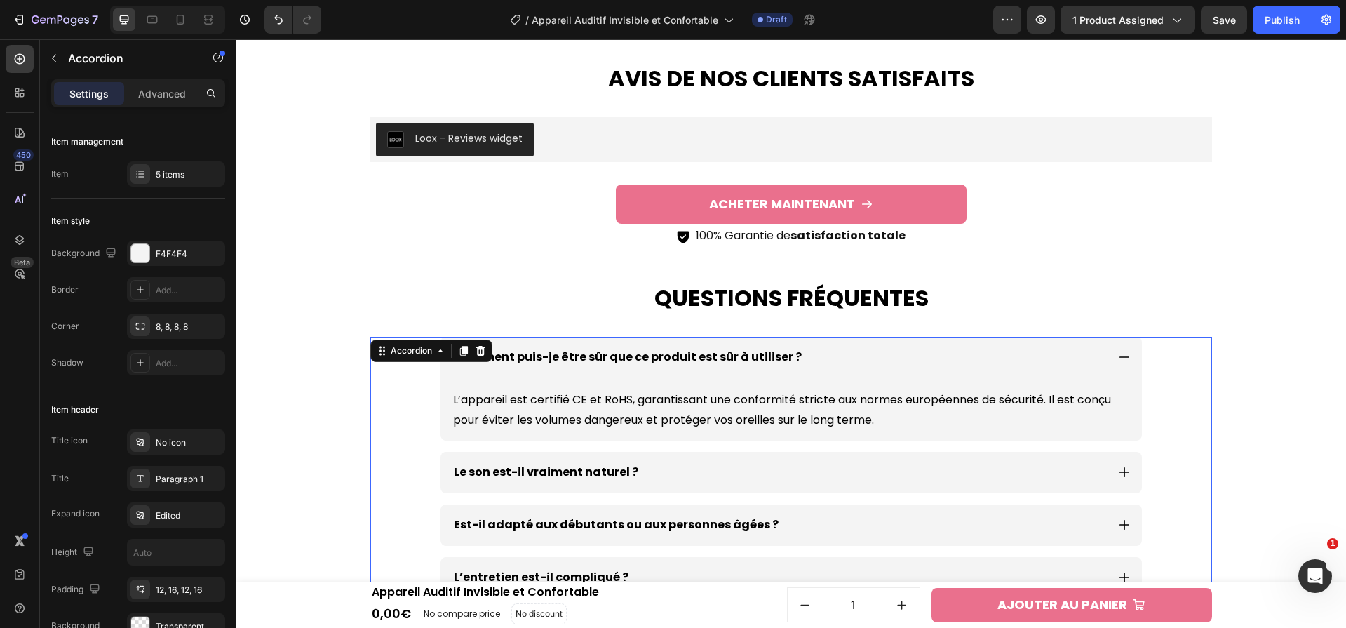
click at [1121, 470] on icon at bounding box center [1124, 472] width 10 height 10
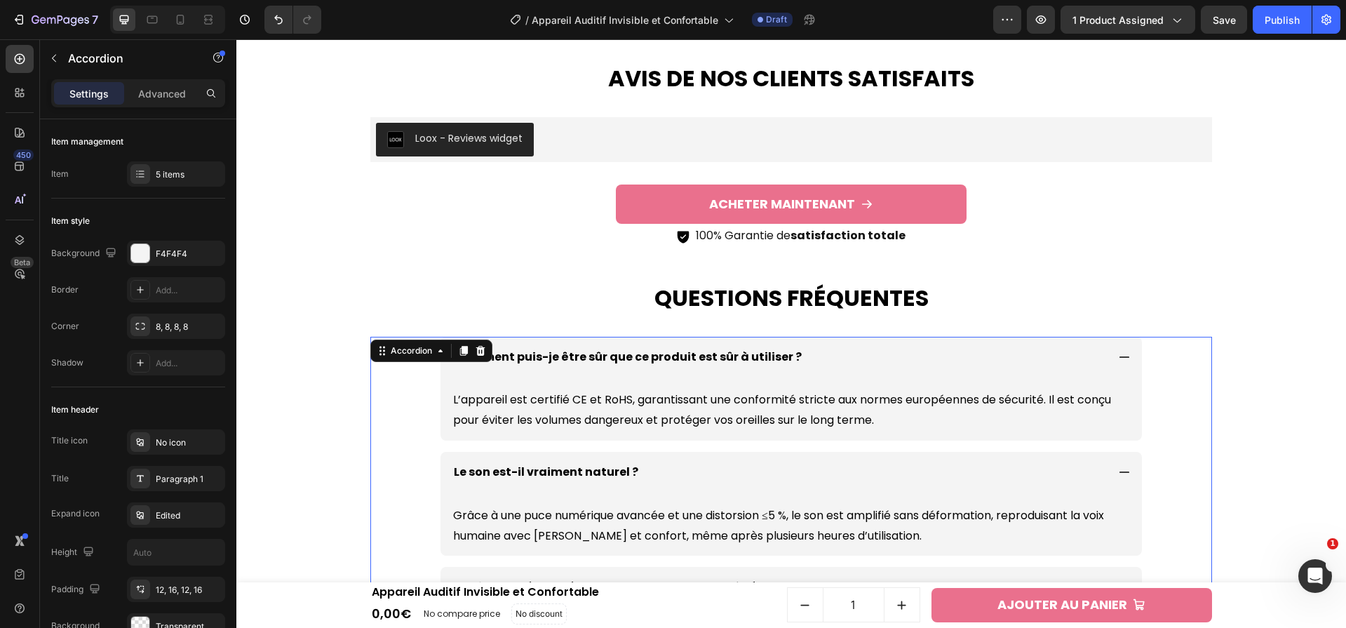
click at [1121, 469] on icon at bounding box center [1124, 472] width 13 height 13
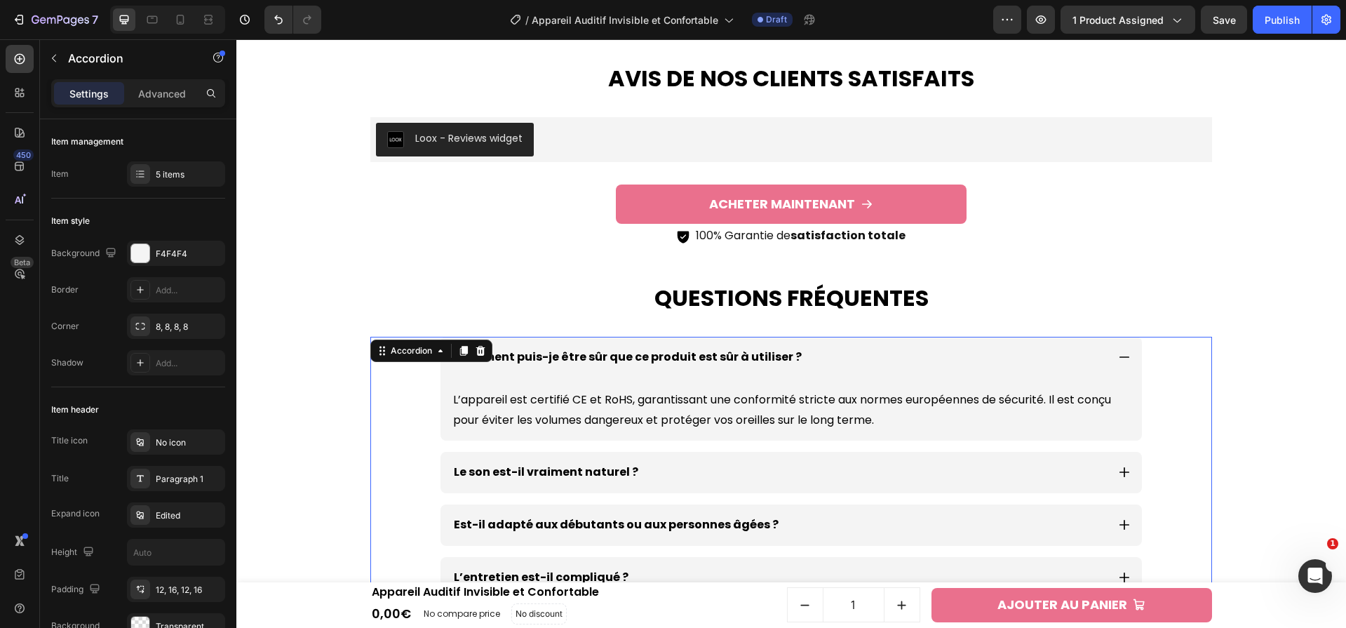
click at [1128, 362] on div "Comment puis-je être sûr que ce produit est sûr à utiliser ?" at bounding box center [790, 357] width 701 height 41
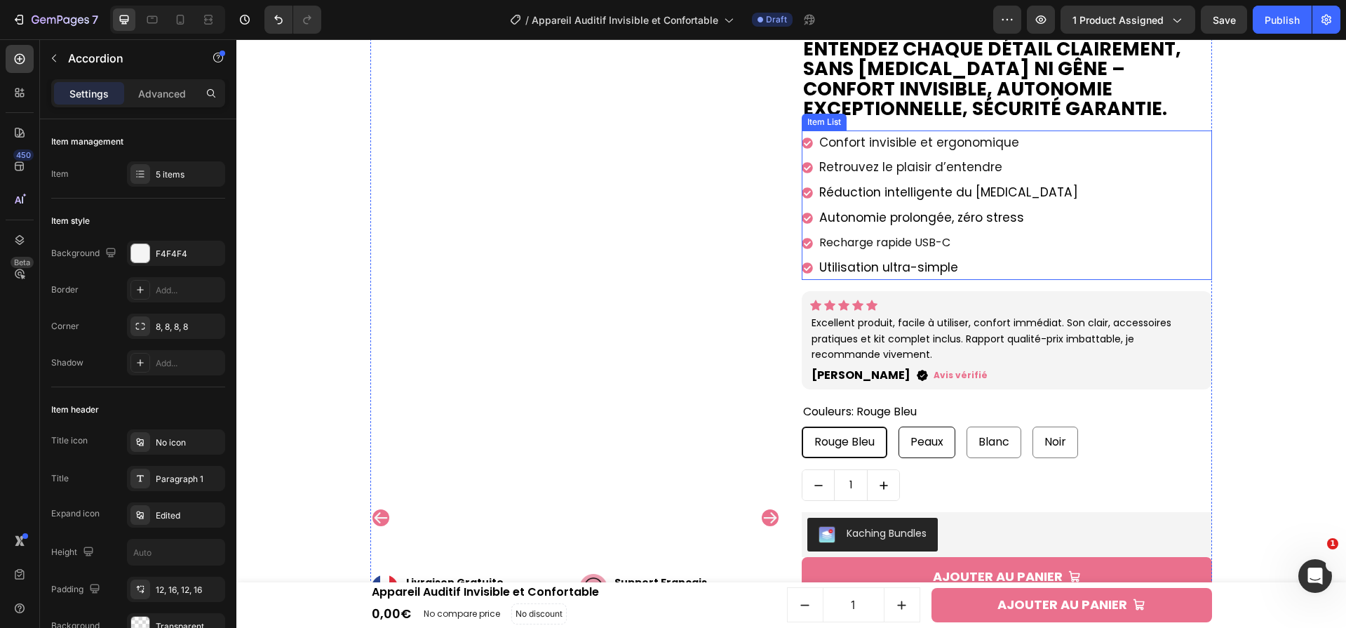
scroll to position [270, 0]
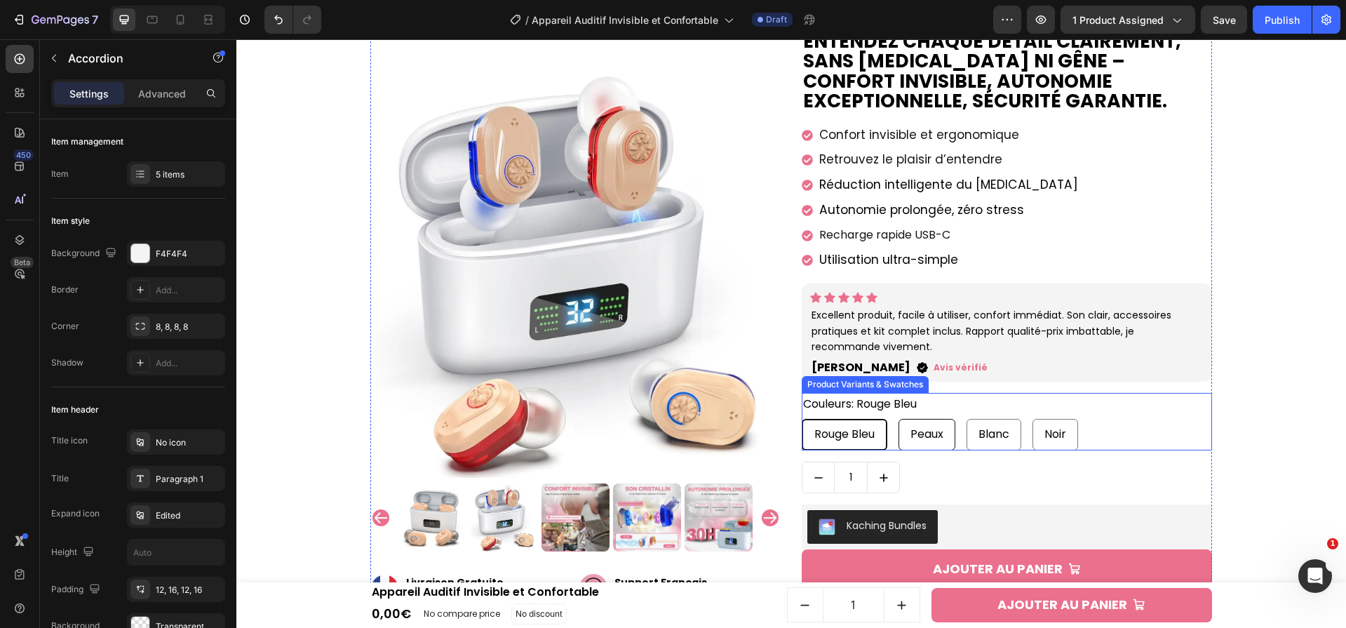
click at [921, 433] on span "Peaux" at bounding box center [926, 434] width 33 height 16
click at [899, 419] on input "Peaux Peaux Peaux" at bounding box center [898, 418] width 1 height 1
radio input "true"
click at [934, 436] on span "Peaux" at bounding box center [926, 434] width 33 height 16
click at [899, 419] on input "Peaux Peaux Peaux" at bounding box center [898, 418] width 1 height 1
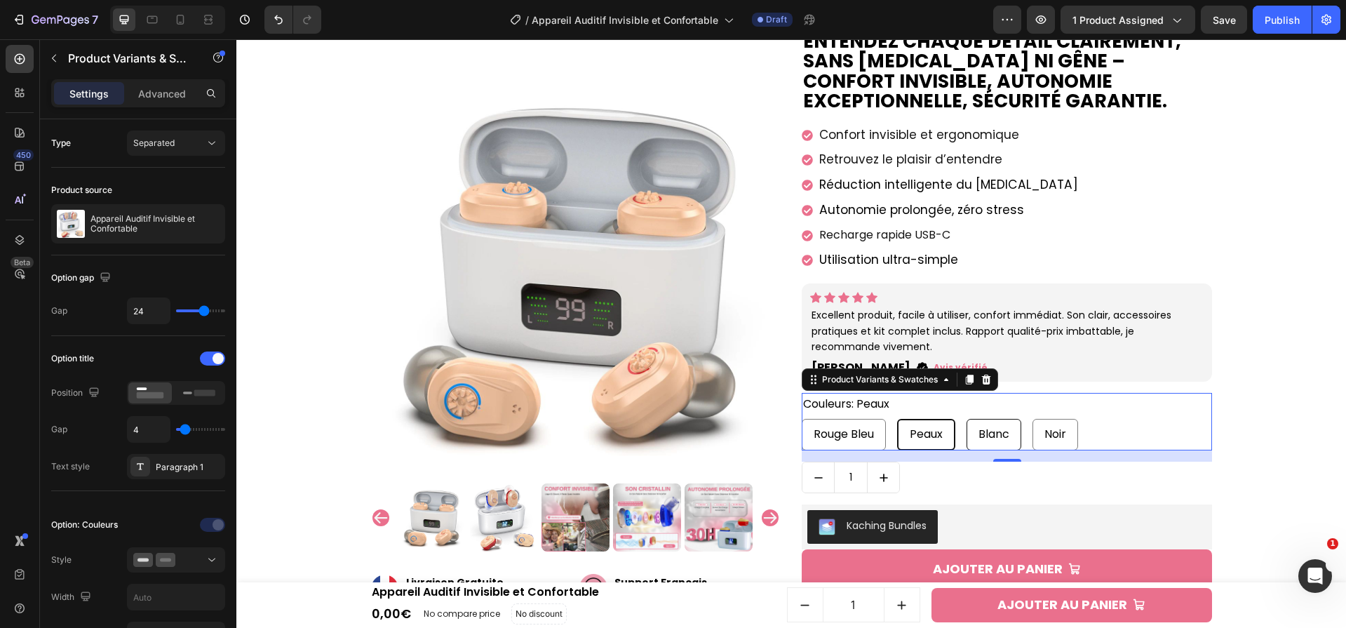
click at [995, 440] on span "Blanc" at bounding box center [993, 434] width 31 height 16
click at [967, 419] on input "Blanc Blanc Blanc" at bounding box center [966, 418] width 1 height 1
radio input "true"
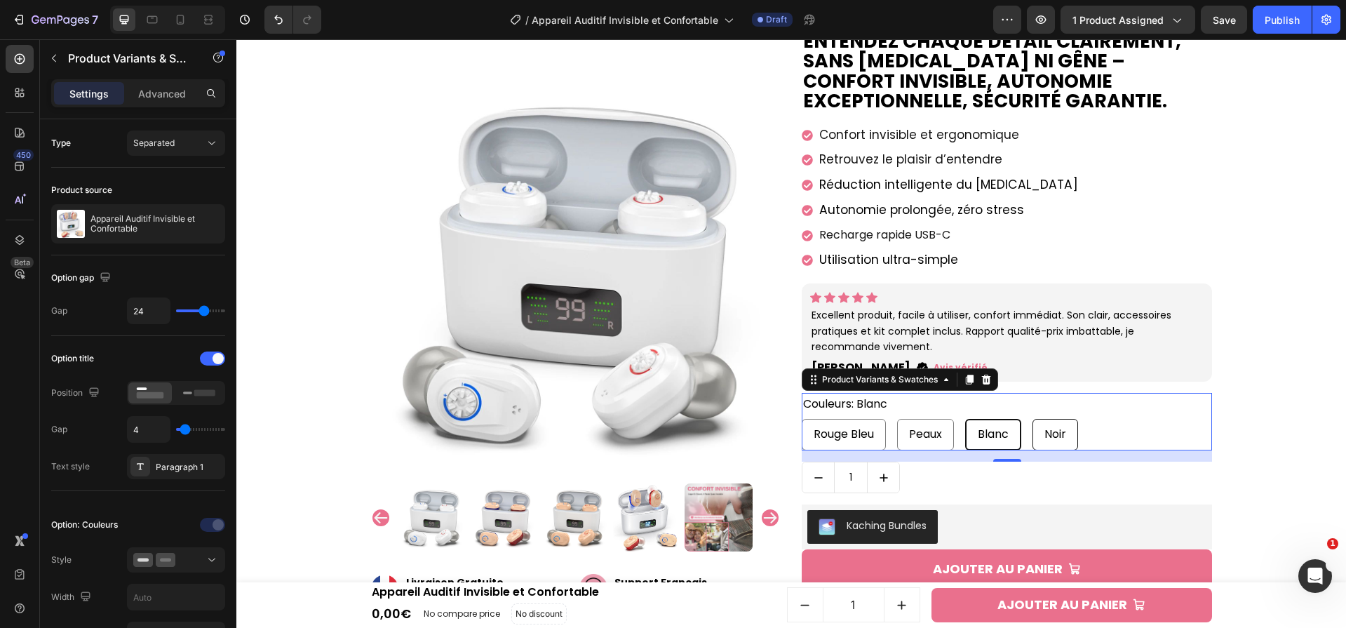
click at [1054, 429] on span "Noir" at bounding box center [1055, 434] width 22 height 16
click at [1033, 419] on input "Noir Noir Noir" at bounding box center [1032, 418] width 1 height 1
radio input "true"
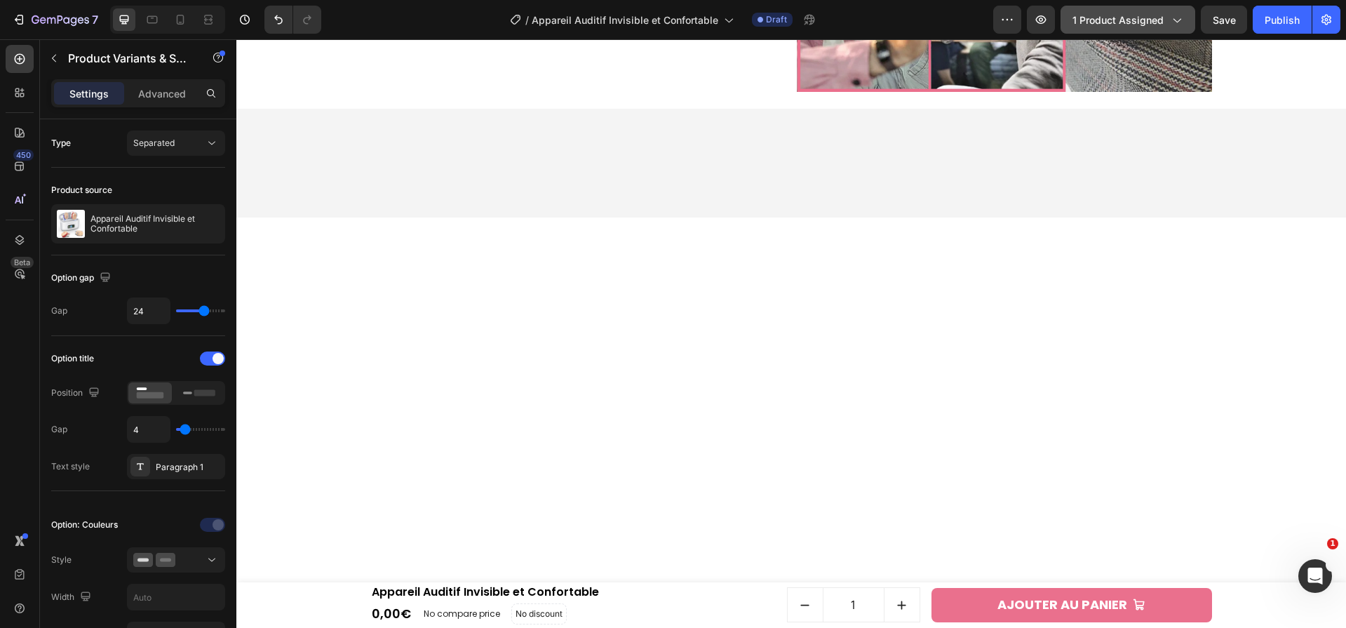
scroll to position [109, 0]
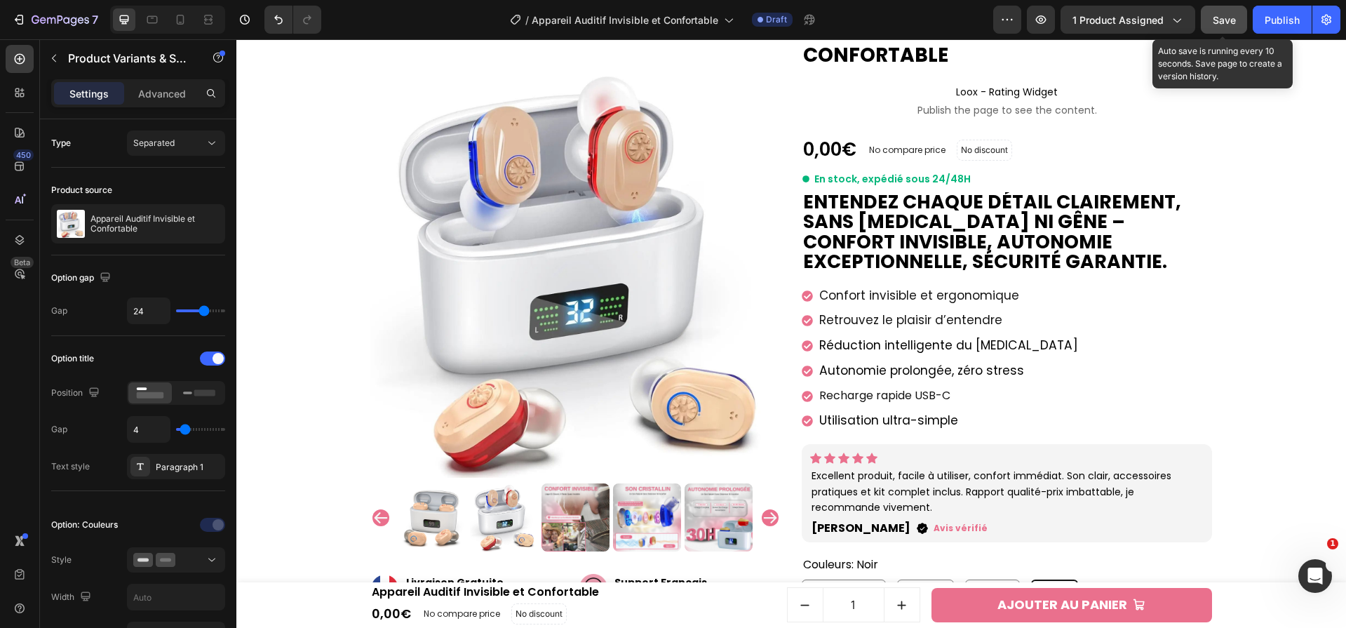
click at [1213, 22] on span "Save" at bounding box center [1224, 20] width 23 height 12
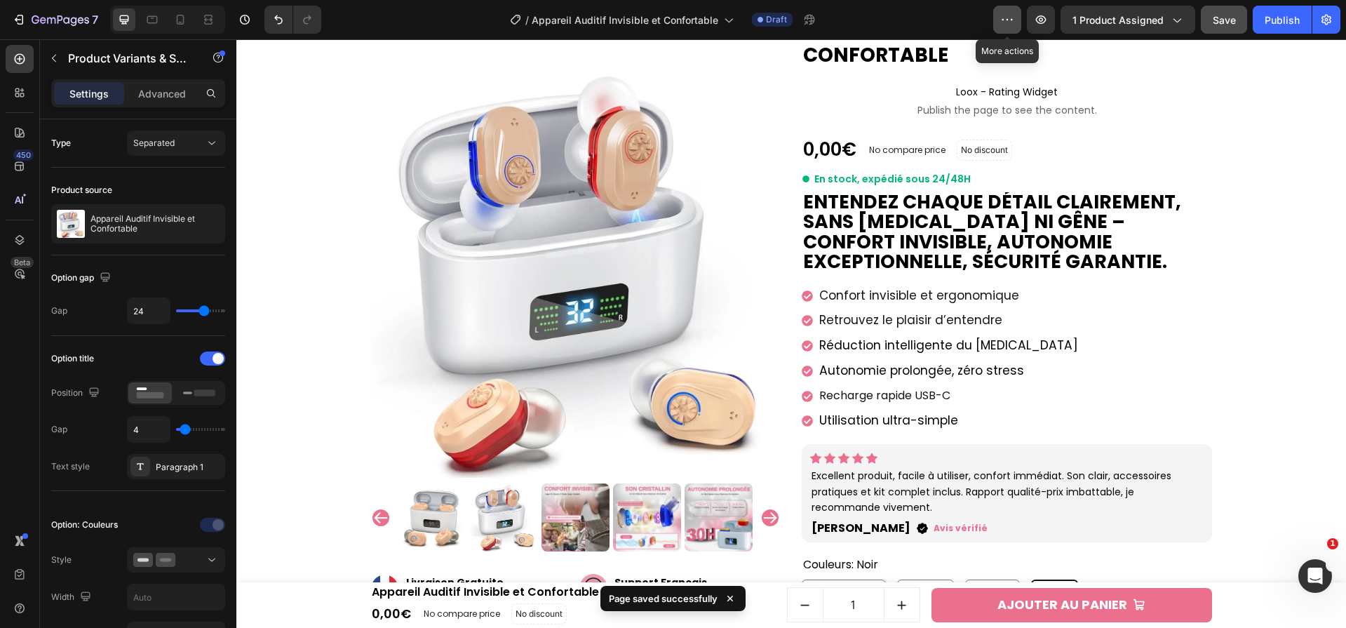
click at [1006, 18] on icon "button" at bounding box center [1007, 20] width 14 height 14
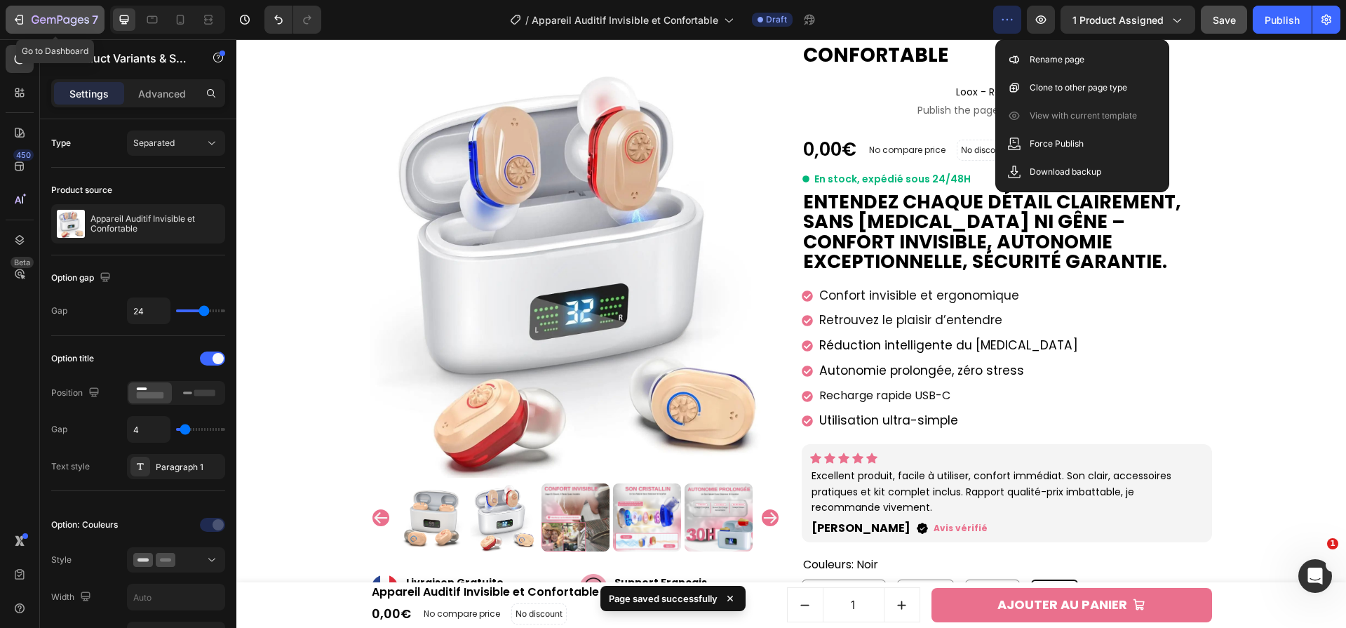
click at [12, 26] on icon "button" at bounding box center [19, 20] width 14 height 14
